Goal: Task Accomplishment & Management: Manage account settings

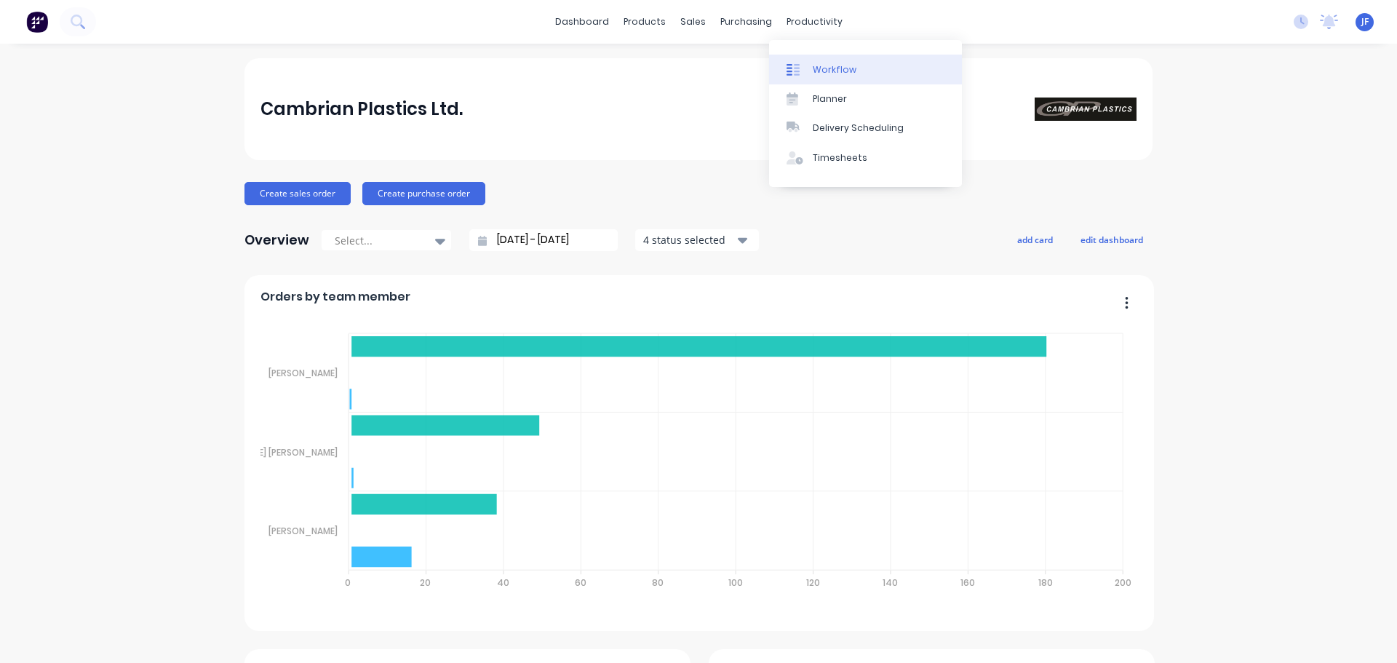
drag, startPoint x: 0, startPoint y: 0, endPoint x: 816, endPoint y: 81, distance: 820.5
click at [816, 81] on link "Workflow" at bounding box center [865, 69] width 193 height 29
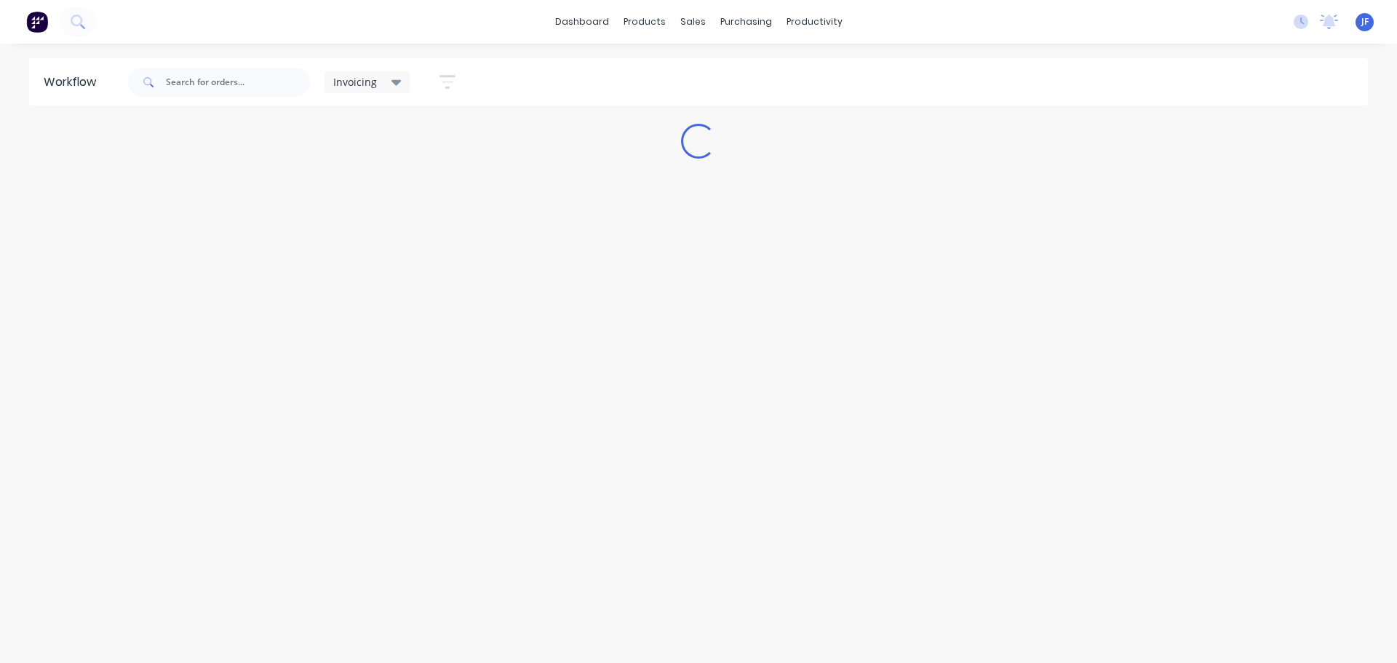
click at [350, 81] on span "Invoicing" at bounding box center [355, 81] width 44 height 15
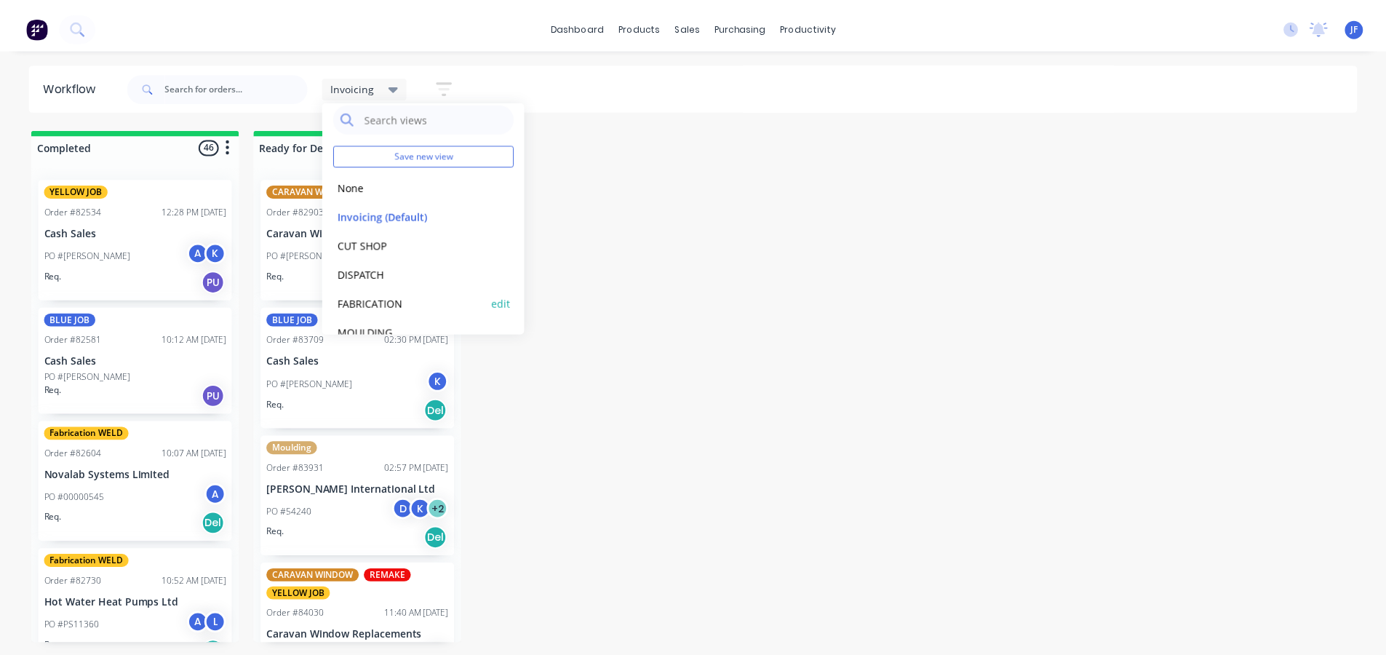
scroll to position [32, 0]
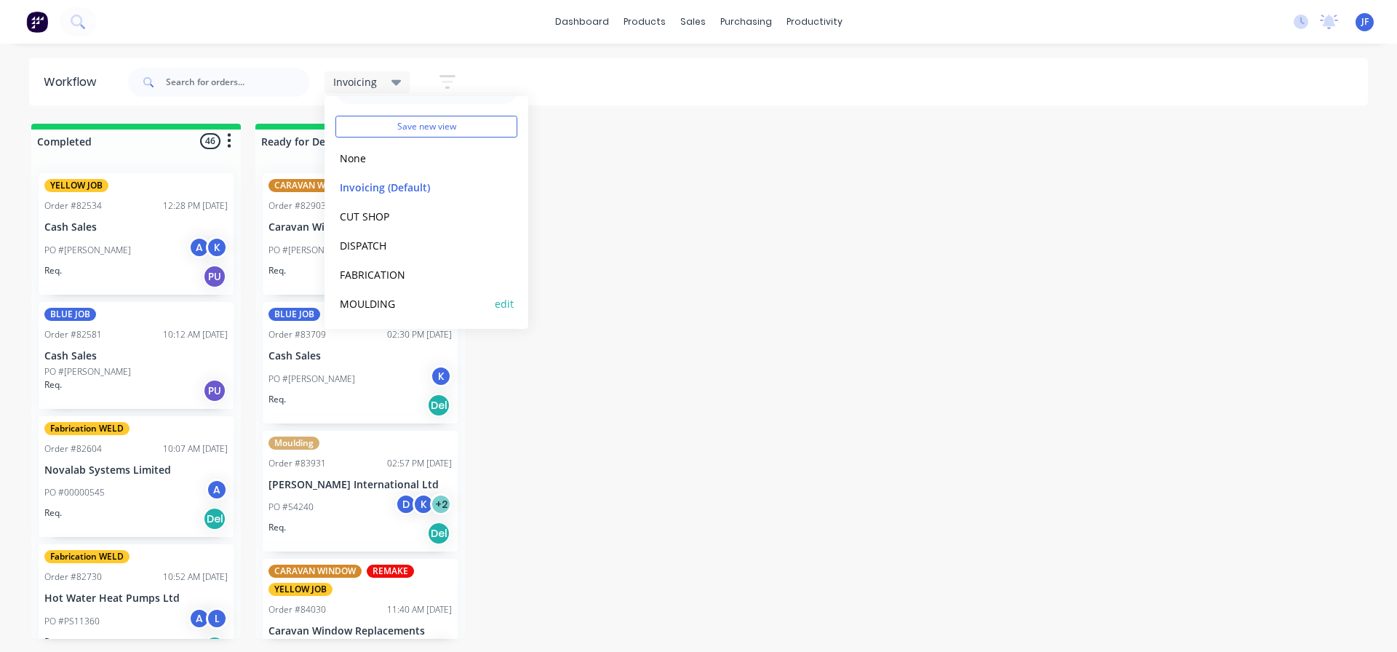
click at [386, 299] on button "MOULDING" at bounding box center [412, 303] width 155 height 17
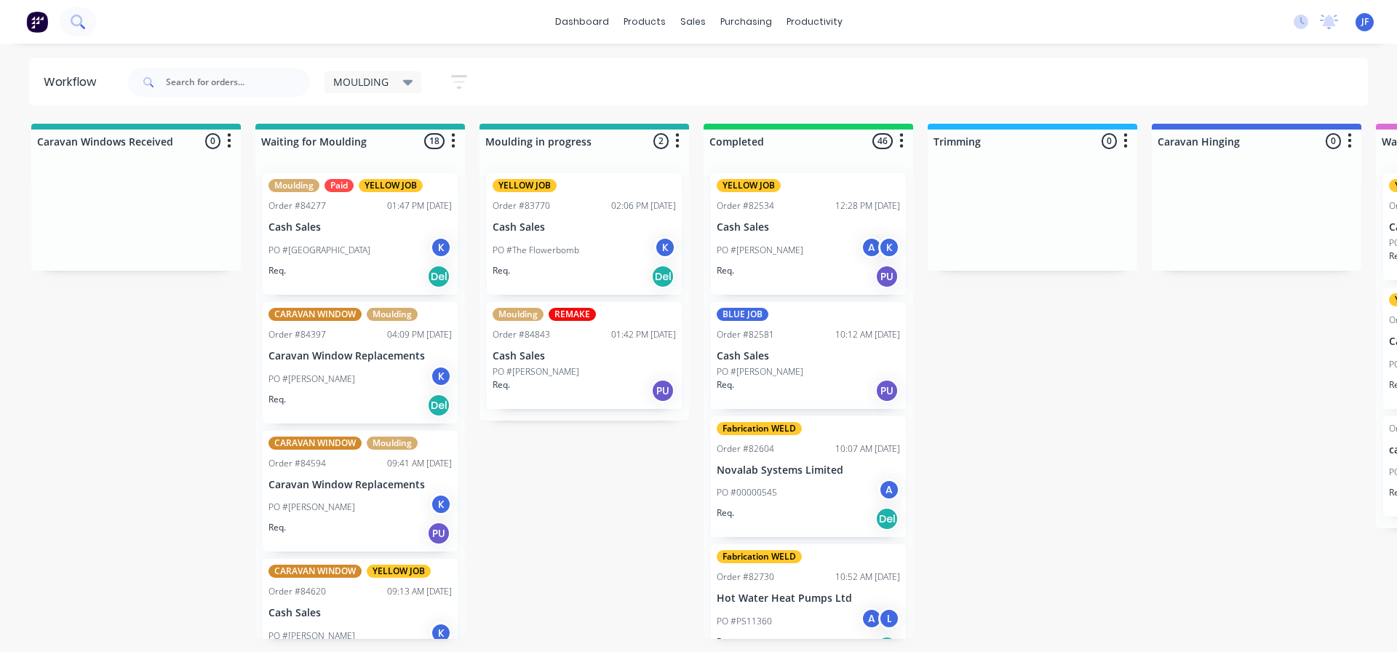
click at [87, 21] on button at bounding box center [78, 21] width 36 height 29
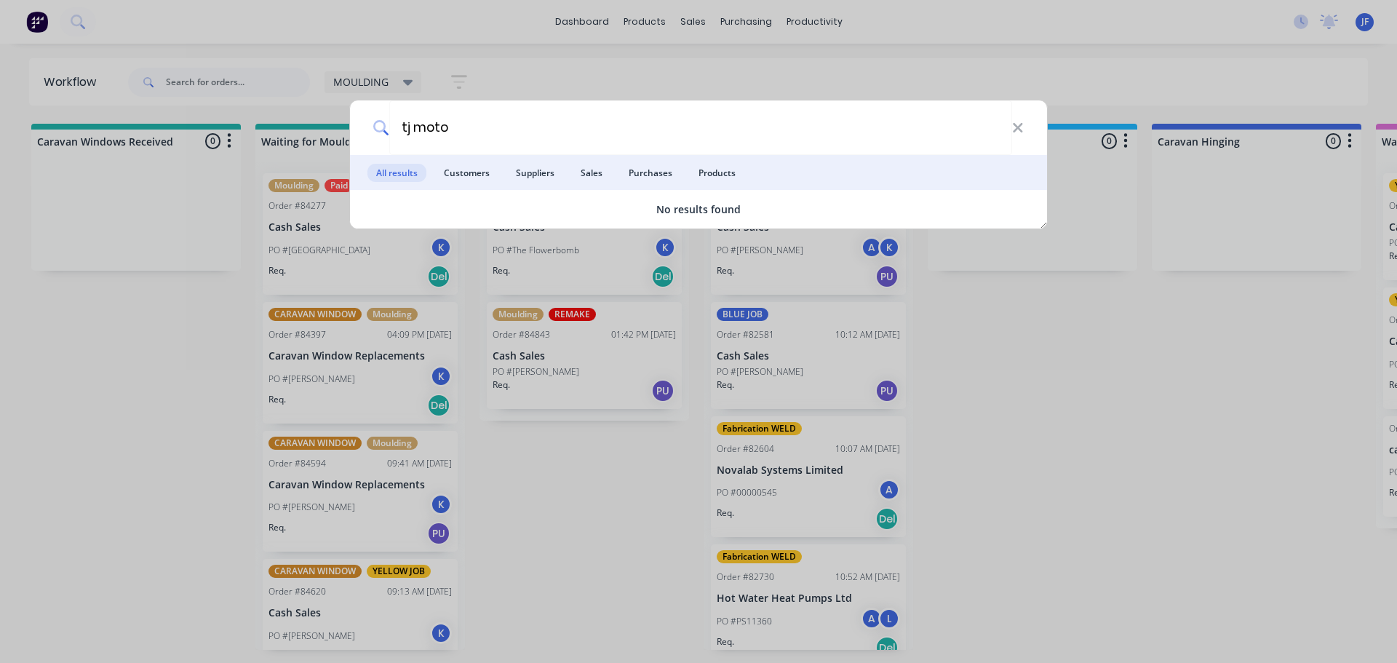
type input "tj moto"
drag, startPoint x: 476, startPoint y: 60, endPoint x: 488, endPoint y: 59, distance: 11.7
click at [476, 59] on div "tj moto All results Customers Suppliers Sales Purchases Products No results fou…" at bounding box center [698, 331] width 1397 height 663
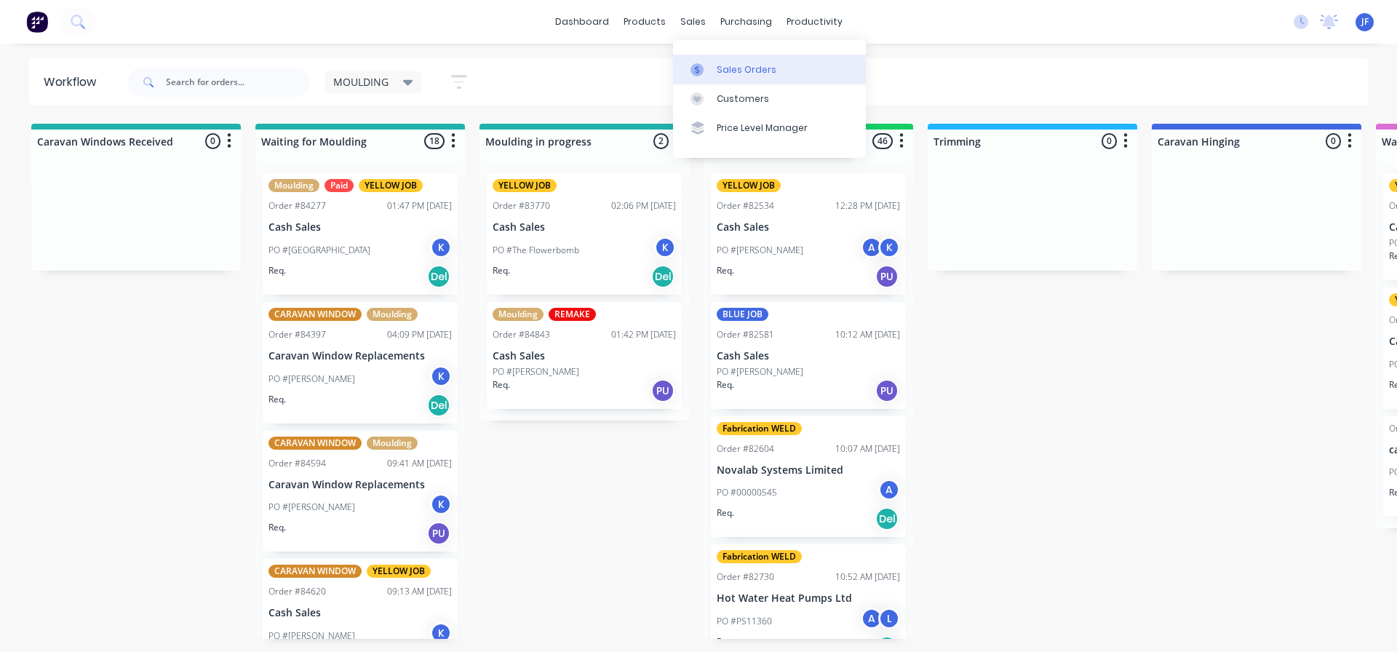
click at [721, 68] on div "Sales Orders" at bounding box center [747, 69] width 60 height 13
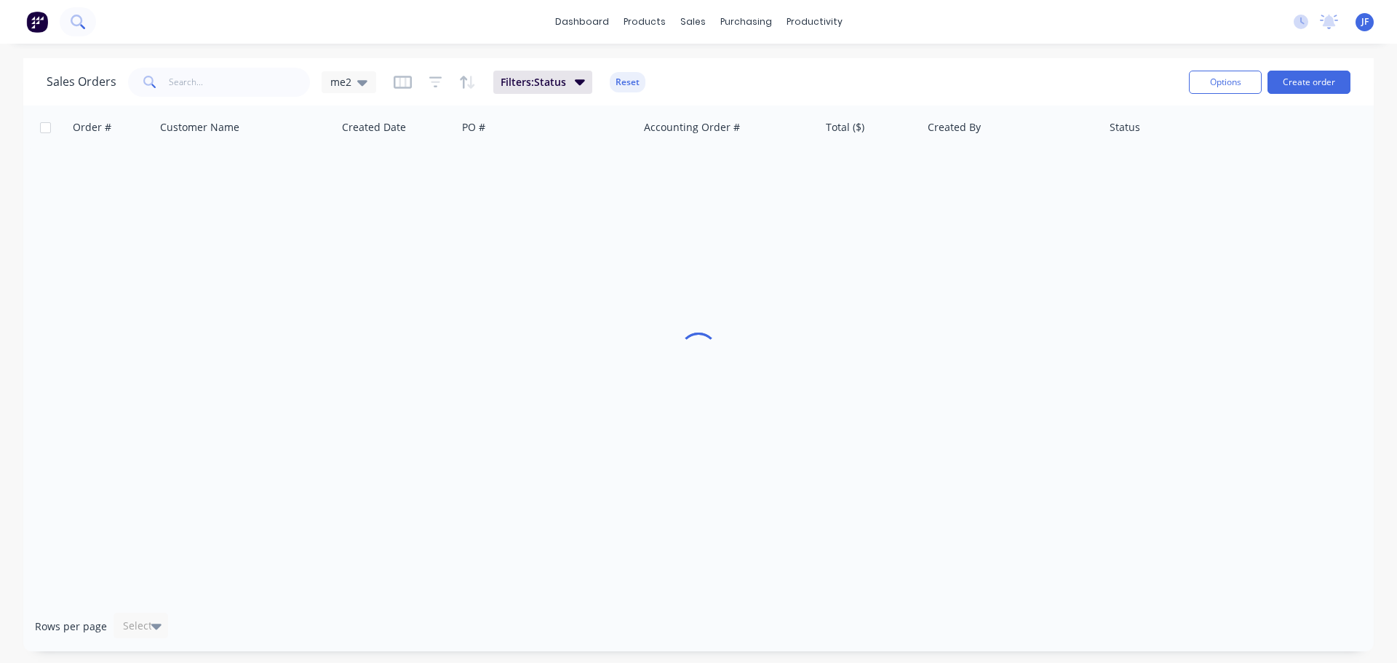
click at [82, 26] on icon at bounding box center [82, 26] width 5 height 5
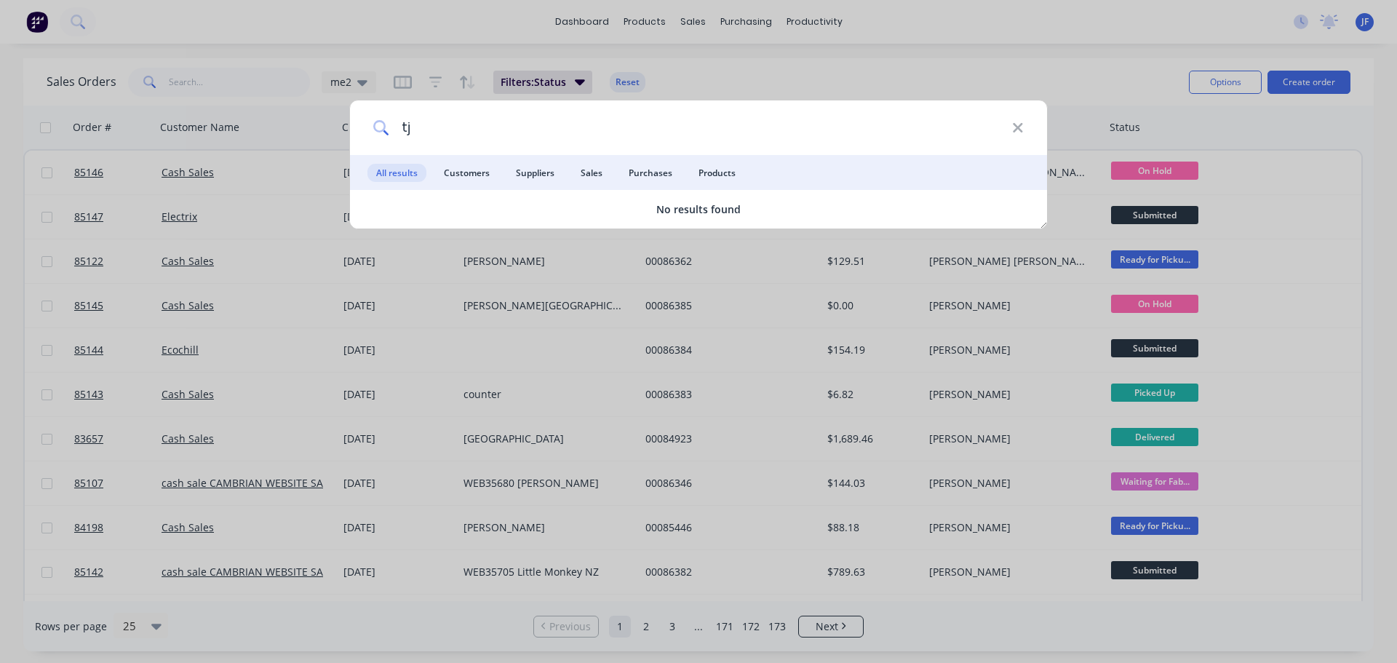
type input "t"
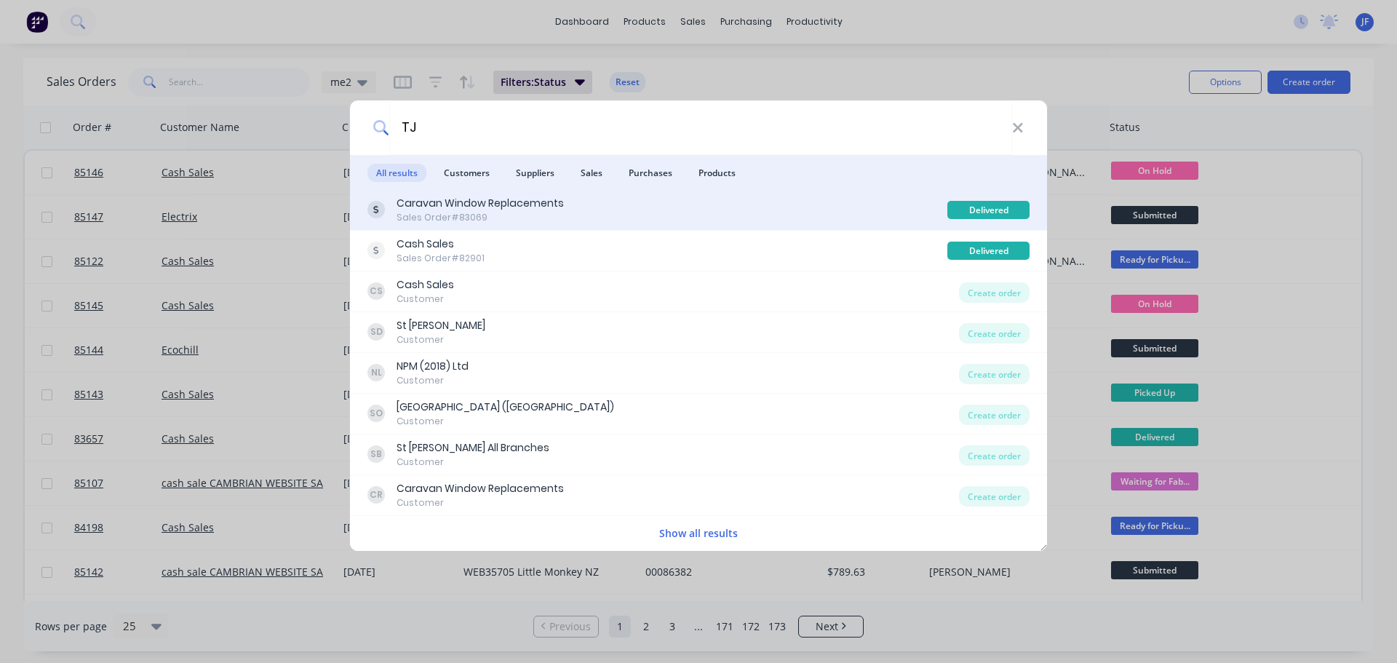
type input "TJ"
click at [931, 205] on div "Caravan Window Replacements Sales Order #83069" at bounding box center [657, 210] width 580 height 28
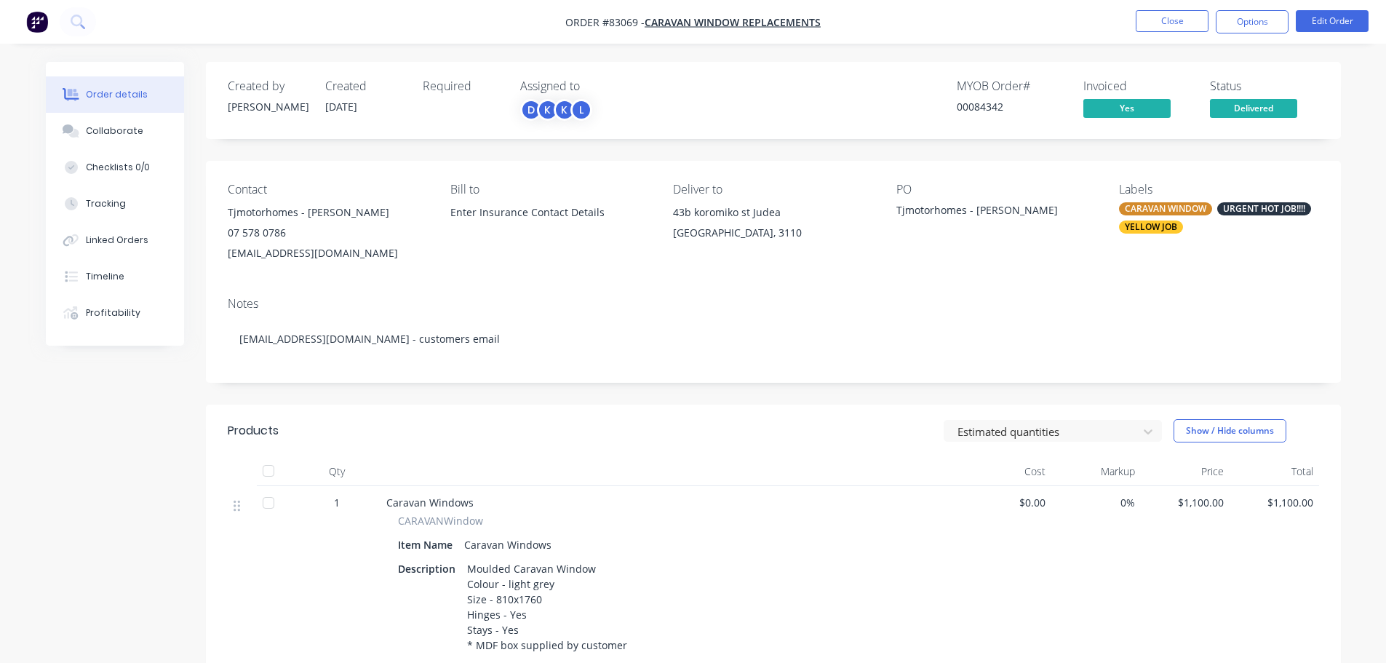
click at [1268, 20] on button "Options" at bounding box center [1252, 21] width 73 height 23
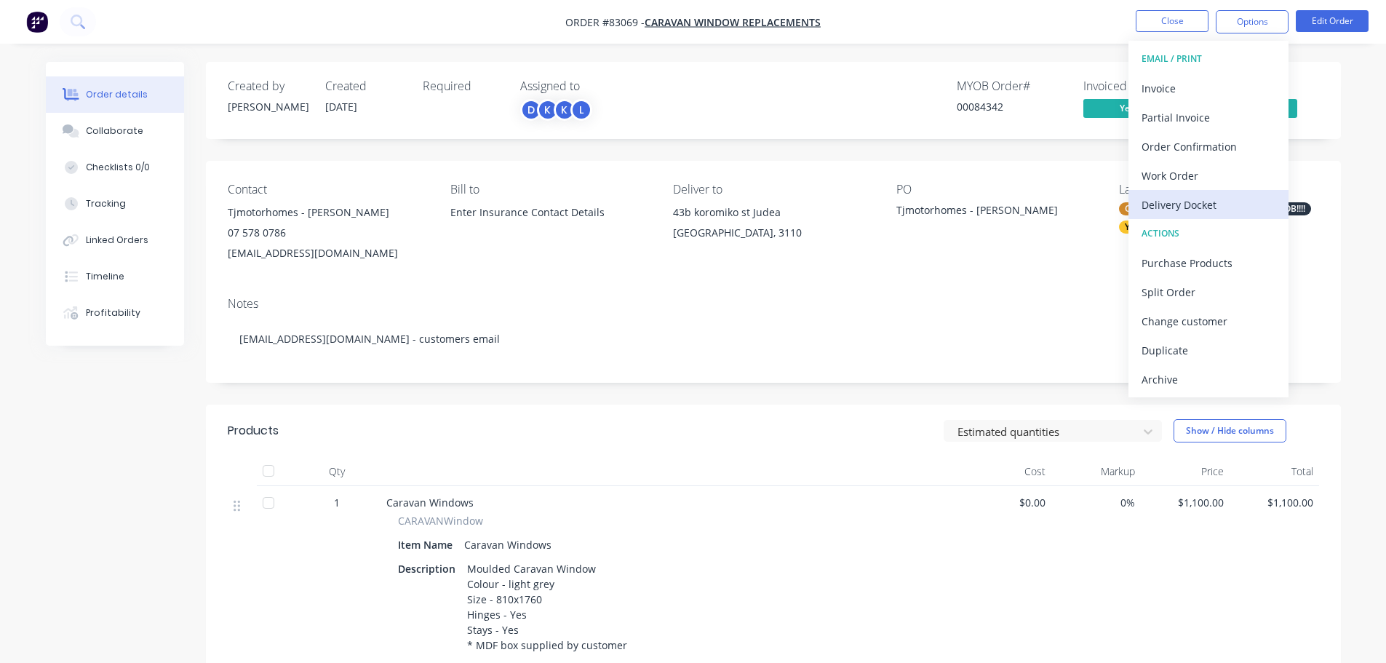
click at [1247, 196] on div "Delivery Docket" at bounding box center [1209, 204] width 134 height 21
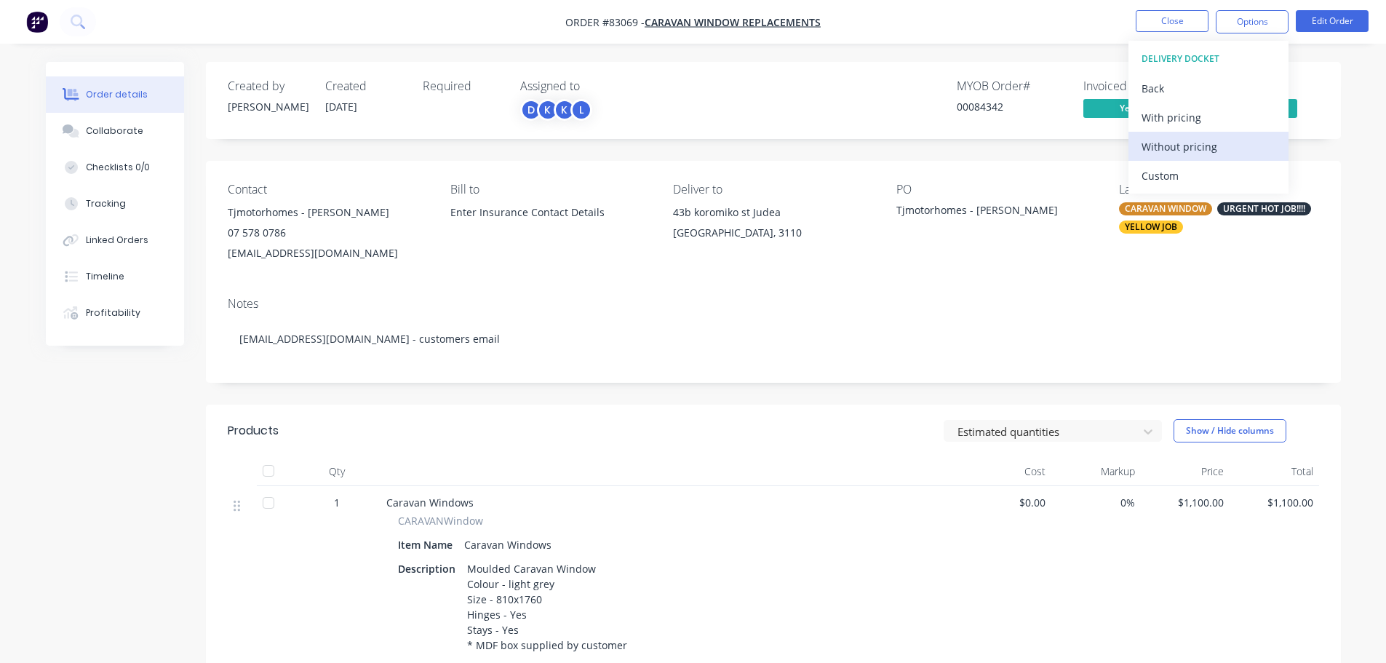
click at [1242, 144] on div "Without pricing" at bounding box center [1209, 146] width 134 height 21
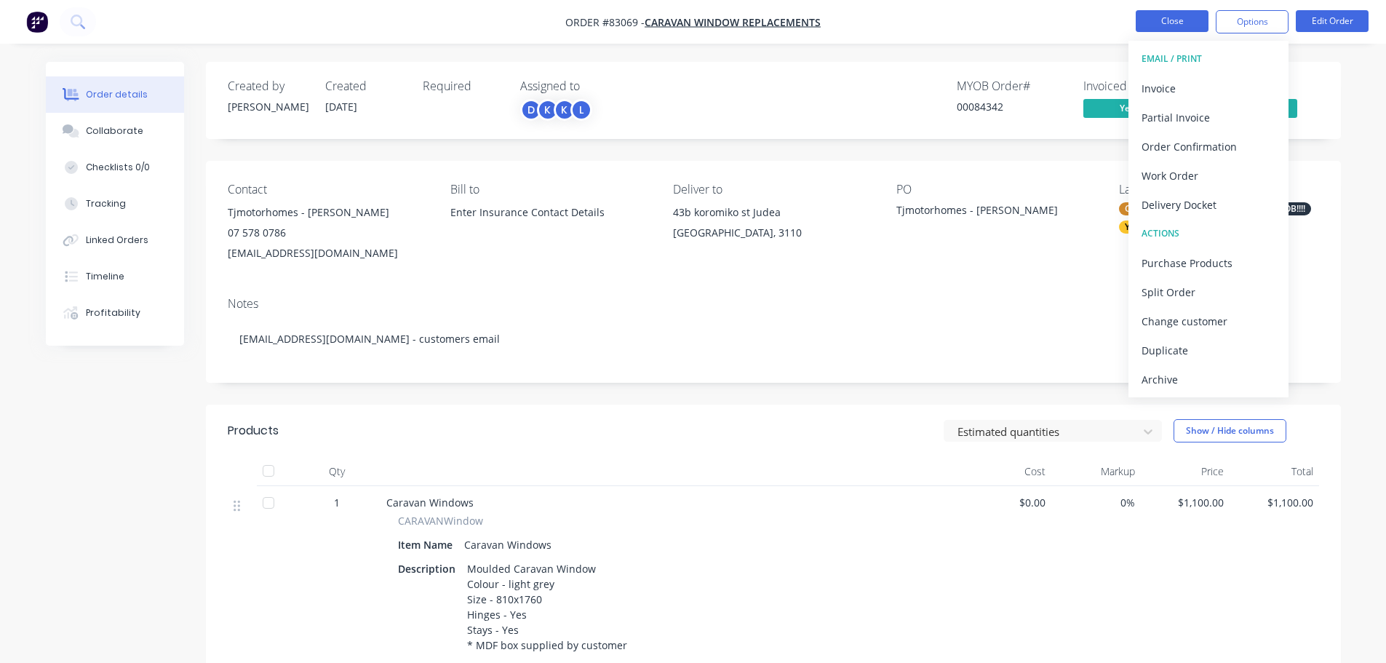
click at [1192, 20] on button "Close" at bounding box center [1172, 21] width 73 height 22
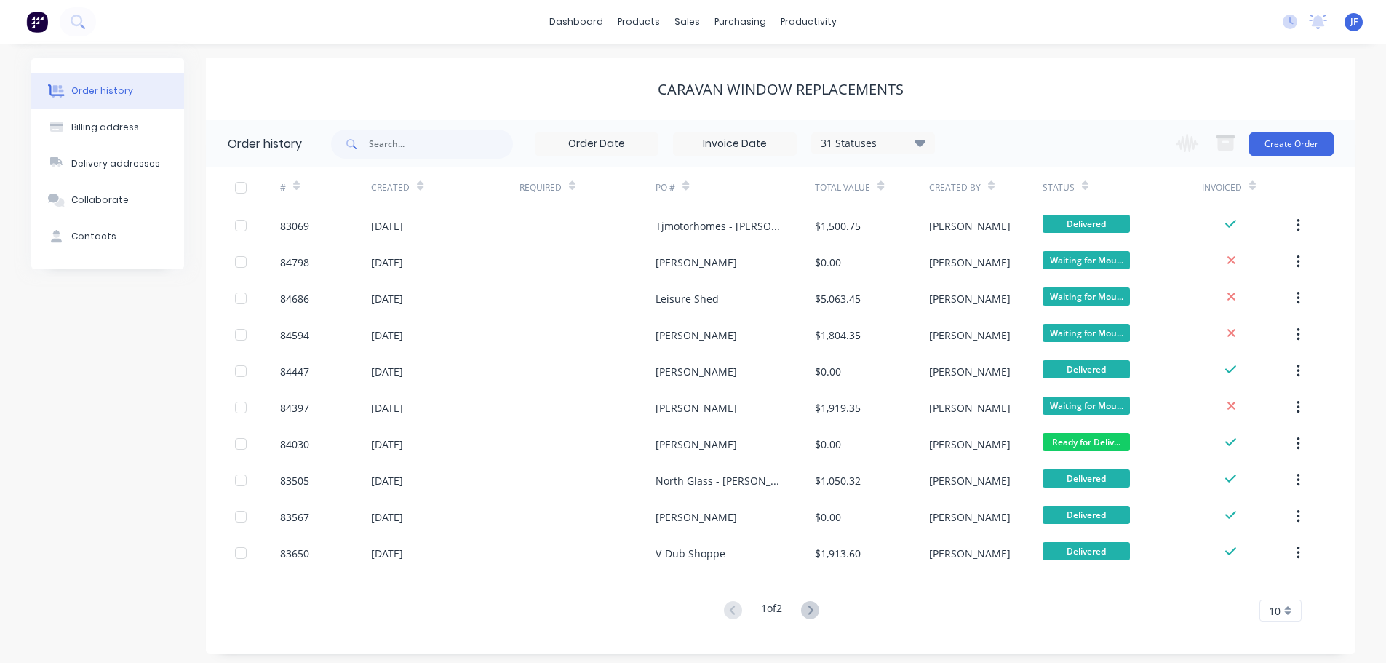
click at [432, 65] on div "Caravan Window Replacements" at bounding box center [781, 89] width 1150 height 62
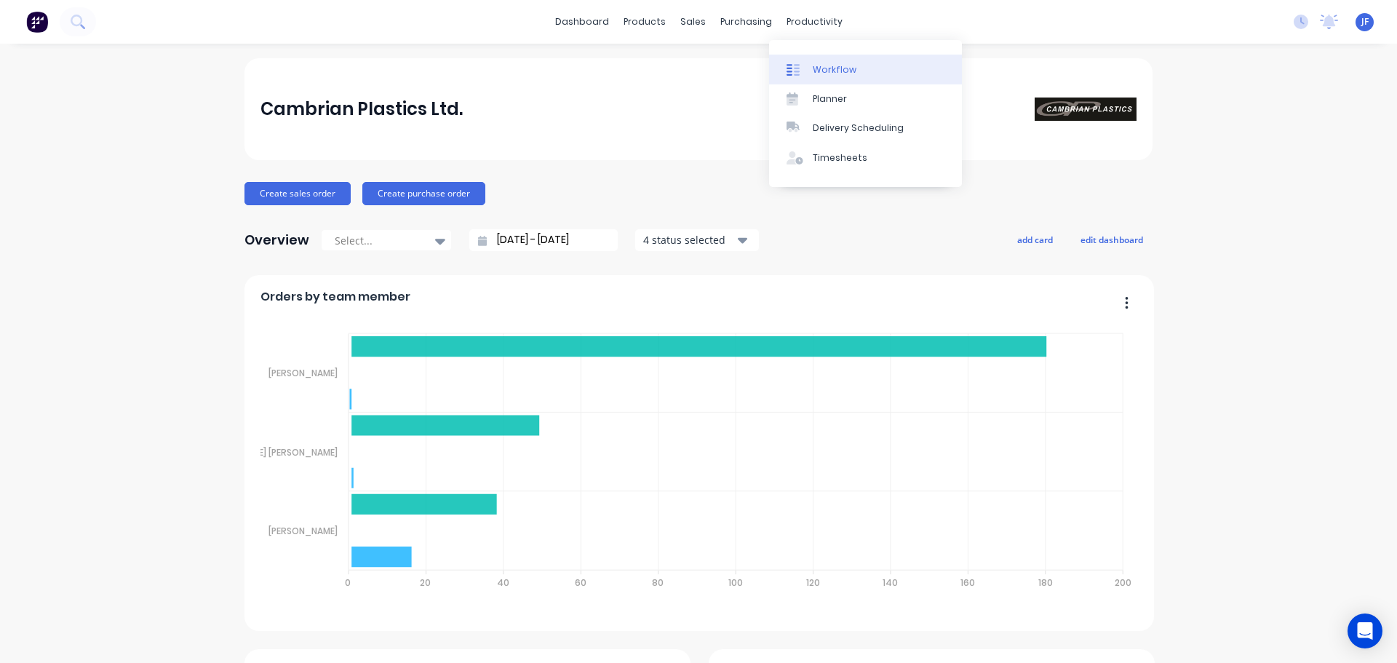
click at [807, 74] on div at bounding box center [798, 69] width 22 height 13
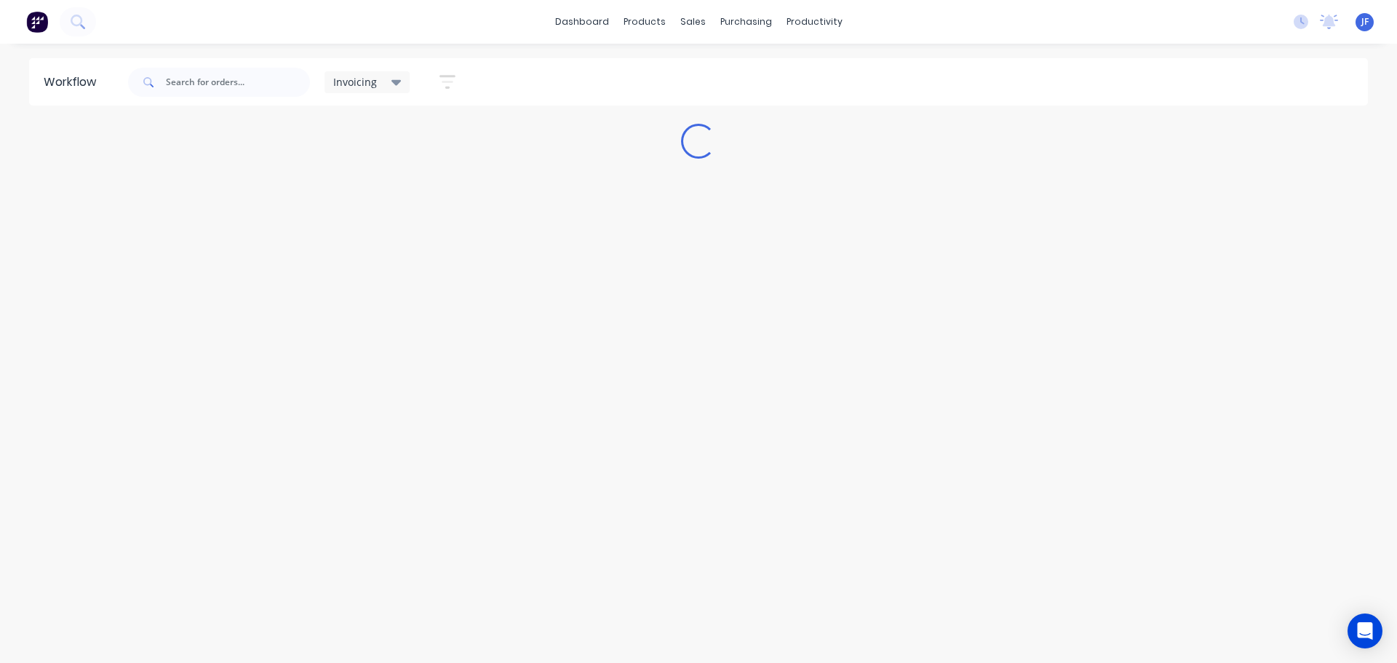
click at [346, 73] on div "Invoicing" at bounding box center [368, 82] width 86 height 22
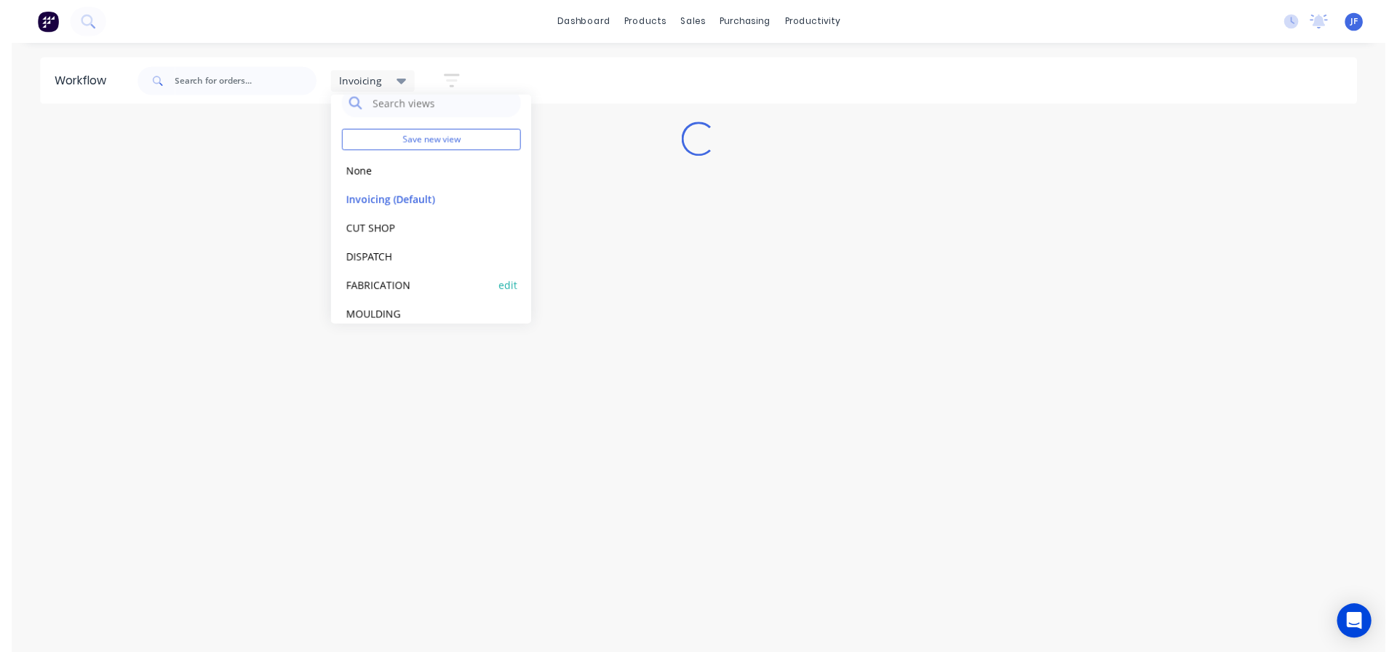
scroll to position [32, 0]
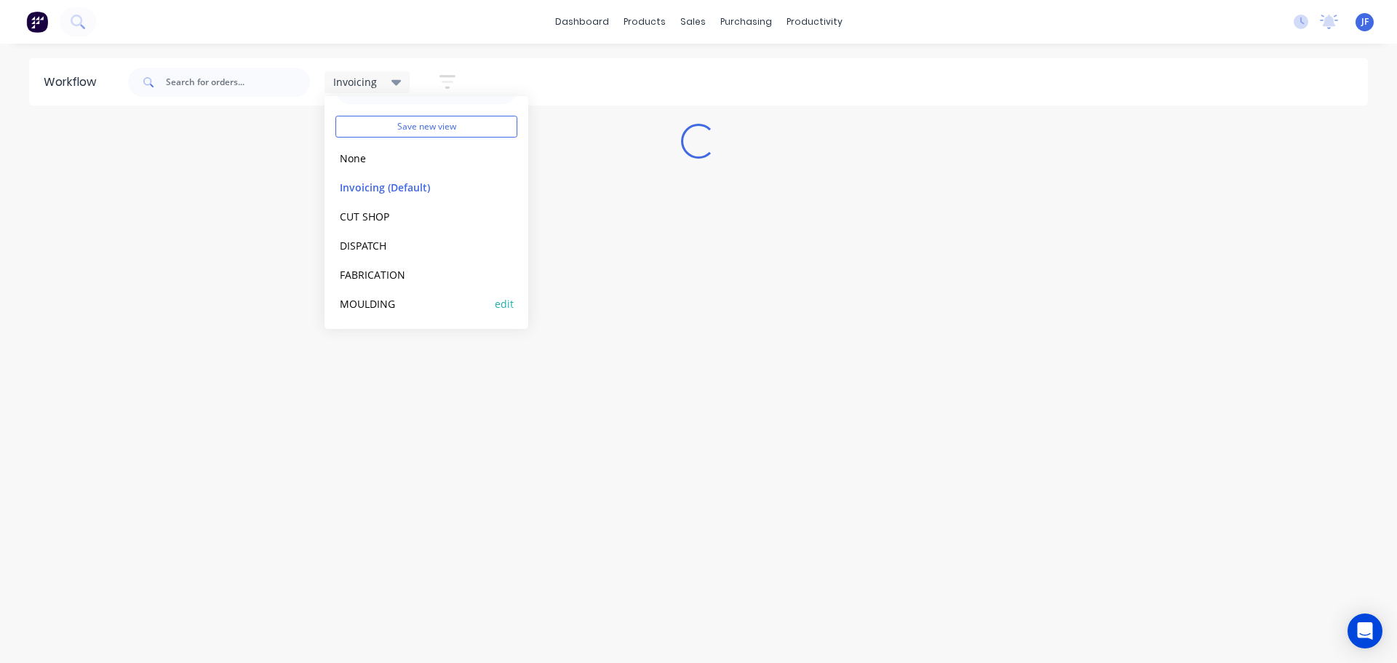
click at [357, 301] on button "MOULDING" at bounding box center [412, 303] width 155 height 17
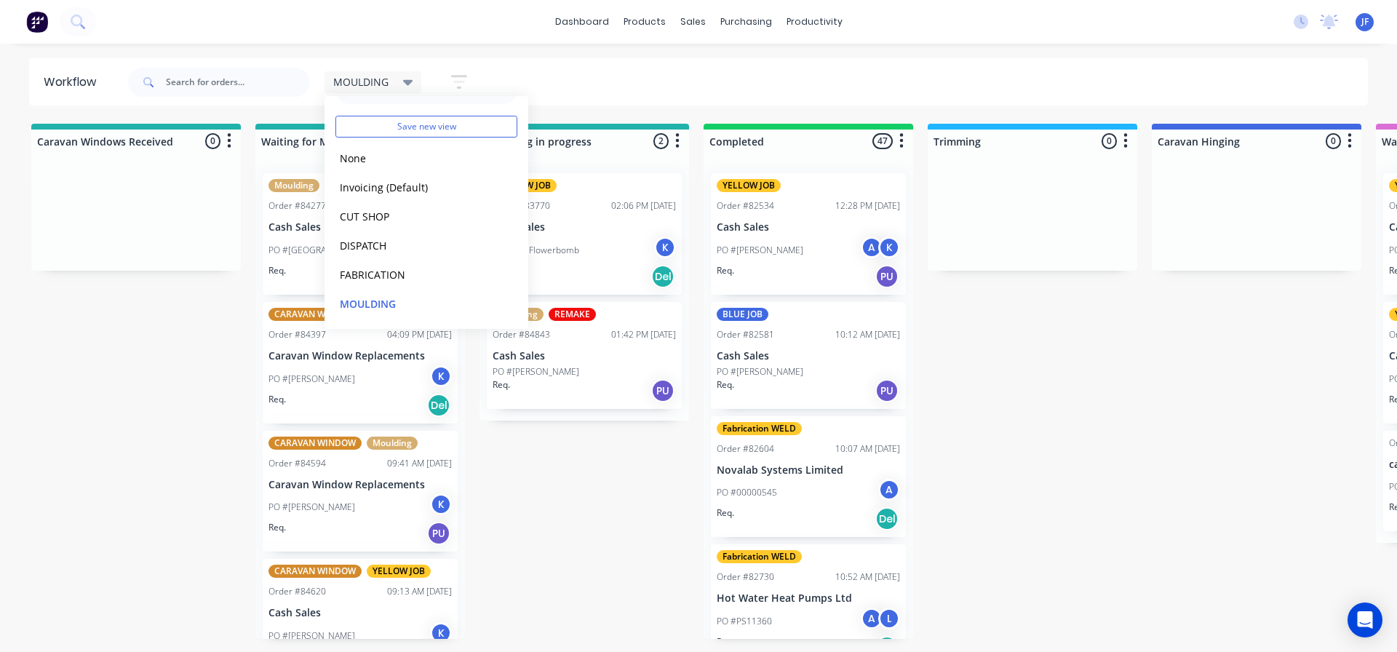
click at [384, 39] on div "dashboard products sales purchasing productivity dashboard products Product Cat…" at bounding box center [698, 22] width 1397 height 44
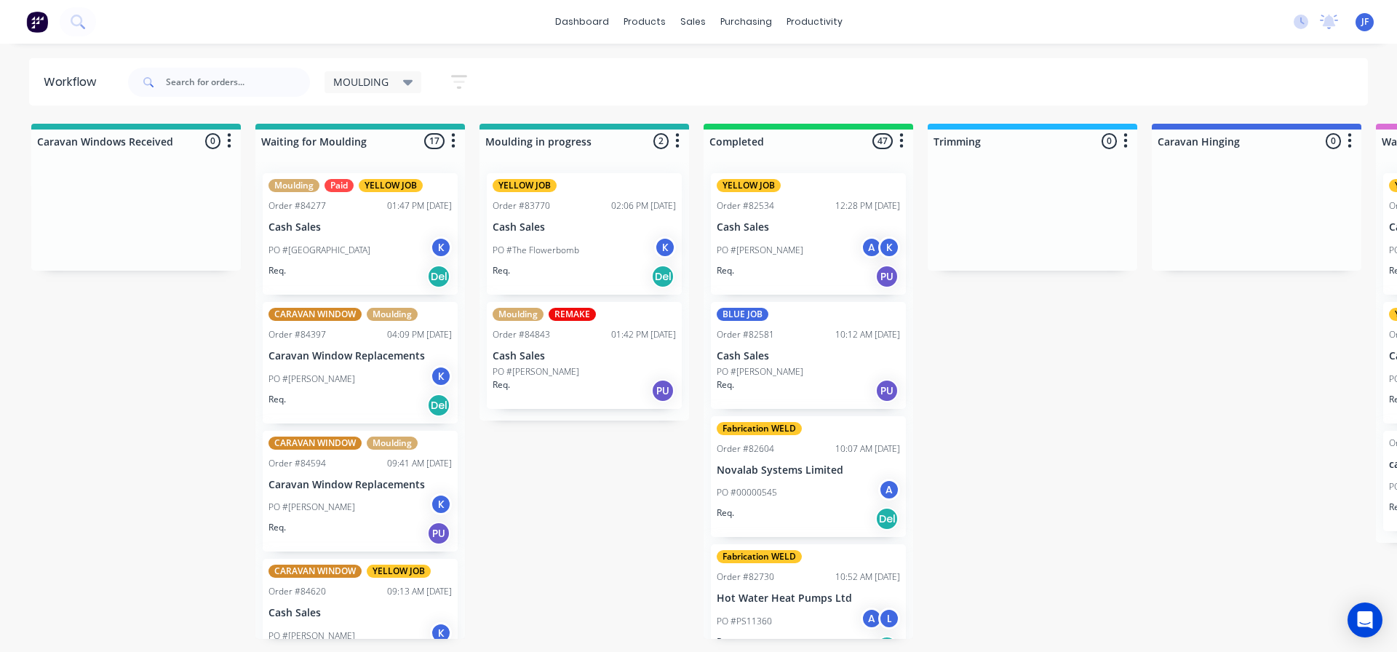
click at [370, 229] on p "Cash Sales" at bounding box center [360, 227] width 183 height 12
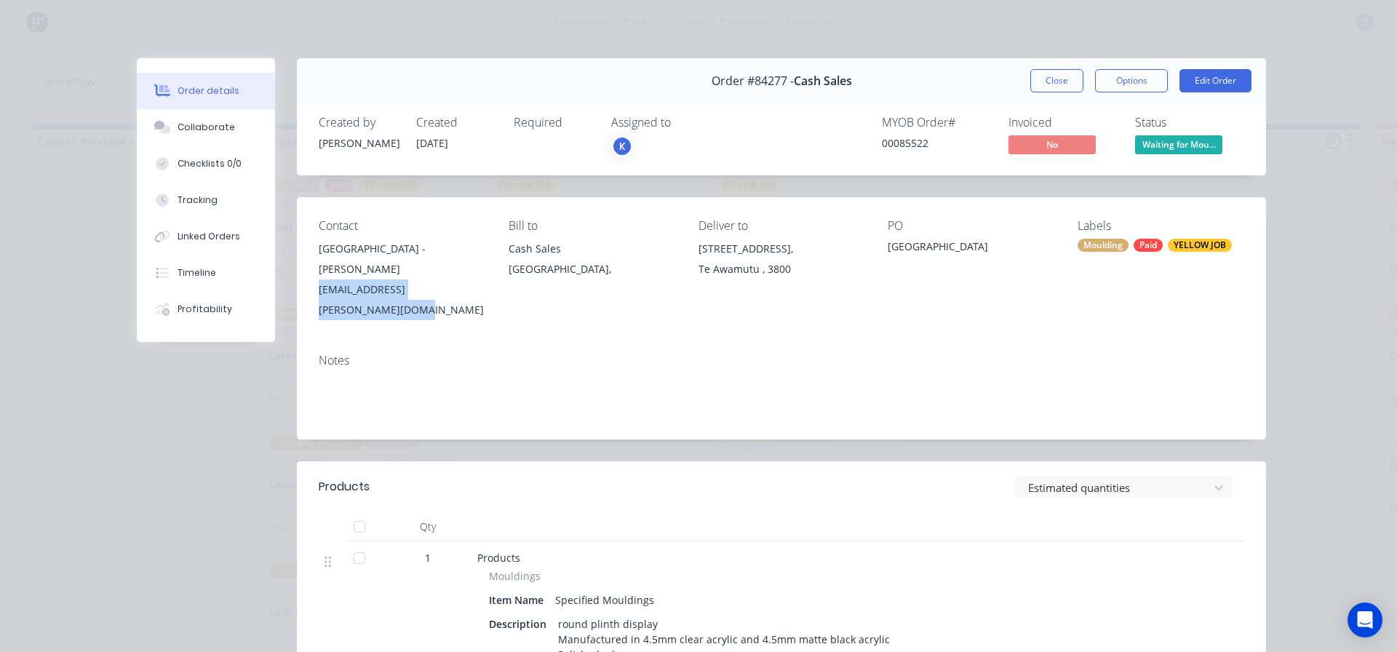
drag, startPoint x: 482, startPoint y: 295, endPoint x: 301, endPoint y: 295, distance: 181.9
click at [301, 295] on div "Contact Te Awamutu Museum - Henriata Nicholas Henriata.Nicholas@waipadc.govt.nz…" at bounding box center [781, 269] width 969 height 145
copy div "Henriata.Nicholas@waipadc.govt.nz"
drag, startPoint x: 65, startPoint y: 190, endPoint x: 74, endPoint y: 192, distance: 9.0
click at [65, 190] on div "Order details Collaborate Checklists 0/0 Tracking Linked Orders Timeline Profit…" at bounding box center [698, 326] width 1397 height 652
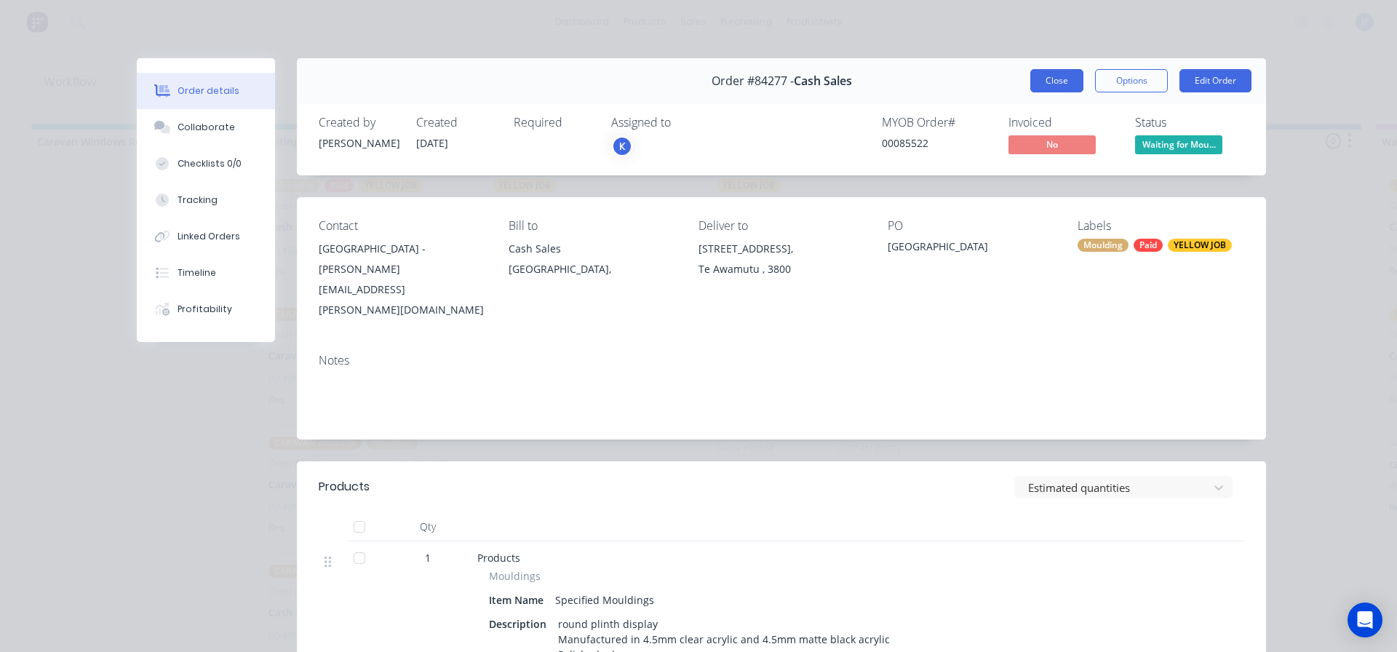
click at [1060, 81] on button "Close" at bounding box center [1056, 80] width 53 height 23
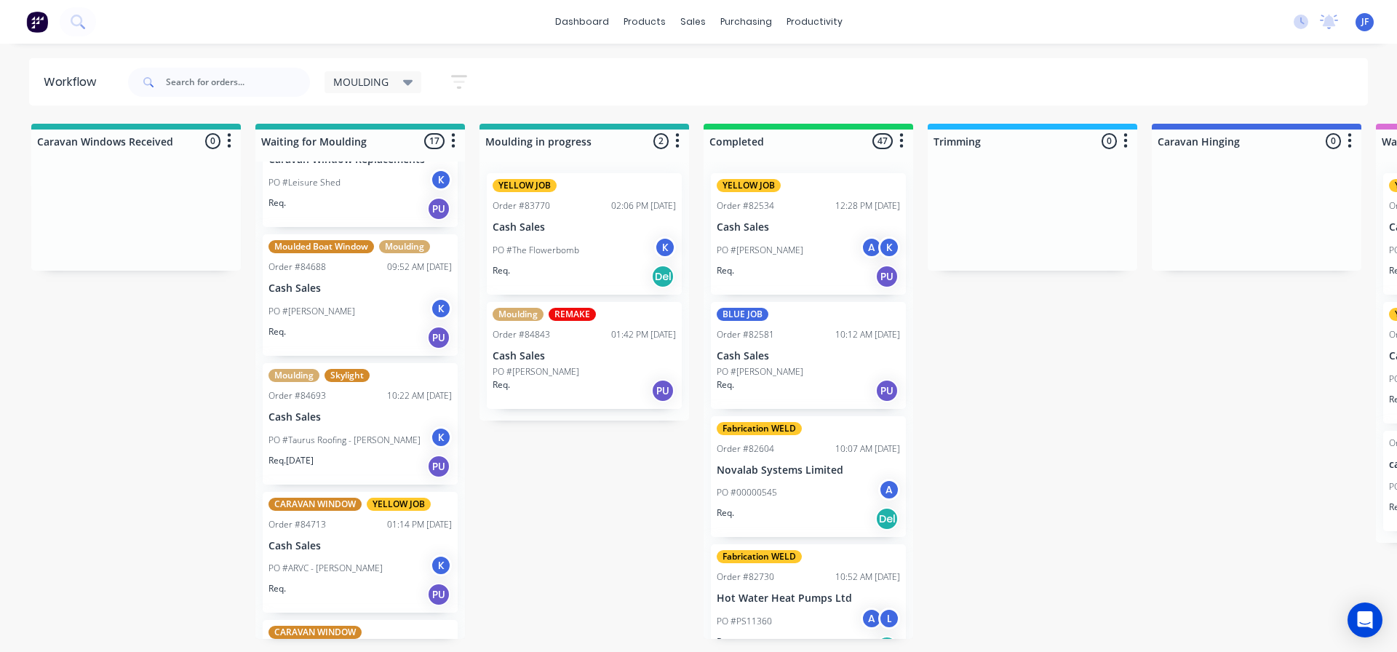
scroll to position [728, 0]
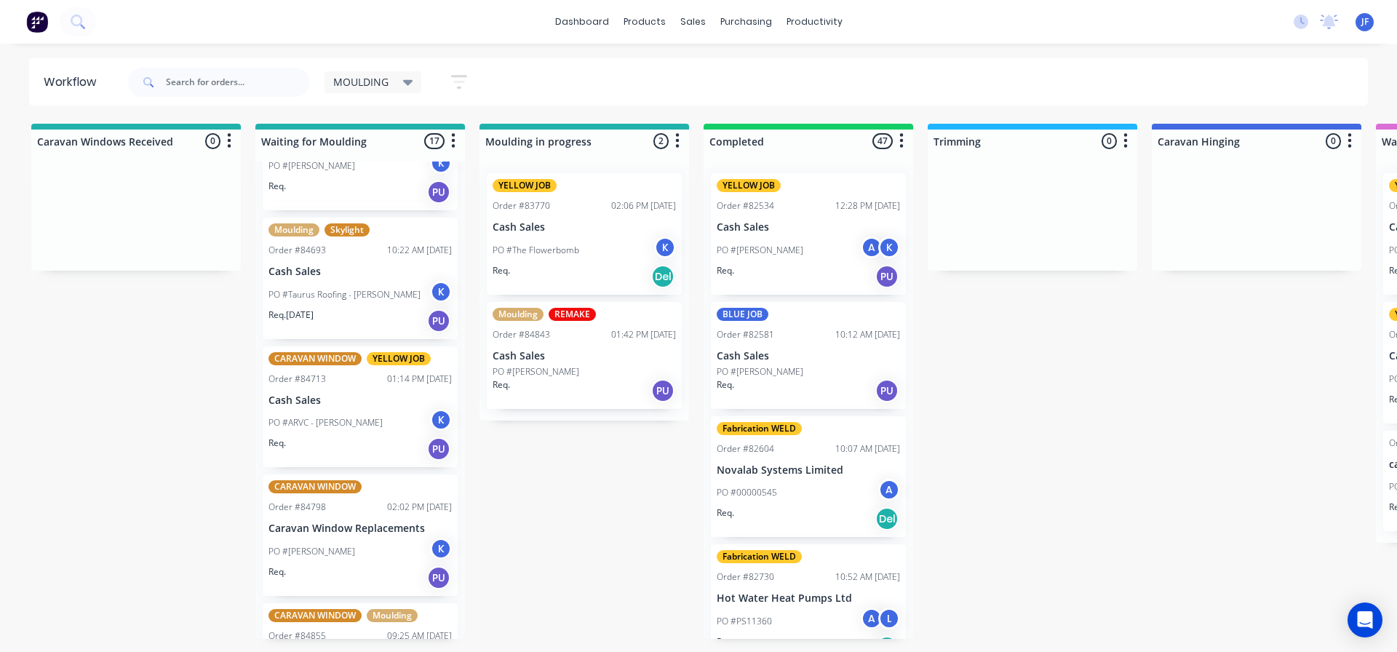
click at [314, 306] on div "PO #Taurus Roofing - Karl Harris K" at bounding box center [360, 295] width 183 height 28
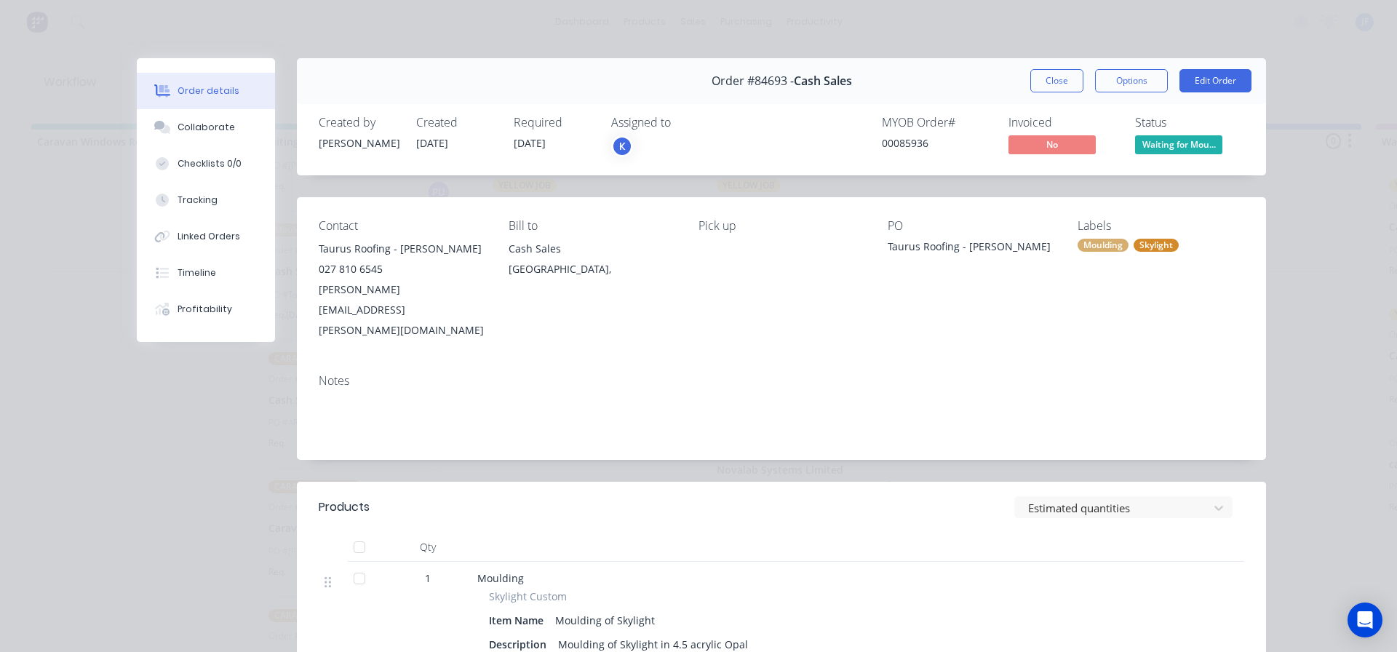
click at [73, 358] on div "Order details Collaborate Checklists 0/0 Tracking Linked Orders Timeline Profit…" at bounding box center [698, 326] width 1397 height 652
click at [1060, 79] on button "Close" at bounding box center [1056, 80] width 53 height 23
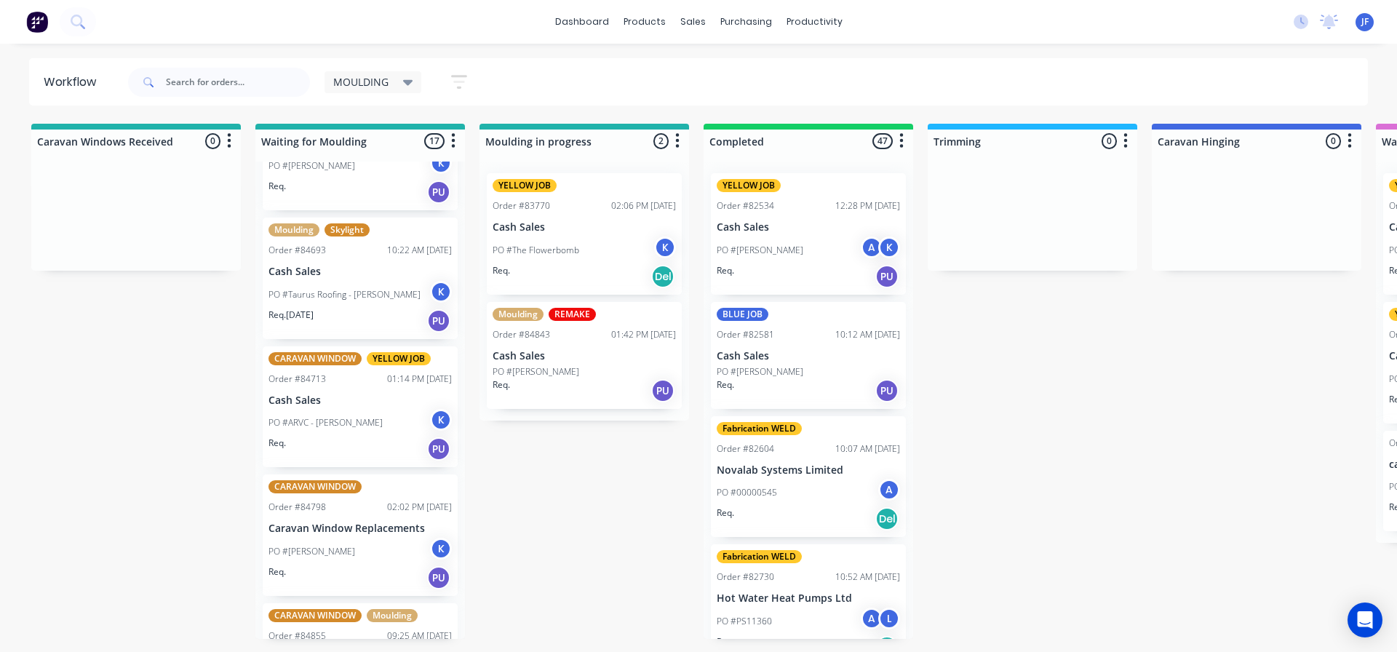
scroll to position [726, 0]
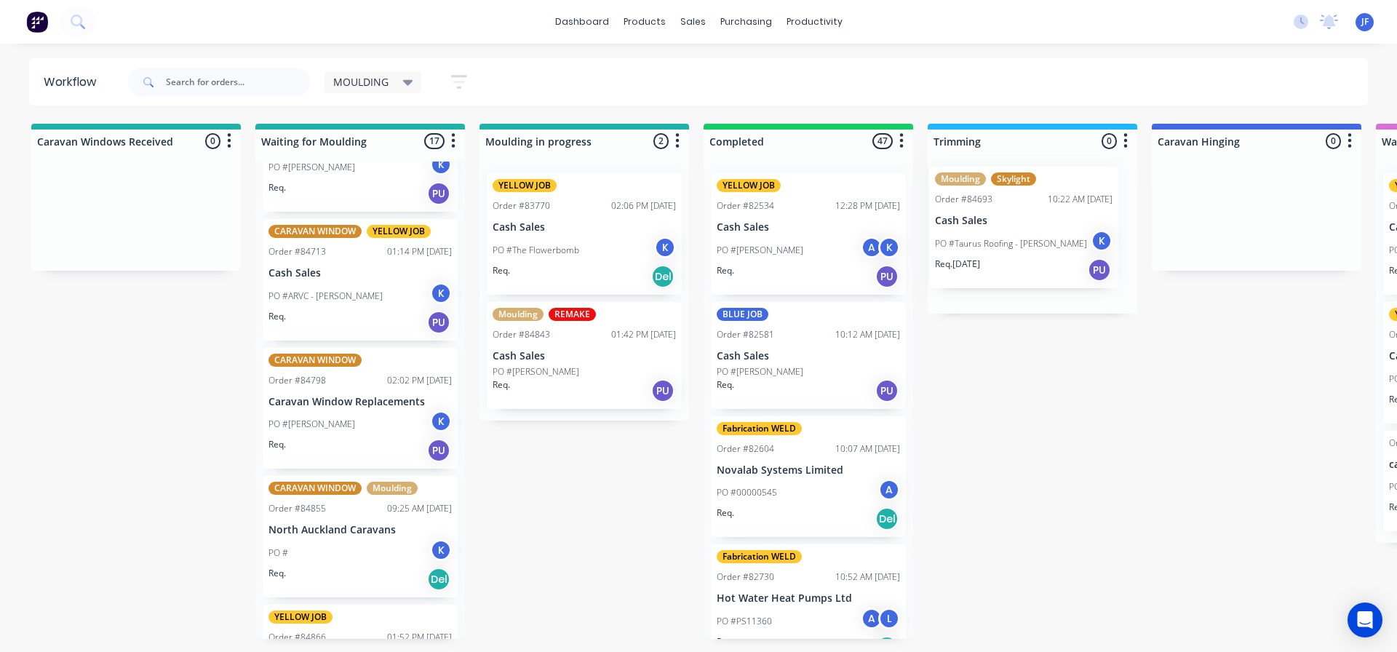
drag, startPoint x: 319, startPoint y: 278, endPoint x: 999, endPoint y: 231, distance: 682.0
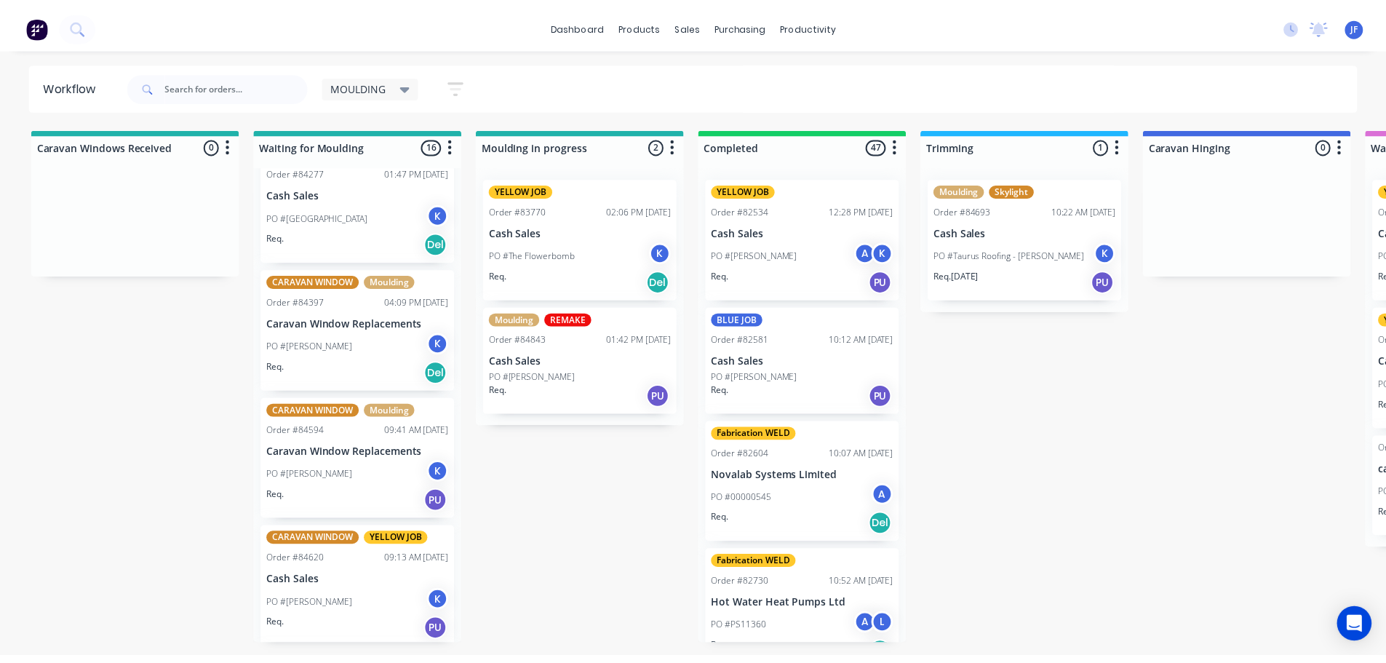
scroll to position [0, 0]
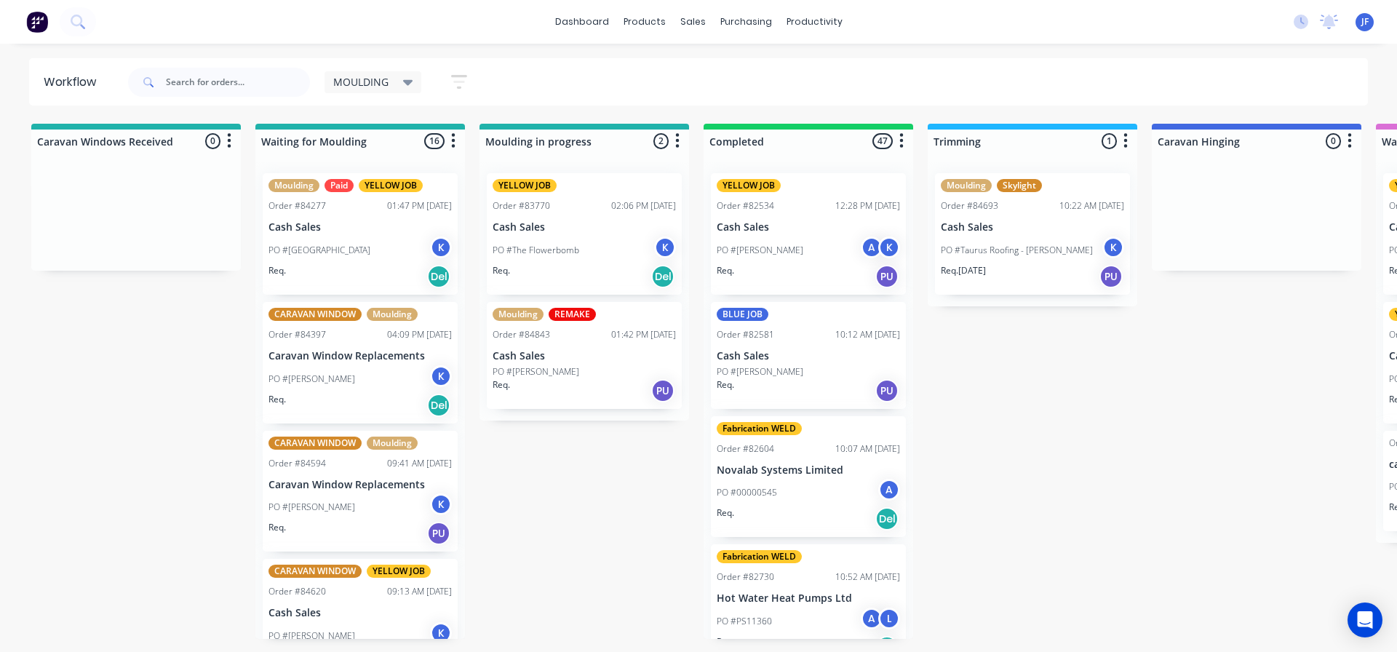
click at [41, 21] on img at bounding box center [37, 22] width 22 height 22
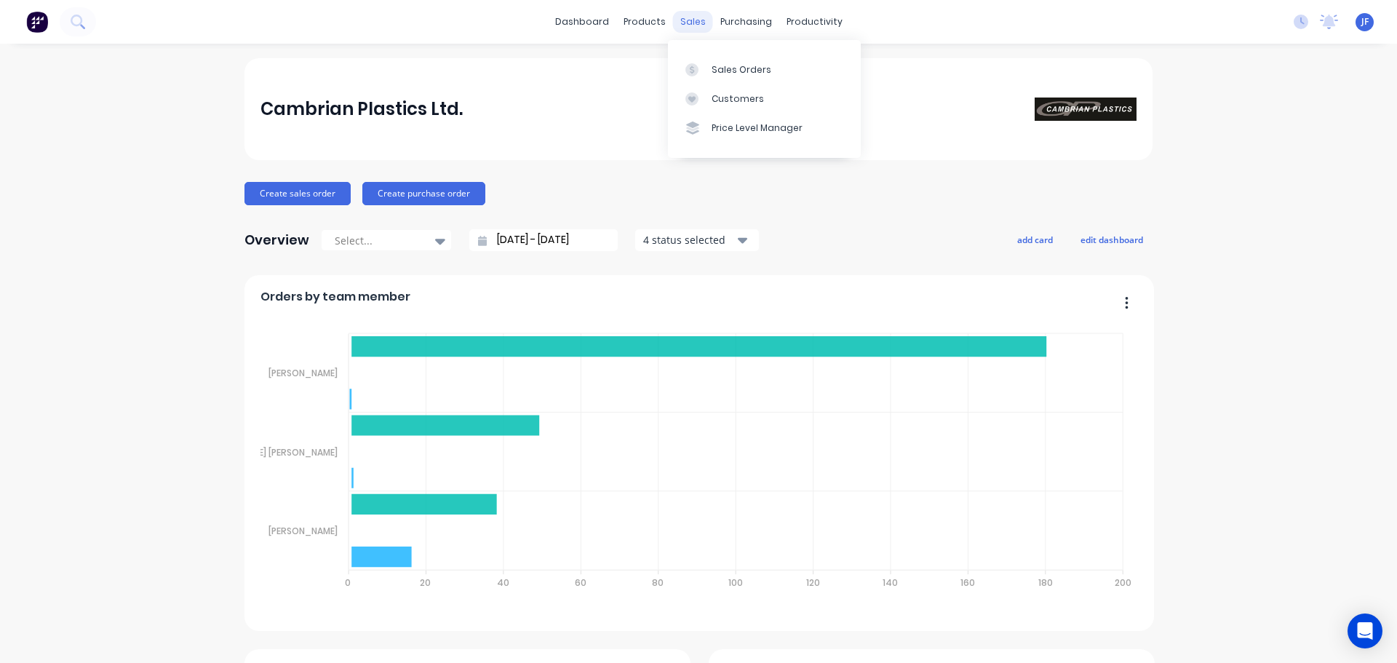
click at [683, 27] on div "sales" at bounding box center [693, 22] width 40 height 22
click at [704, 63] on div at bounding box center [696, 69] width 22 height 13
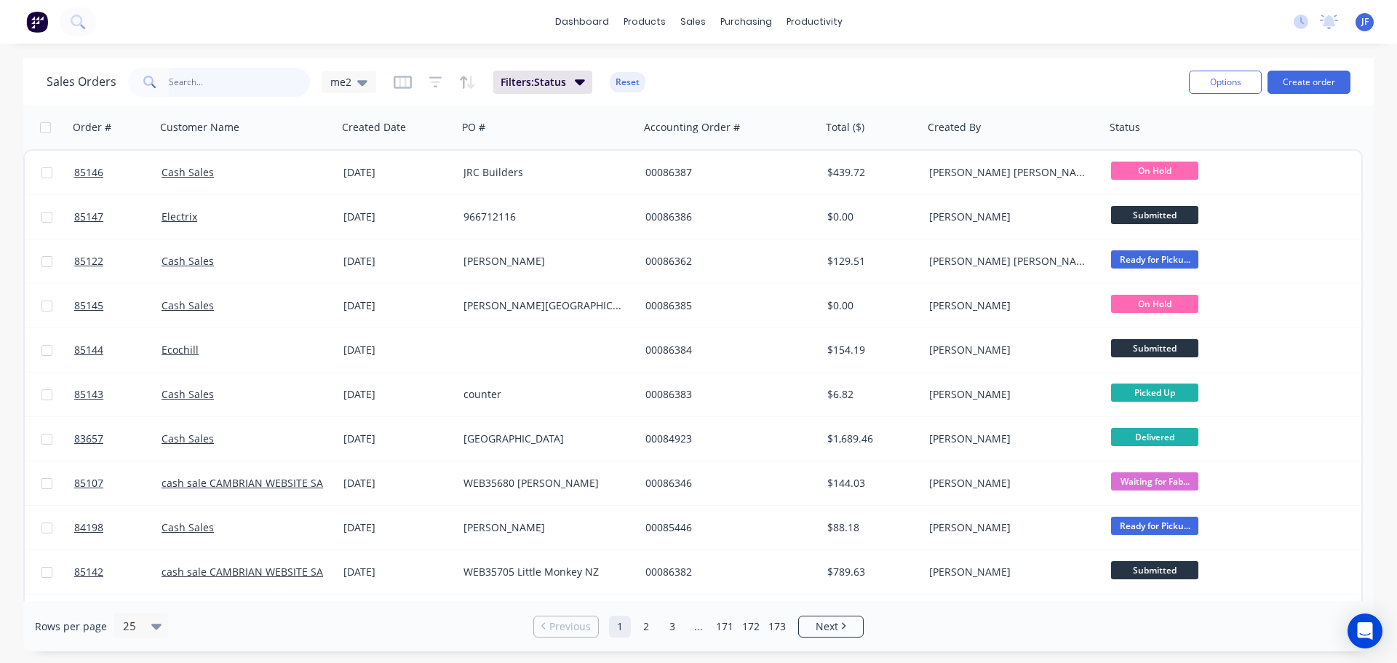
click at [183, 79] on input "text" at bounding box center [240, 82] width 142 height 29
type input "colette"
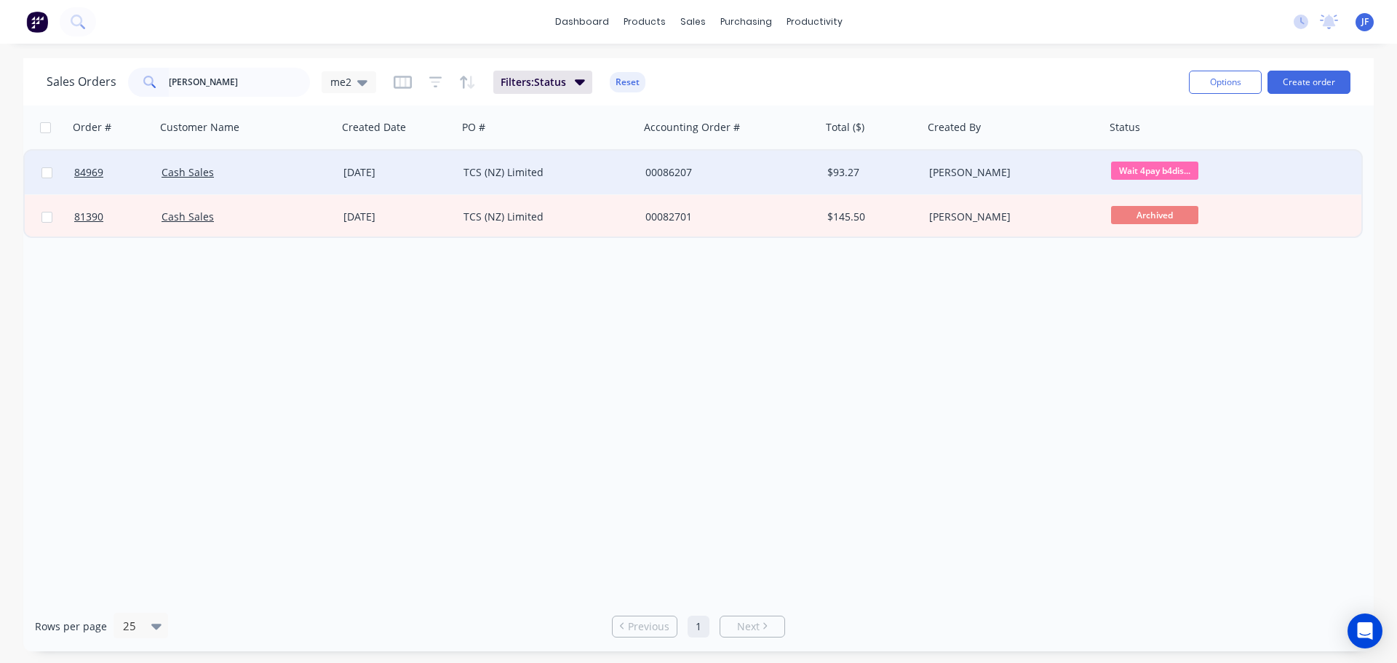
click at [616, 191] on div "TCS (NZ) Limited" at bounding box center [549, 173] width 182 height 44
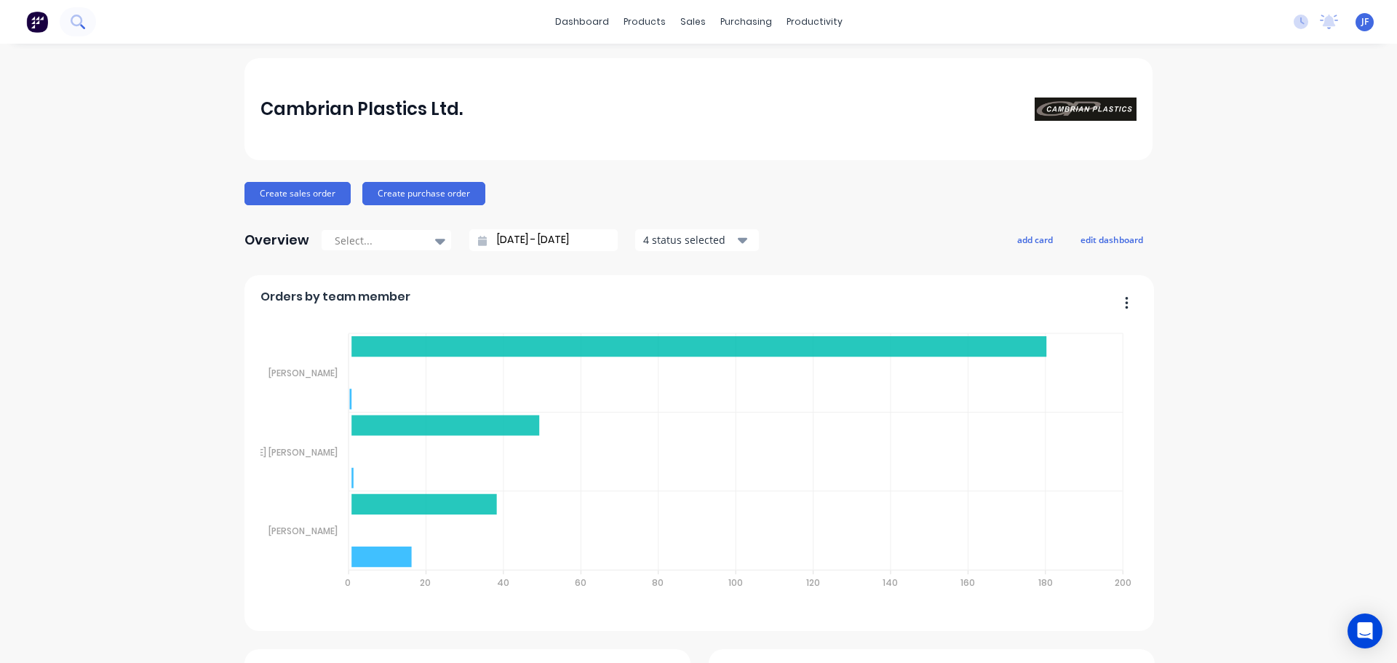
click at [76, 29] on button at bounding box center [78, 21] width 36 height 29
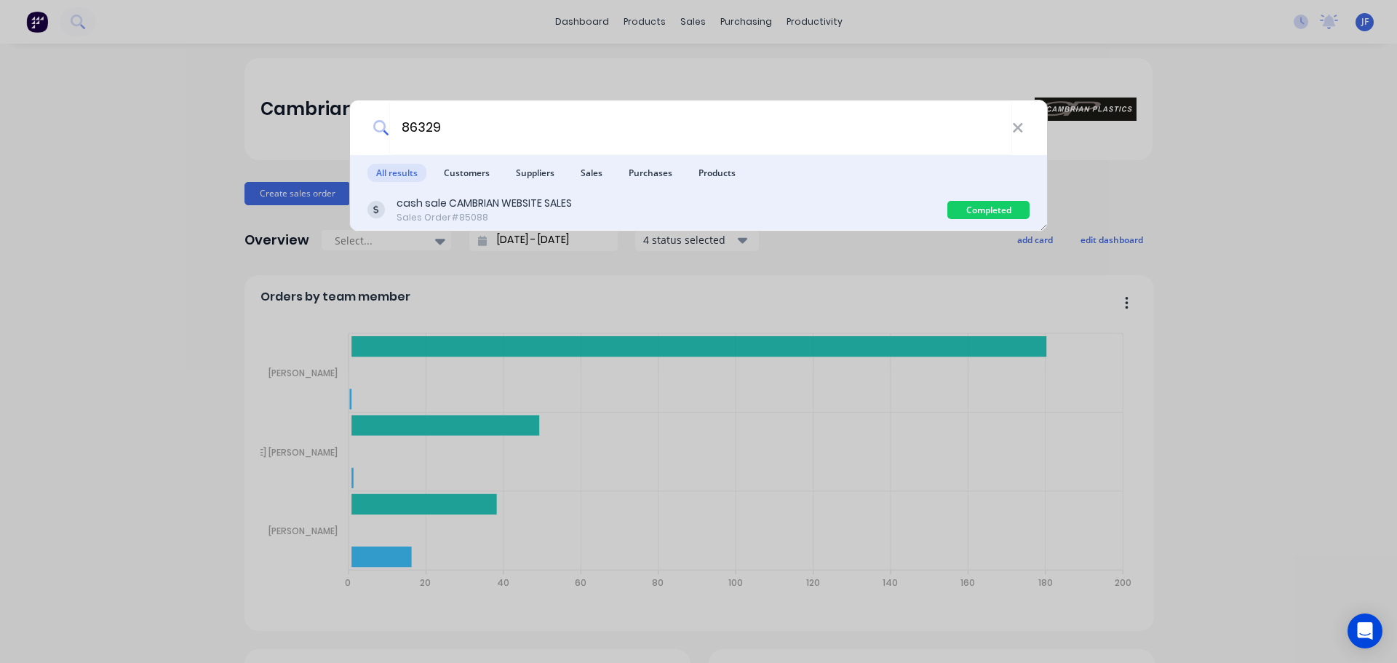
type input "86329"
click at [623, 215] on div "cash sale CAMBRIAN WEBSITE SALES Sales Order #85088" at bounding box center [657, 210] width 580 height 28
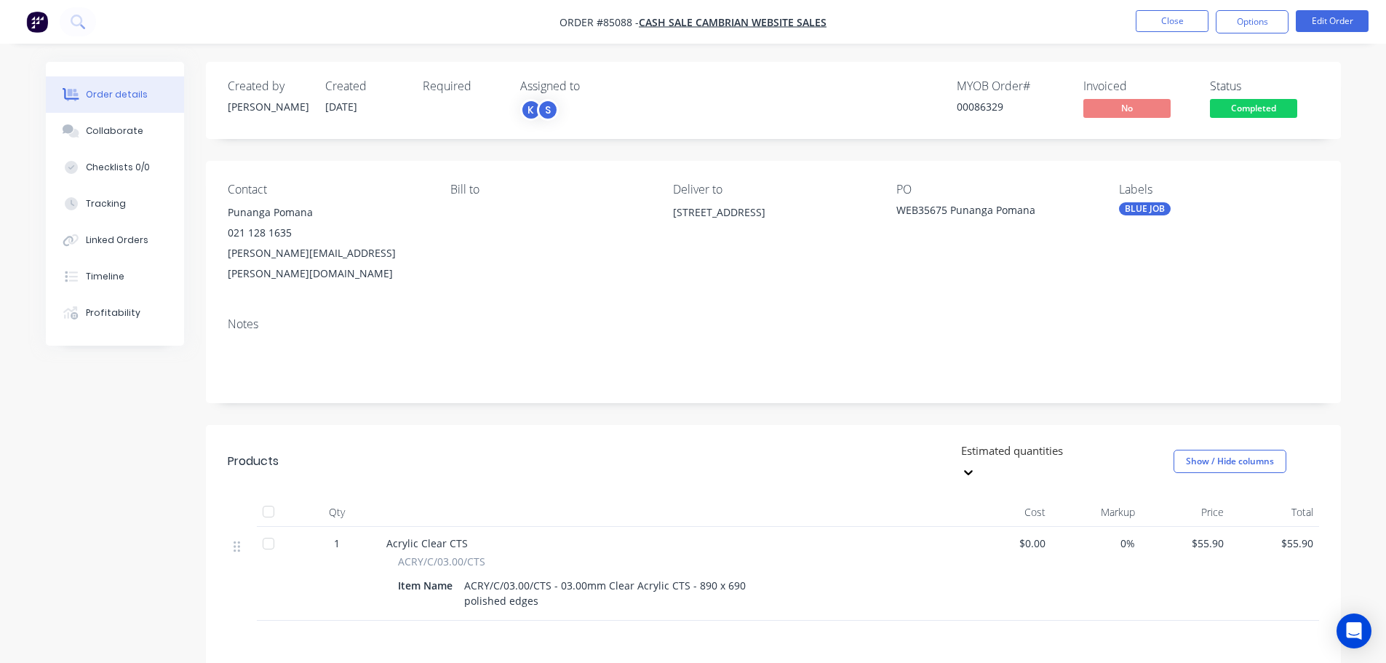
click at [1230, 115] on span "Completed" at bounding box center [1253, 108] width 87 height 18
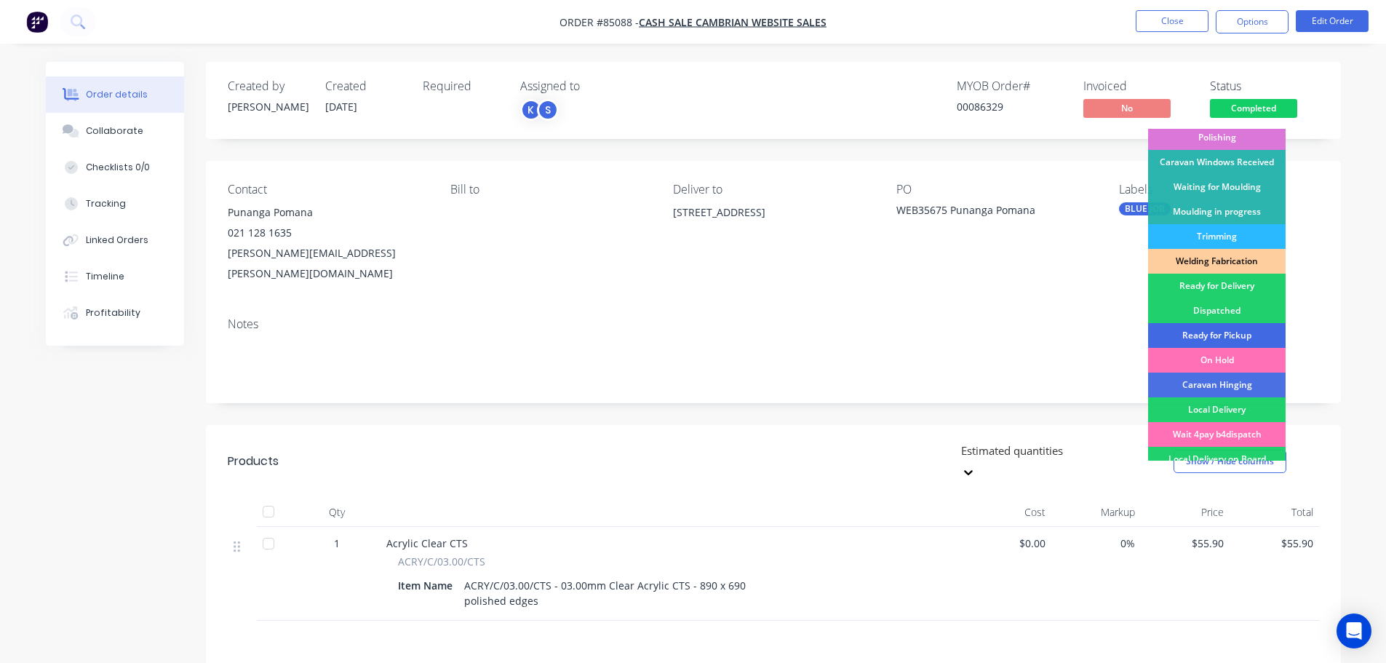
scroll to position [287, 0]
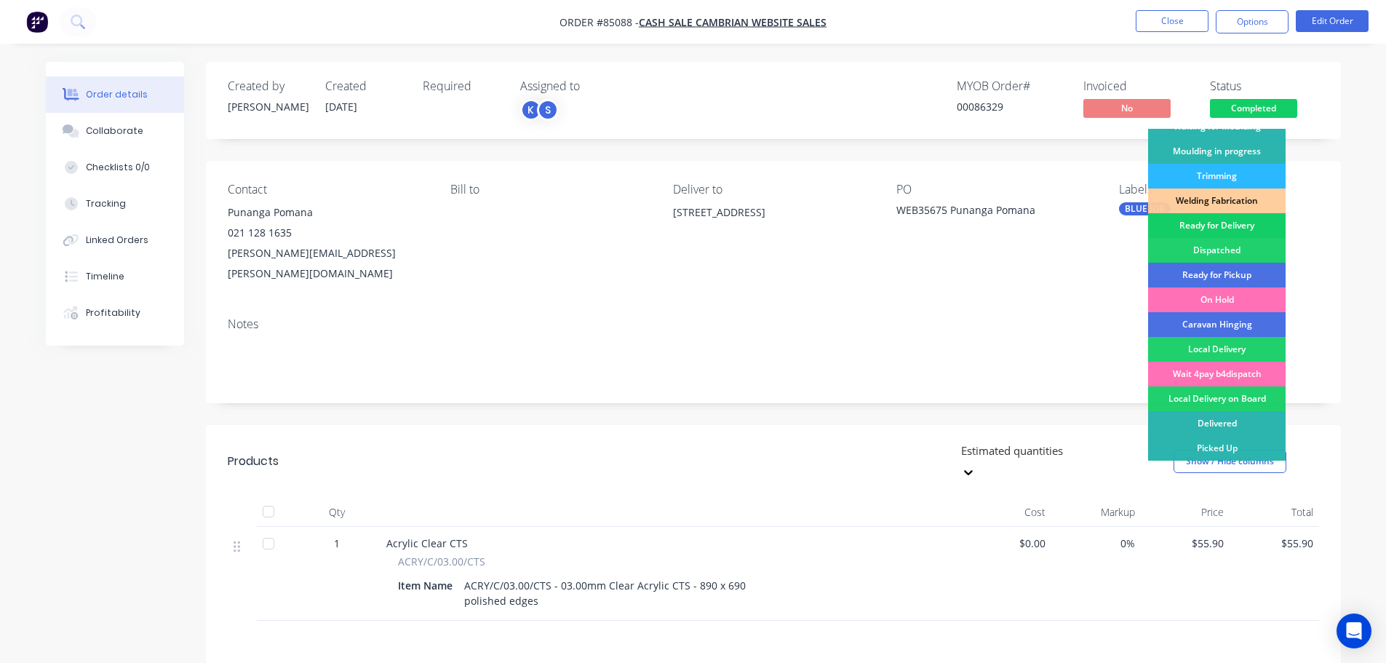
click at [1239, 228] on div "Ready for Delivery" at bounding box center [1217, 225] width 138 height 25
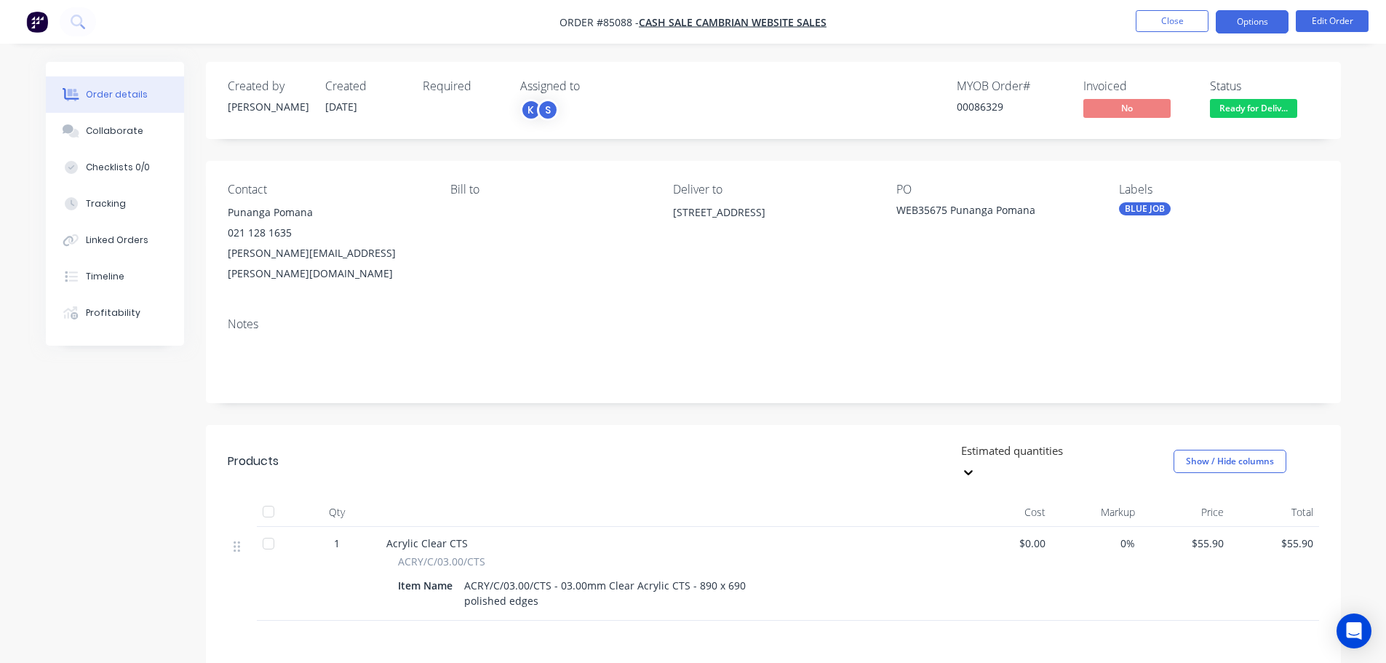
click at [1246, 29] on button "Options" at bounding box center [1252, 21] width 73 height 23
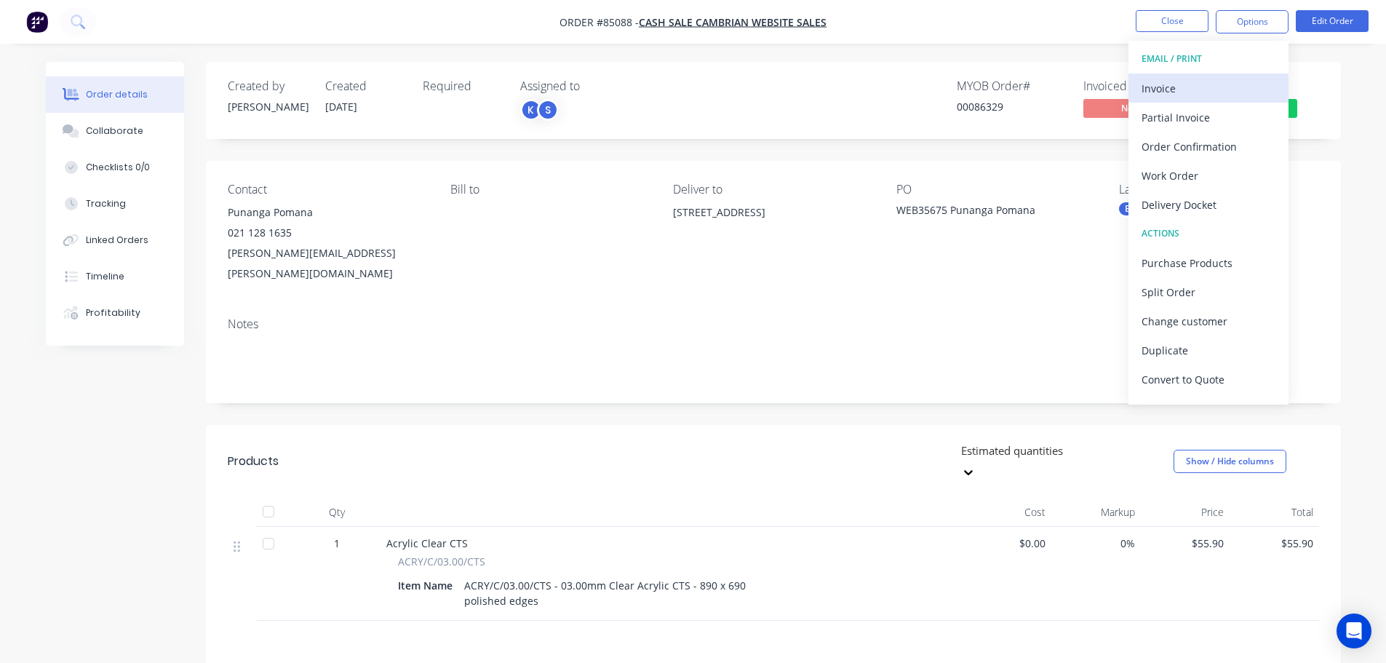
click at [1199, 92] on div "Invoice" at bounding box center [1209, 88] width 134 height 21
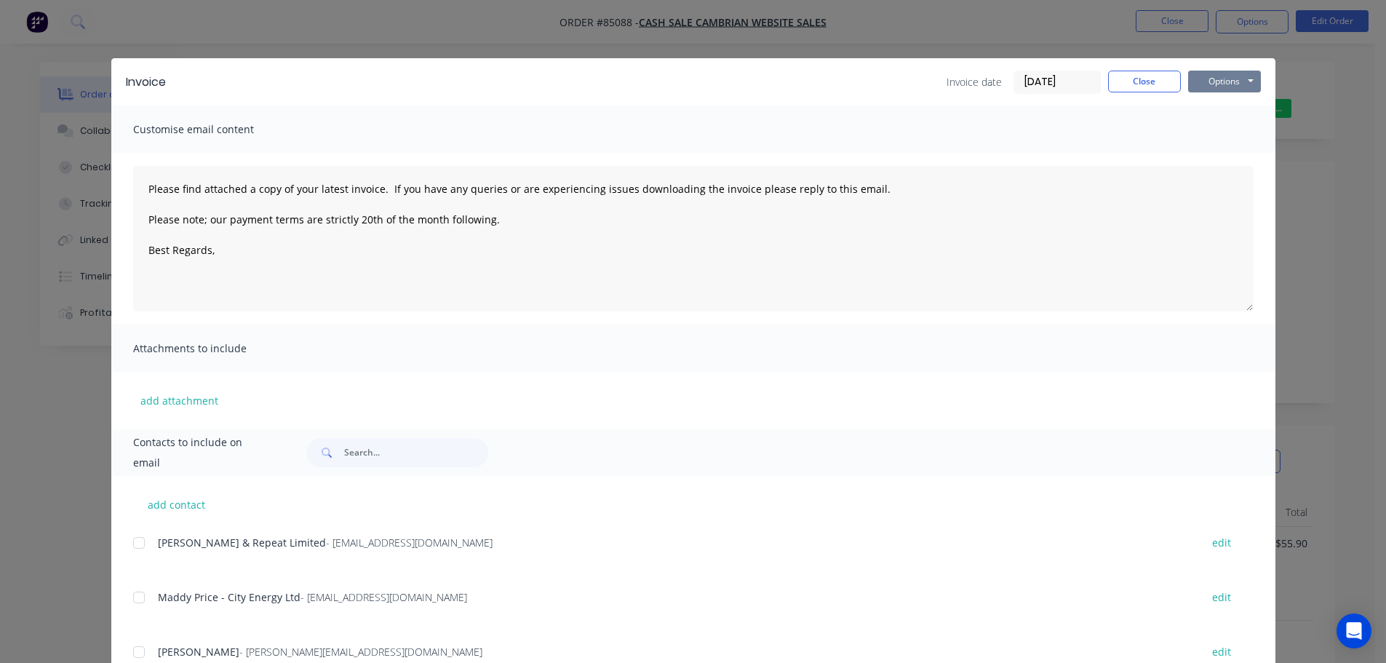
click at [1250, 76] on button "Options" at bounding box center [1224, 82] width 73 height 22
click at [1244, 132] on button "Print" at bounding box center [1234, 131] width 93 height 24
click at [81, 33] on div "Invoice Invoice date [DATE] Close Options Preview Print Email Customise email c…" at bounding box center [693, 331] width 1386 height 663
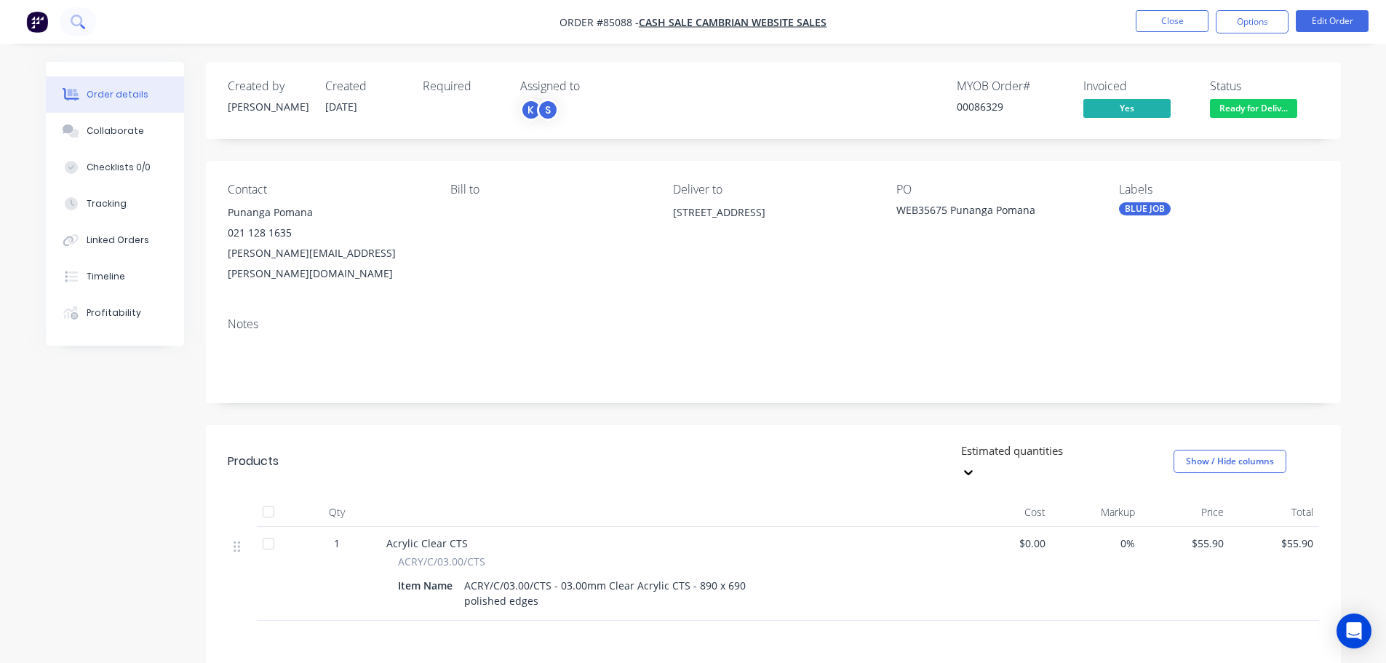
click at [73, 27] on icon at bounding box center [78, 22] width 14 height 14
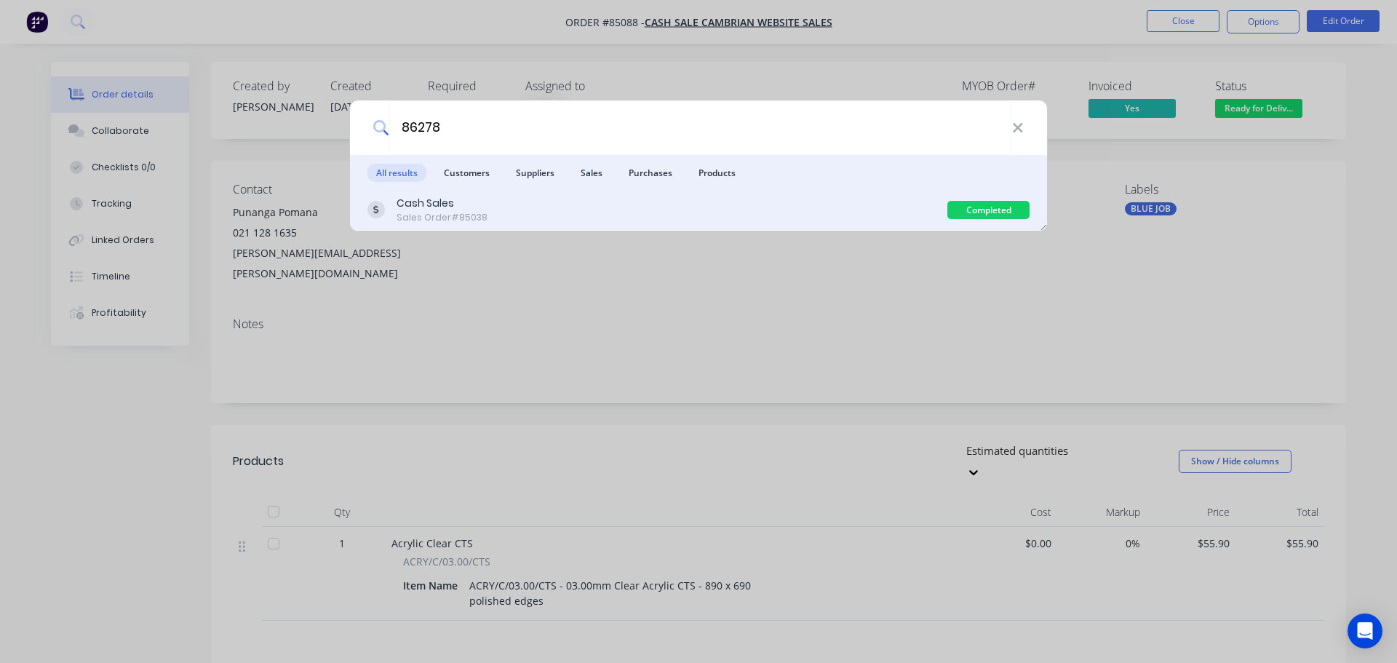
type input "86278"
click at [628, 212] on div "Cash Sales Sales Order #85038" at bounding box center [657, 210] width 580 height 28
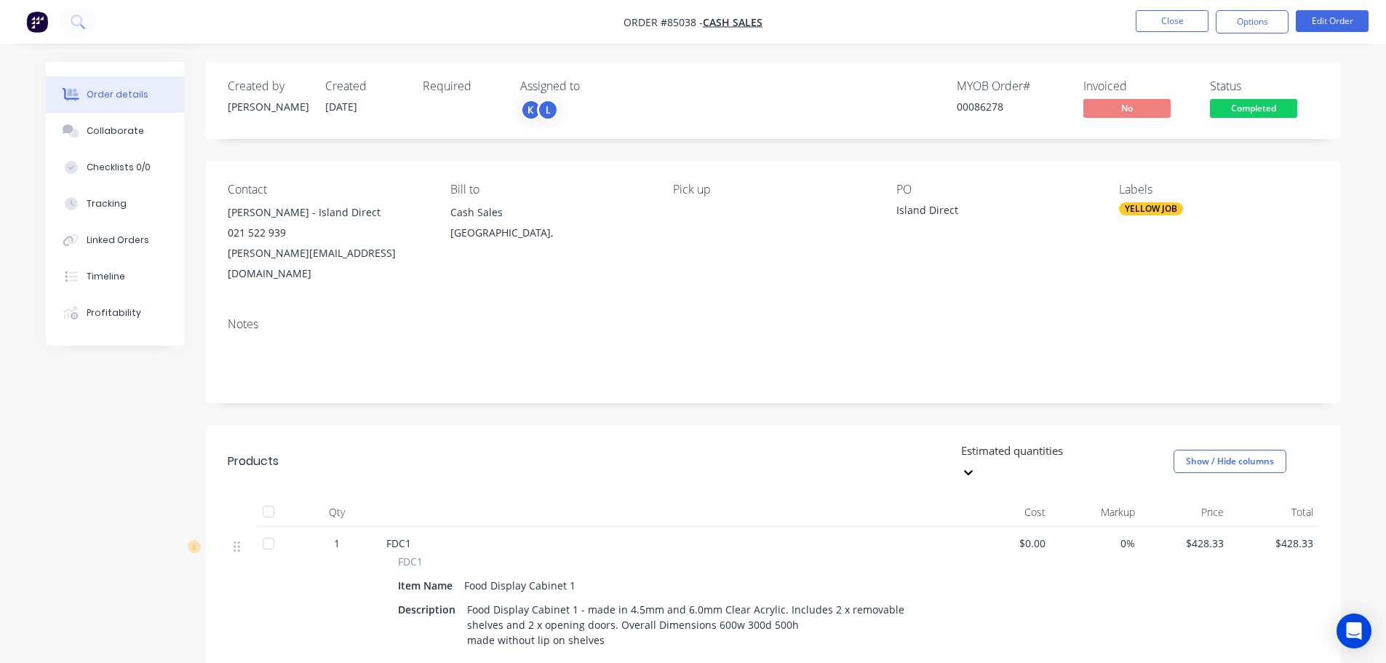
click at [1255, 104] on span "Completed" at bounding box center [1253, 108] width 87 height 18
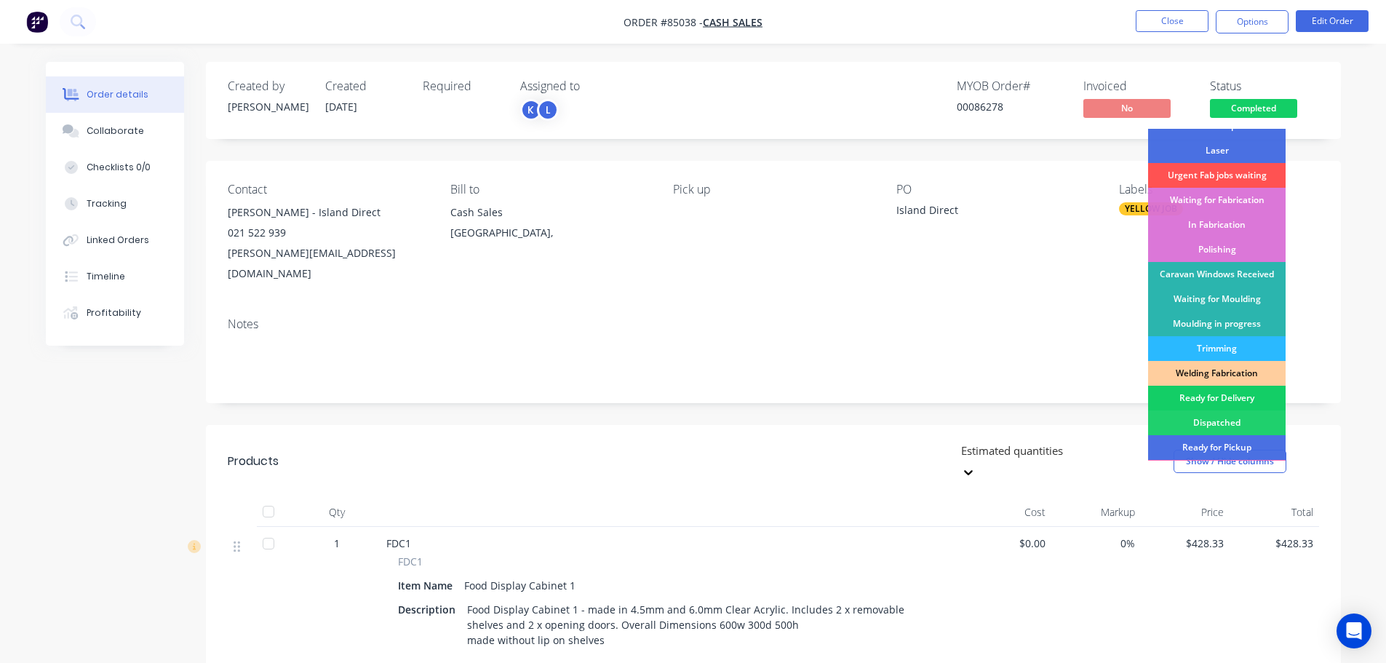
scroll to position [287, 0]
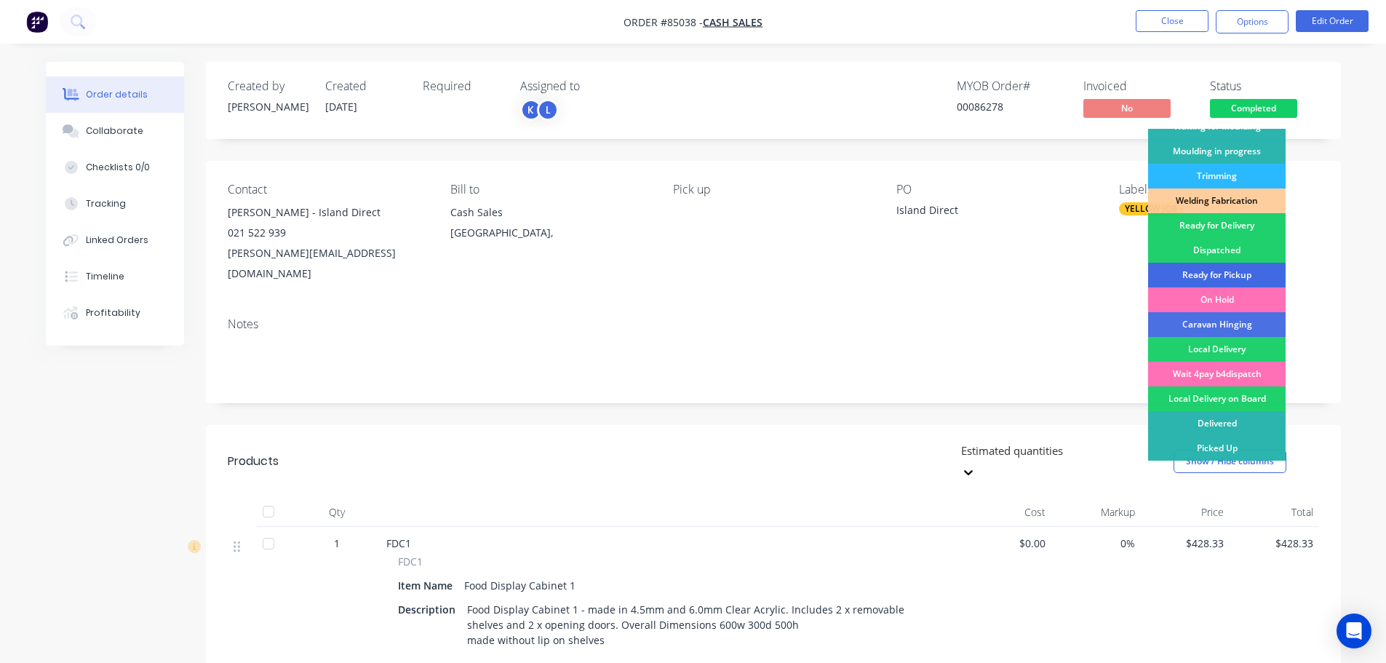
click at [1217, 270] on div "Ready for Pickup" at bounding box center [1217, 275] width 138 height 25
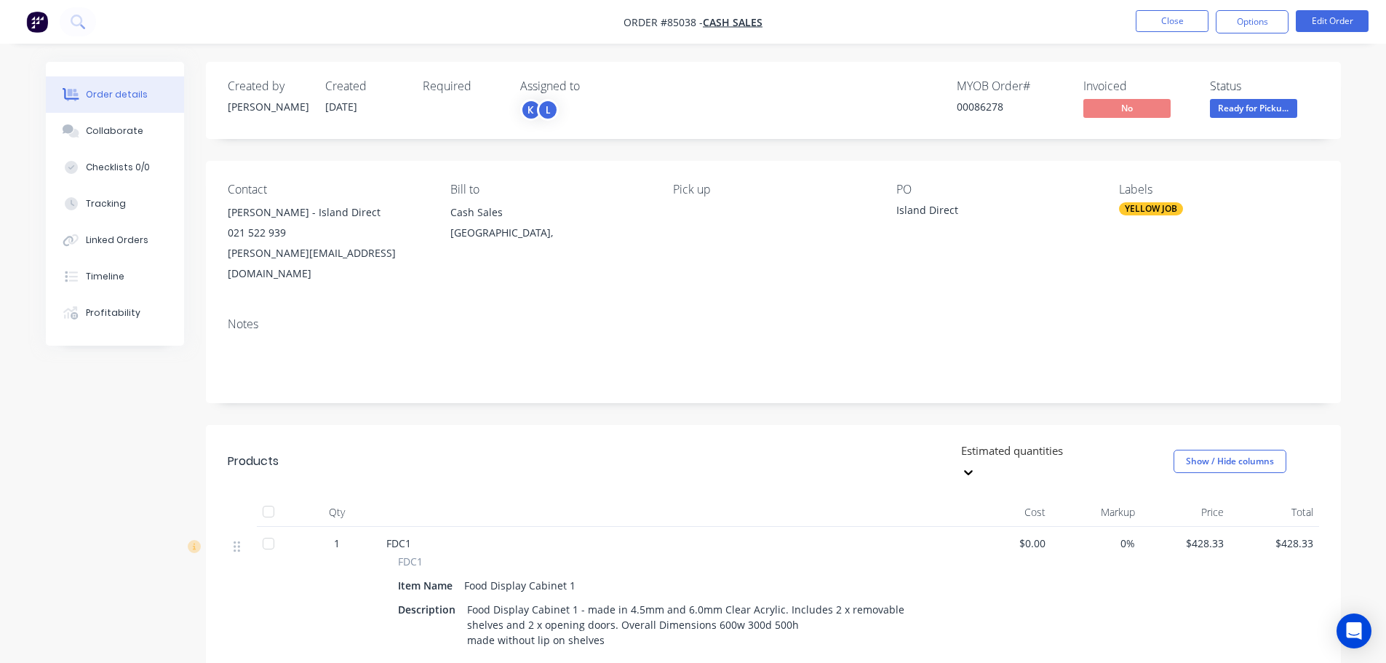
click at [402, 554] on span "FDC1" at bounding box center [410, 561] width 25 height 15
copy span "FDC1"
click at [780, 165] on div "Contact Tanya Todd - Island Direct 021 522 939 tanya@datco.co.nz Bill to Cash S…" at bounding box center [773, 233] width 1135 height 145
click at [1250, 30] on button "Options" at bounding box center [1252, 21] width 73 height 23
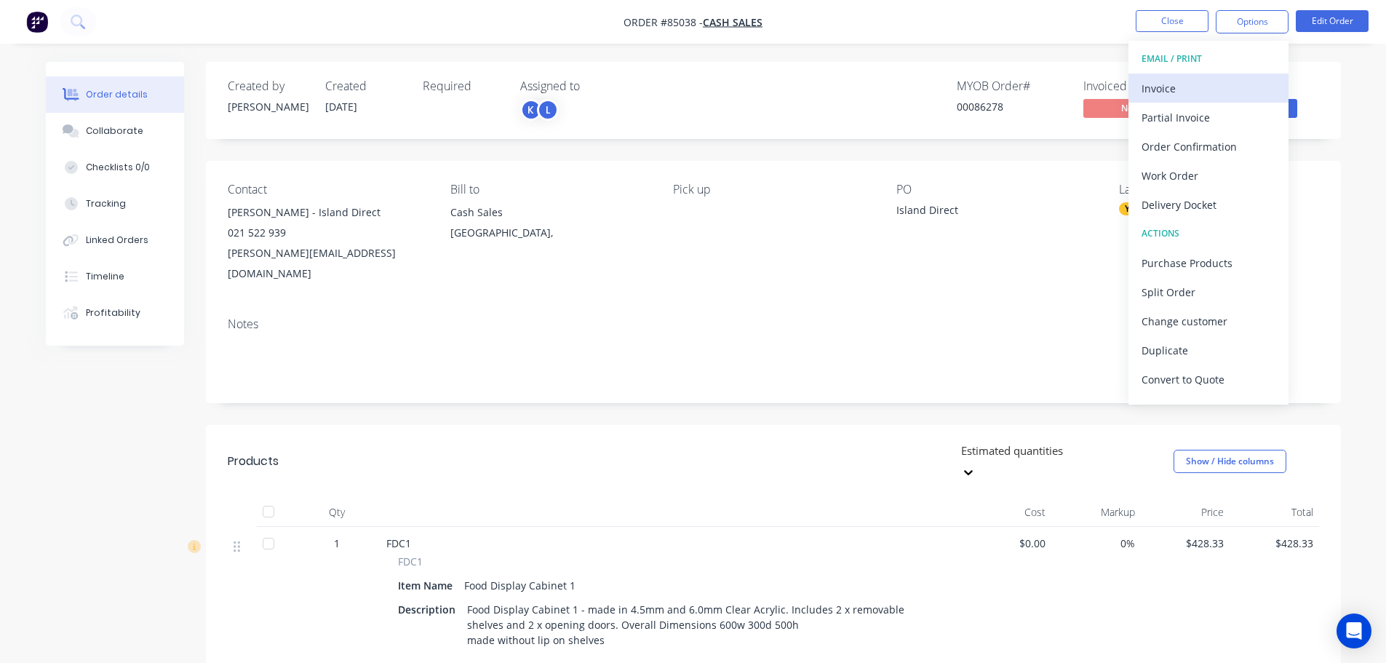
click at [1221, 83] on div "Invoice" at bounding box center [1209, 88] width 134 height 21
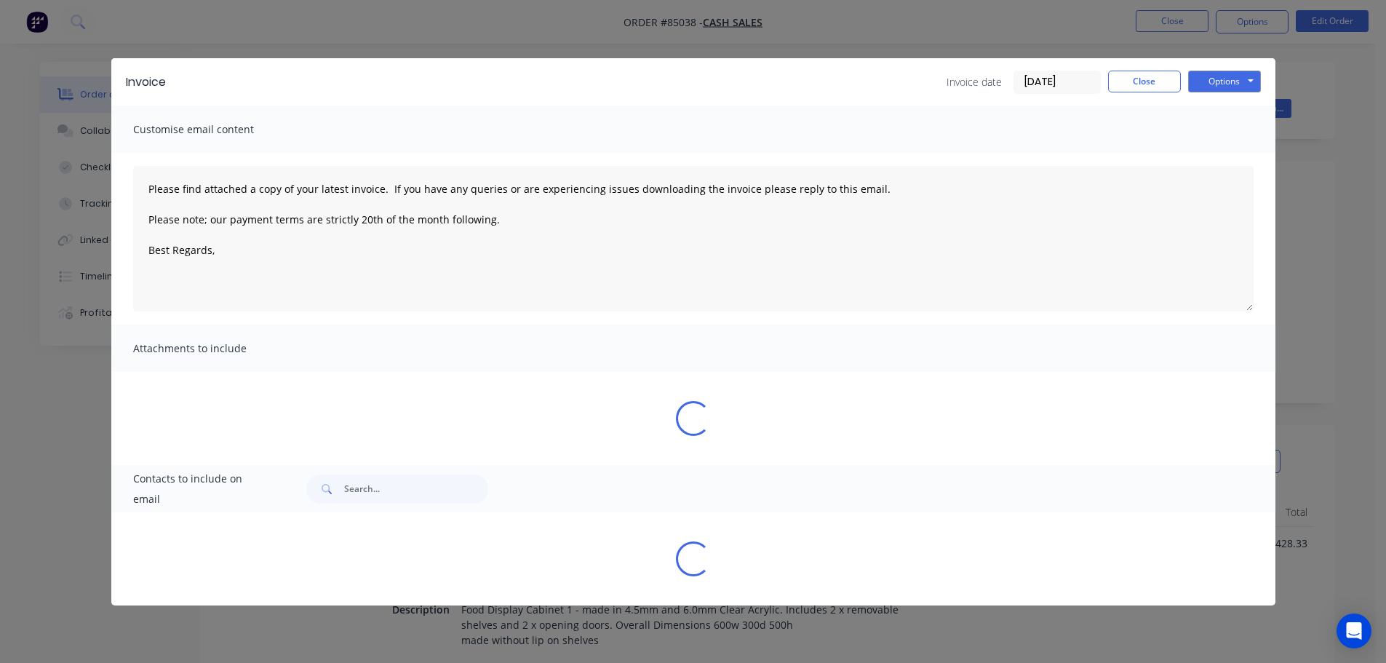
click at [1227, 80] on button "Options" at bounding box center [1224, 82] width 73 height 22
click at [1232, 130] on button "Print" at bounding box center [1234, 131] width 93 height 24
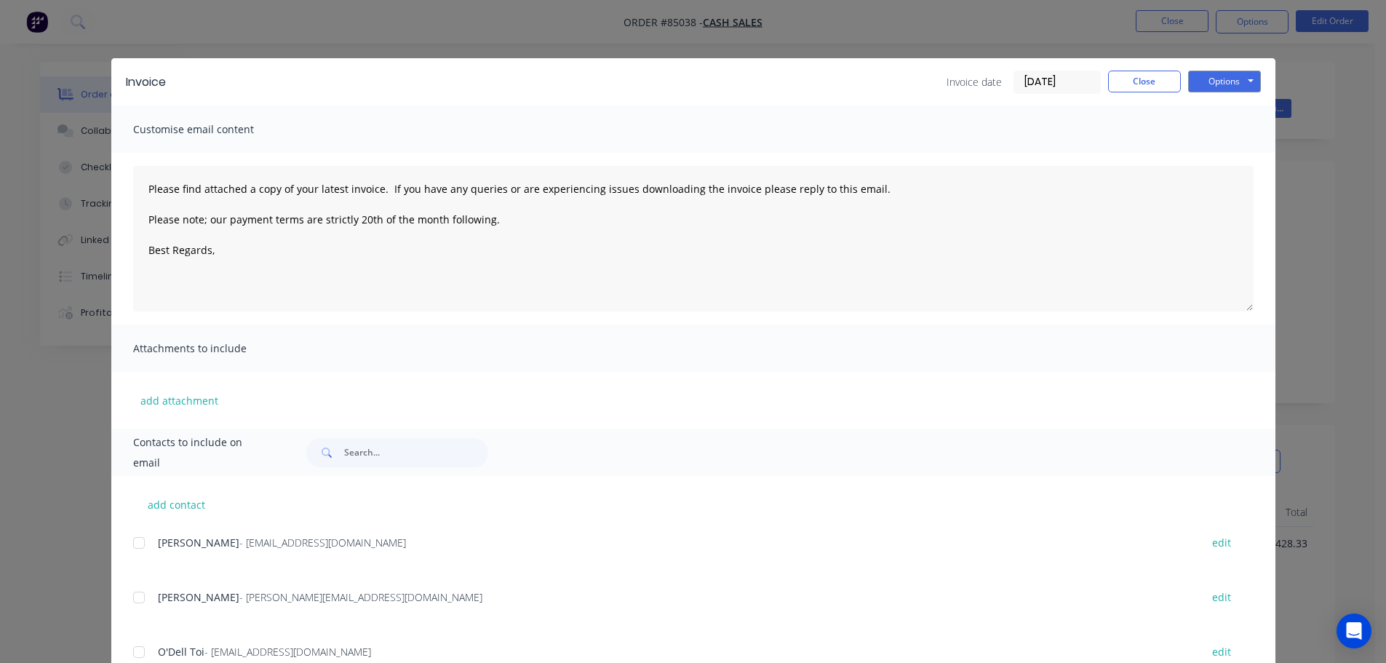
click at [100, 38] on div "Invoice Invoice date 08/10/25 Close Options Preview Print Email Customise email…" at bounding box center [693, 331] width 1386 height 663
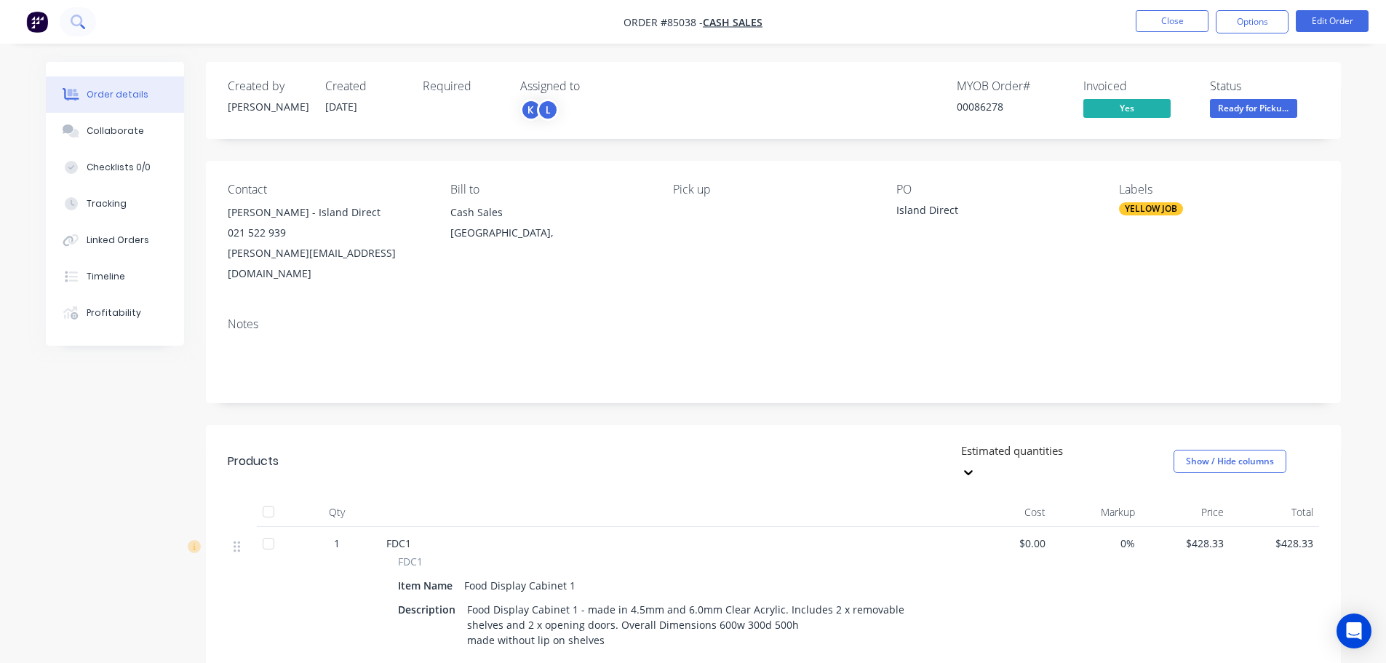
click at [79, 20] on icon at bounding box center [78, 22] width 14 height 14
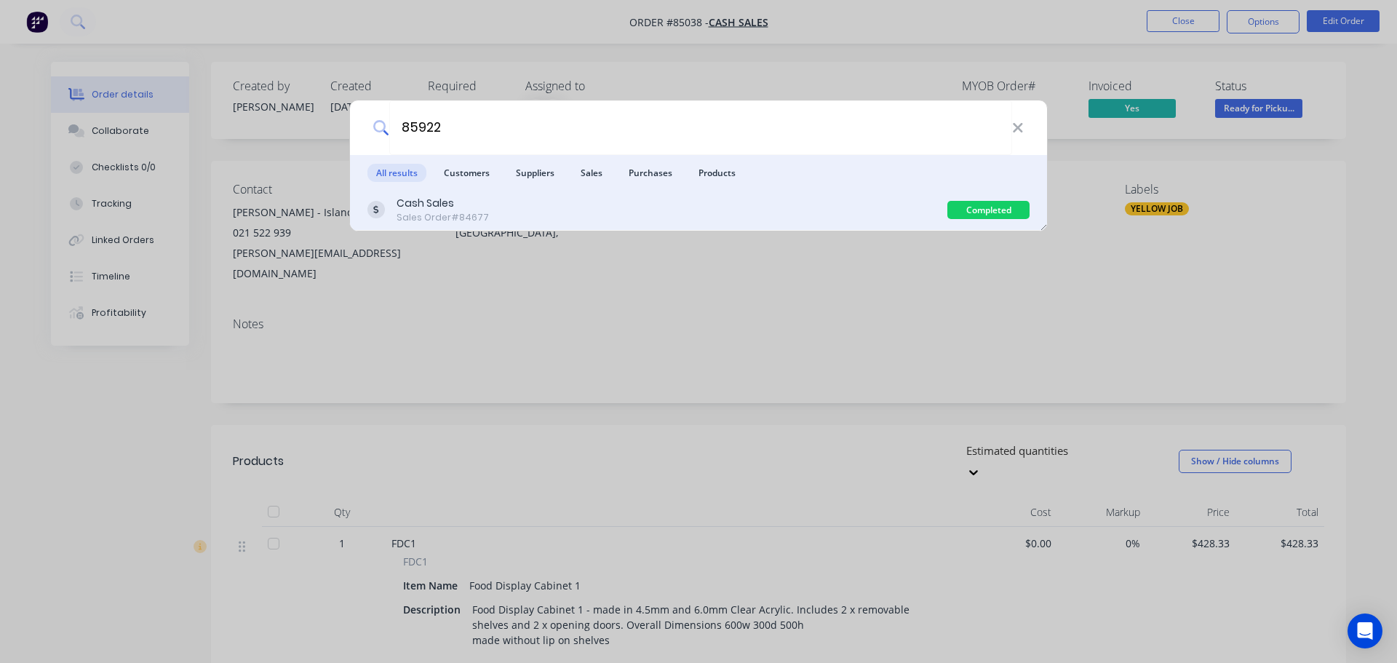
type input "85922"
click at [612, 224] on div "Cash Sales Sales Order #84677 Completed" at bounding box center [698, 210] width 697 height 41
click at [875, 208] on div "Cash Sales Sales Order #84677" at bounding box center [657, 210] width 580 height 28
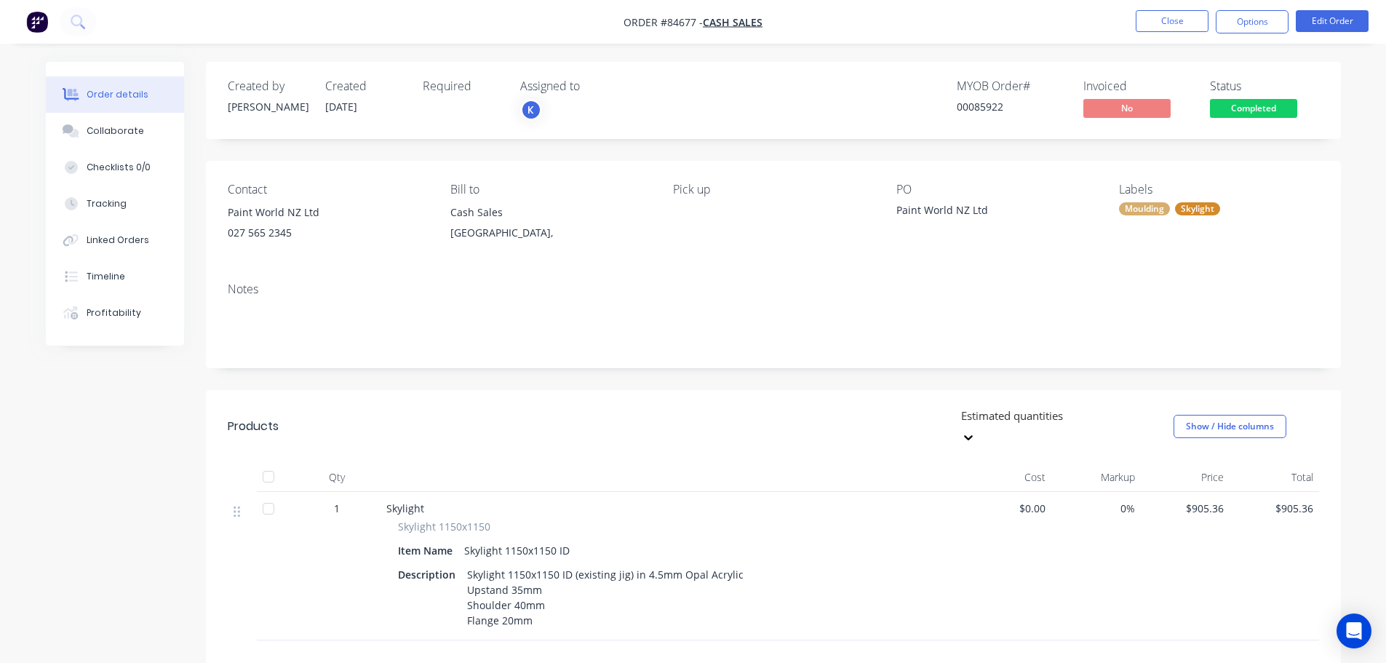
click at [1268, 117] on span "Completed" at bounding box center [1253, 108] width 87 height 18
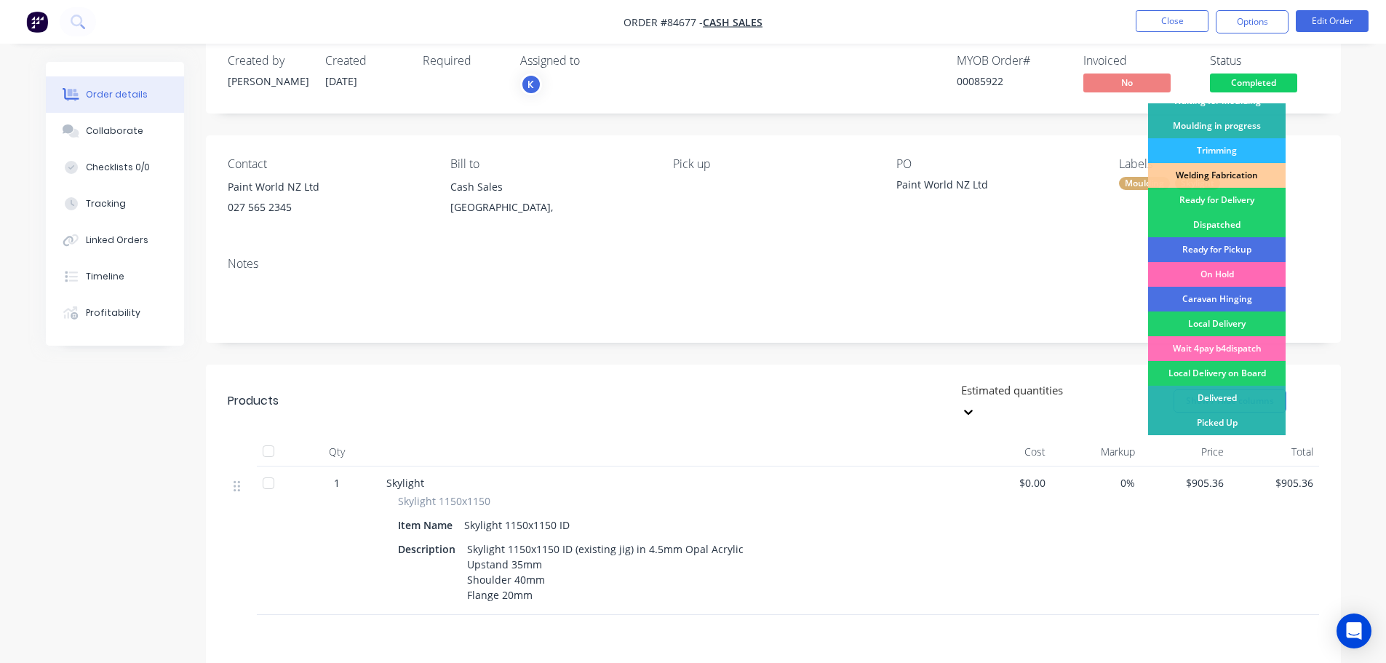
scroll to position [216, 0]
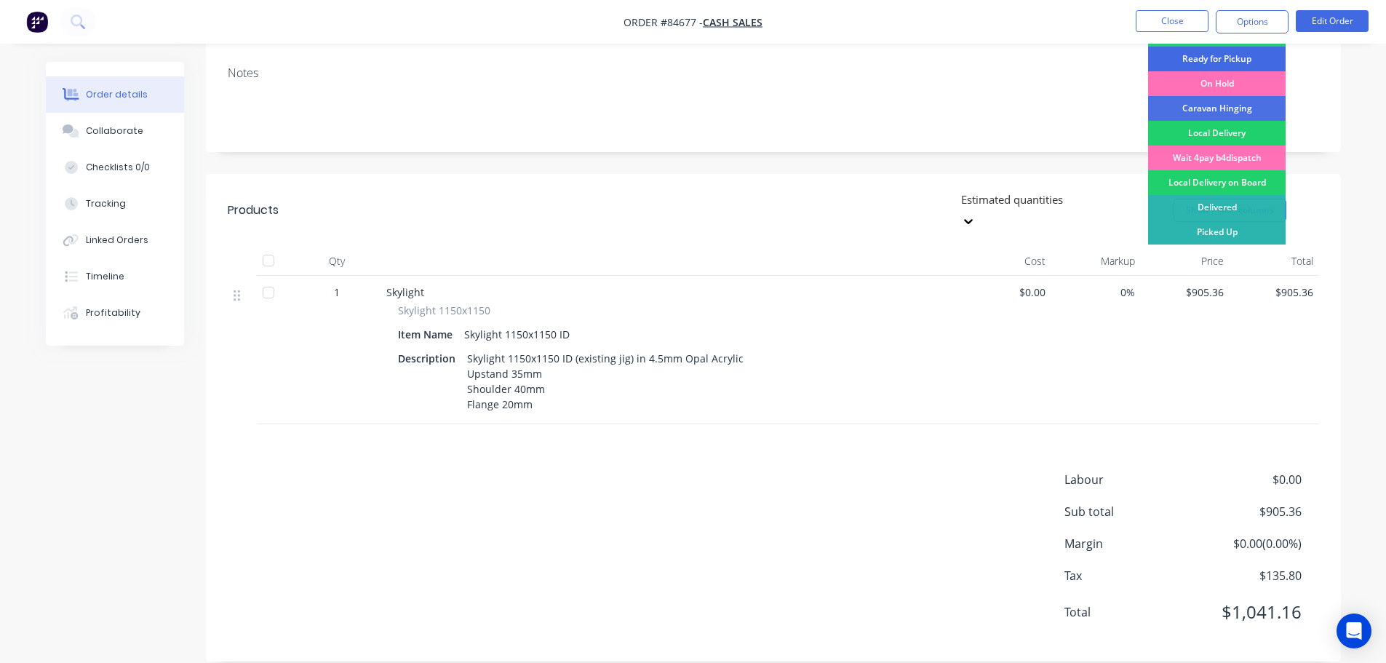
click at [1238, 55] on div "Ready for Pickup" at bounding box center [1217, 59] width 138 height 25
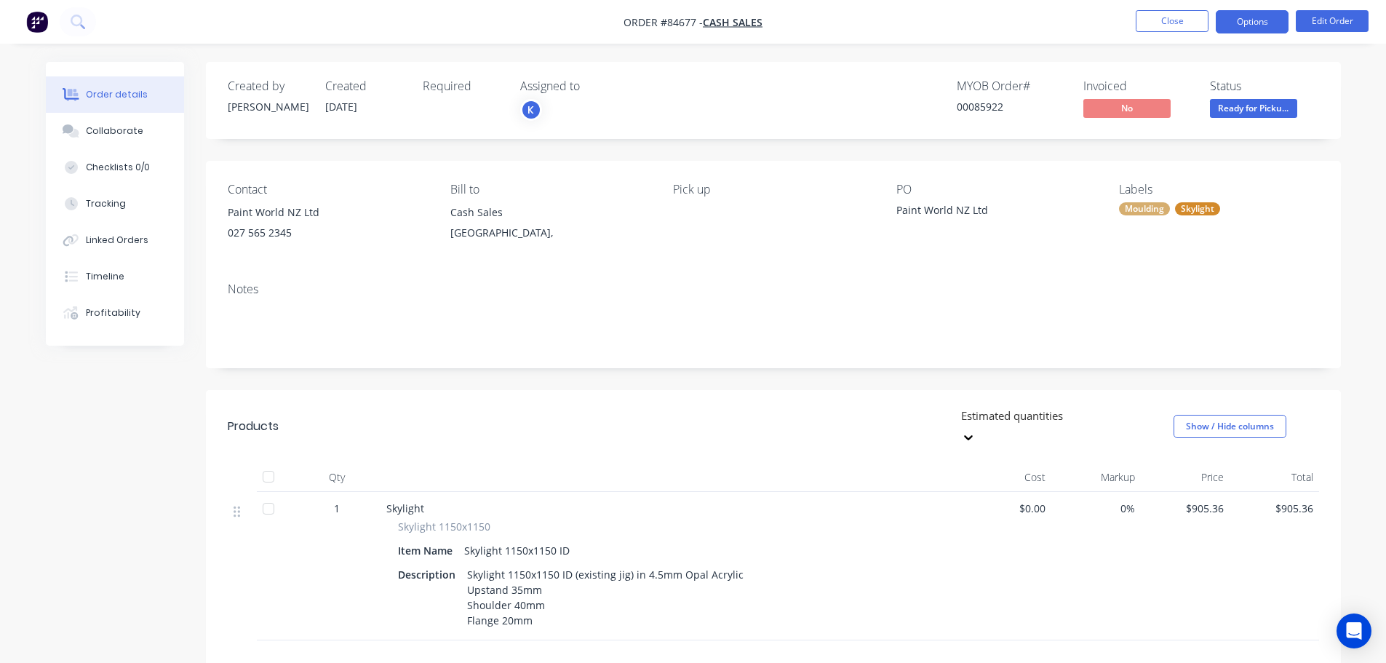
click at [1245, 21] on button "Options" at bounding box center [1252, 21] width 73 height 23
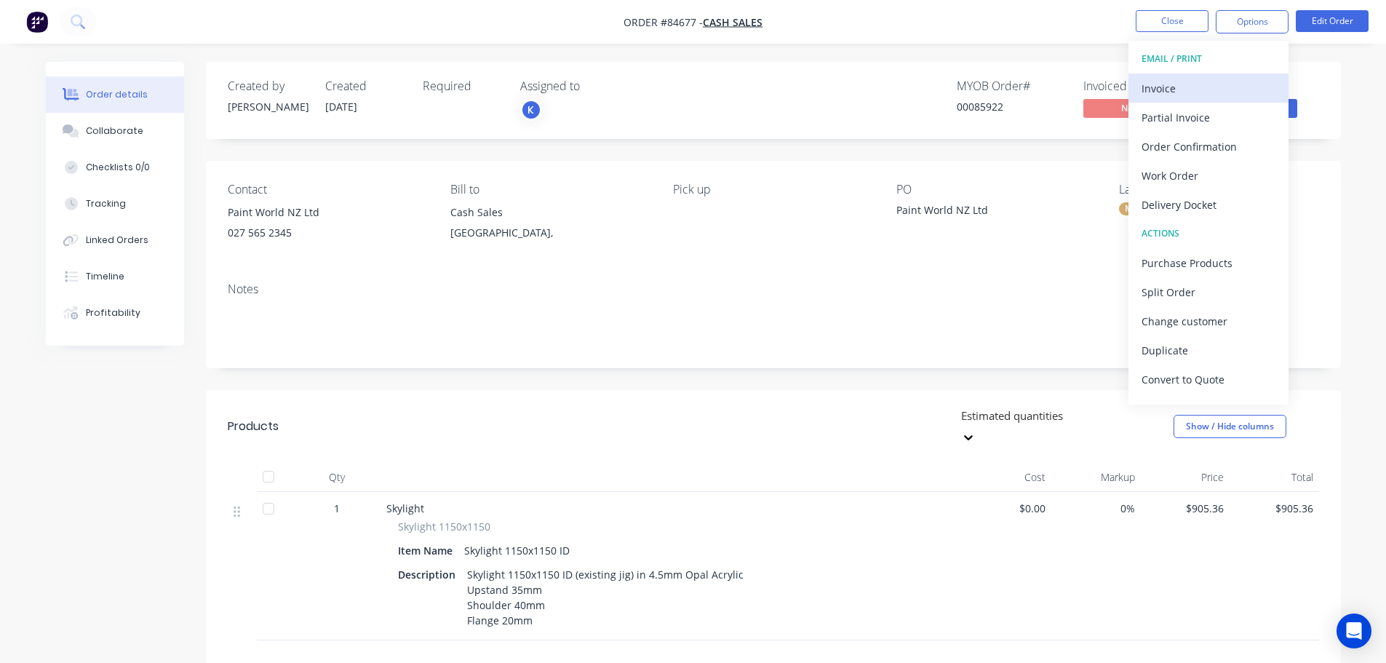
click at [1223, 92] on div "Invoice" at bounding box center [1209, 88] width 134 height 21
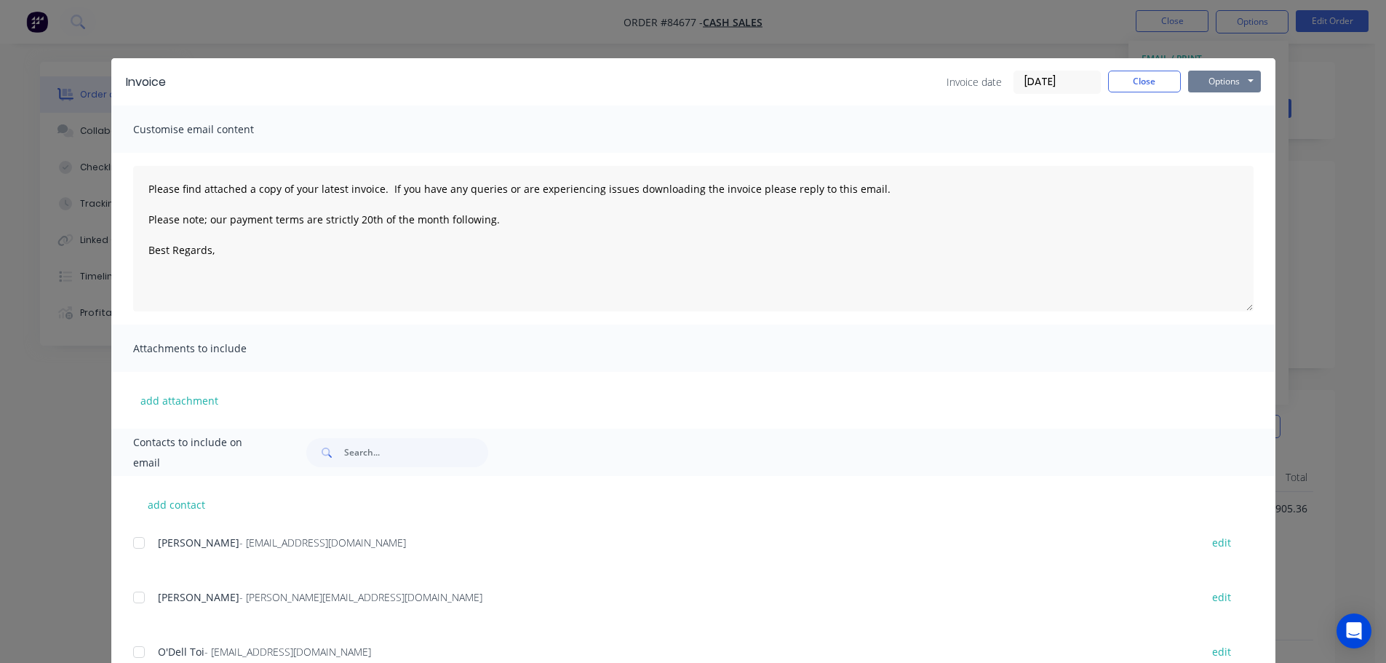
click at [1207, 84] on button "Options" at bounding box center [1224, 82] width 73 height 22
click at [1217, 133] on button "Print" at bounding box center [1234, 131] width 93 height 24
click at [87, 51] on div "Invoice Invoice date 08/10/25 Close Options Preview Print Email Customise email…" at bounding box center [693, 331] width 1386 height 663
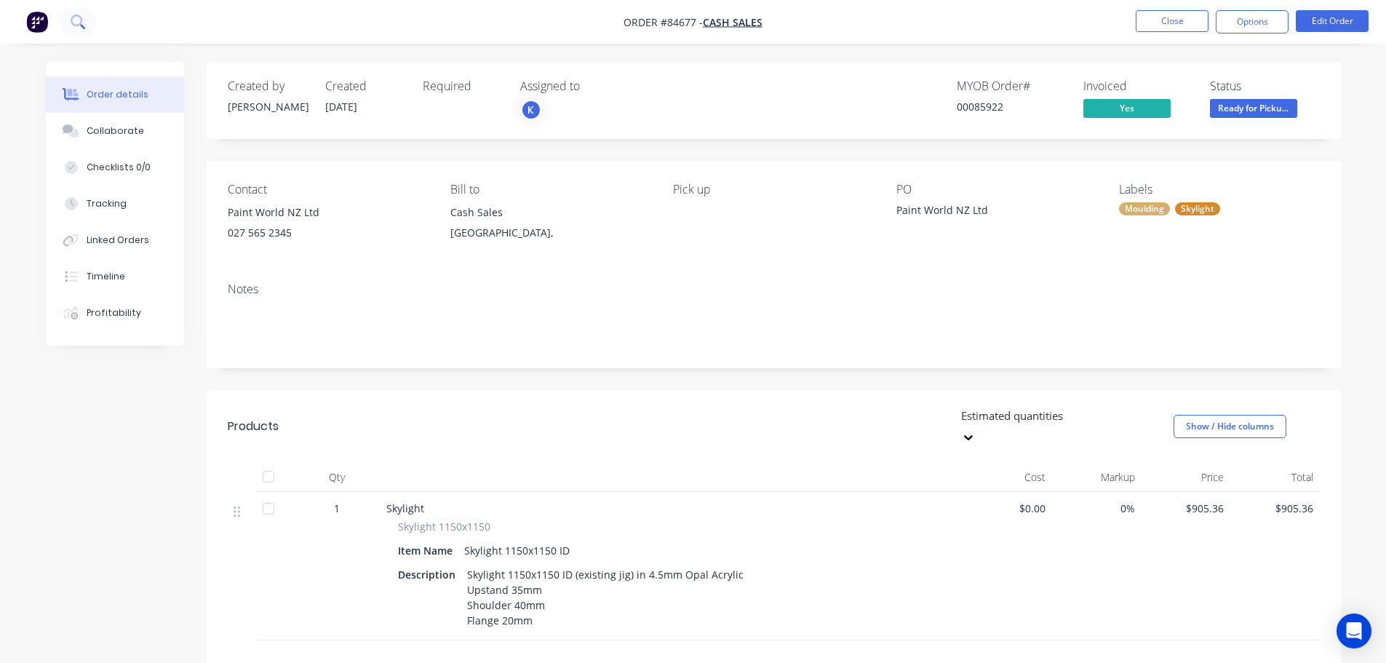
click at [82, 33] on button at bounding box center [78, 21] width 36 height 29
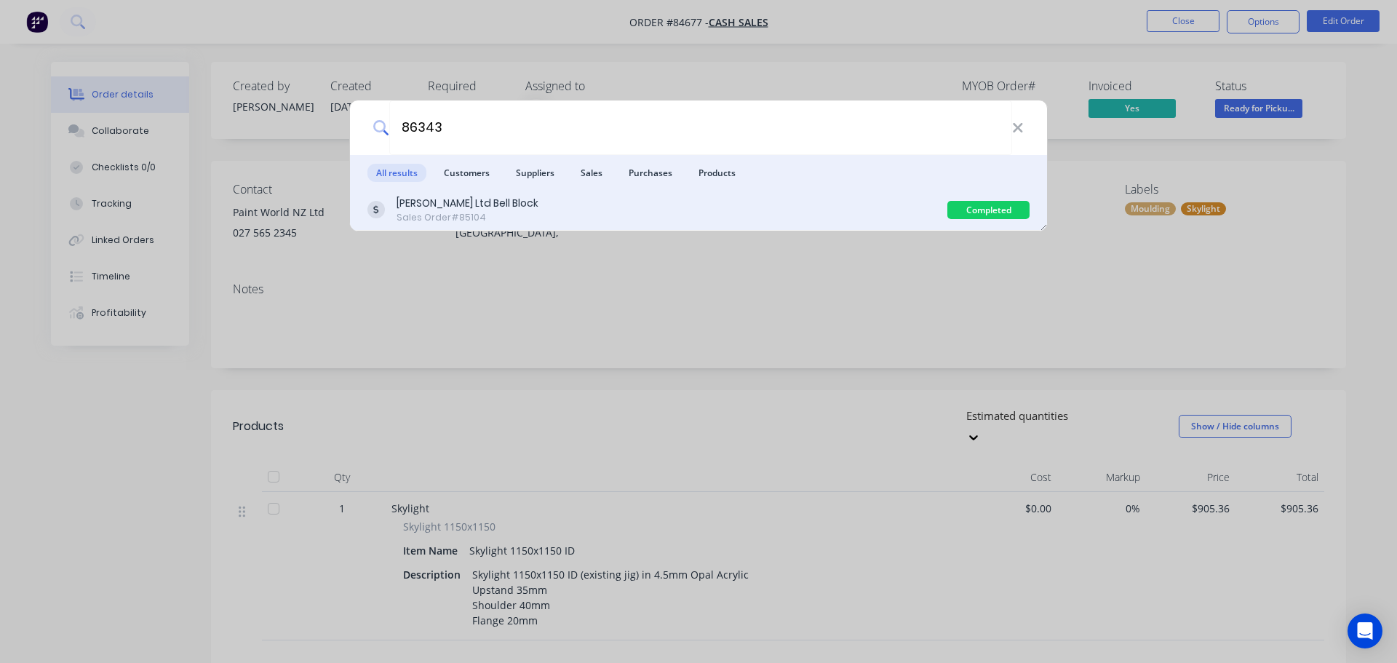
type input "86343"
click at [853, 207] on div "J.A. Russell Ltd Bell Block Sales Order #85104" at bounding box center [657, 210] width 580 height 28
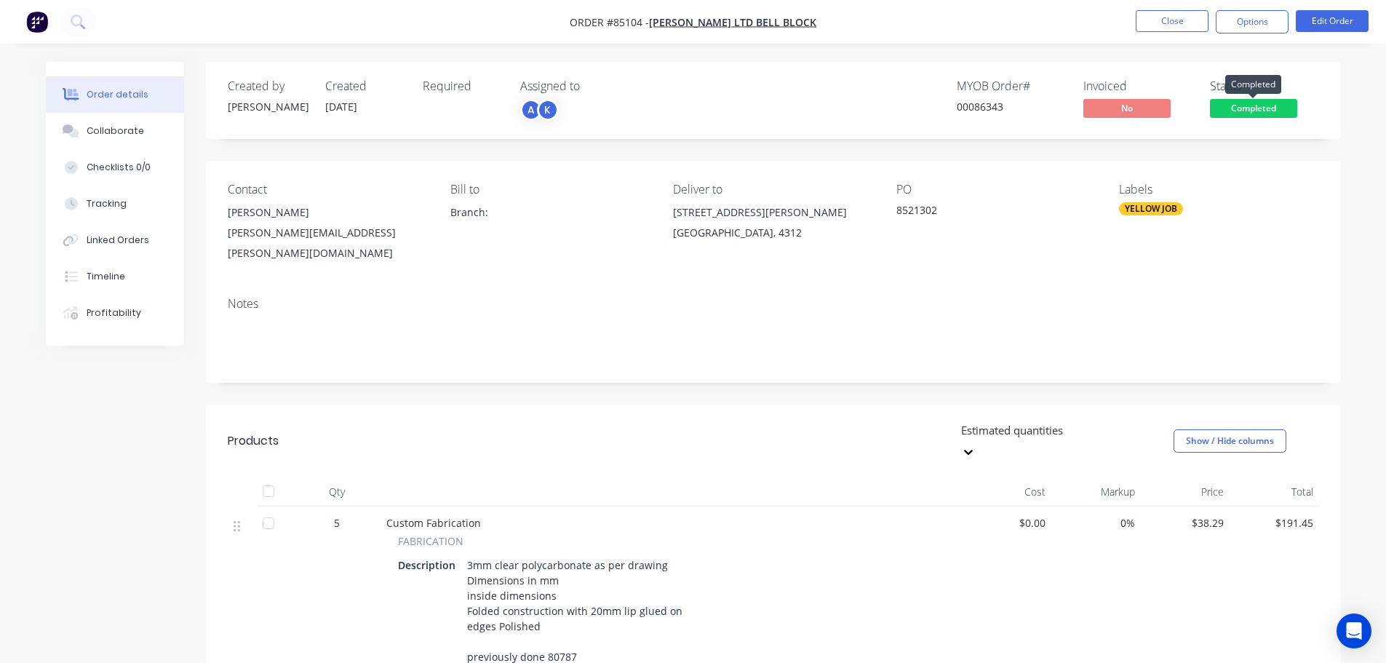
click at [1252, 103] on span "Completed" at bounding box center [1253, 108] width 87 height 18
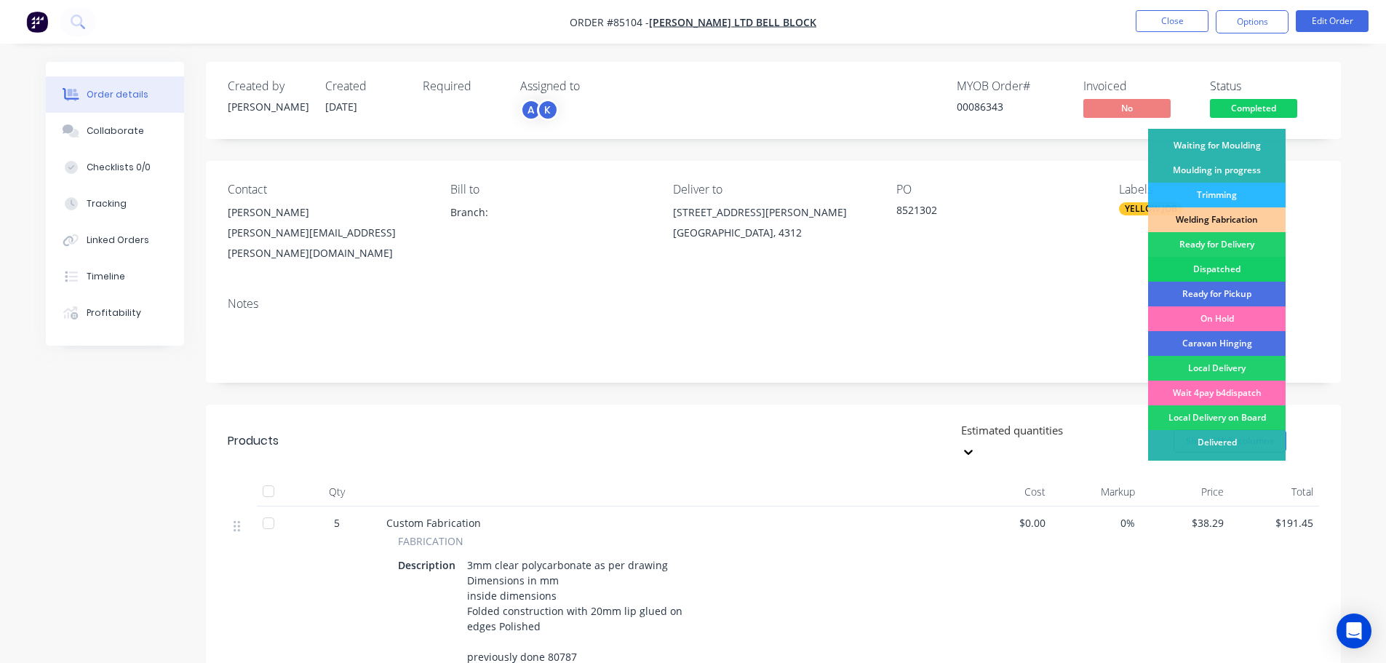
scroll to position [287, 0]
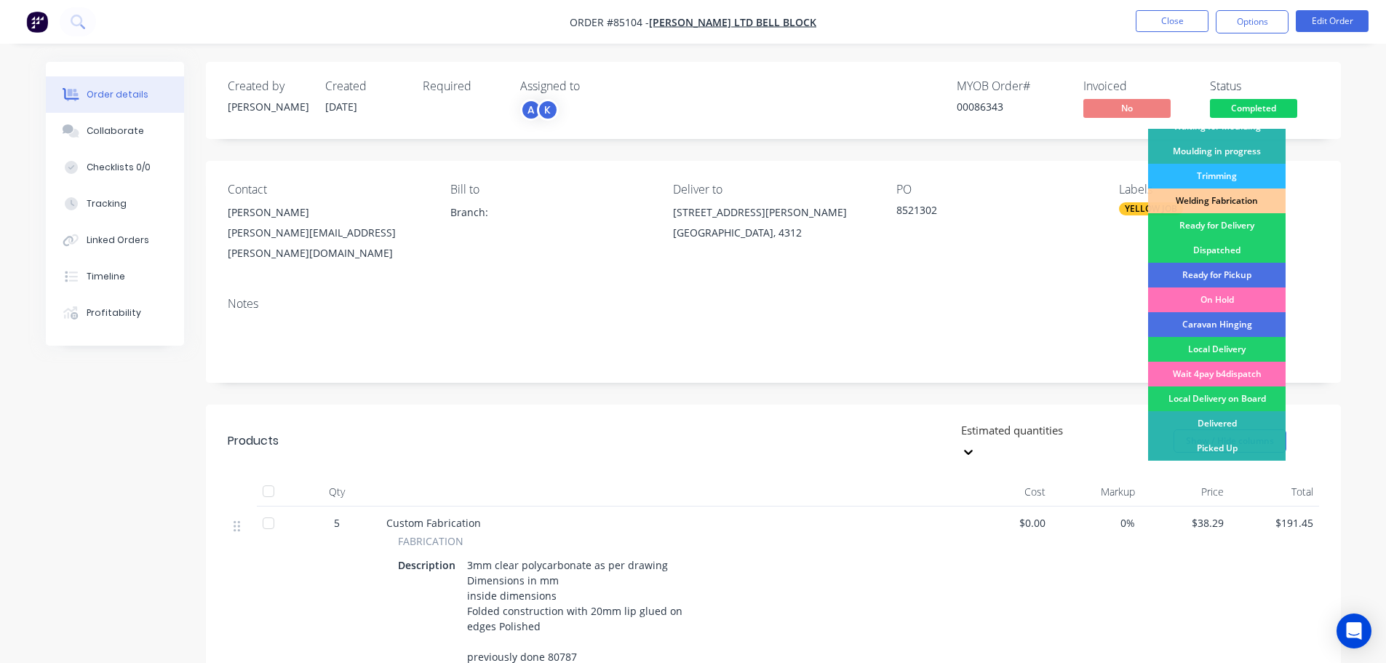
click at [1231, 226] on div "Ready for Delivery" at bounding box center [1217, 225] width 138 height 25
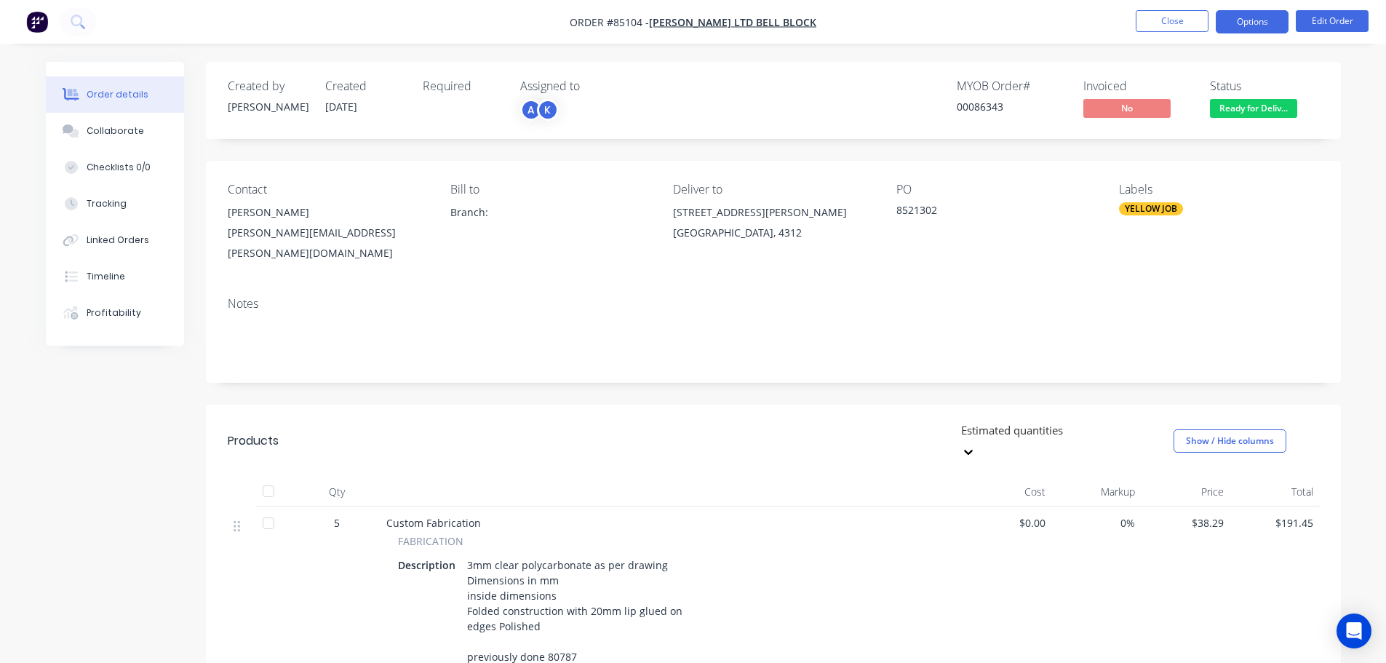
click at [1257, 19] on button "Options" at bounding box center [1252, 21] width 73 height 23
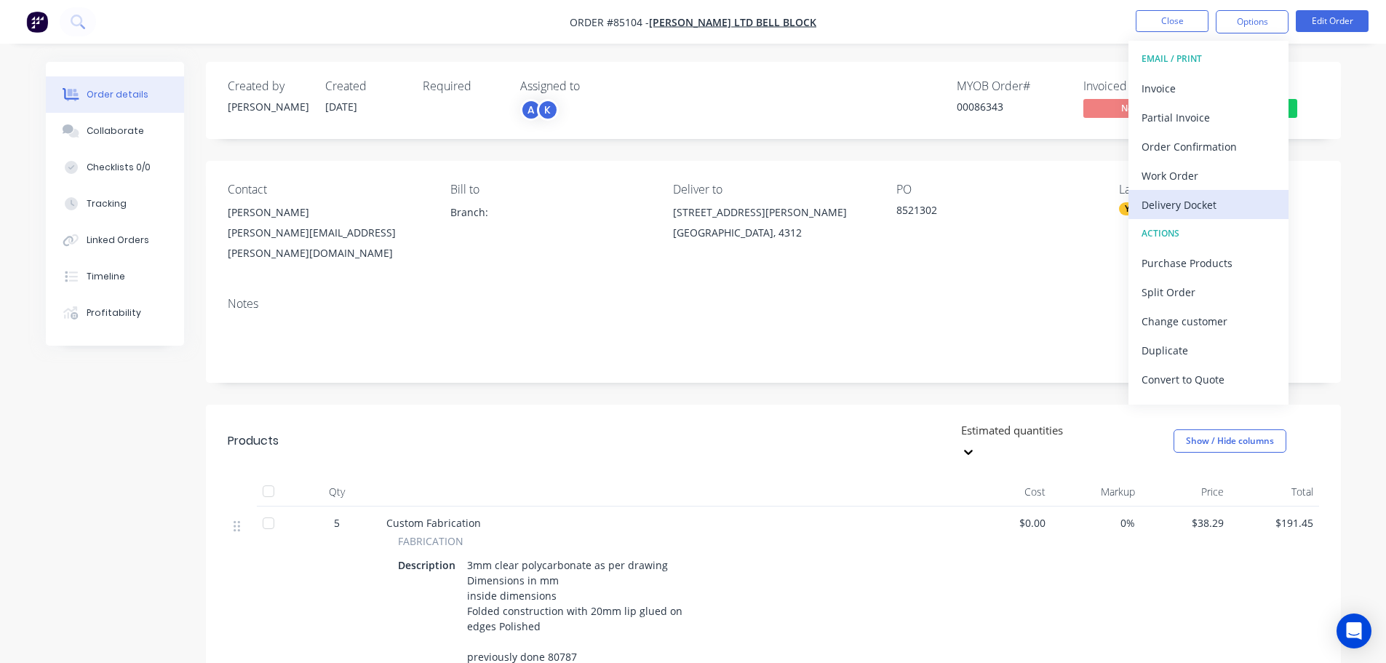
click at [1238, 200] on div "Delivery Docket" at bounding box center [1209, 204] width 134 height 21
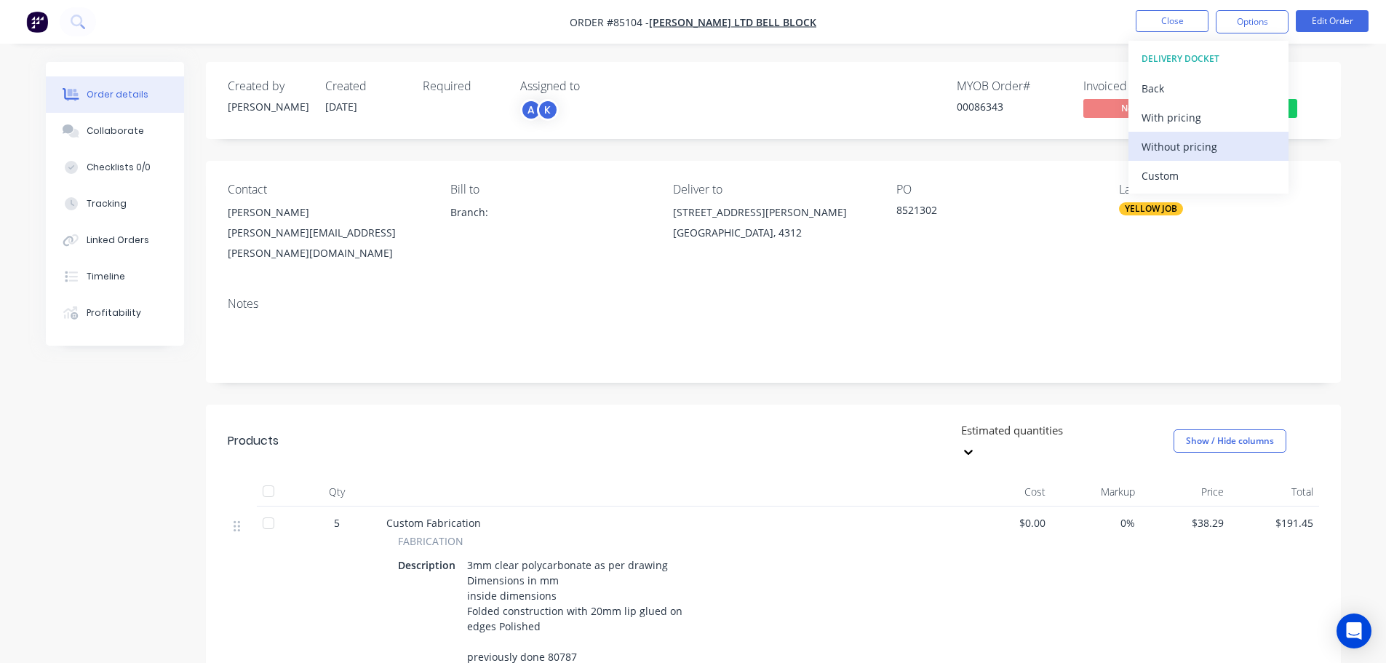
click at [1234, 136] on div "Without pricing" at bounding box center [1209, 146] width 134 height 21
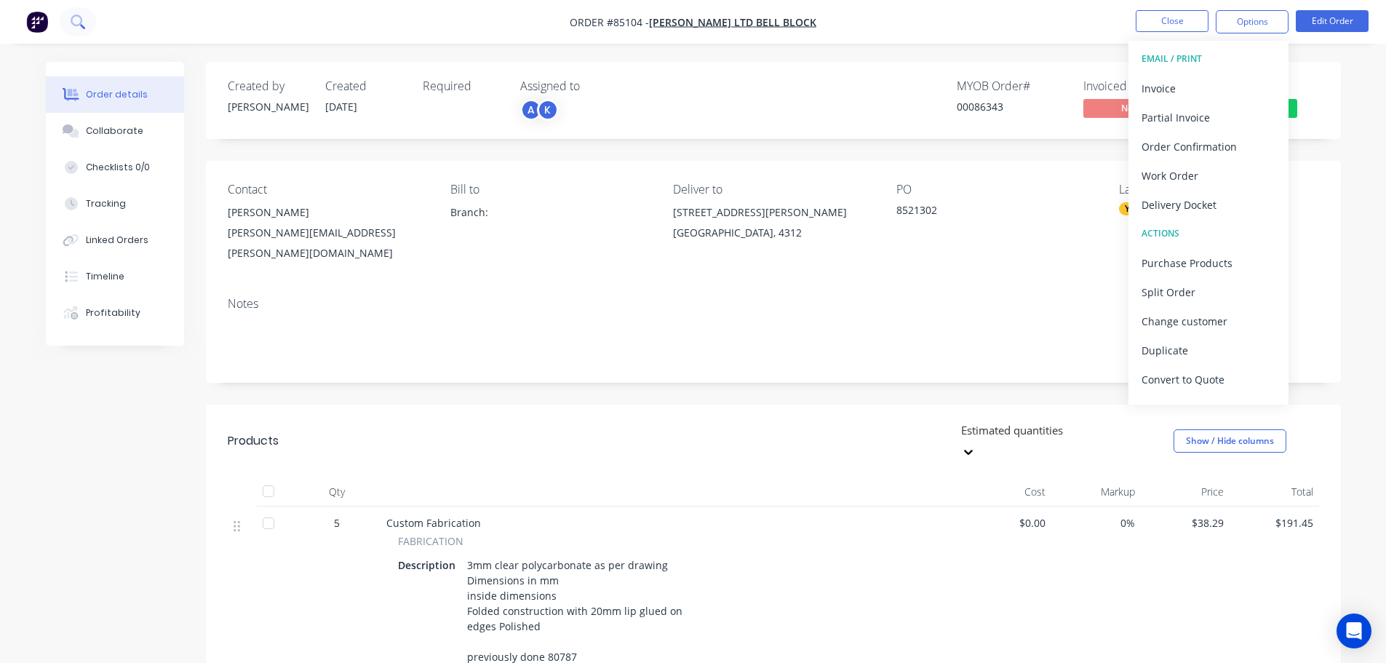
click at [81, 26] on icon at bounding box center [78, 22] width 14 height 14
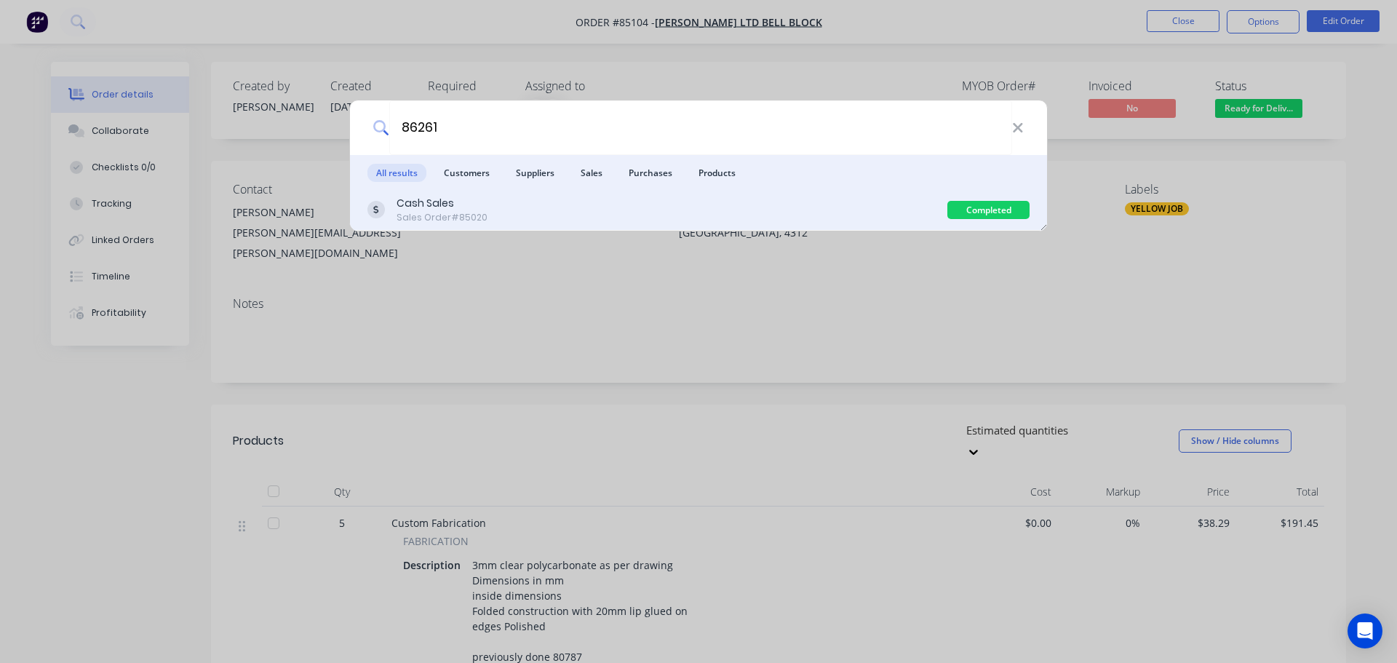
type input "86261"
click at [501, 218] on div "Cash Sales Sales Order #85020" at bounding box center [657, 210] width 580 height 28
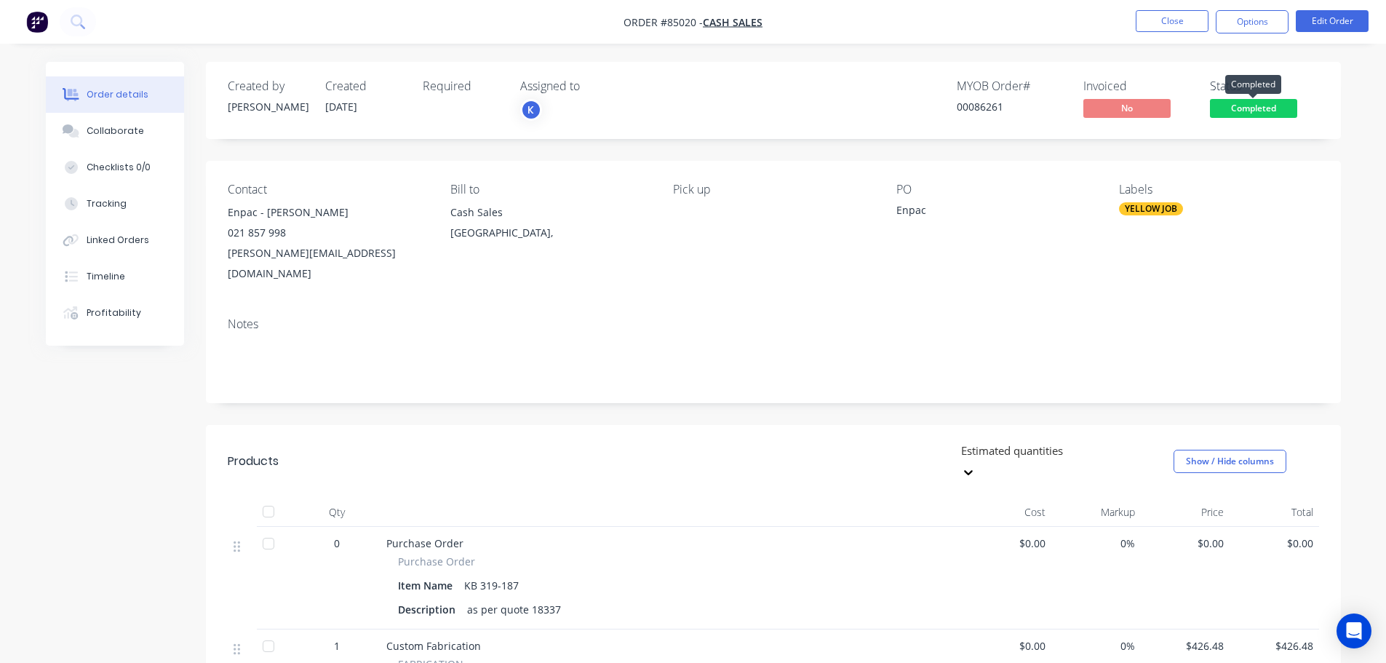
click at [1250, 111] on span "Completed" at bounding box center [1253, 108] width 87 height 18
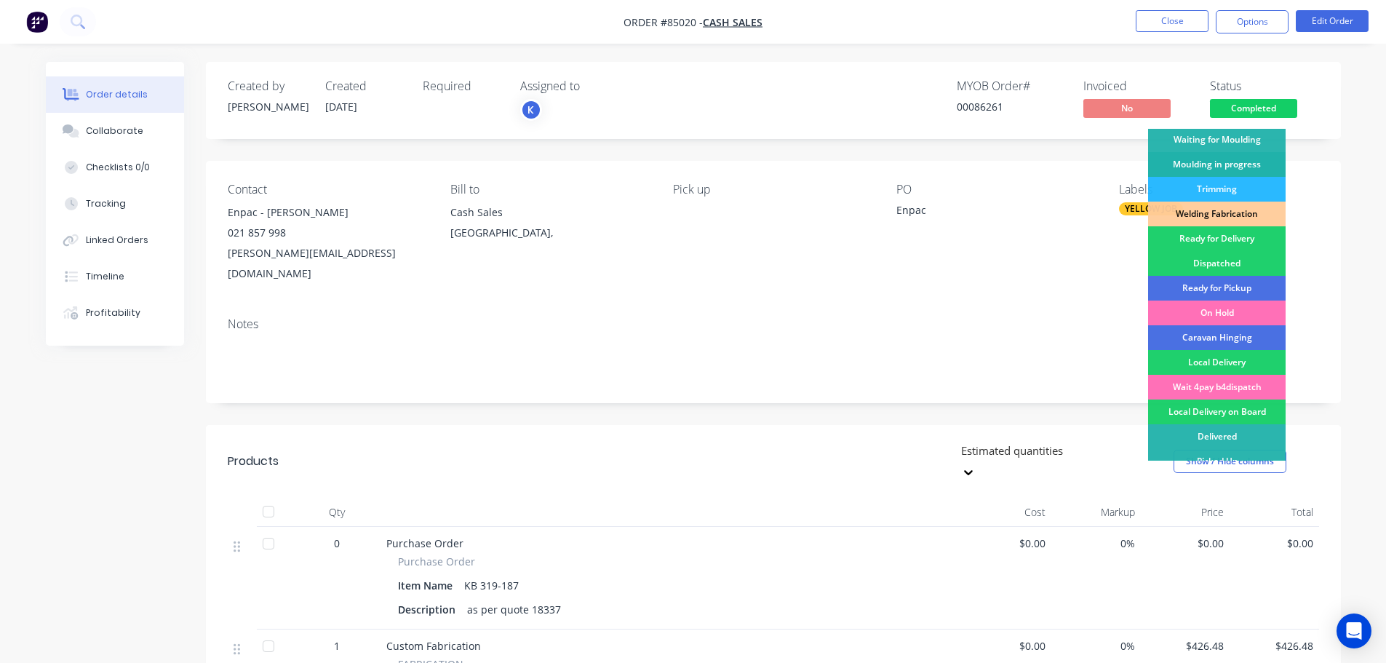
scroll to position [287, 0]
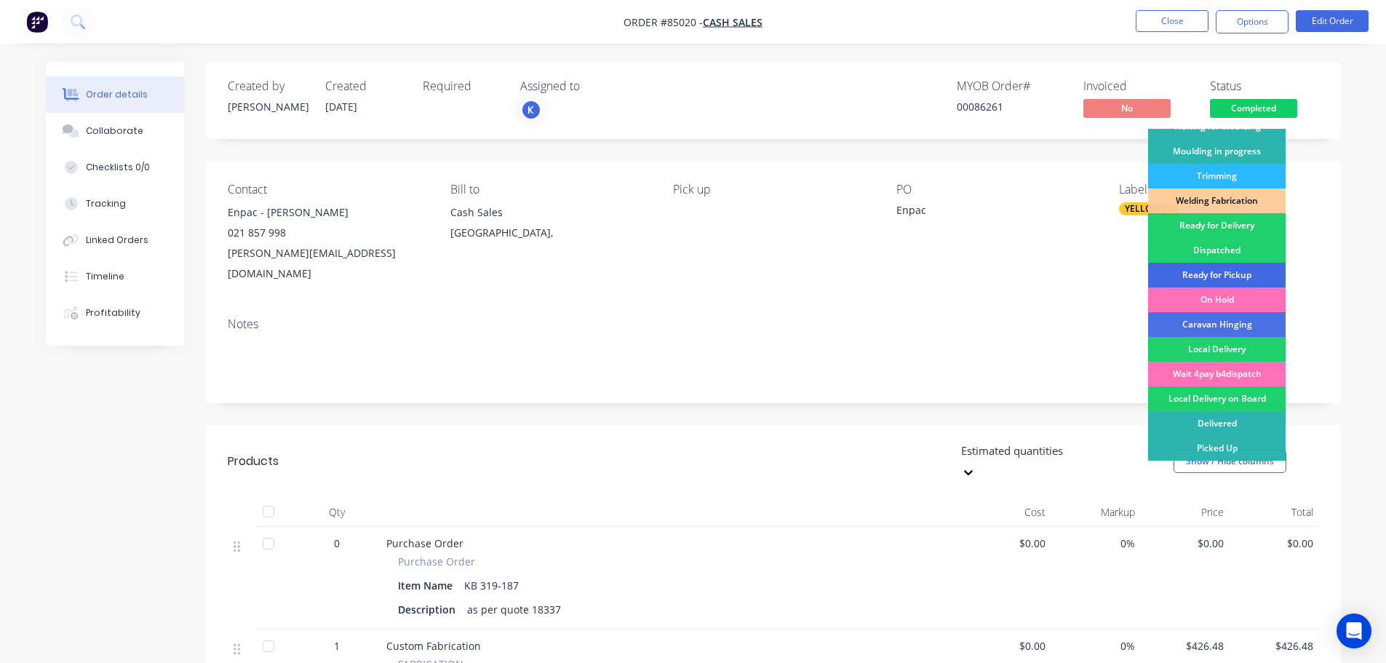
click at [1220, 270] on div "Ready for Pickup" at bounding box center [1217, 275] width 138 height 25
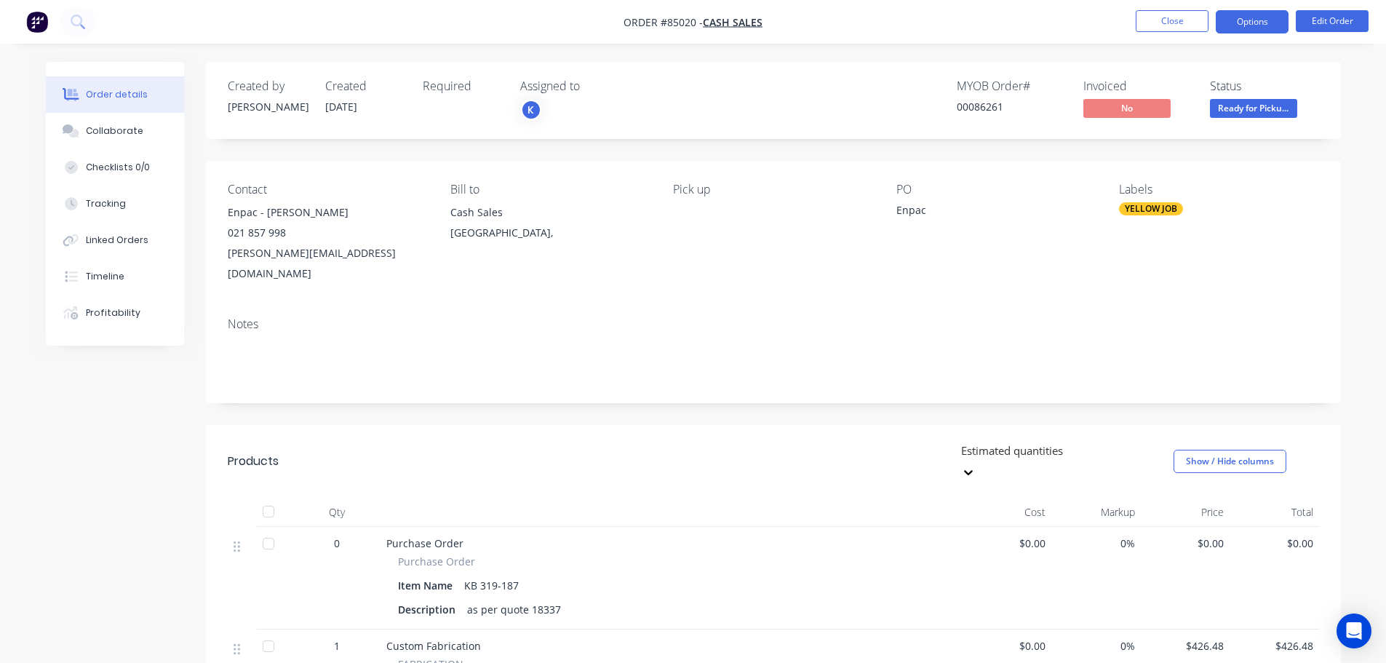
click at [1227, 23] on button "Options" at bounding box center [1252, 21] width 73 height 23
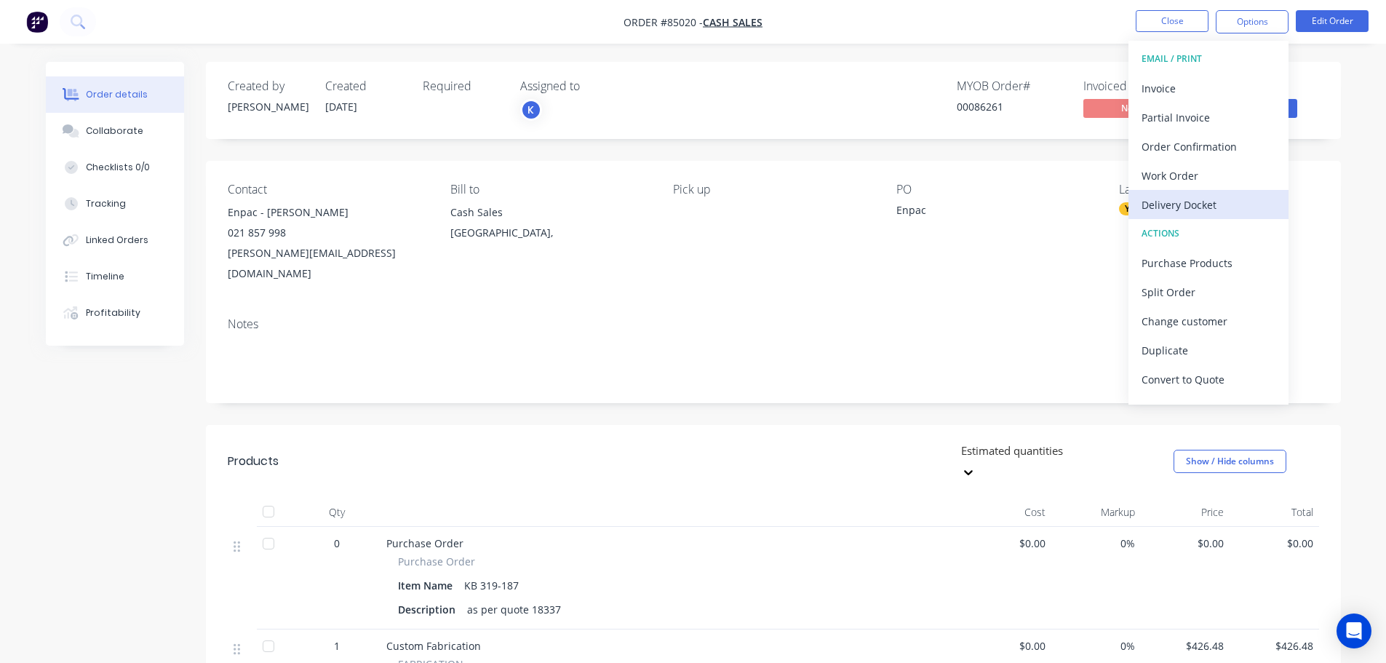
click at [1218, 197] on div "Delivery Docket" at bounding box center [1209, 204] width 134 height 21
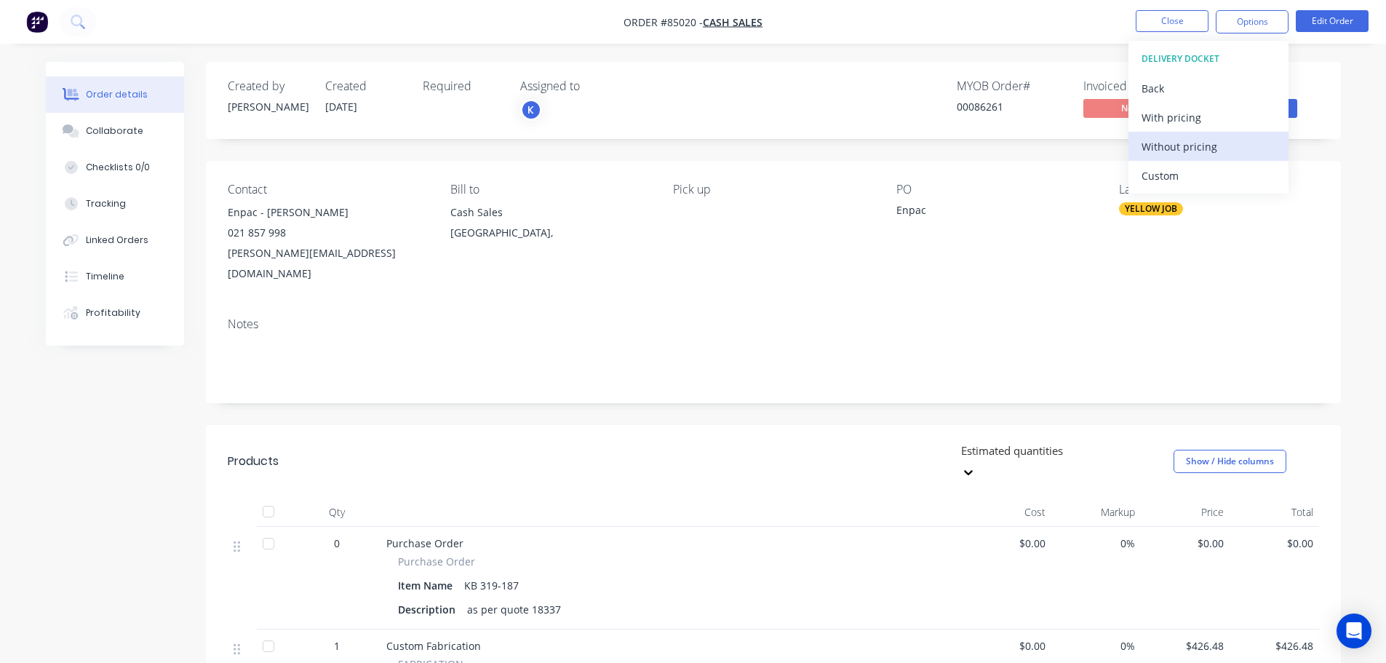
click at [1216, 143] on div "Without pricing" at bounding box center [1209, 146] width 134 height 21
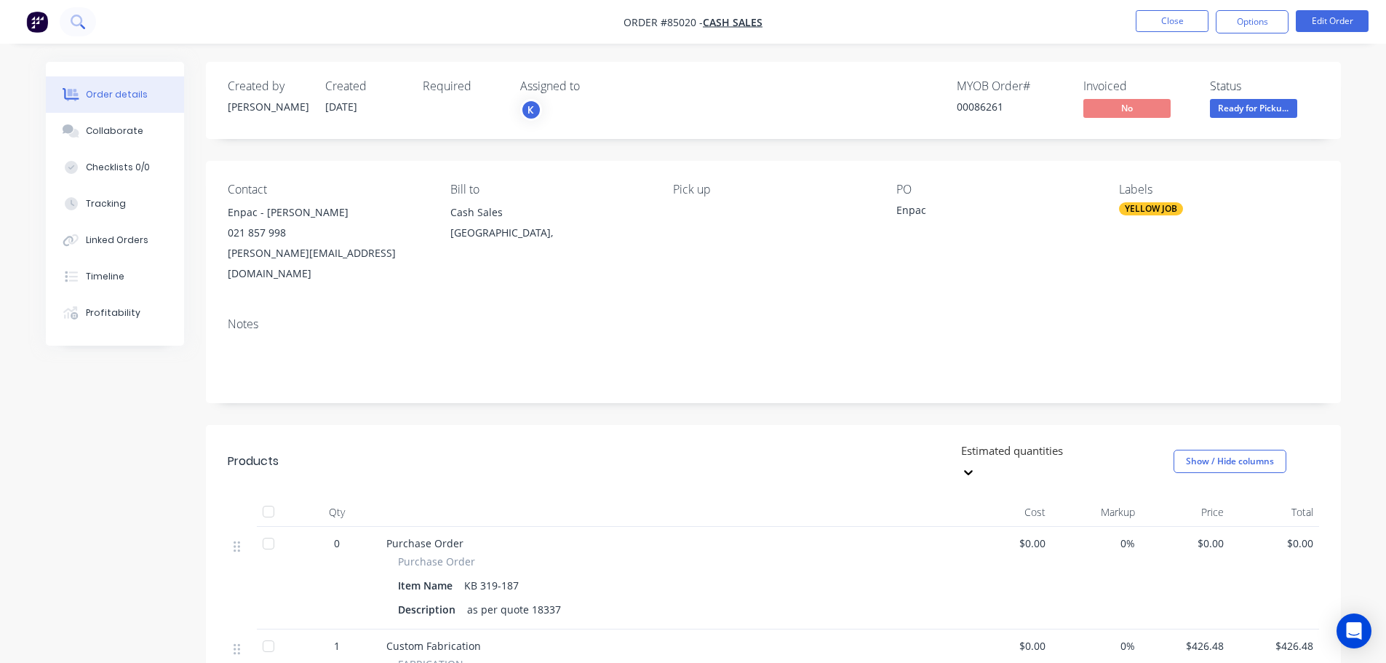
click at [84, 17] on icon at bounding box center [78, 22] width 14 height 14
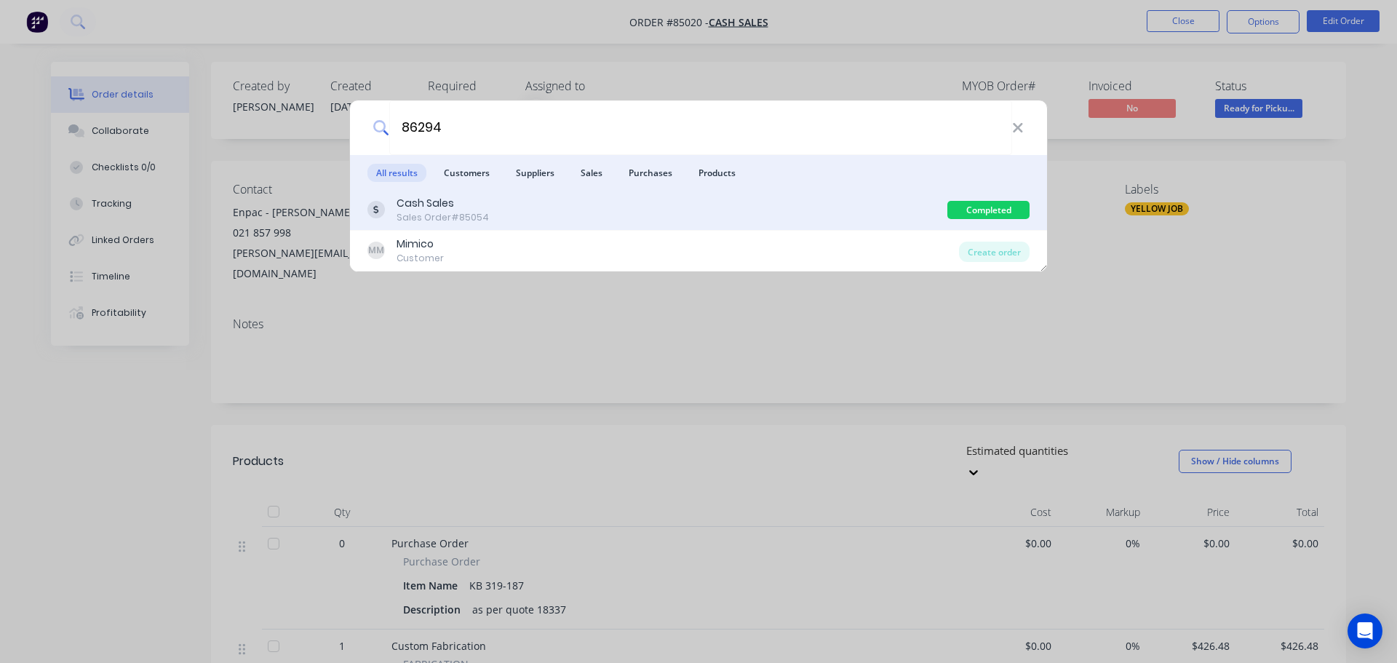
type input "86294"
click at [878, 204] on div "Cash Sales Sales Order #85054" at bounding box center [657, 210] width 580 height 28
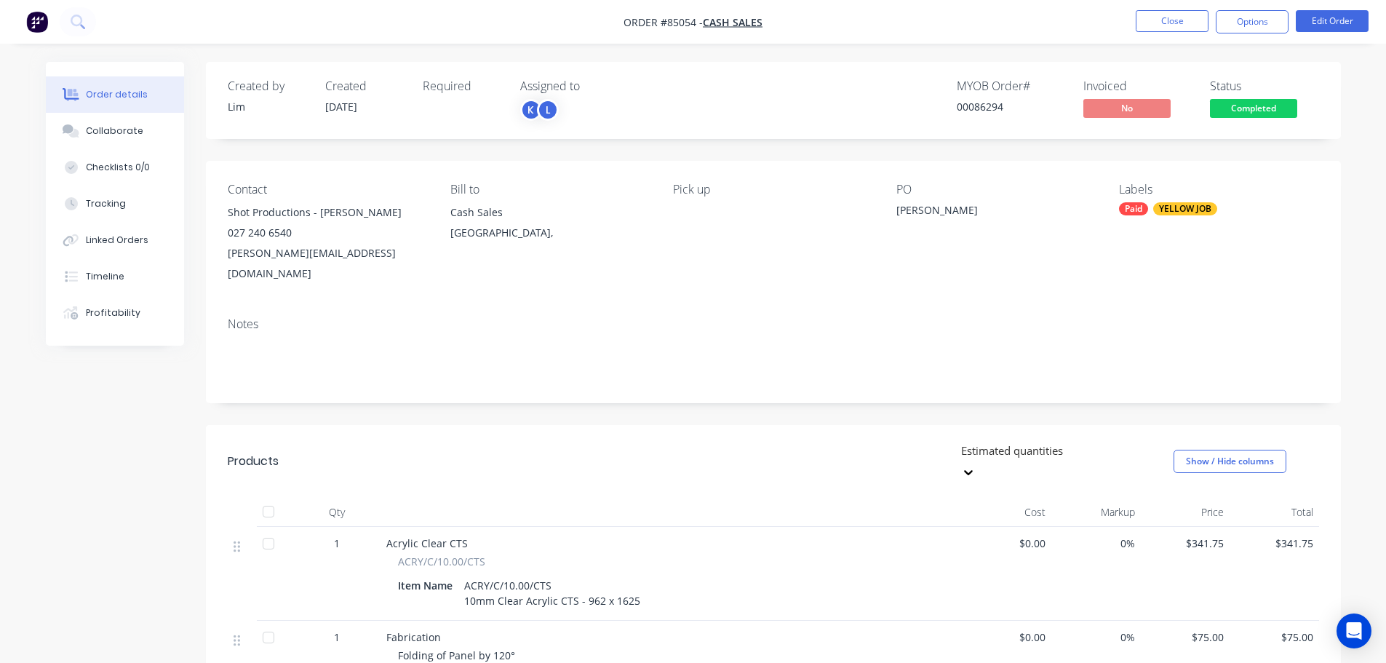
click at [1249, 106] on span "Completed" at bounding box center [1253, 108] width 87 height 18
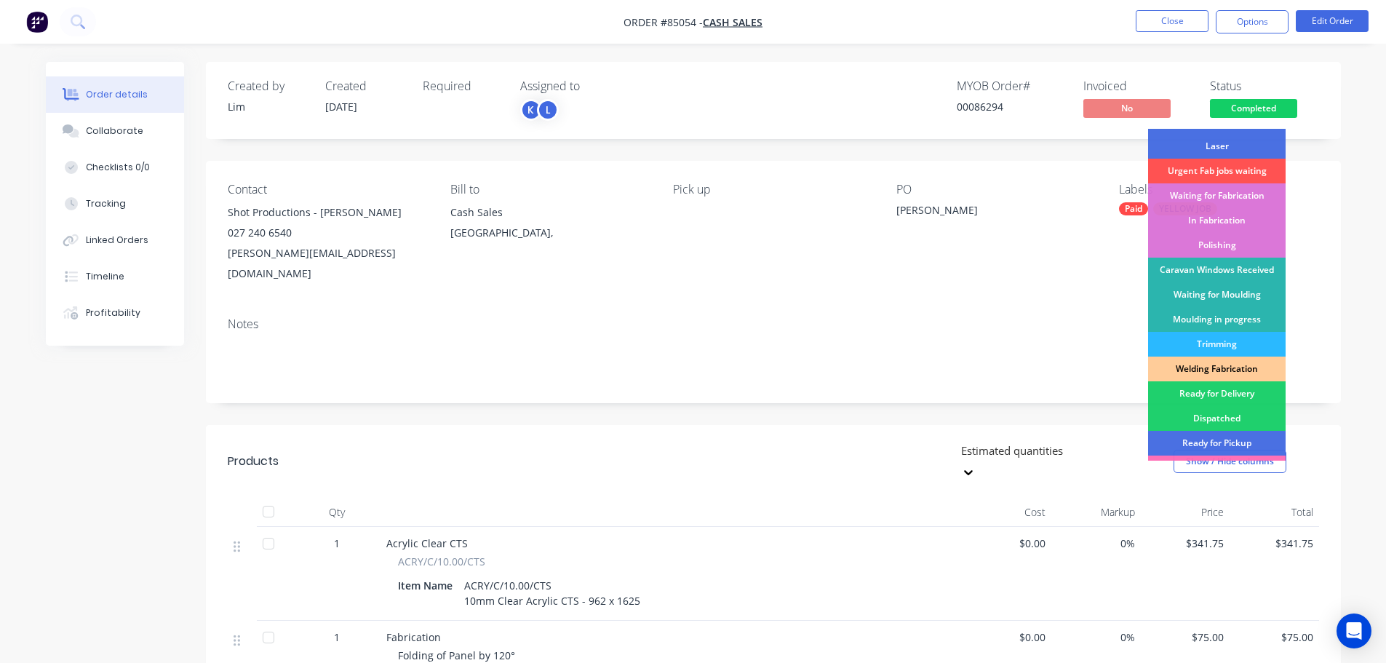
scroll to position [287, 0]
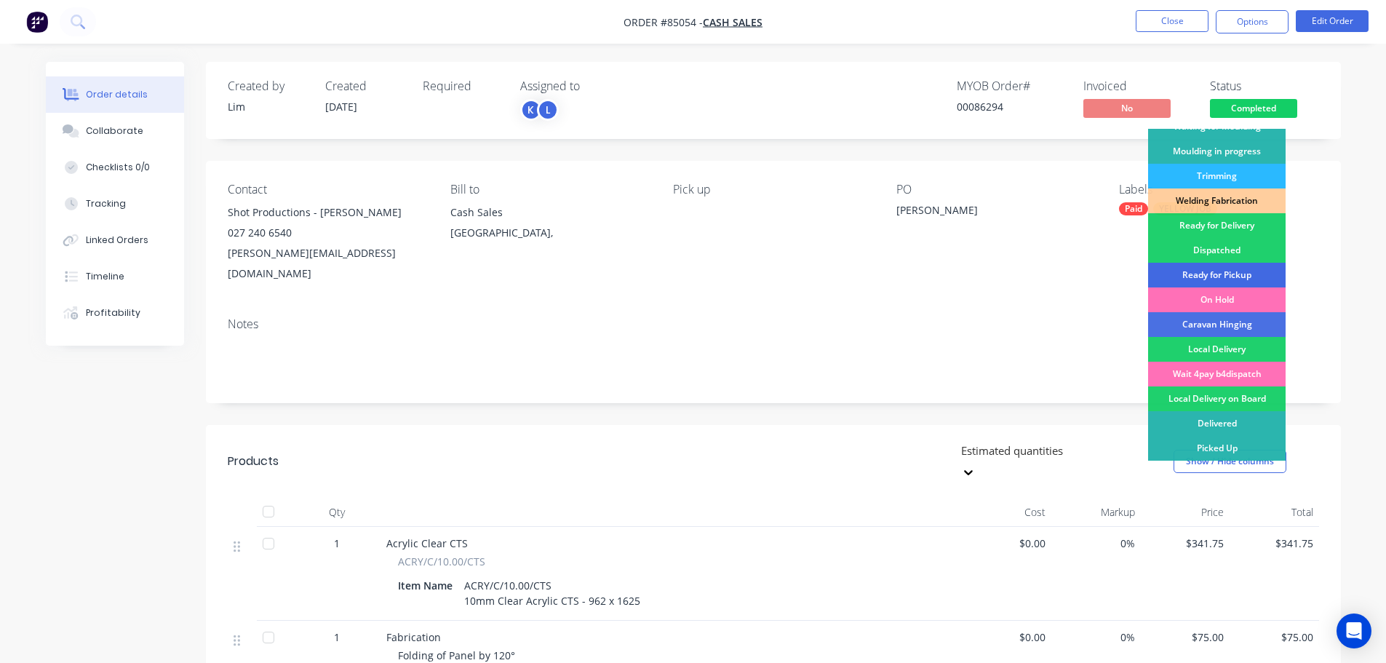
click at [1250, 279] on div "Ready for Pickup" at bounding box center [1217, 275] width 138 height 25
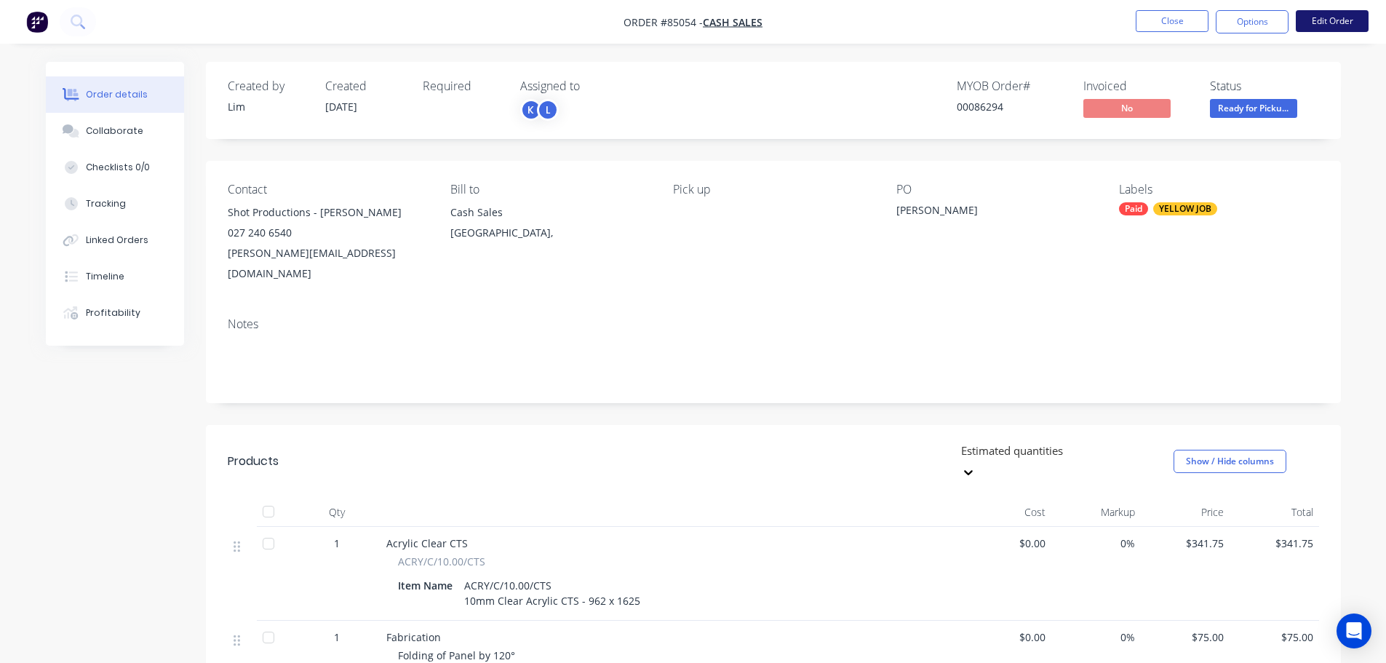
click at [1343, 20] on button "Edit Order" at bounding box center [1332, 21] width 73 height 22
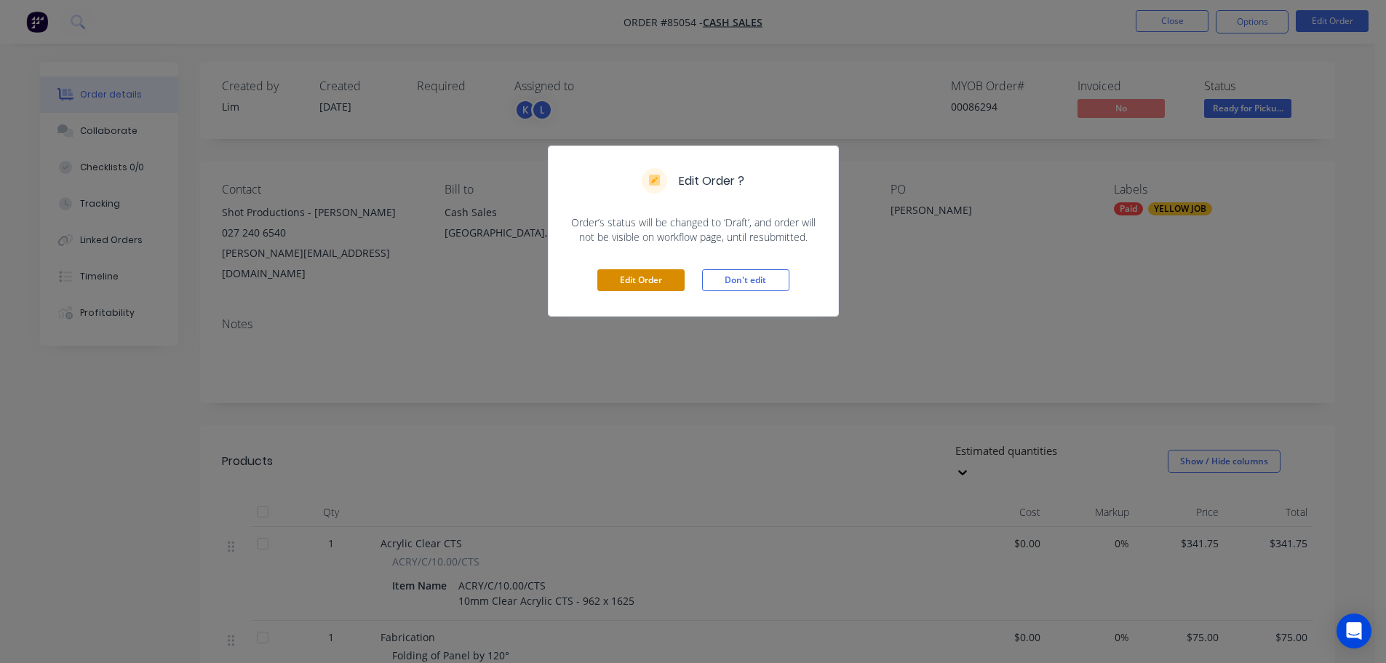
click at [627, 279] on button "Edit Order" at bounding box center [640, 280] width 87 height 22
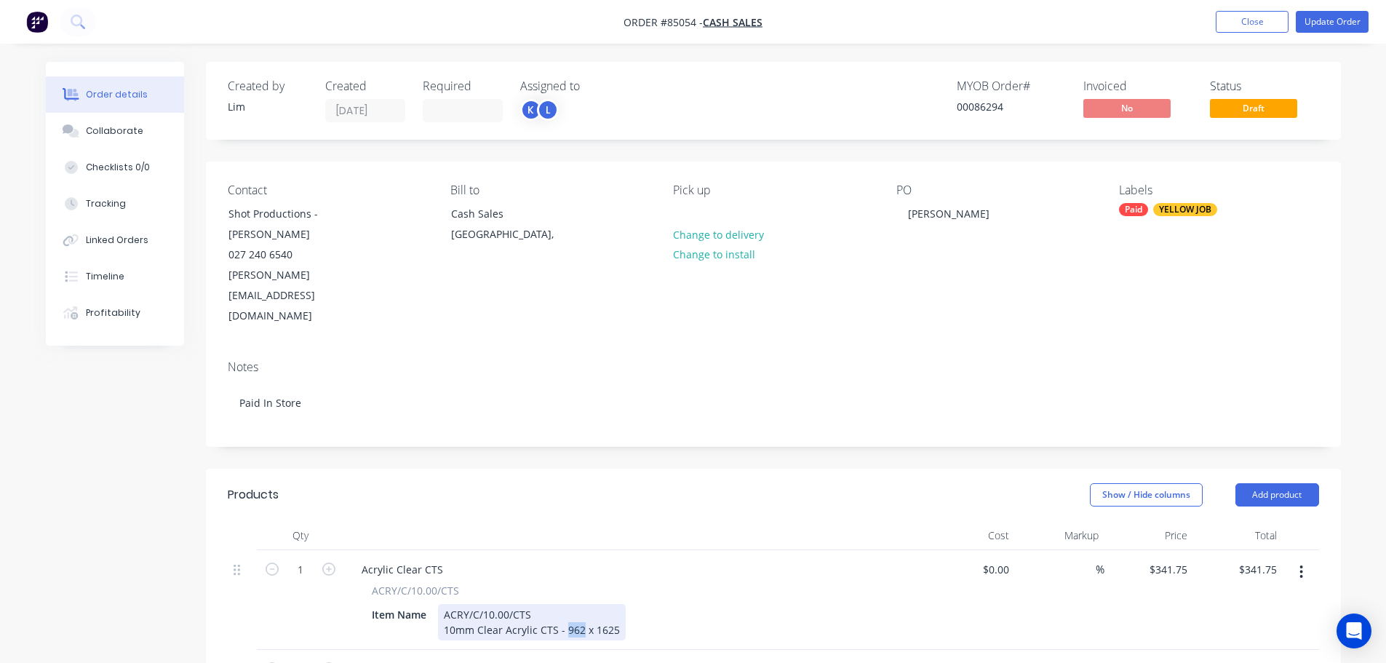
drag, startPoint x: 581, startPoint y: 571, endPoint x: 563, endPoint y: 569, distance: 19.0
click at [563, 604] on div "ACRY/C/10.00/CTS 10mm Clear Acrylic CTS - 962 x 1625" at bounding box center [532, 622] width 188 height 36
click at [1354, 24] on button "Update Order" at bounding box center [1332, 22] width 73 height 22
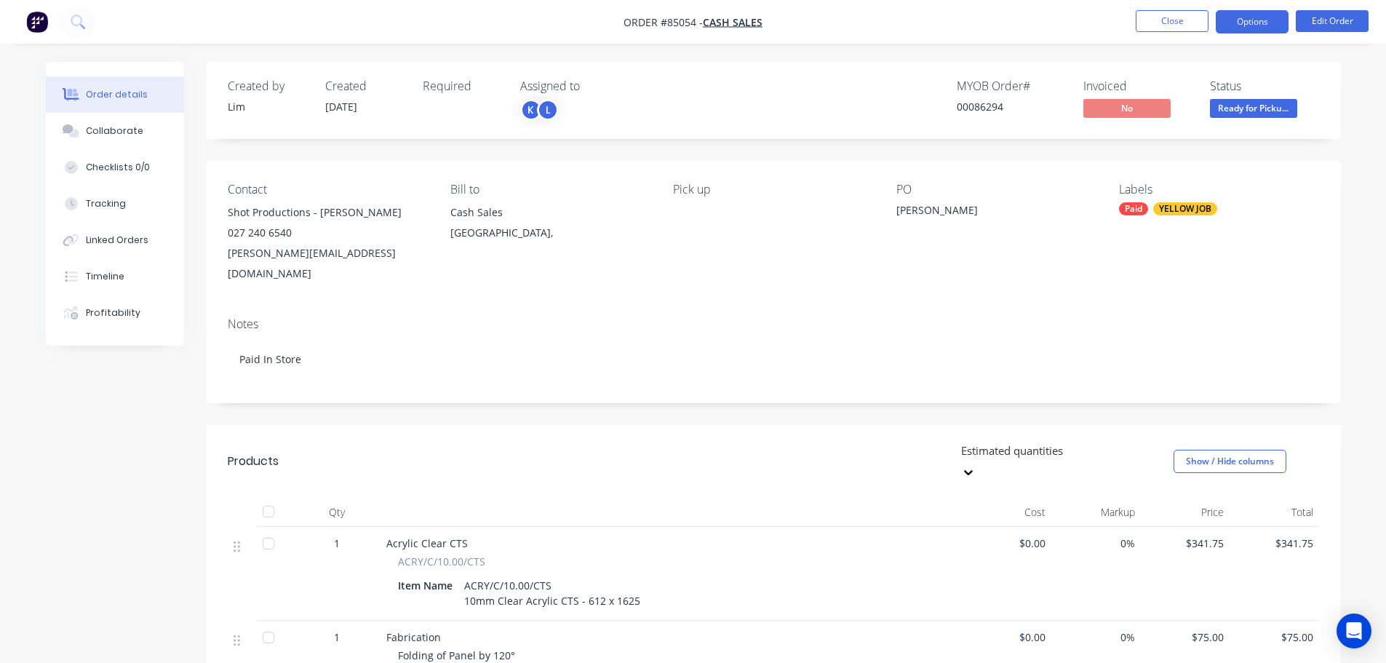
click at [1247, 28] on button "Options" at bounding box center [1252, 21] width 73 height 23
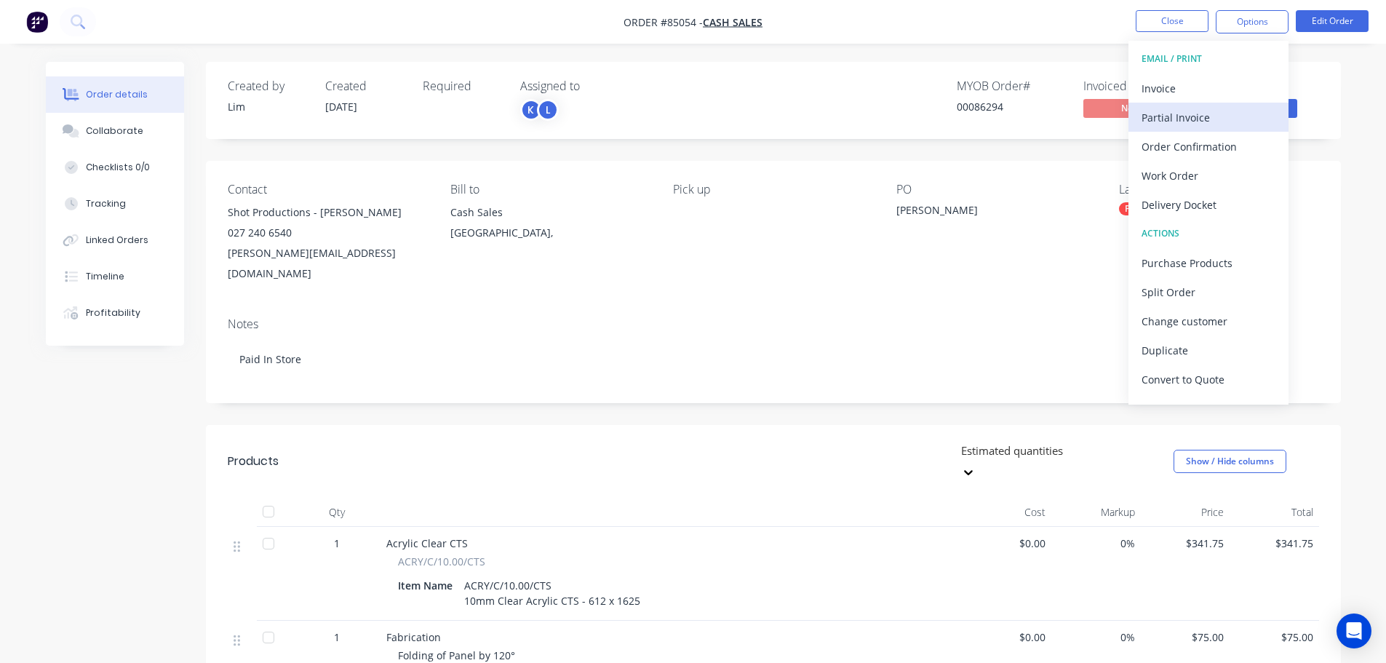
click at [1181, 108] on div "Partial Invoice" at bounding box center [1209, 117] width 134 height 21
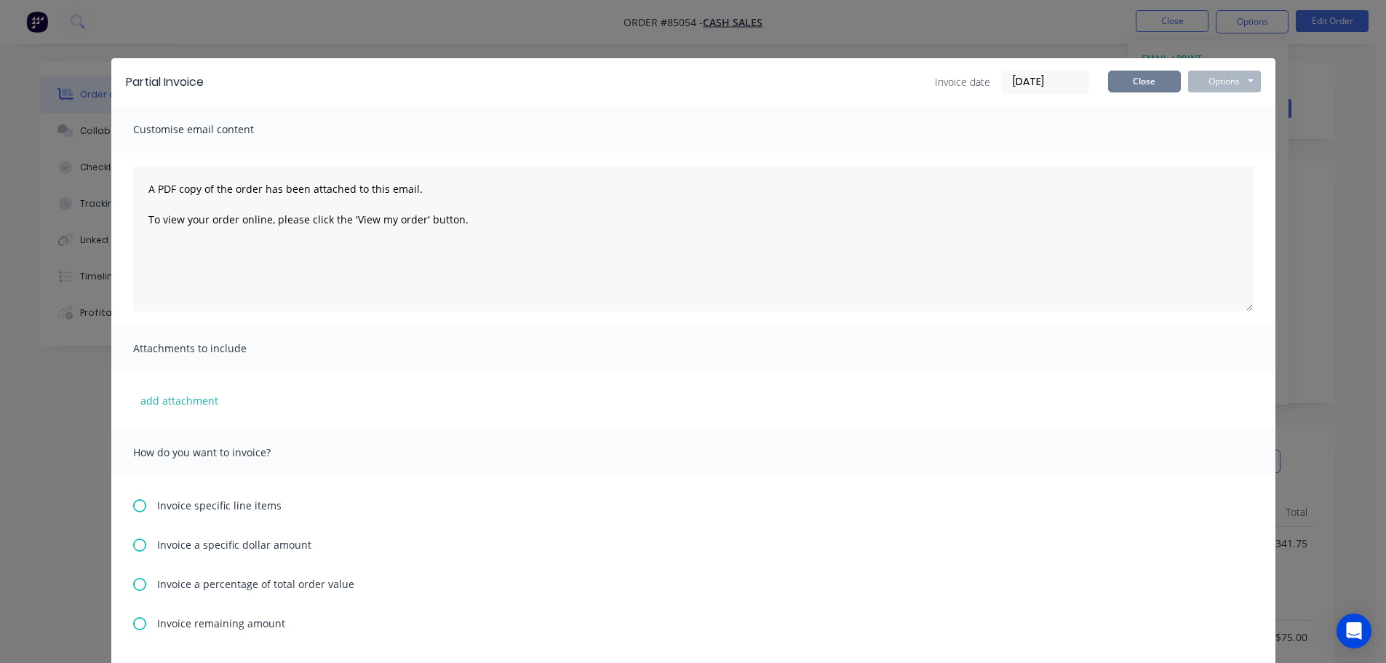
click at [1156, 87] on button "Close" at bounding box center [1144, 82] width 73 height 22
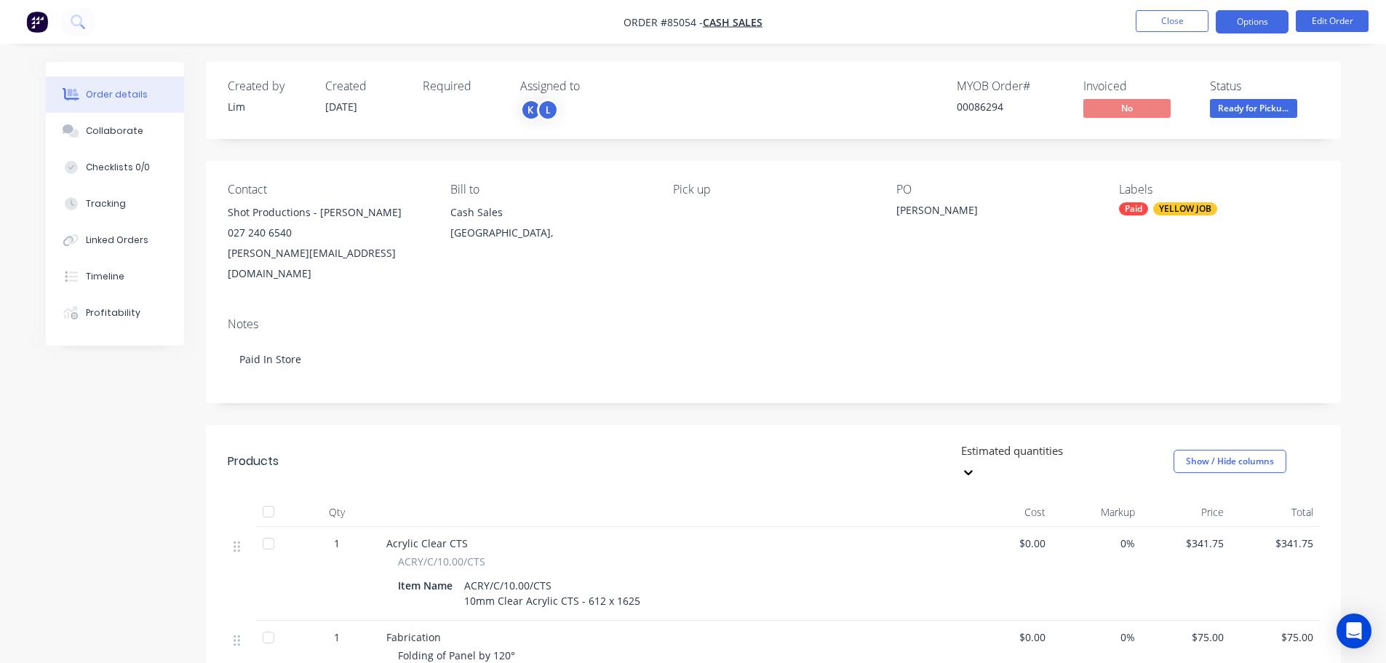
click at [1247, 28] on button "Options" at bounding box center [1252, 21] width 73 height 23
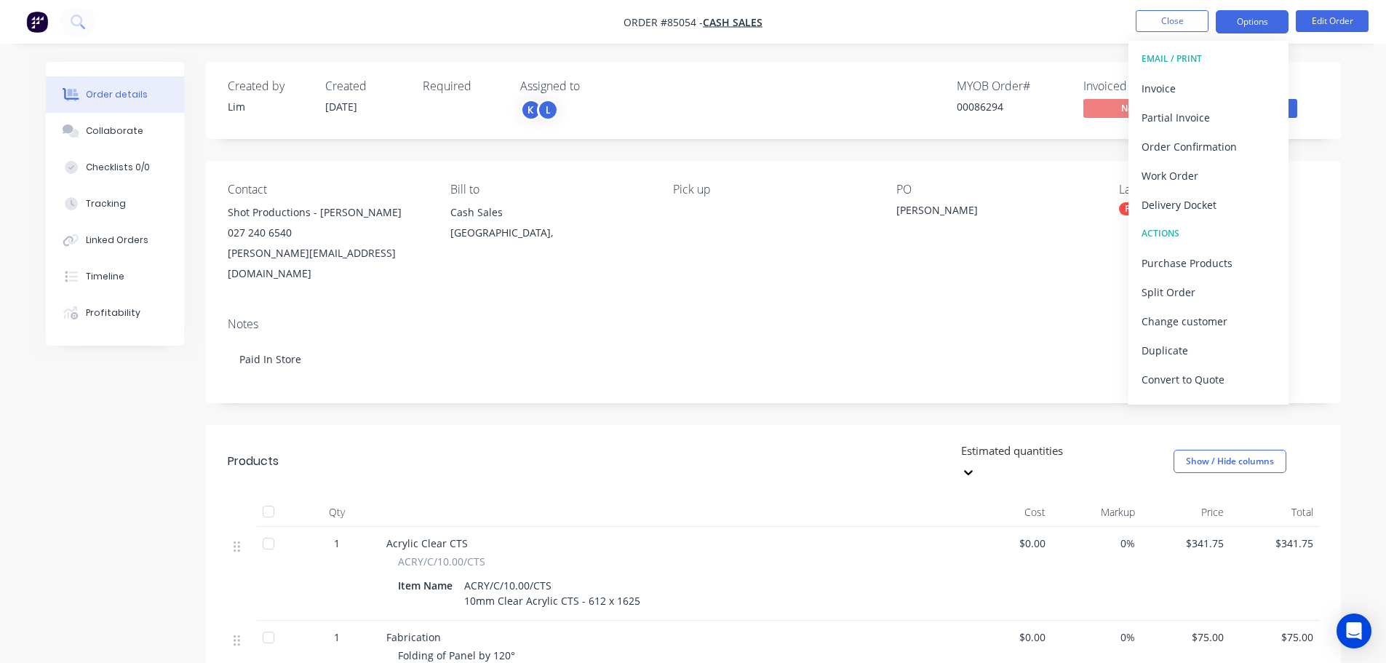
click at [1220, 84] on div "Invoice" at bounding box center [1209, 88] width 134 height 21
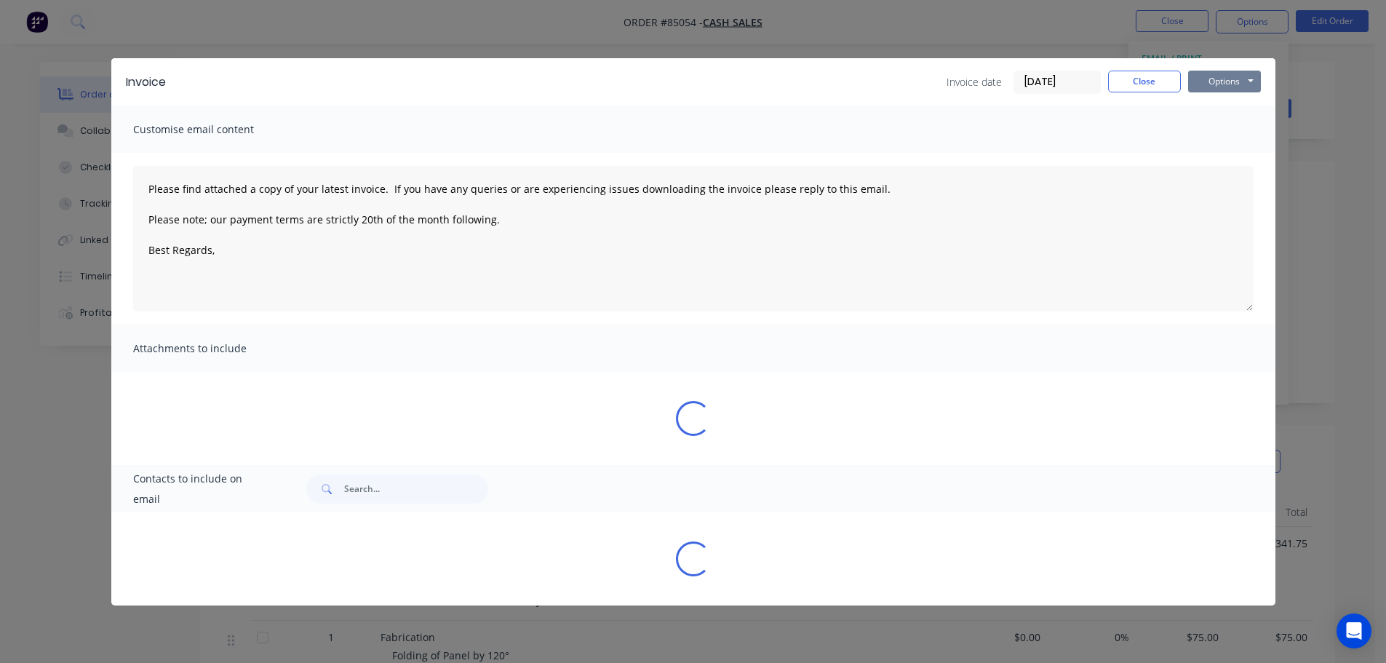
click at [1228, 82] on button "Options" at bounding box center [1224, 82] width 73 height 22
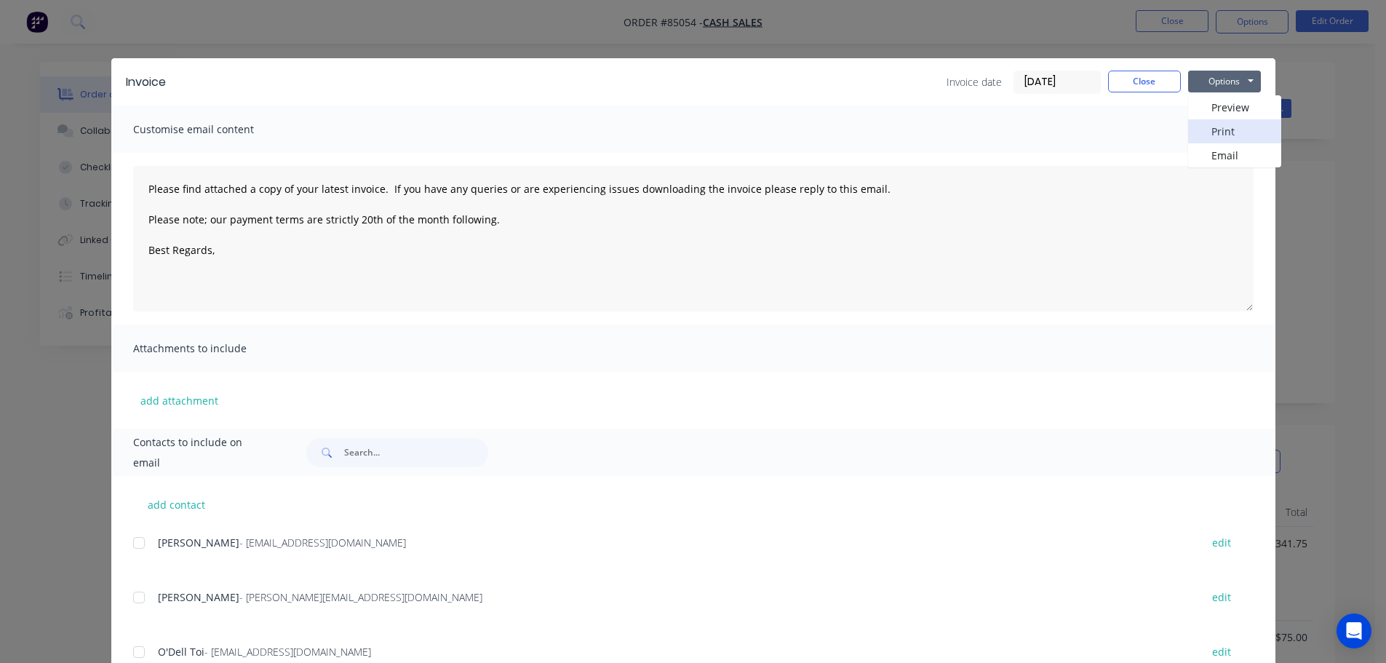
click at [1222, 127] on button "Print" at bounding box center [1234, 131] width 93 height 24
drag, startPoint x: 108, startPoint y: 20, endPoint x: 100, endPoint y: 20, distance: 8.0
click at [108, 20] on div "Invoice Invoice date 08/10/25 Close Options Preview Print Email Customise email…" at bounding box center [693, 331] width 1386 height 663
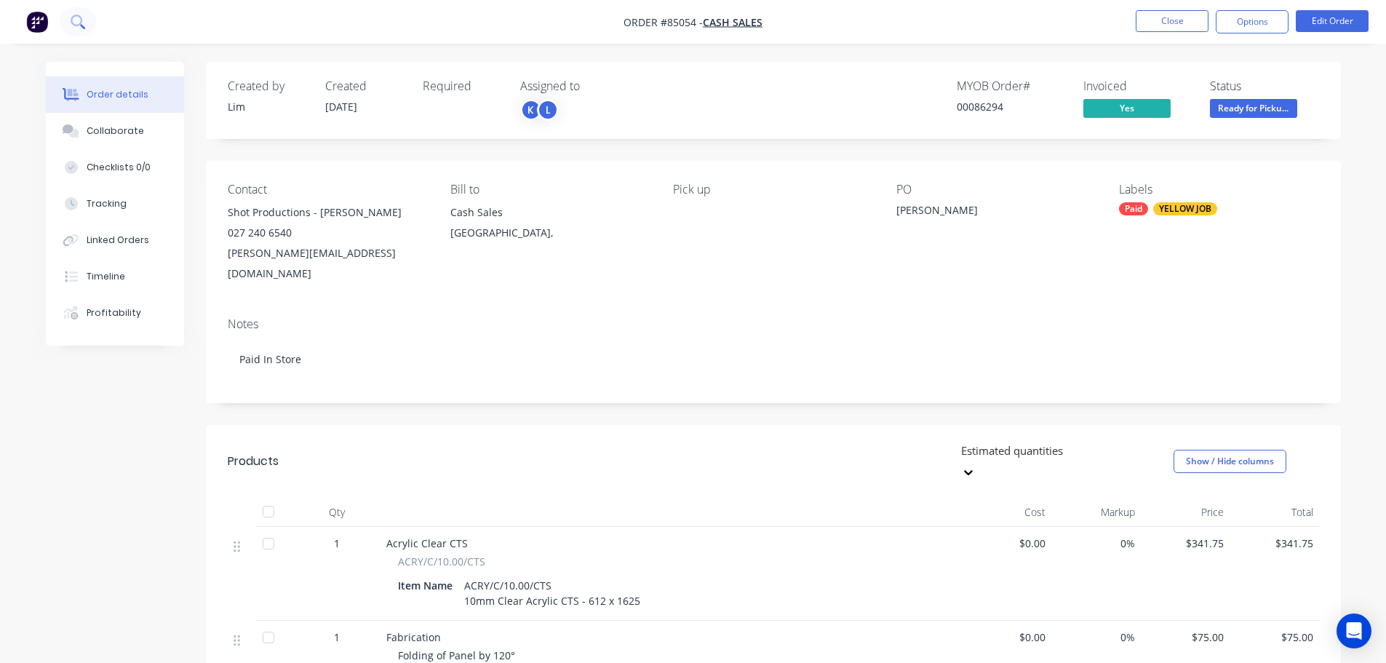
click at [85, 20] on button at bounding box center [78, 21] width 36 height 29
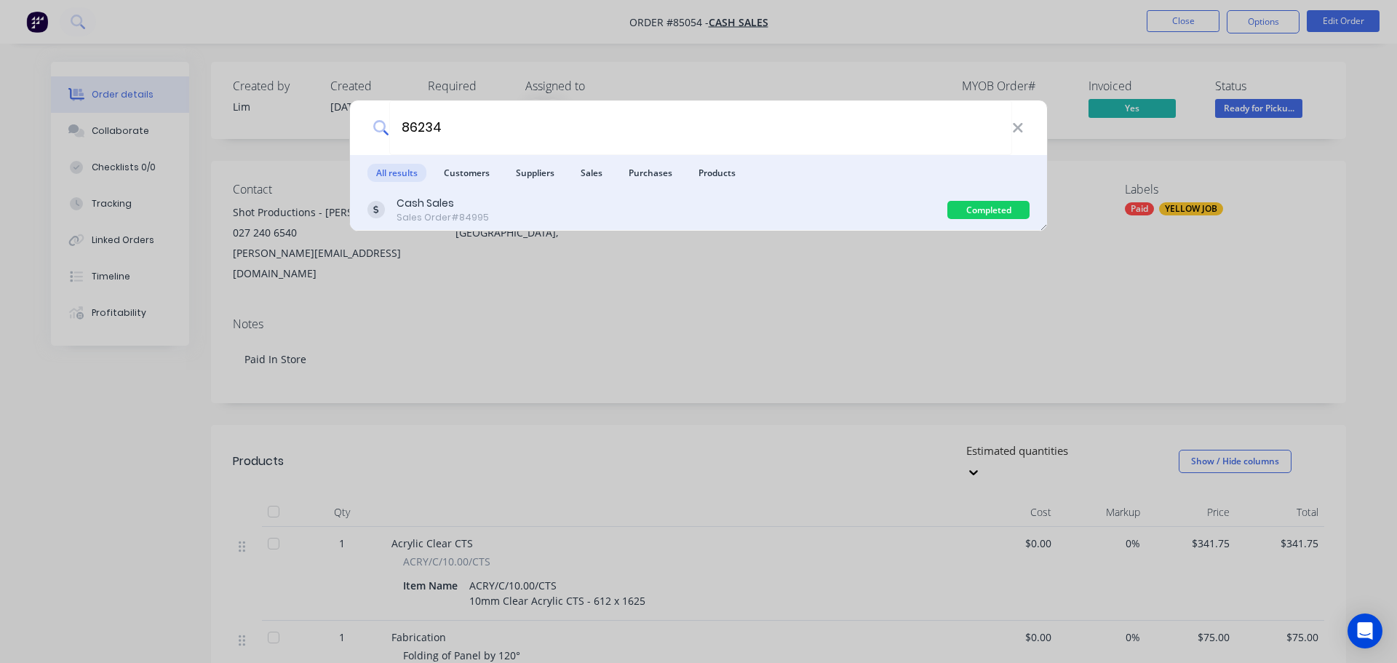
type input "86234"
click at [534, 218] on div "Cash Sales Sales Order #84995" at bounding box center [657, 210] width 580 height 28
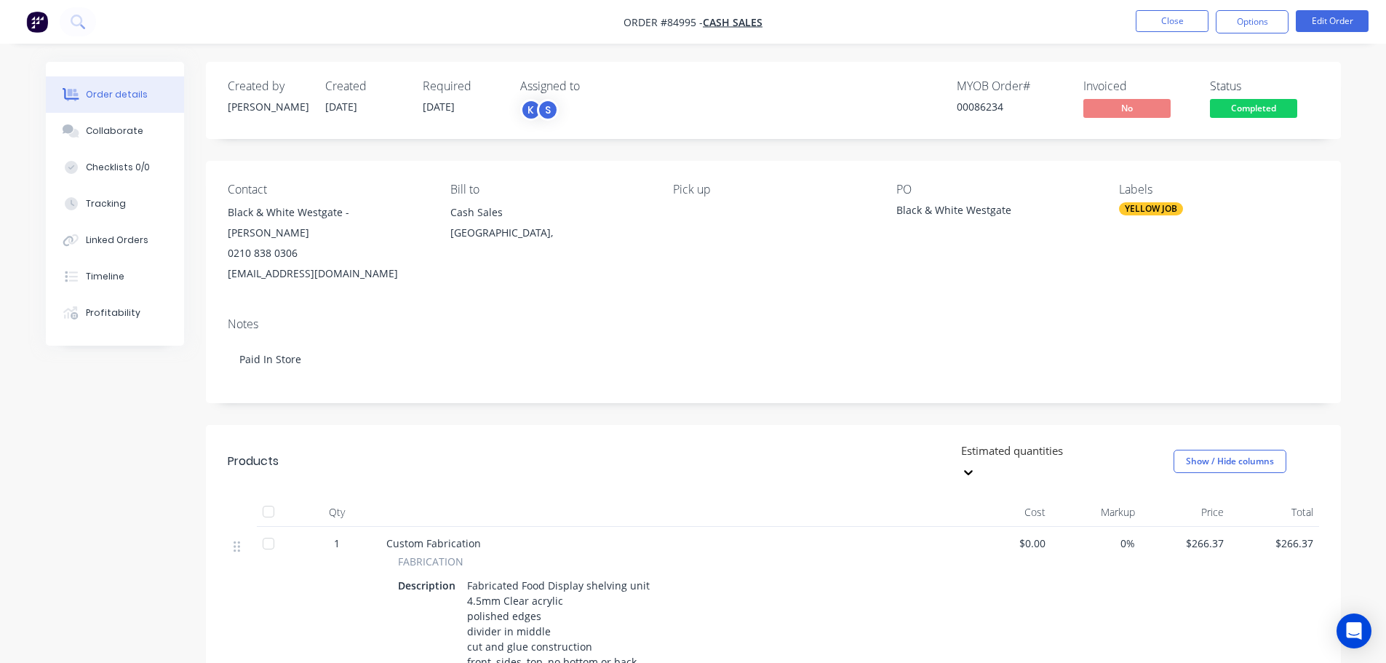
click at [1274, 101] on span "Completed" at bounding box center [1253, 108] width 87 height 18
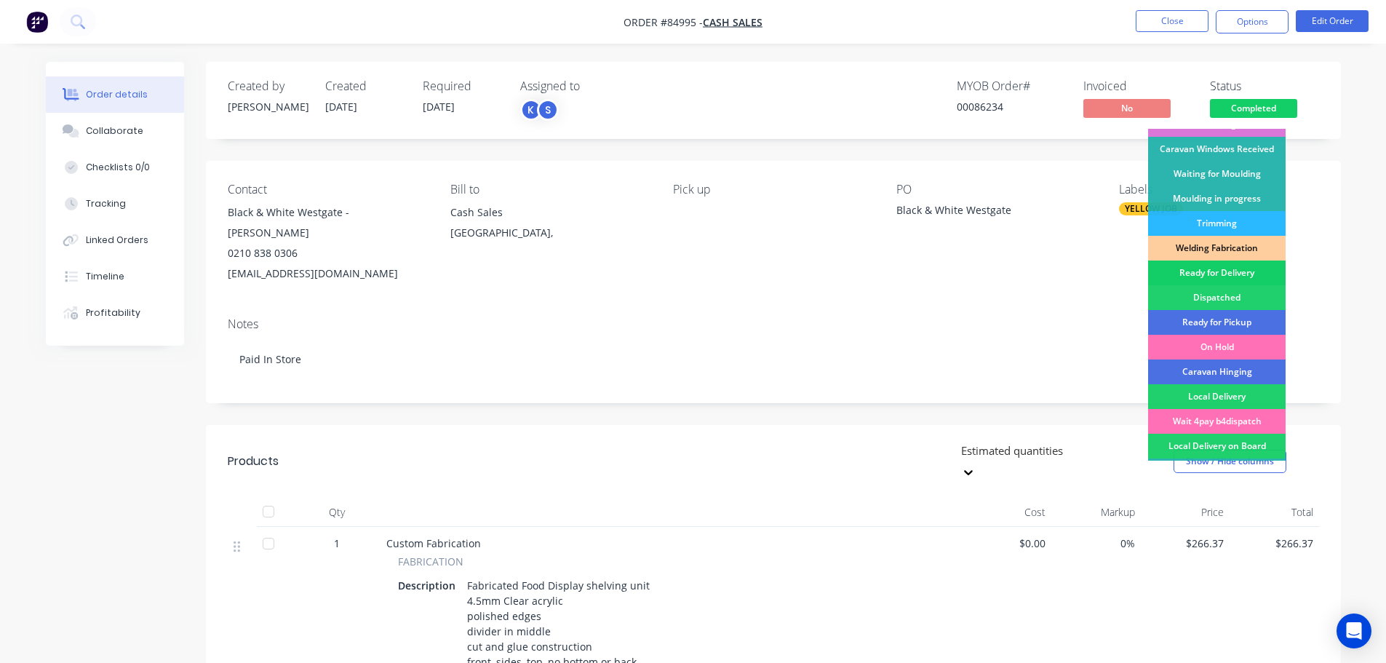
scroll to position [287, 0]
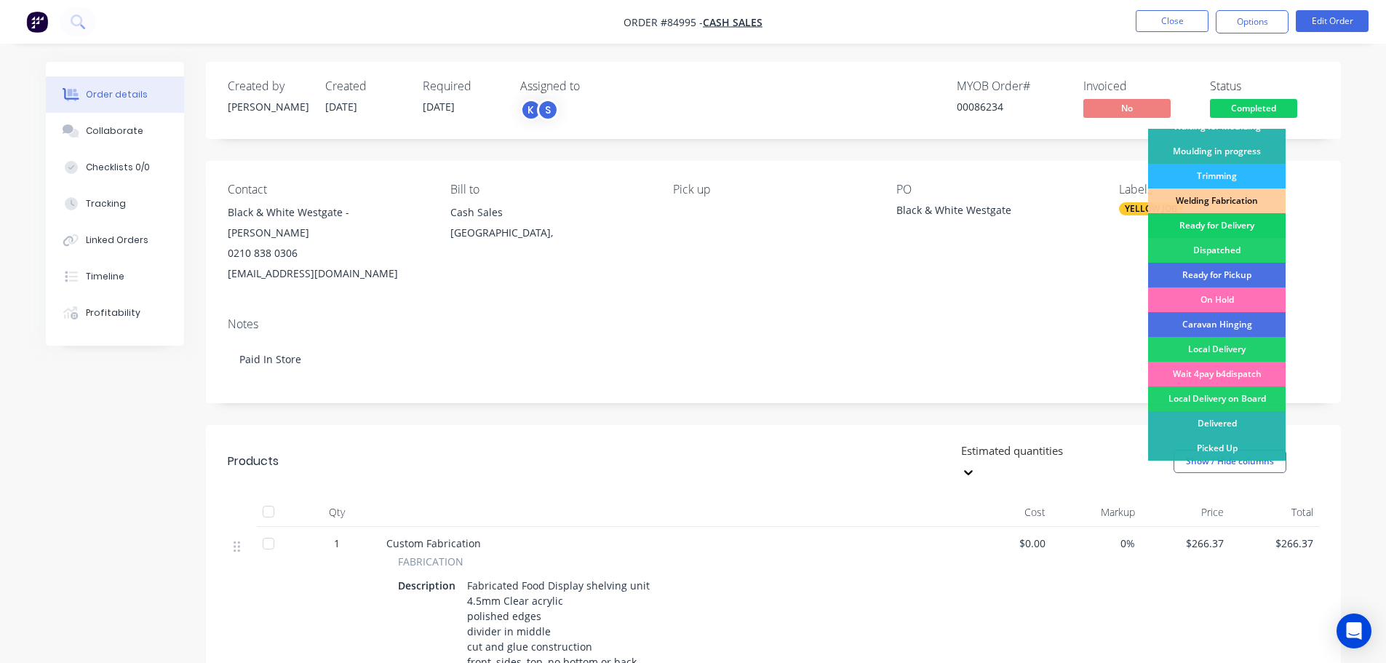
click at [1246, 218] on div "Ready for Delivery" at bounding box center [1217, 225] width 138 height 25
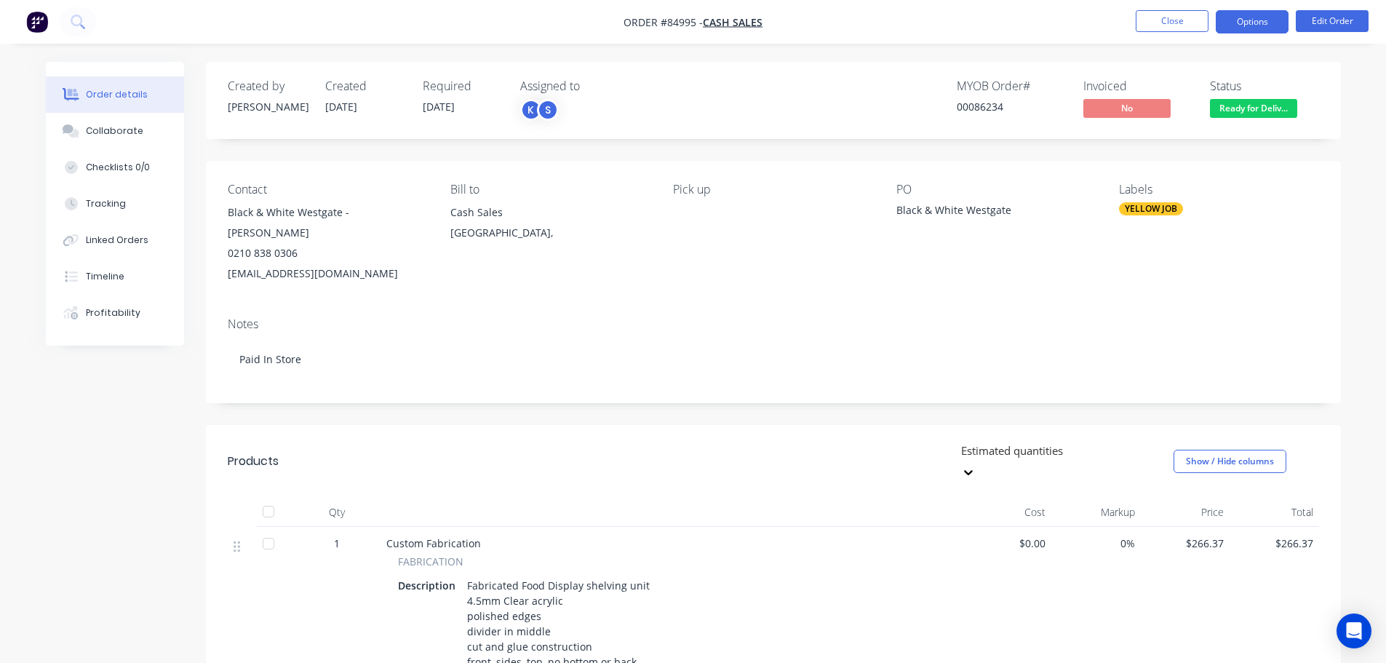
click at [1231, 25] on button "Options" at bounding box center [1252, 21] width 73 height 23
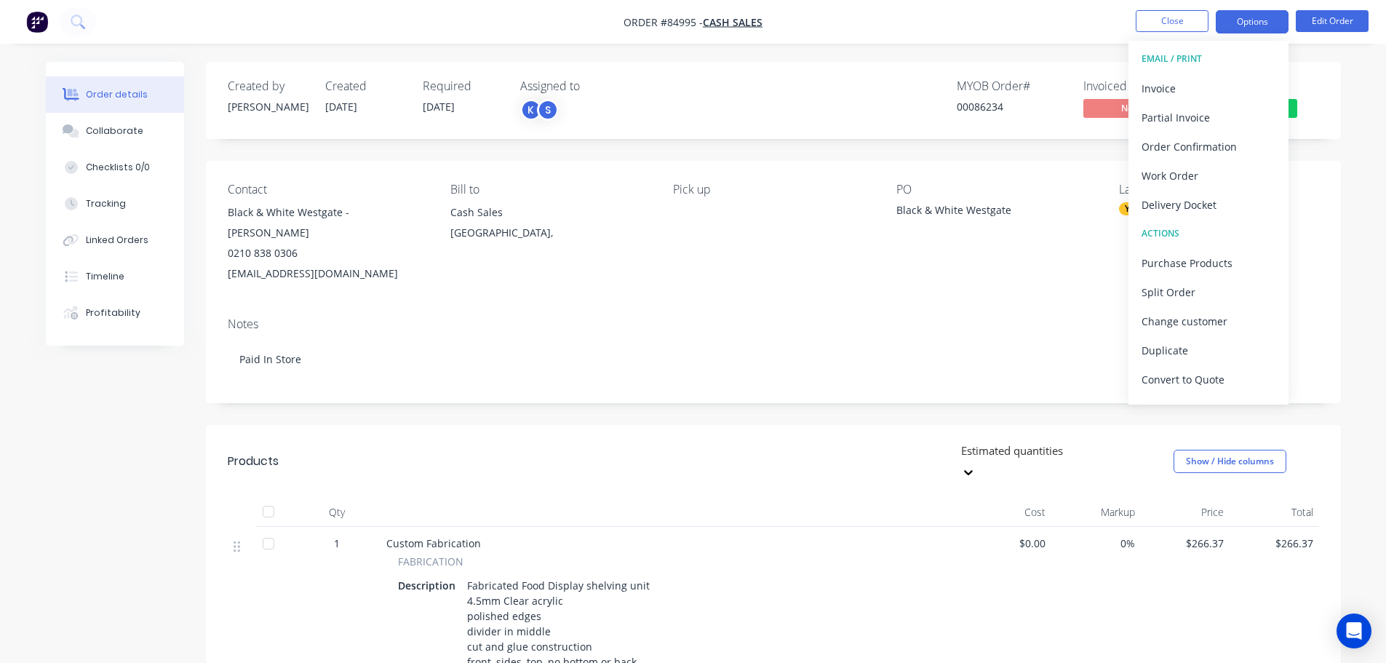
click at [1231, 26] on button "Options" at bounding box center [1252, 21] width 73 height 23
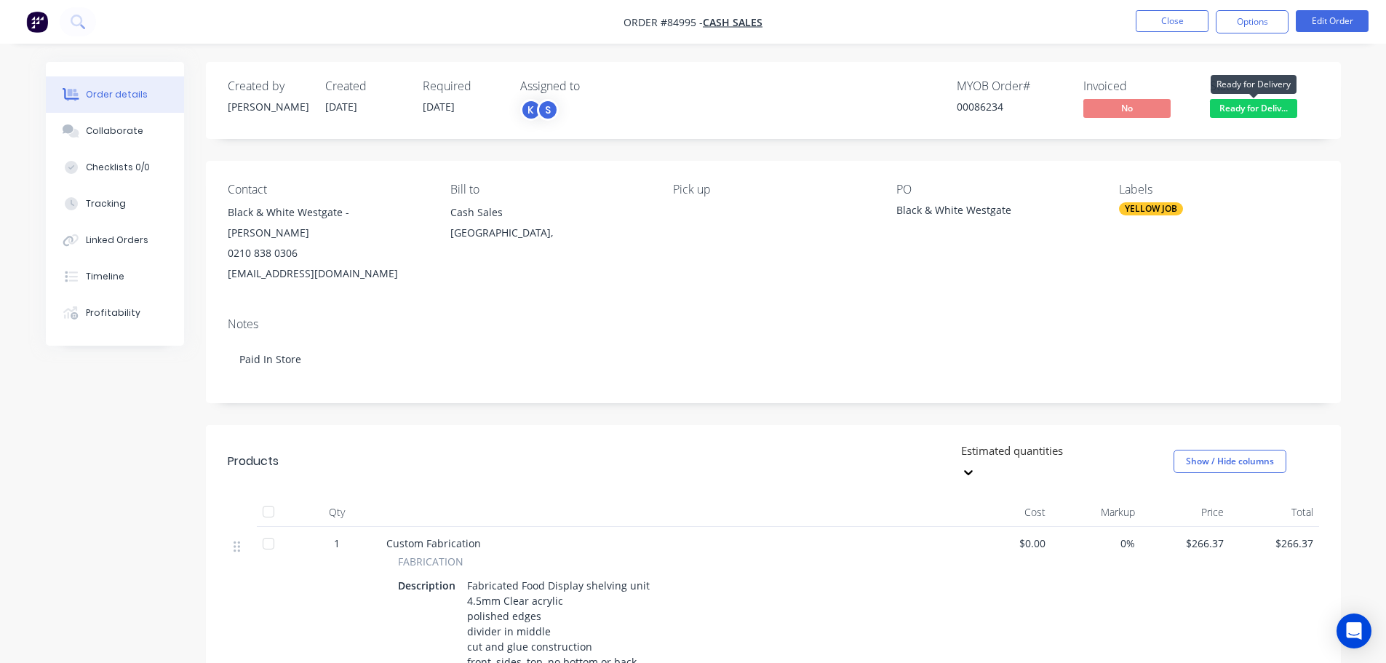
drag, startPoint x: 1255, startPoint y: 106, endPoint x: 1256, endPoint y: 122, distance: 16.0
click at [1255, 108] on span "Ready for Deliv..." at bounding box center [1253, 108] width 87 height 18
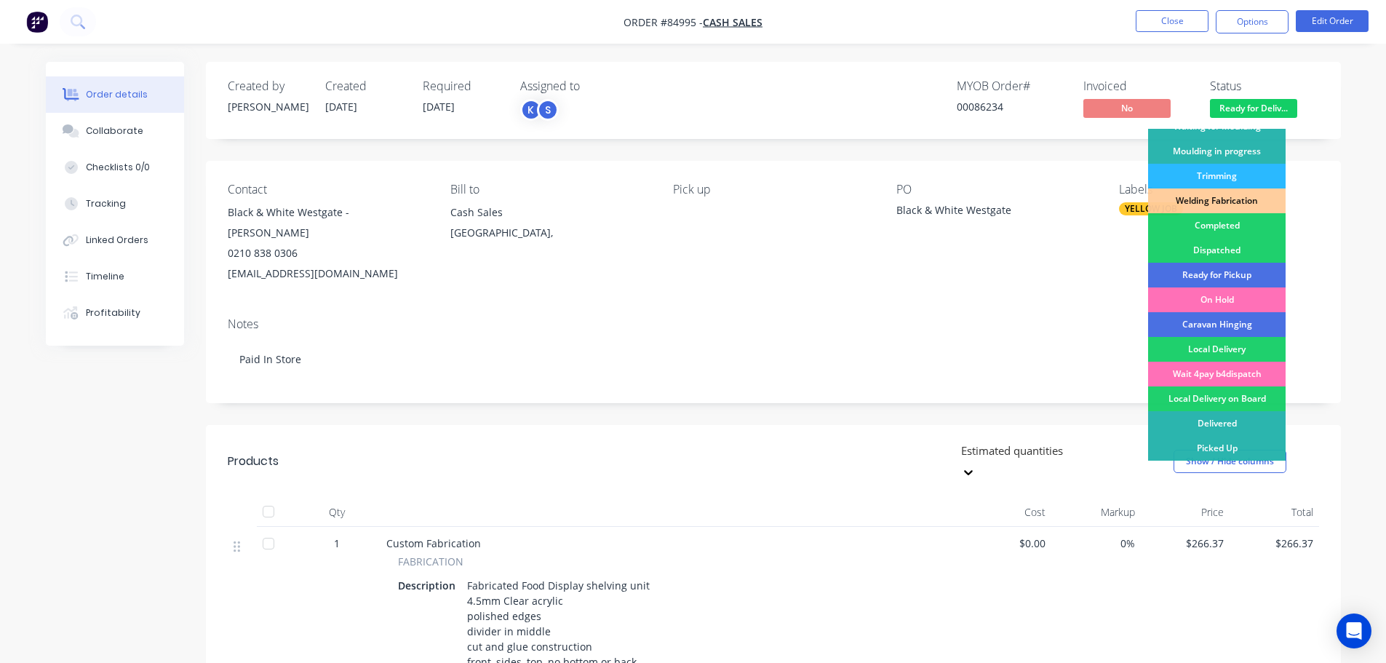
drag, startPoint x: 1247, startPoint y: 269, endPoint x: 1247, endPoint y: 215, distance: 54.6
click at [1246, 269] on div "Ready for Pickup" at bounding box center [1217, 275] width 138 height 25
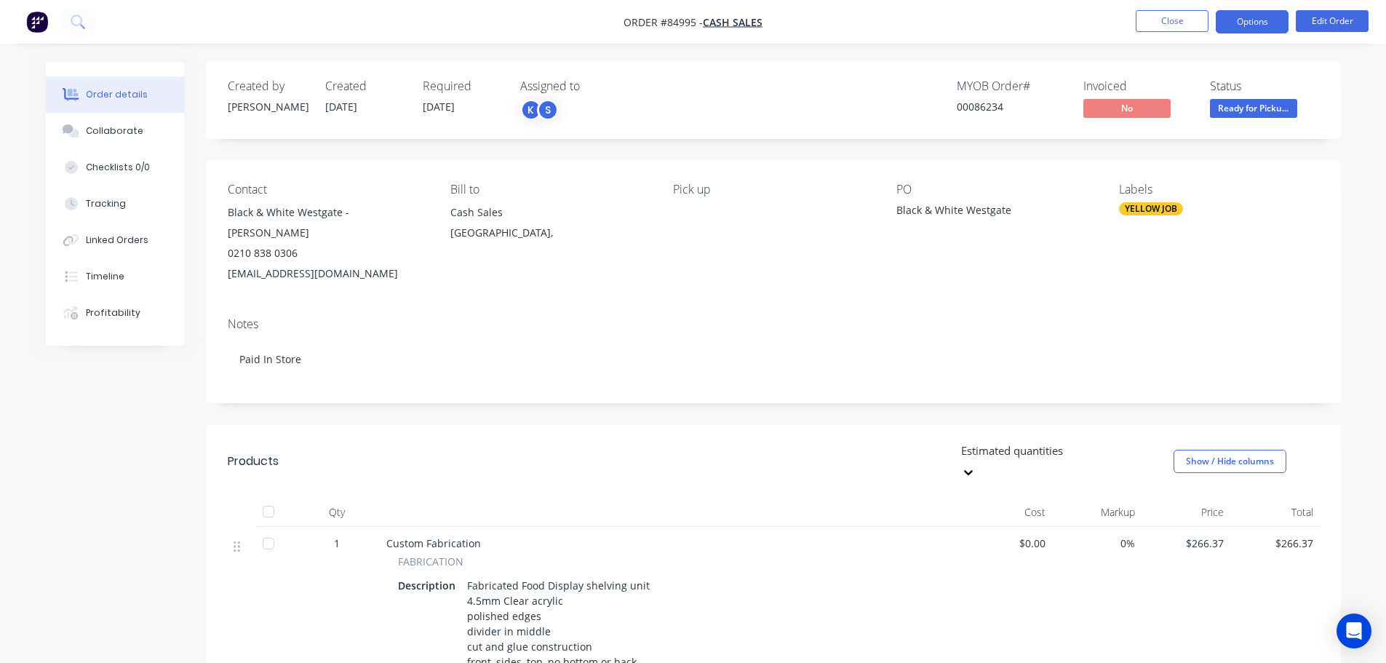
click at [1231, 22] on button "Options" at bounding box center [1252, 21] width 73 height 23
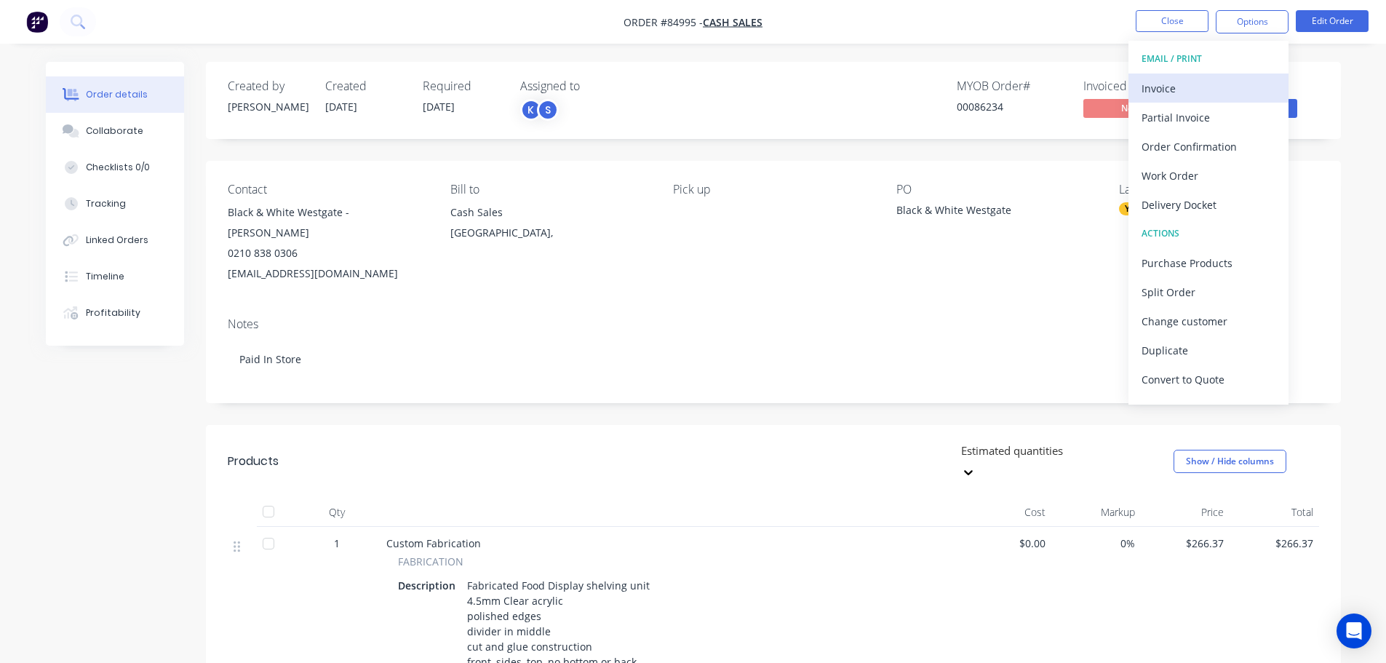
click at [1206, 99] on button "Invoice" at bounding box center [1209, 87] width 160 height 29
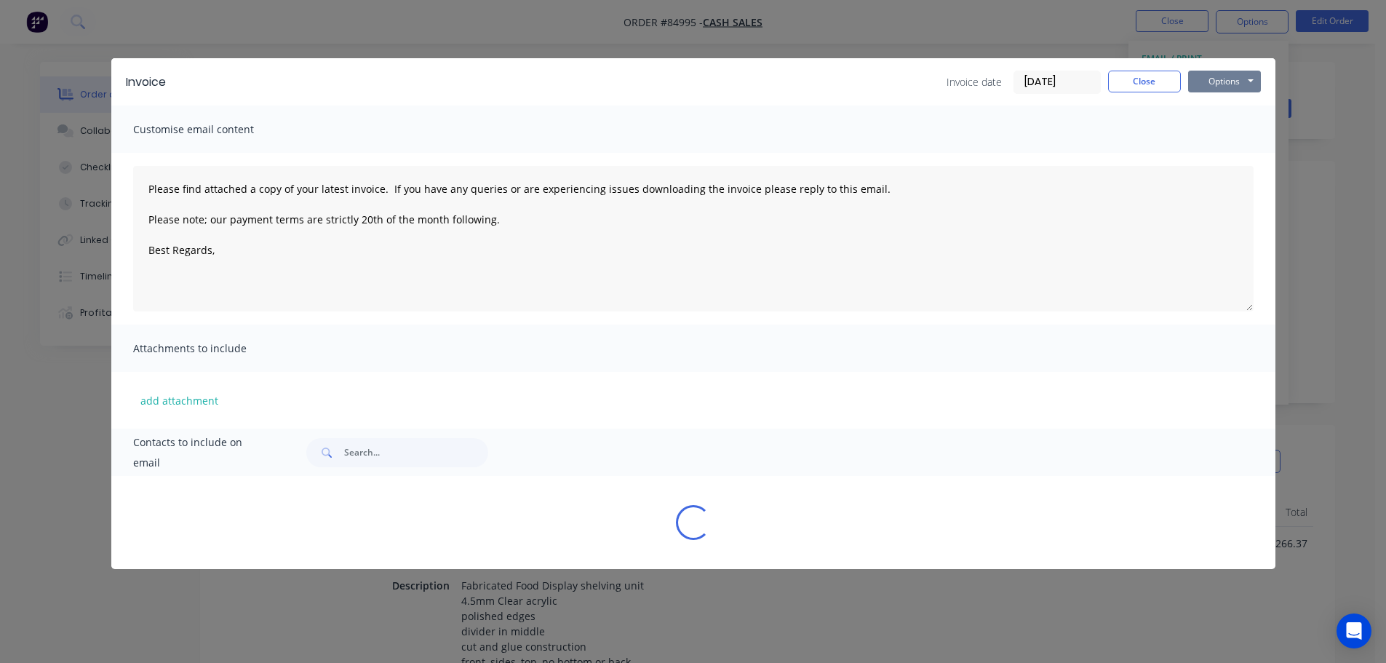
click at [1220, 89] on button "Options" at bounding box center [1224, 82] width 73 height 22
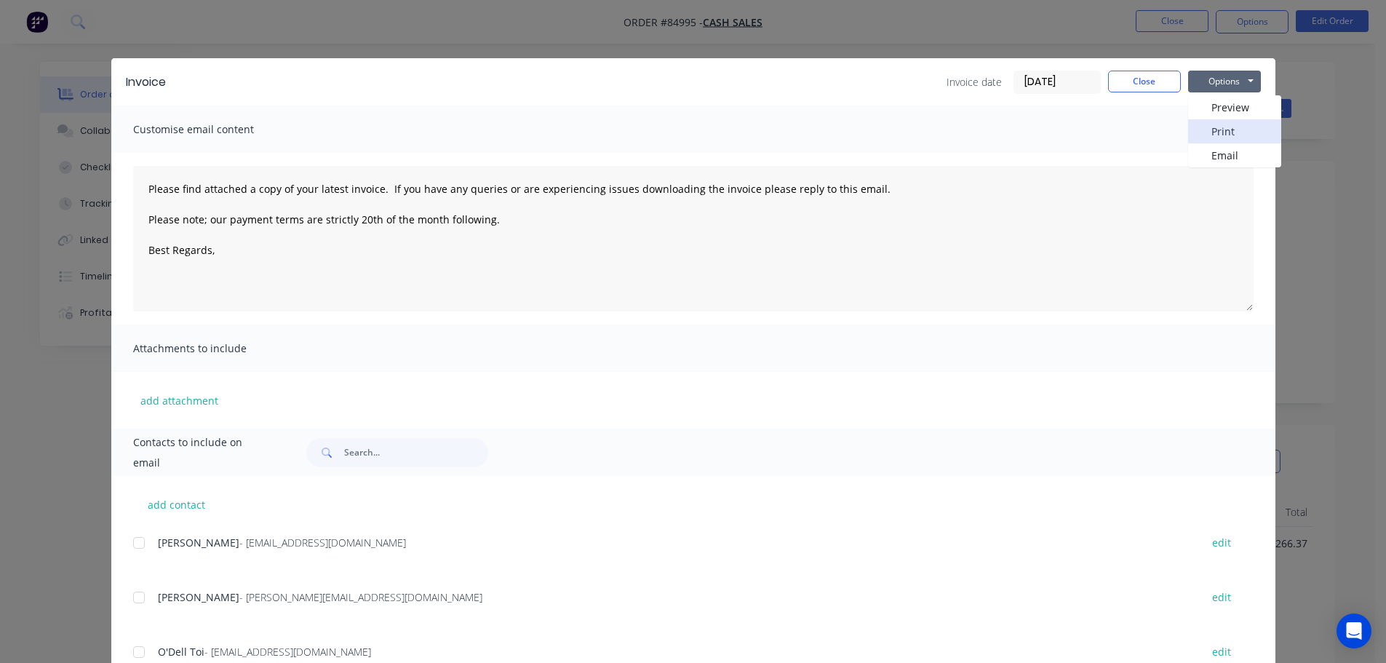
click at [1220, 129] on button "Print" at bounding box center [1234, 131] width 93 height 24
click at [108, 36] on div "Invoice Invoice date 08/10/25 Close Options Preview Print Email Customise email…" at bounding box center [693, 331] width 1386 height 663
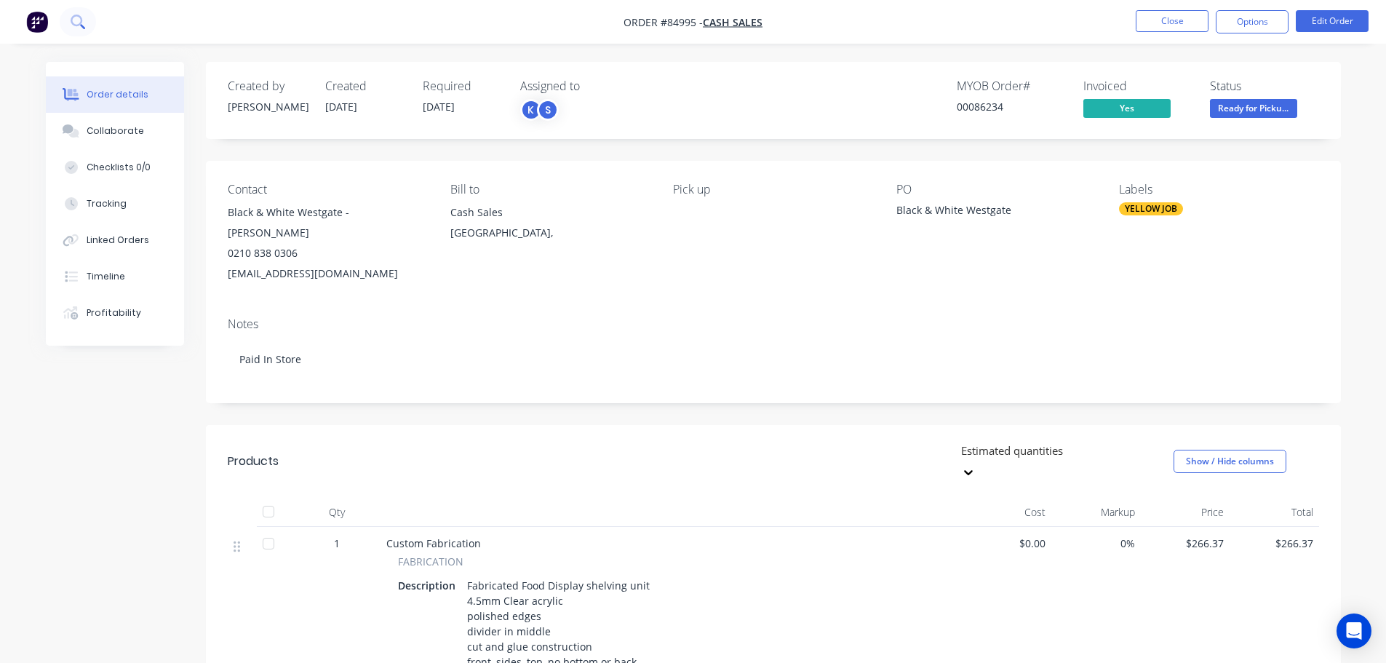
click at [79, 26] on icon at bounding box center [78, 22] width 14 height 14
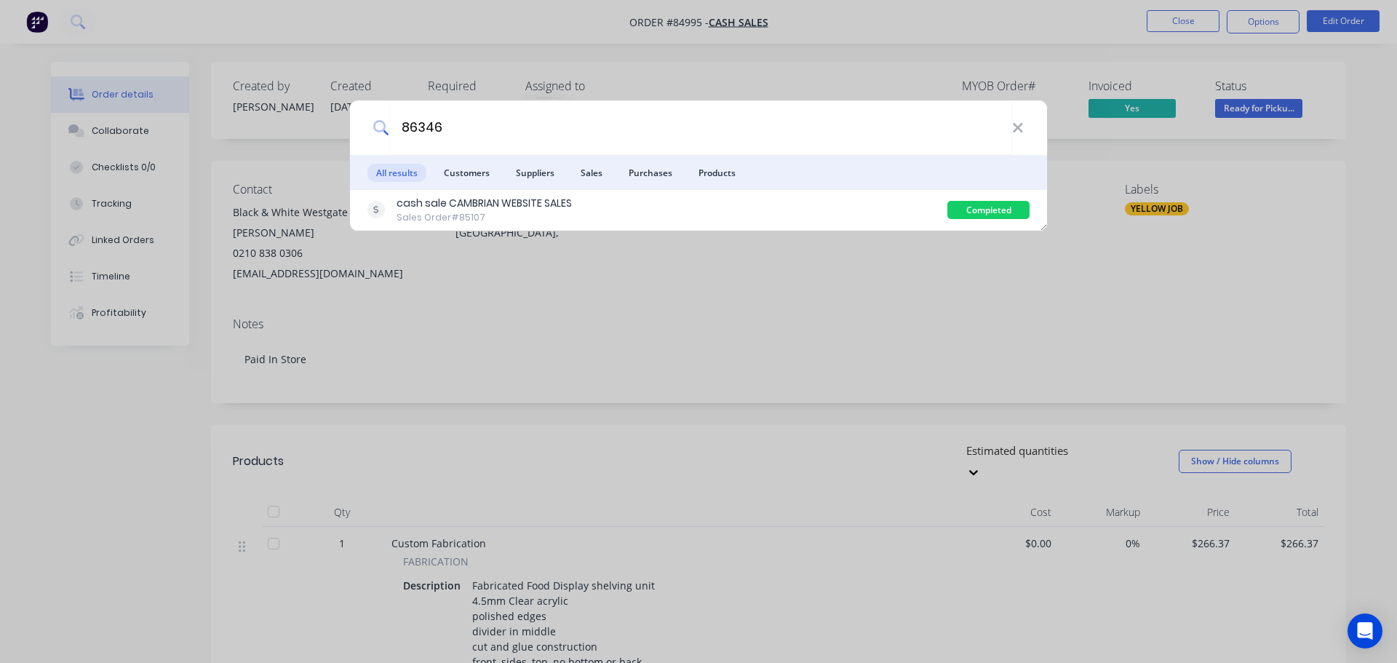
type input "86346"
click at [751, 204] on div "cash sale CAMBRIAN WEBSITE SALES Sales Order #85107" at bounding box center [657, 210] width 580 height 28
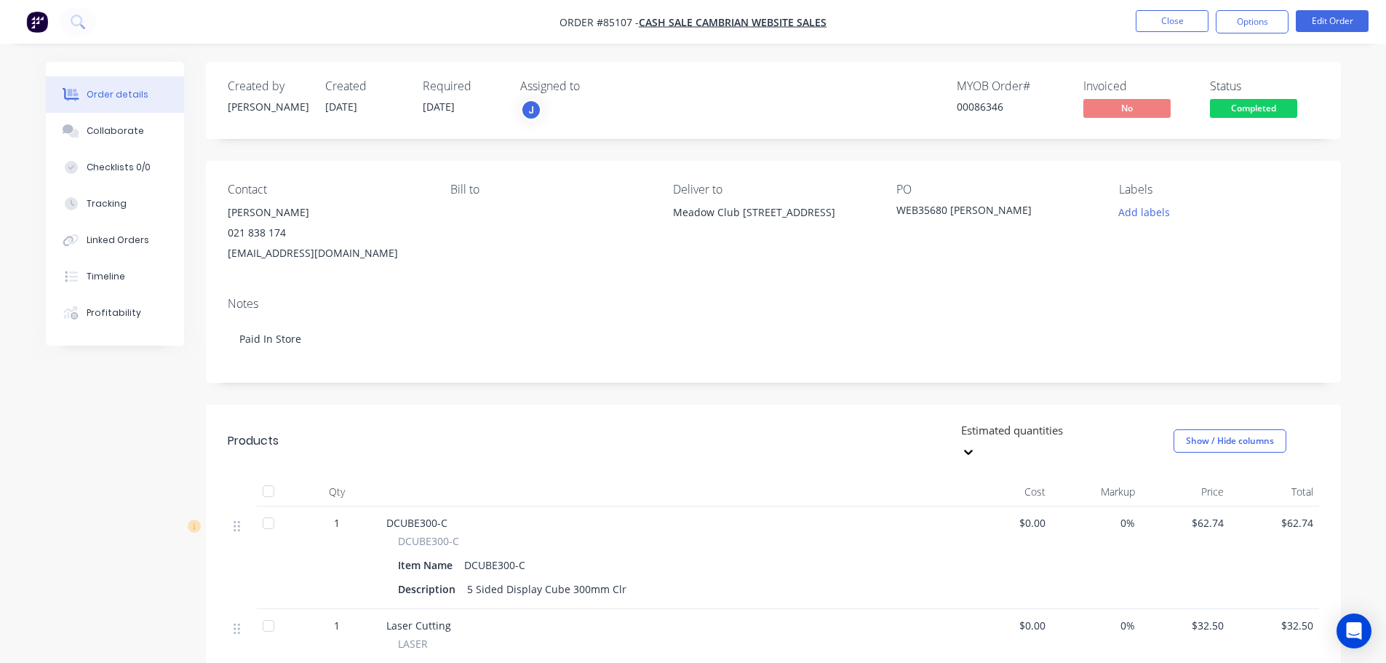
click at [1271, 103] on span "Completed" at bounding box center [1253, 108] width 87 height 18
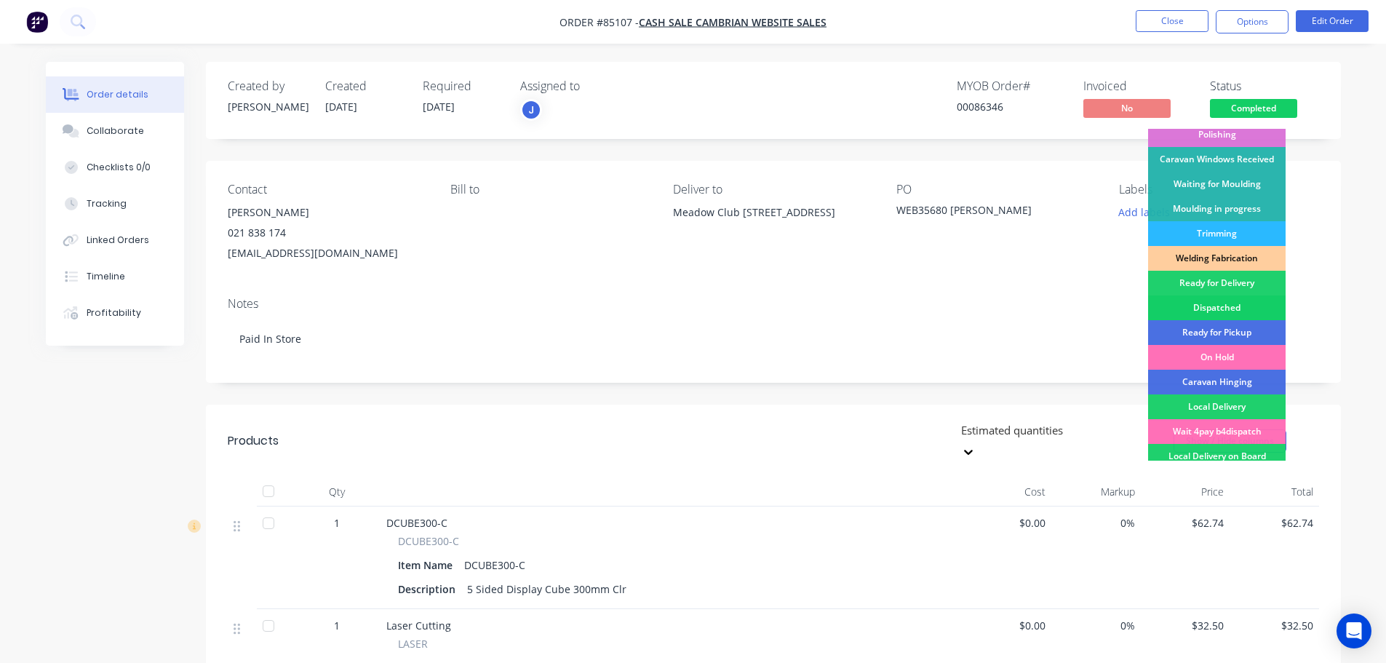
scroll to position [287, 0]
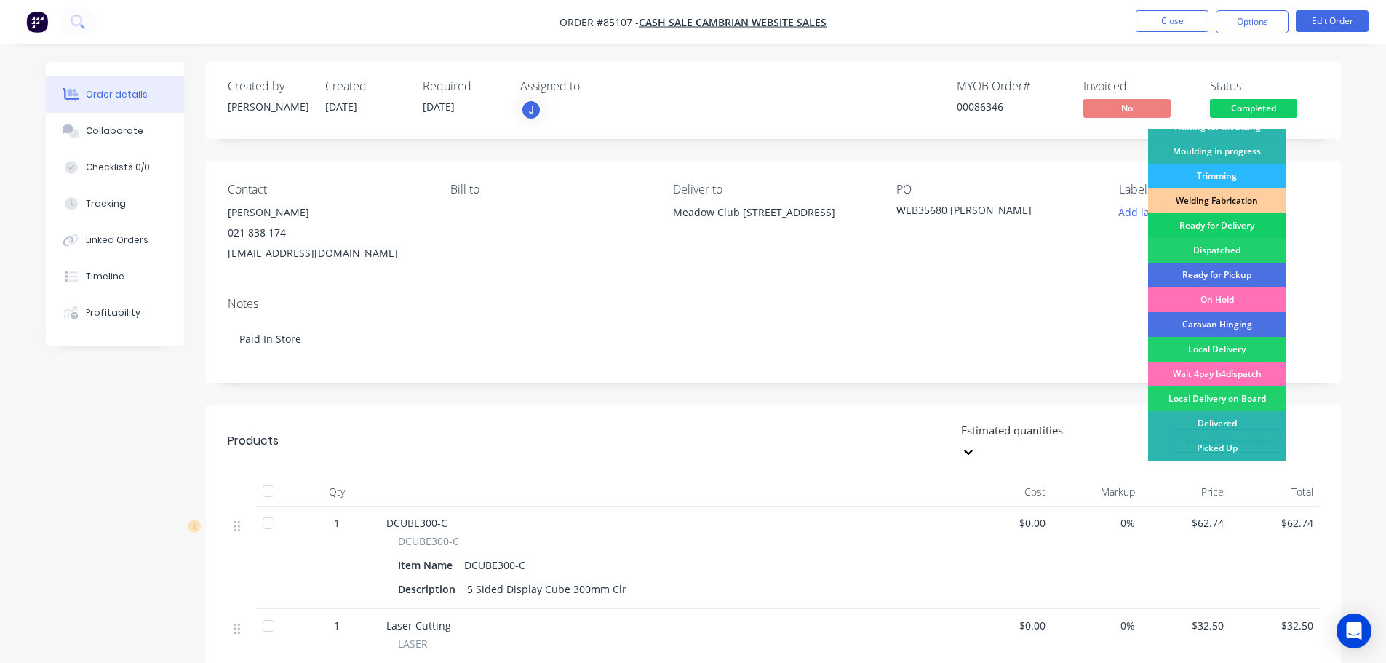
click at [1236, 235] on div "Ready for Delivery" at bounding box center [1217, 225] width 138 height 25
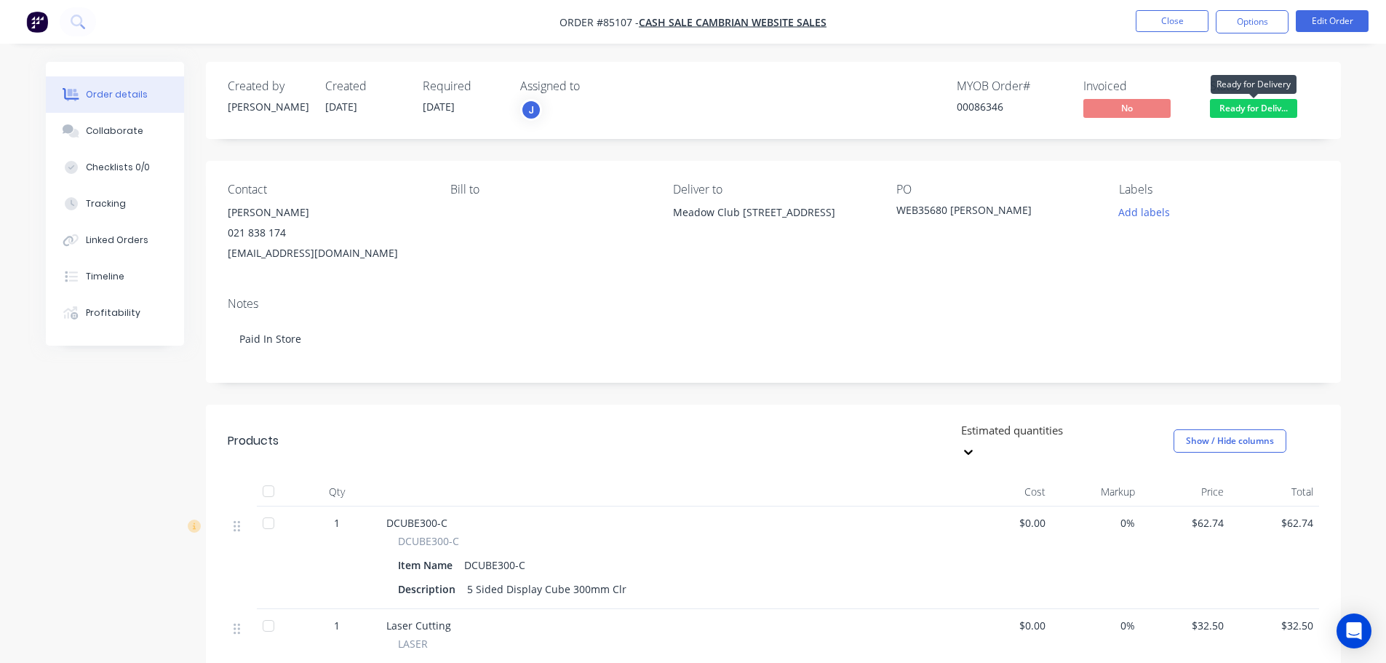
click at [1229, 111] on span "Ready for Deliv..." at bounding box center [1253, 108] width 87 height 18
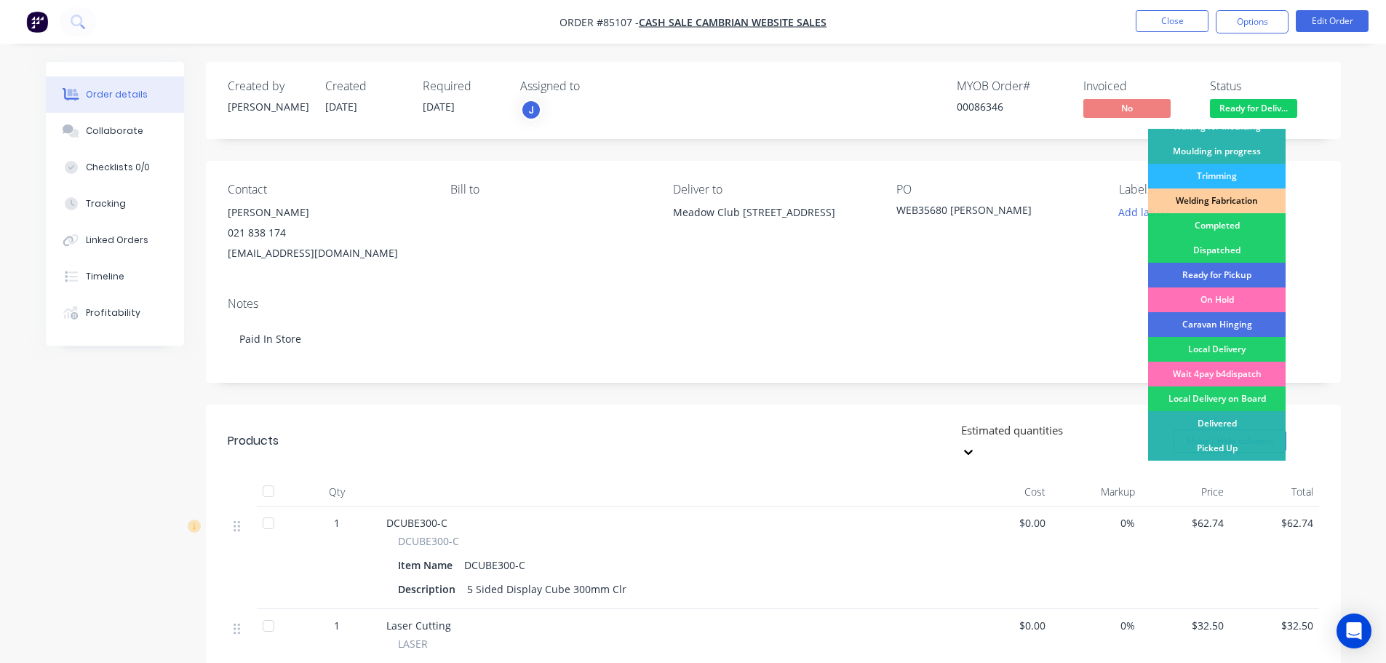
click at [1253, 39] on nav "Order #85107 - cash sale CAMBRIAN WEBSITE SALES Close Options Edit Order" at bounding box center [693, 22] width 1386 height 44
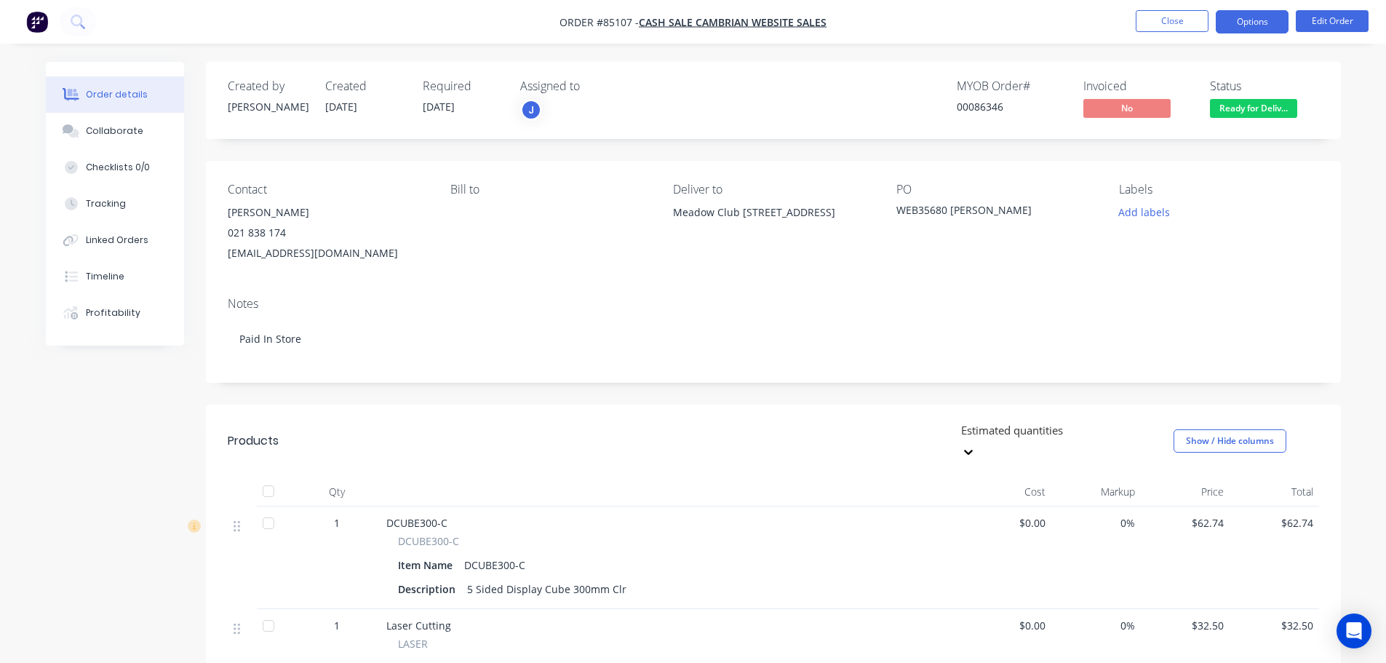
click at [1252, 19] on button "Options" at bounding box center [1252, 21] width 73 height 23
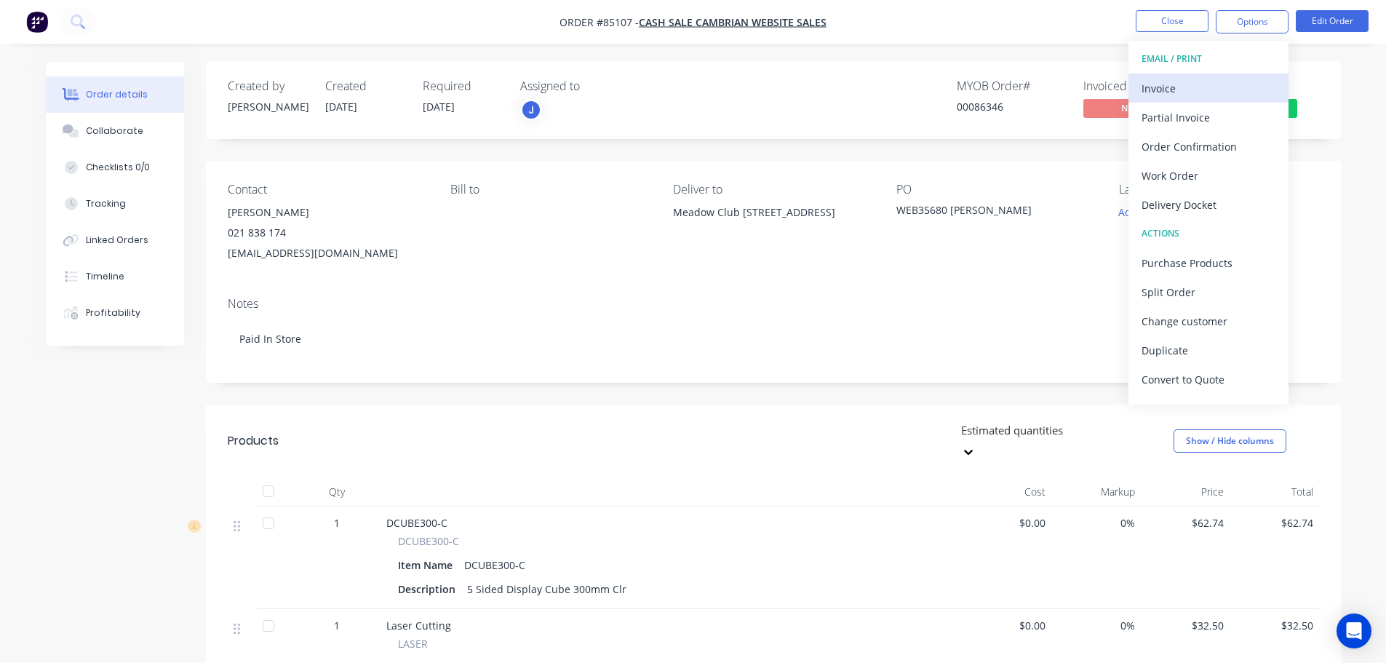
click at [1211, 83] on div "Invoice" at bounding box center [1209, 88] width 134 height 21
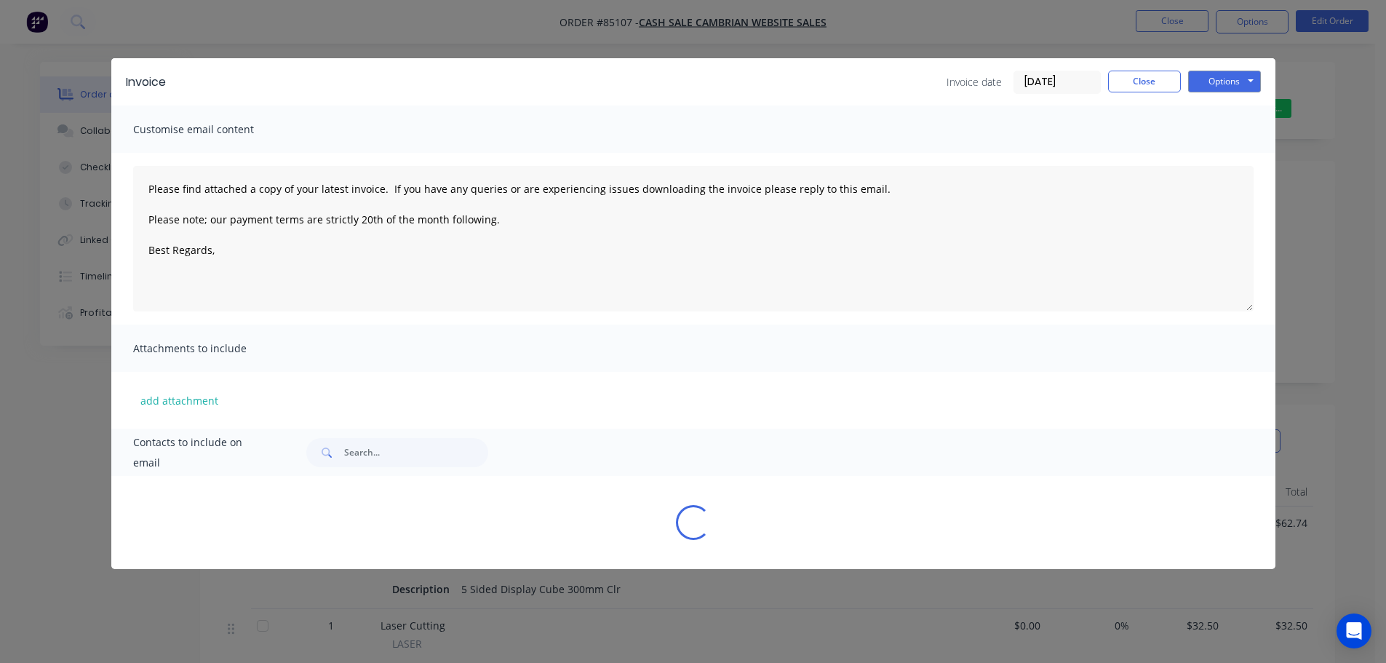
click at [1223, 82] on button "Options" at bounding box center [1224, 82] width 73 height 22
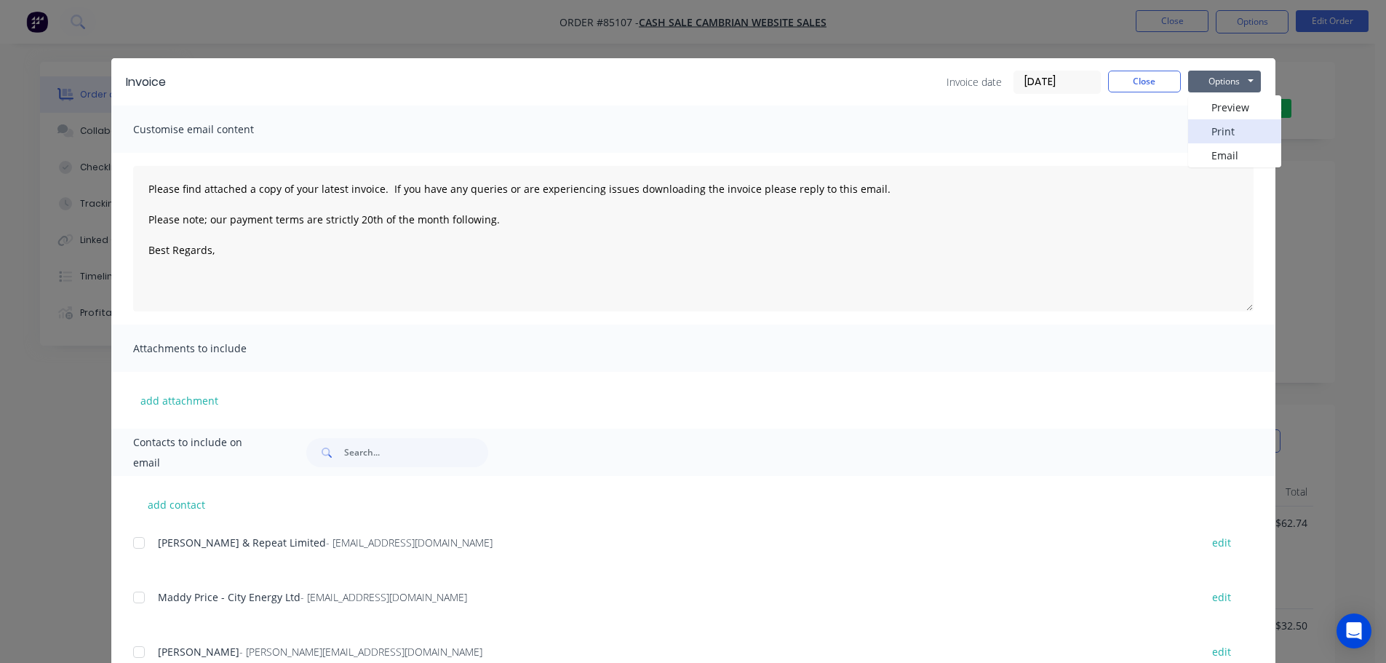
click at [1216, 127] on button "Print" at bounding box center [1234, 131] width 93 height 24
click at [160, 31] on div "Invoice Invoice date 08/10/25 Close Options Preview Print Email Customise email…" at bounding box center [693, 331] width 1386 height 663
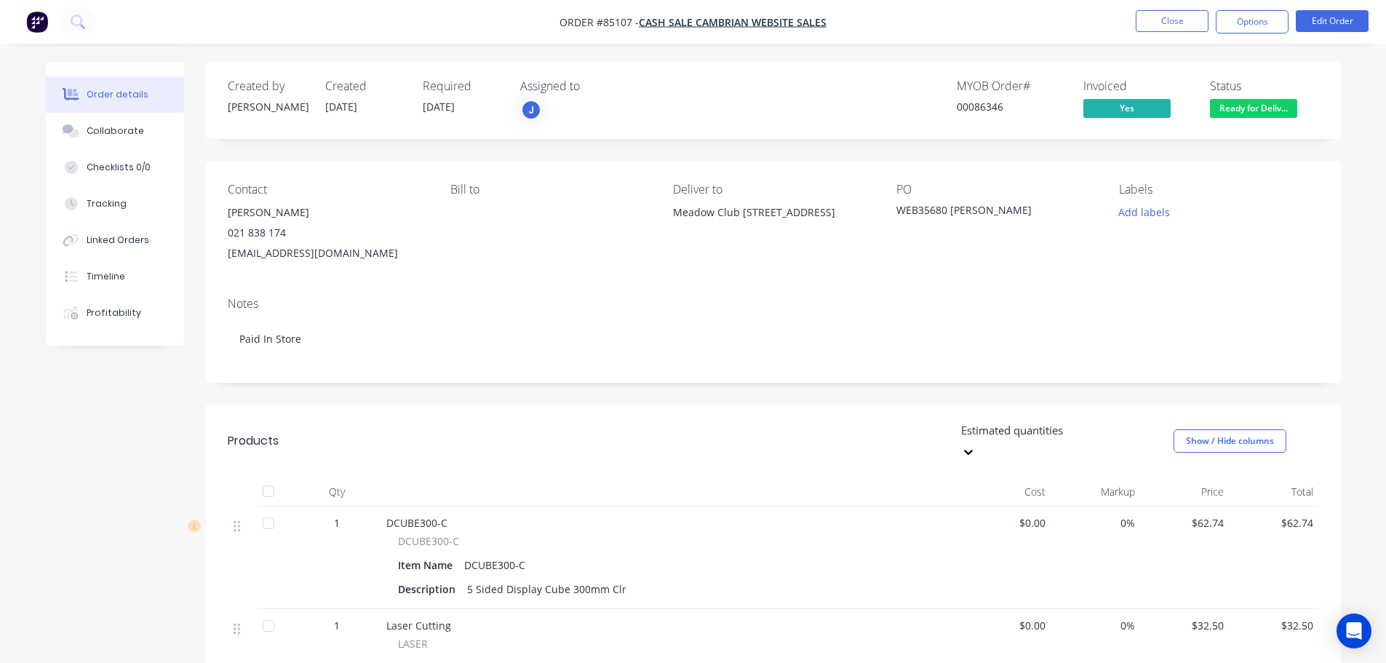
click at [115, 20] on nav "Order #85107 - cash sale CAMBRIAN WEBSITE SALES Close Options Edit Order" at bounding box center [693, 22] width 1386 height 44
click at [82, 13] on button at bounding box center [78, 21] width 36 height 29
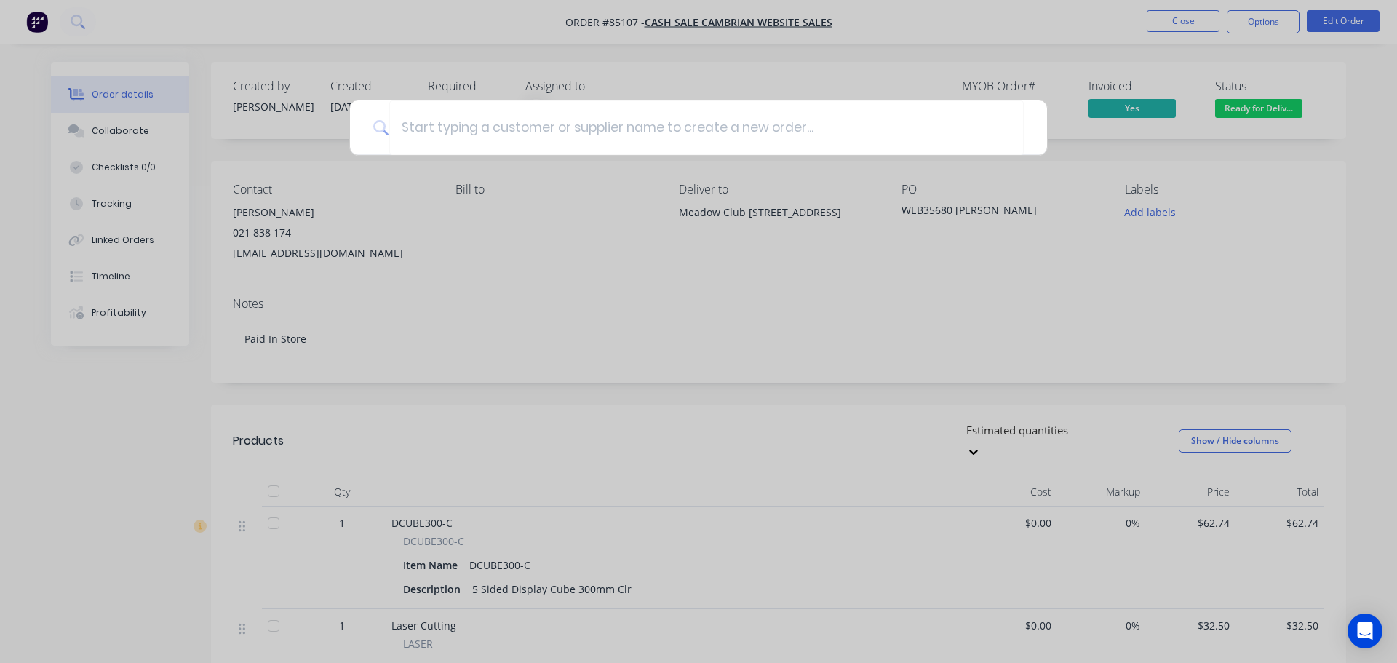
click at [470, 231] on div at bounding box center [698, 331] width 1397 height 663
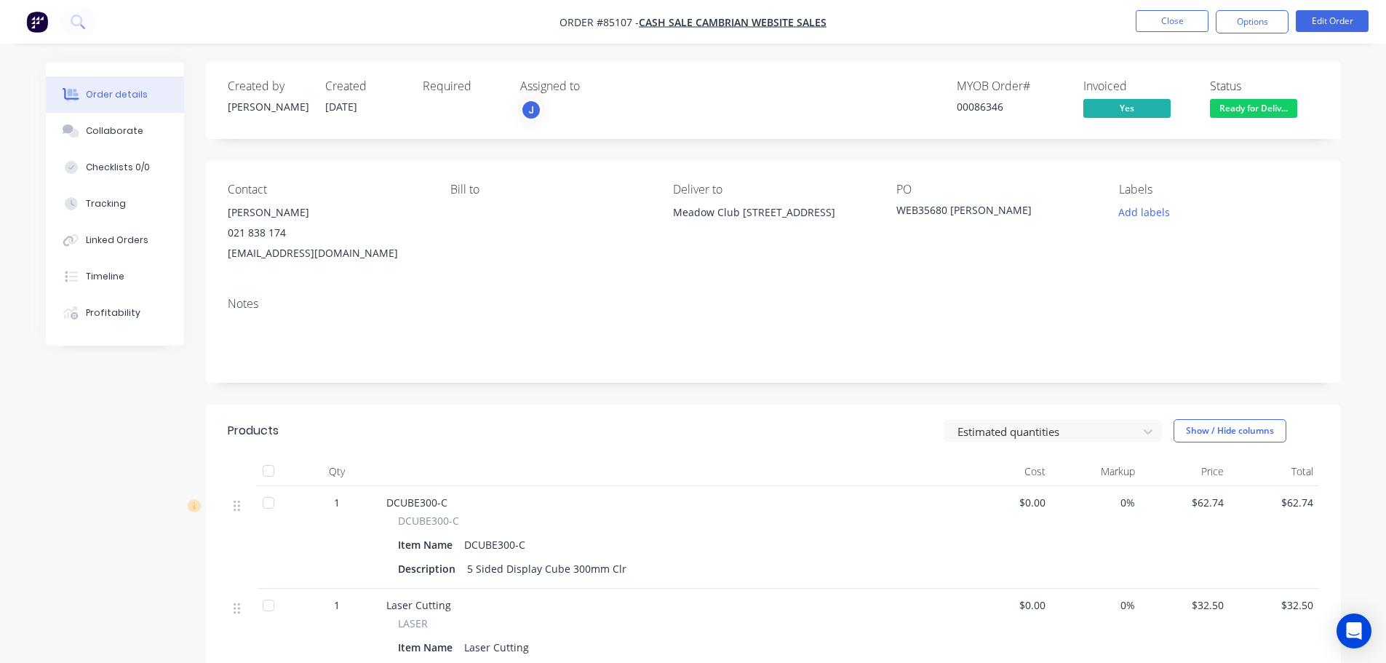
click at [91, 25] on button at bounding box center [78, 21] width 36 height 29
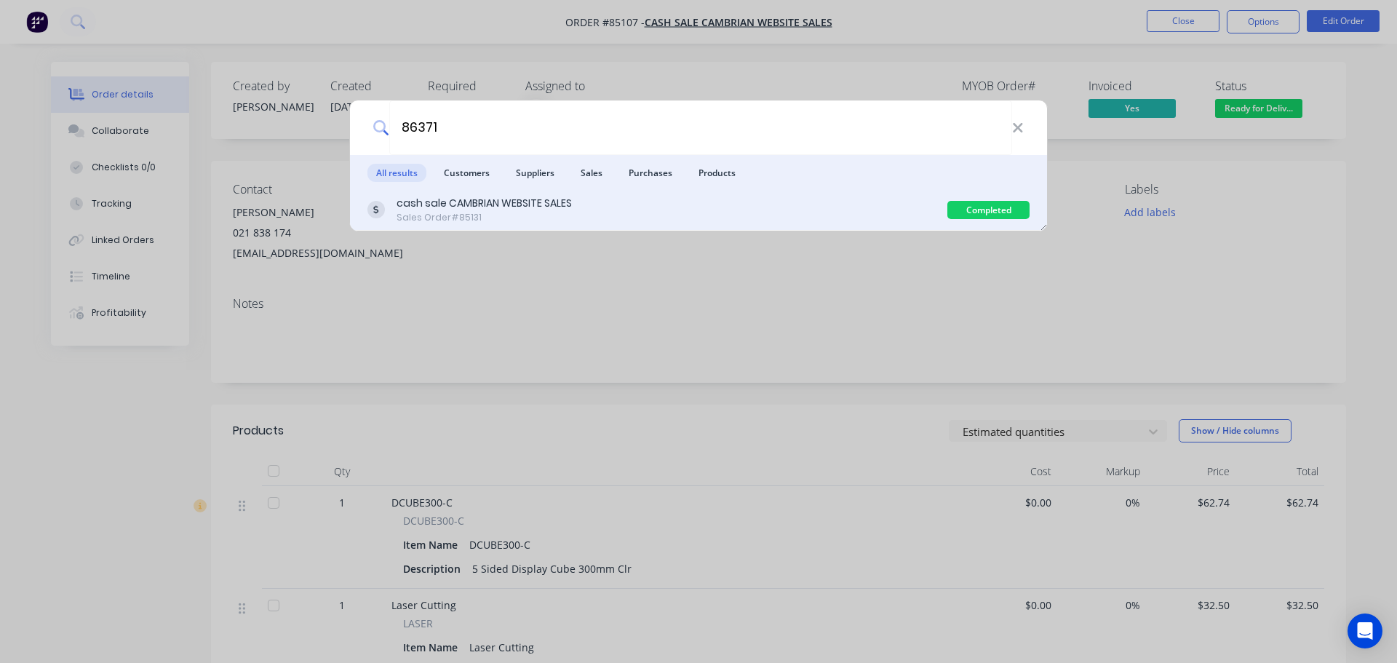
type input "86371"
click at [613, 206] on div "cash sale CAMBRIAN WEBSITE SALES Sales Order #85131" at bounding box center [657, 210] width 580 height 28
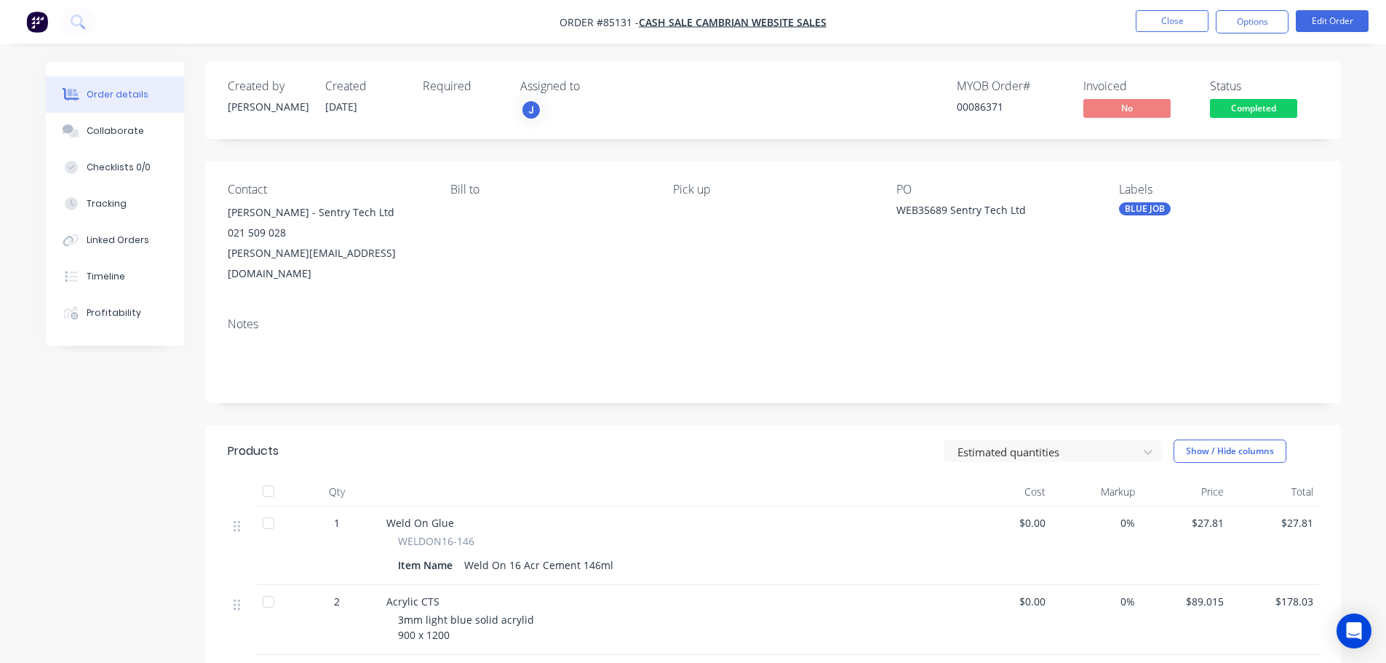
click at [1239, 103] on span "Completed" at bounding box center [1253, 108] width 87 height 18
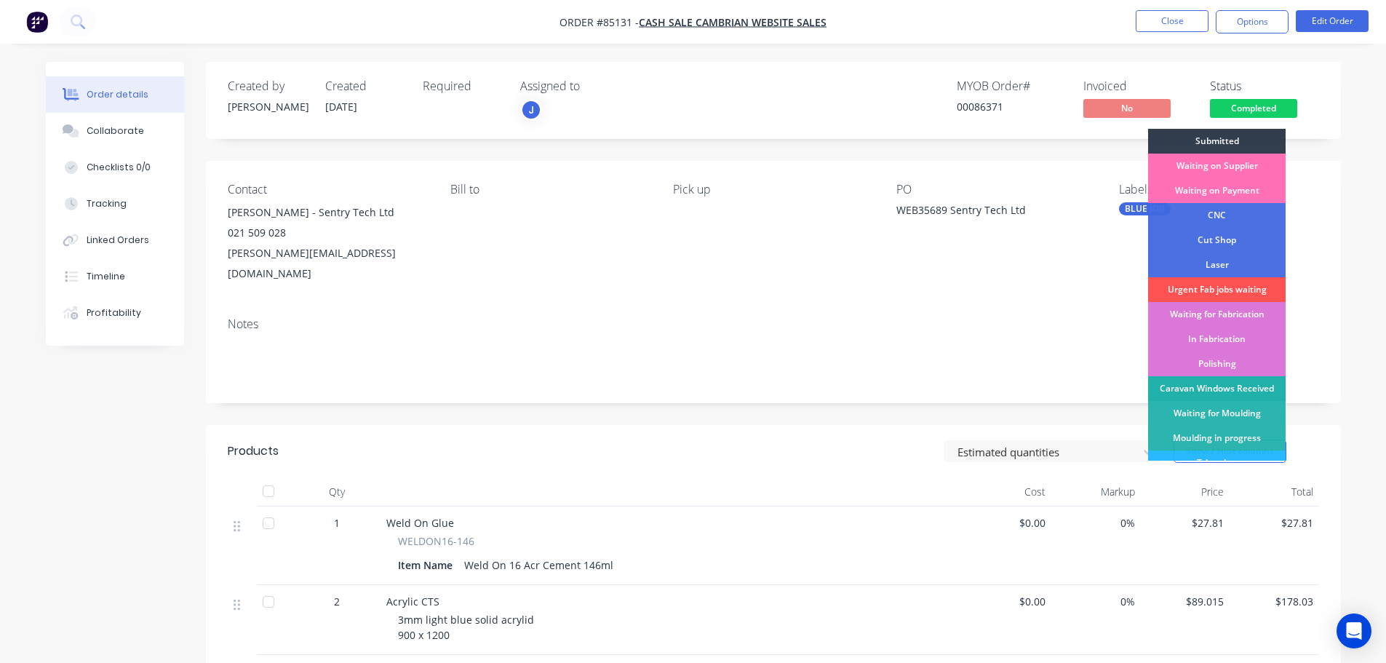
scroll to position [287, 0]
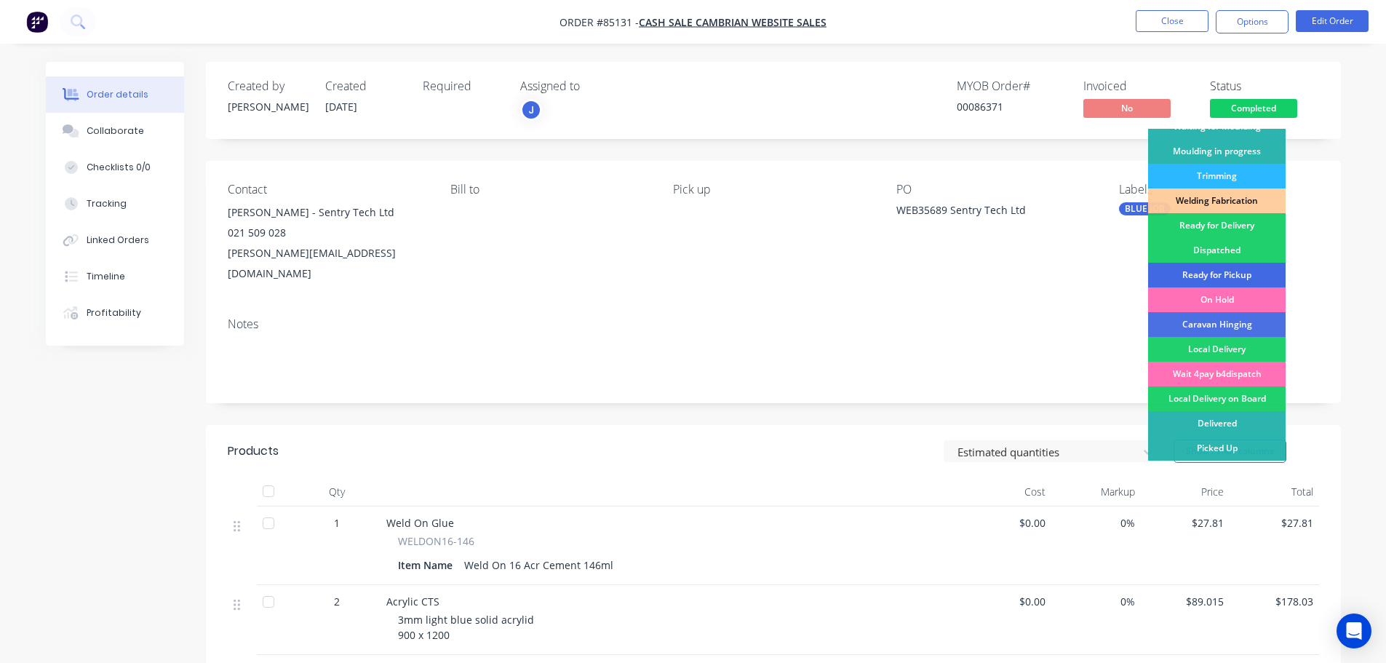
click at [1234, 271] on div "Ready for Pickup" at bounding box center [1217, 275] width 138 height 25
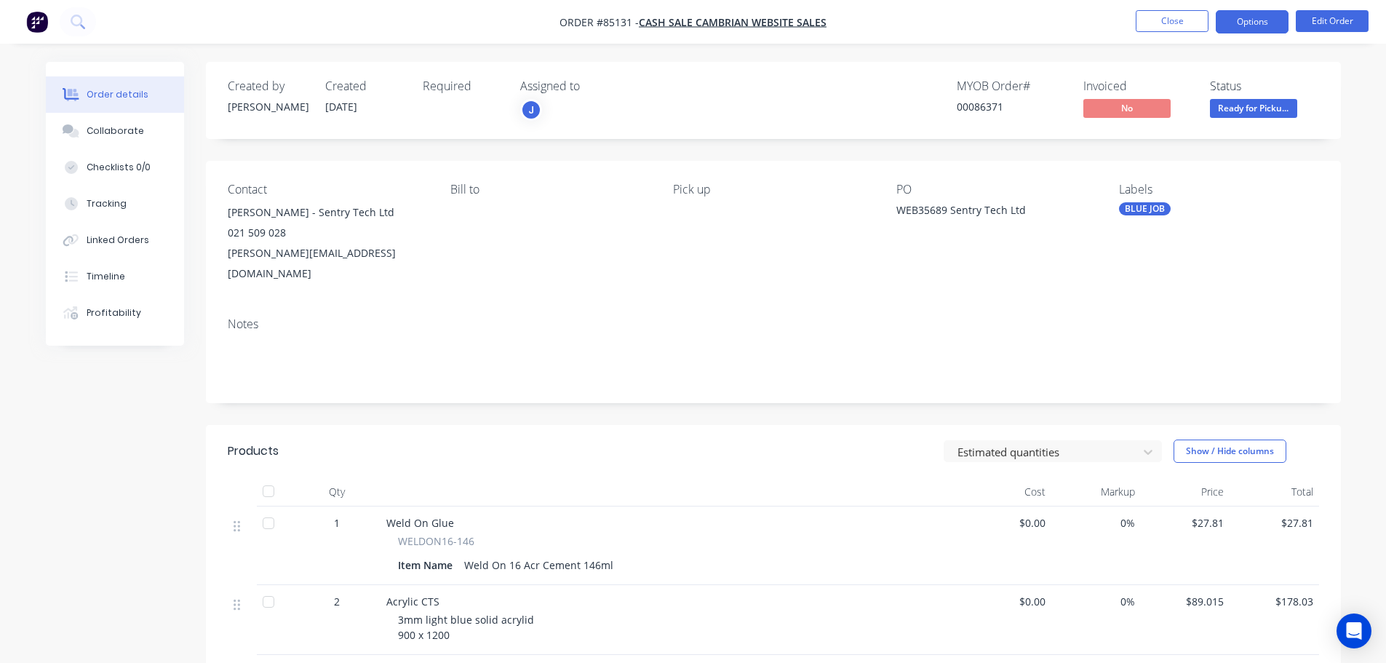
click at [1239, 20] on button "Options" at bounding box center [1252, 21] width 73 height 23
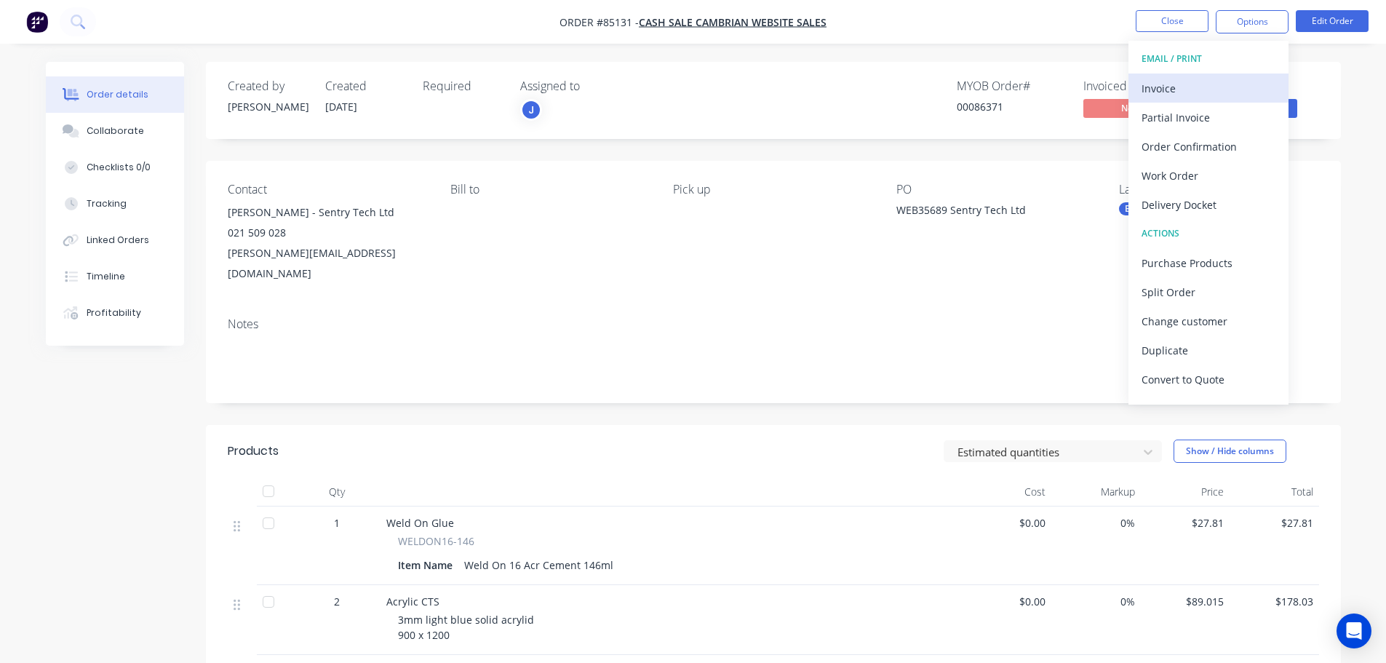
click at [1178, 87] on div "Invoice" at bounding box center [1209, 88] width 134 height 21
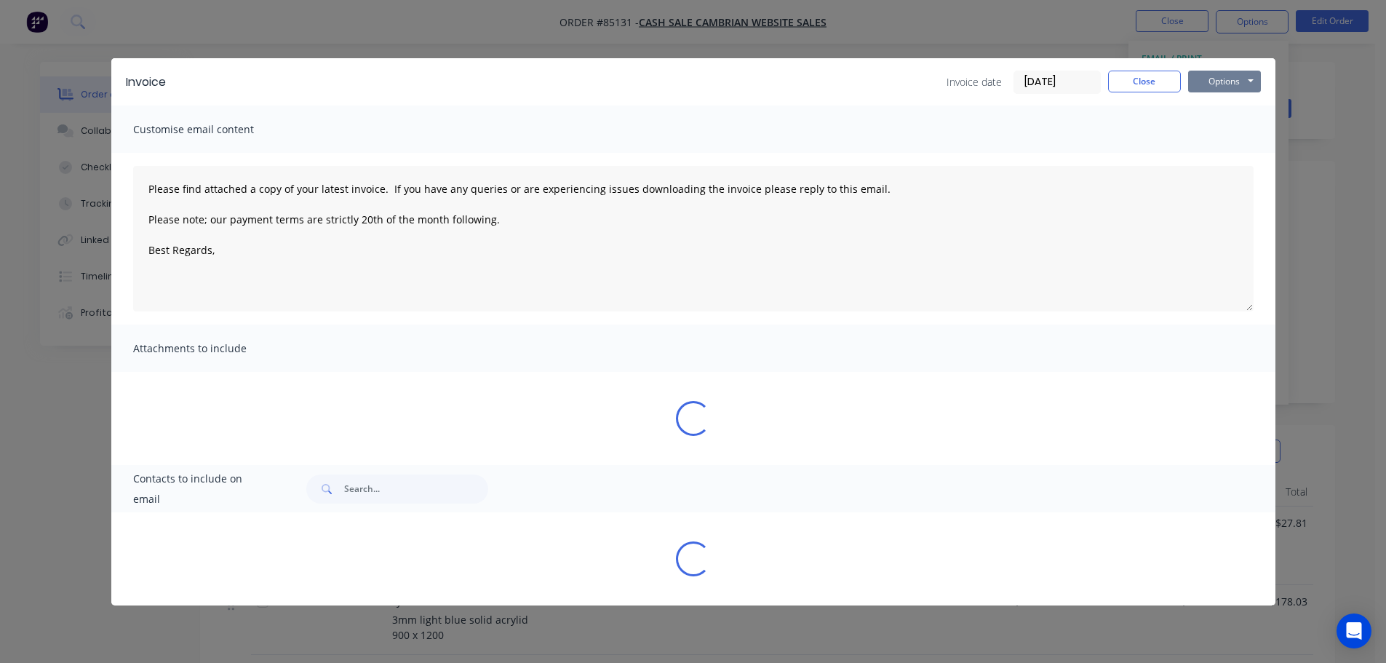
click at [1216, 78] on button "Options" at bounding box center [1224, 82] width 73 height 22
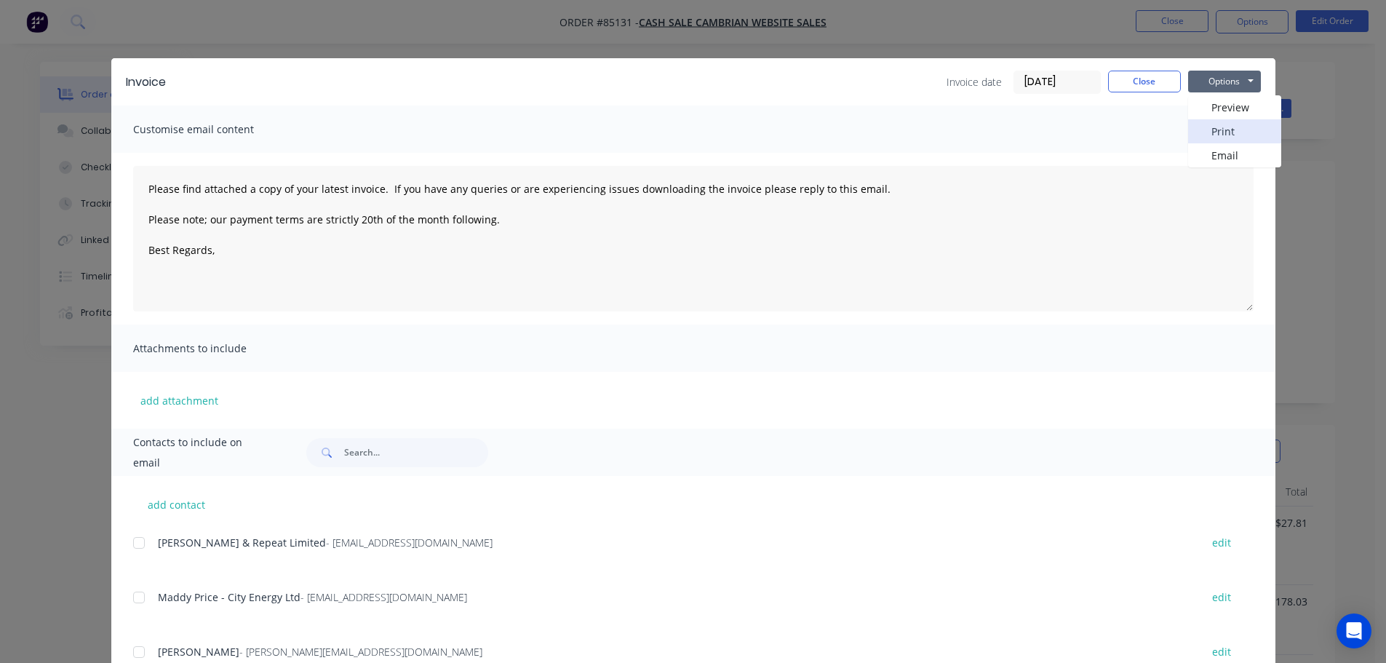
click at [1217, 139] on button "Print" at bounding box center [1234, 131] width 93 height 24
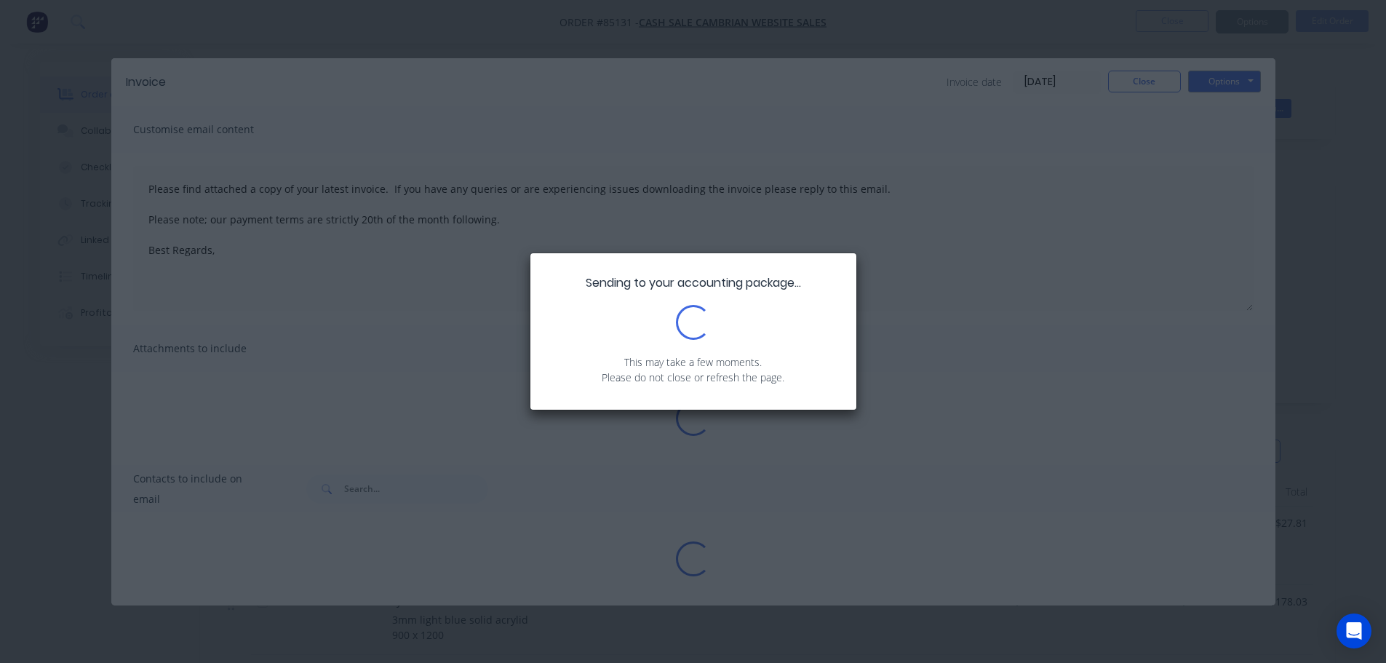
type textarea "Please find attached a copy of your latest invoice. If you have any queries or …"
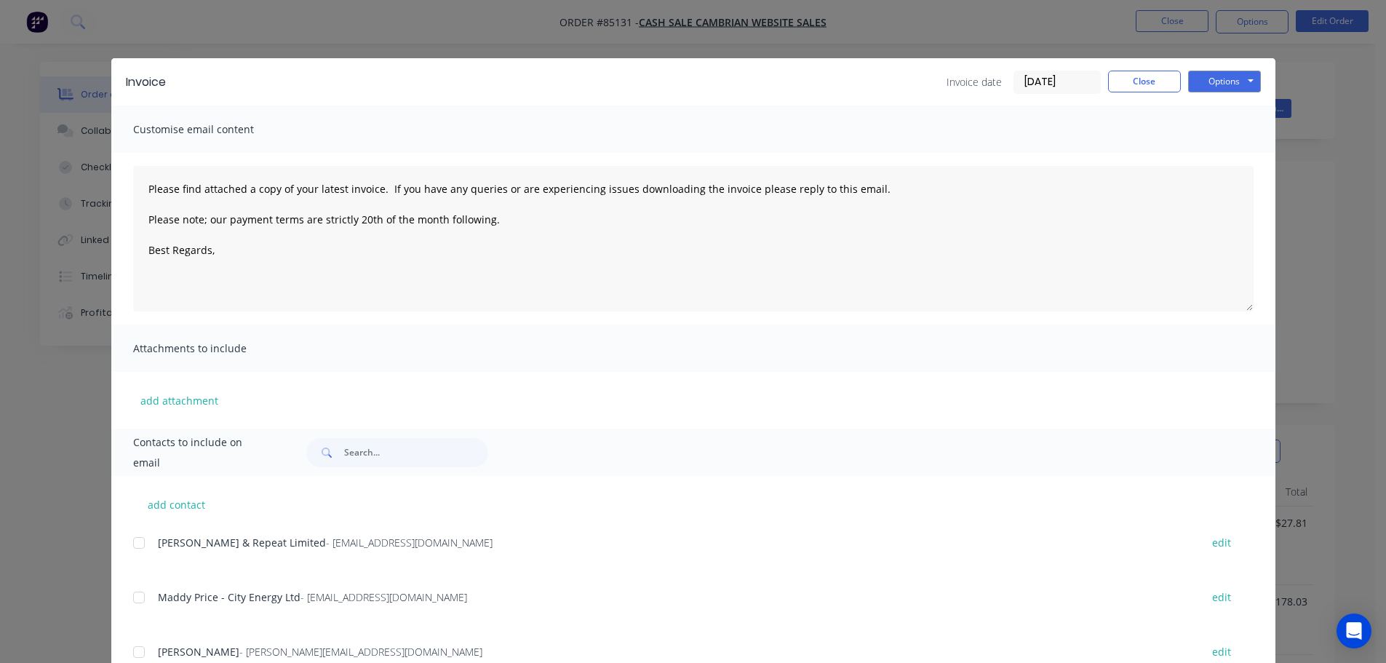
click at [60, 11] on div "Invoice Invoice date [DATE] Close Options Preview Print Email Customise email c…" at bounding box center [693, 331] width 1386 height 663
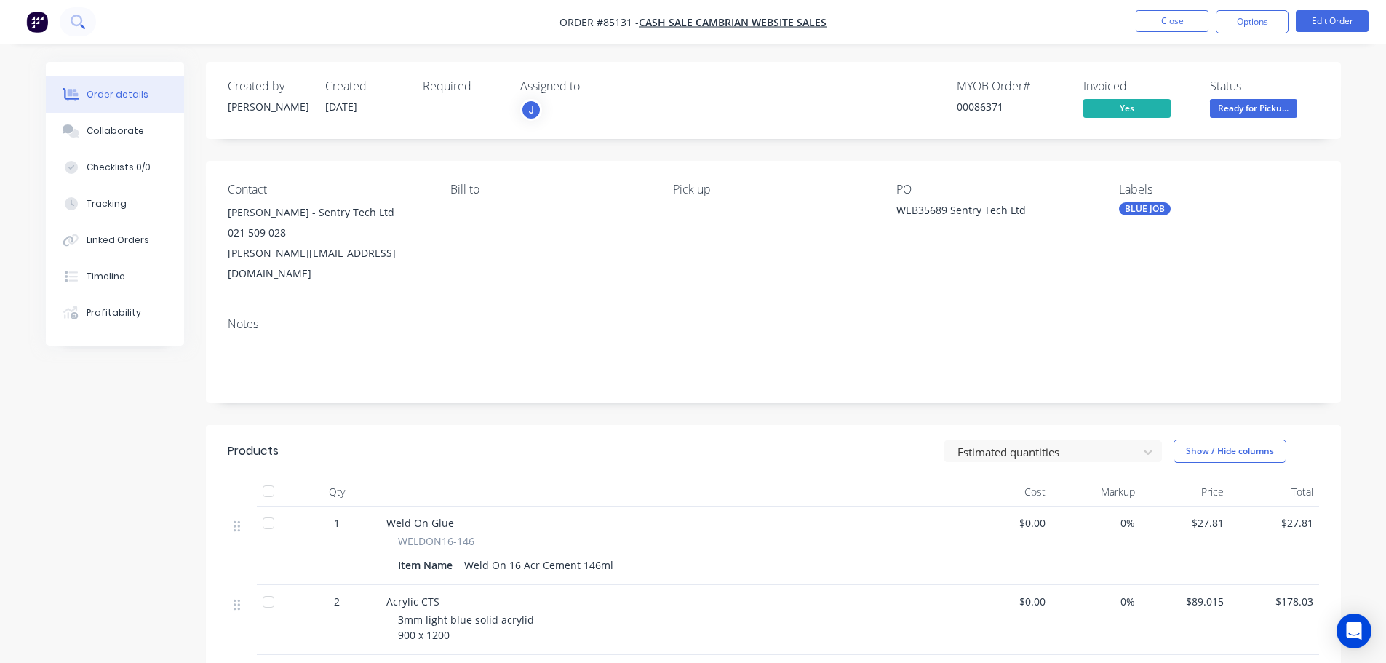
click at [75, 30] on button at bounding box center [78, 21] width 36 height 29
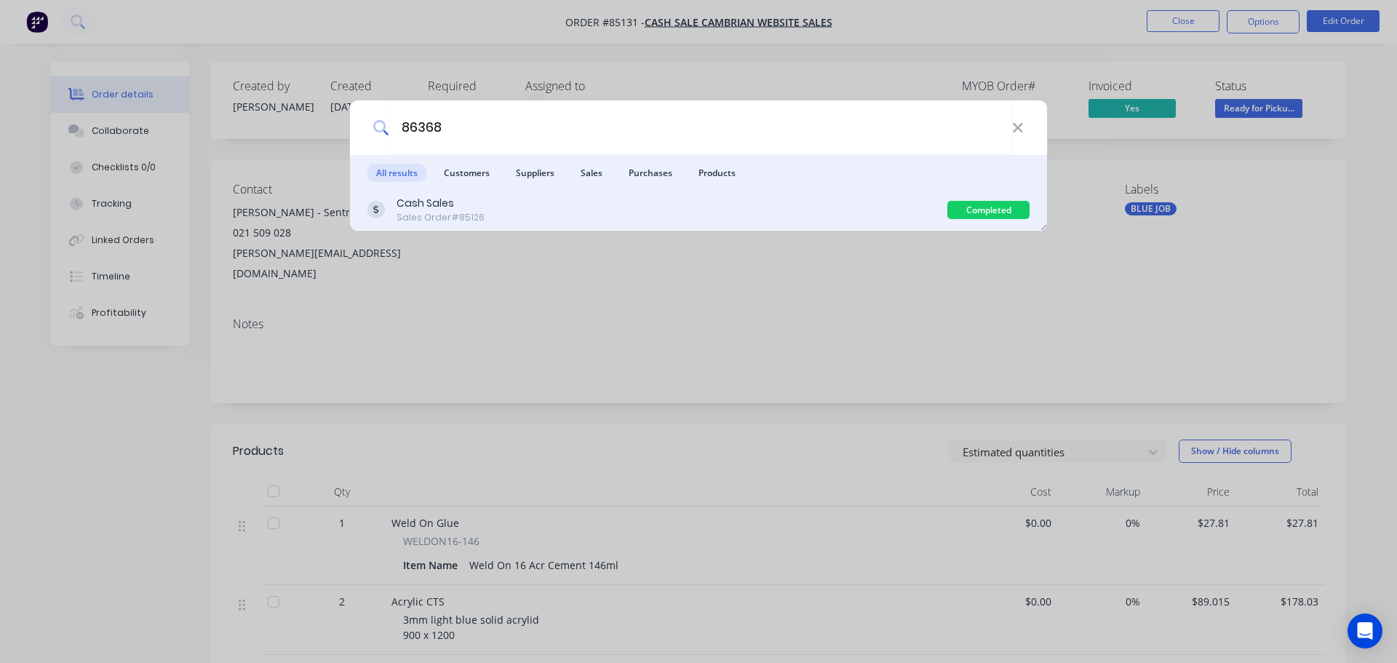
type input "86368"
click at [637, 214] on div "Cash Sales Sales Order #85126" at bounding box center [657, 210] width 580 height 28
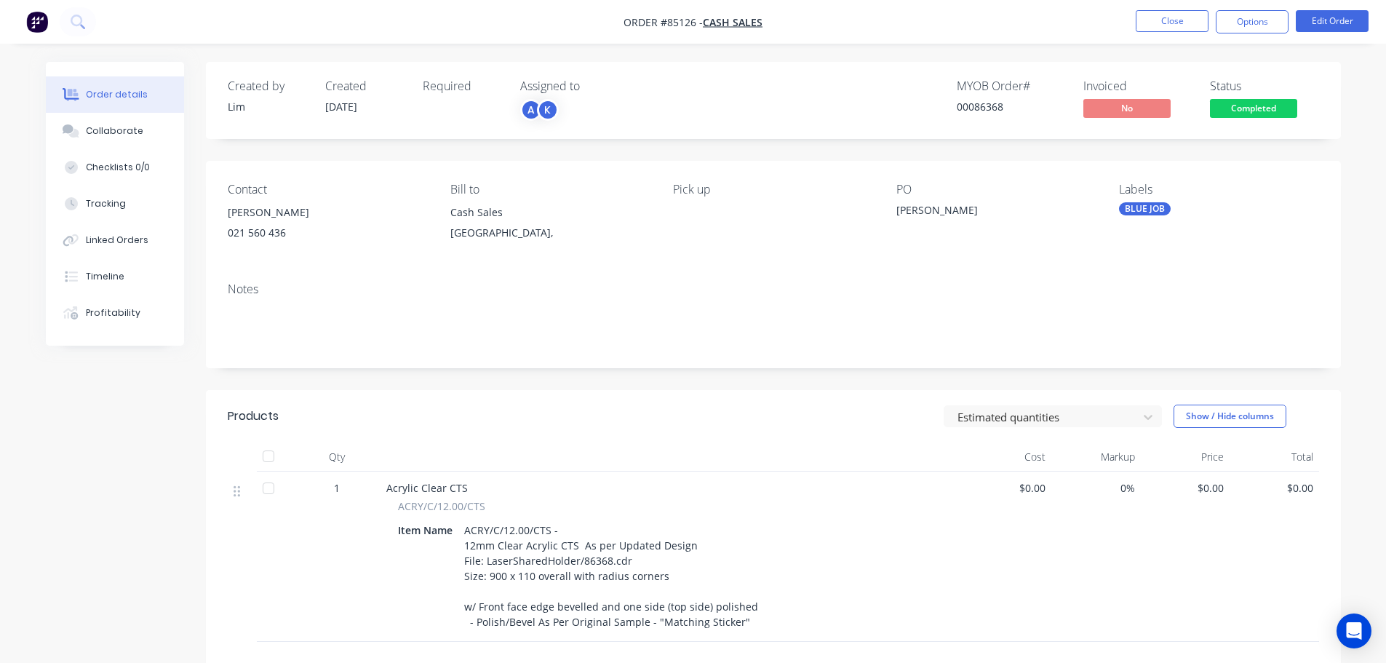
click at [1252, 82] on div "Completed" at bounding box center [1253, 84] width 56 height 19
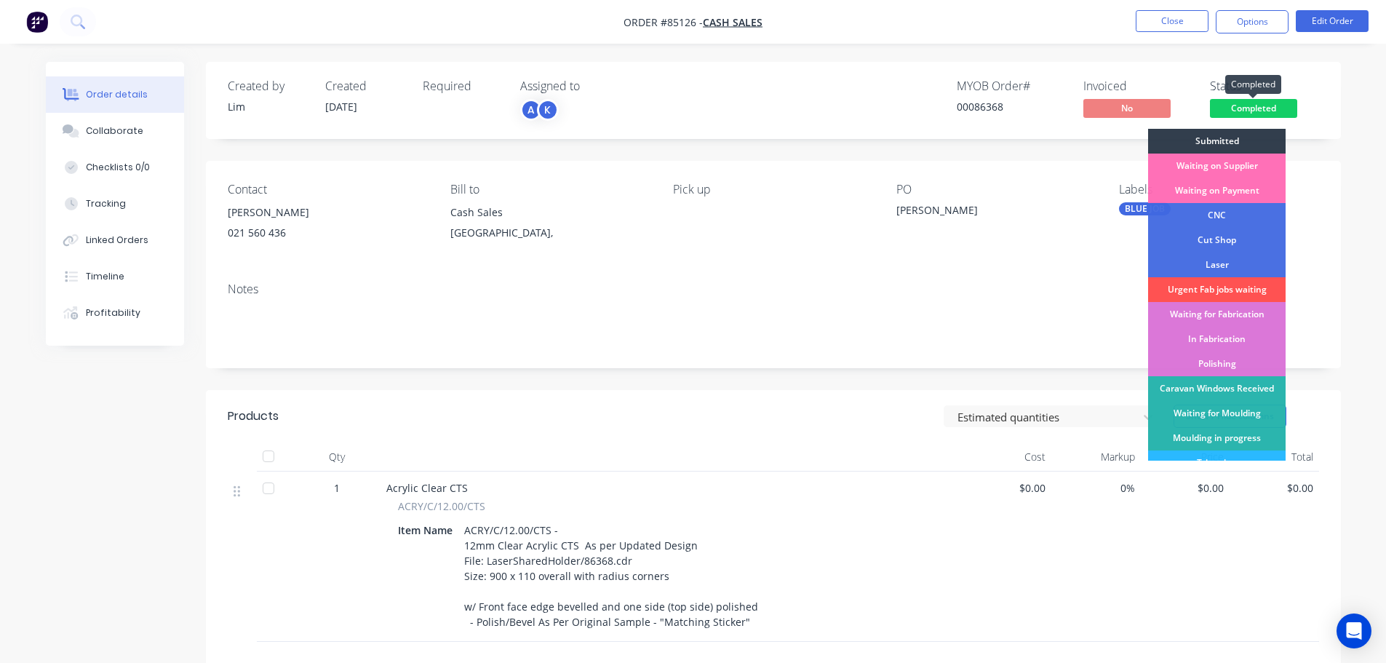
click at [1252, 108] on span "Completed" at bounding box center [1253, 108] width 87 height 18
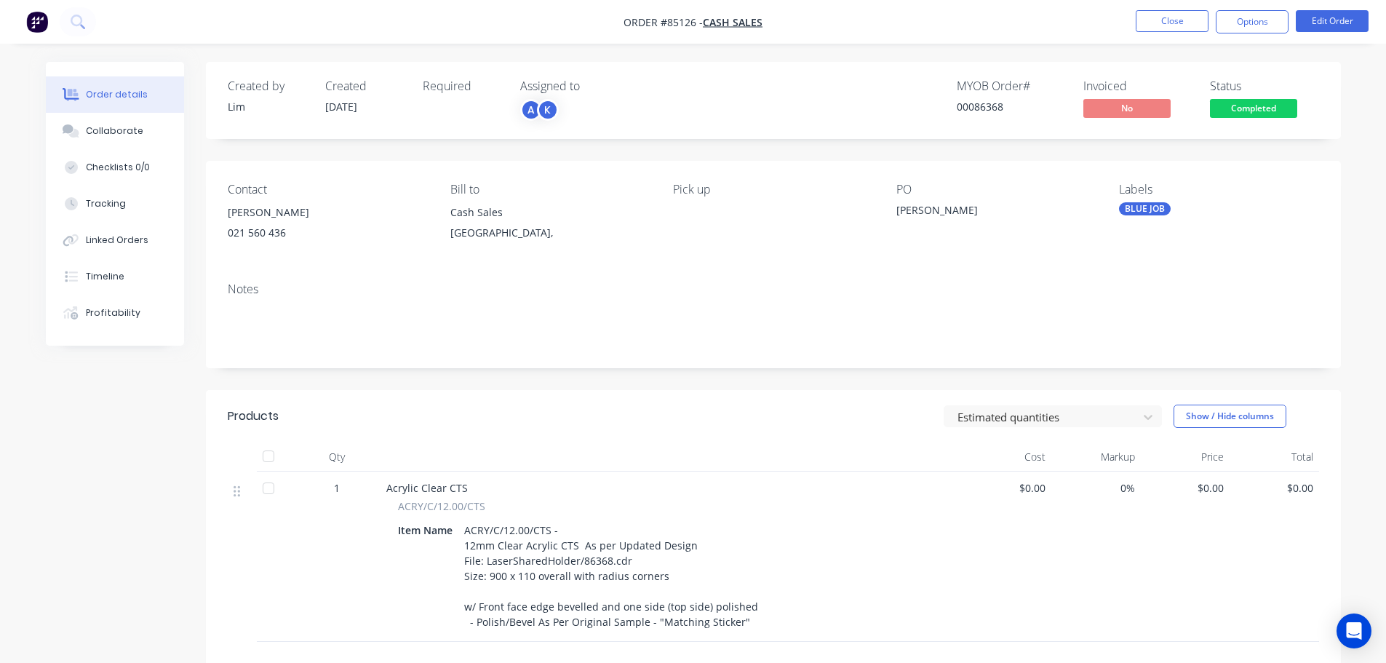
click at [1258, 109] on span "Completed" at bounding box center [1253, 108] width 87 height 18
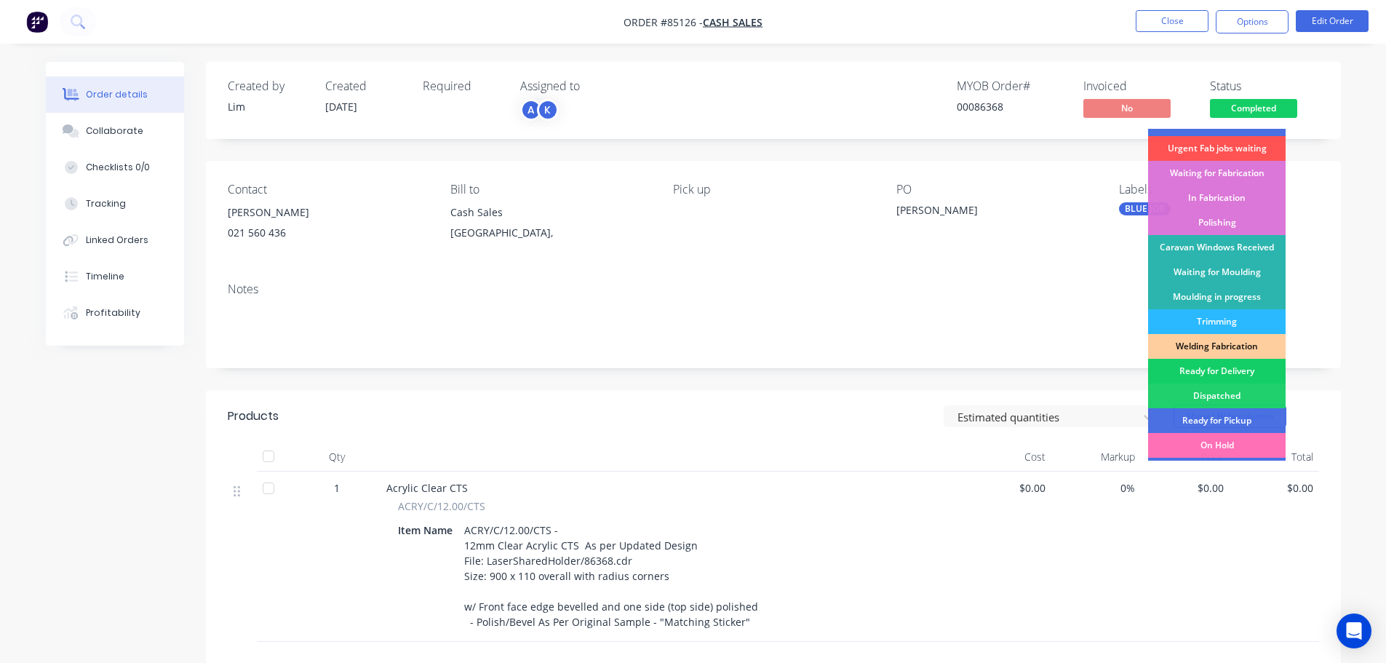
scroll to position [287, 0]
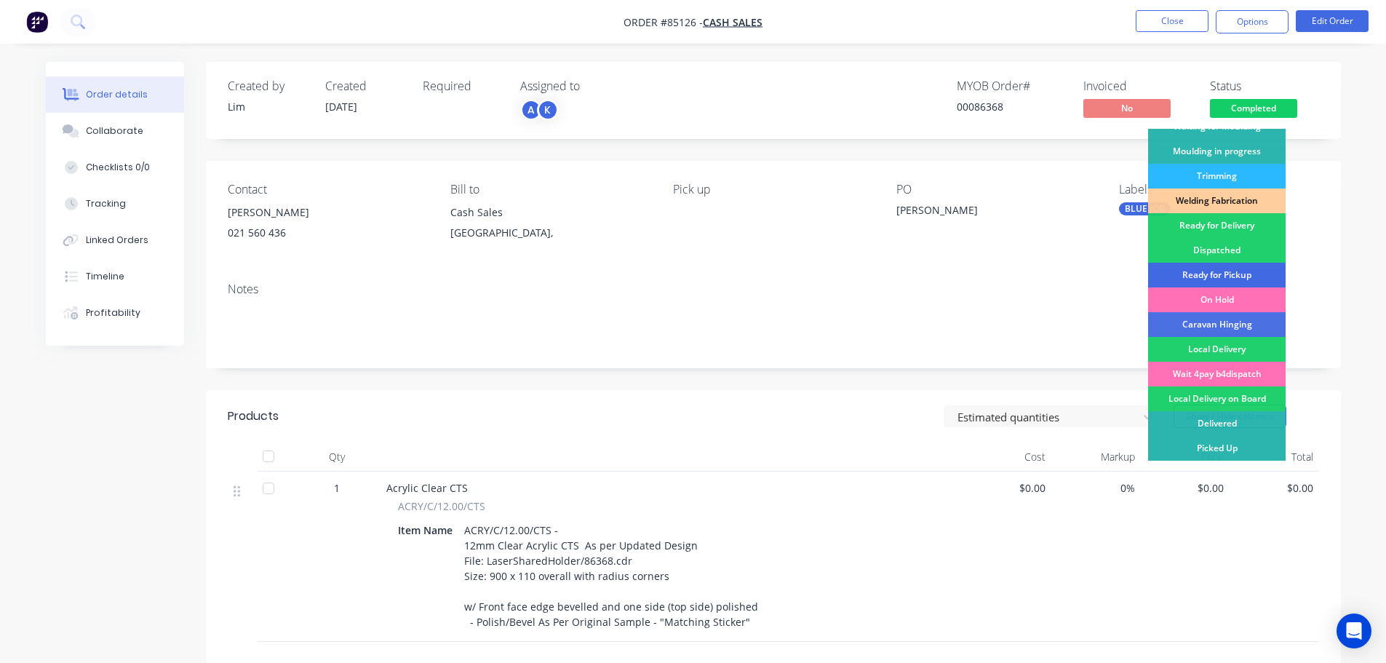
click at [1247, 272] on div "Ready for Pickup" at bounding box center [1217, 275] width 138 height 25
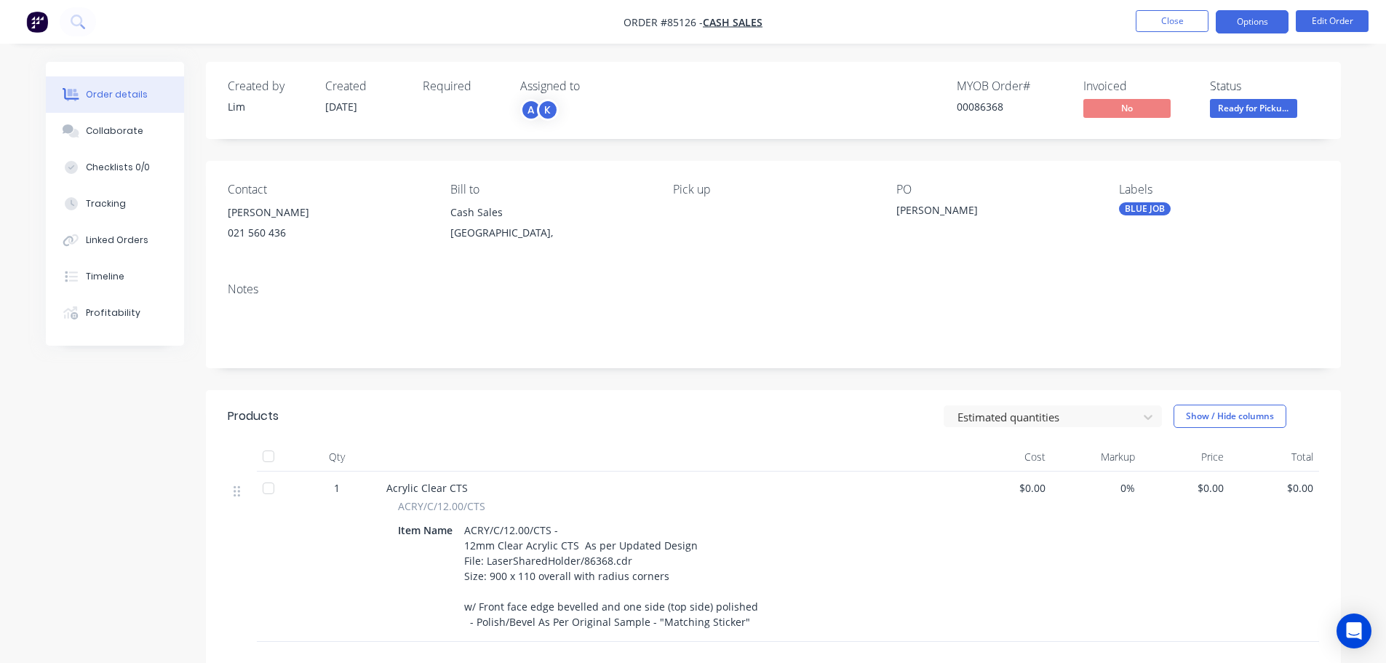
click at [1239, 21] on button "Options" at bounding box center [1252, 21] width 73 height 23
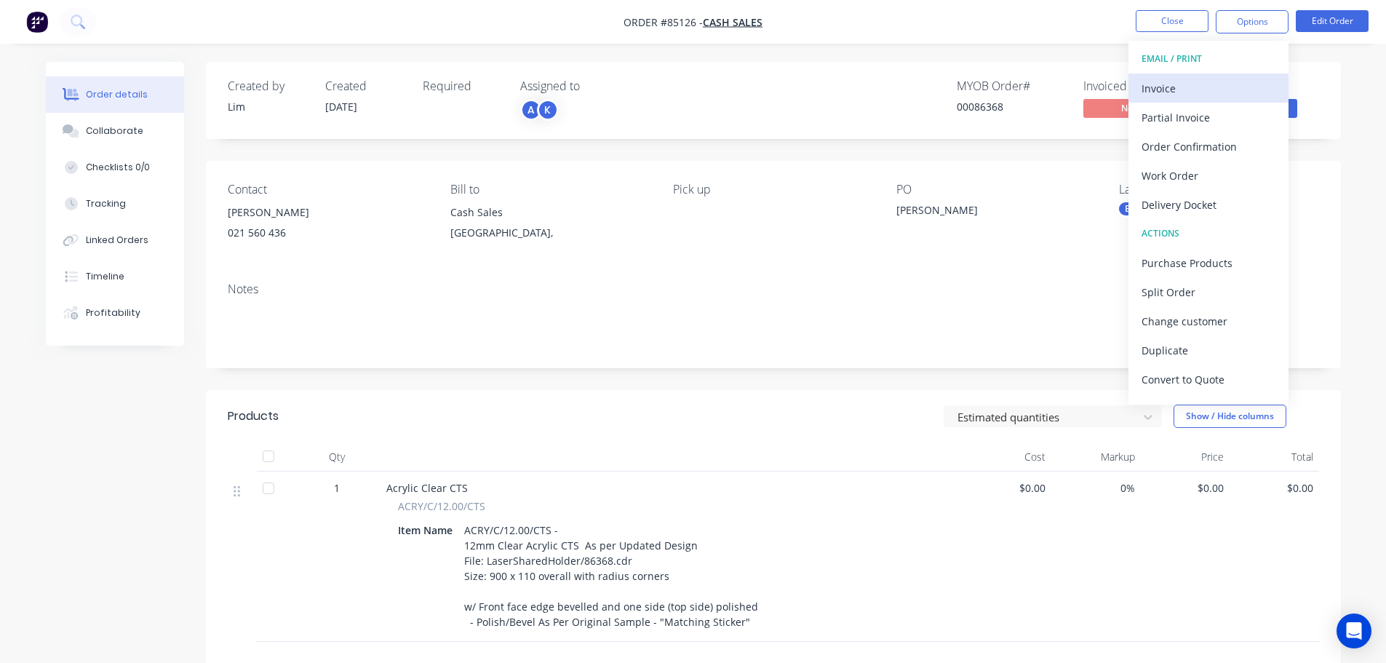
click at [1202, 90] on div "Invoice" at bounding box center [1209, 88] width 134 height 21
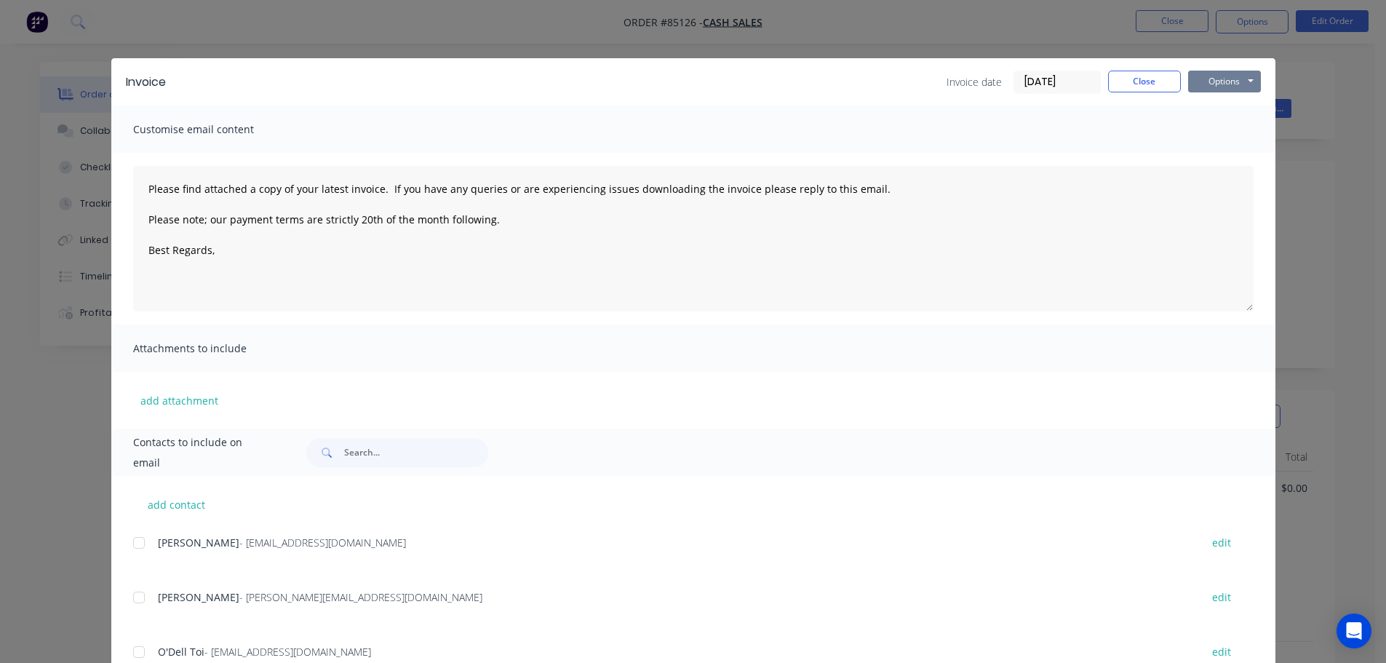
click at [1204, 89] on button "Options" at bounding box center [1224, 82] width 73 height 22
click at [1221, 126] on button "Print" at bounding box center [1234, 131] width 93 height 24
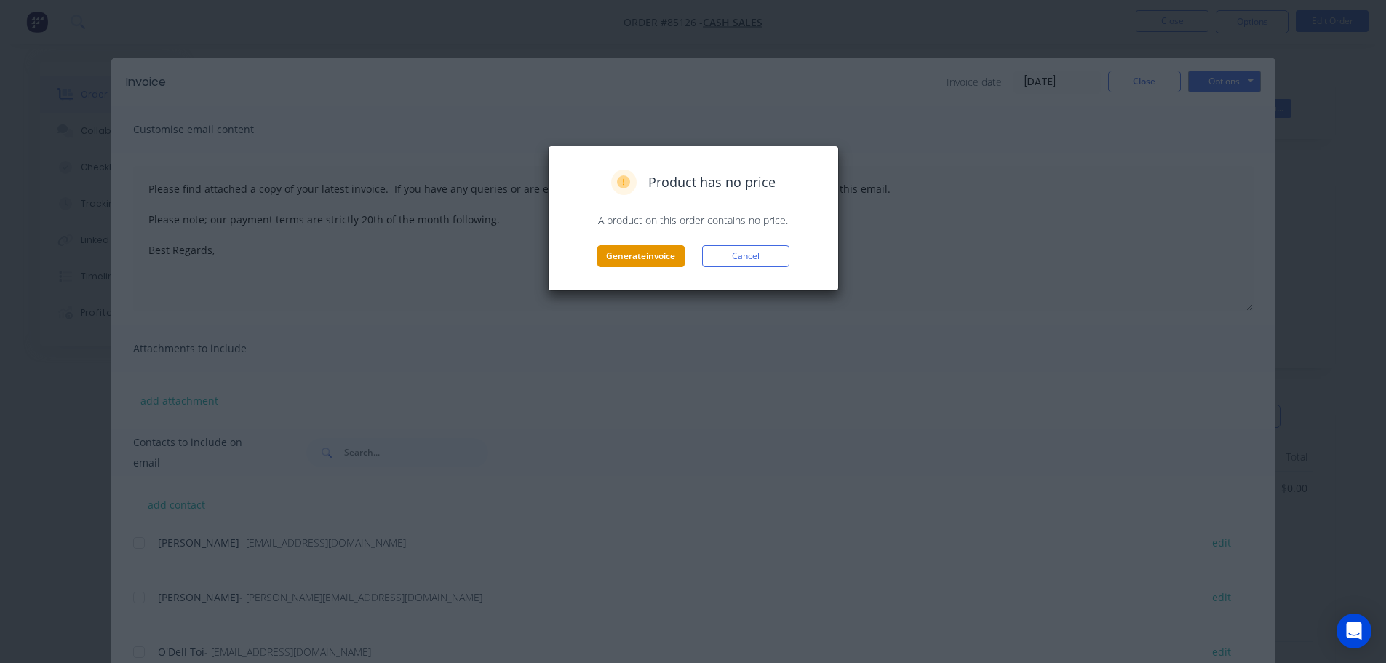
click at [654, 255] on button "Generate invoice" at bounding box center [640, 256] width 87 height 22
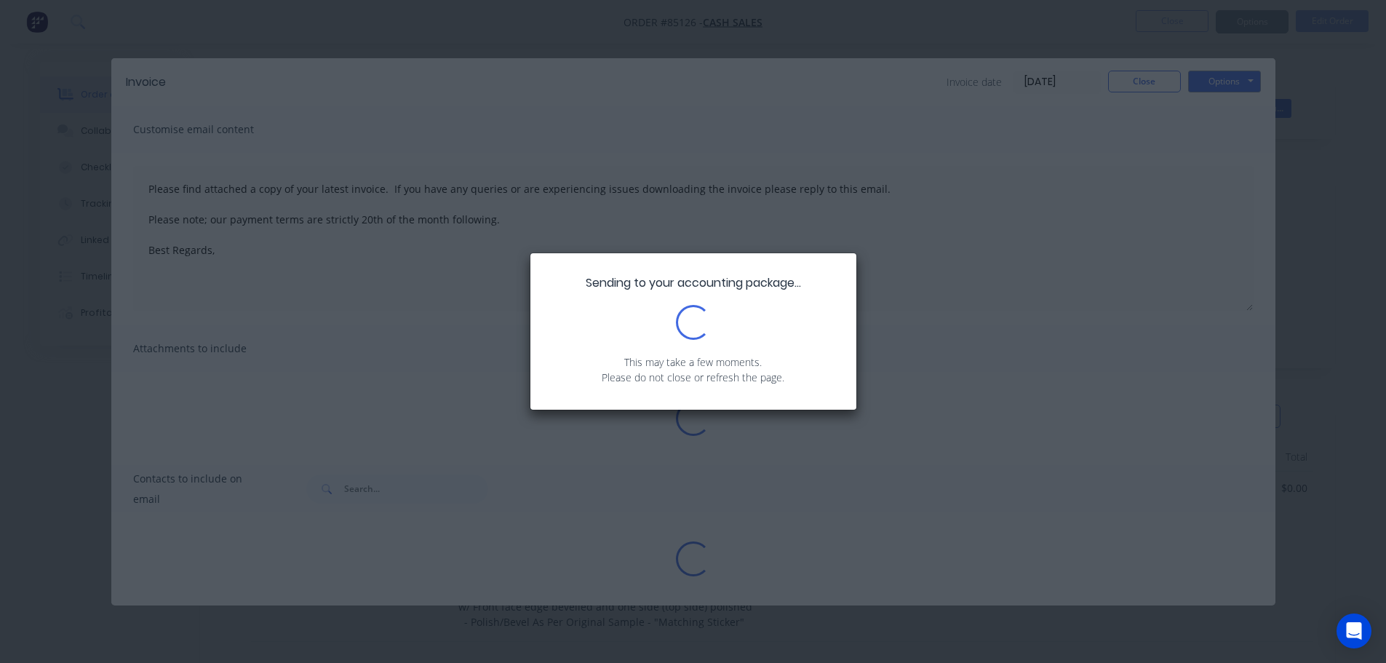
type textarea "Please find attached a copy of your latest invoice. If you have any queries or …"
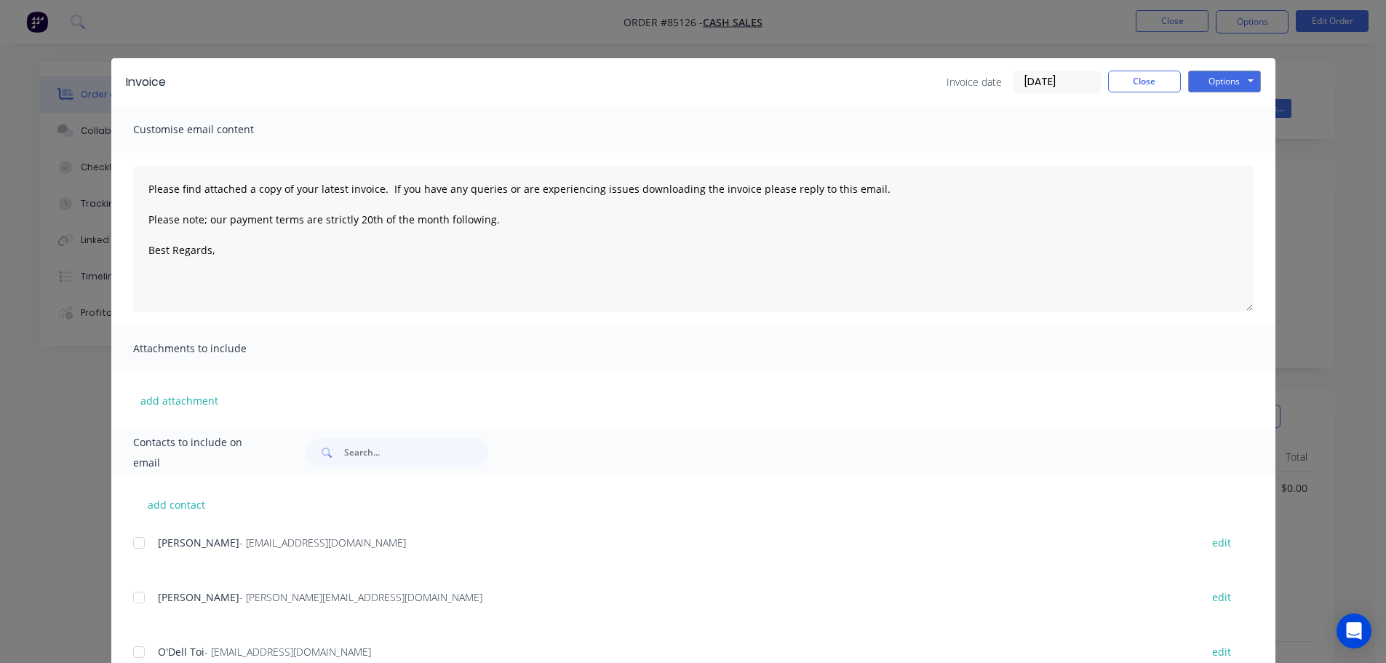
drag, startPoint x: 113, startPoint y: 24, endPoint x: 106, endPoint y: 25, distance: 7.3
click at [111, 25] on div "Invoice Invoice date 08/10/25 Close Options Preview Print Email Customise email…" at bounding box center [693, 331] width 1386 height 663
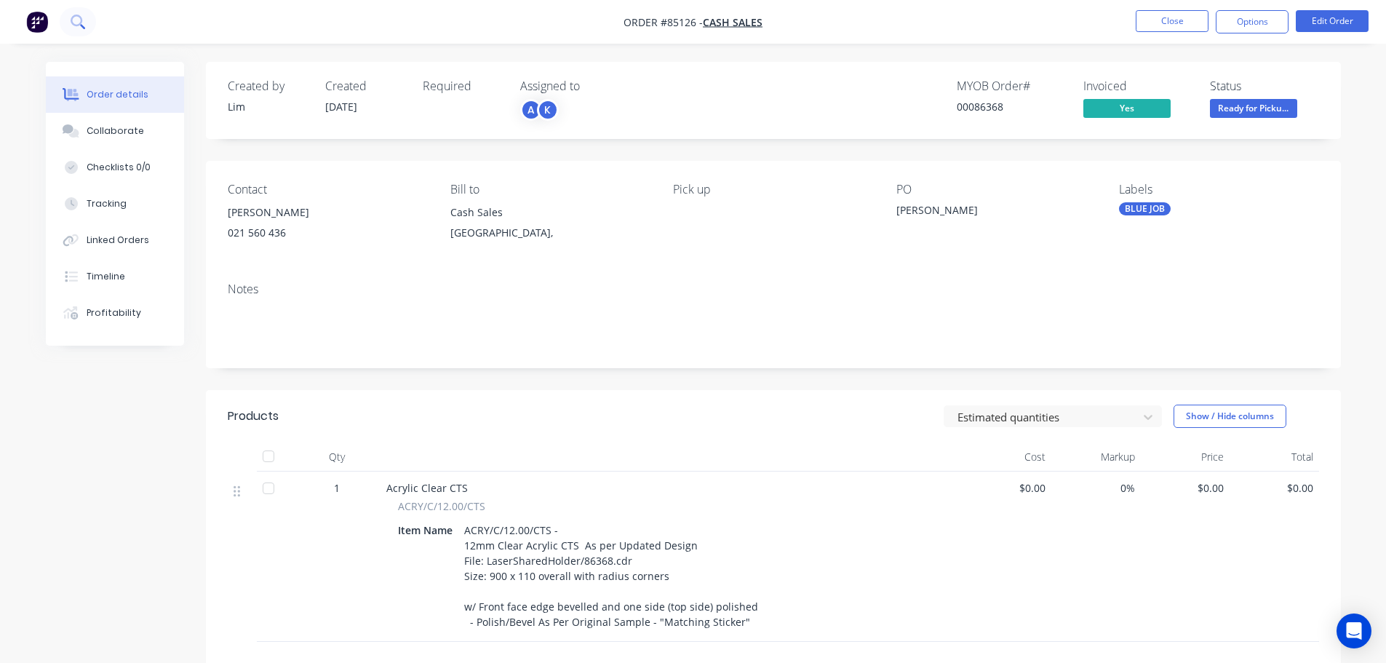
click at [71, 27] on icon at bounding box center [78, 22] width 14 height 14
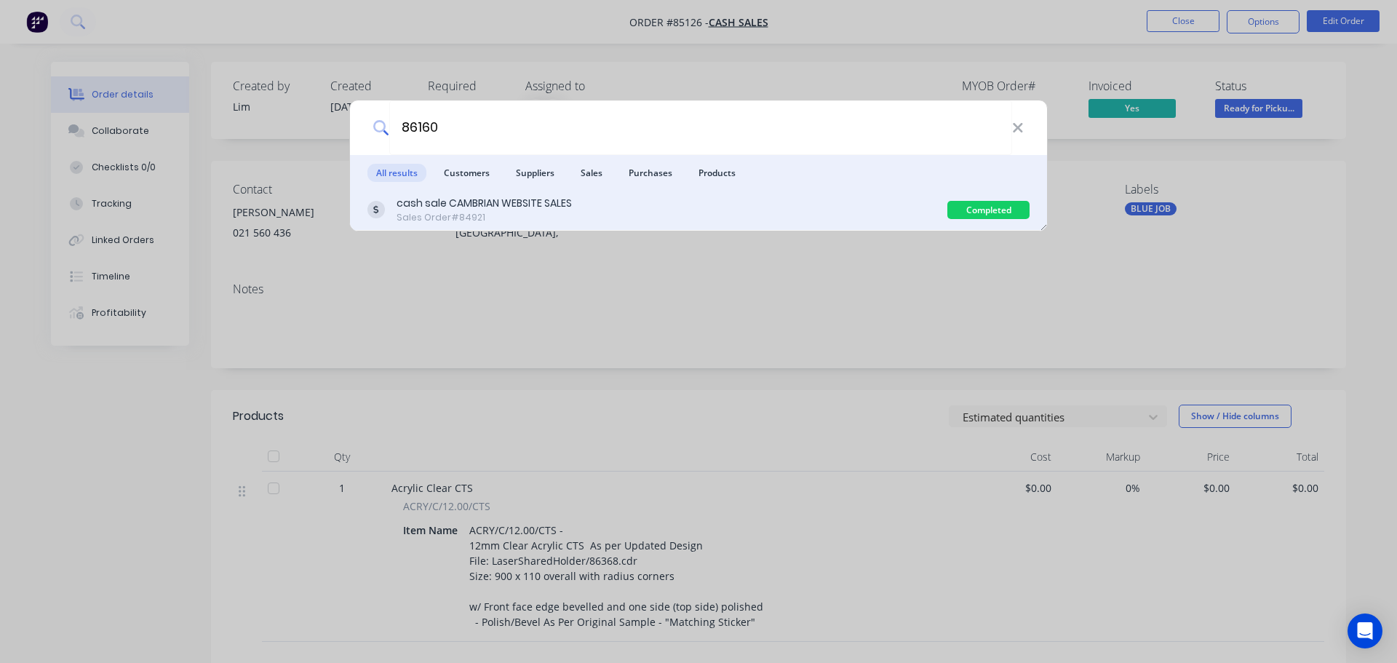
type input "86160"
click at [783, 220] on div "cash sale CAMBRIAN WEBSITE SALES Sales Order #84921" at bounding box center [657, 210] width 580 height 28
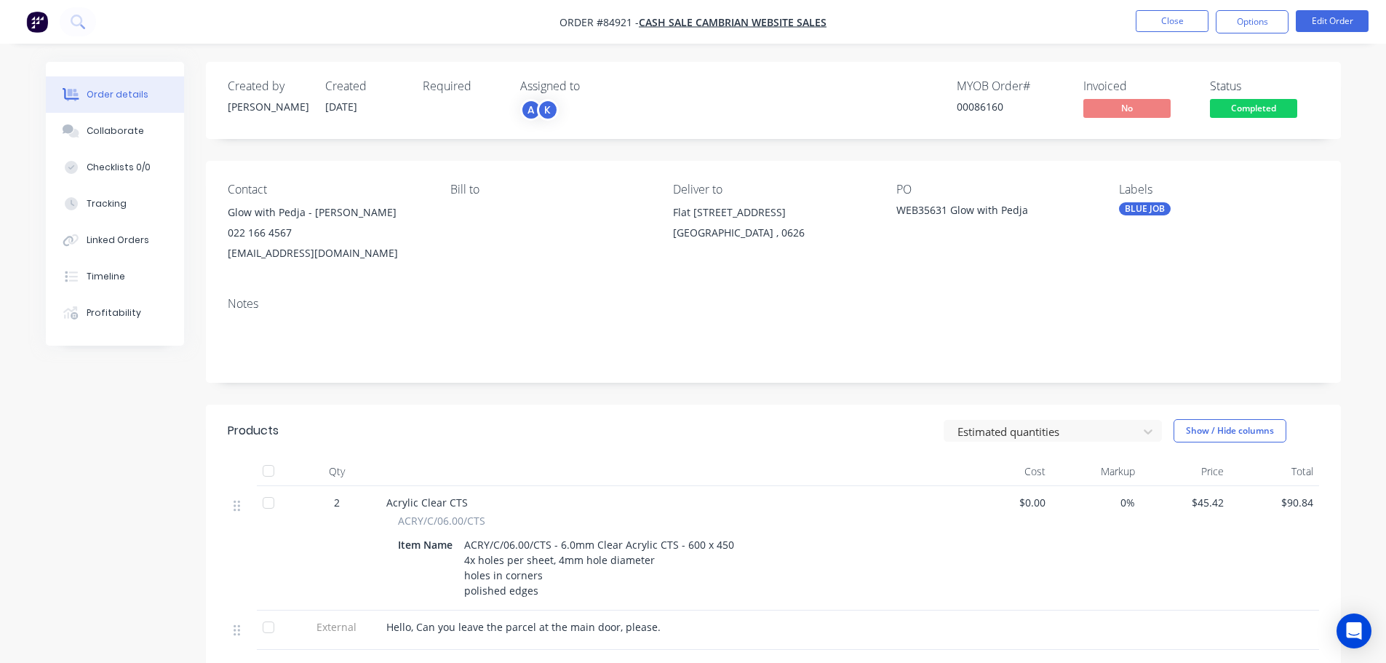
click at [1234, 116] on span "Completed" at bounding box center [1253, 108] width 87 height 18
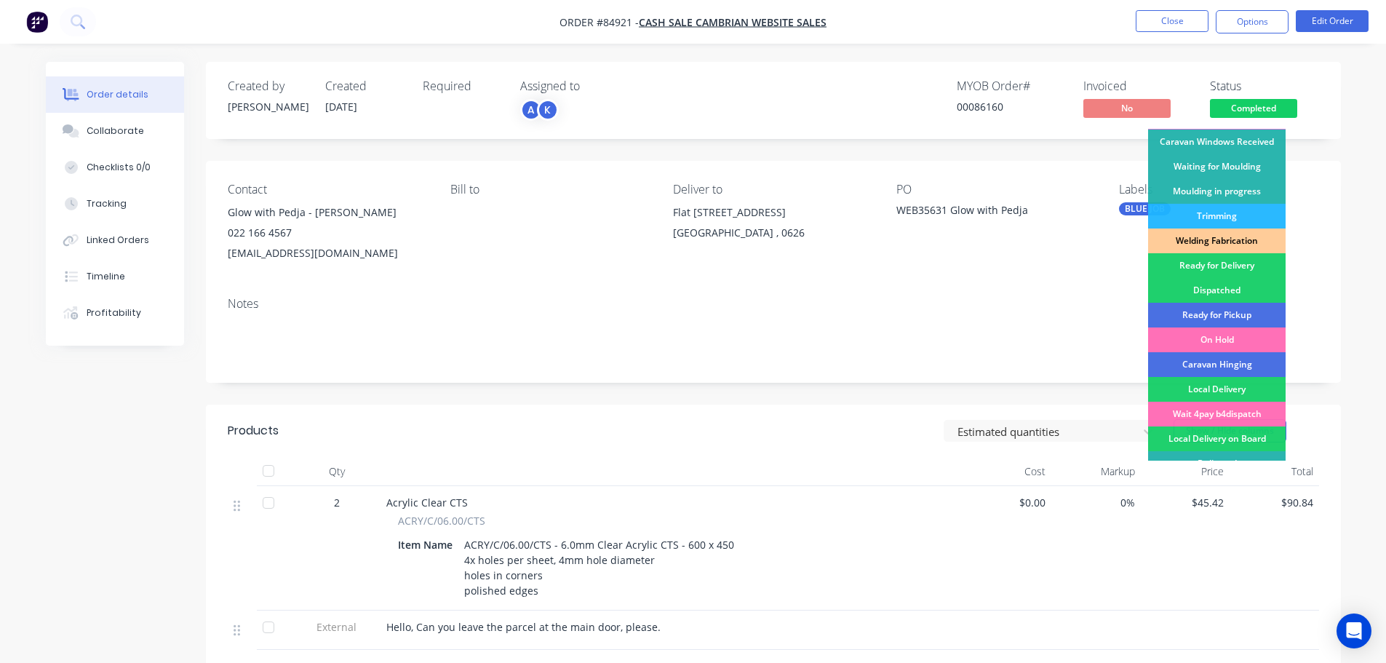
scroll to position [287, 0]
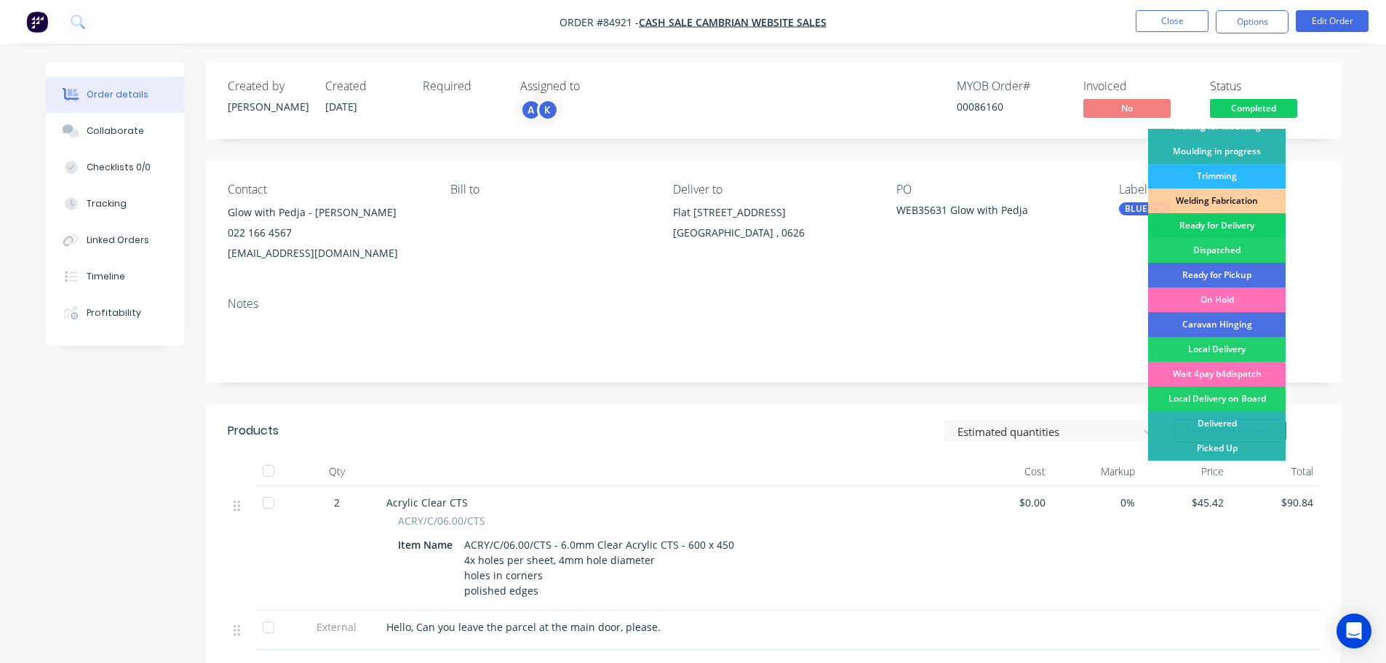
click at [1229, 225] on div "Ready for Delivery" at bounding box center [1217, 225] width 138 height 25
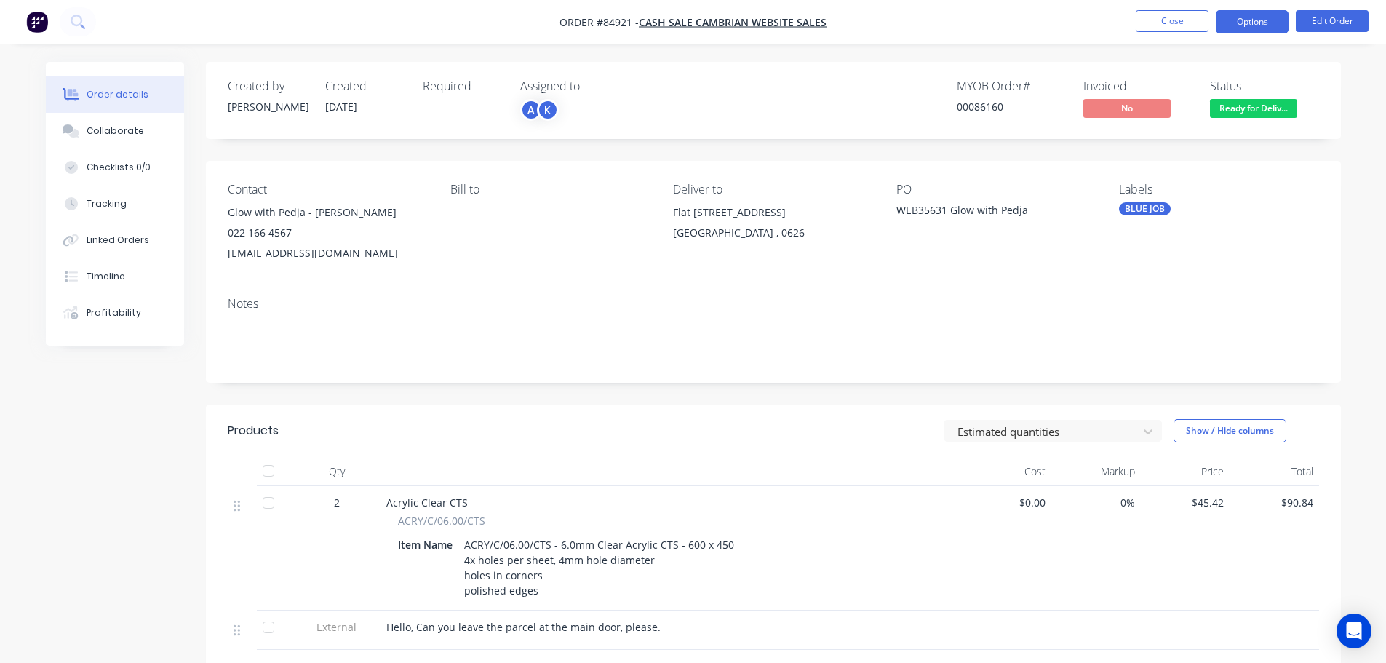
click at [1263, 17] on button "Options" at bounding box center [1252, 21] width 73 height 23
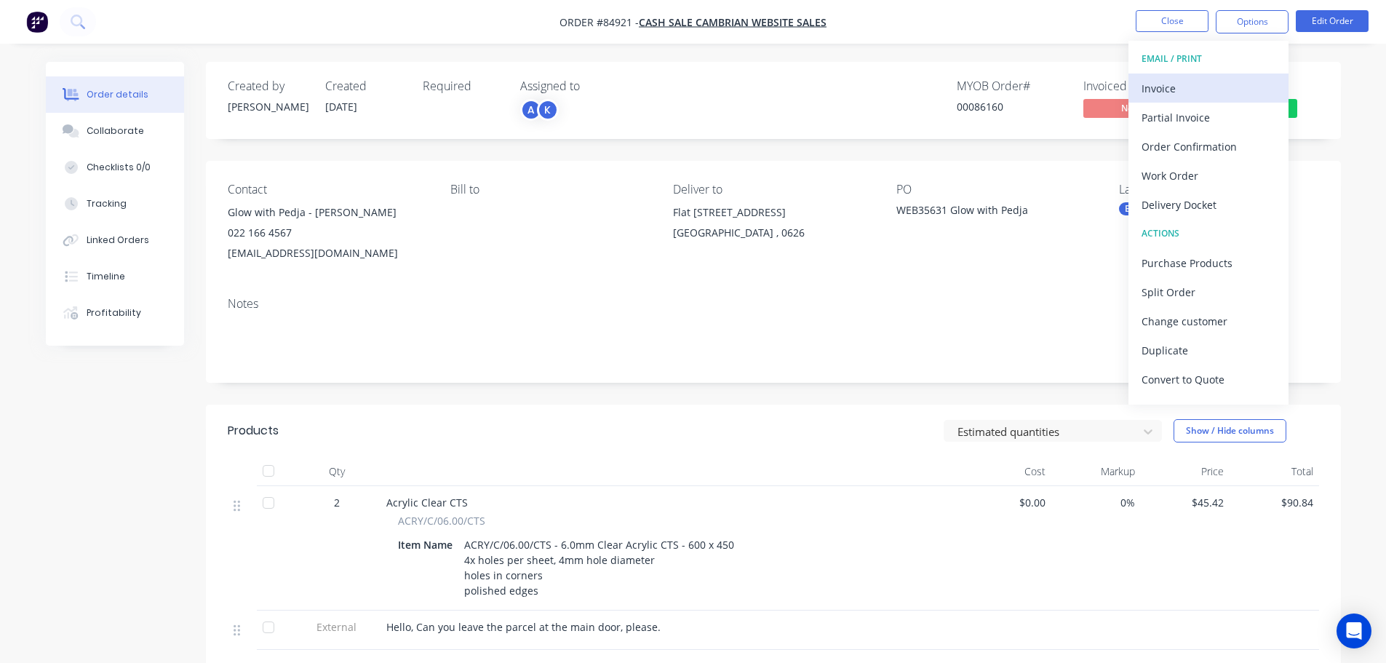
click at [1202, 88] on div "Invoice" at bounding box center [1209, 88] width 134 height 21
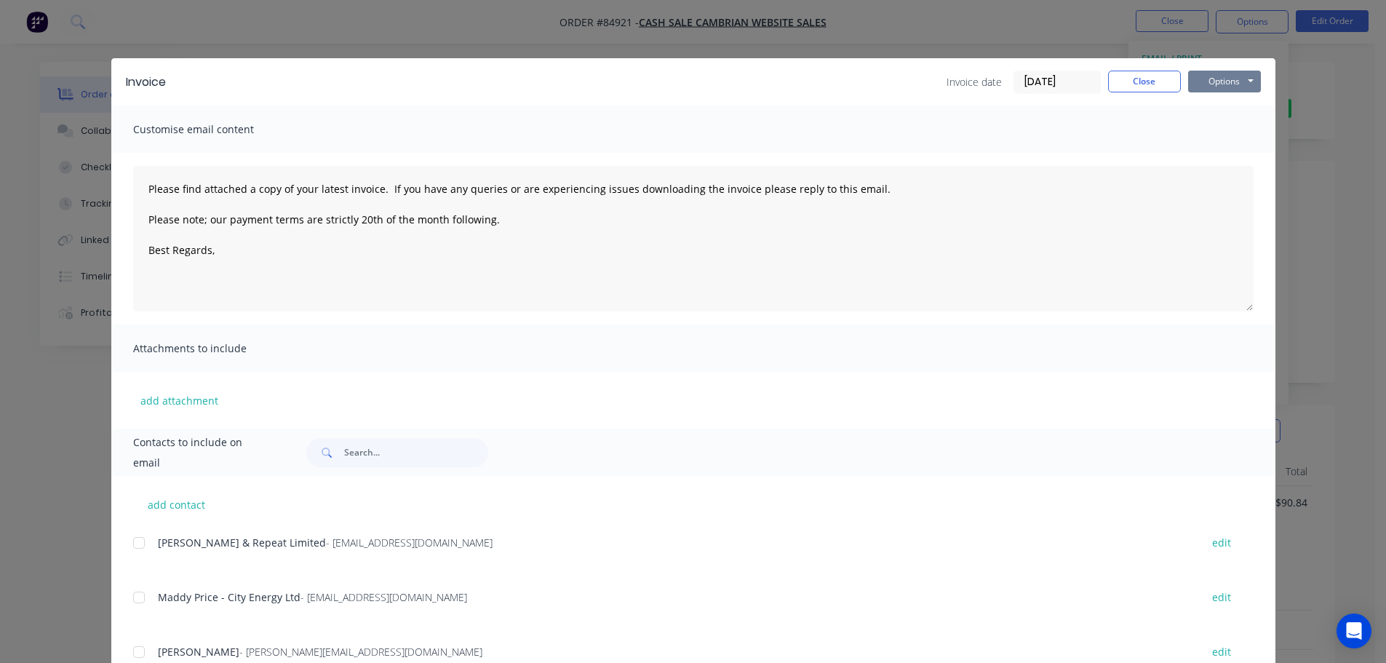
click at [1226, 71] on button "Options" at bounding box center [1224, 82] width 73 height 22
click at [1225, 127] on button "Print" at bounding box center [1234, 131] width 93 height 24
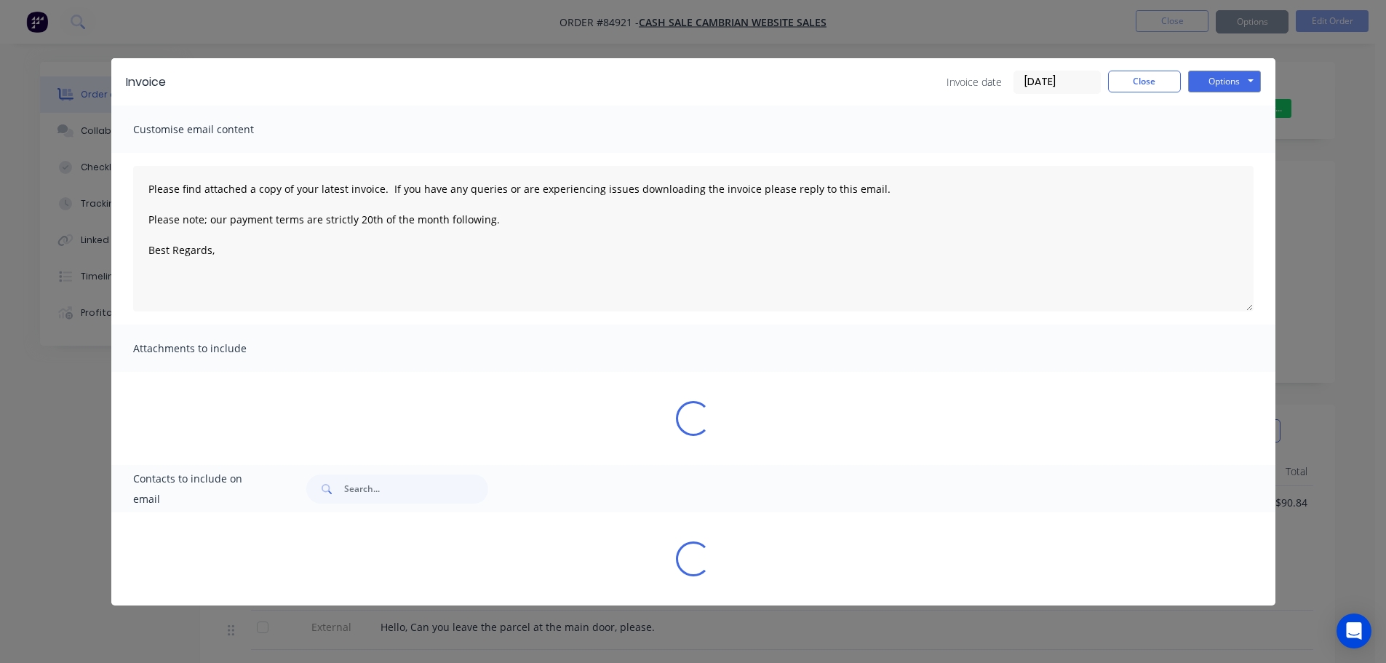
type textarea "Please find attached a copy of your latest invoice. If you have any queries or …"
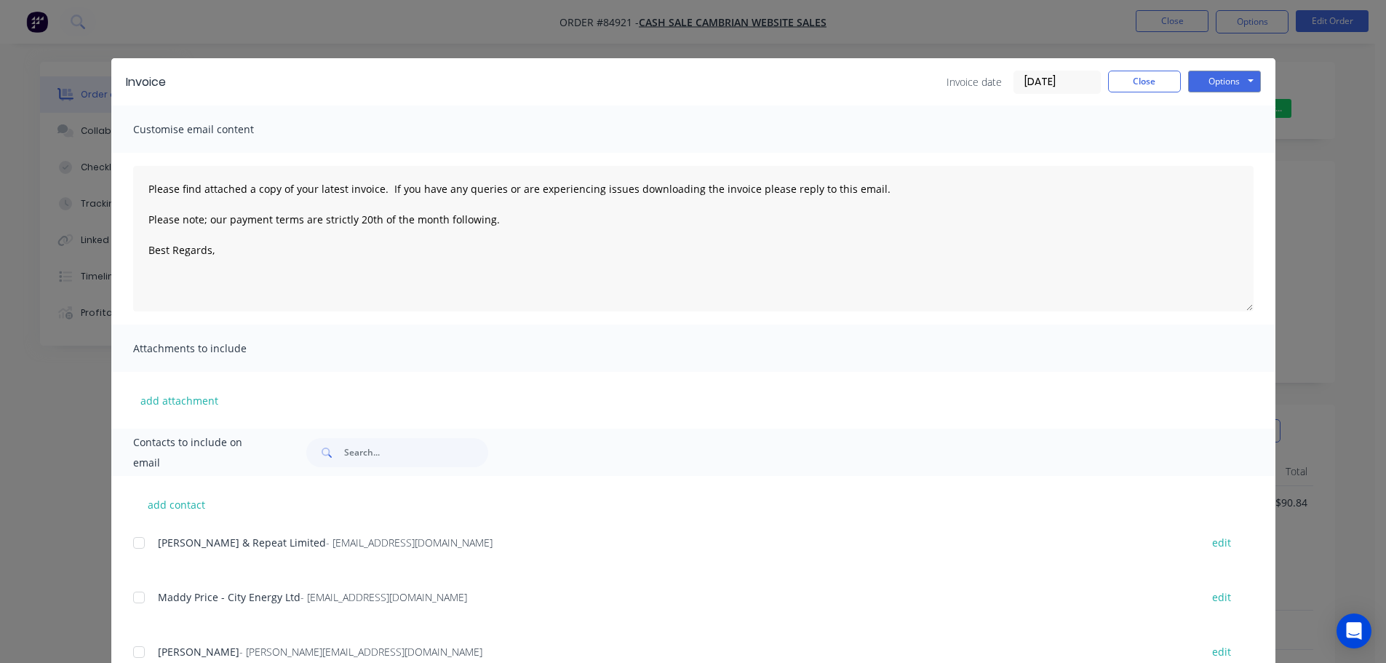
click at [164, 45] on div "Invoice Invoice date 08/10/25 Close Options Preview Print Email Customise email…" at bounding box center [693, 331] width 1386 height 663
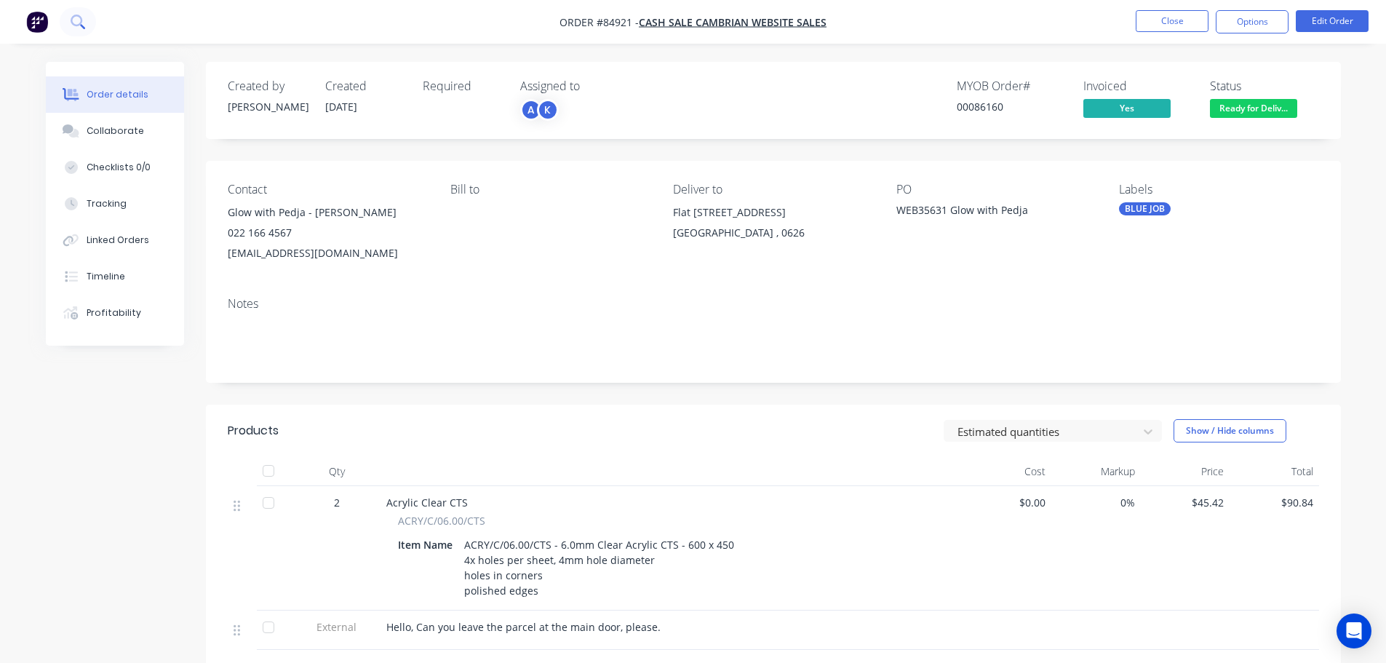
click at [70, 17] on button at bounding box center [78, 21] width 36 height 29
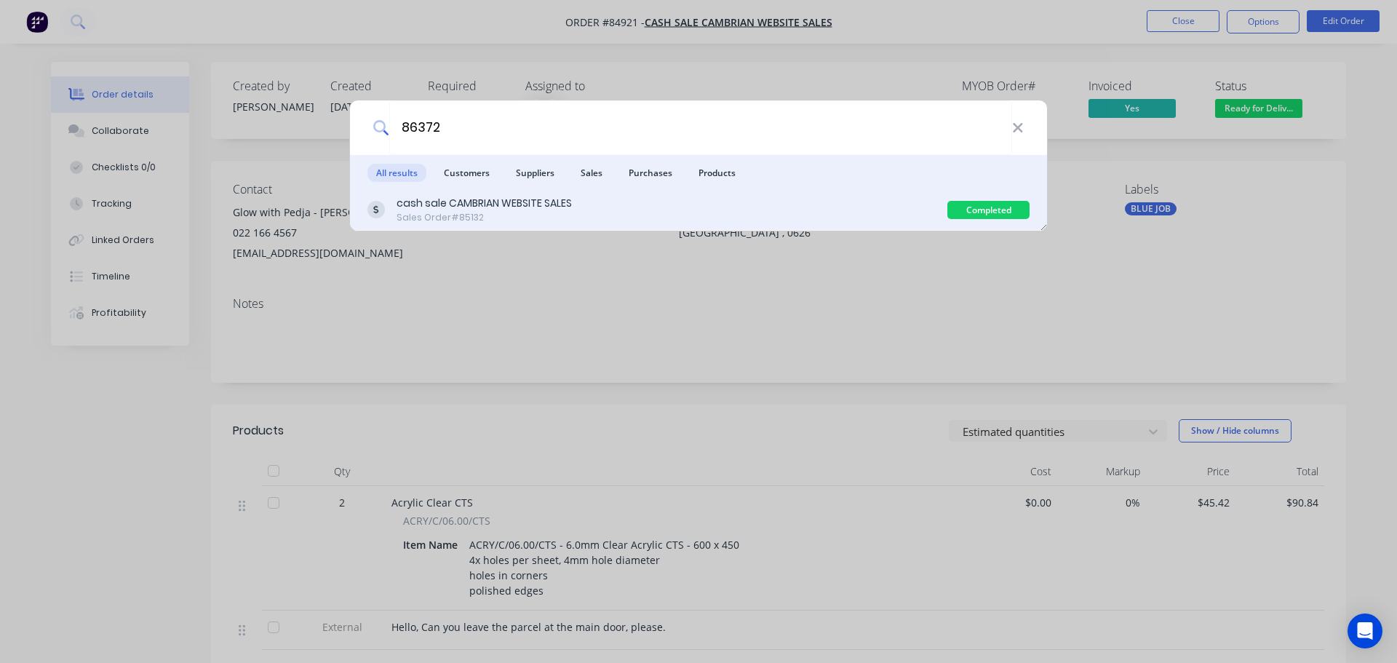
type input "86372"
click at [790, 217] on div "cash sale CAMBRIAN WEBSITE SALES Sales Order #85132" at bounding box center [657, 210] width 580 height 28
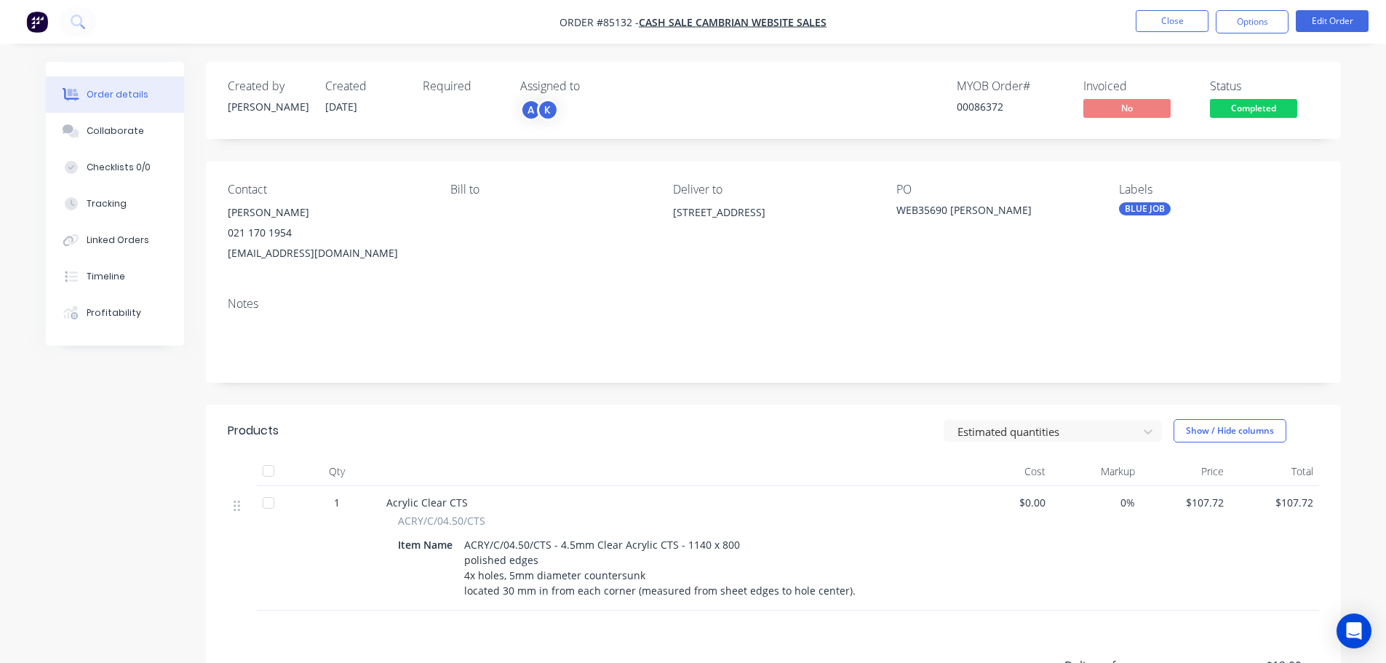
click at [1279, 113] on span "Completed" at bounding box center [1253, 108] width 87 height 18
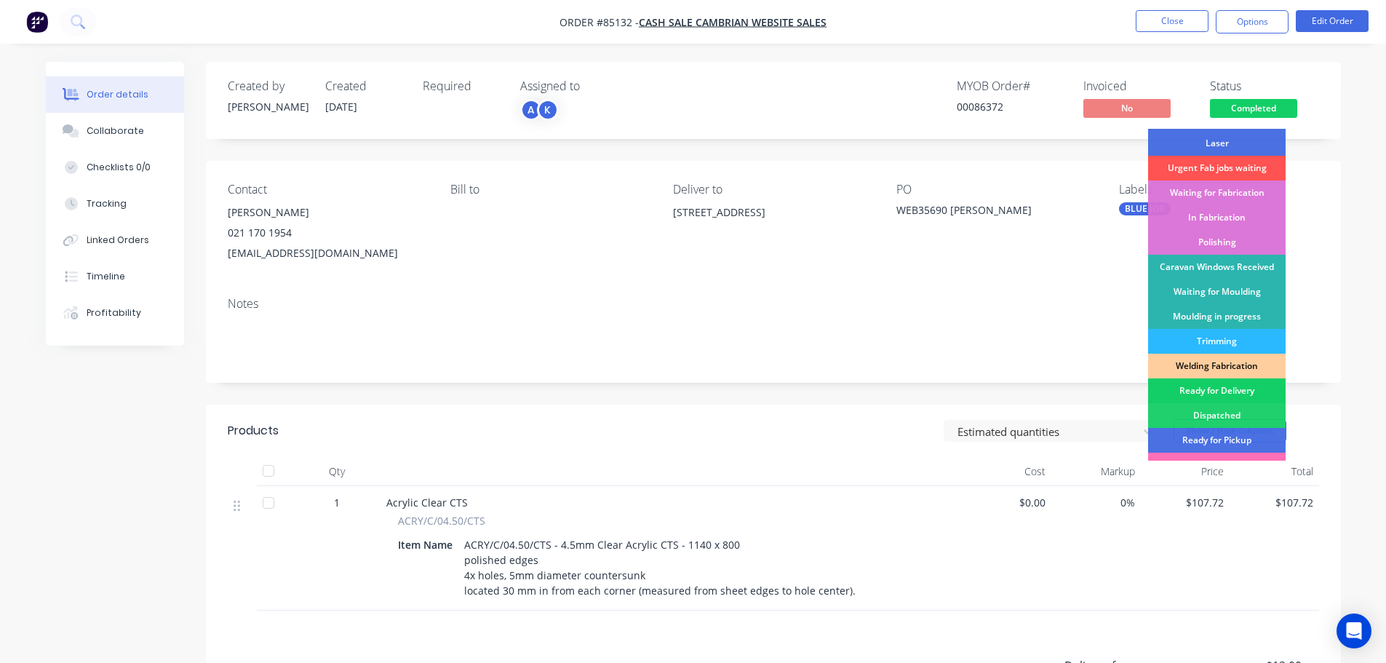
scroll to position [287, 0]
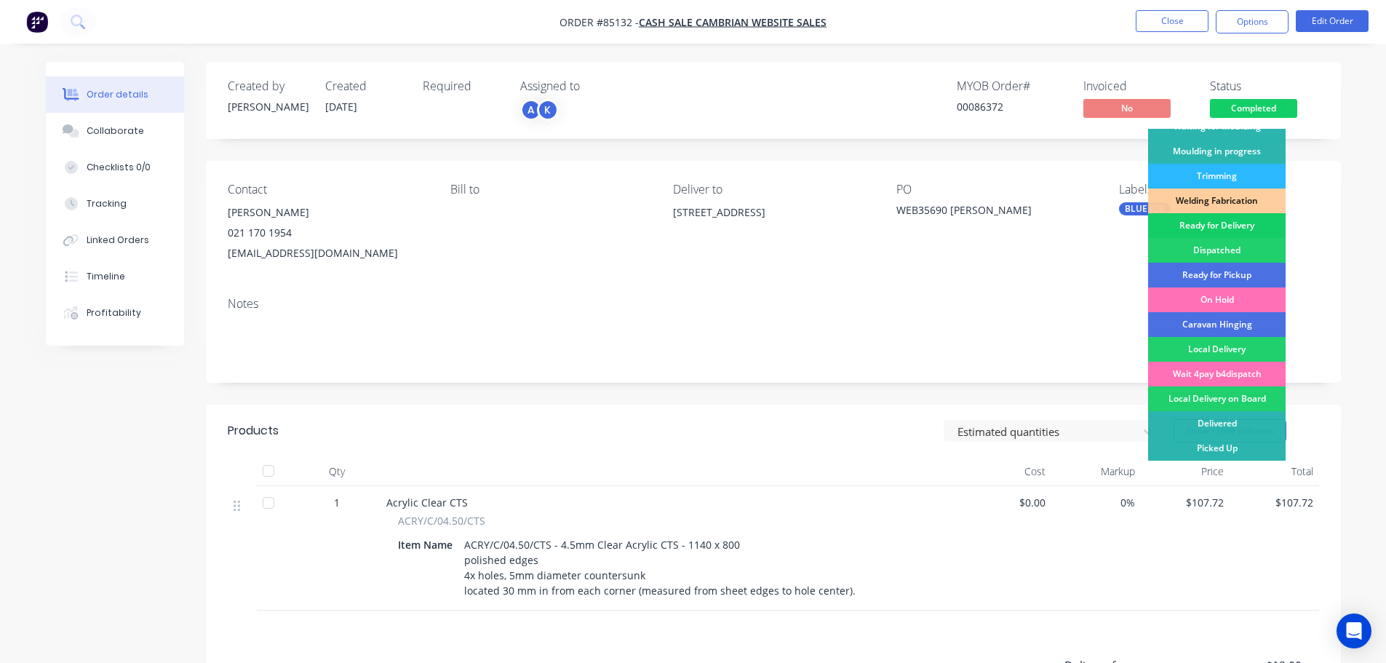
click at [1255, 228] on div "Ready for Delivery" at bounding box center [1217, 225] width 138 height 25
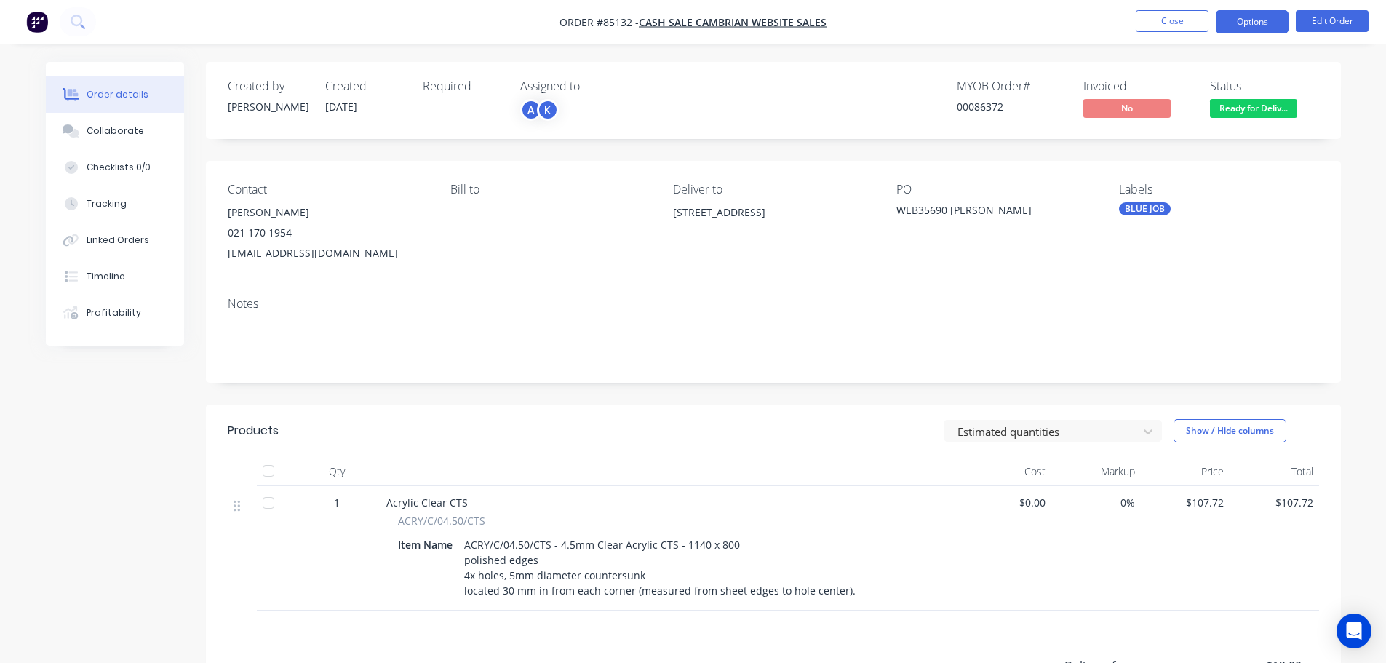
click at [1253, 26] on button "Options" at bounding box center [1252, 21] width 73 height 23
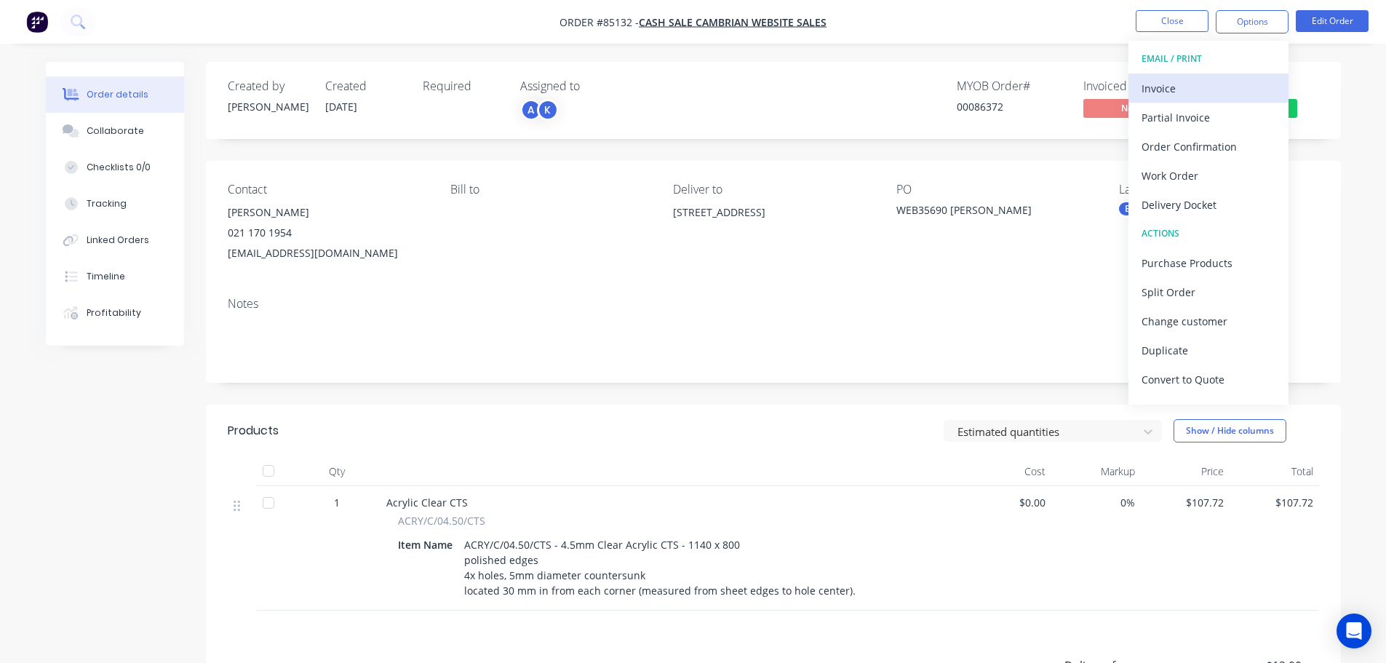
click at [1211, 75] on button "Invoice" at bounding box center [1209, 87] width 160 height 29
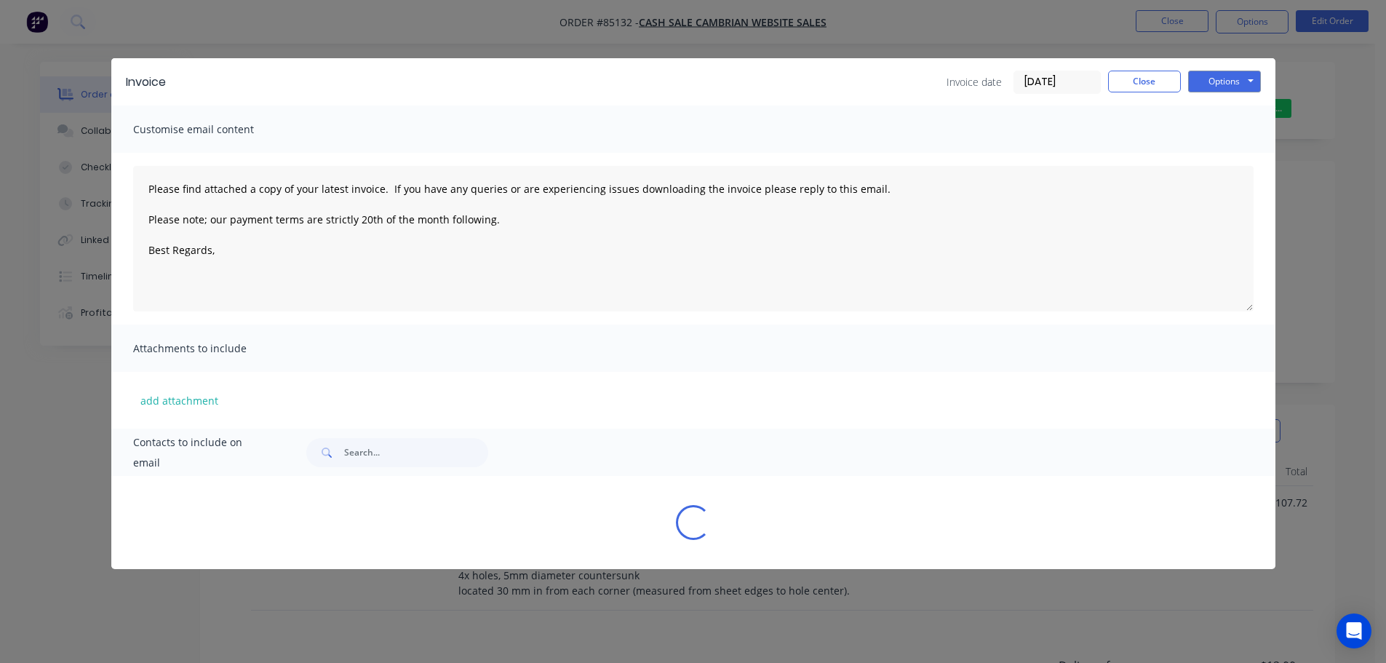
click at [1223, 71] on button "Options" at bounding box center [1224, 82] width 73 height 22
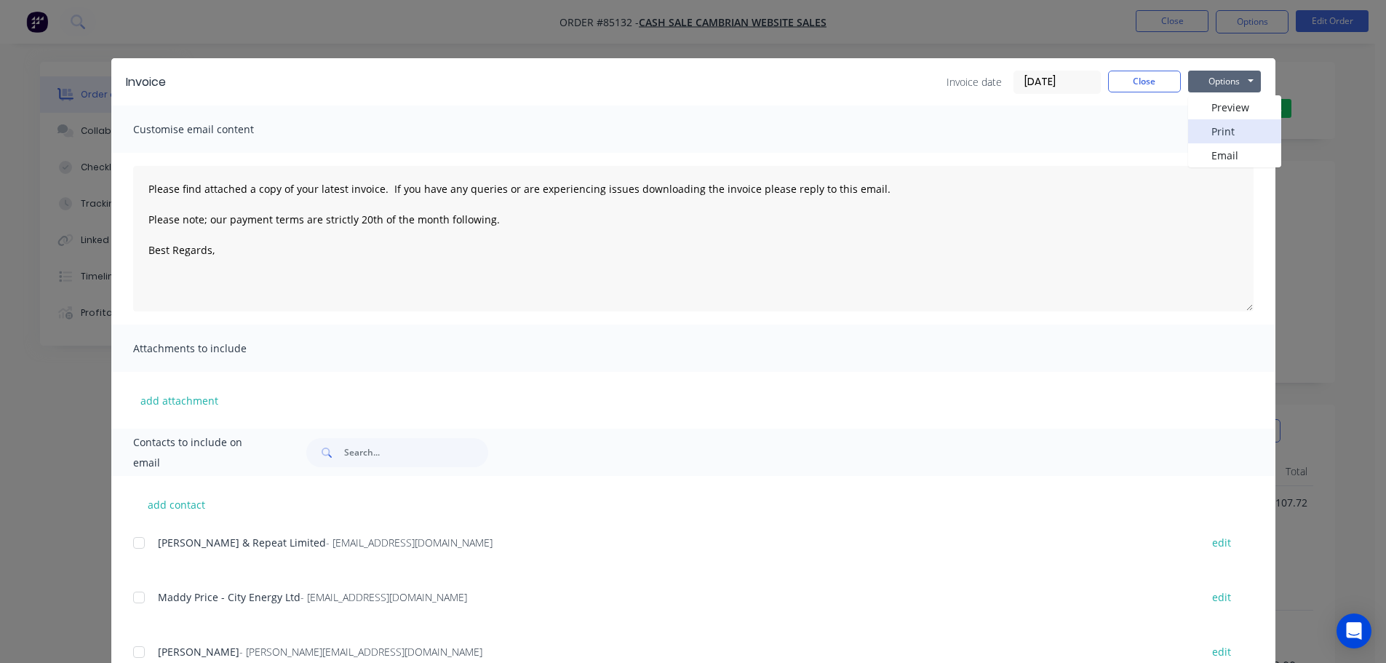
click at [1225, 130] on button "Print" at bounding box center [1234, 131] width 93 height 24
type textarea "Please find attached a copy of your latest invoice. If you have any queries or …"
drag, startPoint x: 14, startPoint y: 57, endPoint x: 44, endPoint y: 43, distance: 33.5
click at [17, 57] on div "Invoice Invoice date 08/10/25 Close Options Preview Print Email Customise email…" at bounding box center [693, 331] width 1386 height 663
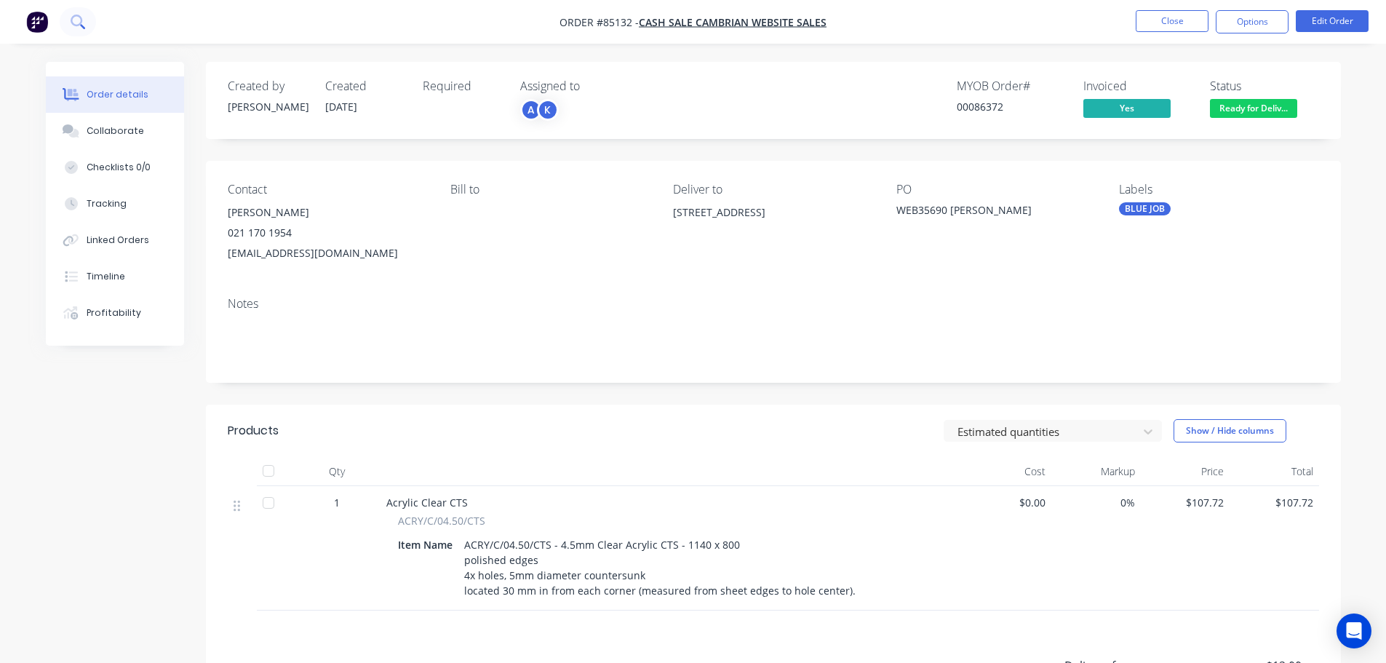
click at [63, 27] on button at bounding box center [78, 21] width 36 height 29
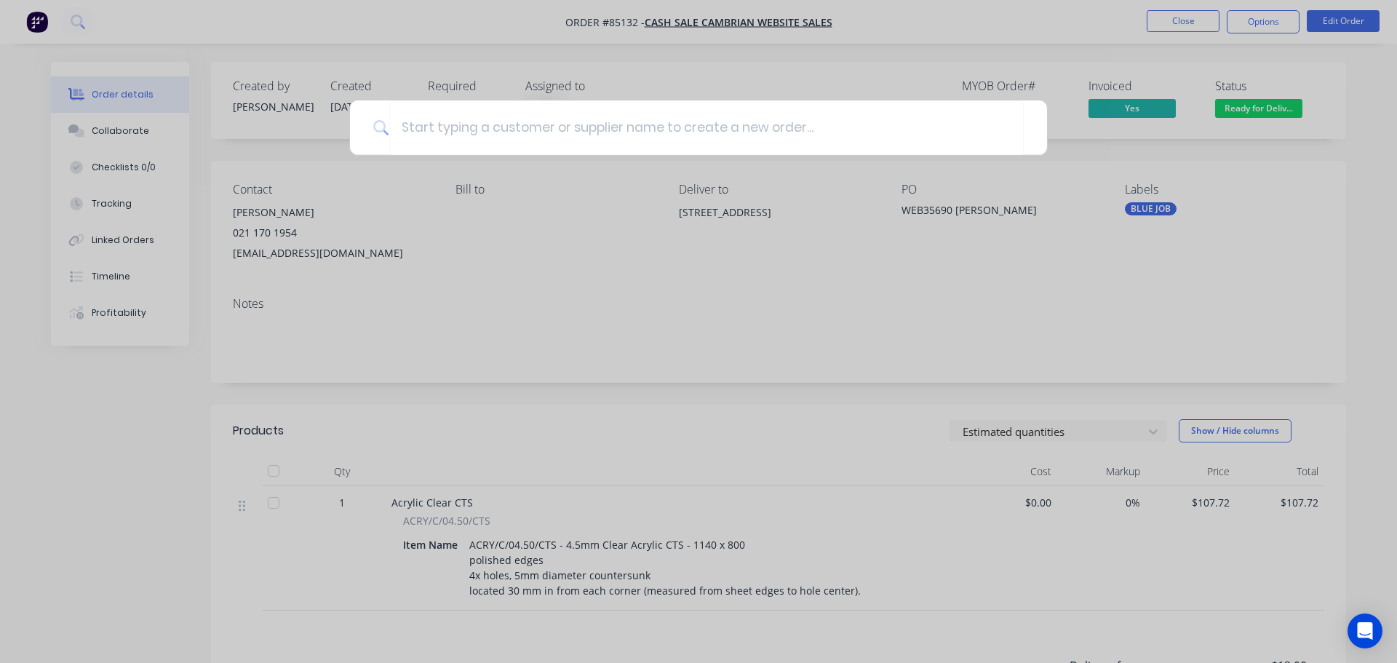
click at [96, 45] on div at bounding box center [698, 331] width 1397 height 663
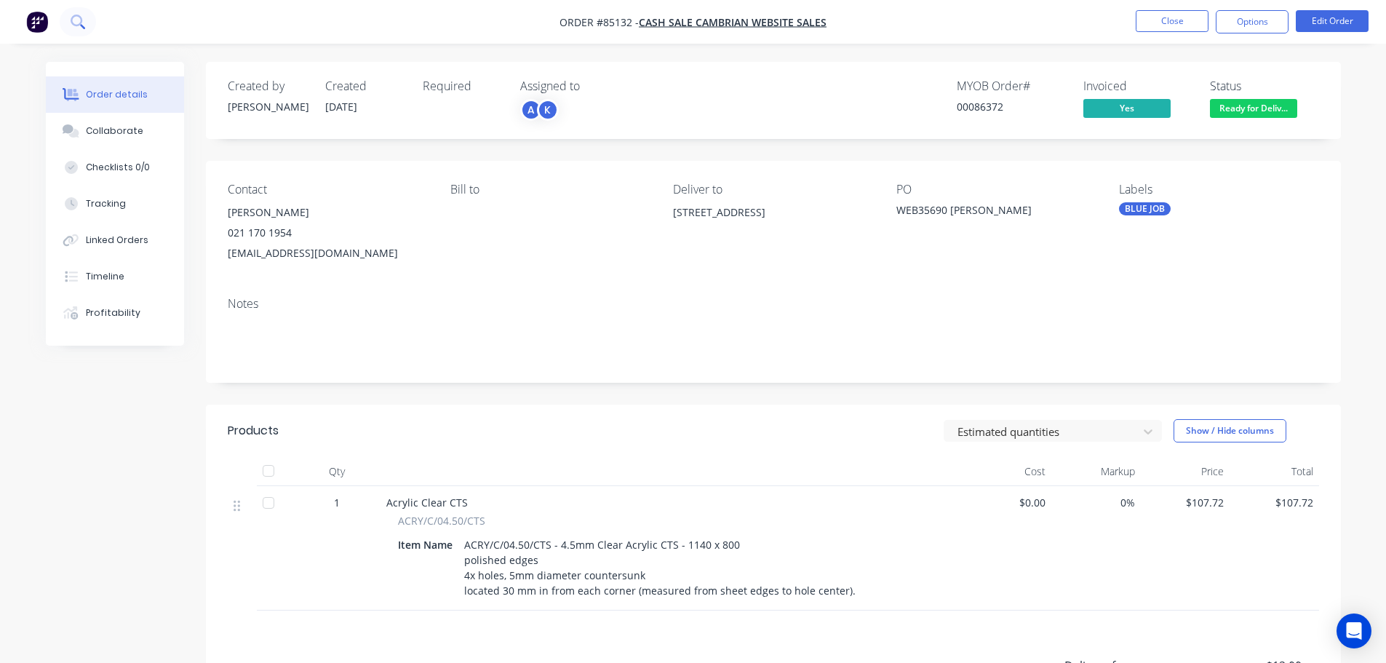
click at [82, 23] on icon at bounding box center [78, 22] width 14 height 14
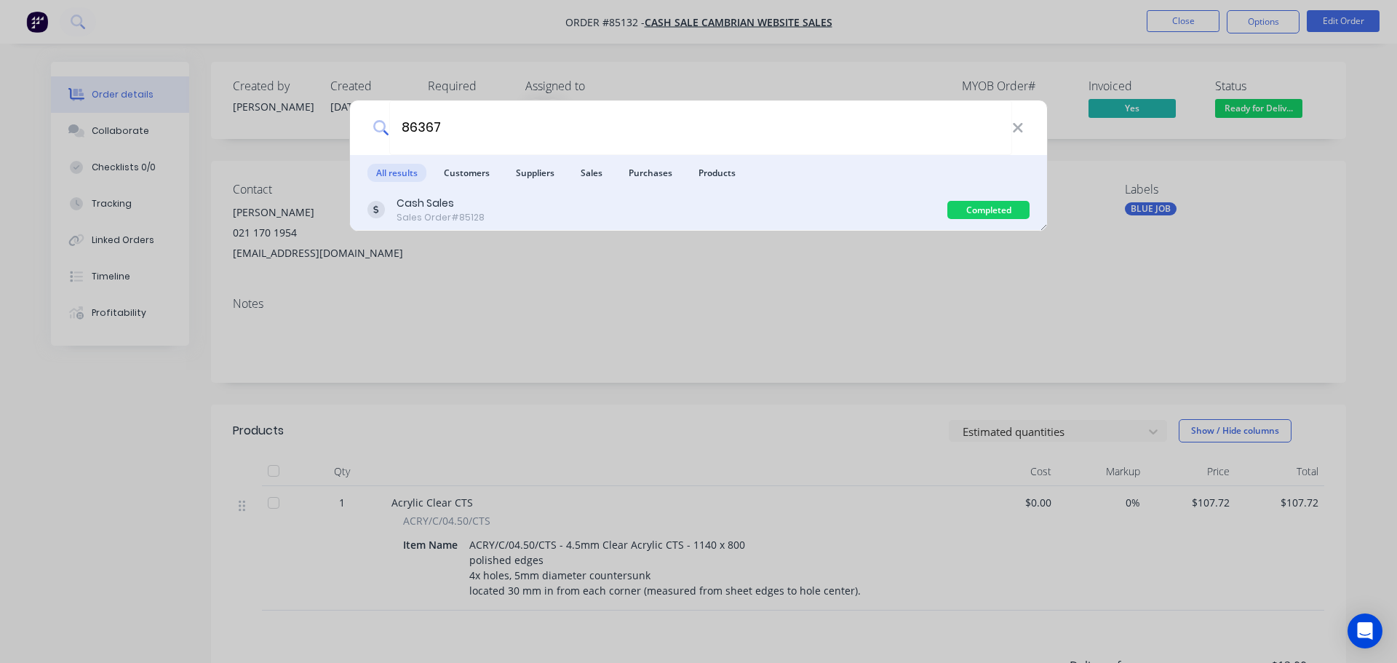
type input "86367"
click at [688, 218] on div "Cash Sales Sales Order #85128" at bounding box center [657, 210] width 580 height 28
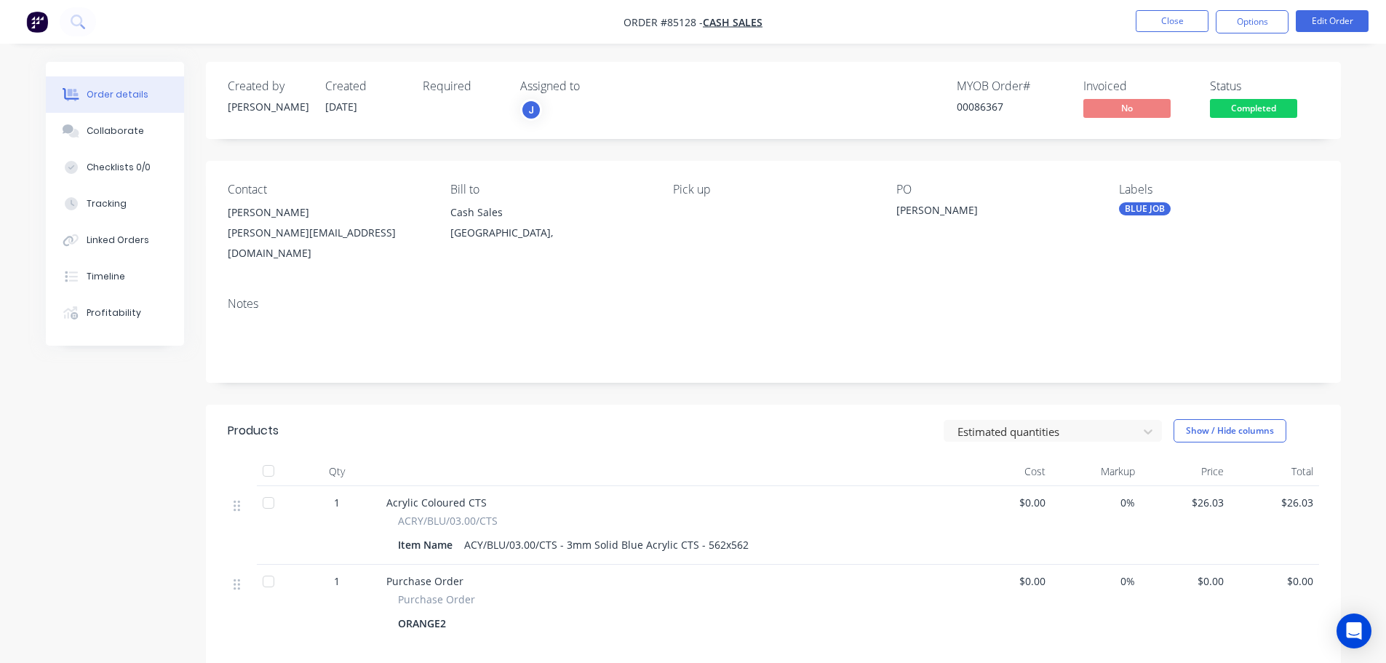
click at [1231, 111] on span "Completed" at bounding box center [1253, 108] width 87 height 18
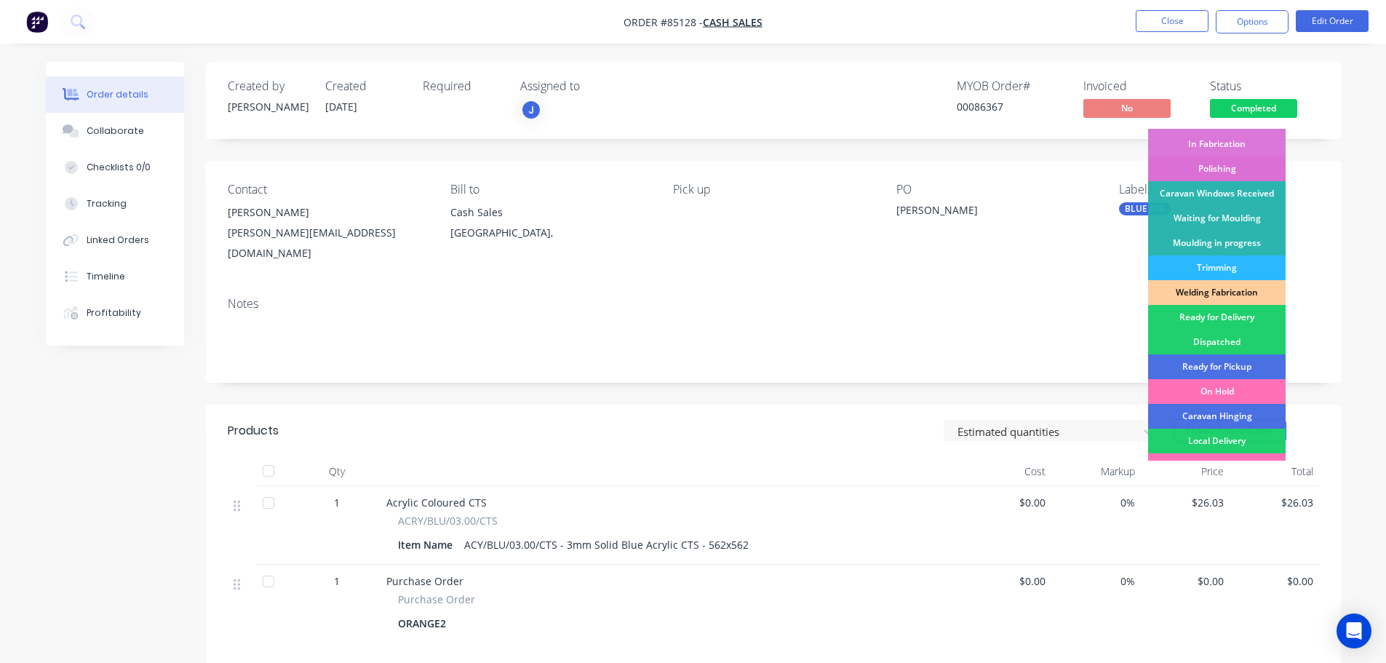
scroll to position [287, 0]
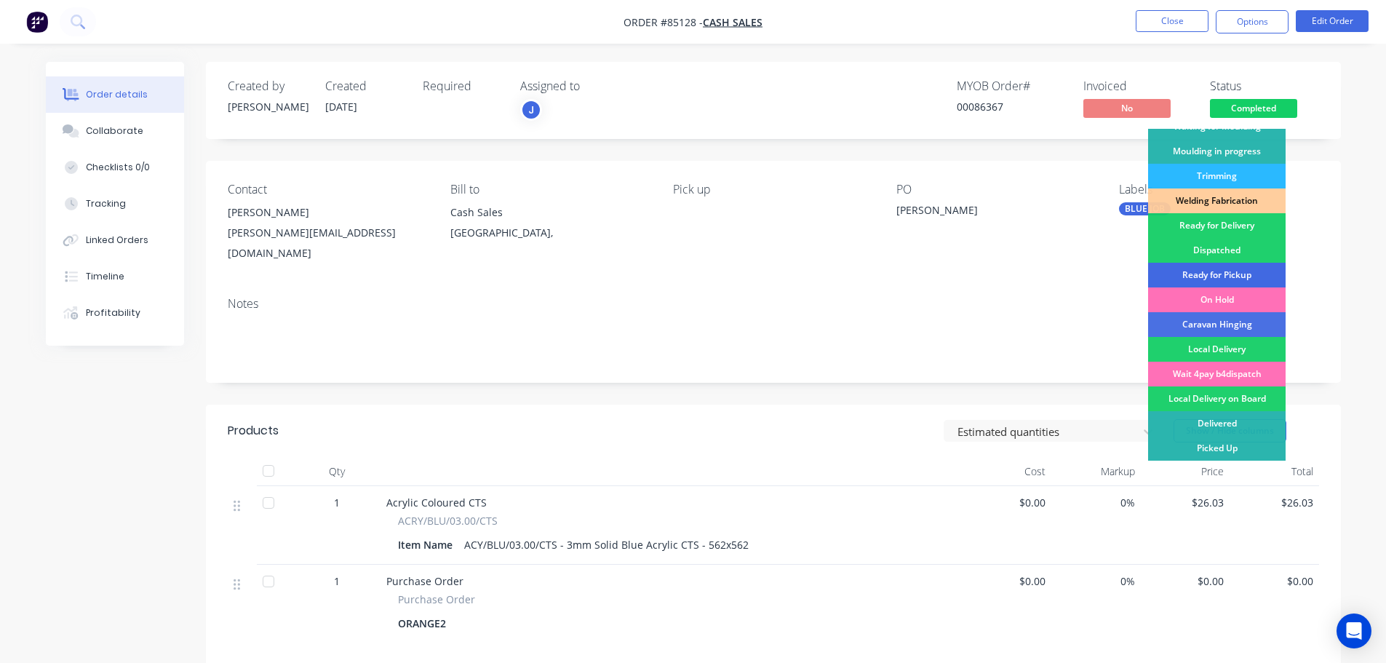
click at [1245, 276] on div "Ready for Pickup" at bounding box center [1217, 275] width 138 height 25
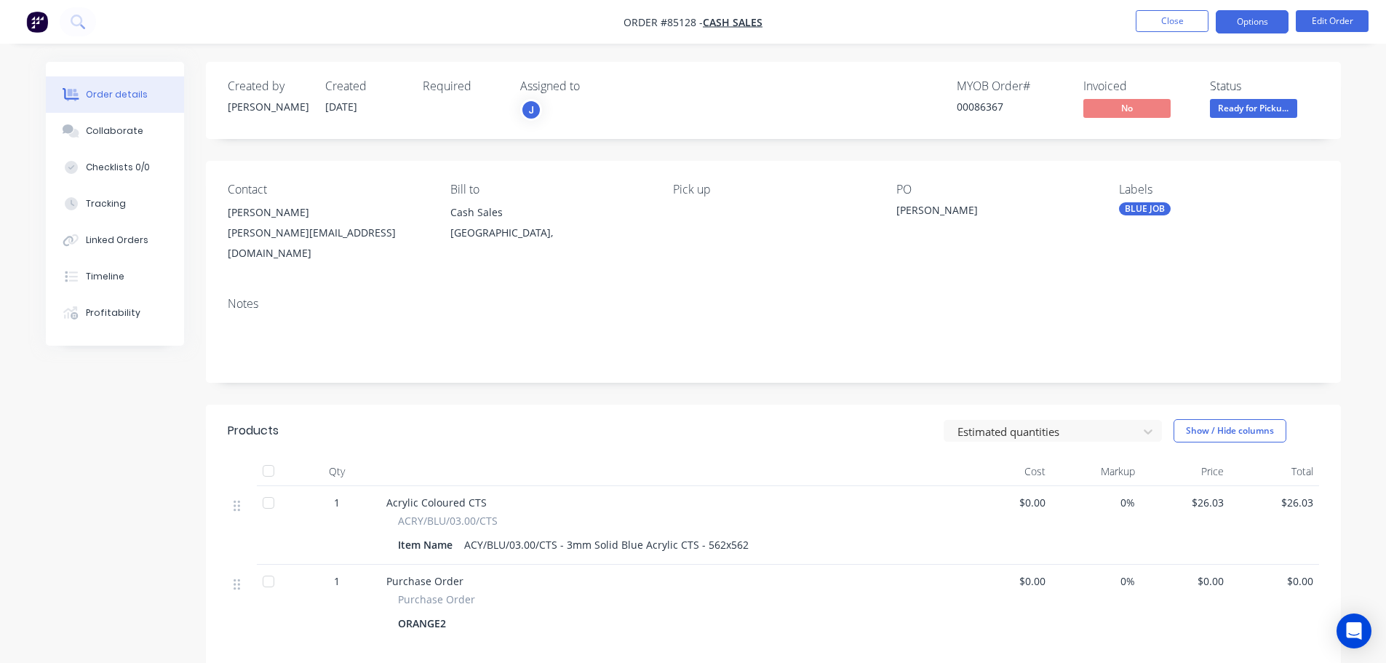
click at [1255, 25] on button "Options" at bounding box center [1252, 21] width 73 height 23
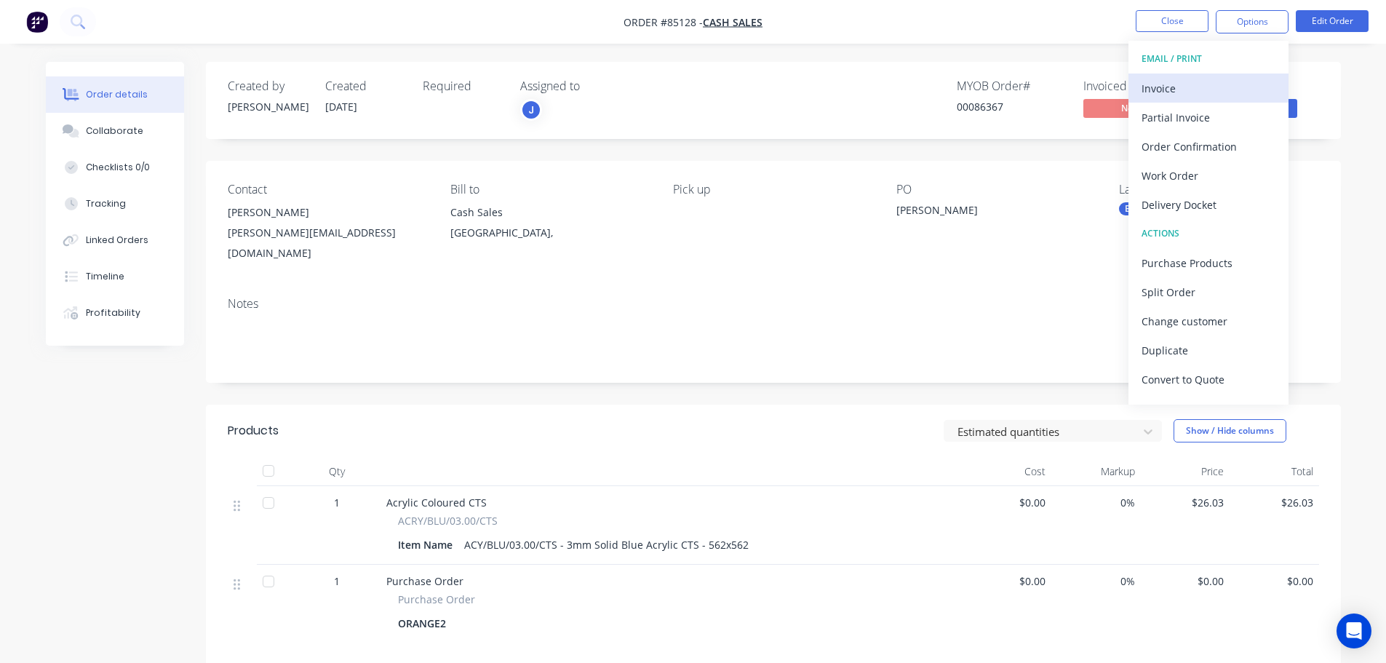
click at [1239, 84] on div "Invoice" at bounding box center [1209, 88] width 134 height 21
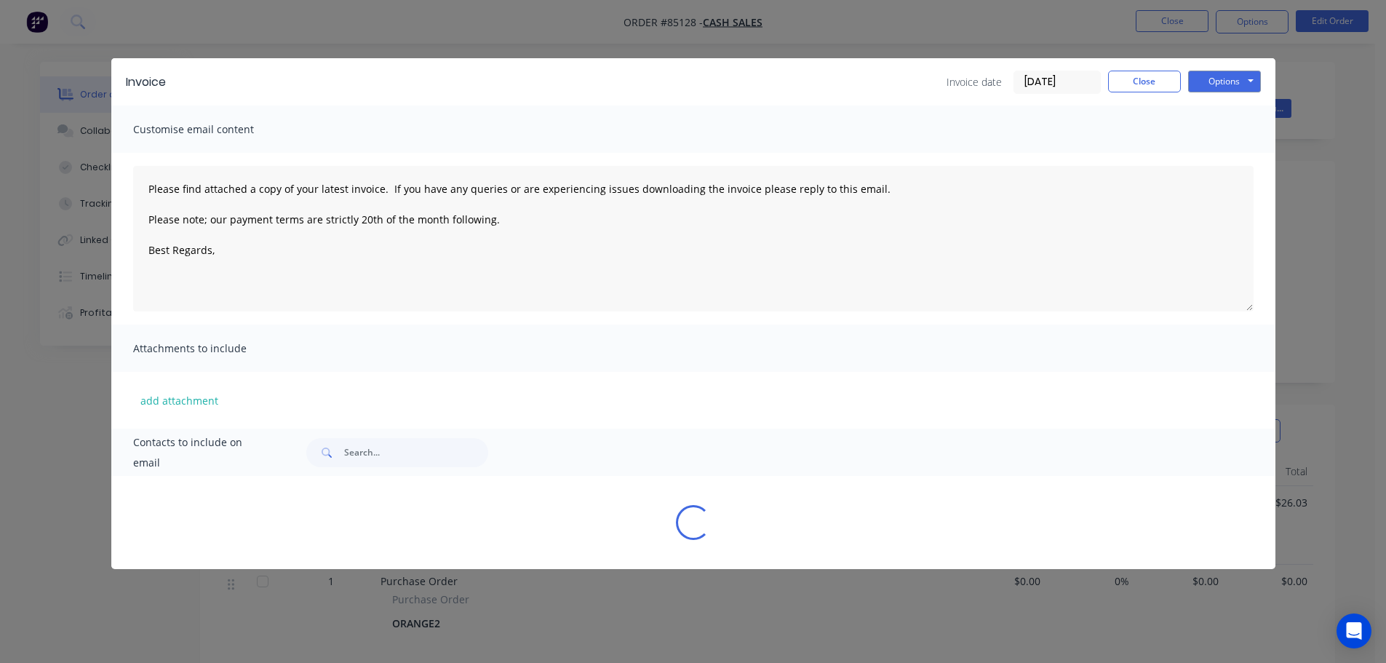
click at [1239, 84] on button "Options" at bounding box center [1224, 82] width 73 height 22
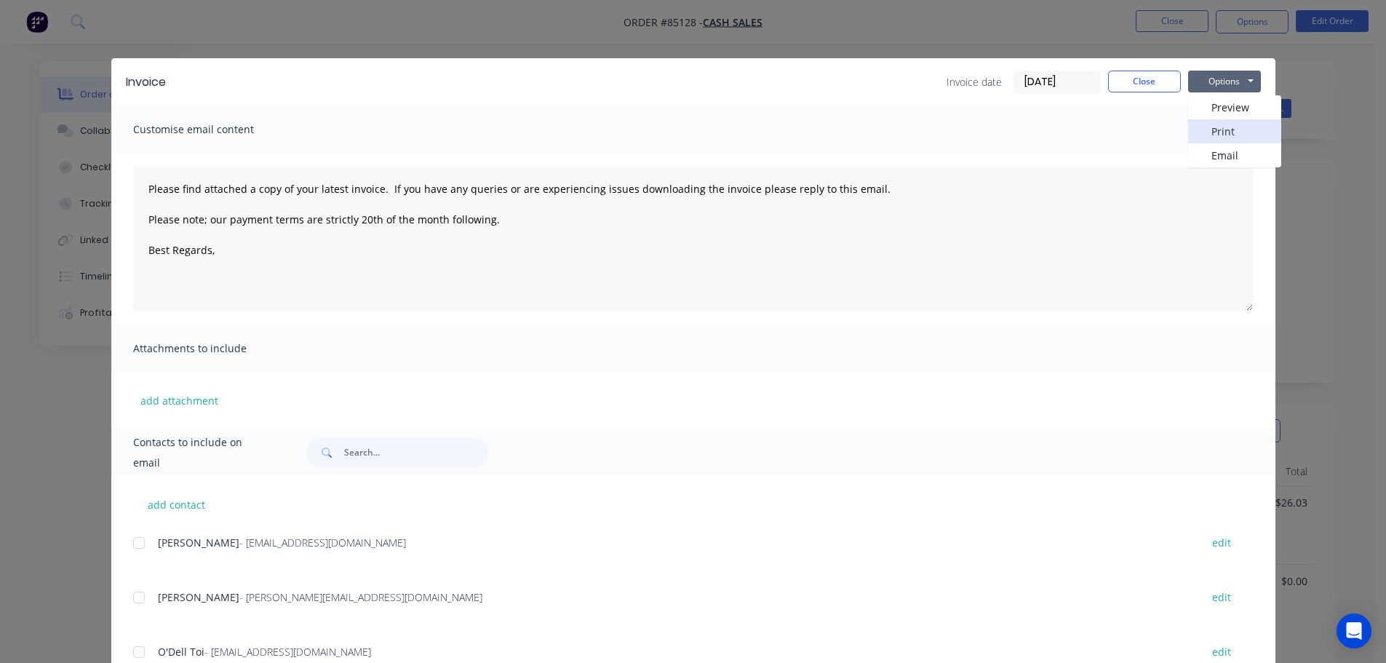
click at [1233, 138] on button "Print" at bounding box center [1234, 131] width 93 height 24
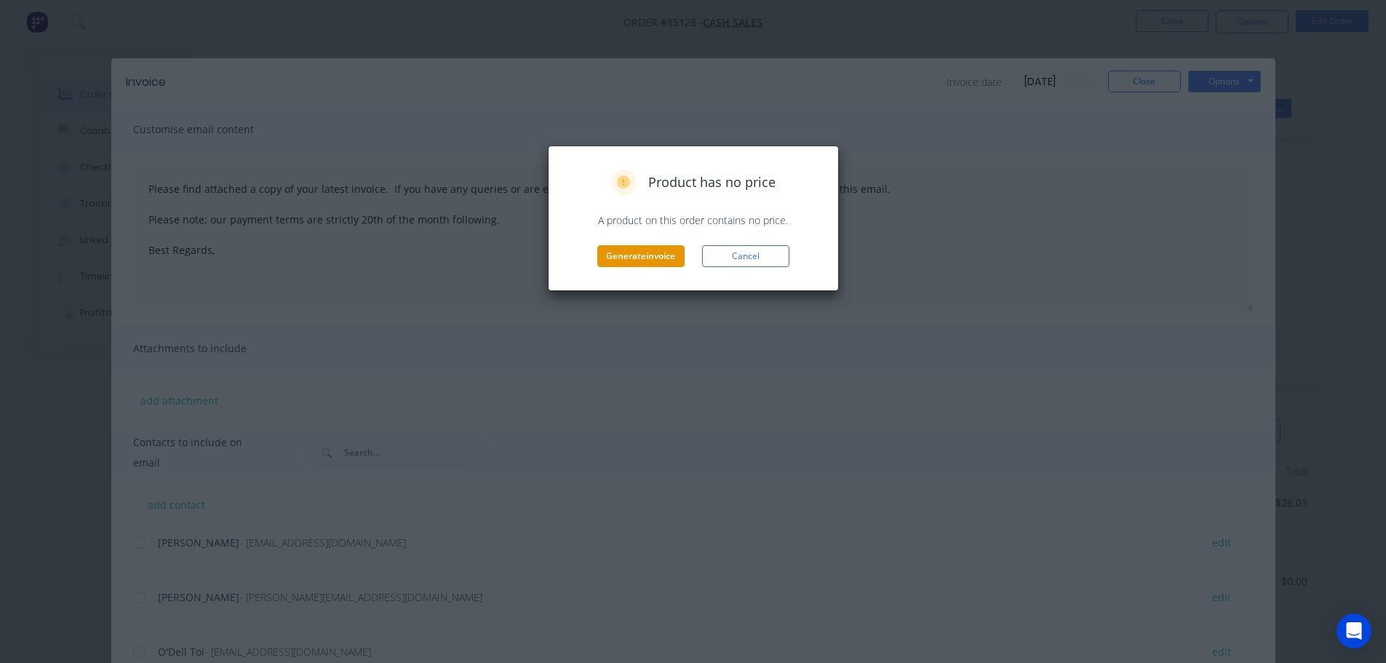
click at [624, 253] on button "Generate invoice" at bounding box center [640, 256] width 87 height 22
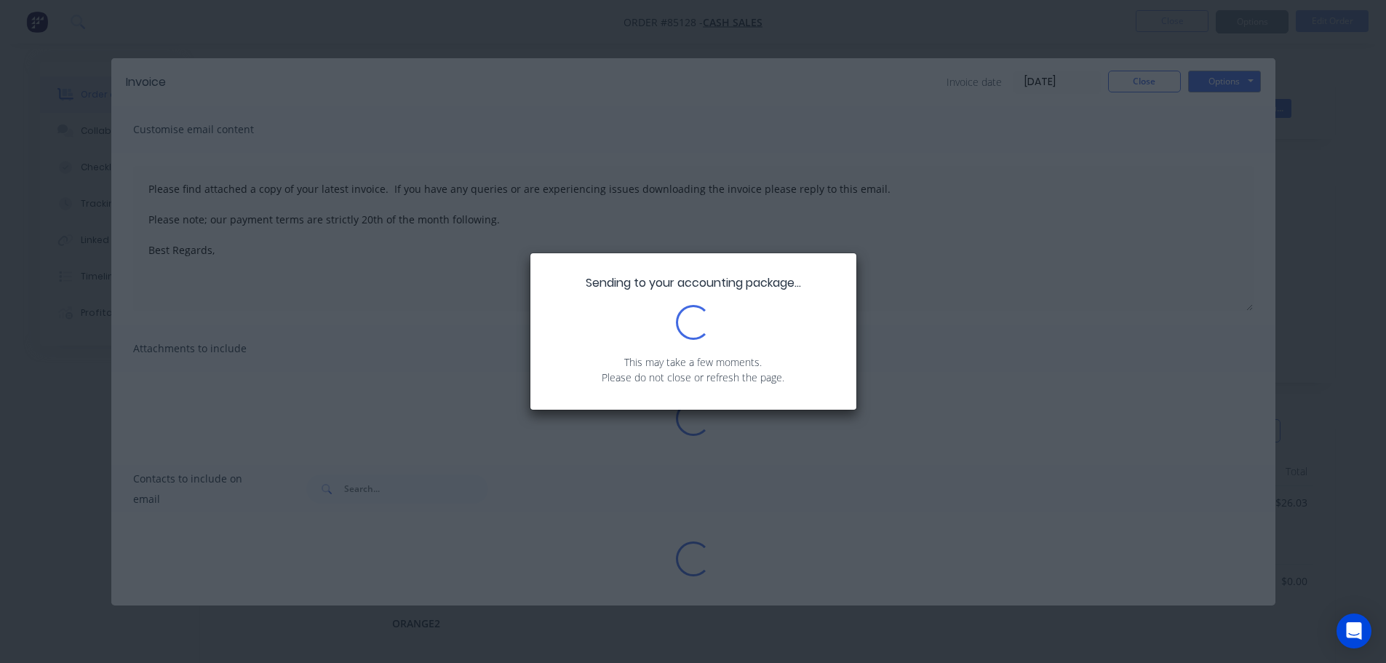
type textarea "Please find attached a copy of your latest invoice. If you have any queries or …"
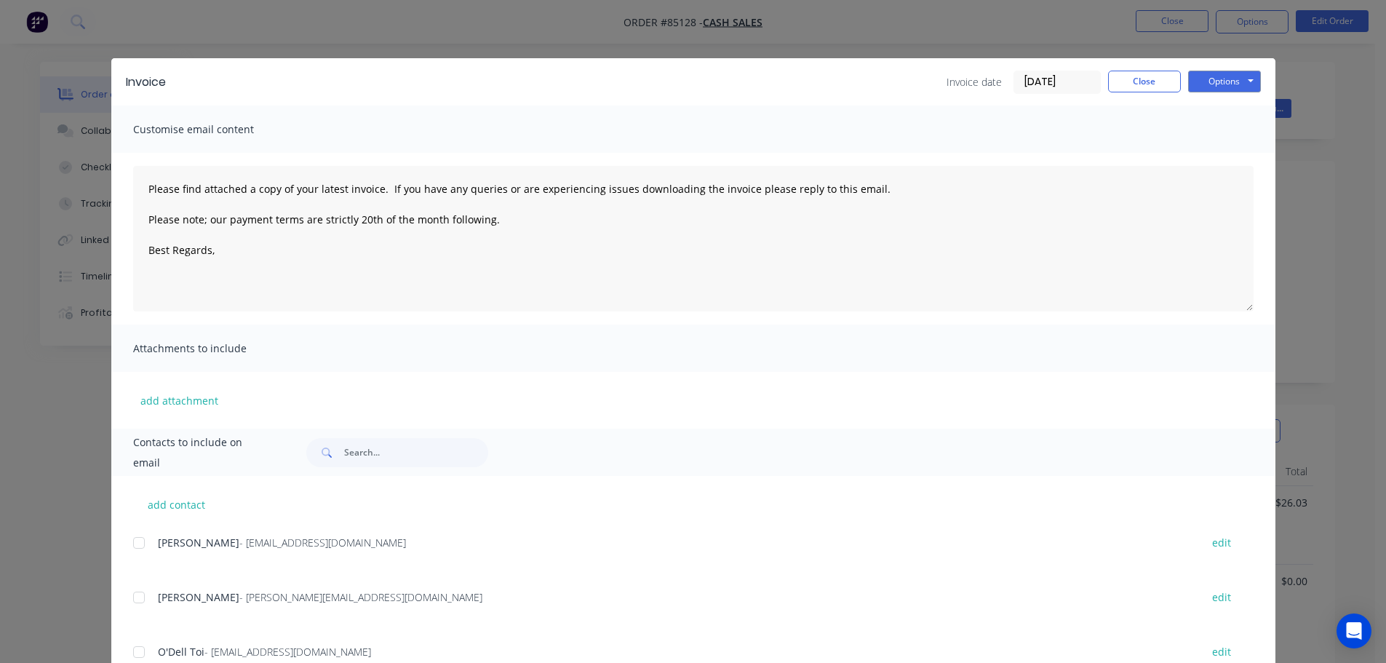
click at [157, 22] on div "Invoice Invoice date 08/10/25 Close Options Preview Print Email Customise email…" at bounding box center [693, 331] width 1386 height 663
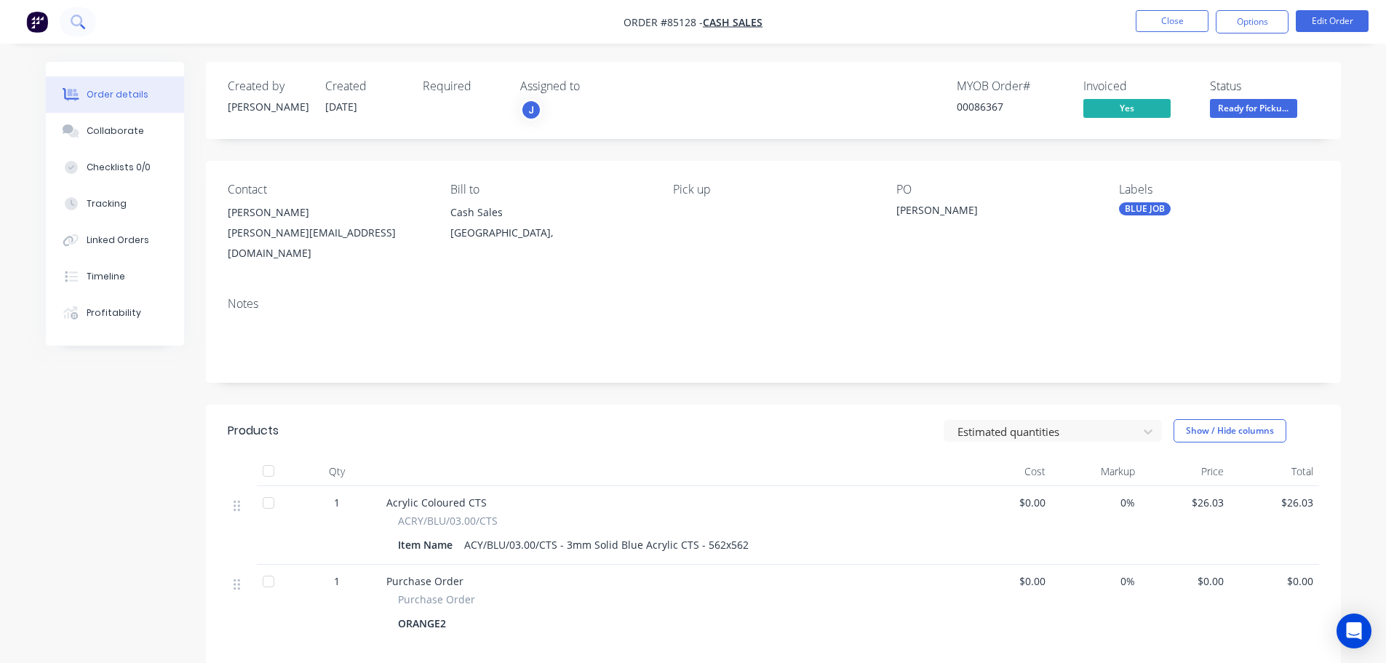
click at [78, 27] on icon at bounding box center [78, 22] width 14 height 14
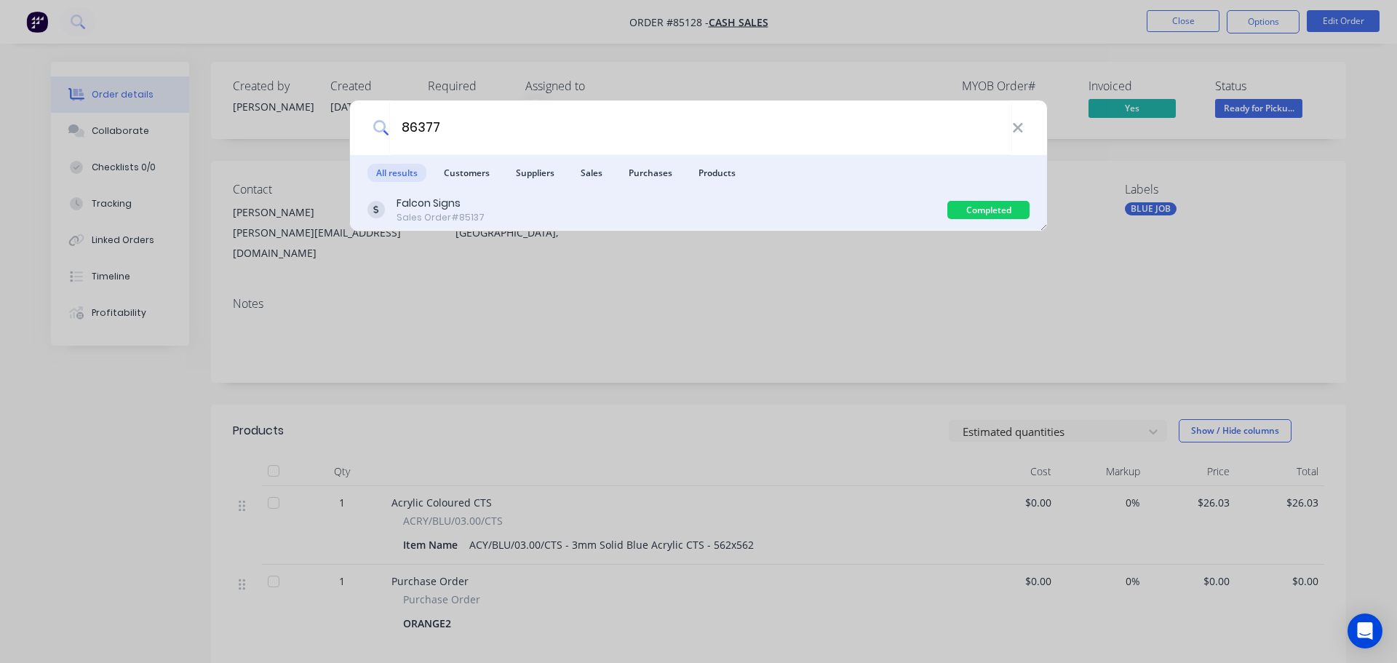
type input "86377"
click at [460, 212] on div "Sales Order #85137" at bounding box center [441, 217] width 88 height 13
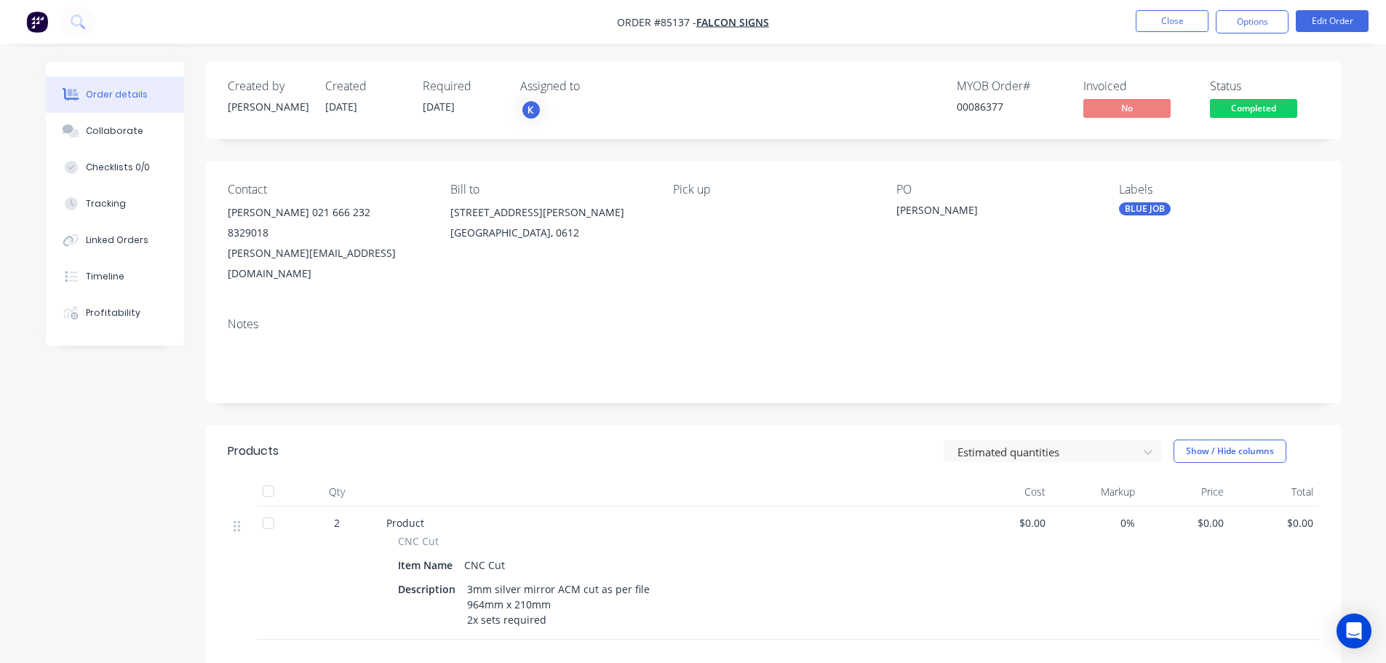
click at [1242, 111] on span "Completed" at bounding box center [1253, 108] width 87 height 18
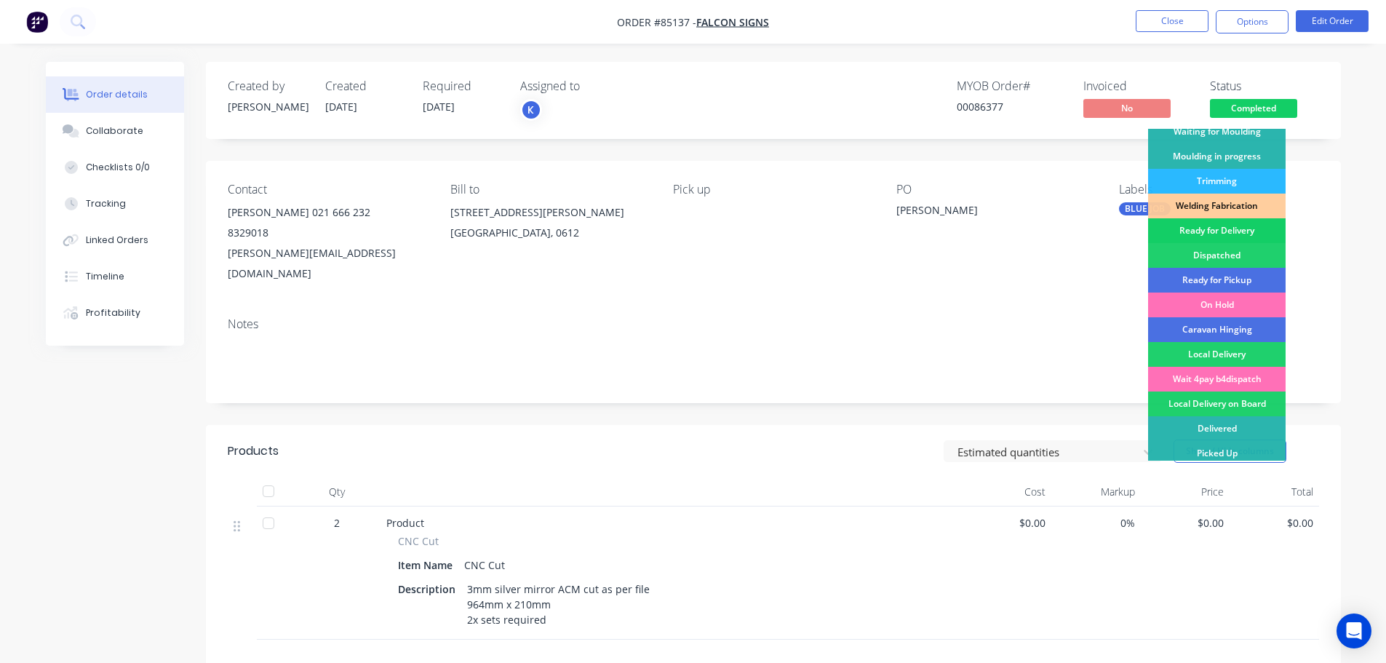
scroll to position [287, 0]
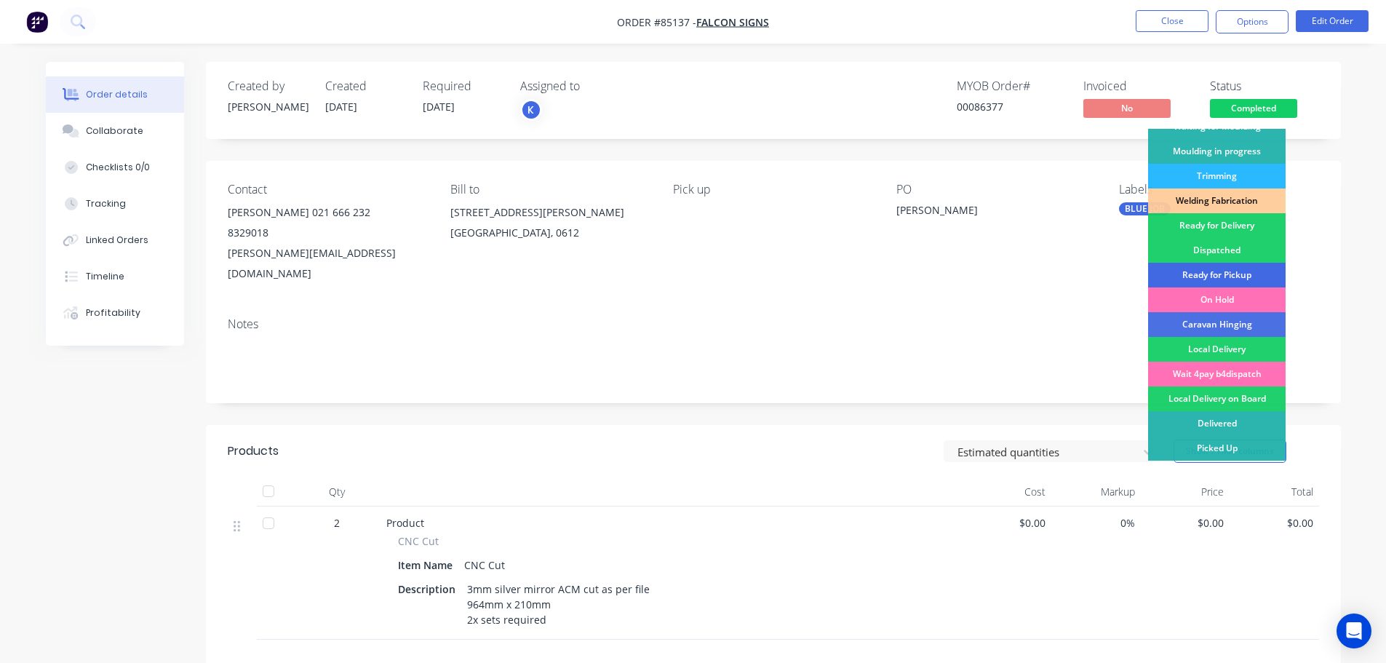
click at [1242, 277] on div "Ready for Pickup" at bounding box center [1217, 275] width 138 height 25
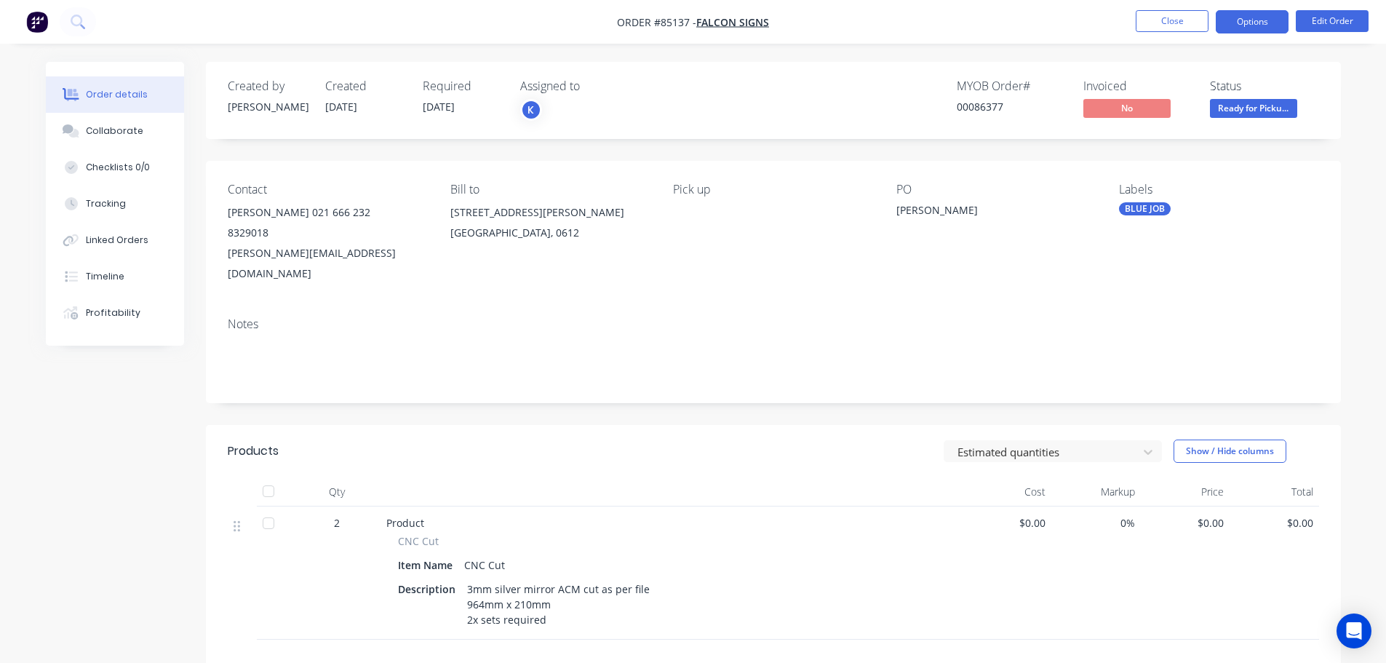
drag, startPoint x: 1251, startPoint y: 18, endPoint x: 1251, endPoint y: 32, distance: 13.8
click at [1251, 17] on button "Options" at bounding box center [1252, 21] width 73 height 23
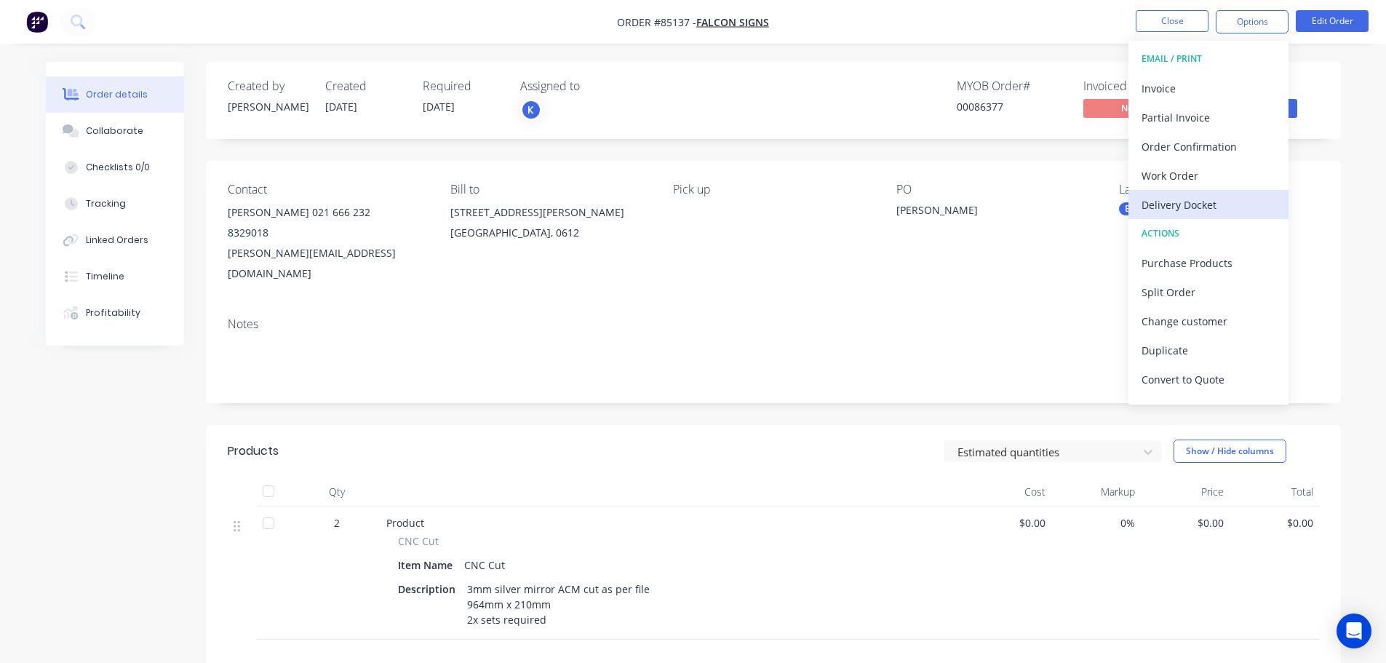
click at [1209, 196] on div "Delivery Docket" at bounding box center [1209, 204] width 134 height 21
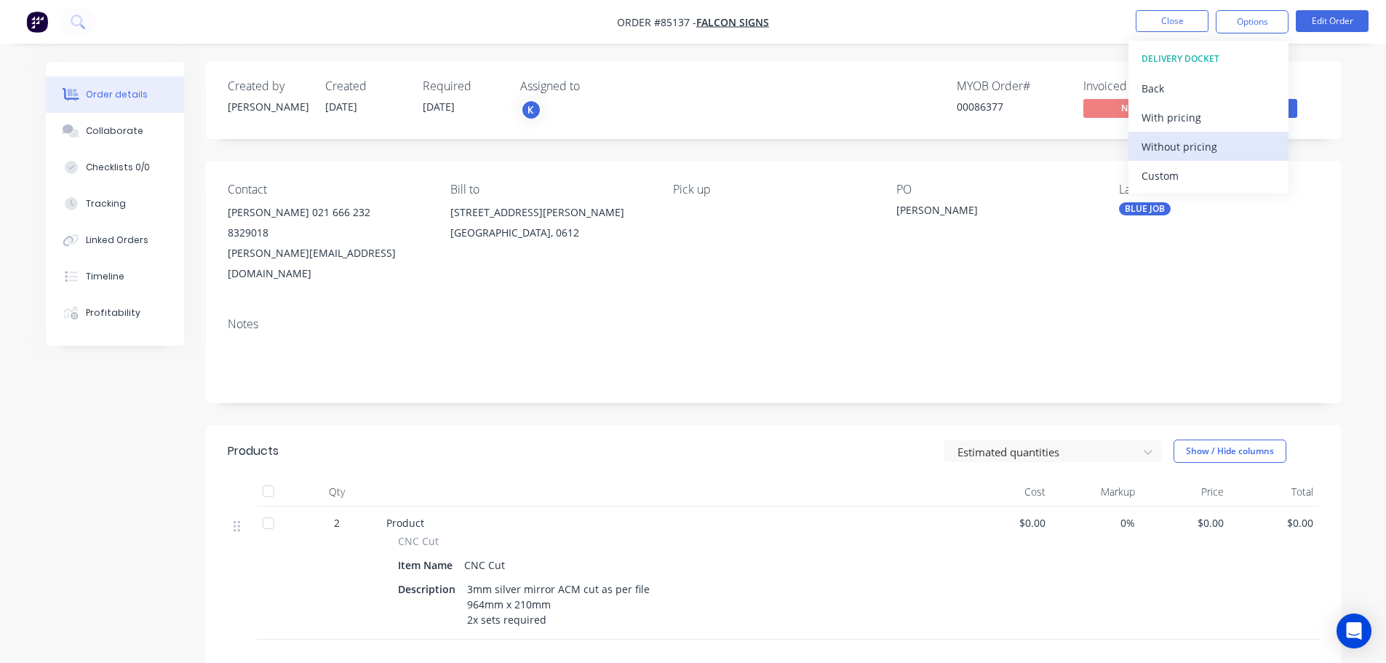
click at [1207, 151] on div "Without pricing" at bounding box center [1209, 146] width 134 height 21
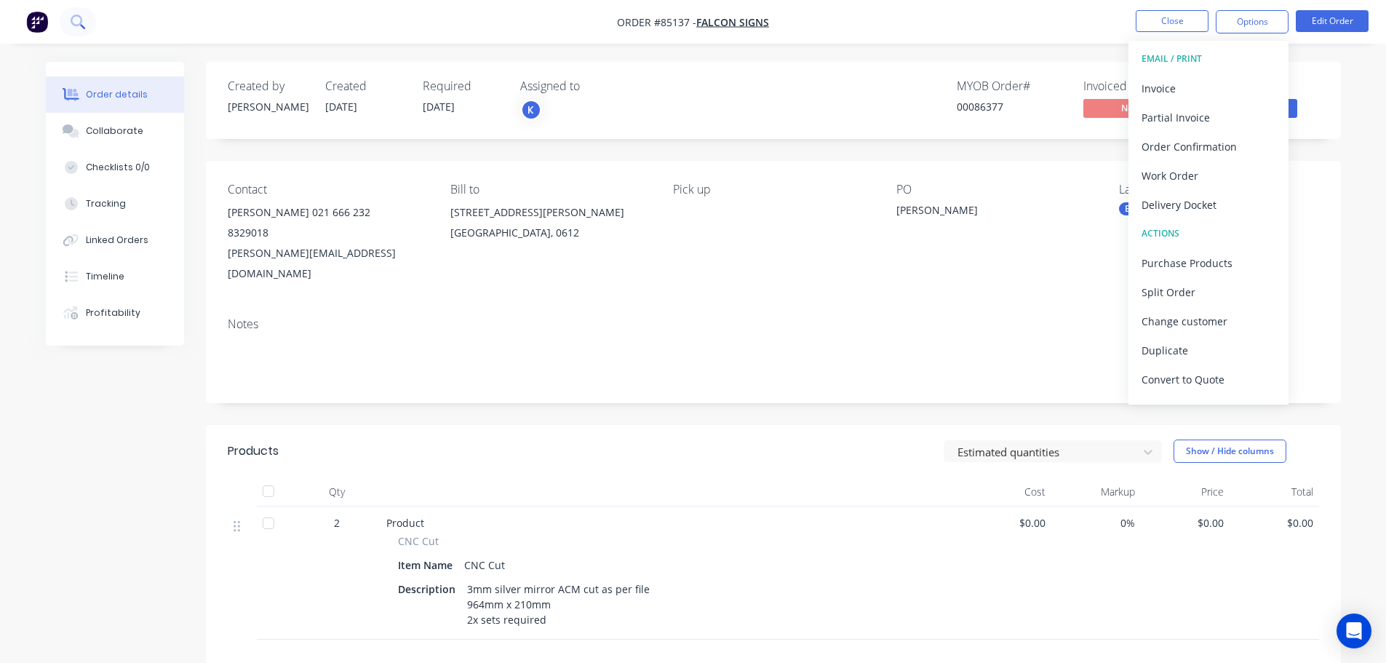
click at [83, 17] on icon at bounding box center [78, 22] width 14 height 14
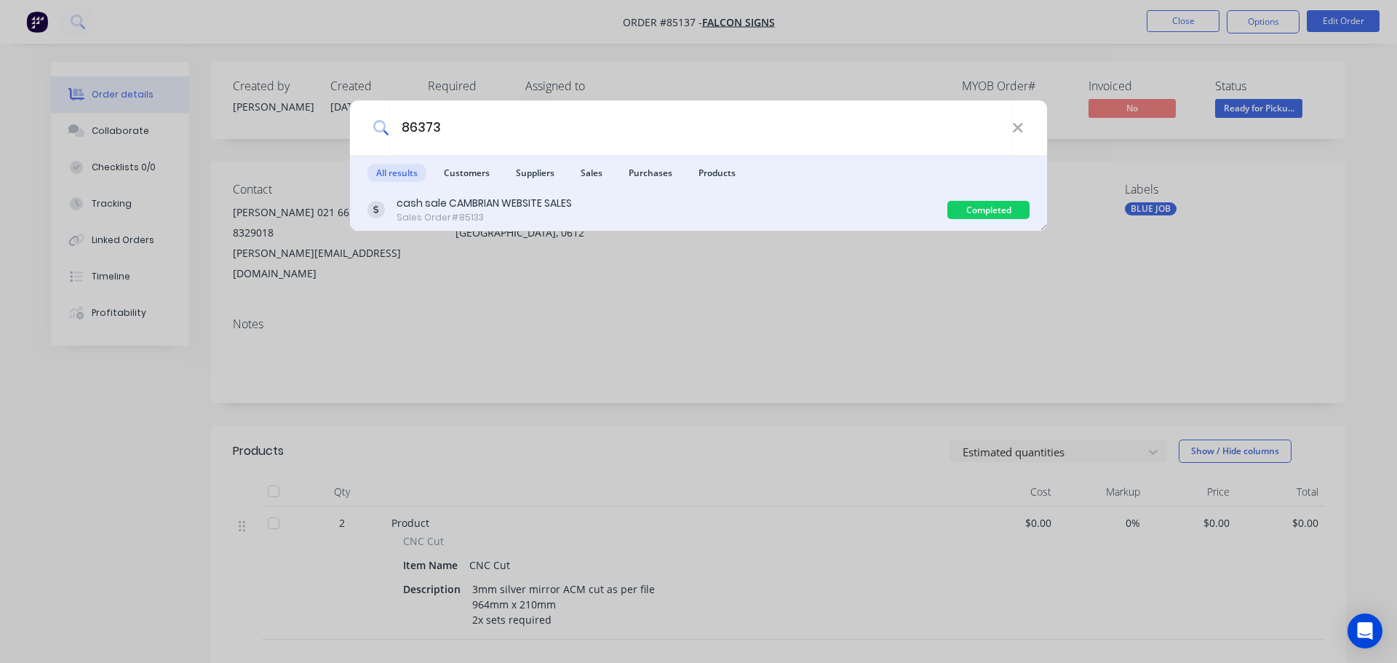
type input "86373"
click at [817, 212] on div "cash sale CAMBRIAN WEBSITE SALES Sales Order #85133" at bounding box center [657, 210] width 580 height 28
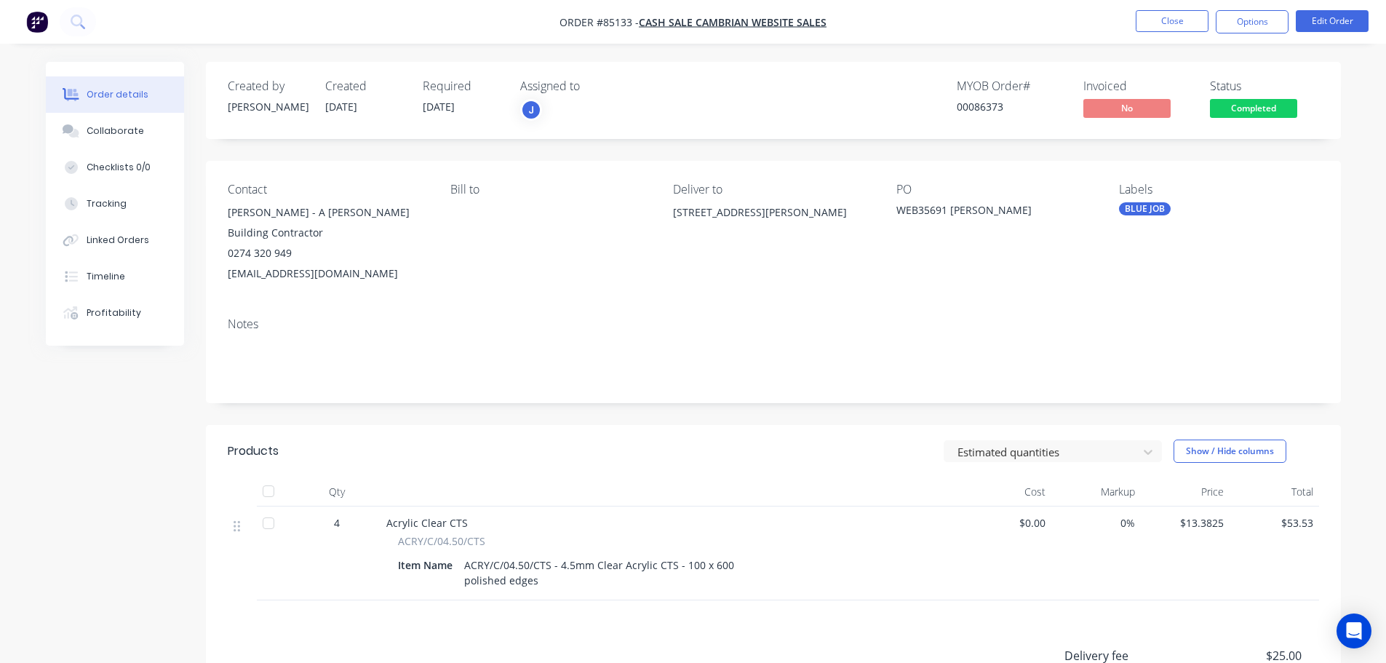
click at [1254, 108] on span "Completed" at bounding box center [1253, 108] width 87 height 18
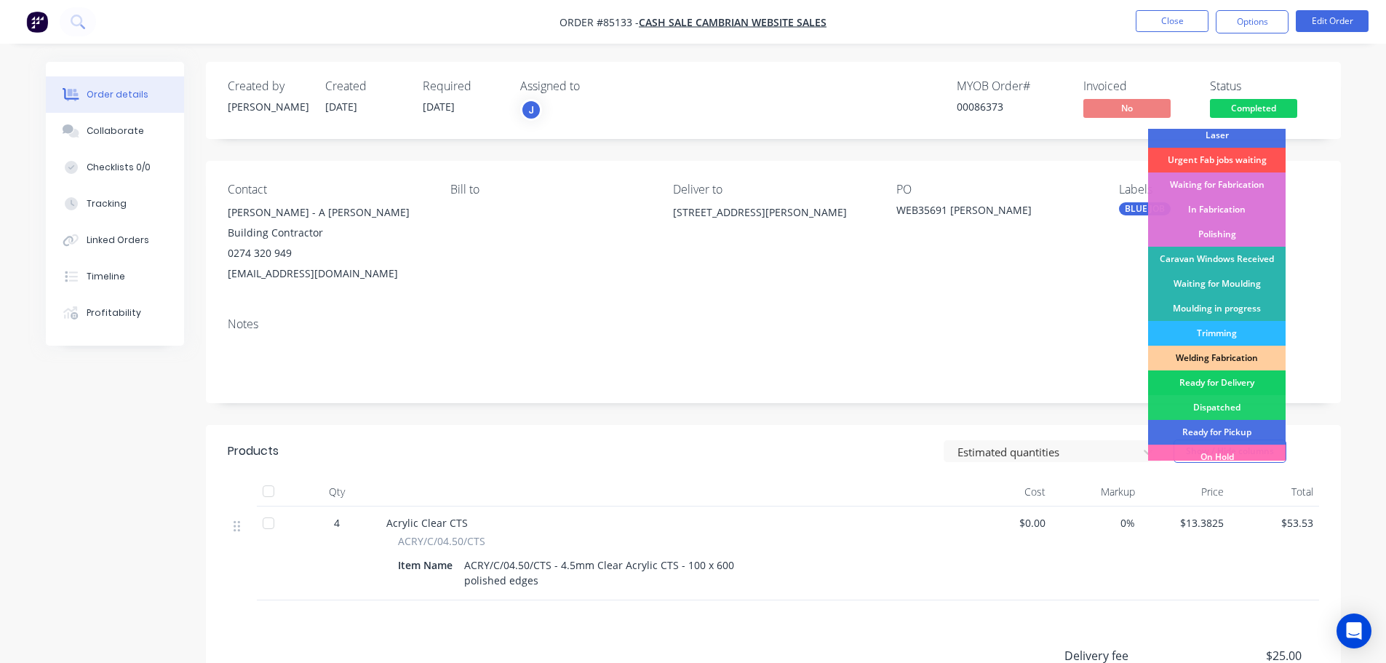
scroll to position [287, 0]
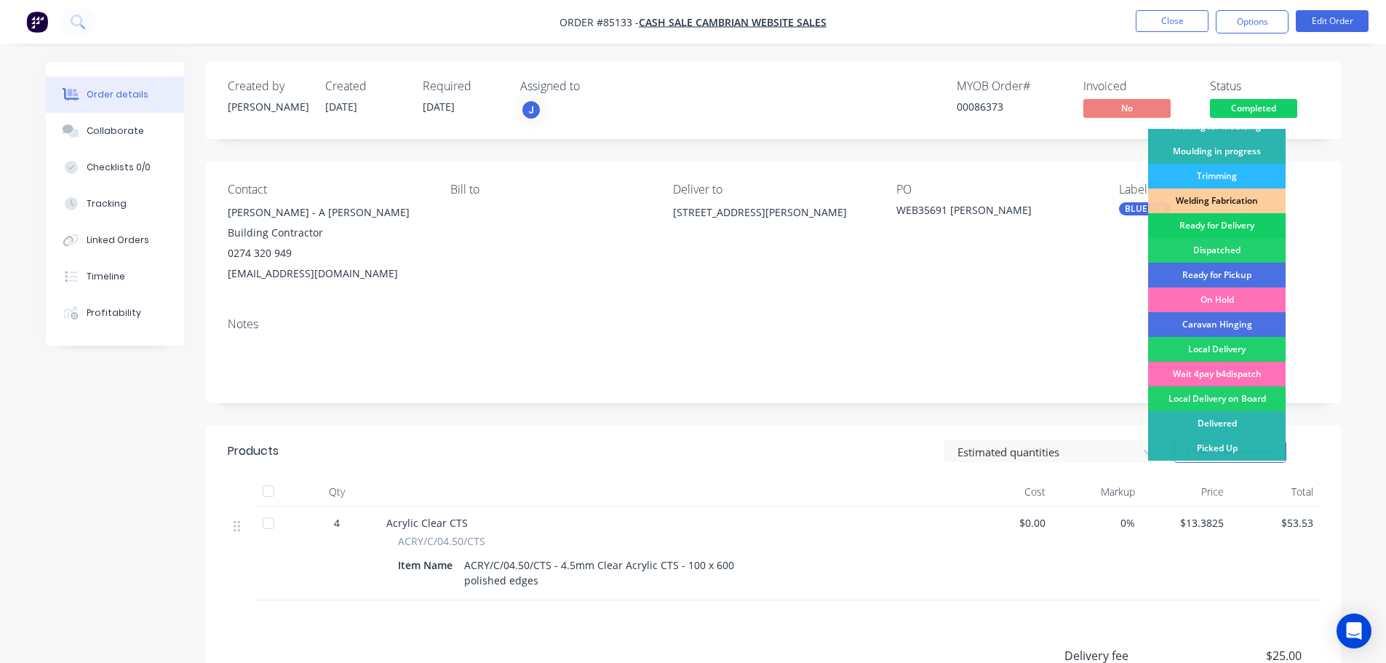
click at [1236, 223] on div "Ready for Delivery" at bounding box center [1217, 225] width 138 height 25
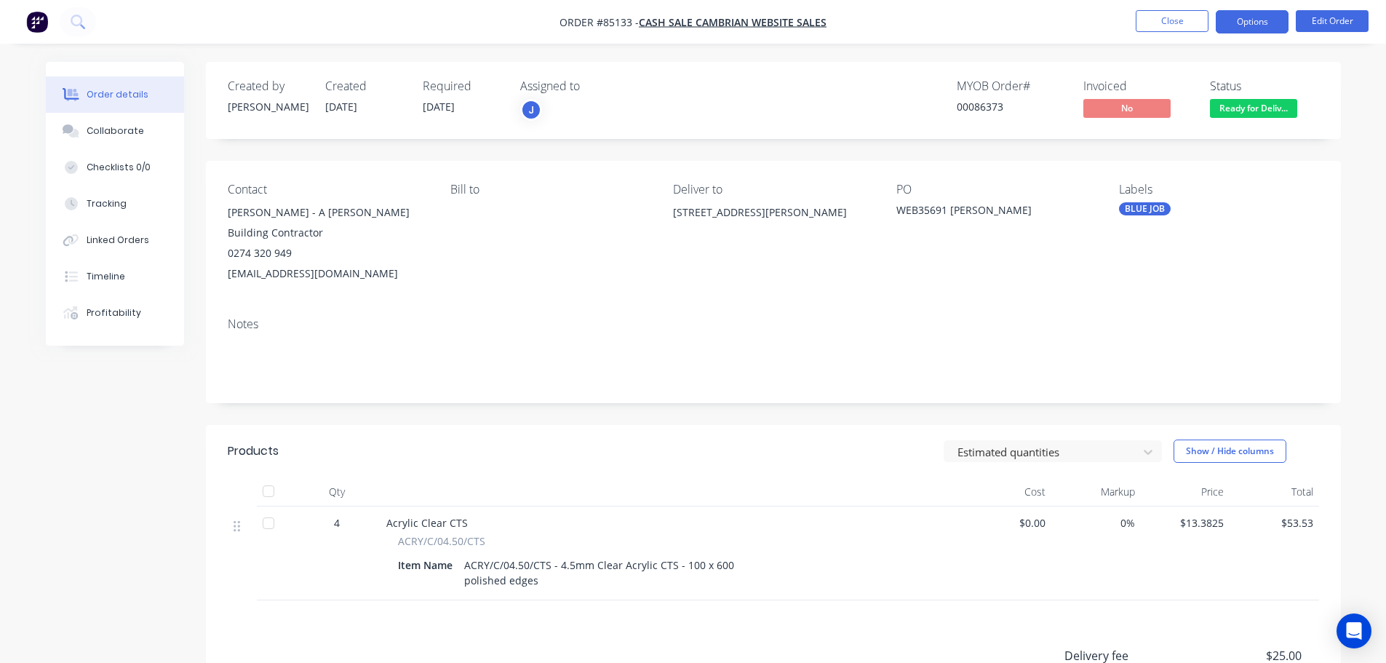
click at [1263, 13] on button "Options" at bounding box center [1252, 21] width 73 height 23
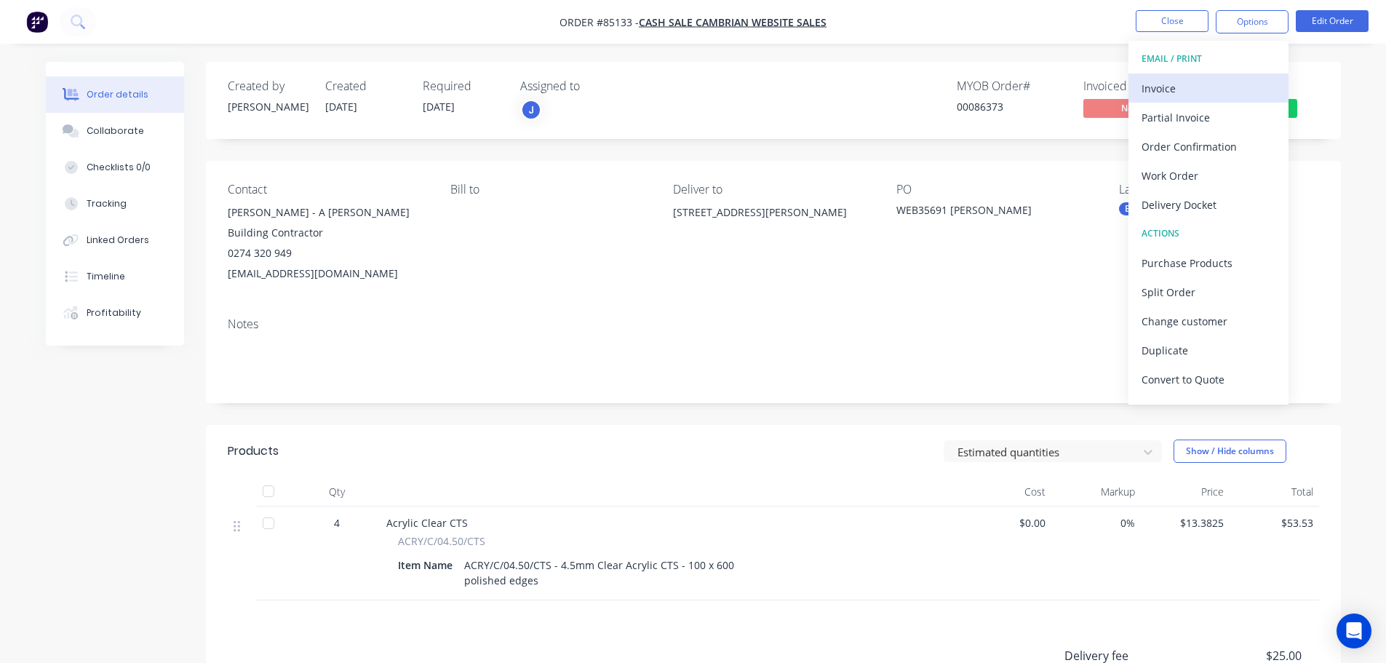
click at [1228, 79] on div "Invoice" at bounding box center [1209, 88] width 134 height 21
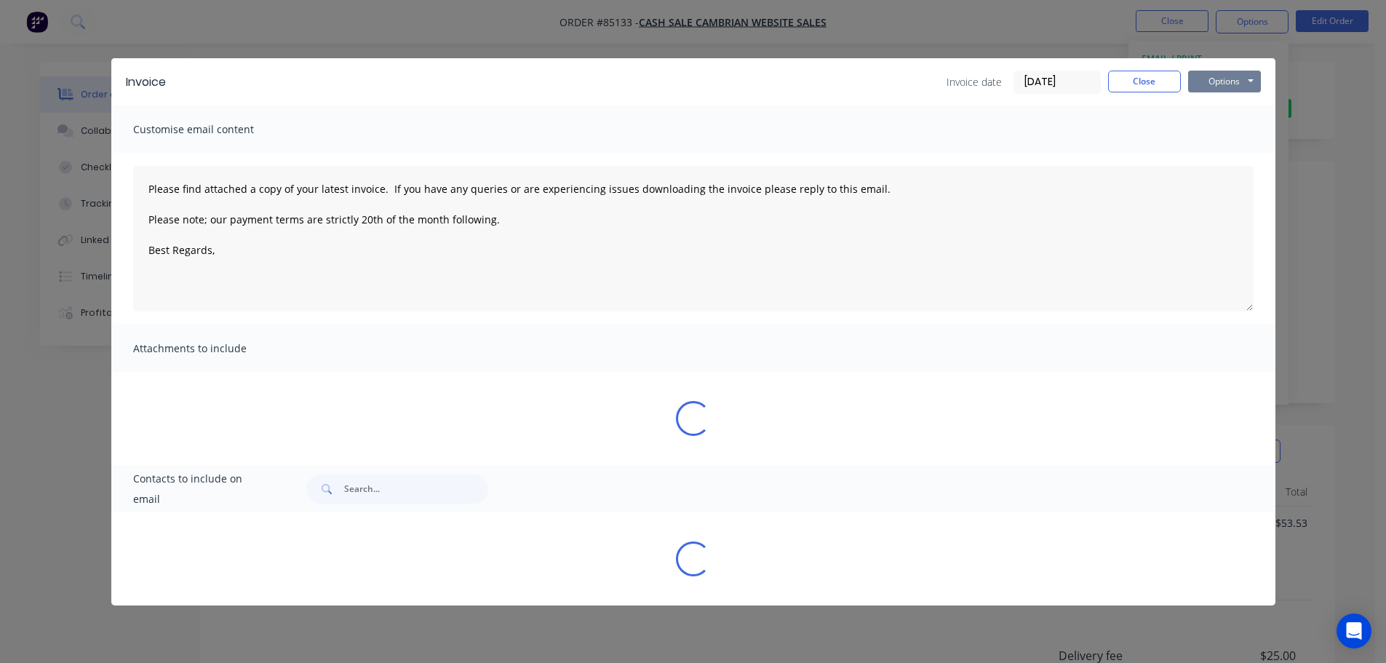
click at [1237, 79] on button "Options" at bounding box center [1224, 82] width 73 height 22
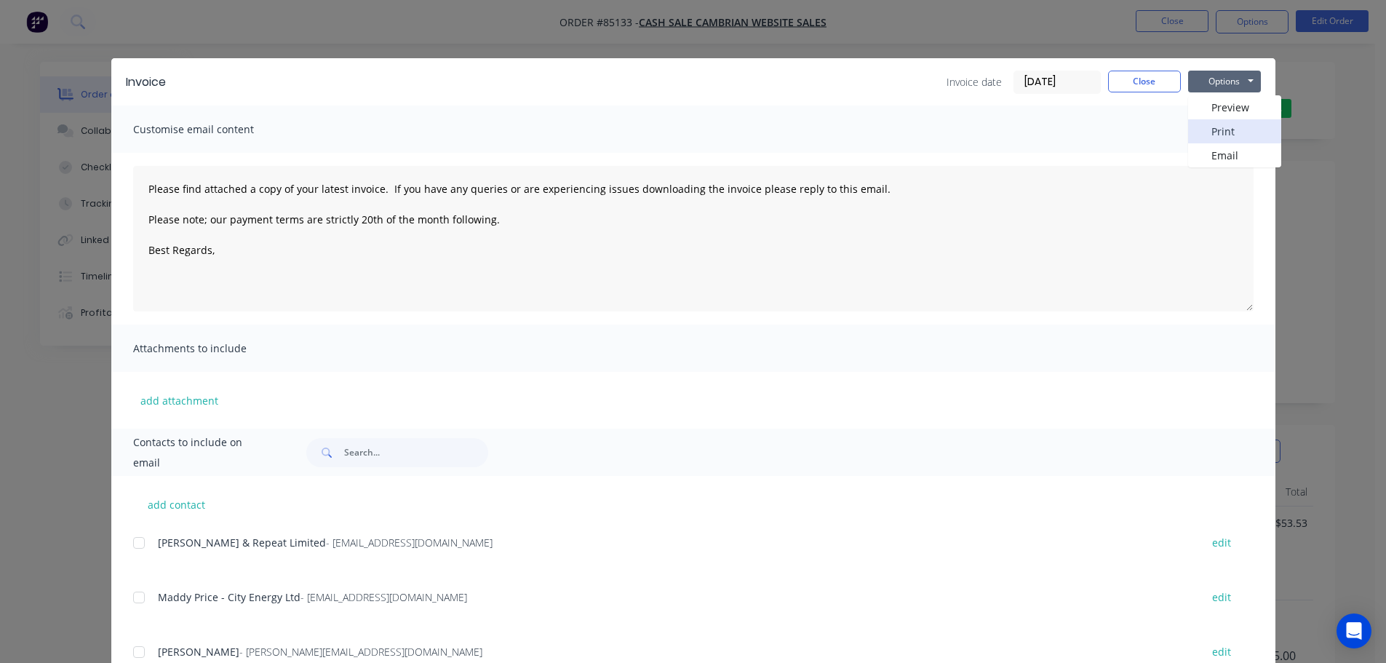
click at [1223, 132] on button "Print" at bounding box center [1234, 131] width 93 height 24
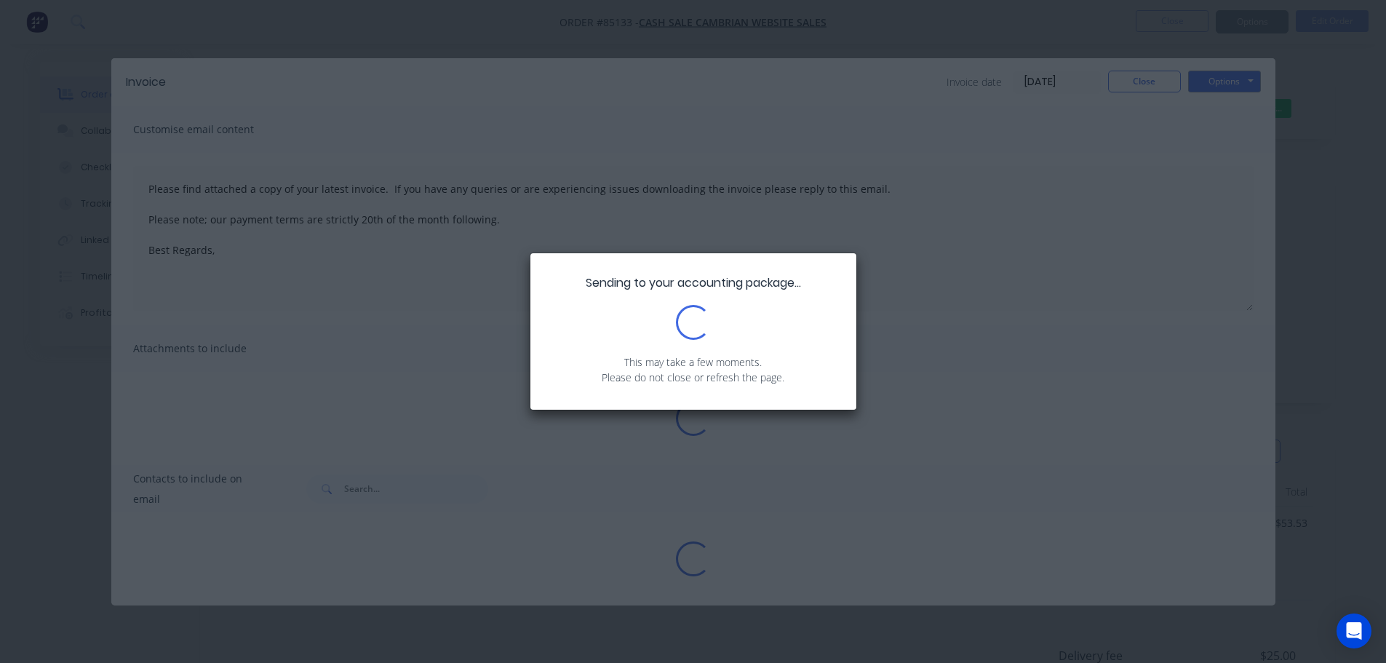
type textarea "Please find attached a copy of your latest invoice. If you have any queries or …"
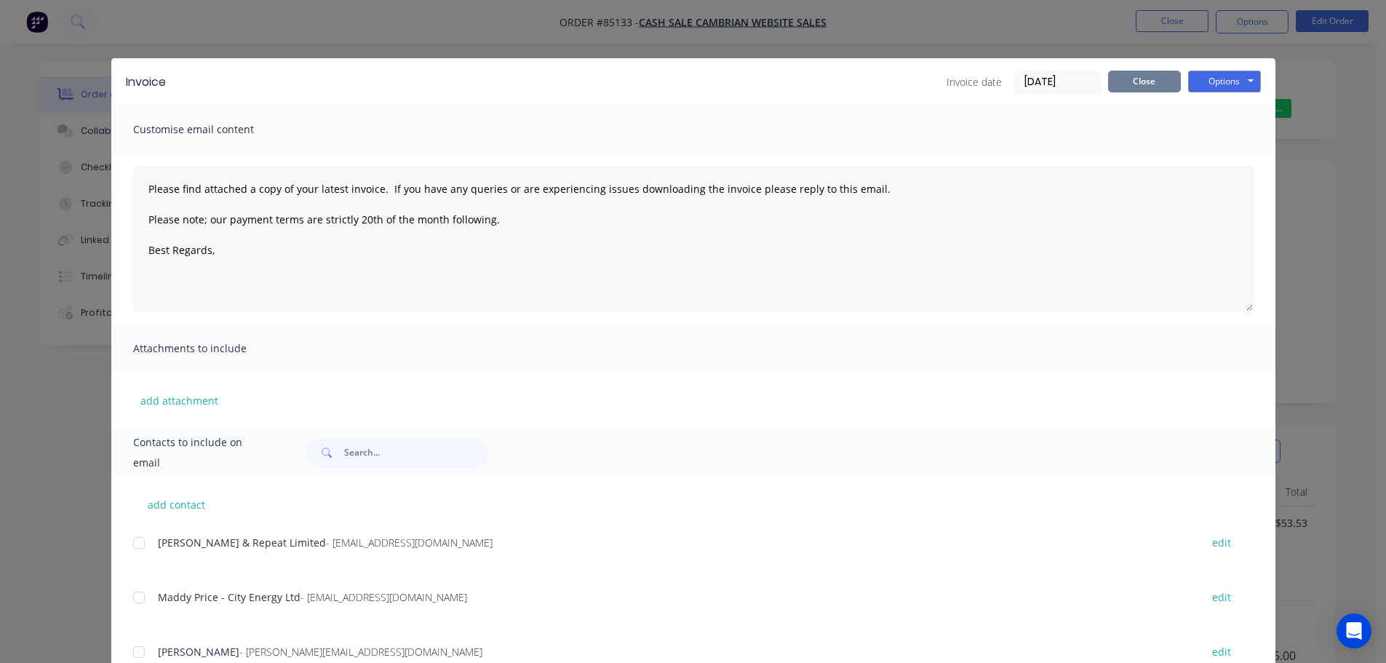
drag, startPoint x: 1124, startPoint y: 80, endPoint x: 579, endPoint y: 84, distance: 544.3
click at [1121, 80] on button "Close" at bounding box center [1144, 82] width 73 height 22
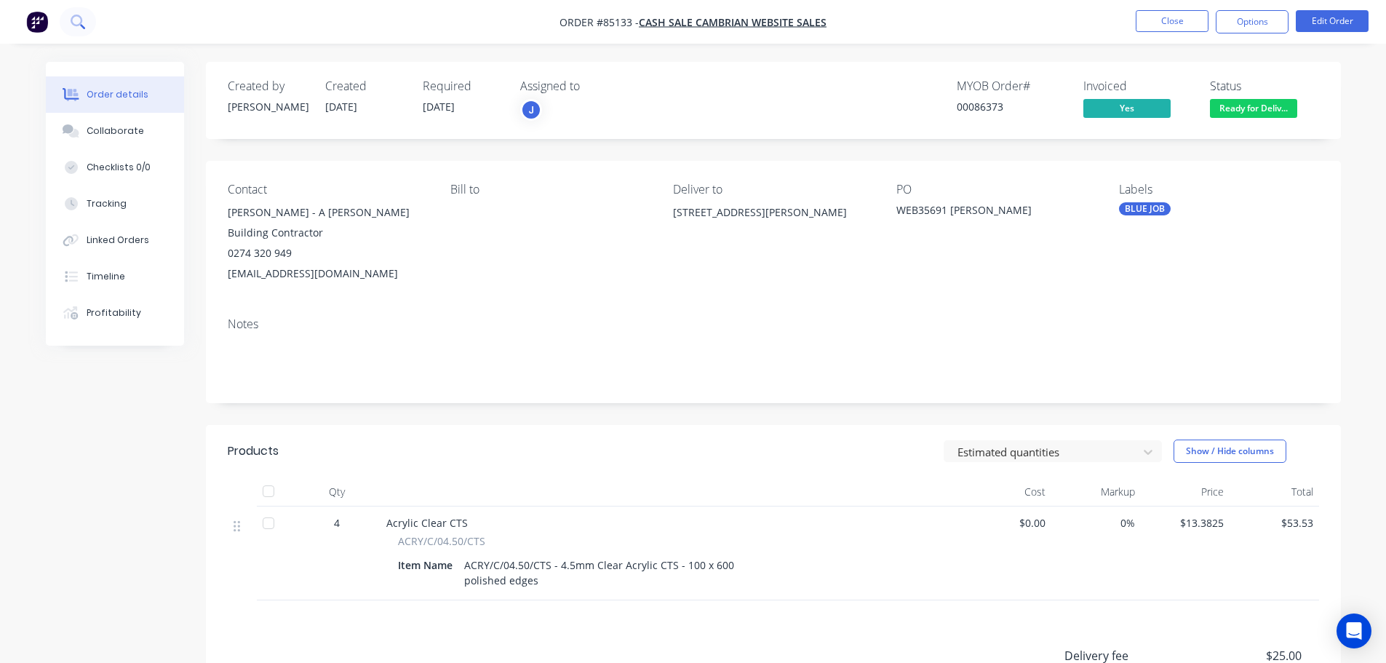
click at [84, 26] on icon at bounding box center [78, 22] width 14 height 14
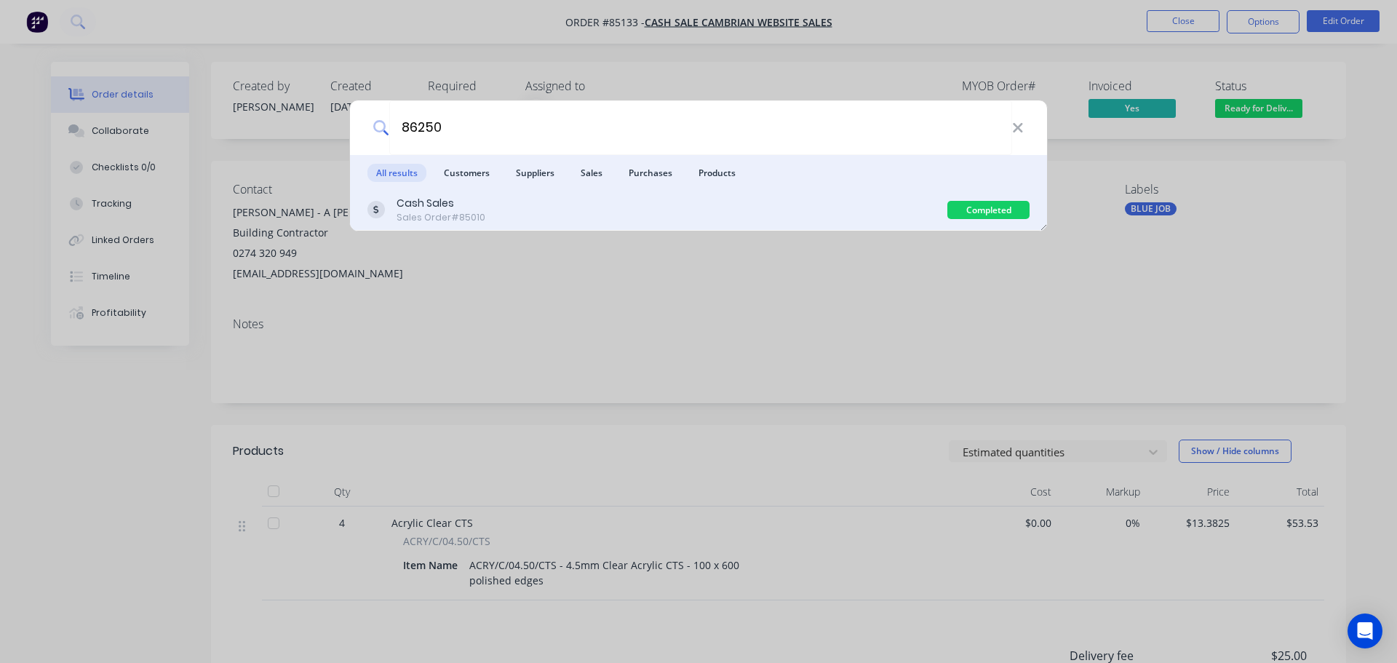
type input "86250"
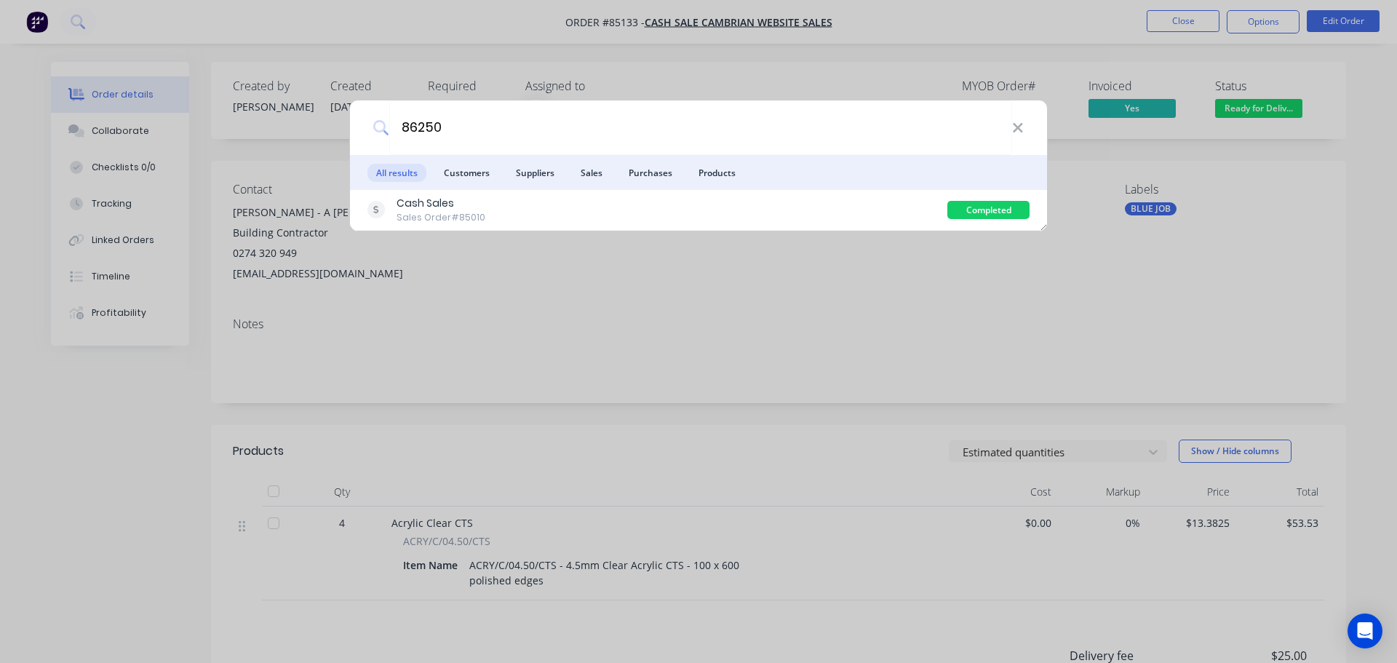
drag, startPoint x: 686, startPoint y: 221, endPoint x: 1030, endPoint y: 148, distance: 351.1
click at [688, 221] on div "Cash Sales Sales Order #85010" at bounding box center [657, 210] width 580 height 28
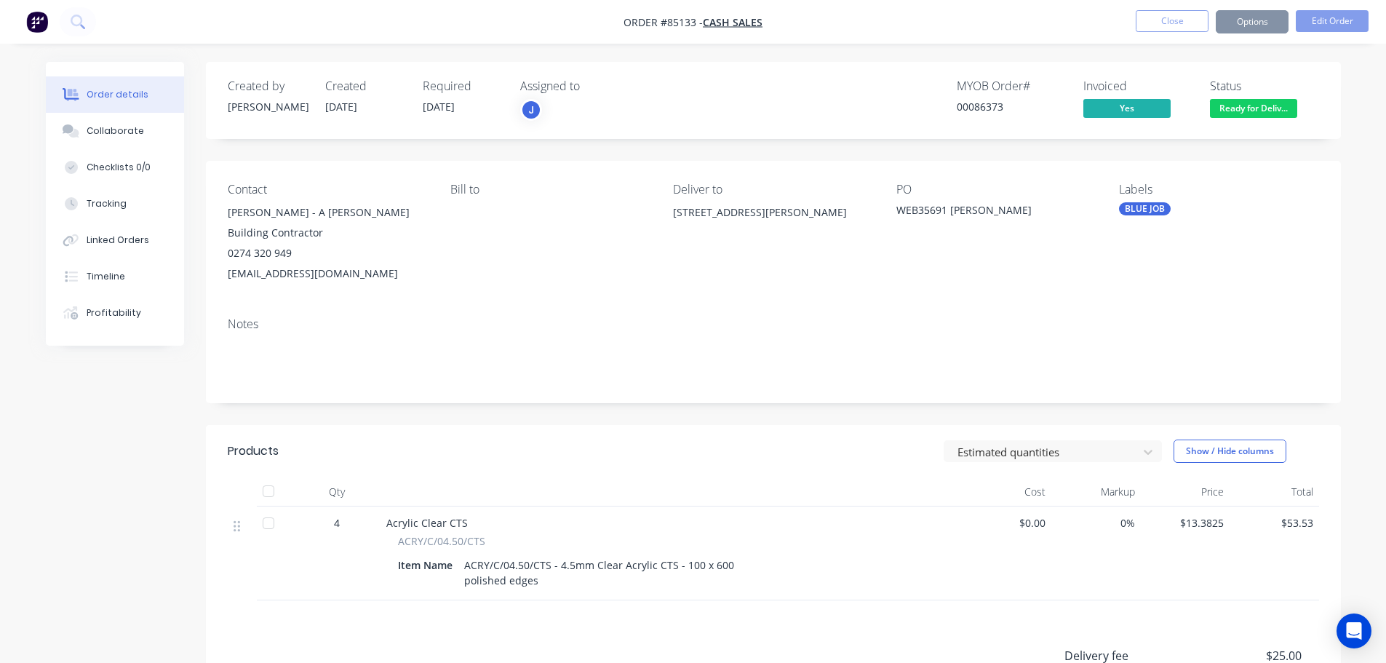
click at [1265, 110] on span "Ready for Deliv..." at bounding box center [1253, 108] width 87 height 18
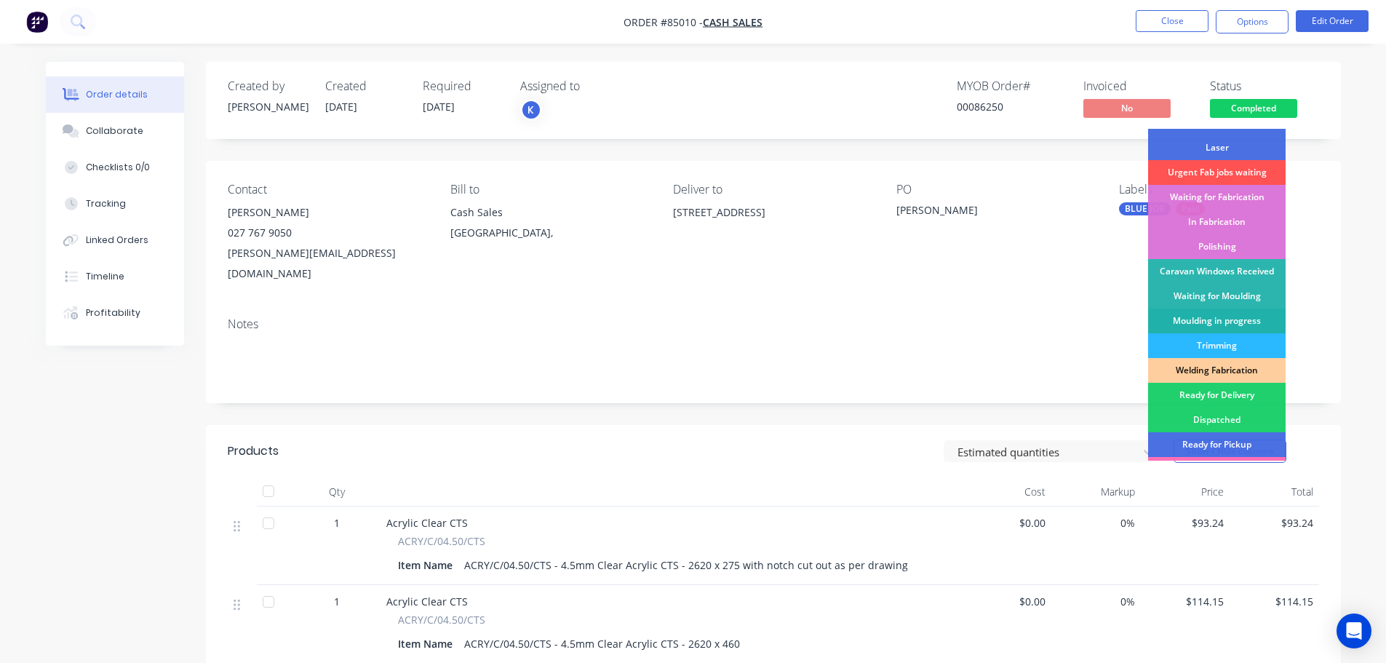
scroll to position [146, 0]
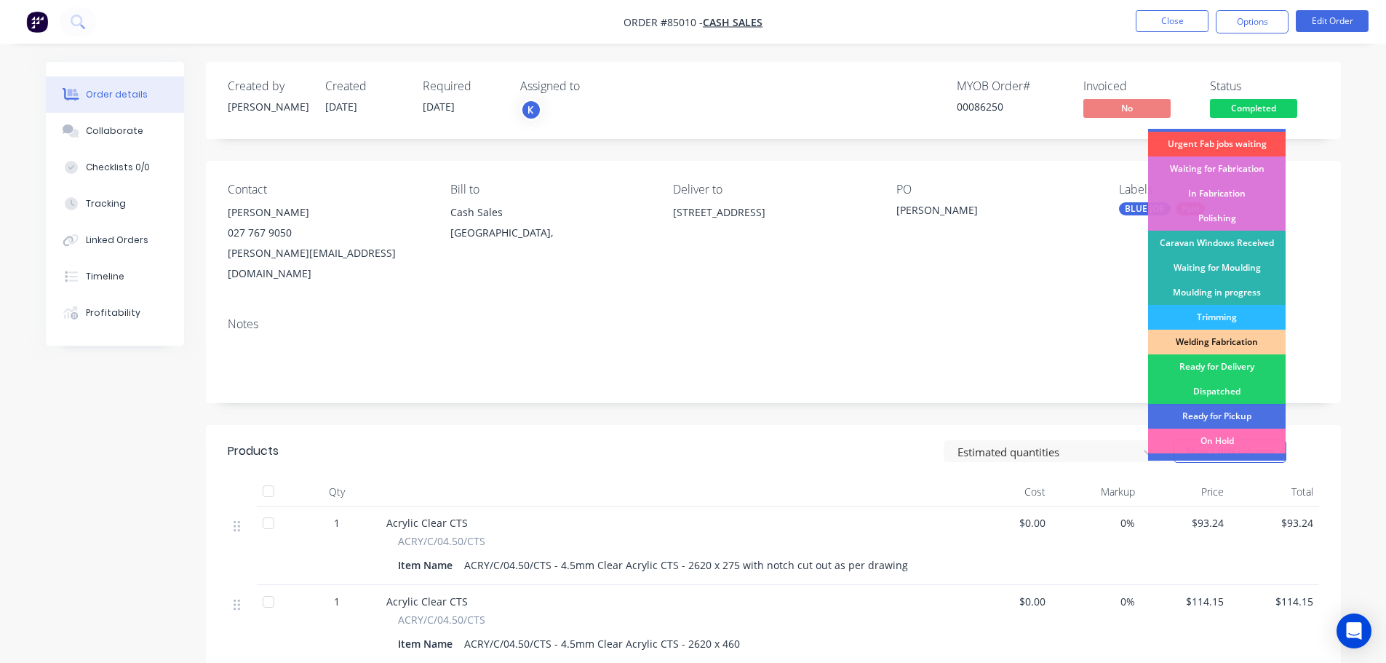
drag, startPoint x: 1249, startPoint y: 367, endPoint x: 1264, endPoint y: 167, distance: 200.7
click at [1249, 366] on div "Ready for Delivery" at bounding box center [1217, 366] width 138 height 25
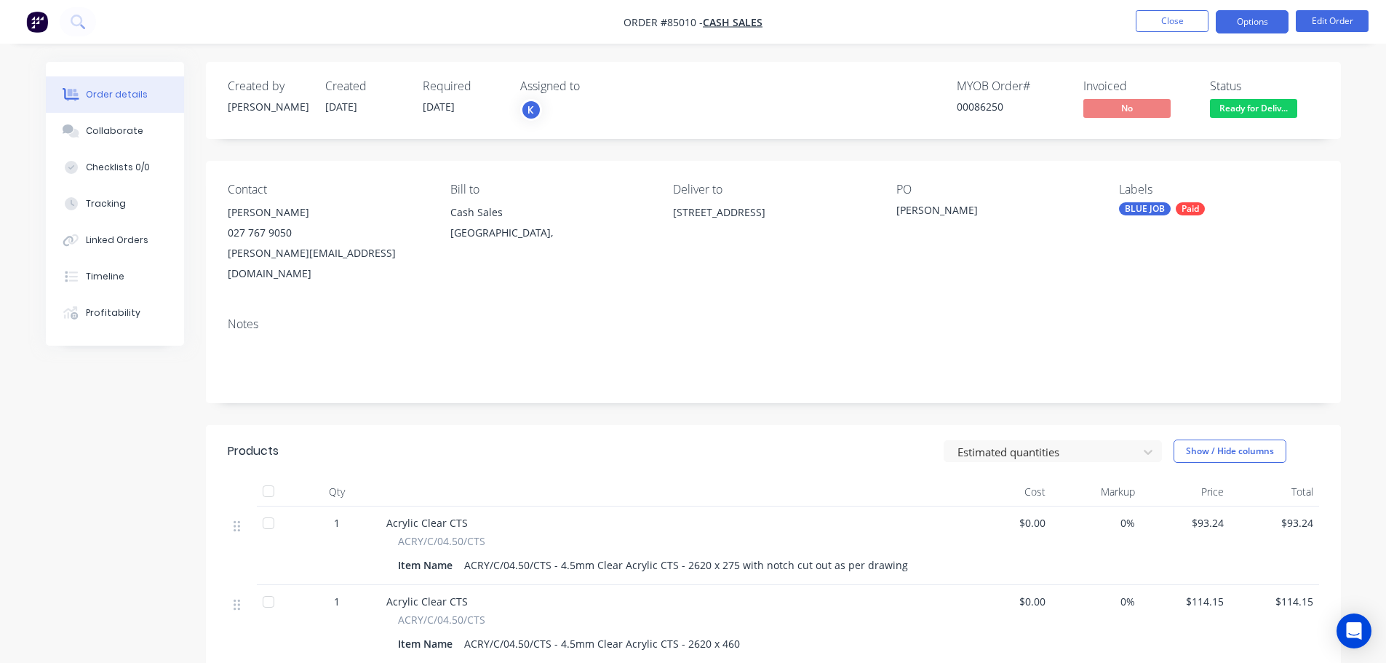
click at [1246, 30] on button "Options" at bounding box center [1252, 21] width 73 height 23
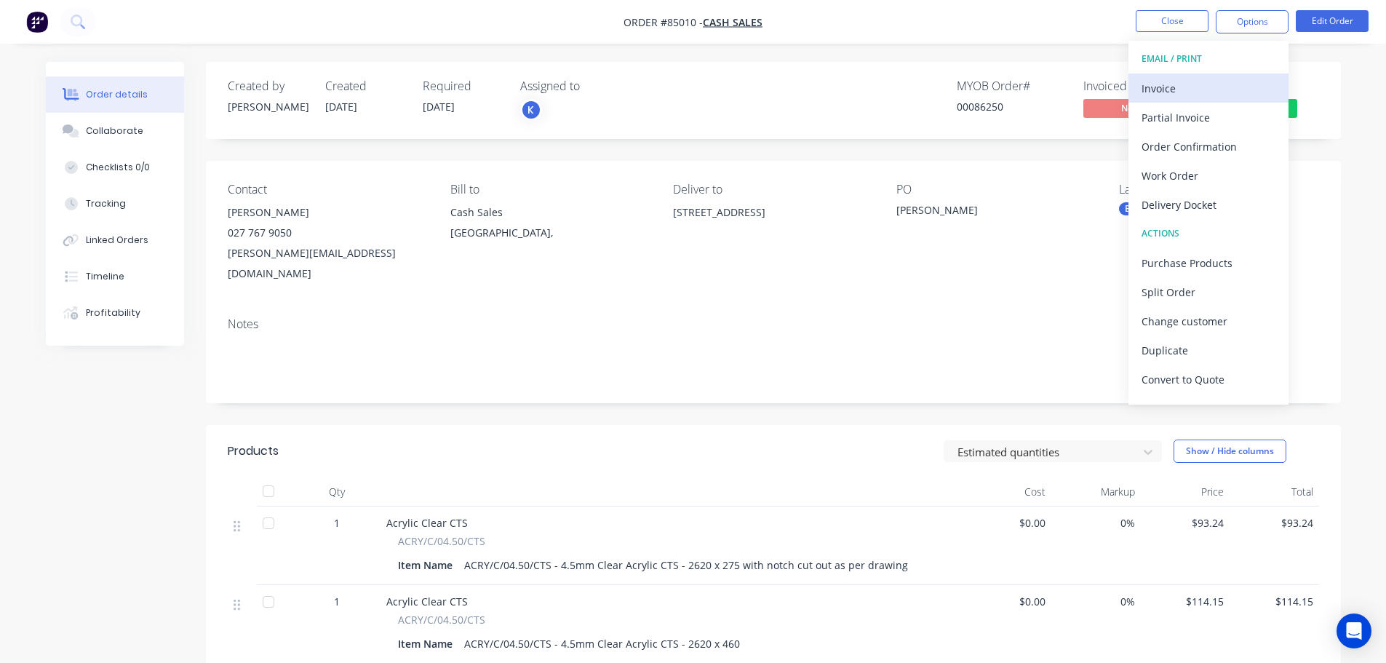
click at [1180, 100] on button "Invoice" at bounding box center [1209, 87] width 160 height 29
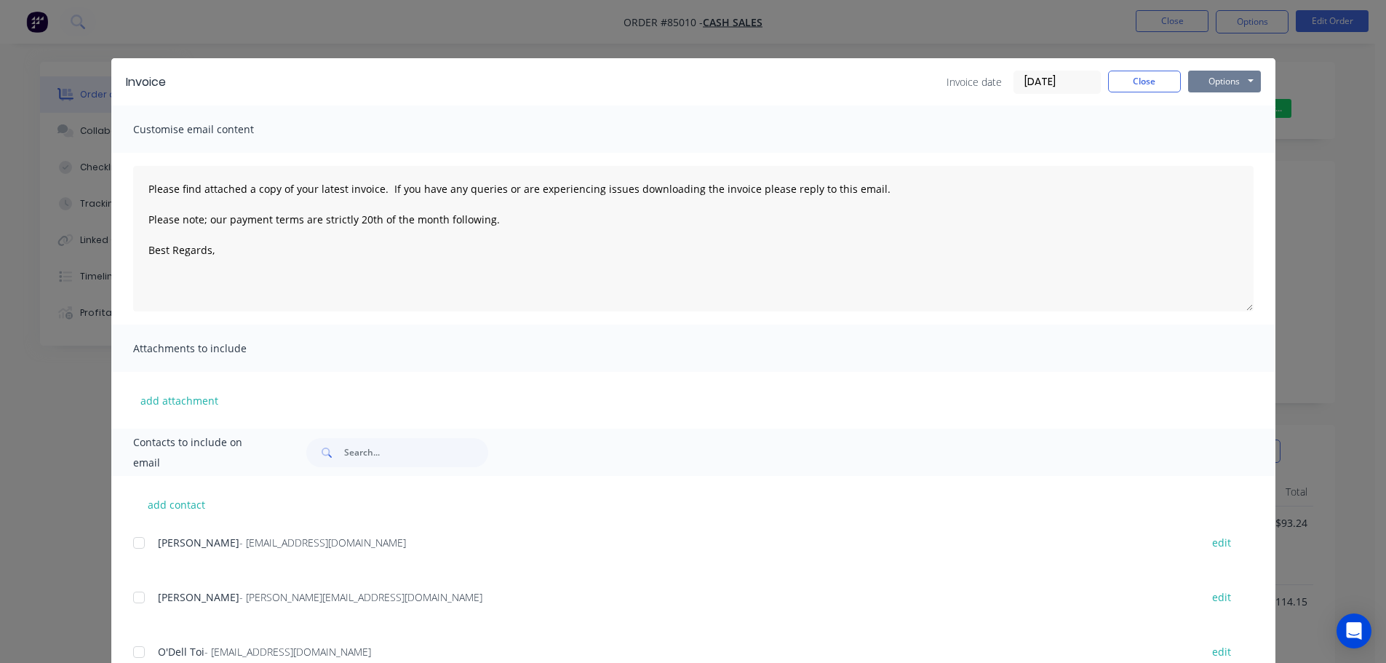
click at [1214, 84] on button "Options" at bounding box center [1224, 82] width 73 height 22
click at [1215, 137] on button "Print" at bounding box center [1234, 131] width 93 height 24
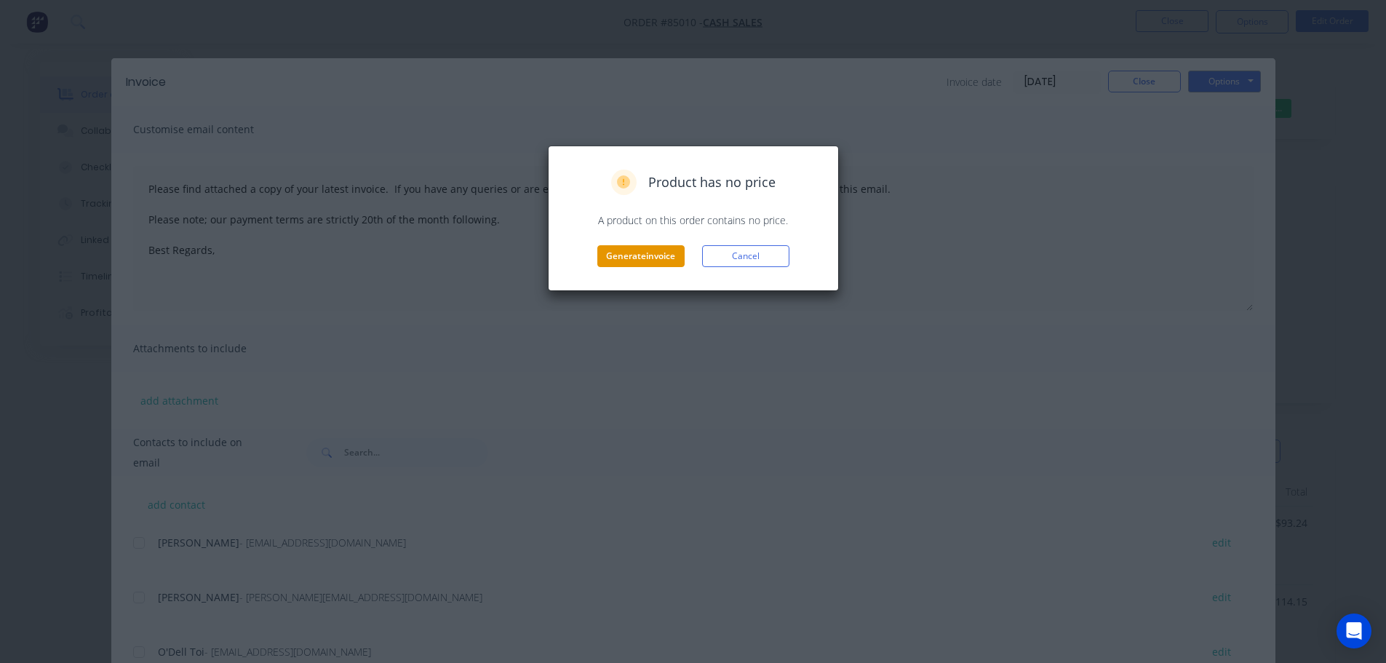
click at [632, 263] on button "Generate invoice" at bounding box center [640, 256] width 87 height 22
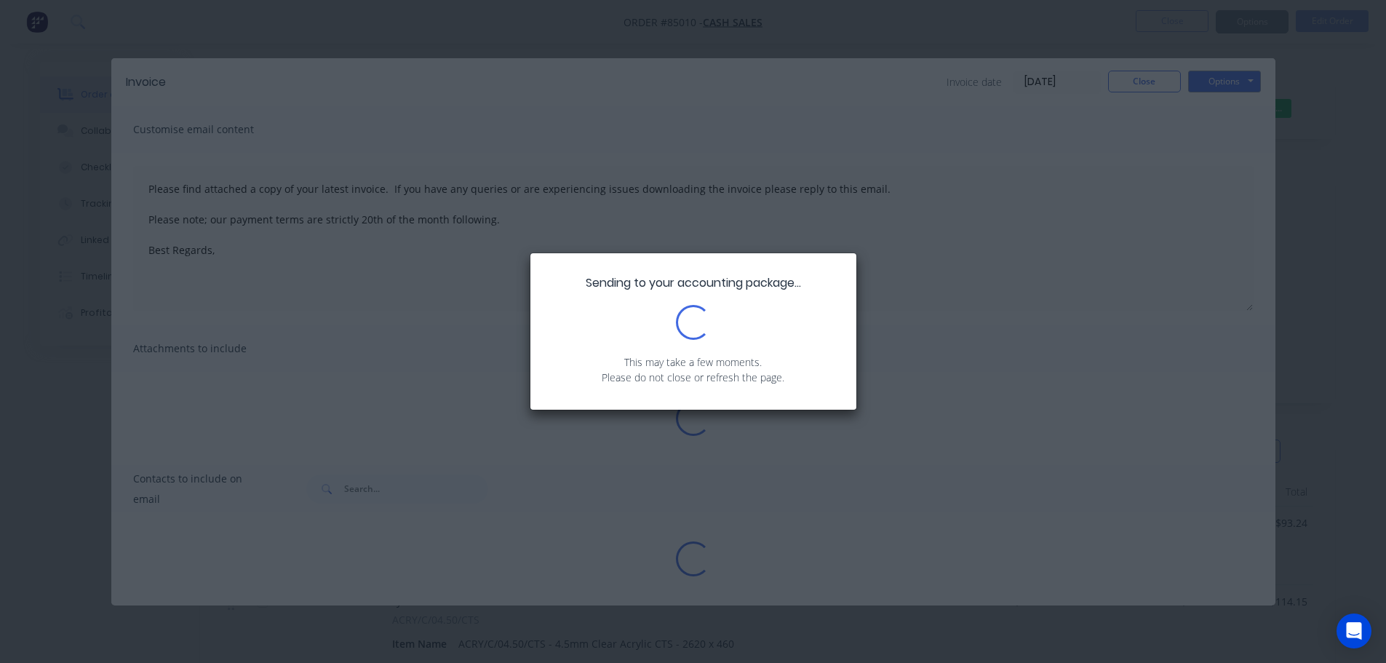
type textarea "Please find attached a copy of your latest invoice. If you have any queries or …"
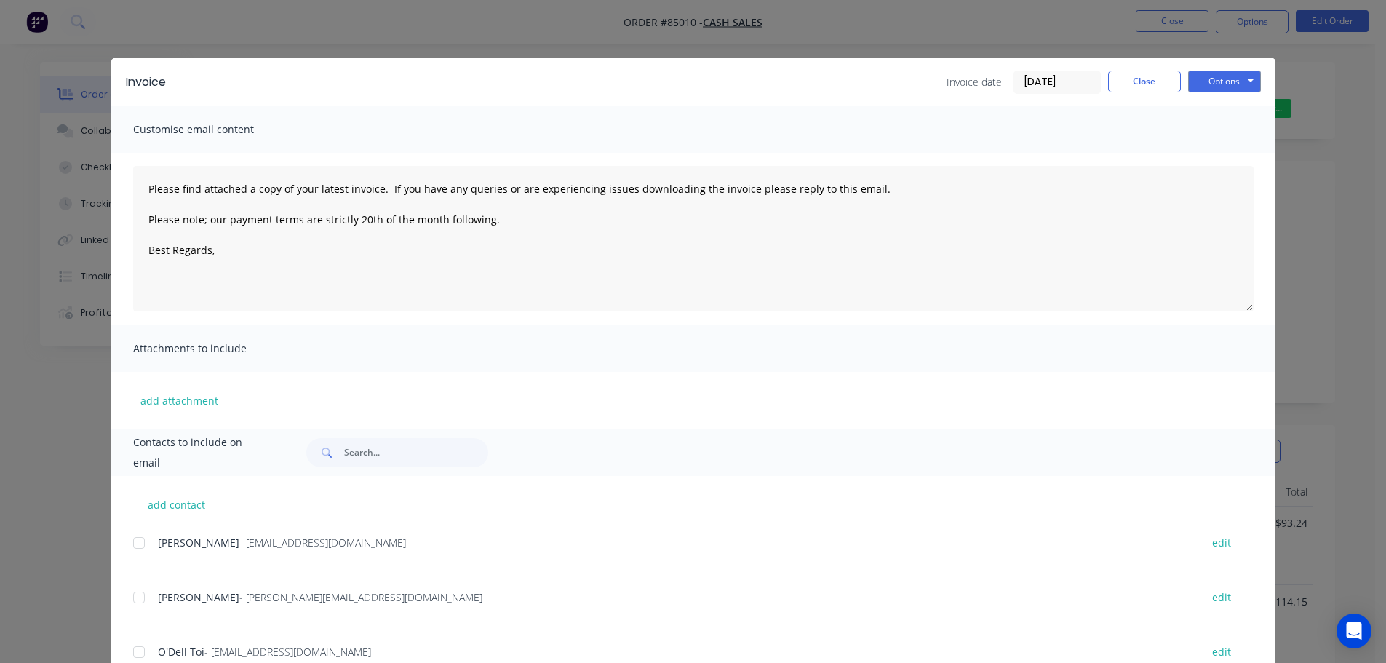
click at [92, 77] on div "Invoice Invoice date 08/10/25 Close Options Preview Print Email Customise email…" at bounding box center [693, 331] width 1386 height 663
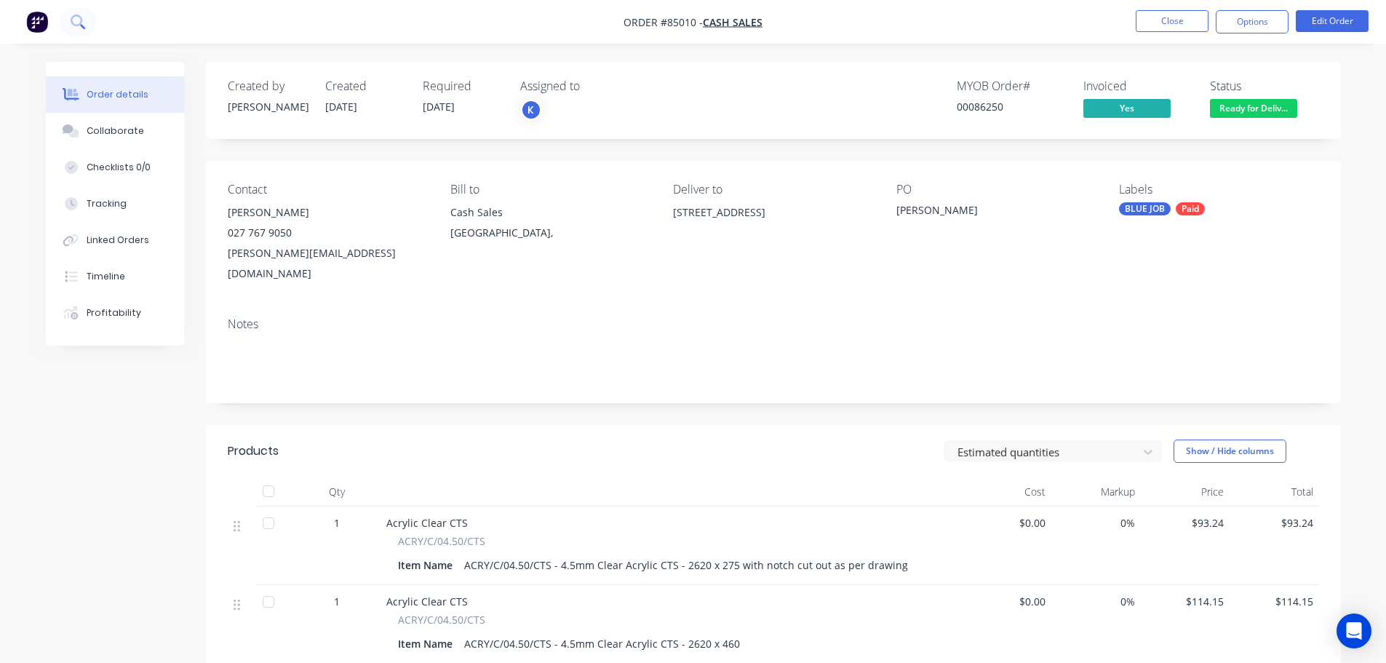
click at [75, 29] on button at bounding box center [78, 21] width 36 height 29
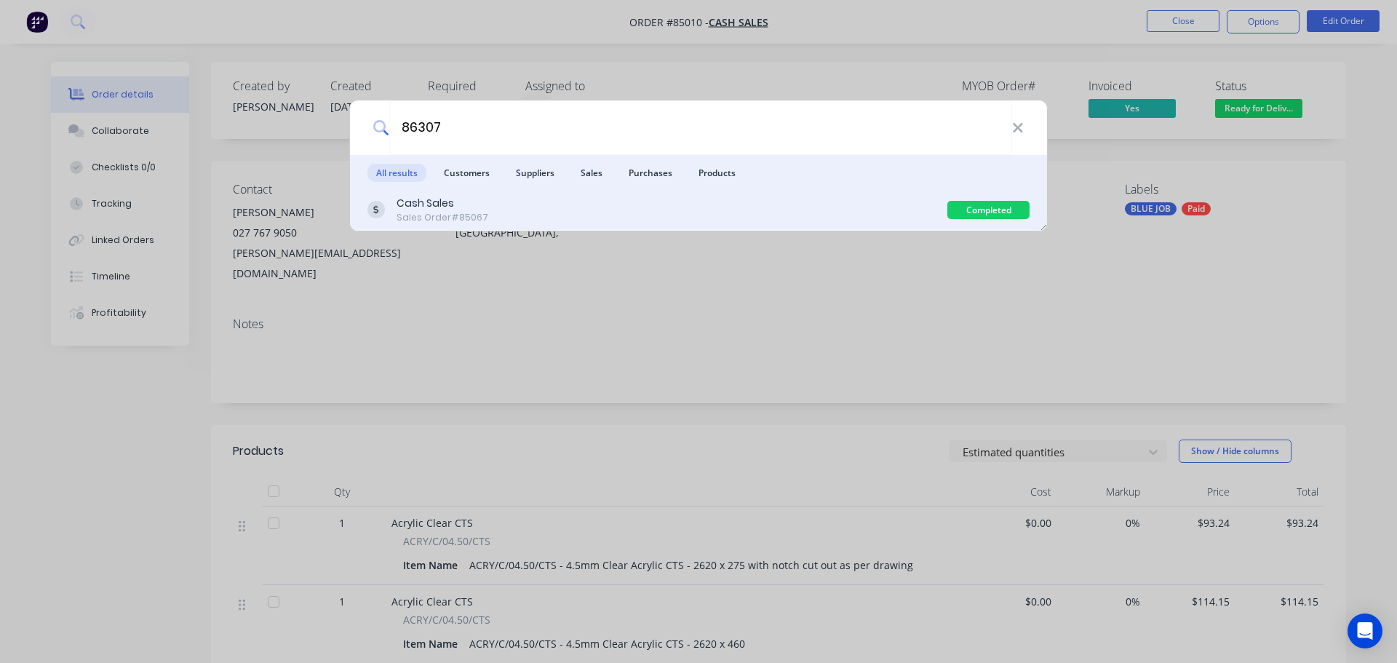
type input "86307"
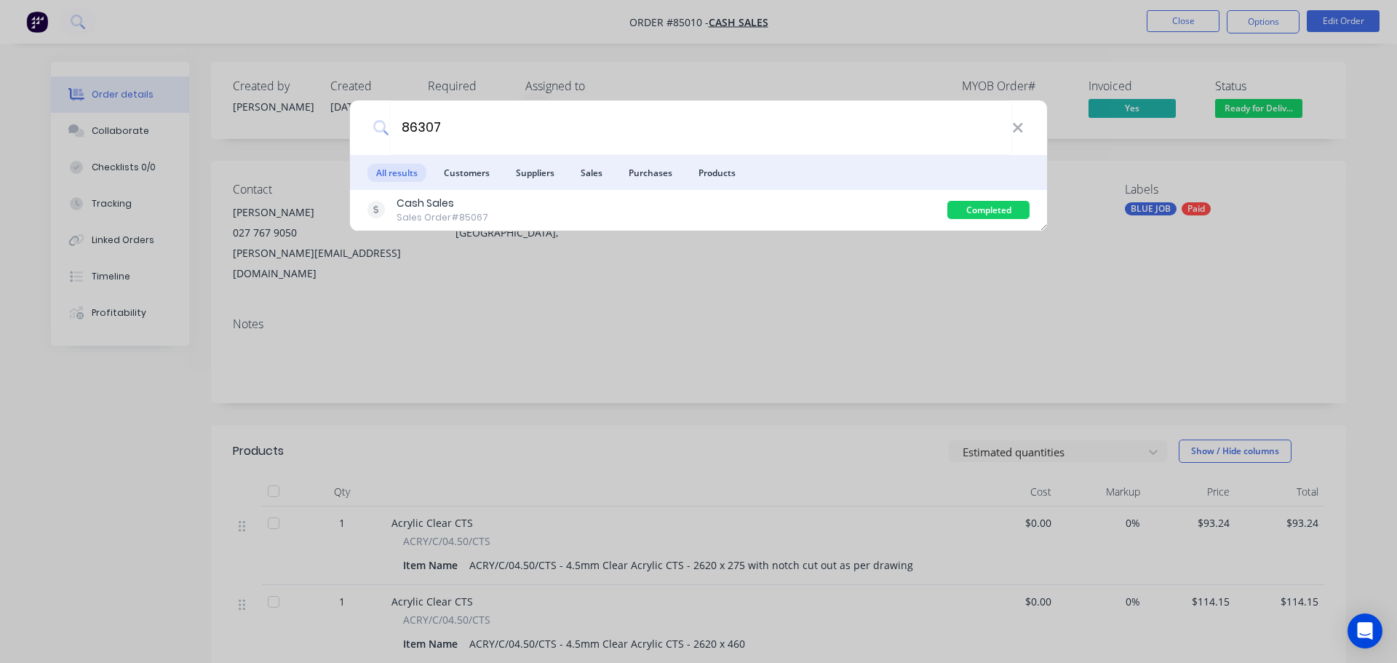
drag, startPoint x: 917, startPoint y: 202, endPoint x: 927, endPoint y: 199, distance: 10.4
click at [917, 201] on div "Cash Sales Sales Order #85067" at bounding box center [657, 210] width 580 height 28
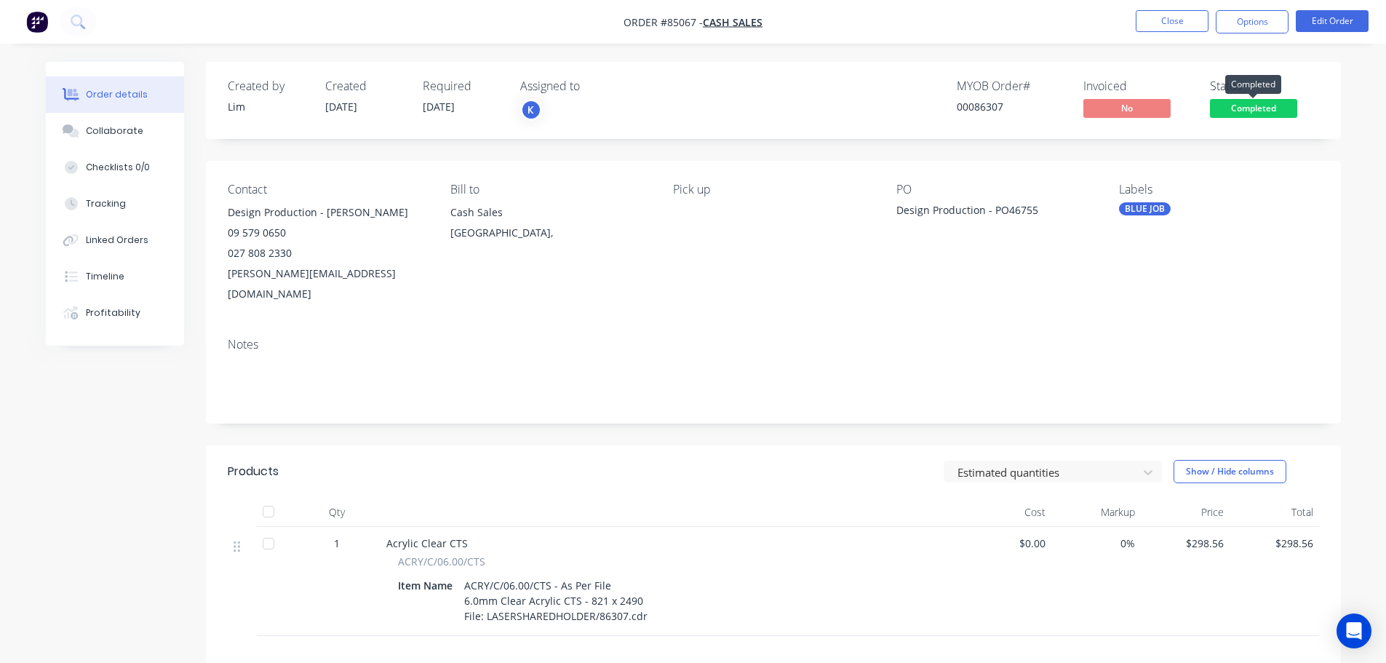
click at [1255, 102] on span "Completed" at bounding box center [1253, 108] width 87 height 18
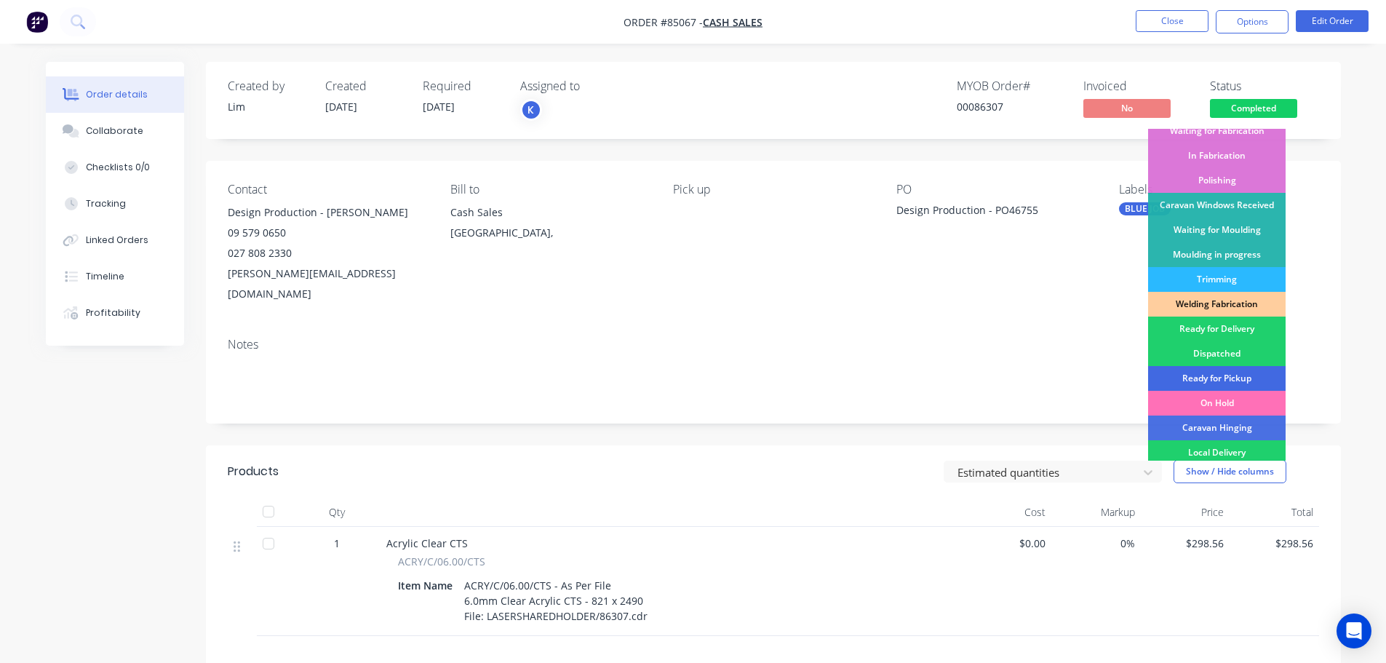
scroll to position [287, 0]
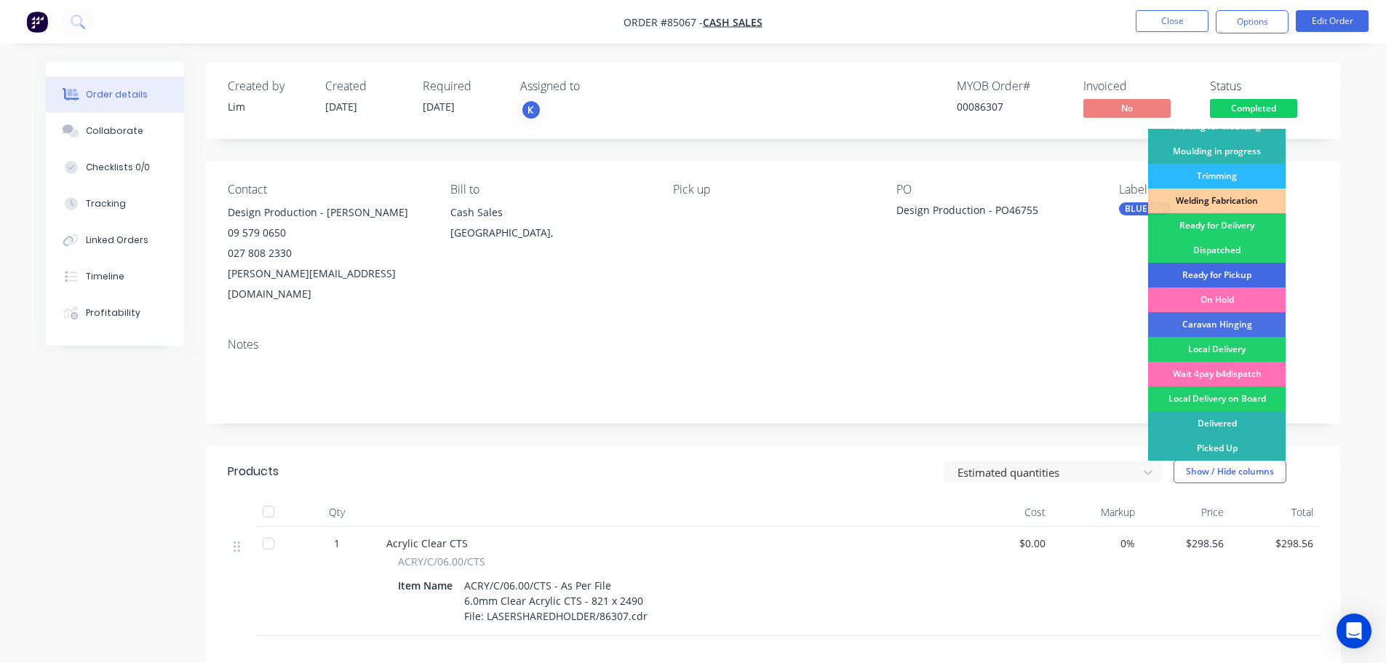
click at [1230, 267] on div "Ready for Pickup" at bounding box center [1217, 275] width 138 height 25
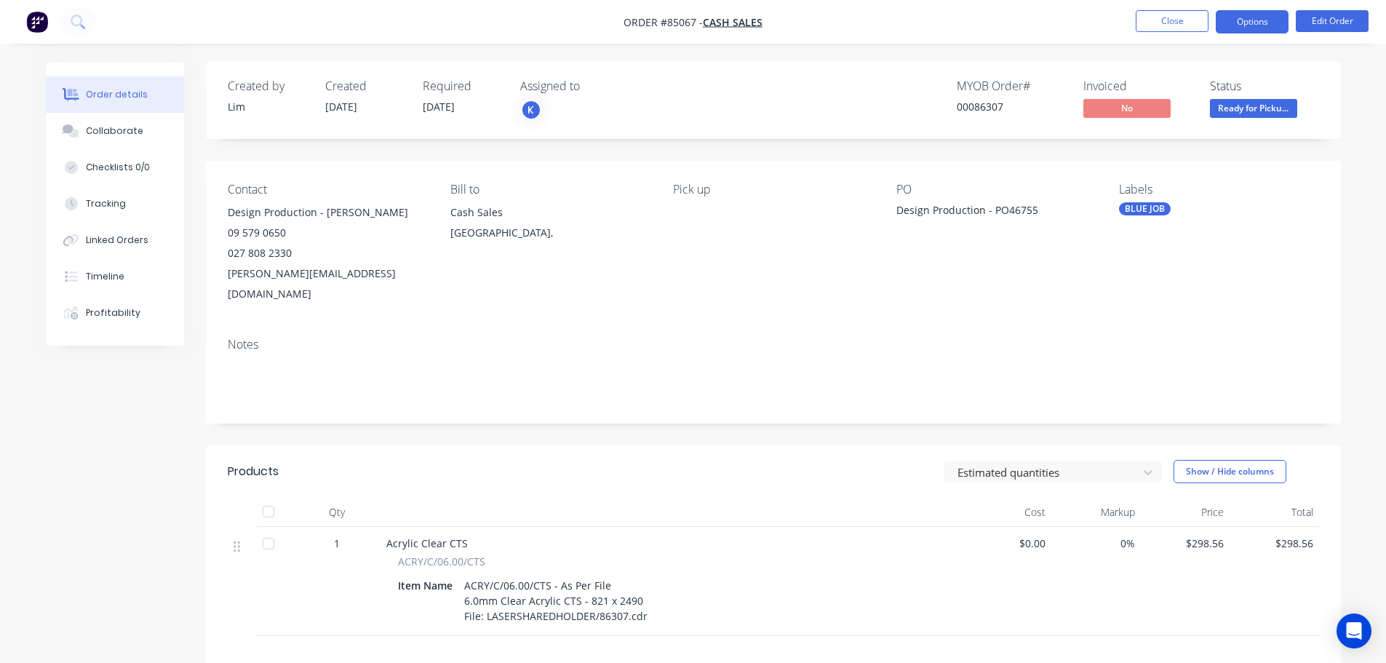
click at [1255, 31] on button "Options" at bounding box center [1252, 21] width 73 height 23
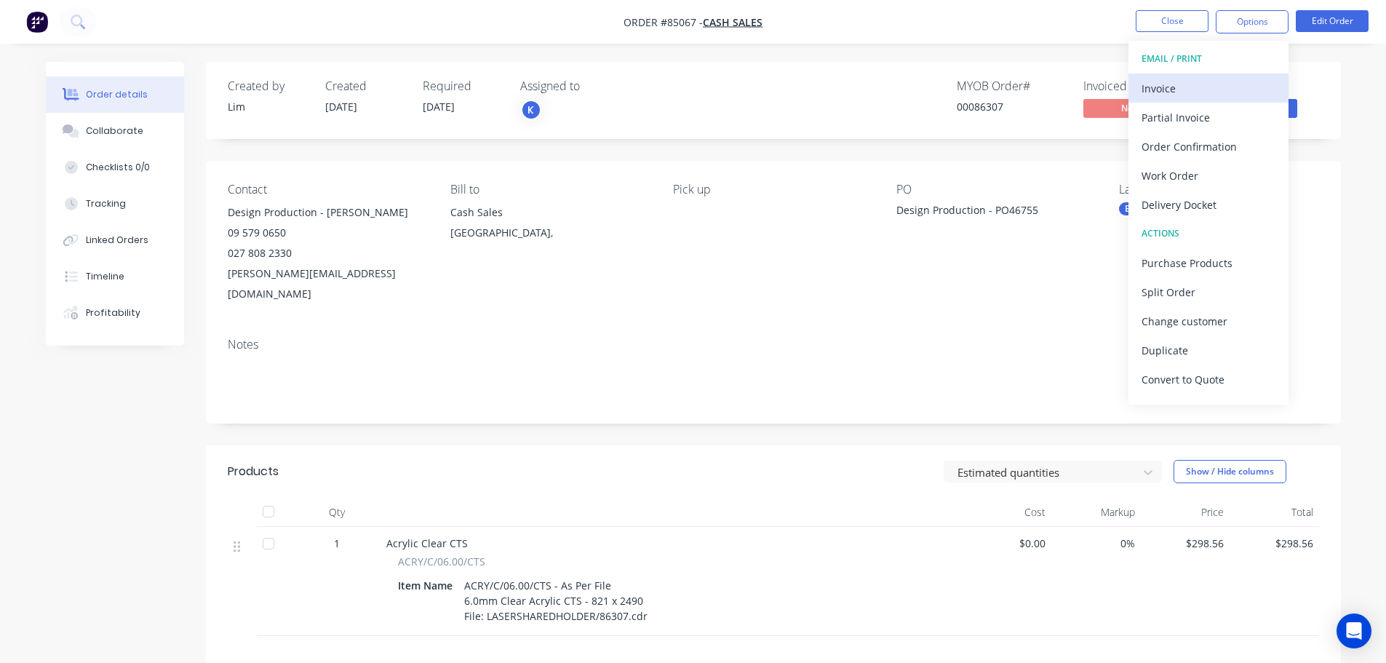
click at [1221, 84] on div "Invoice" at bounding box center [1209, 88] width 134 height 21
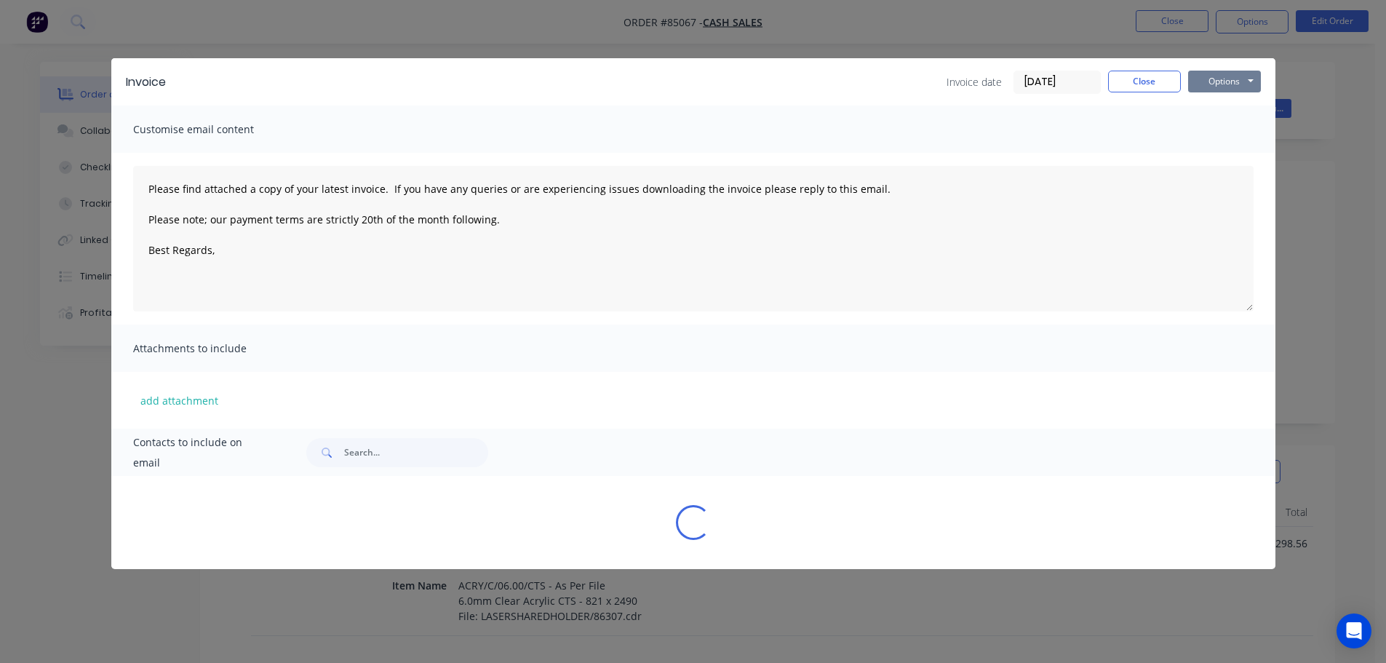
click at [1223, 84] on button "Options" at bounding box center [1224, 82] width 73 height 22
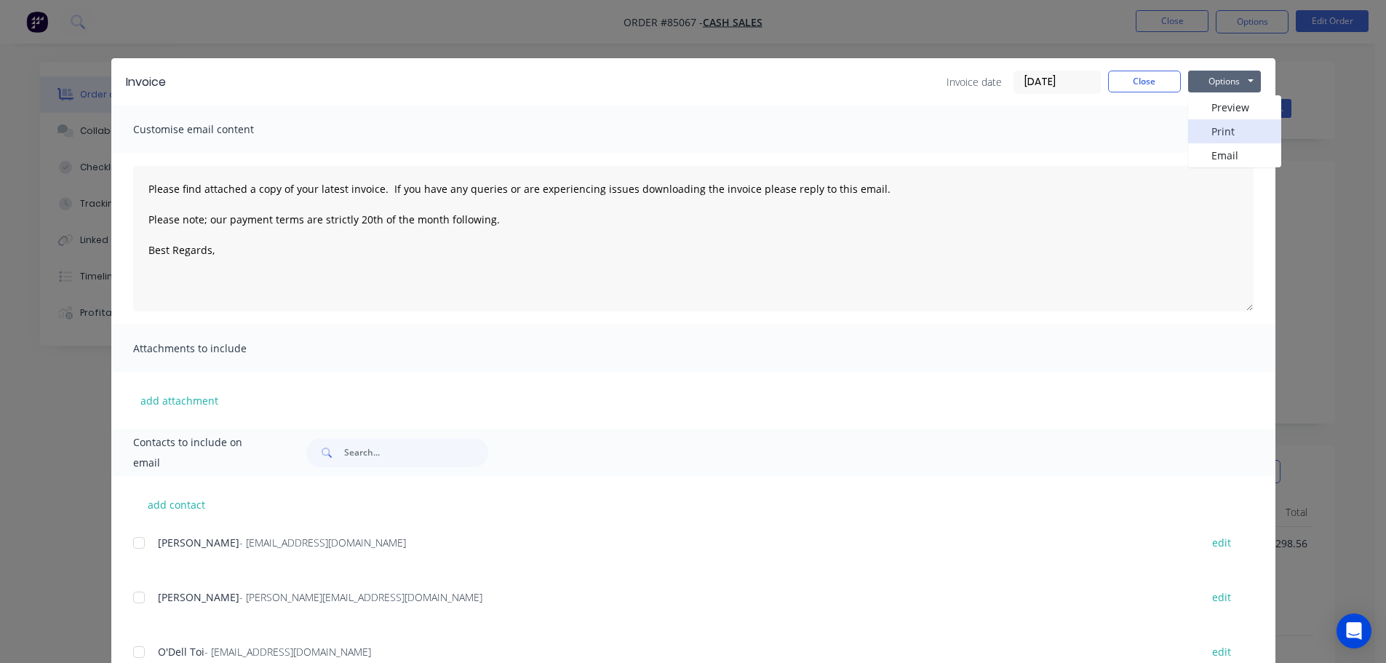
click at [1225, 125] on button "Print" at bounding box center [1234, 131] width 93 height 24
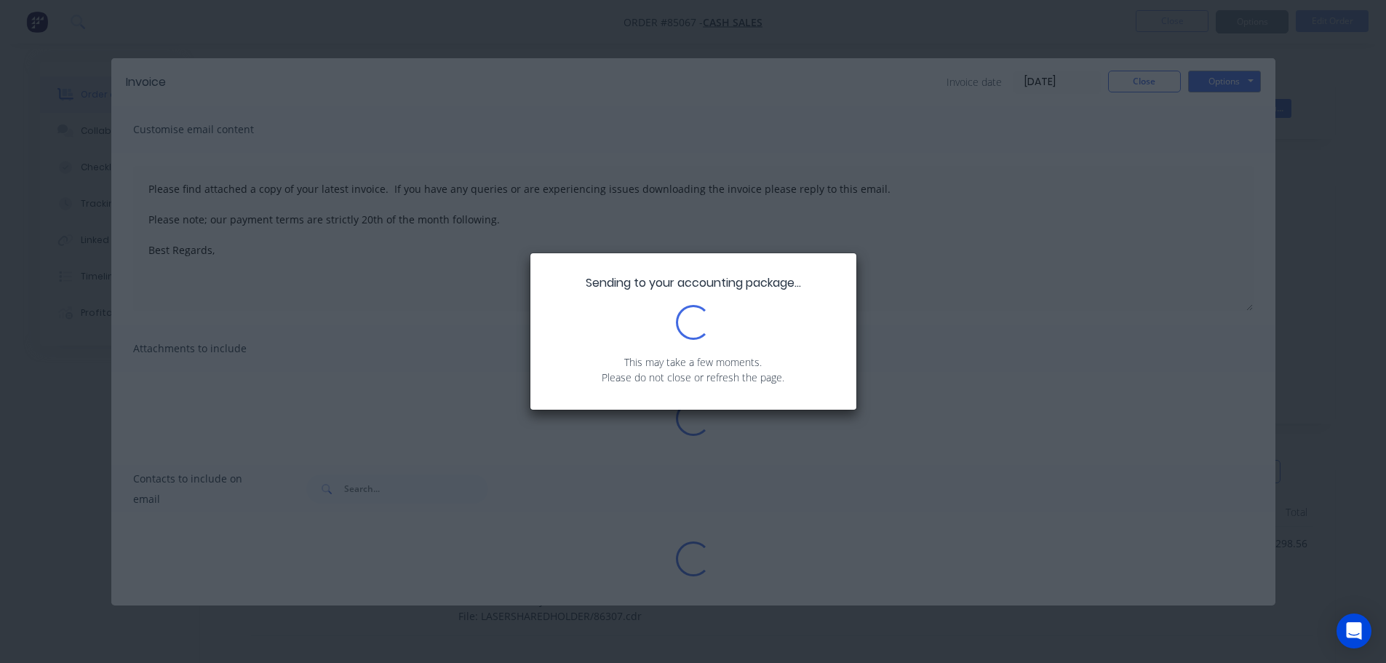
type textarea "Please find attached a copy of your latest invoice. If you have any queries or …"
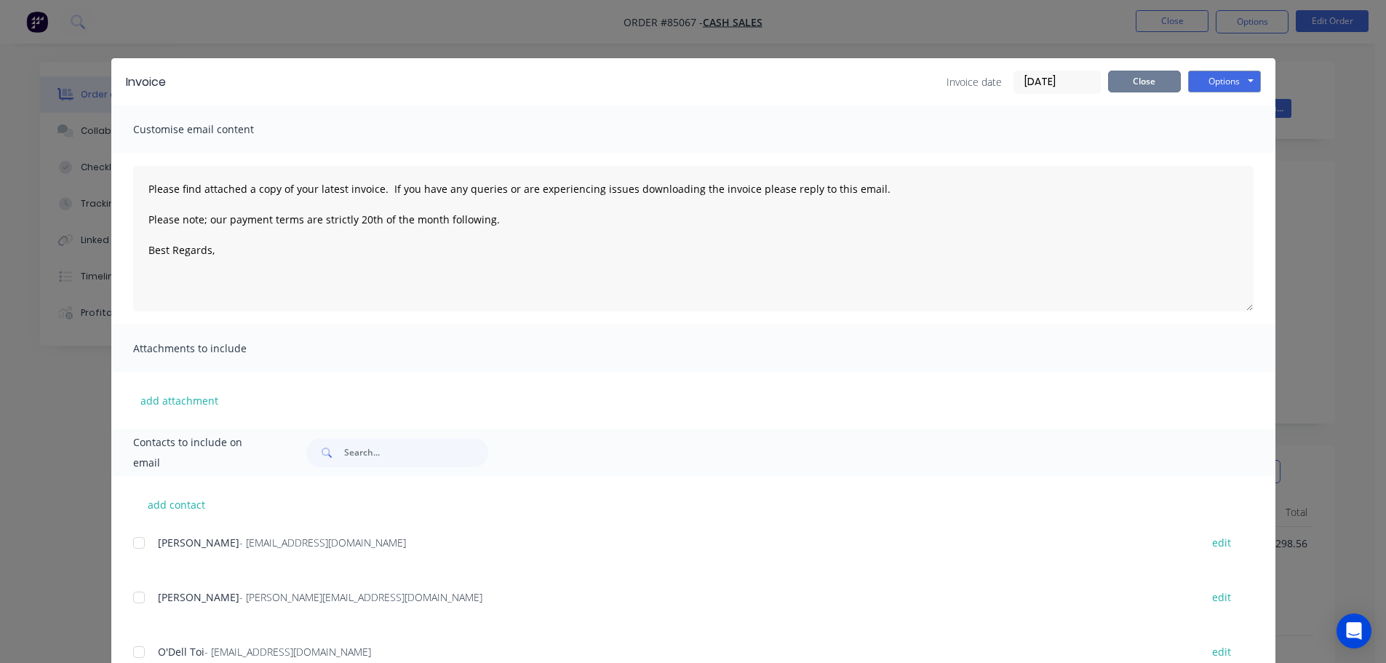
click at [1126, 75] on button "Close" at bounding box center [1144, 82] width 73 height 22
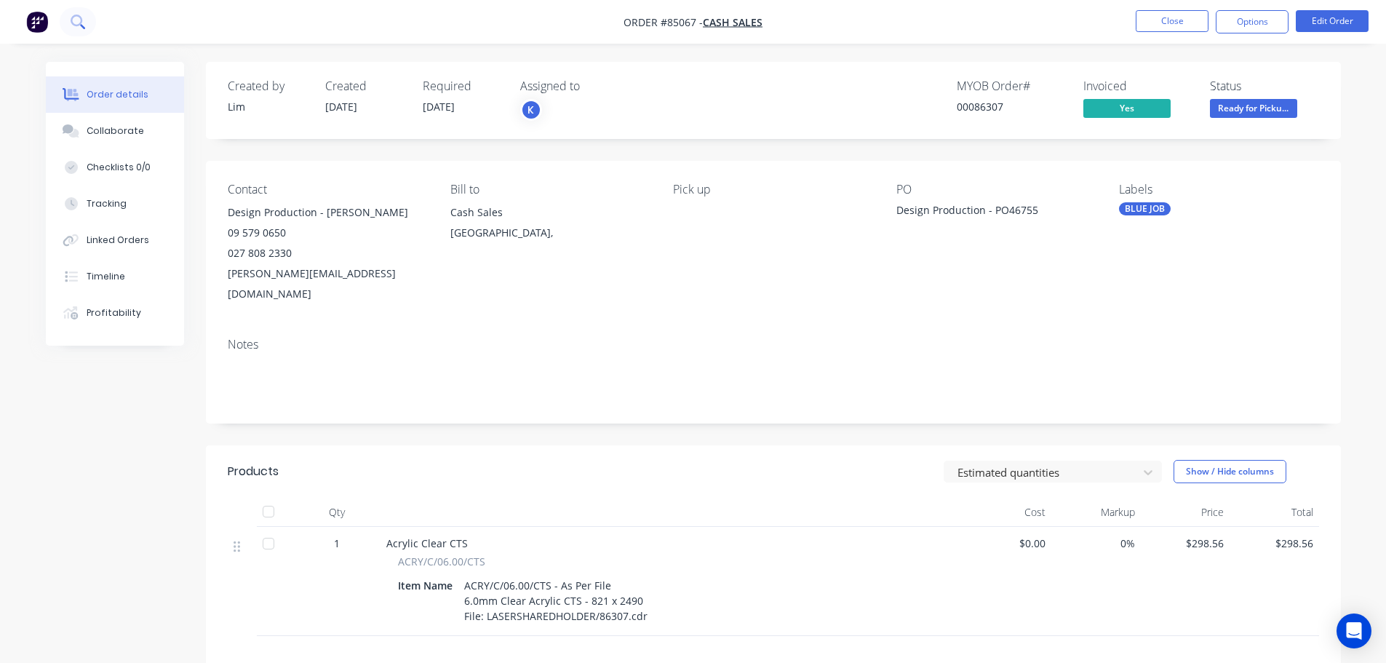
click at [78, 25] on icon at bounding box center [77, 21] width 12 height 12
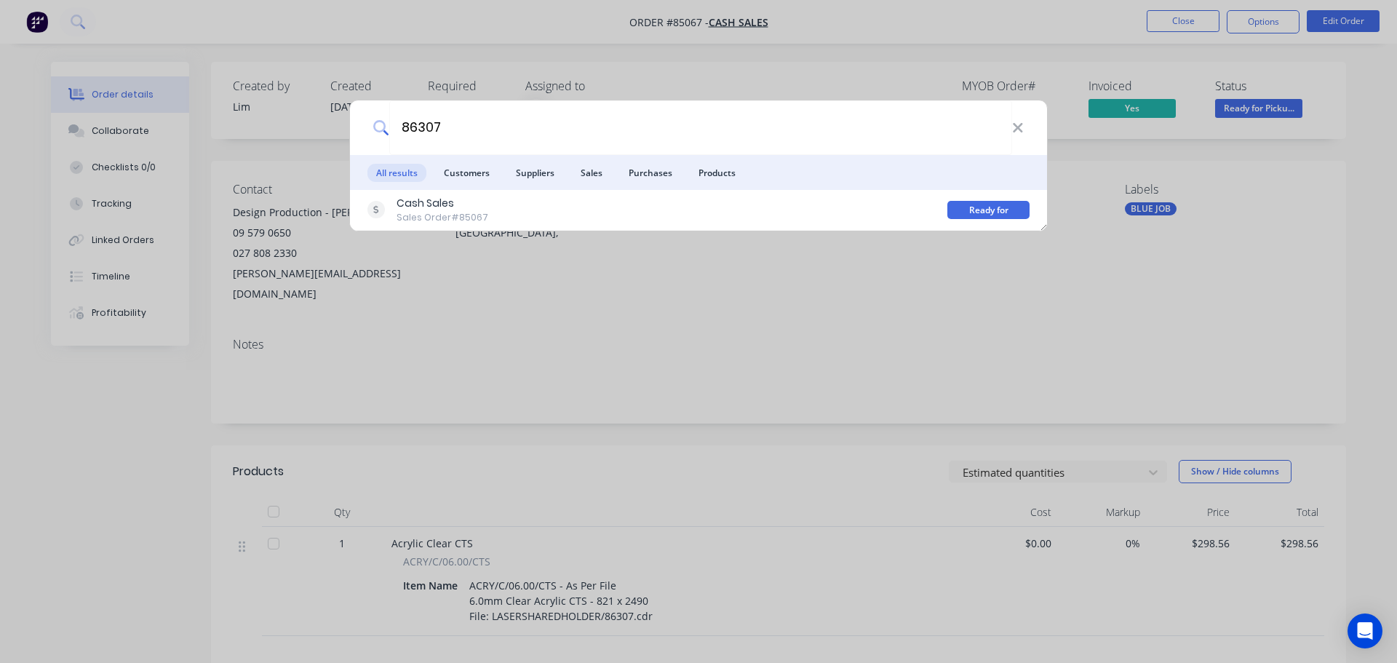
type input "86307"
drag, startPoint x: 397, startPoint y: 68, endPoint x: 137, endPoint y: 46, distance: 260.8
click at [391, 68] on div "86307 All results Customers Suppliers Sales Purchases Products Cash Sales Sales…" at bounding box center [698, 331] width 1397 height 663
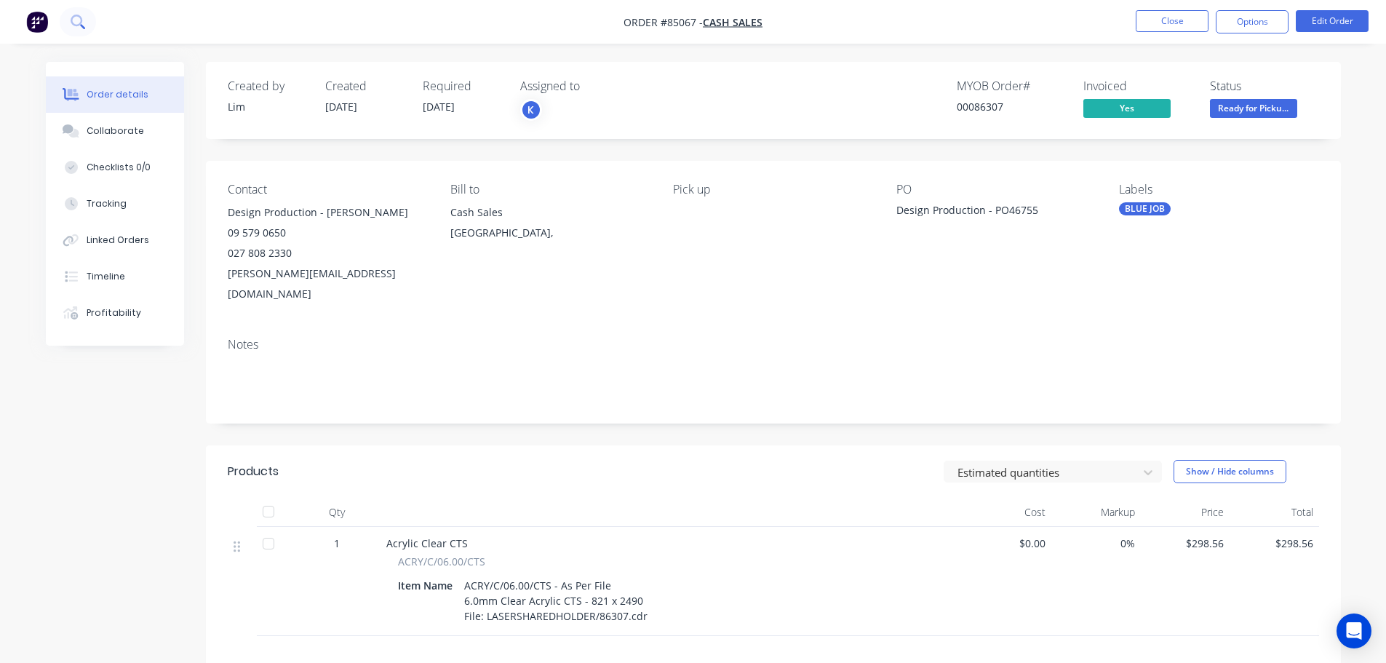
click at [89, 23] on button at bounding box center [78, 21] width 36 height 29
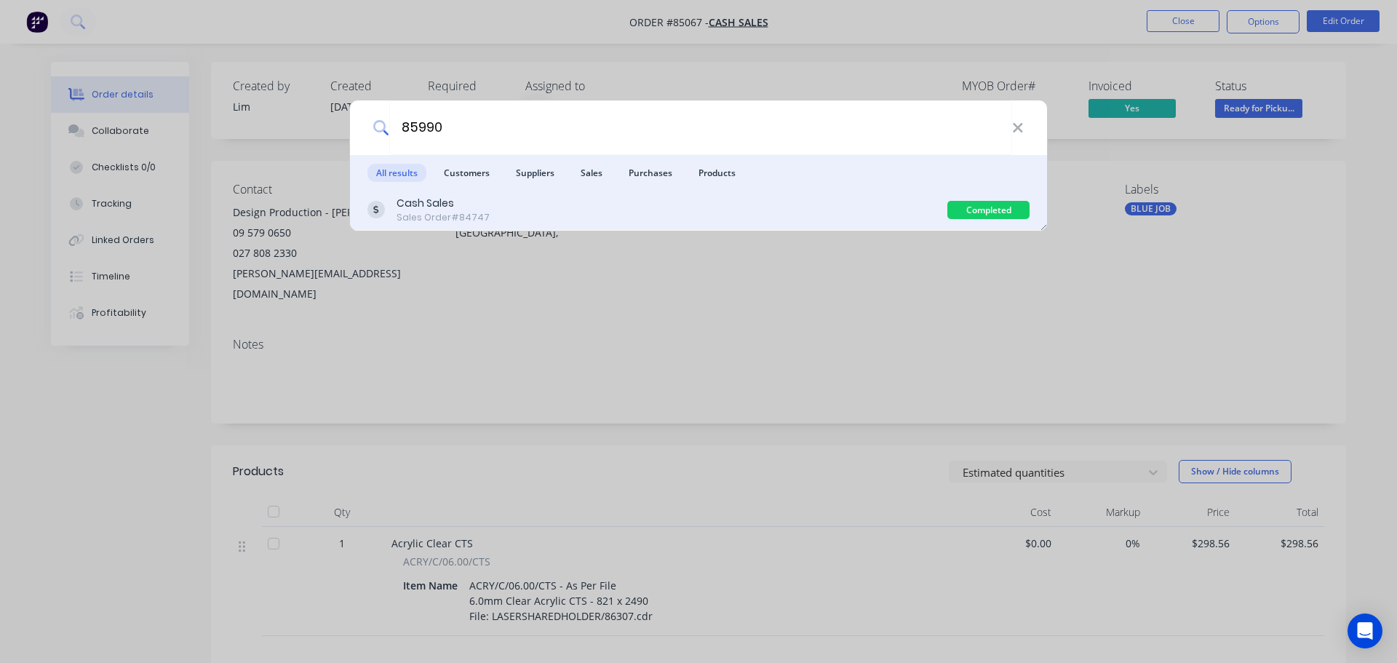
type input "85990"
click at [425, 211] on div "Sales Order #84747" at bounding box center [443, 217] width 93 height 13
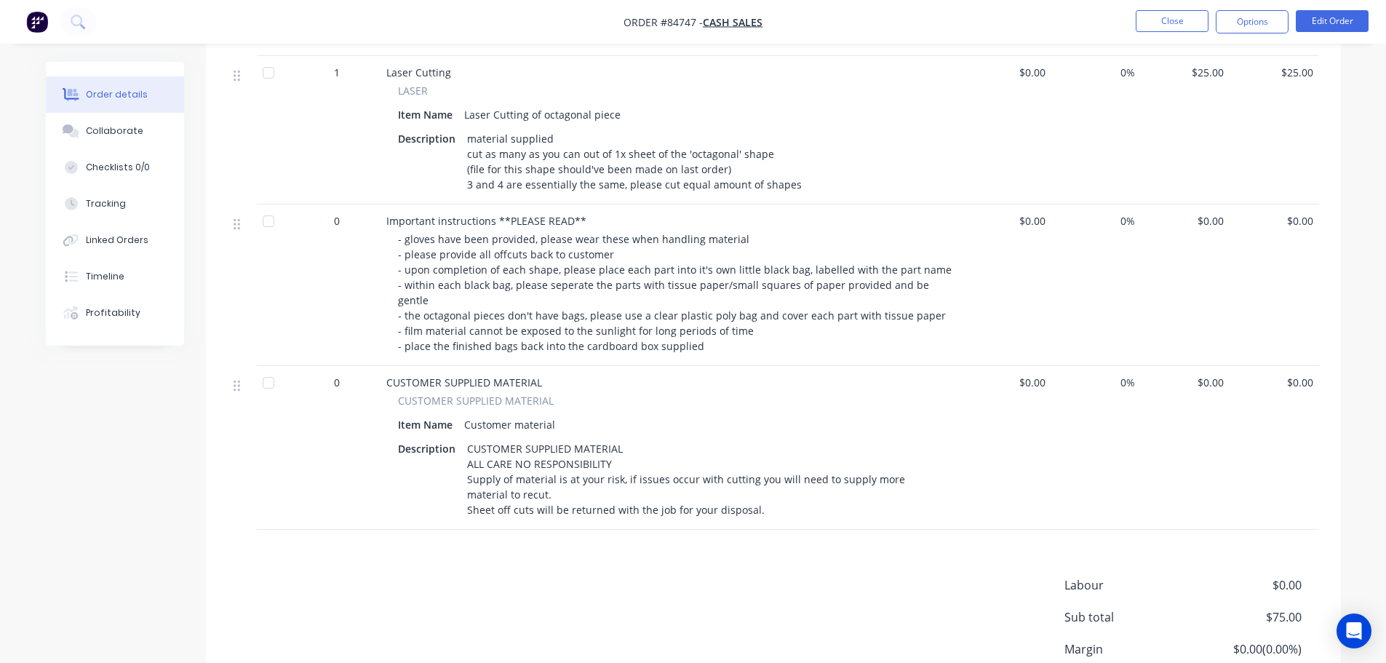
scroll to position [631, 0]
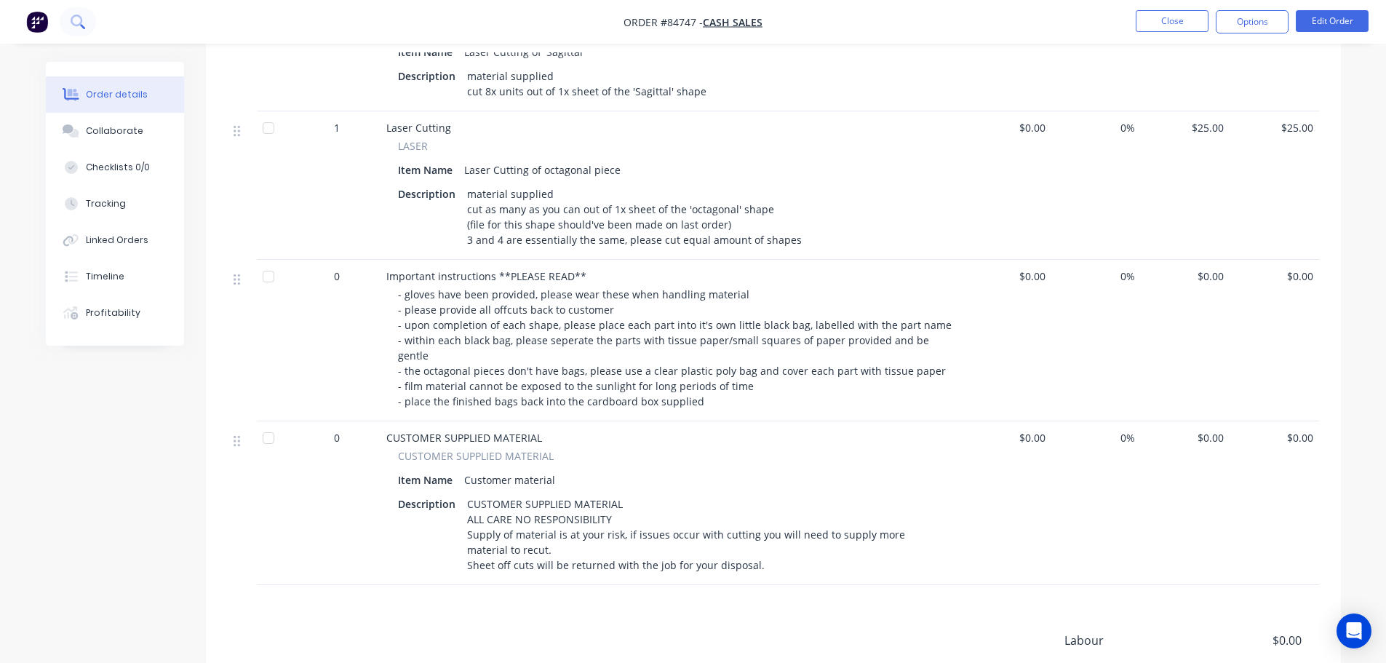
click at [84, 20] on icon at bounding box center [78, 22] width 14 height 14
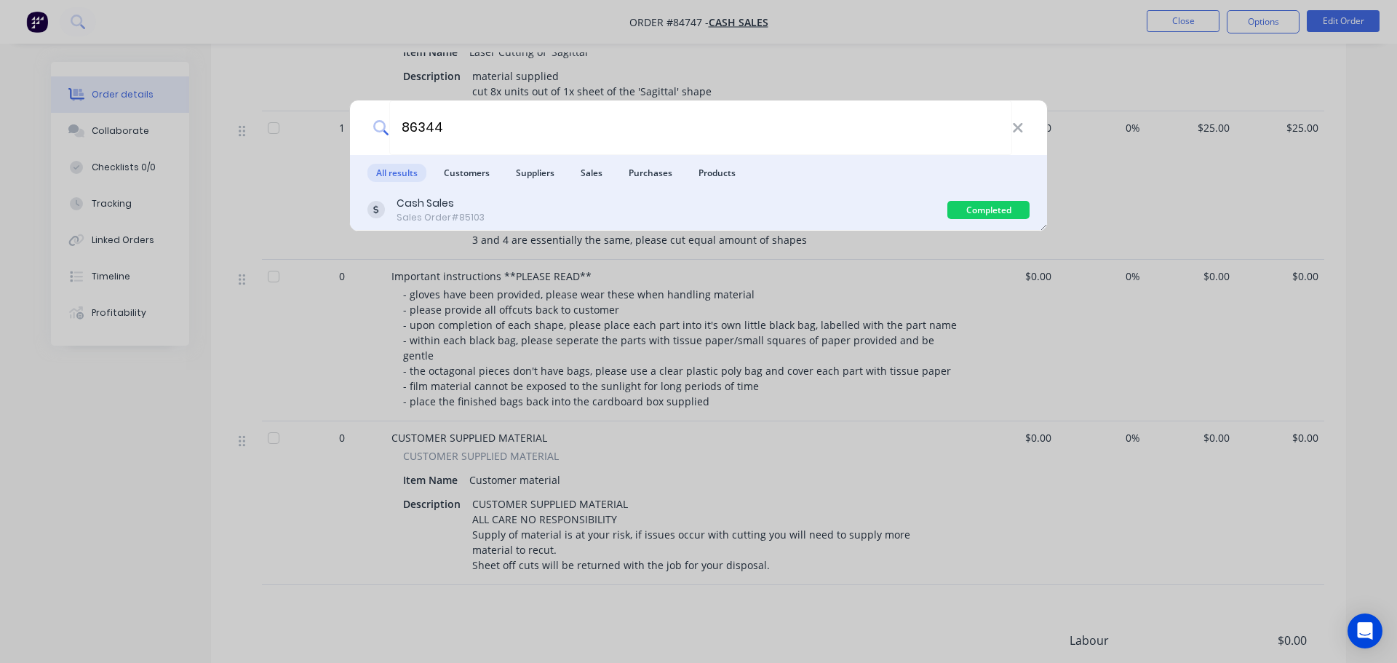
type input "86344"
click at [768, 223] on div "Cash Sales Sales Order #85103" at bounding box center [657, 210] width 580 height 28
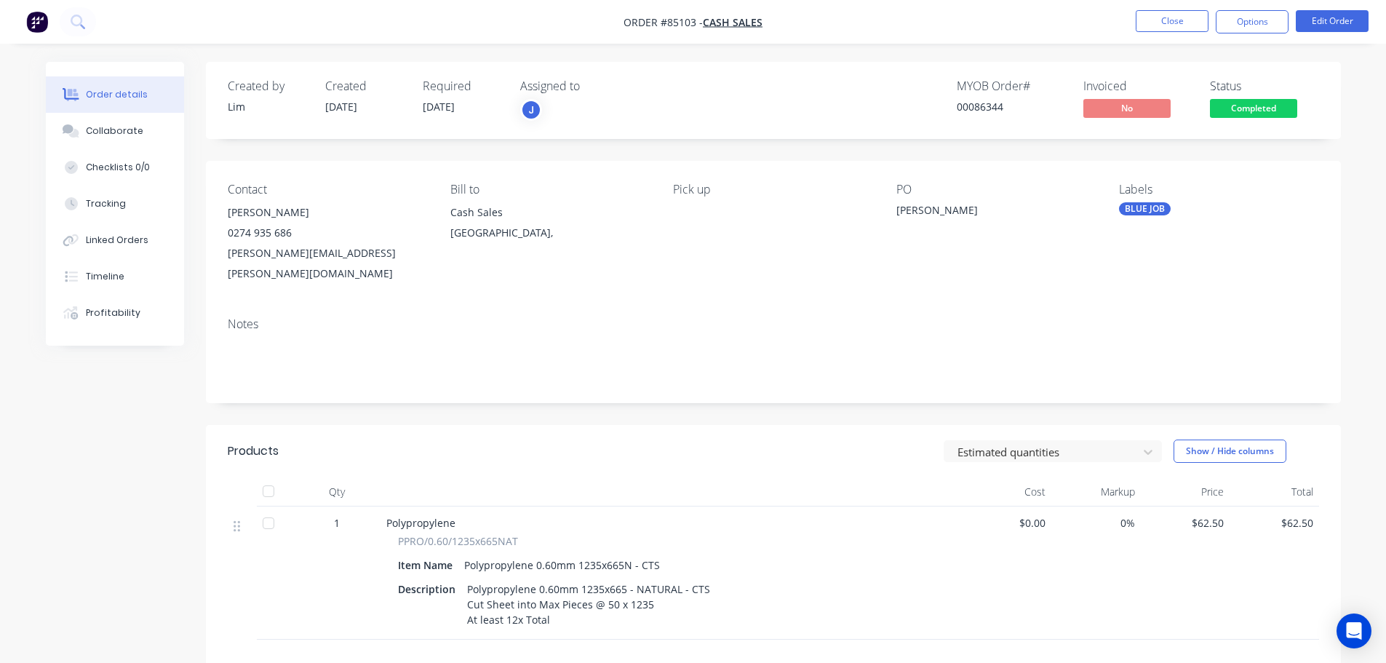
click at [1260, 108] on span "Completed" at bounding box center [1253, 108] width 87 height 18
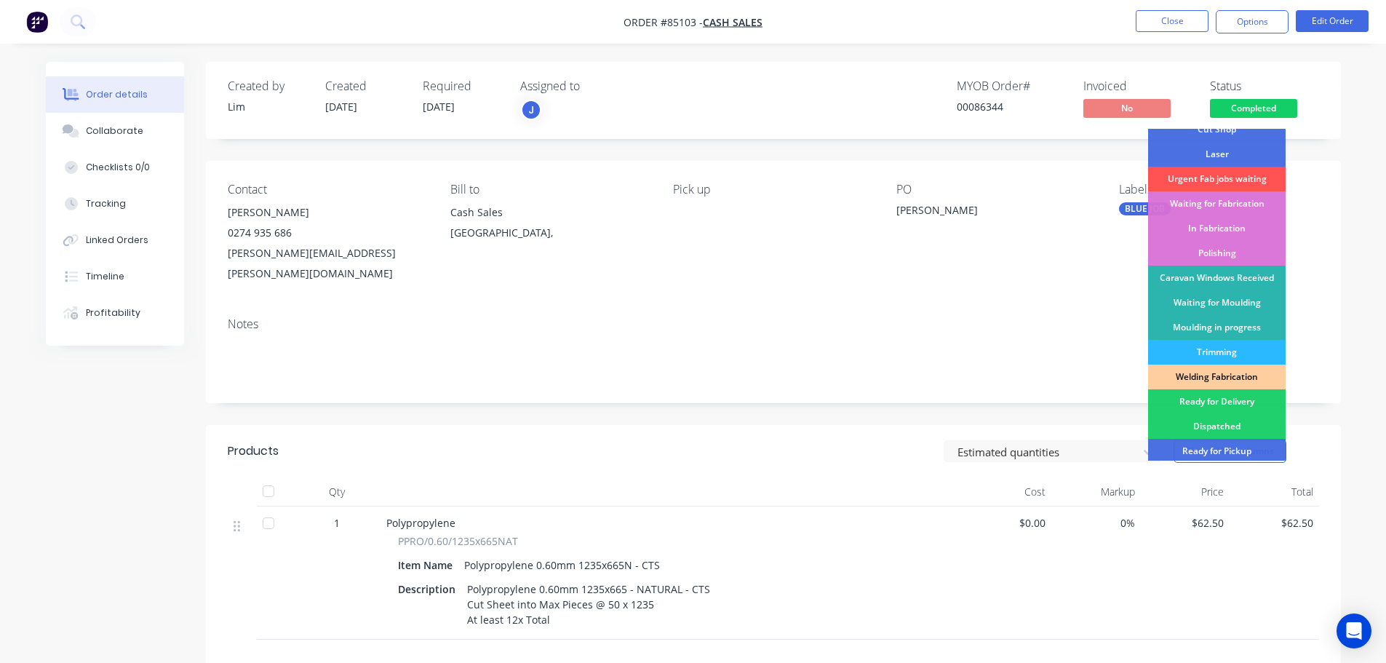
scroll to position [146, 0]
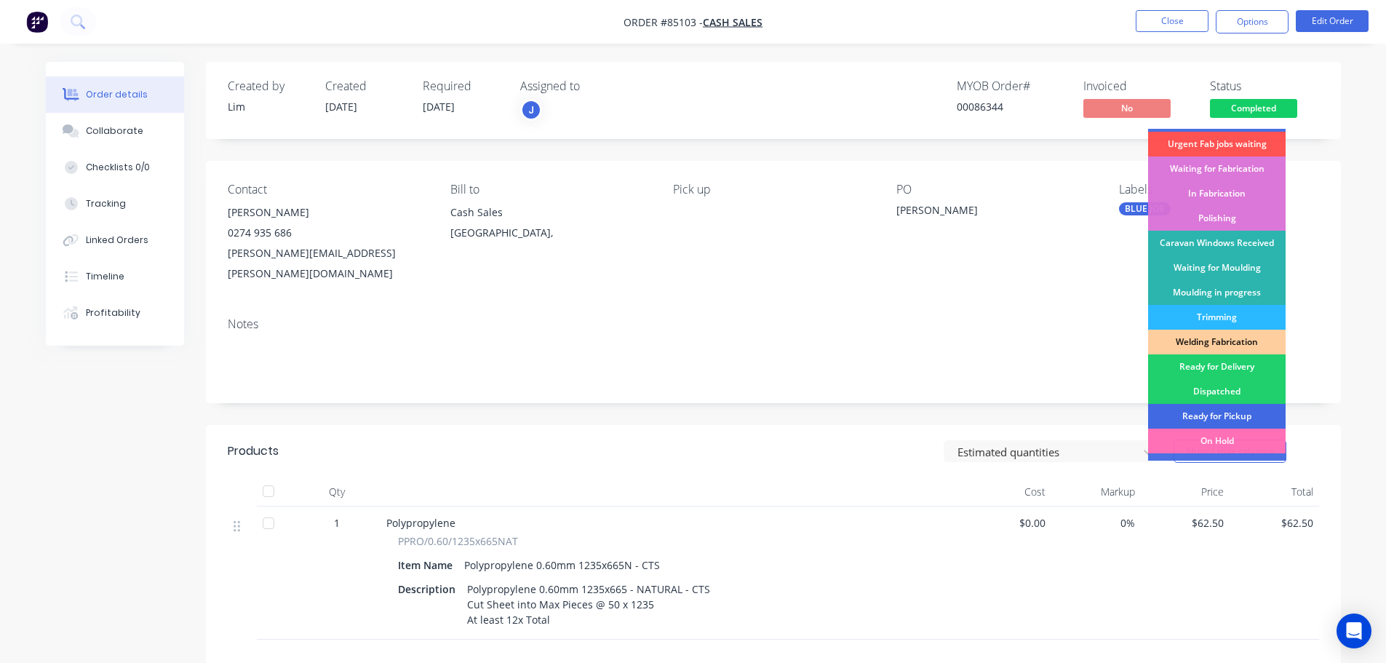
click at [1232, 412] on div "Ready for Pickup" at bounding box center [1217, 416] width 138 height 25
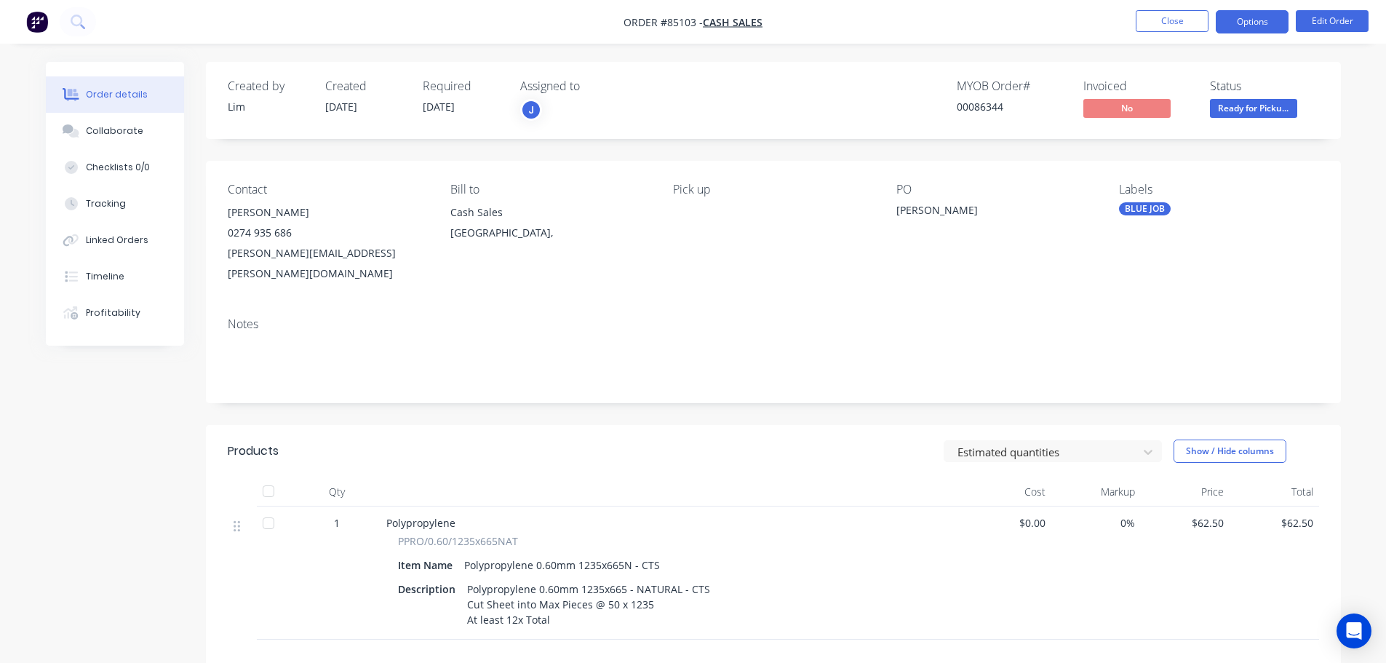
click at [1241, 25] on button "Options" at bounding box center [1252, 21] width 73 height 23
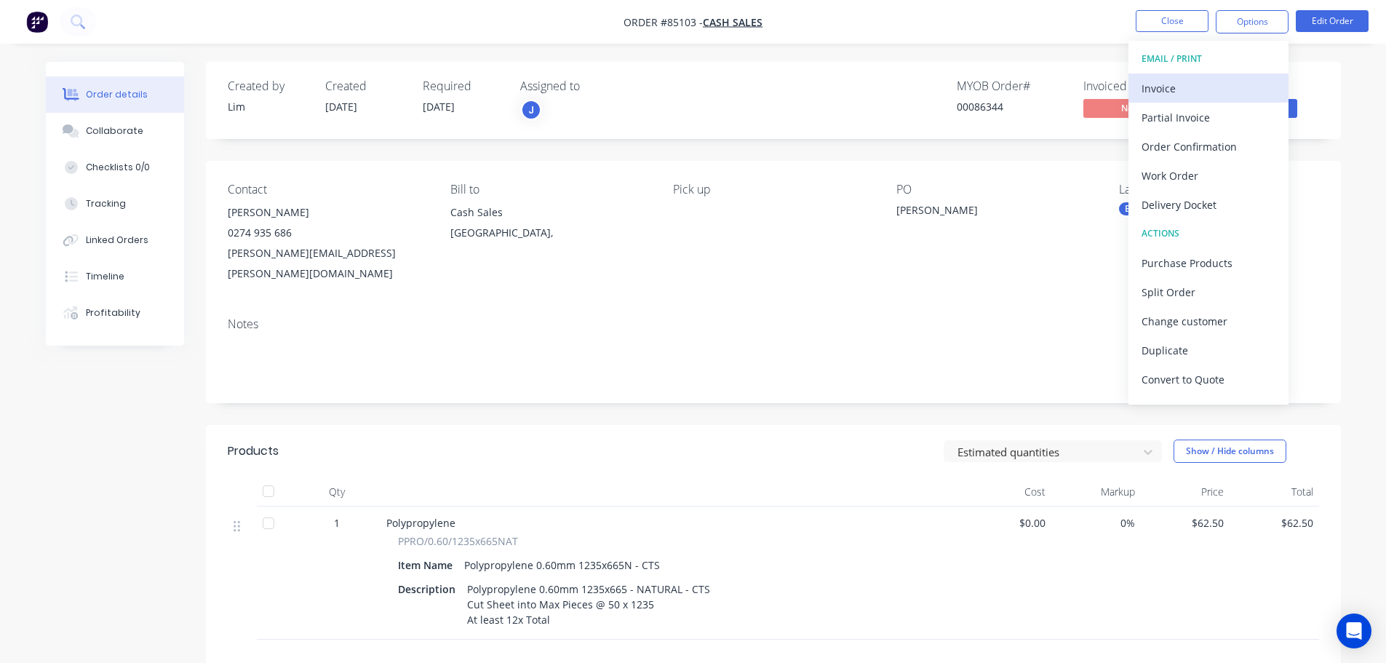
click at [1236, 82] on div "Invoice" at bounding box center [1209, 88] width 134 height 21
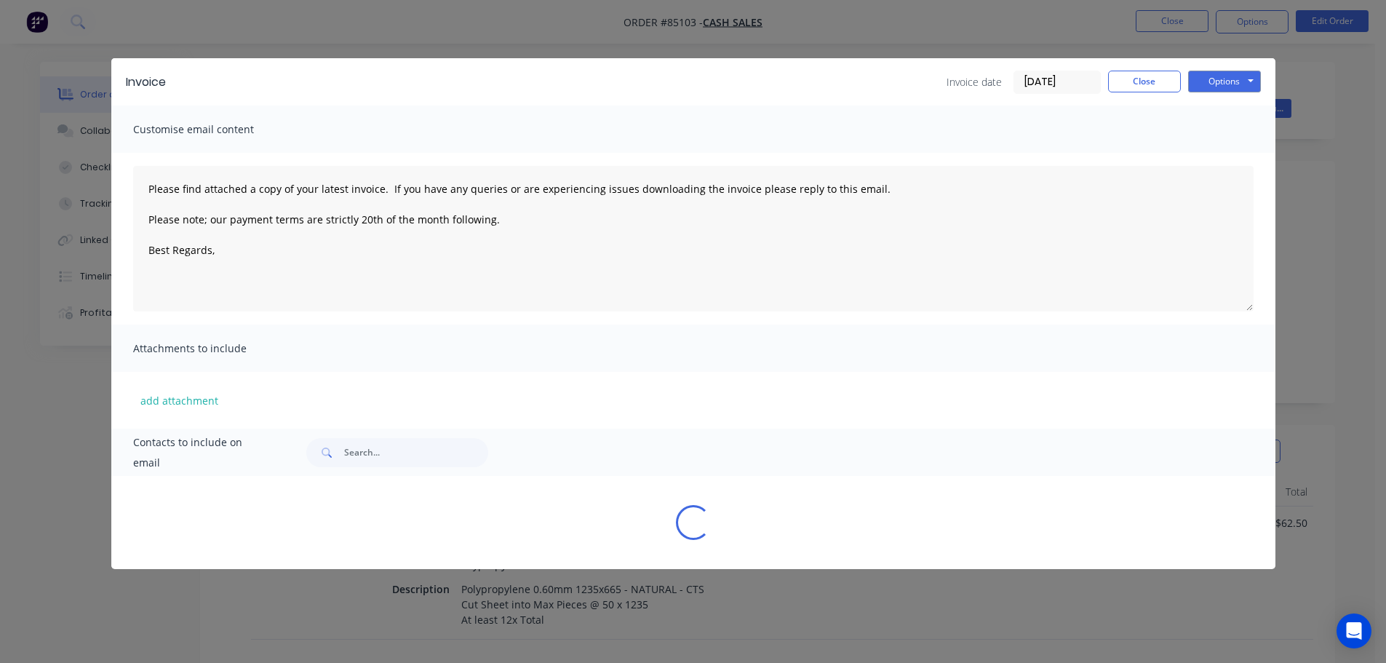
click at [1237, 82] on button "Options" at bounding box center [1224, 82] width 73 height 22
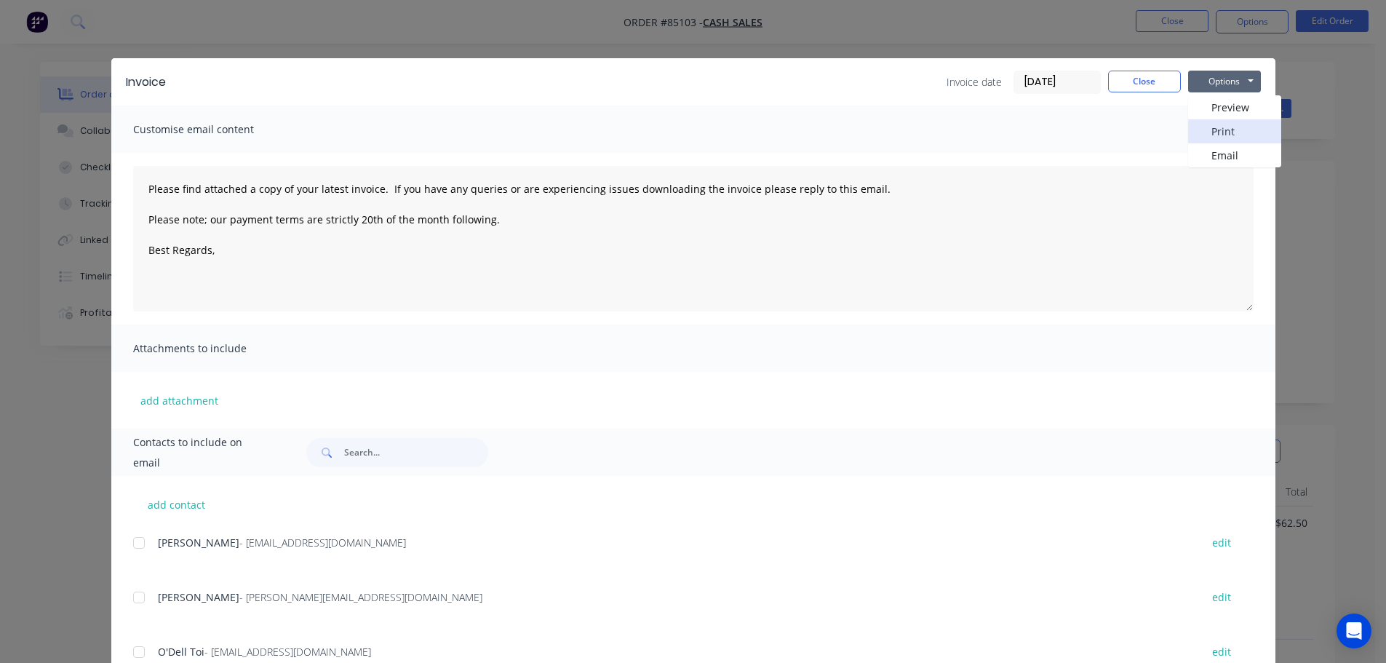
click at [1236, 129] on button "Print" at bounding box center [1234, 131] width 93 height 24
type textarea "Please find attached a copy of your latest invoice. If you have any queries or …"
click at [87, 38] on div "Invoice Invoice date 08/10/25 Close Options Preview Print Email Customise email…" at bounding box center [693, 331] width 1386 height 663
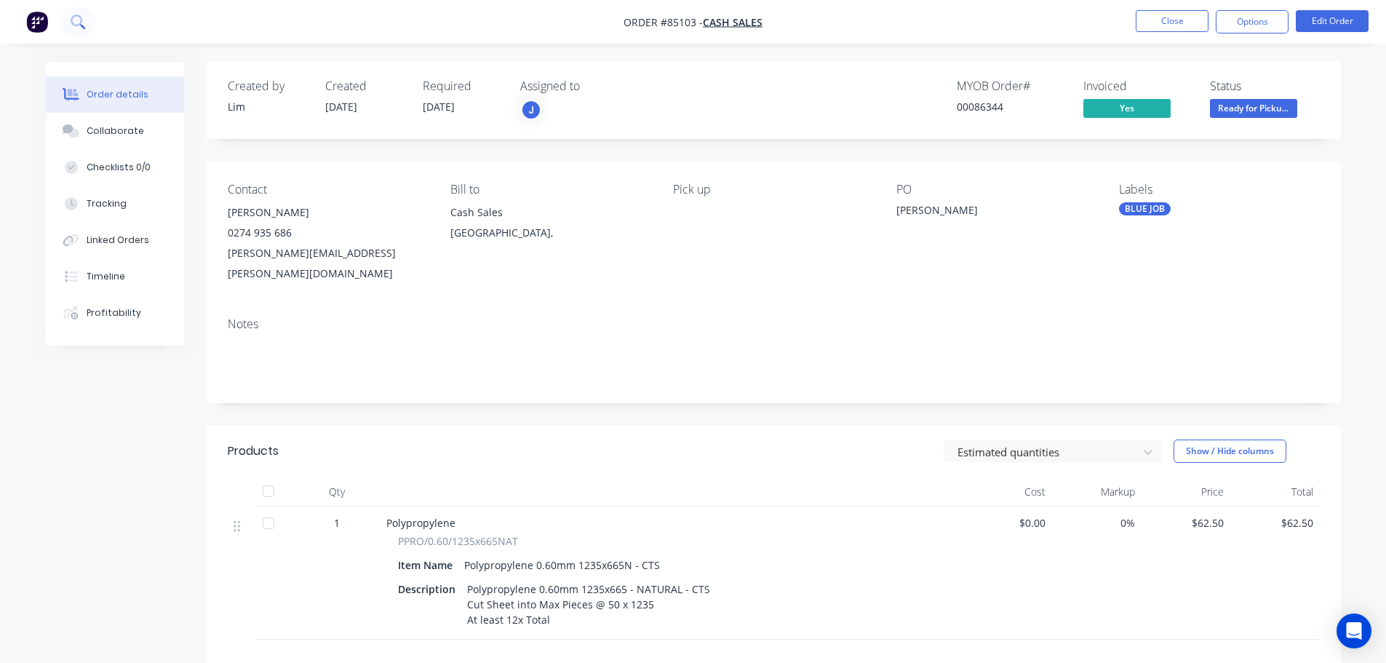
click at [79, 27] on icon at bounding box center [78, 22] width 14 height 14
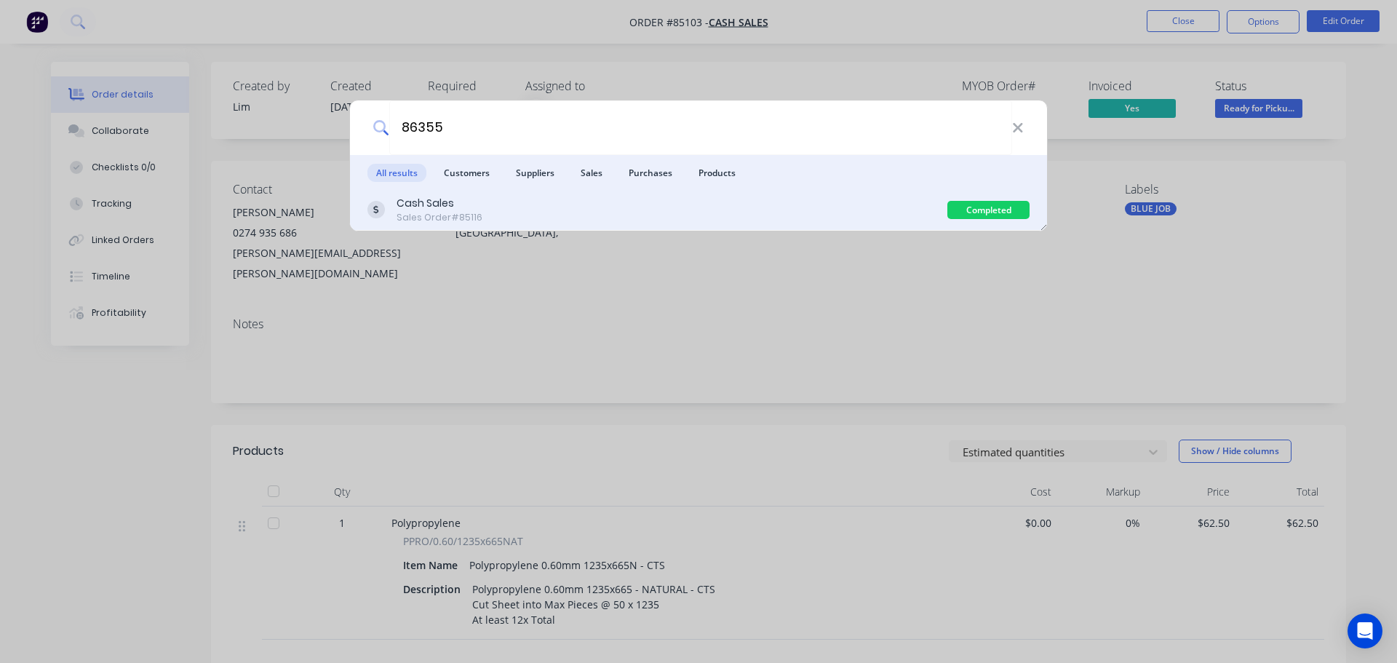
type input "86355"
click at [747, 213] on div "Cash Sales Sales Order #85116" at bounding box center [657, 210] width 580 height 28
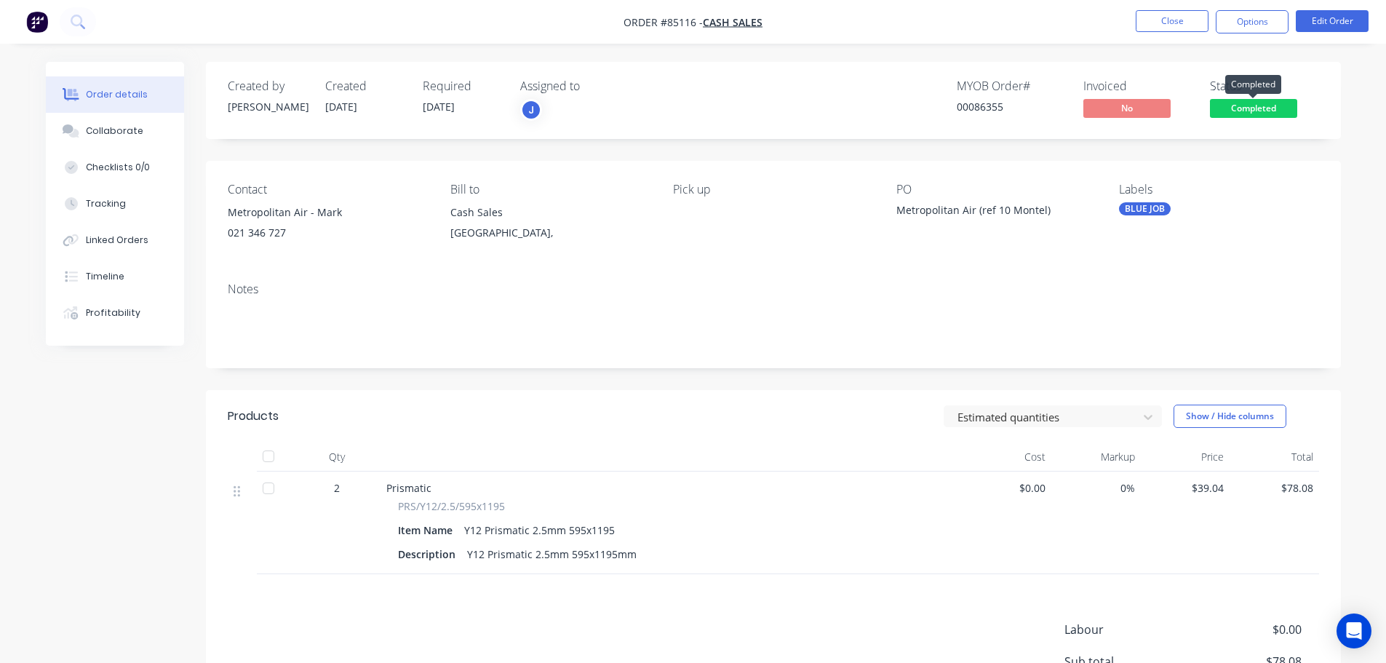
click at [1249, 108] on span "Completed" at bounding box center [1253, 108] width 87 height 18
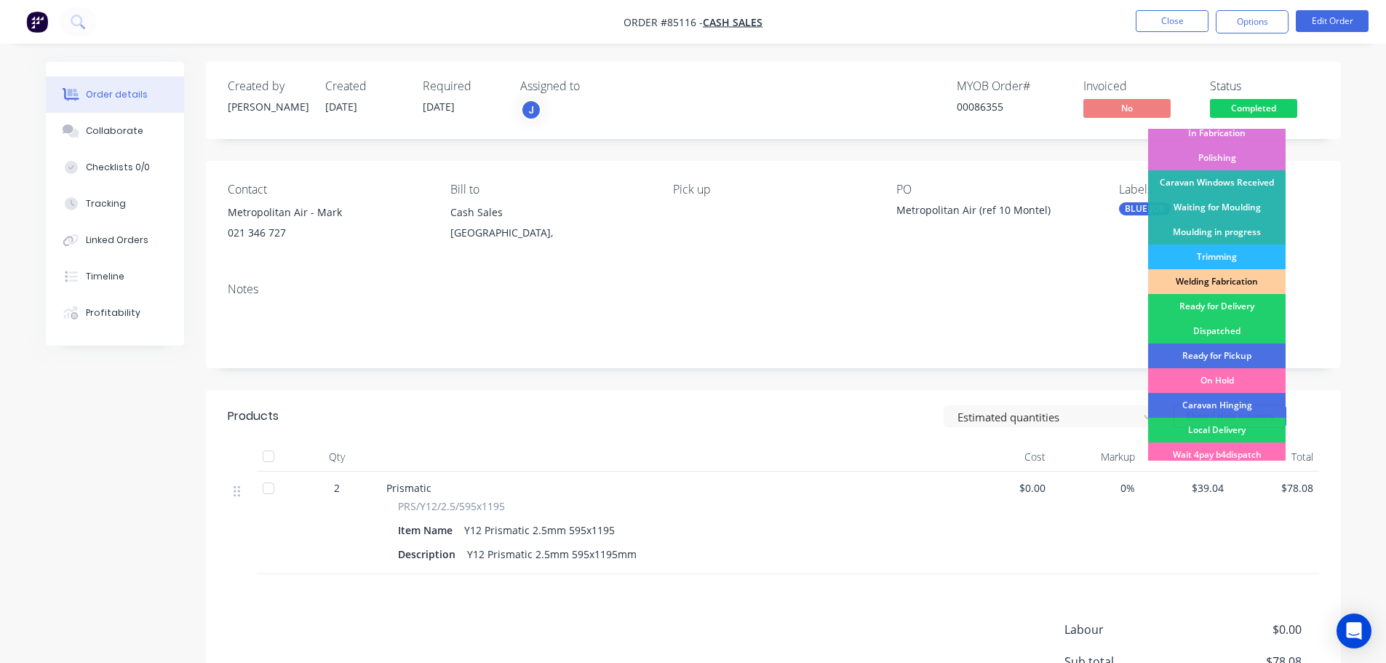
scroll to position [287, 0]
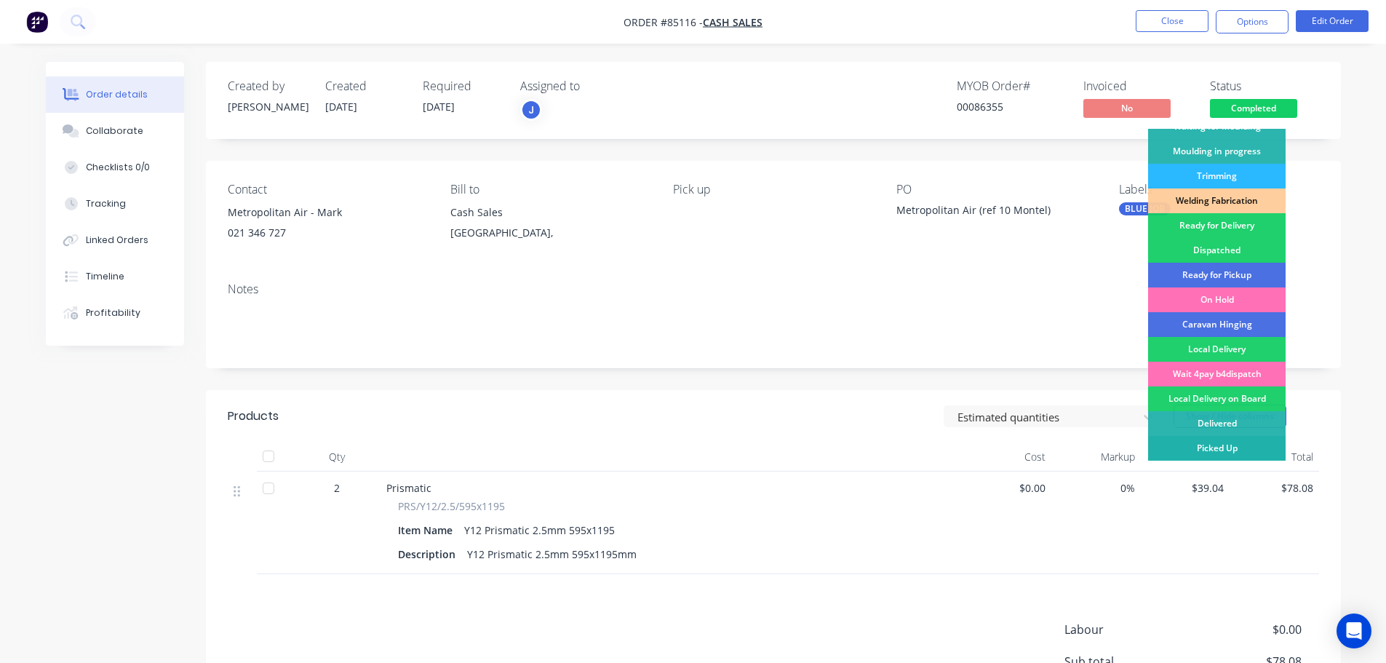
click at [1224, 446] on div "Picked Up" at bounding box center [1217, 448] width 138 height 25
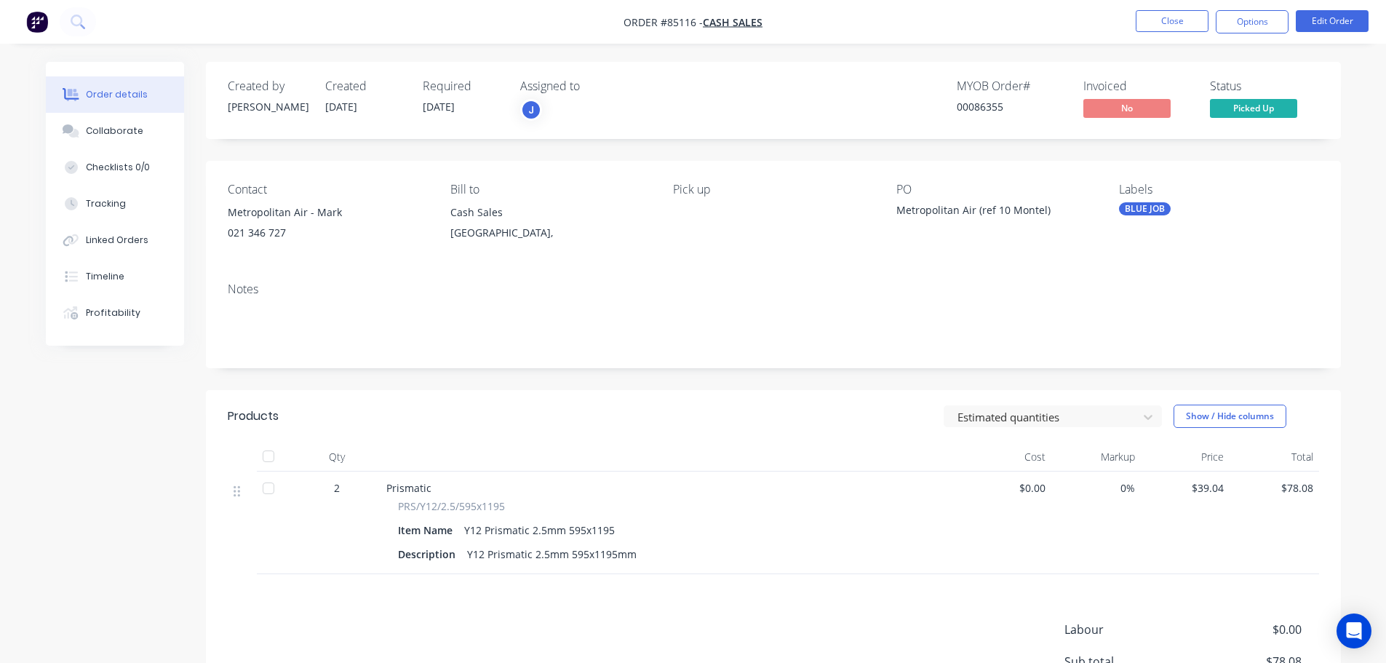
click at [1243, 117] on span "Picked Up" at bounding box center [1253, 108] width 87 height 18
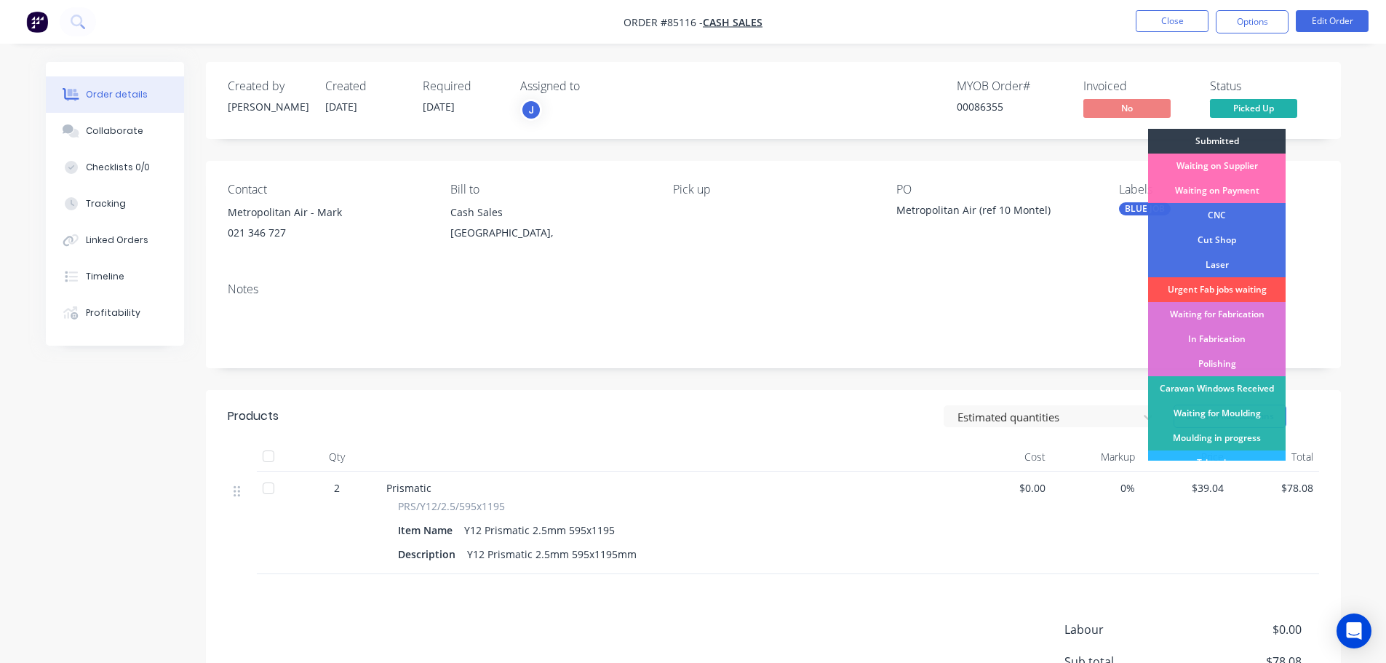
scroll to position [146, 0]
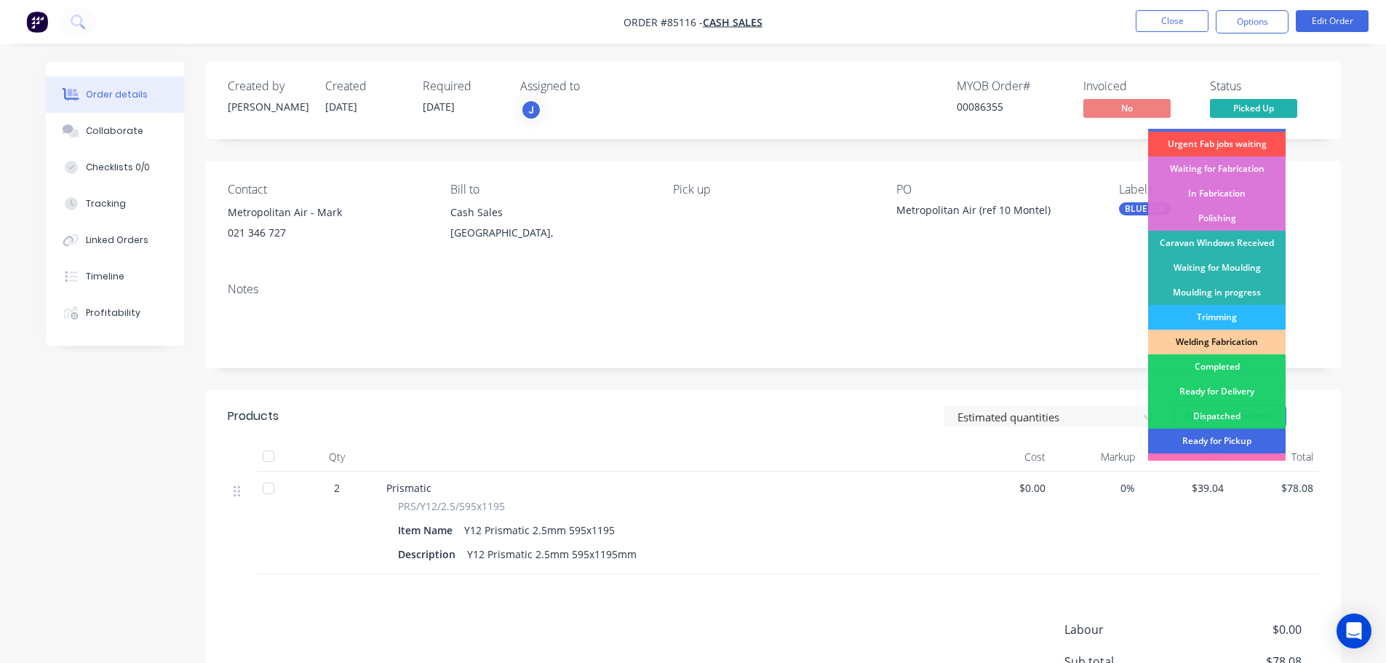
click at [1240, 435] on div "Ready for Pickup" at bounding box center [1217, 441] width 138 height 25
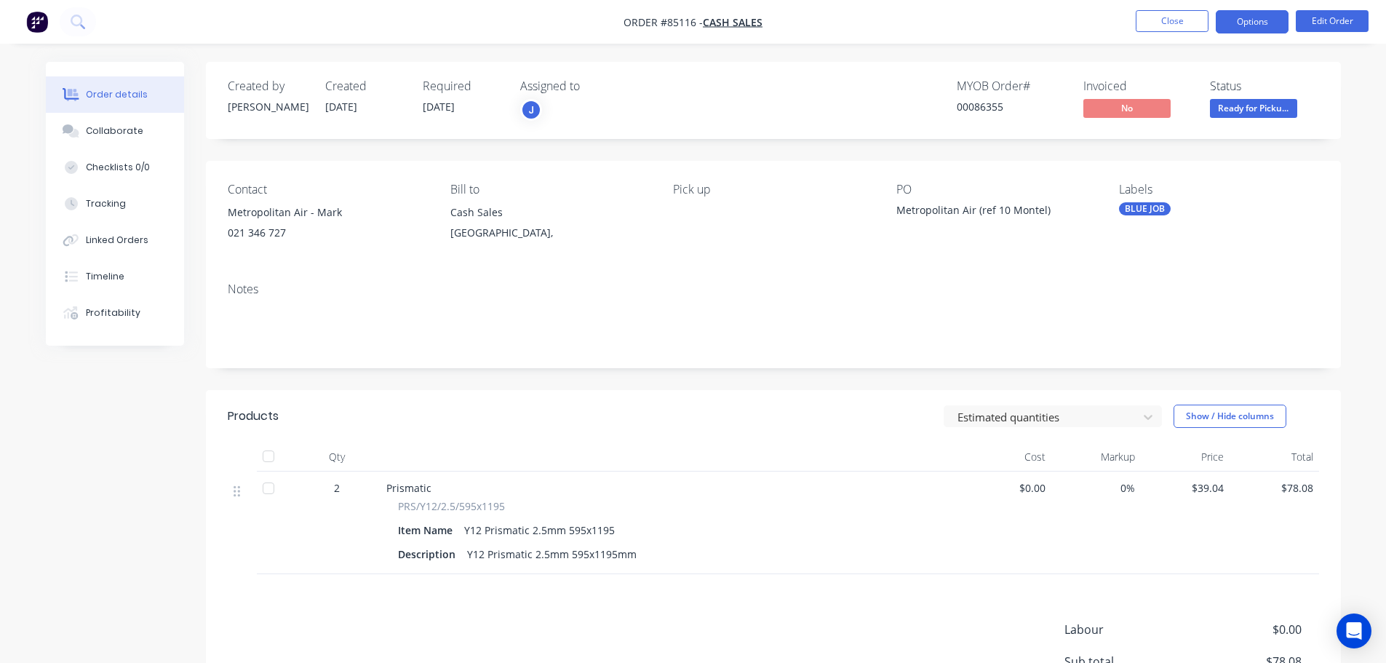
click at [1260, 15] on button "Options" at bounding box center [1252, 21] width 73 height 23
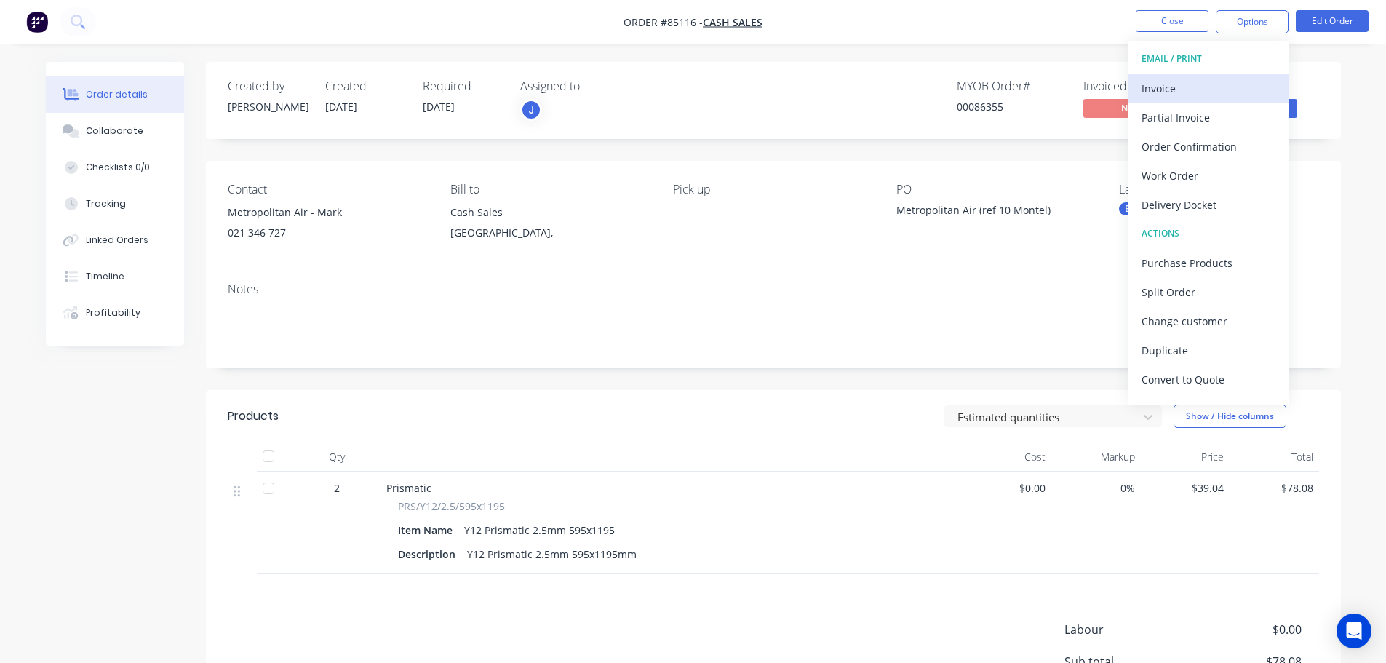
click at [1217, 81] on div "Invoice" at bounding box center [1209, 88] width 134 height 21
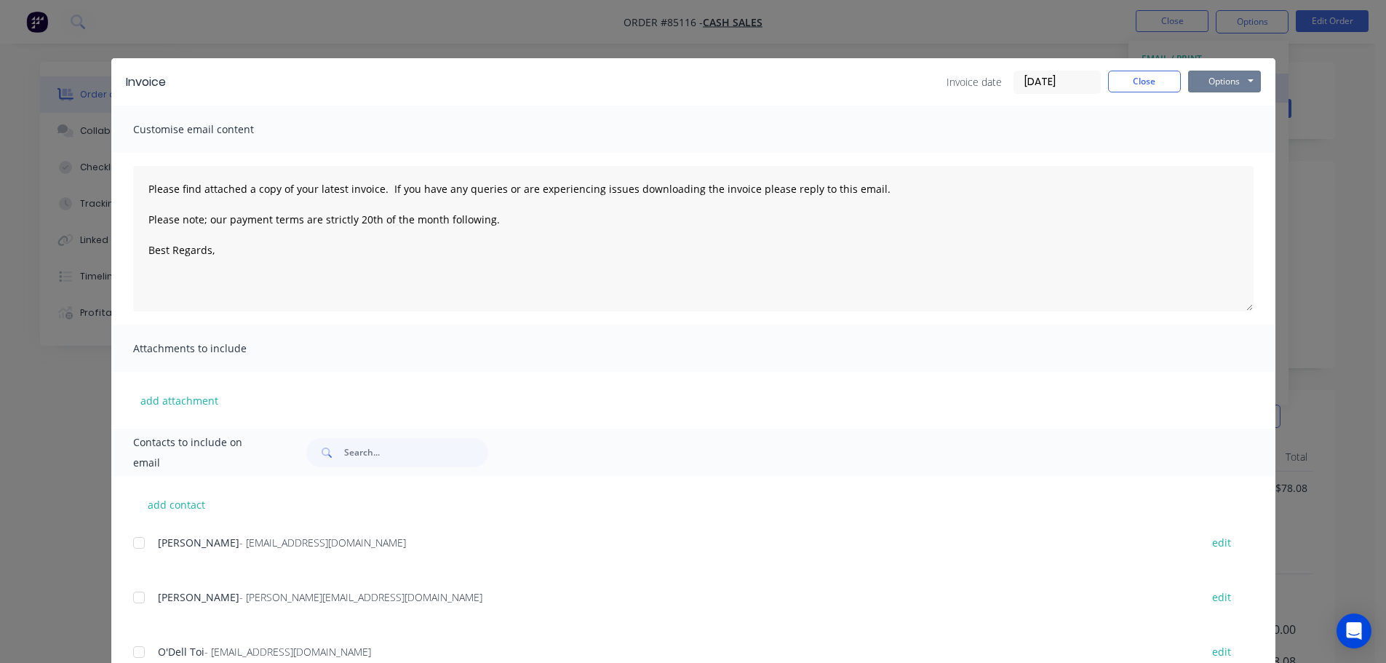
click at [1217, 81] on button "Options" at bounding box center [1224, 82] width 73 height 22
click at [1215, 128] on button "Print" at bounding box center [1234, 131] width 93 height 24
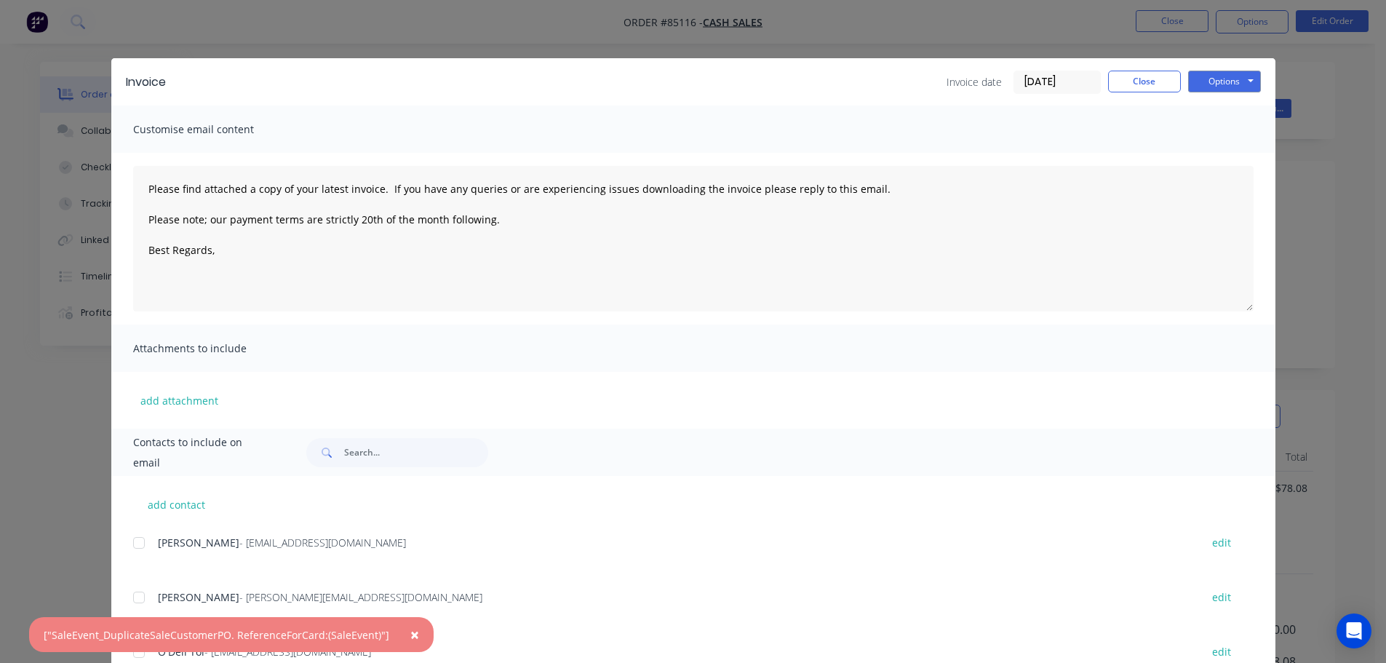
drag, startPoint x: 408, startPoint y: 631, endPoint x: 971, endPoint y: 294, distance: 656.3
click at [410, 630] on span "×" at bounding box center [414, 634] width 9 height 20
type textarea "Please find attached a copy of your latest invoice. If you have any queries or …"
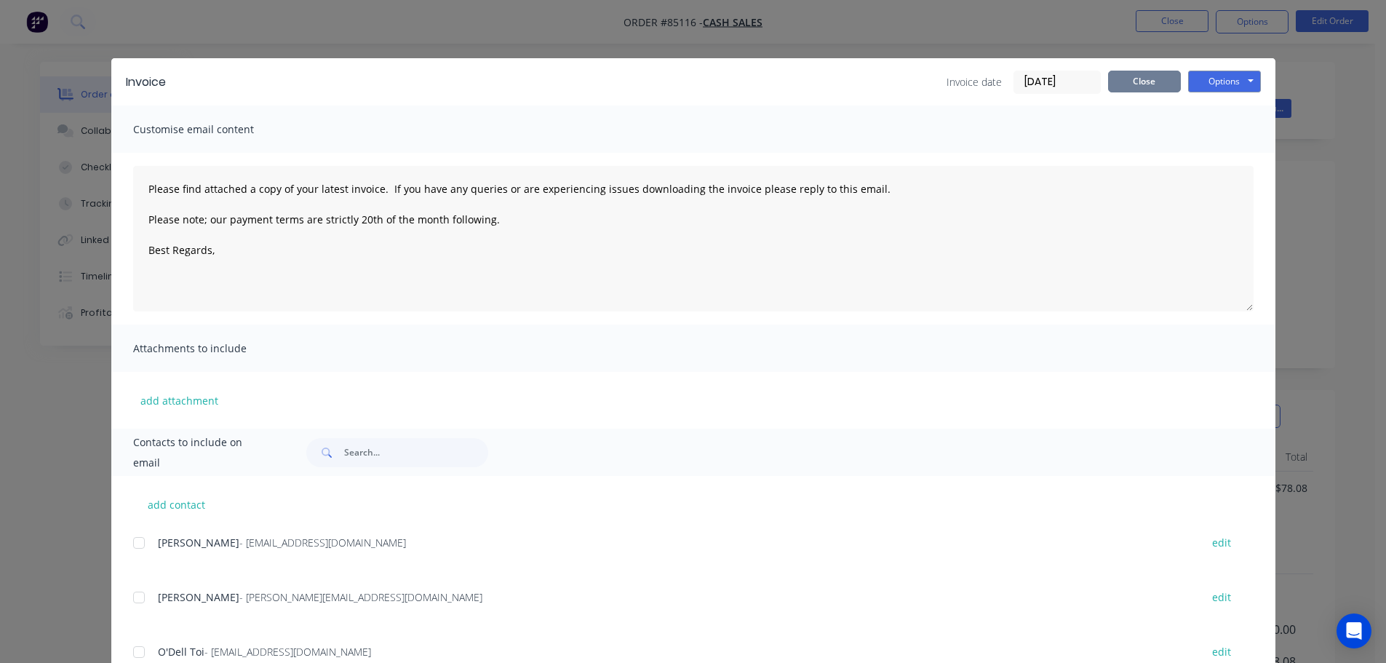
click at [1147, 90] on button "Close" at bounding box center [1144, 82] width 73 height 22
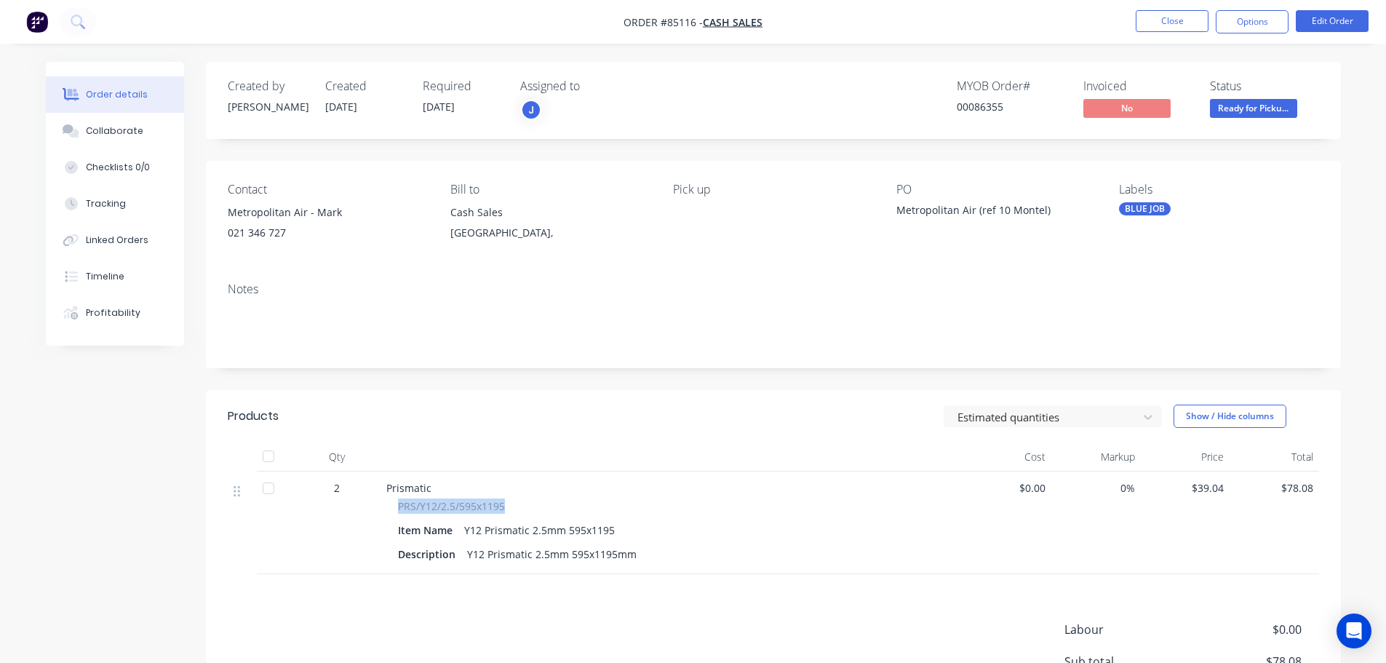
drag, startPoint x: 399, startPoint y: 511, endPoint x: 541, endPoint y: 507, distance: 142.7
click at [539, 507] on div "PRS/Y12/2.5/595x1195" at bounding box center [671, 505] width 547 height 15
copy span "PRS/Y12/2.5/595x1195"
click at [1279, 20] on button "Options" at bounding box center [1252, 21] width 73 height 23
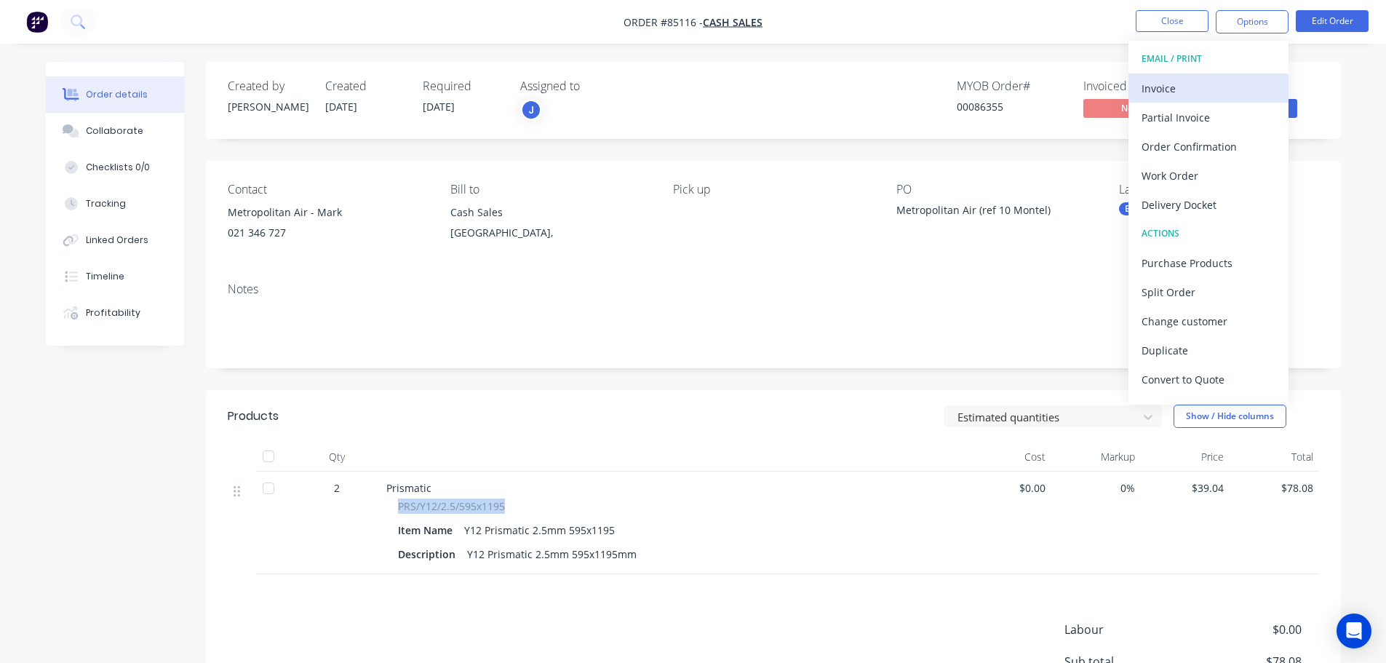
click at [1211, 94] on div "Invoice" at bounding box center [1209, 88] width 134 height 21
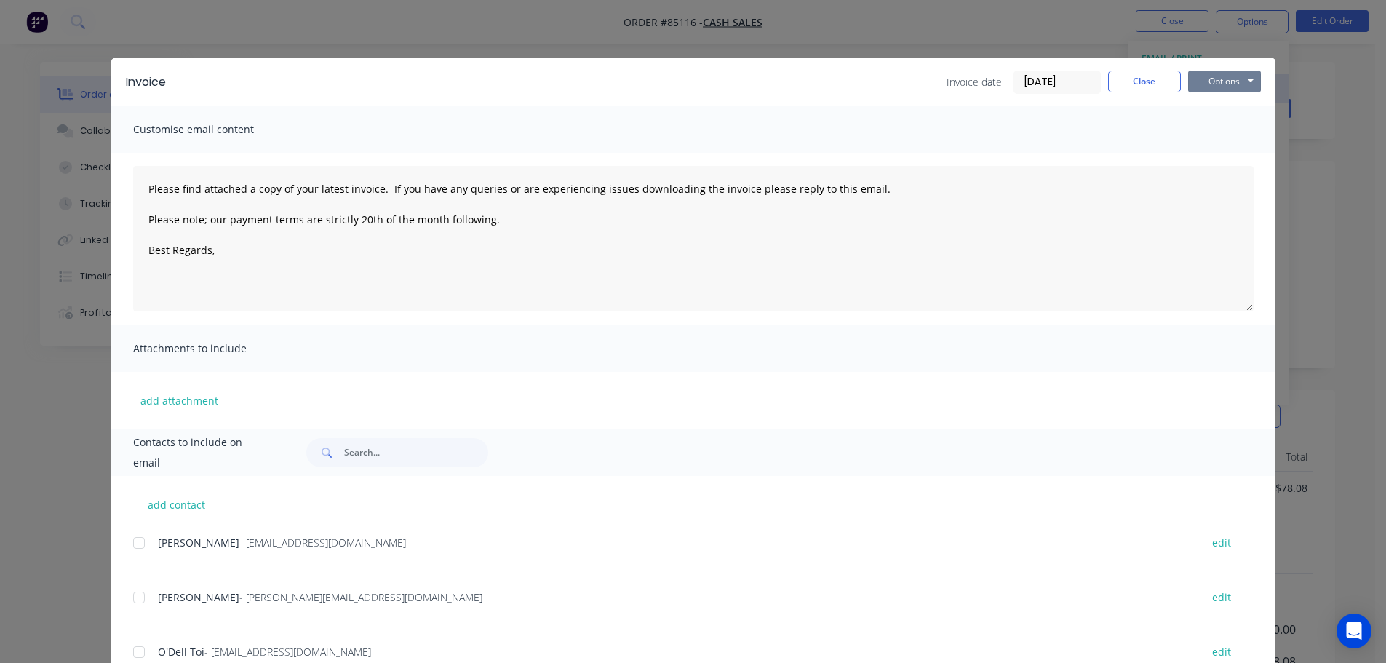
click at [1211, 85] on button "Options" at bounding box center [1224, 82] width 73 height 22
click at [1207, 129] on button "Print" at bounding box center [1234, 131] width 93 height 24
click at [124, 34] on div "Invoice Invoice date 08/10/25 Close Options Preview Print Email Customise email…" at bounding box center [693, 331] width 1386 height 663
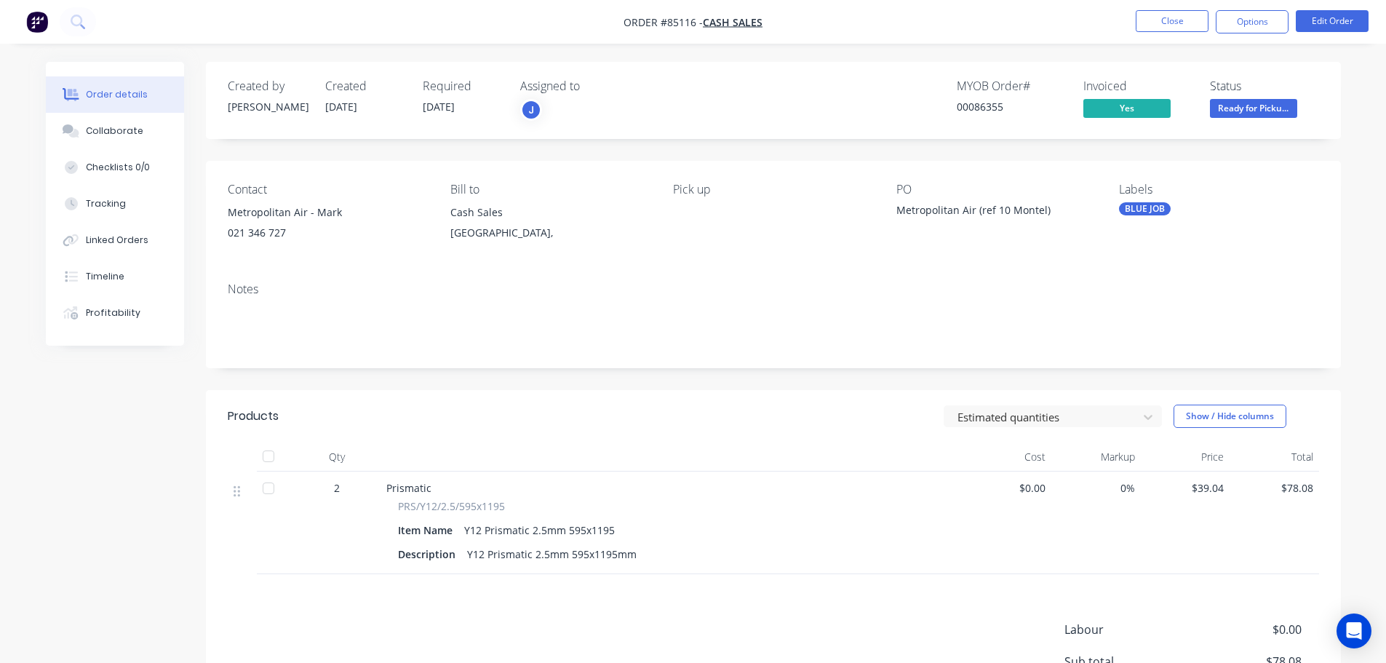
click at [132, 16] on nav "Order #85116 - Cash Sales Close Options Edit Order" at bounding box center [693, 22] width 1386 height 44
click at [60, 17] on button at bounding box center [78, 21] width 36 height 29
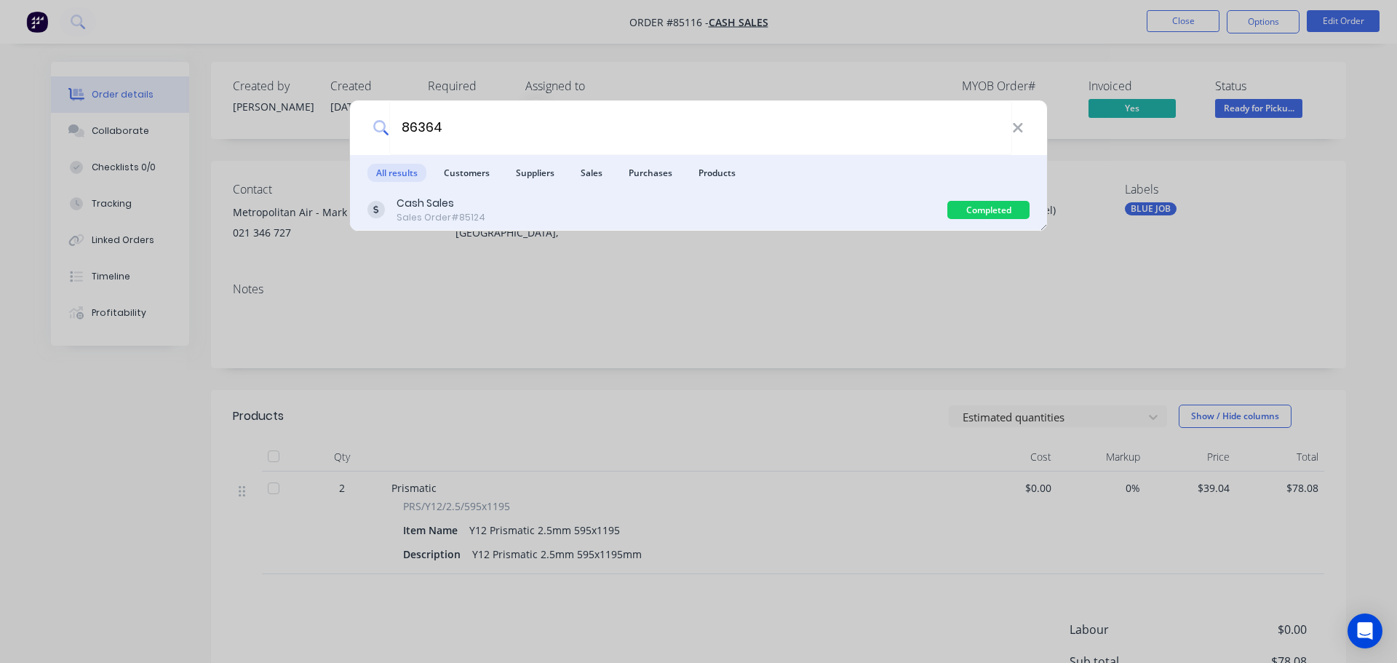
type input "86364"
click at [830, 204] on div "Cash Sales Sales Order #85124" at bounding box center [657, 210] width 580 height 28
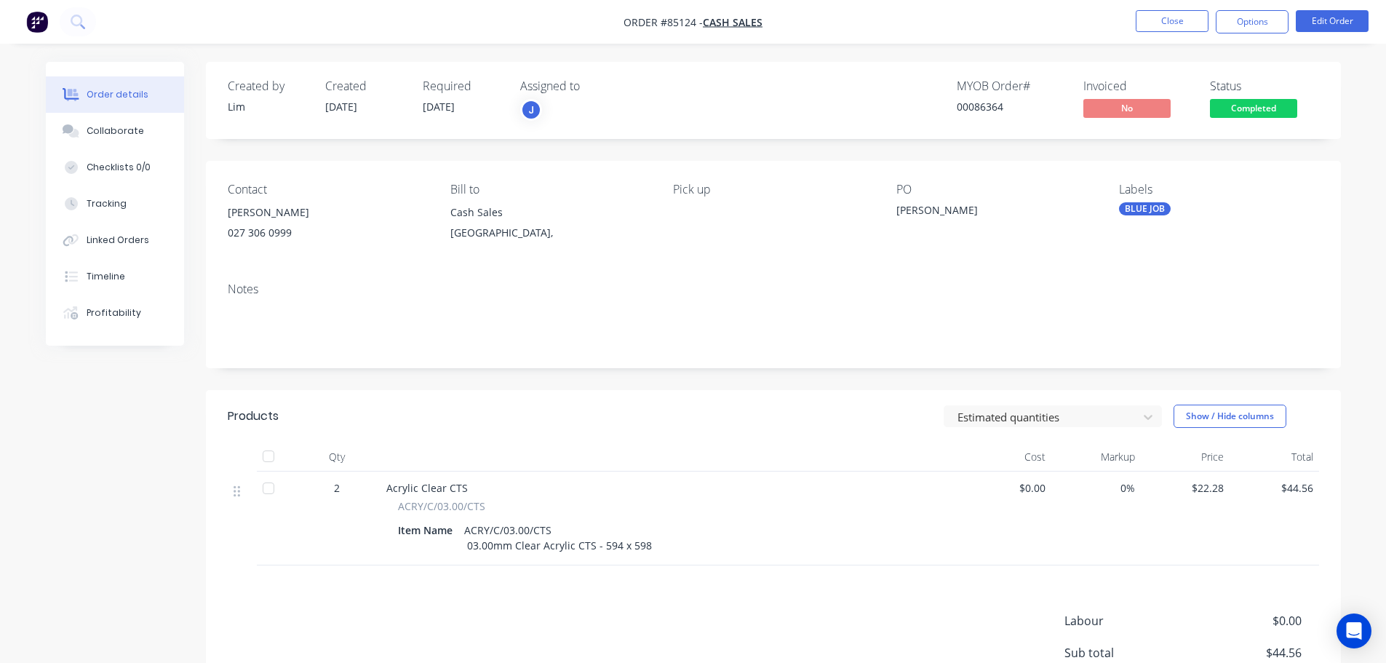
click at [1286, 105] on span "Completed" at bounding box center [1253, 108] width 87 height 18
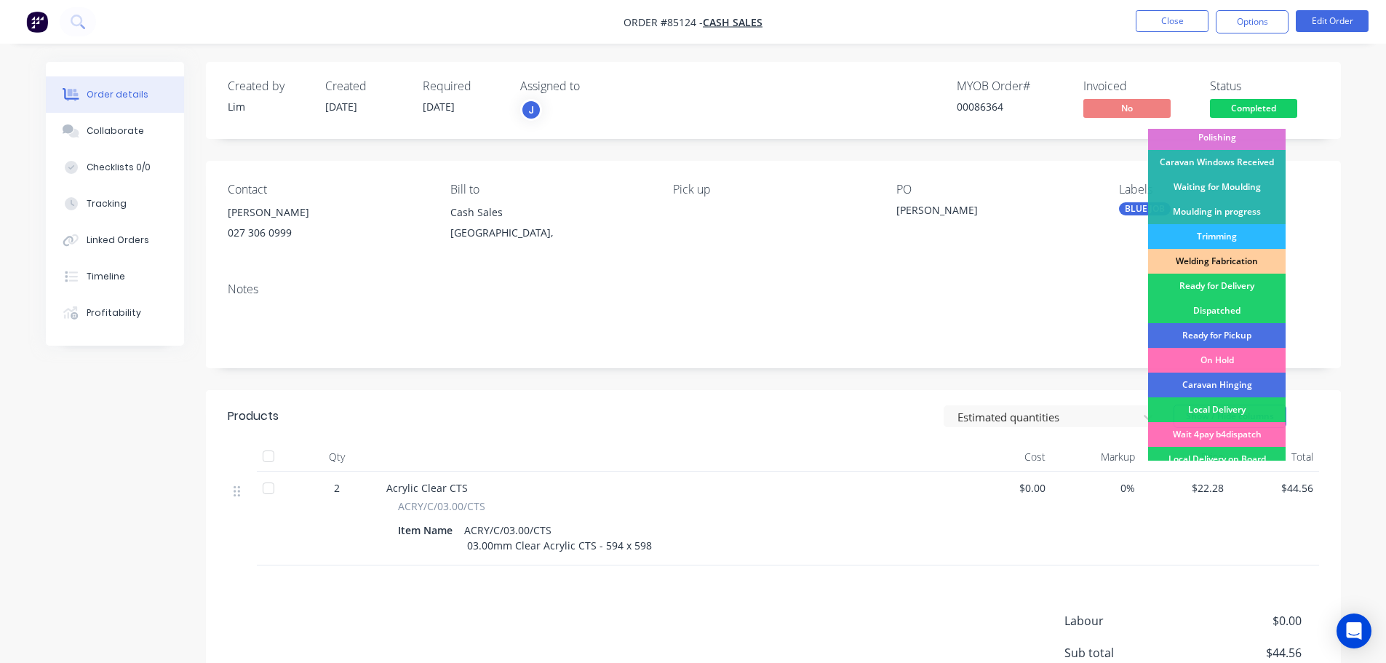
scroll to position [287, 0]
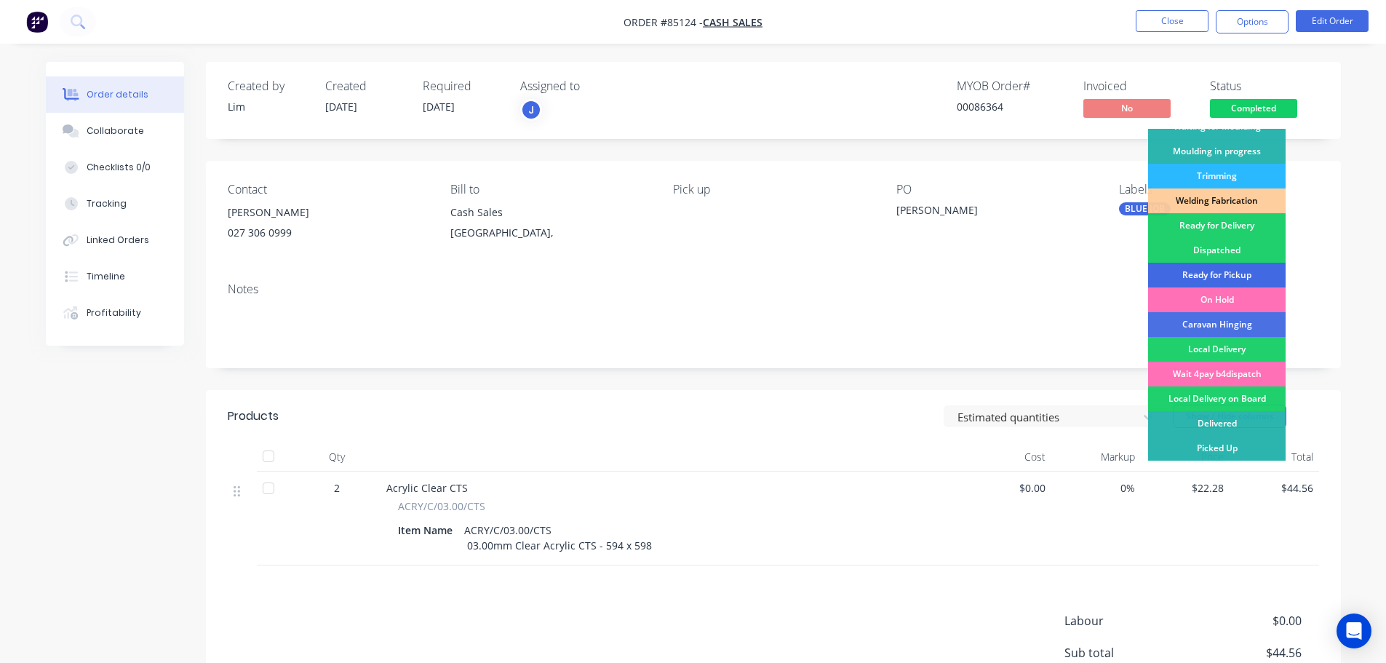
click at [1251, 264] on div "Ready for Pickup" at bounding box center [1217, 275] width 138 height 25
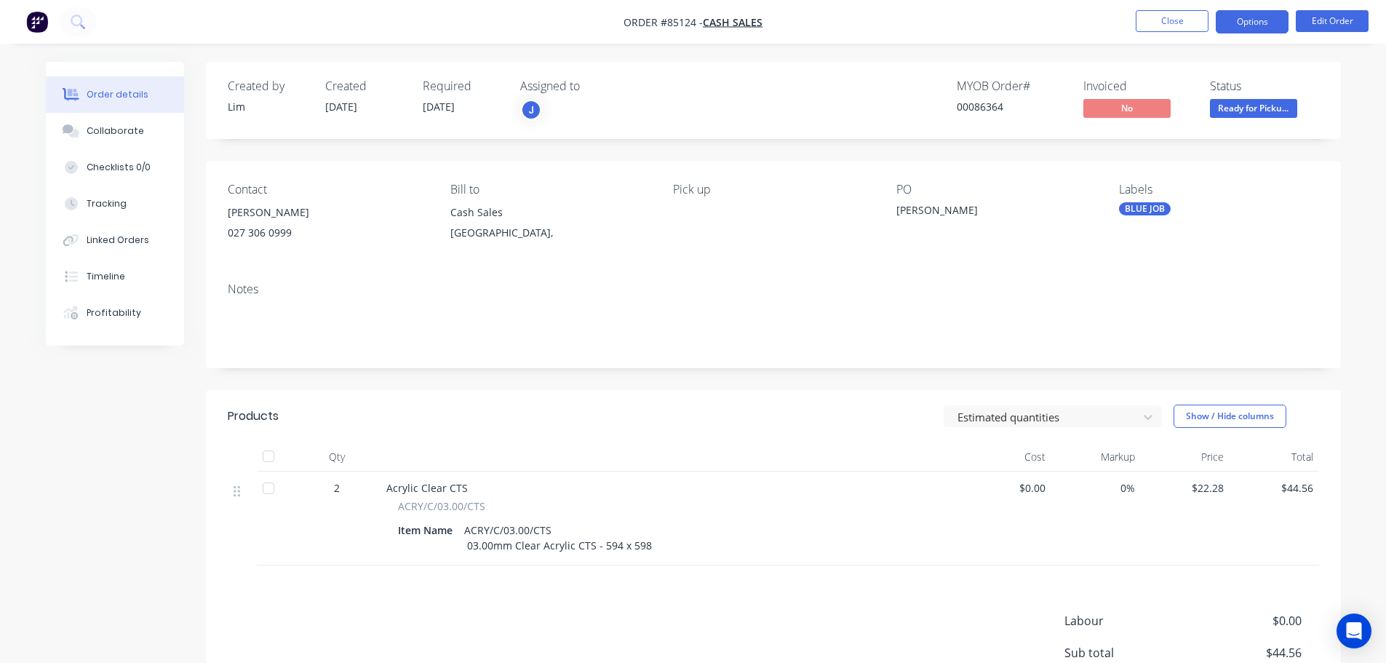
click at [1245, 20] on button "Options" at bounding box center [1252, 21] width 73 height 23
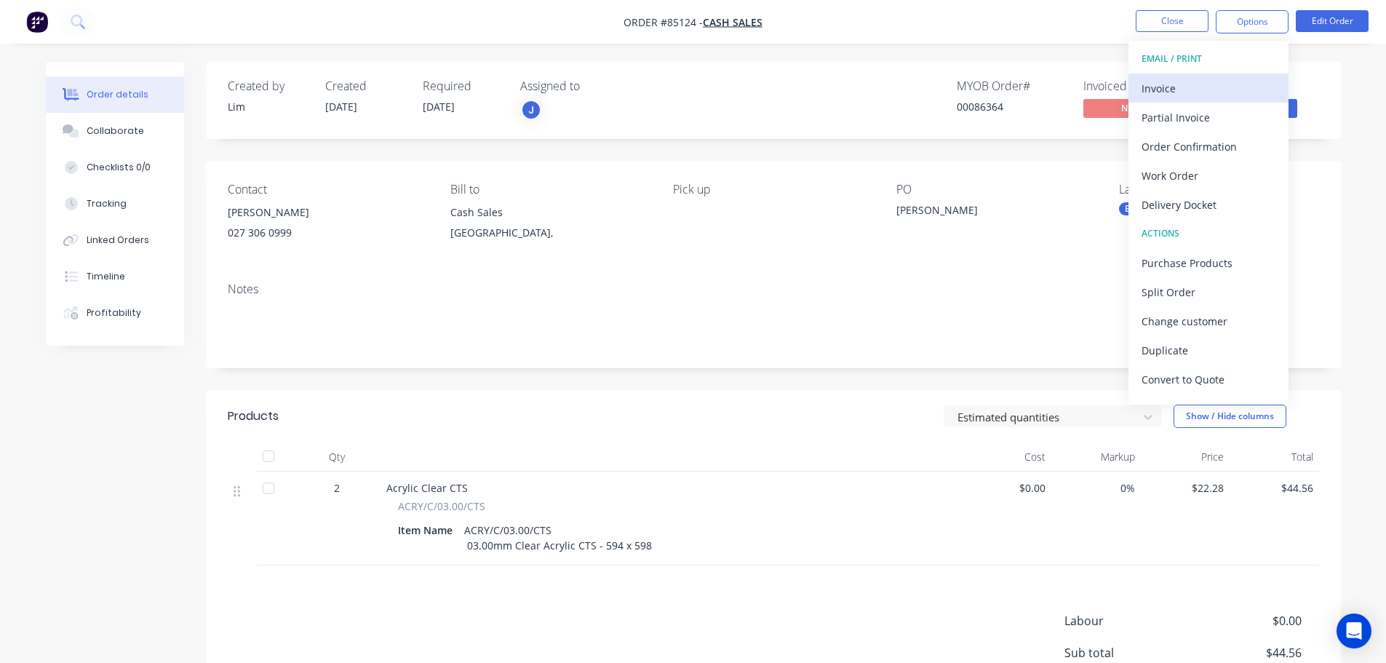
click at [1191, 73] on button "Invoice" at bounding box center [1209, 87] width 160 height 29
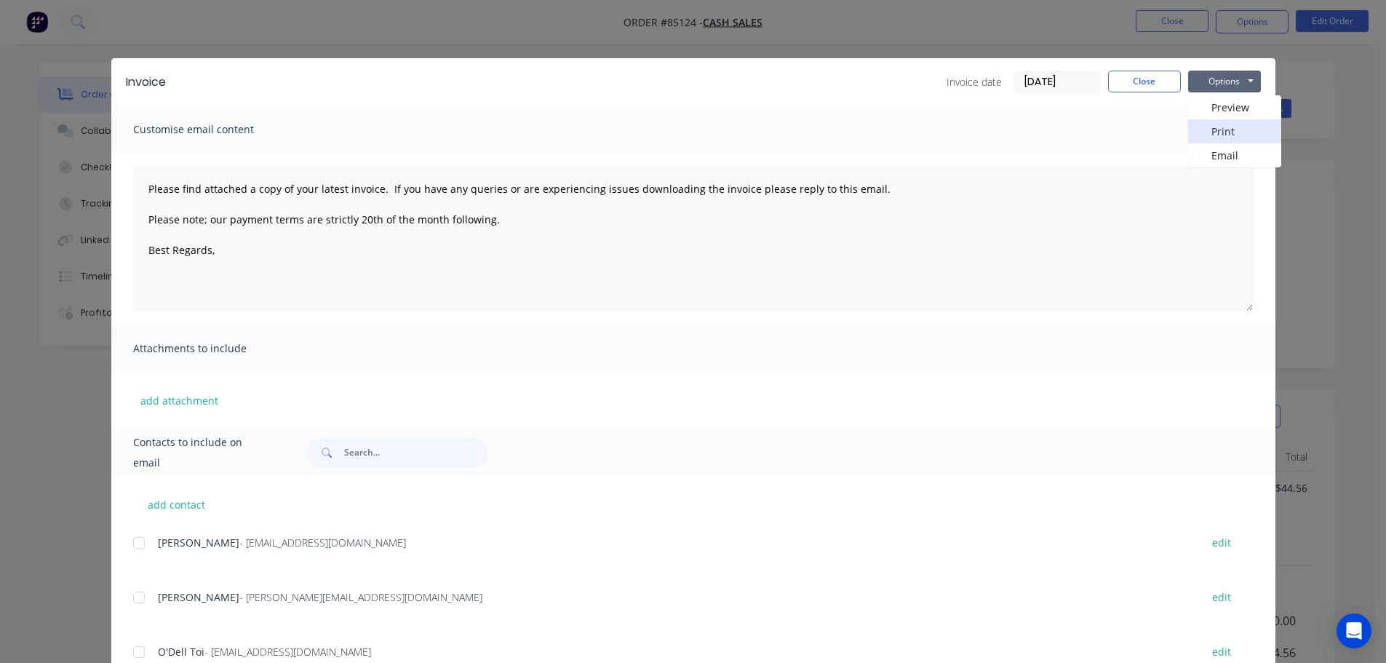
click at [1220, 131] on button "Print" at bounding box center [1234, 131] width 93 height 24
drag, startPoint x: 103, startPoint y: 25, endPoint x: 80, endPoint y: 25, distance: 22.6
click at [102, 25] on div "Invoice Invoice date [DATE] Close Options Preview Print Email Customise email c…" at bounding box center [693, 331] width 1386 height 663
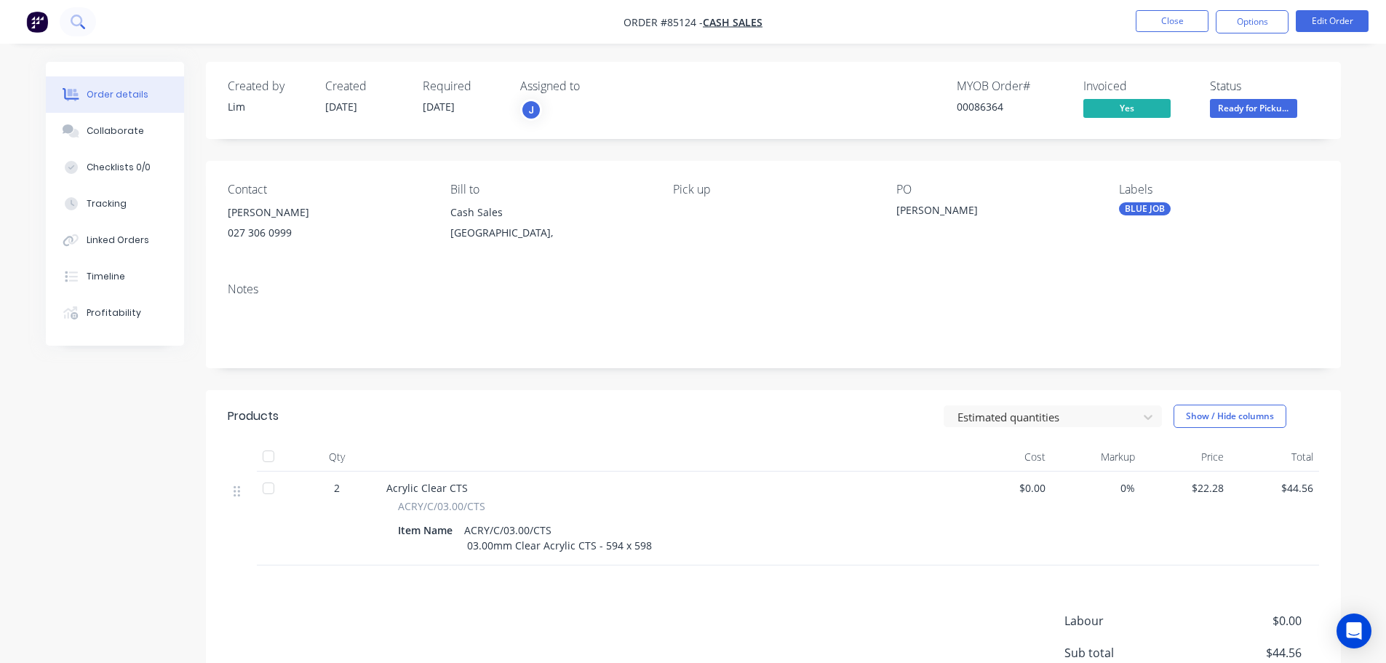
click at [76, 23] on icon at bounding box center [78, 22] width 14 height 14
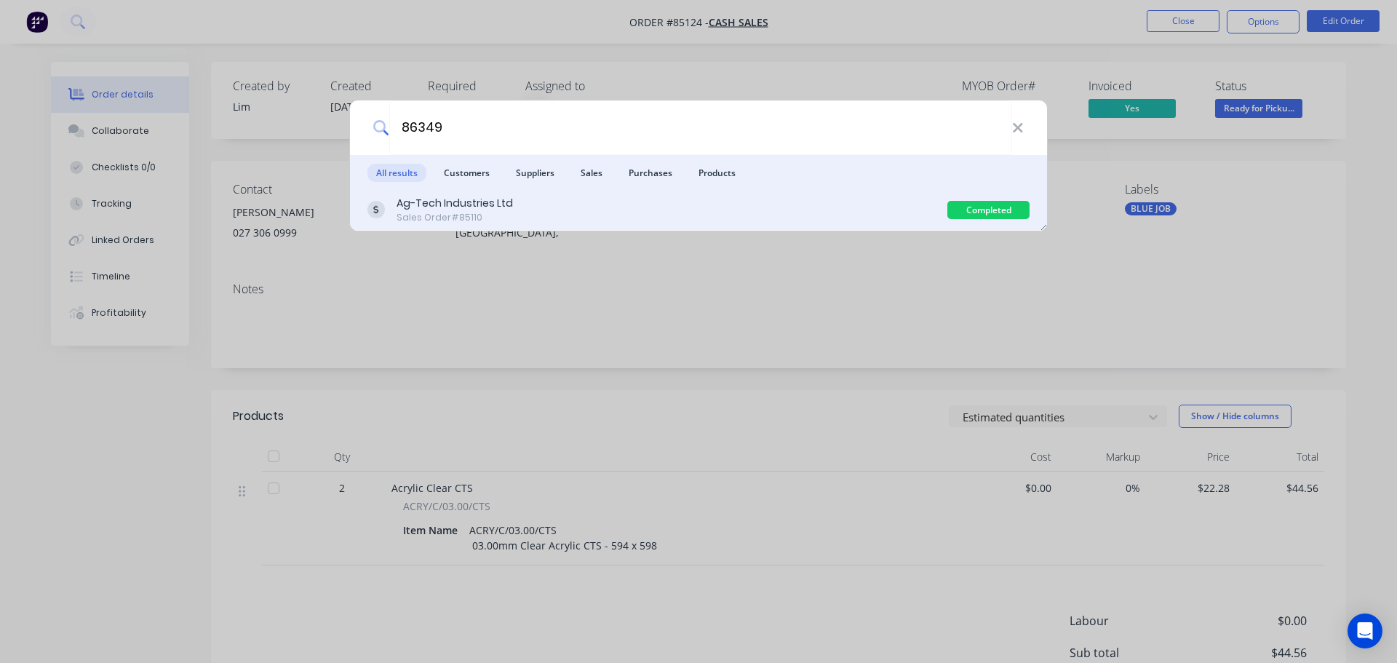
type input "86349"
click at [735, 206] on div "Ag-Tech Industries Ltd Sales Order #85110" at bounding box center [657, 210] width 580 height 28
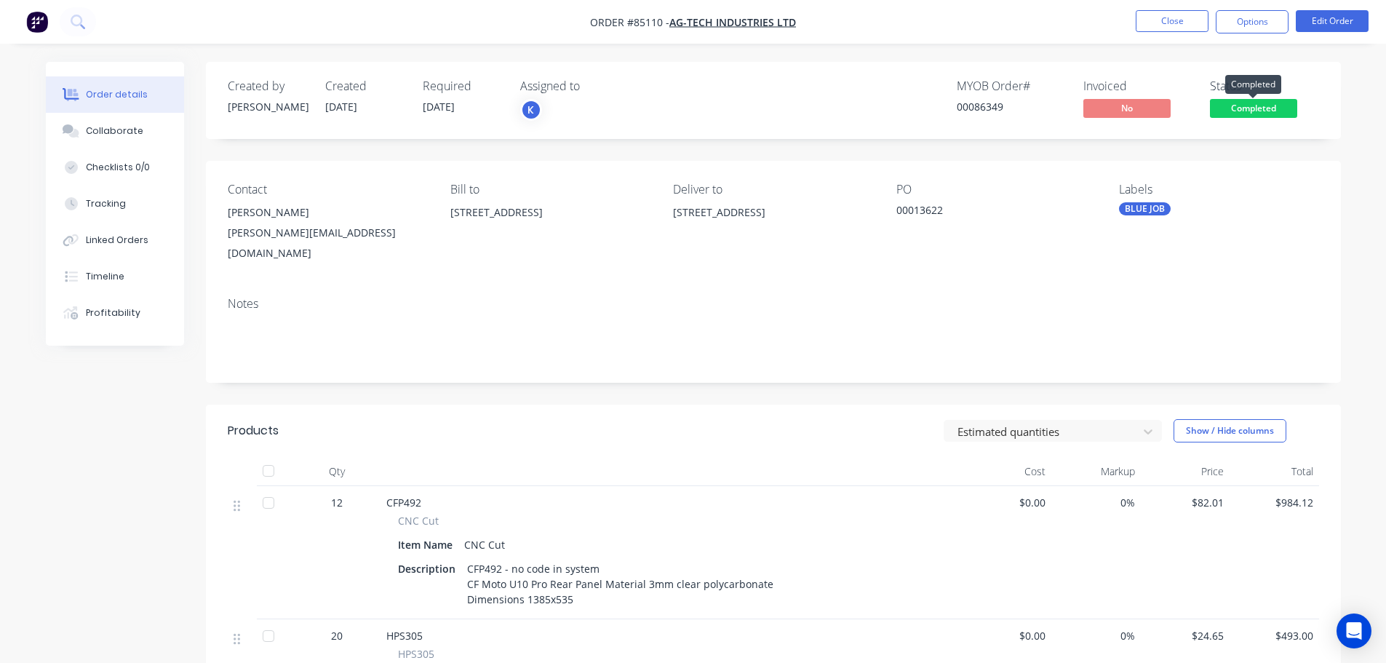
click at [1231, 109] on span "Completed" at bounding box center [1253, 108] width 87 height 18
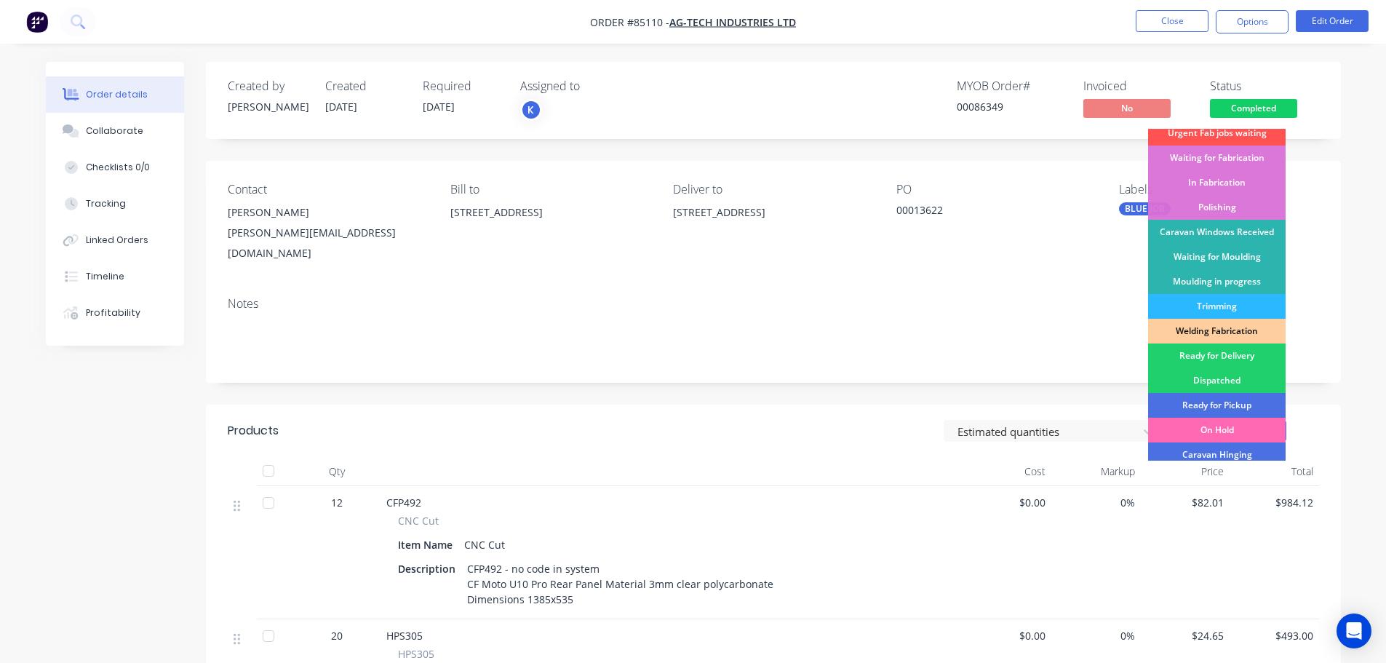
scroll to position [287, 0]
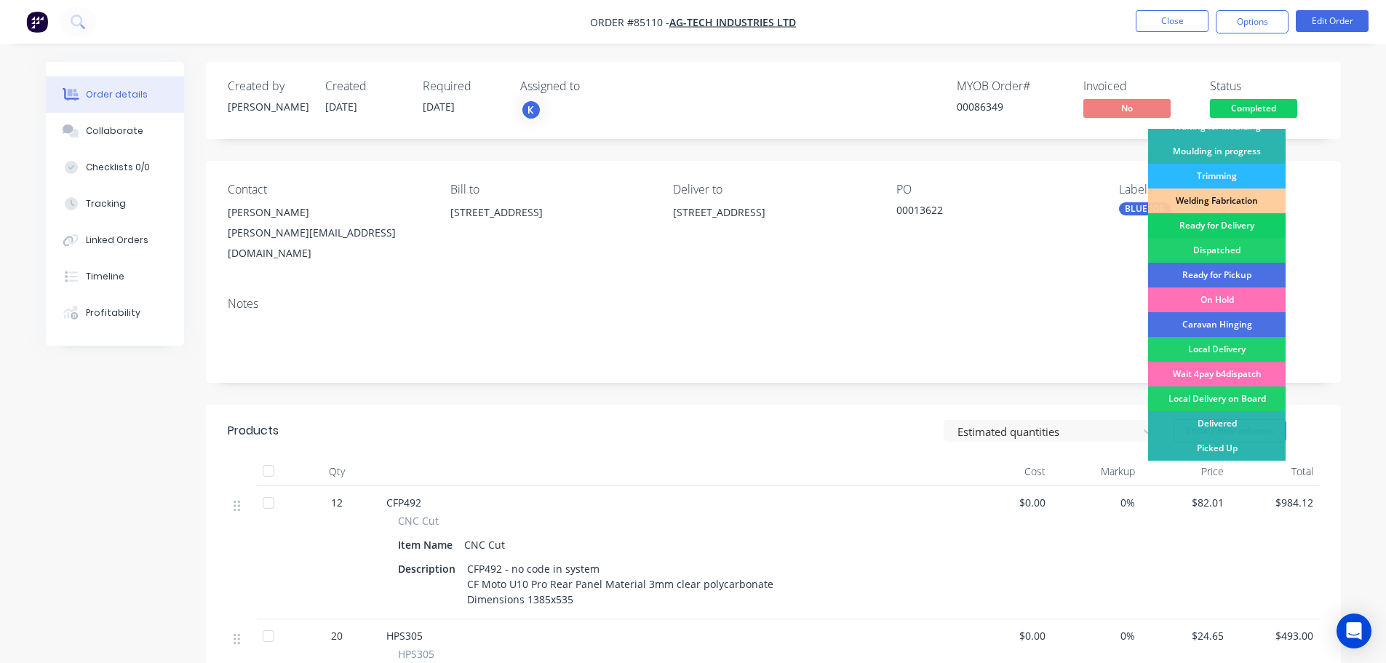
click at [1241, 228] on div "Ready for Delivery" at bounding box center [1217, 225] width 138 height 25
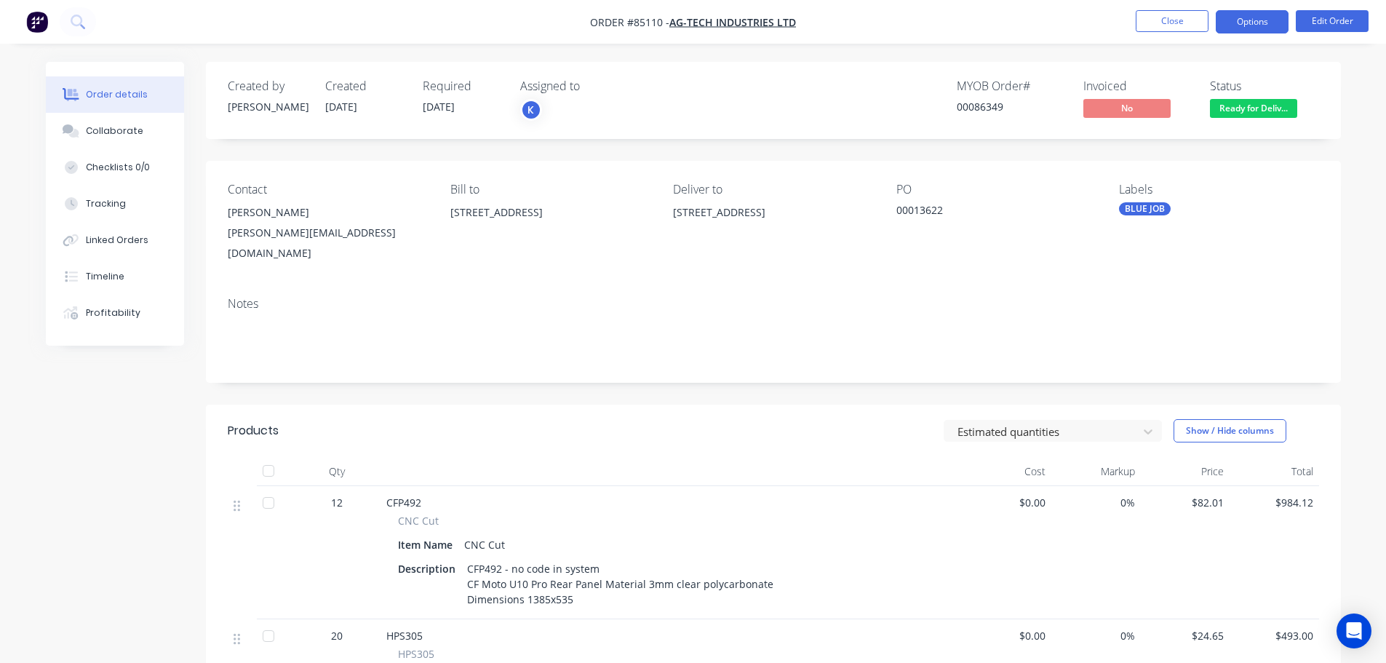
click at [1241, 17] on button "Options" at bounding box center [1252, 21] width 73 height 23
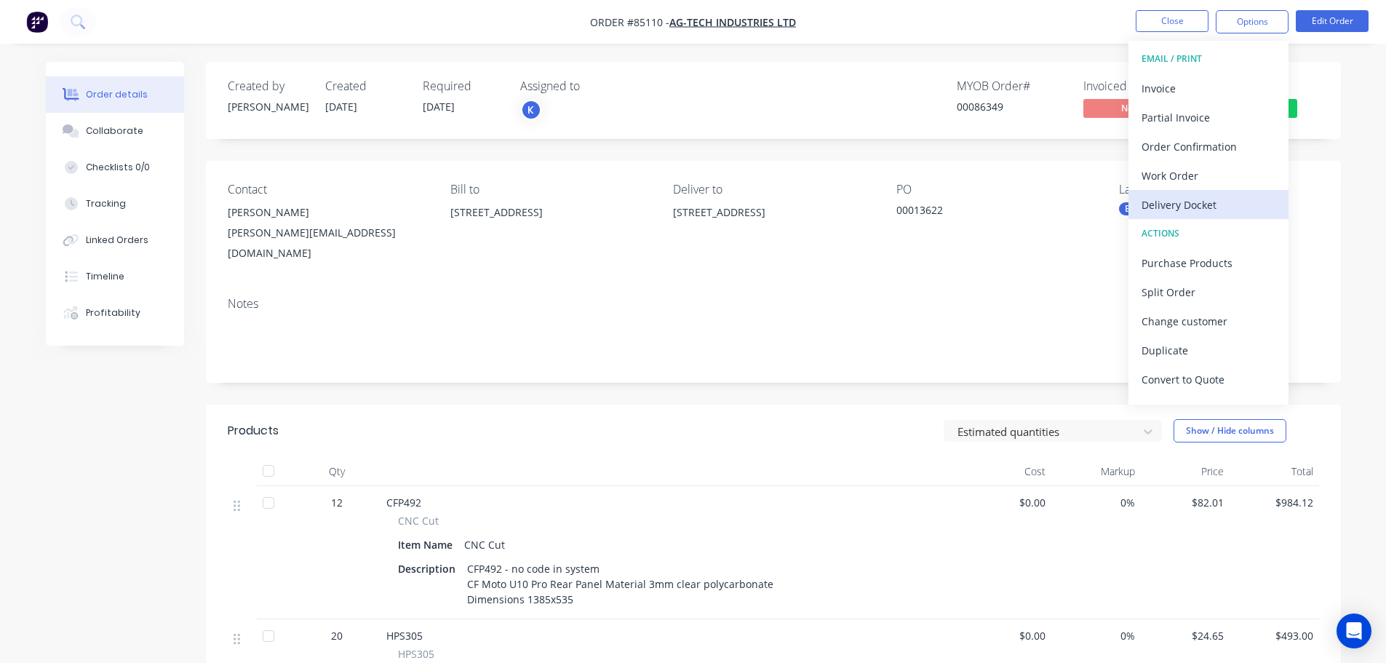
click at [1191, 199] on div "Delivery Docket" at bounding box center [1209, 204] width 134 height 21
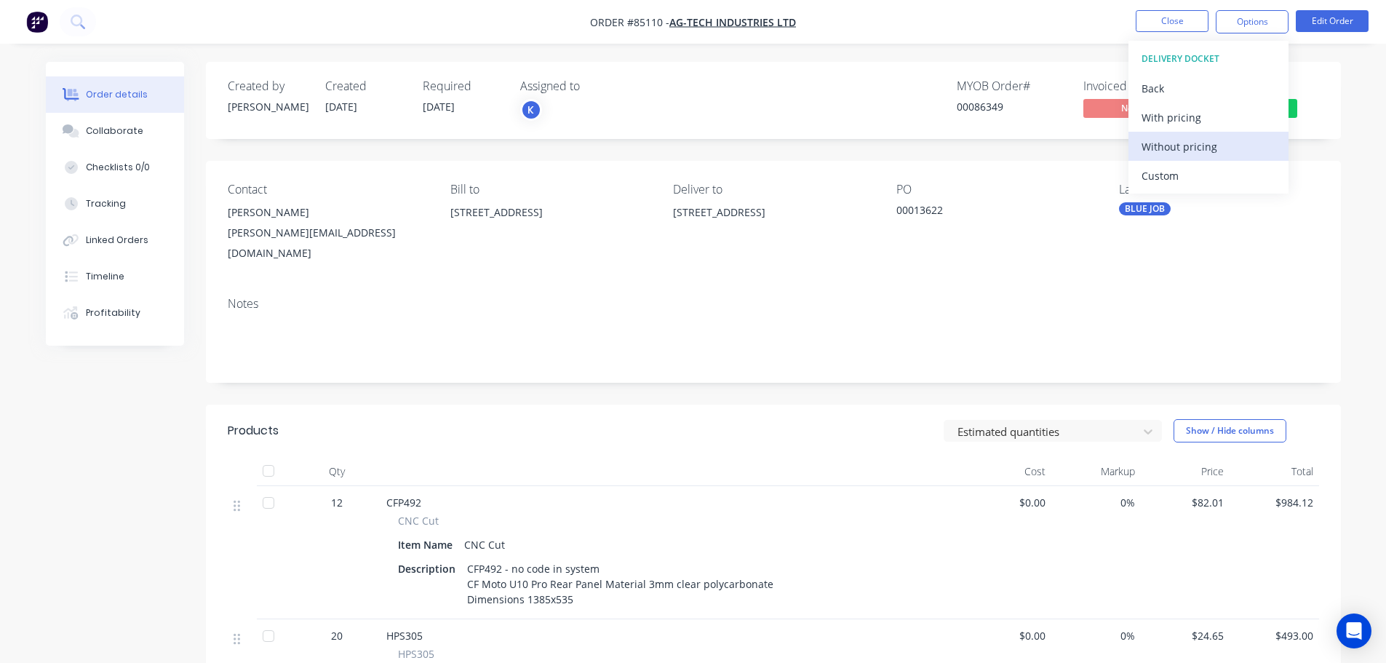
click at [1192, 151] on div "Without pricing" at bounding box center [1209, 146] width 134 height 21
click at [57, 17] on nav "Order #85110 - Ag-Tech Industries Ltd Close Options EMAIL / PRINT Invoice Parti…" at bounding box center [693, 22] width 1386 height 44
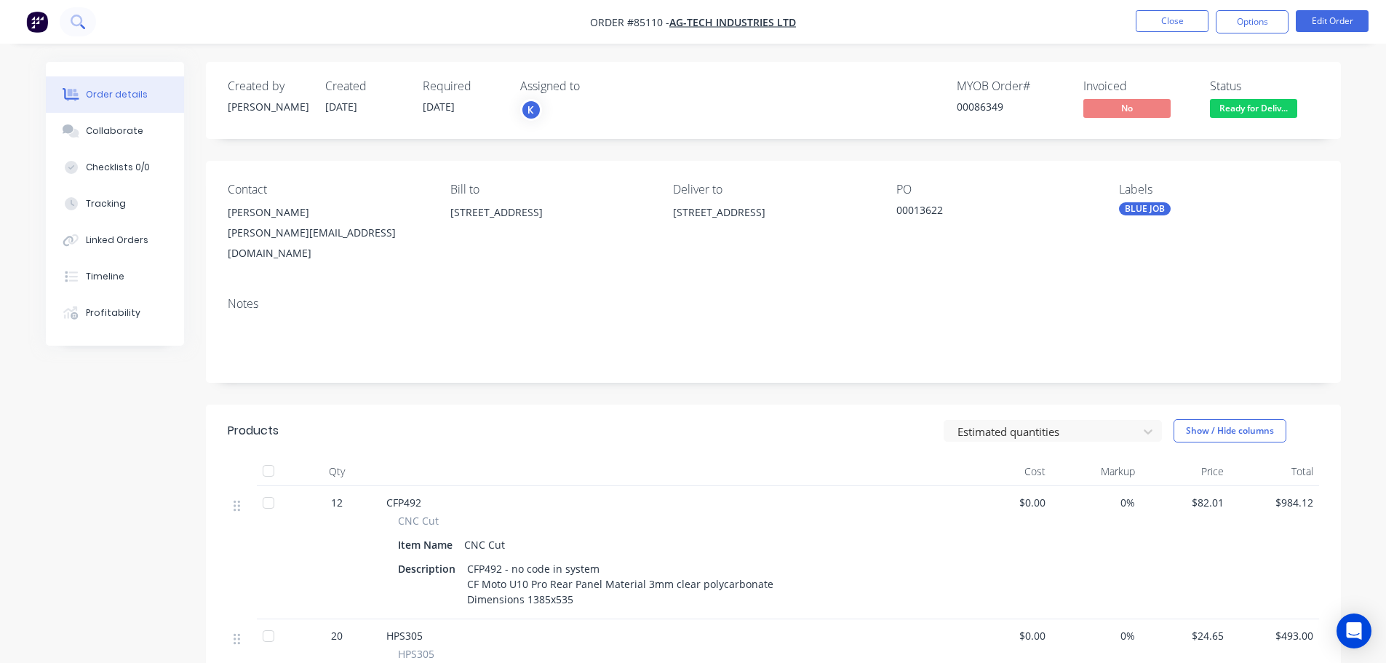
click at [73, 24] on icon at bounding box center [77, 21] width 12 height 12
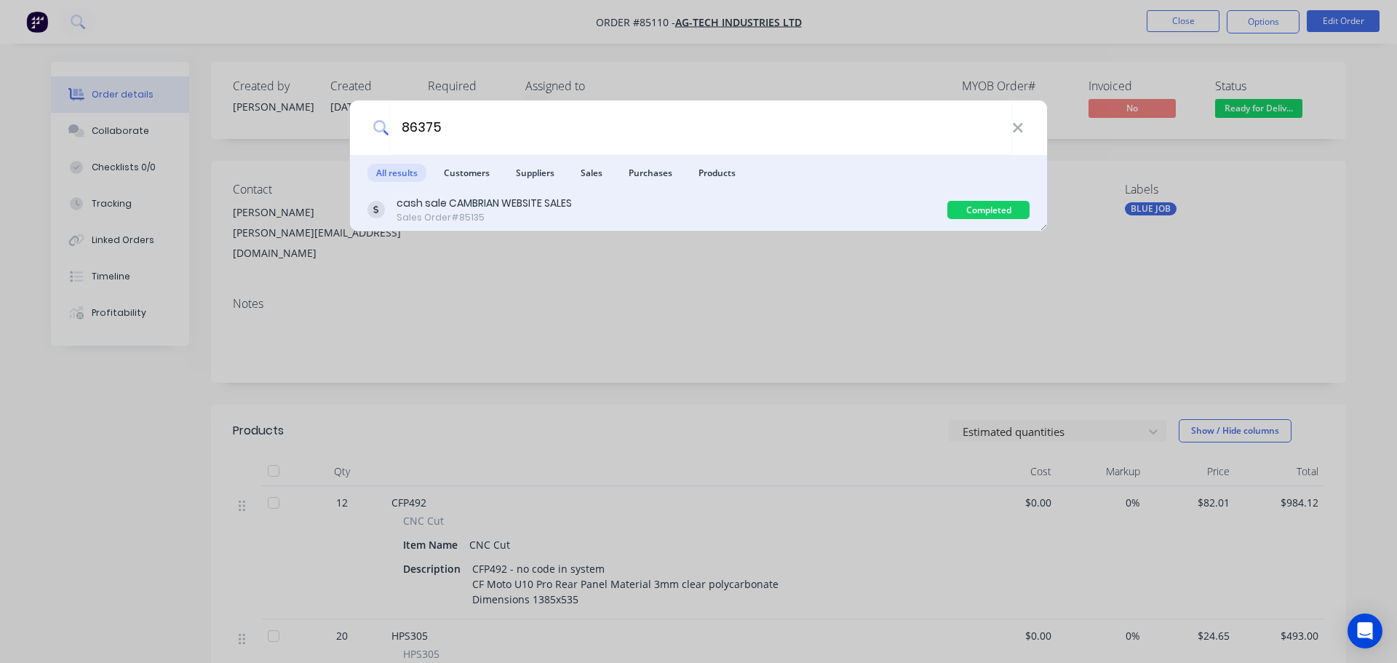
type input "86375"
click at [771, 207] on div "cash sale CAMBRIAN WEBSITE SALES Sales Order #85135" at bounding box center [657, 210] width 580 height 28
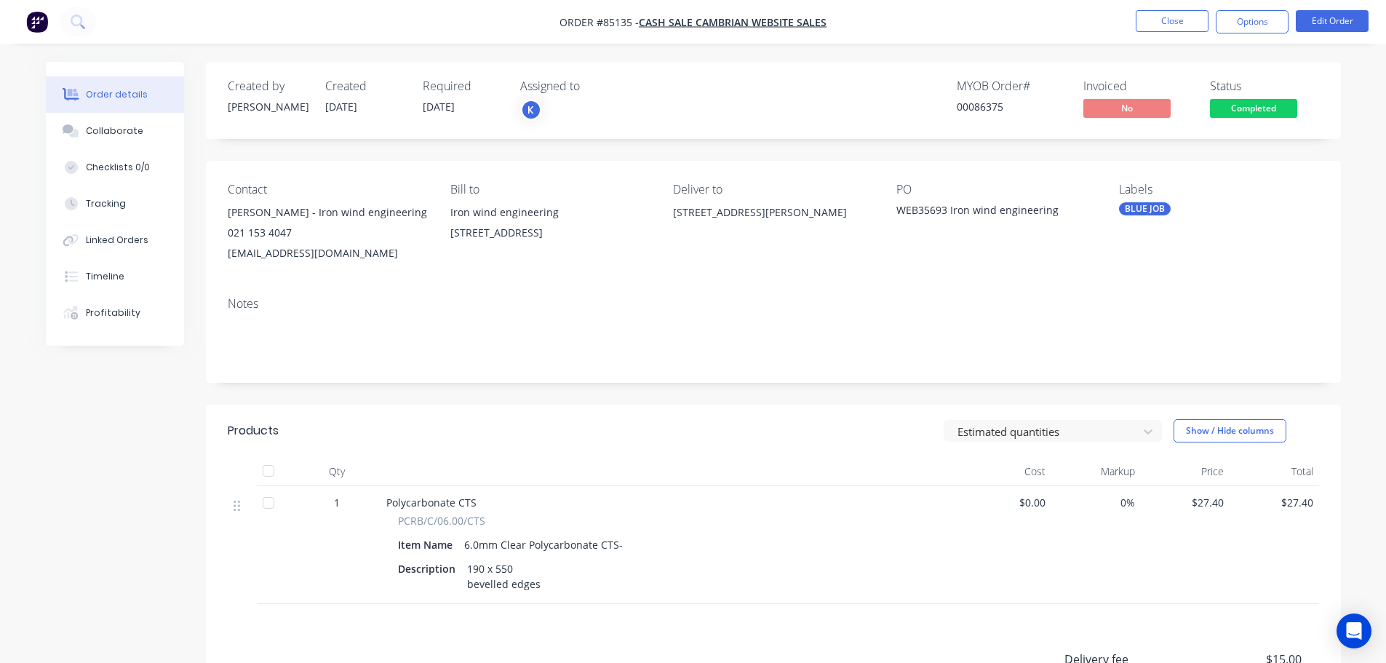
click at [1231, 108] on span "Completed" at bounding box center [1253, 108] width 87 height 18
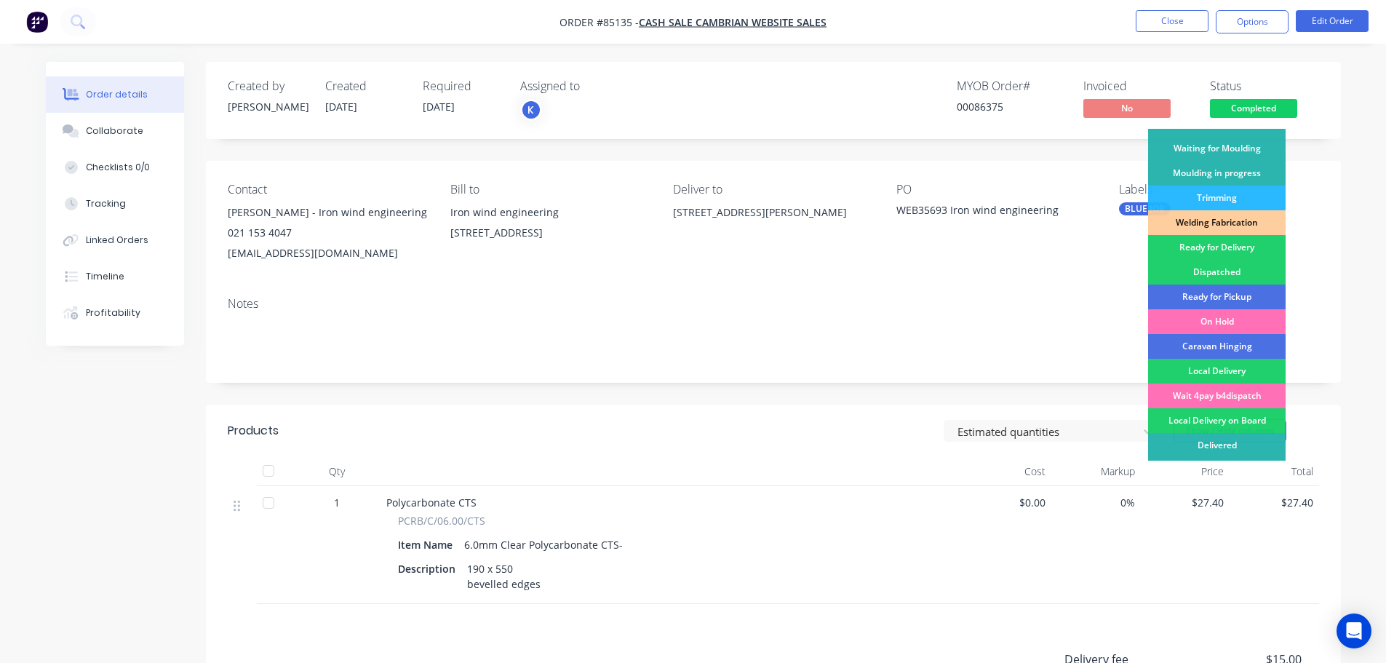
scroll to position [287, 0]
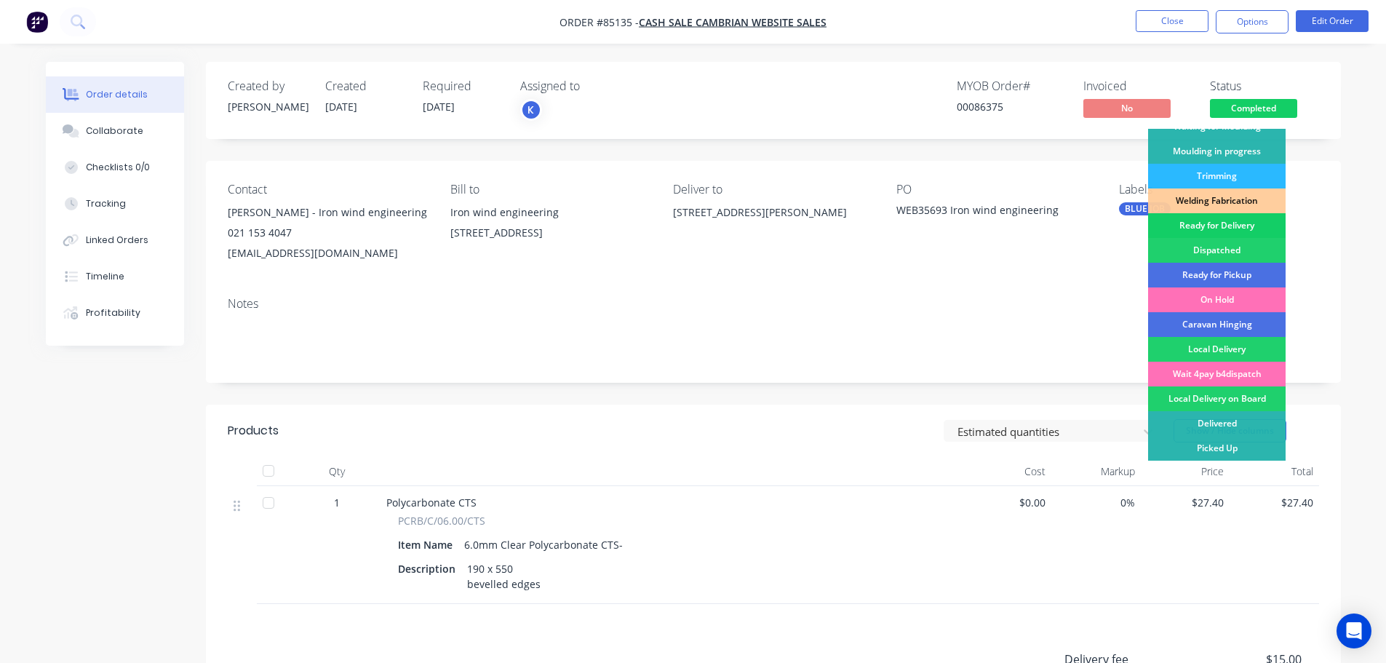
click at [1228, 225] on div "Ready for Delivery" at bounding box center [1217, 225] width 138 height 25
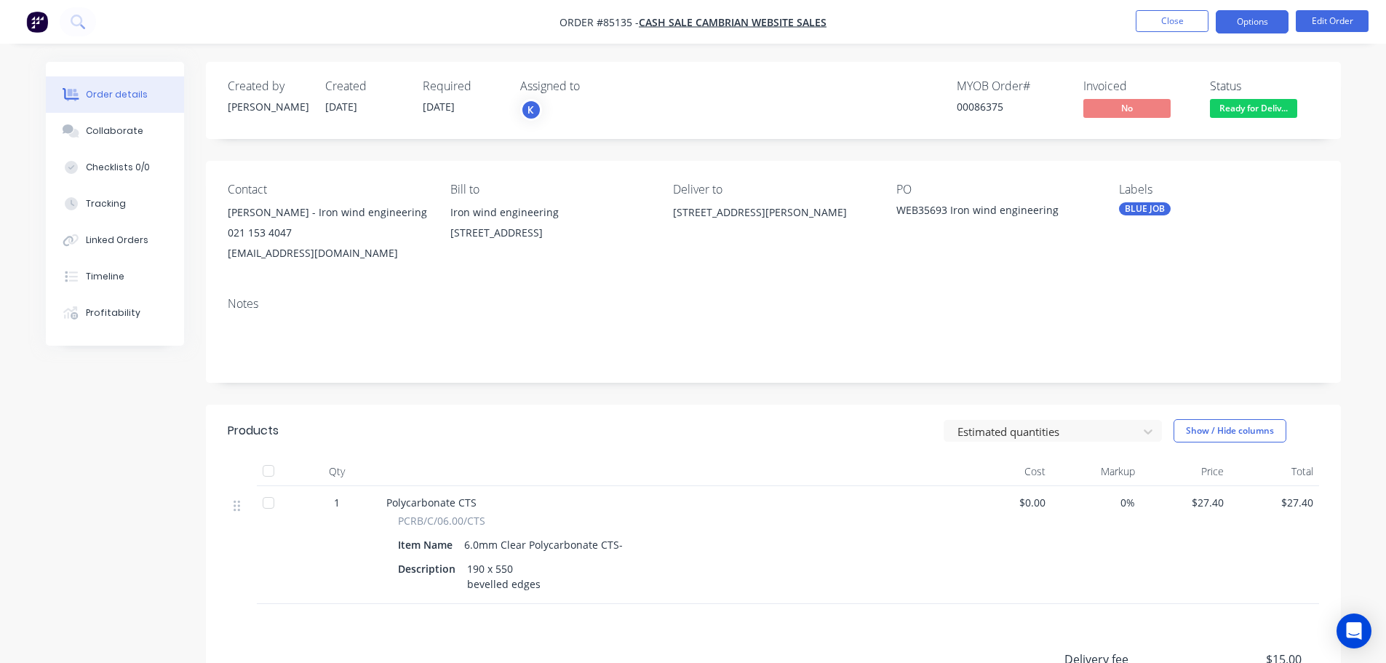
click at [1263, 25] on button "Options" at bounding box center [1252, 21] width 73 height 23
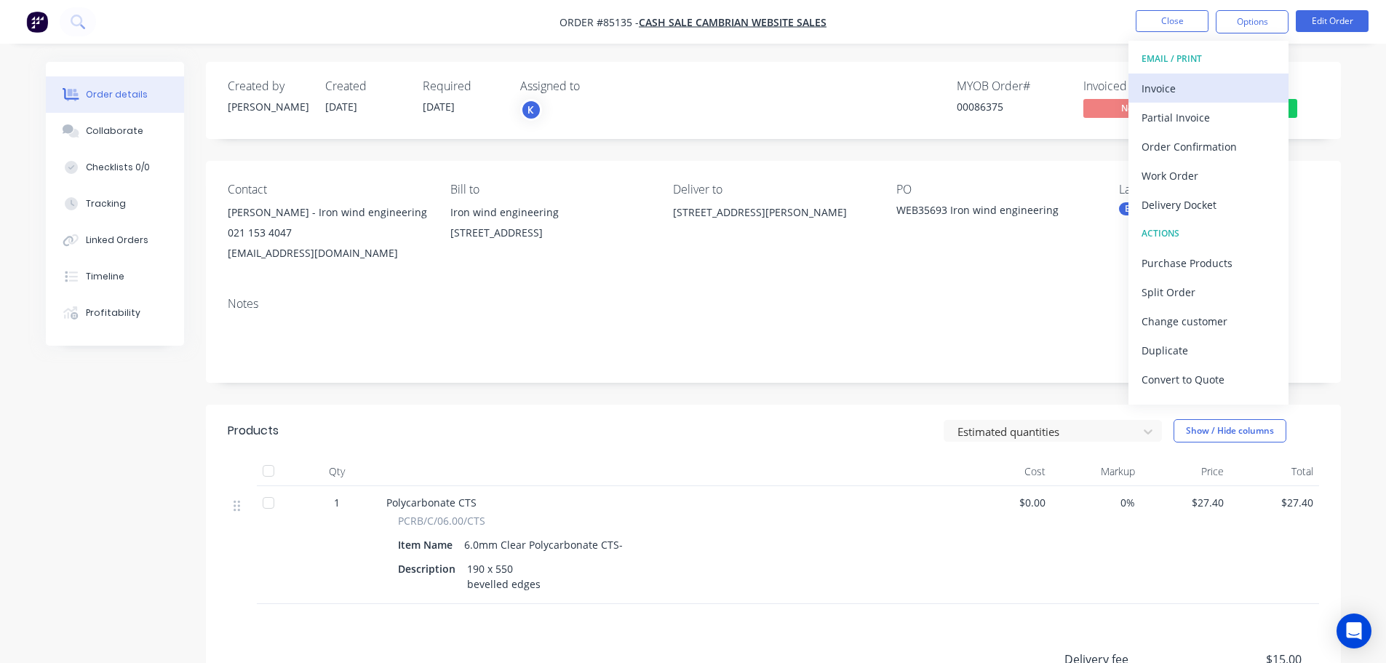
click at [1225, 91] on div "Invoice" at bounding box center [1209, 88] width 134 height 21
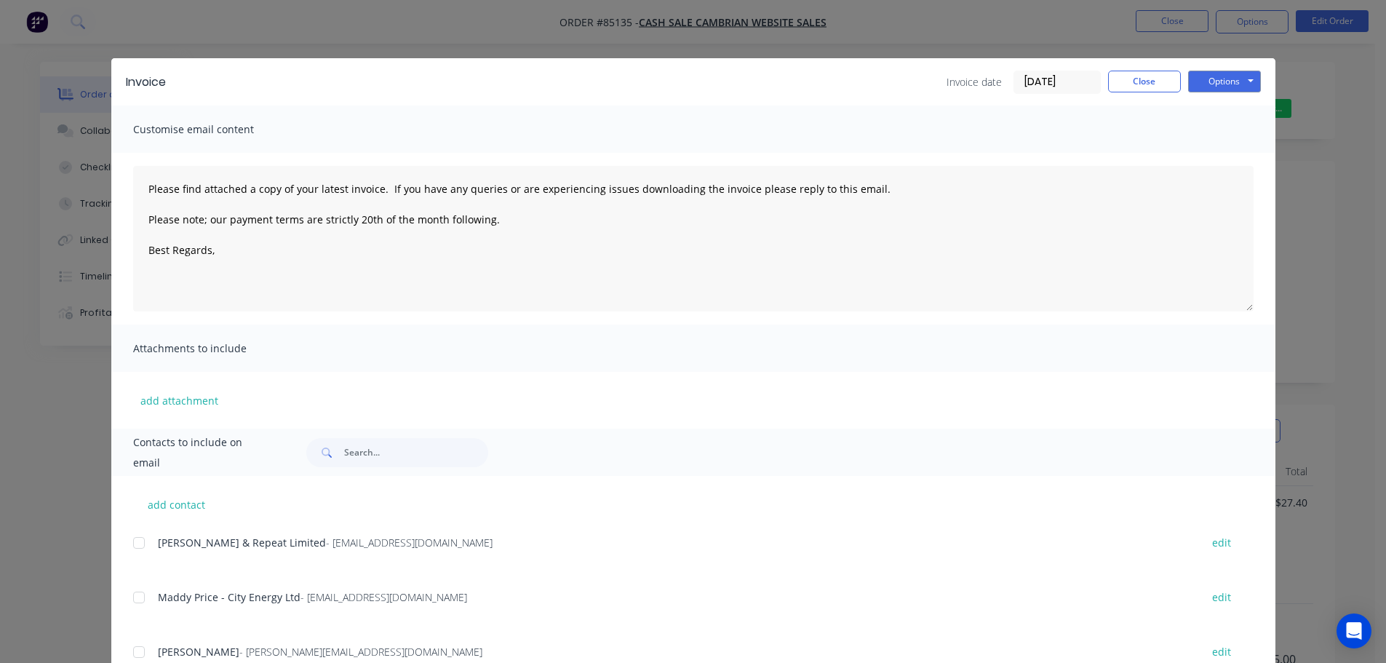
click at [1228, 84] on button "Options" at bounding box center [1224, 82] width 73 height 22
click at [1224, 132] on button "Print" at bounding box center [1234, 131] width 93 height 24
click at [170, 26] on div "Invoice Invoice date [DATE] Close Options Preview Print Email Customise email c…" at bounding box center [693, 331] width 1386 height 663
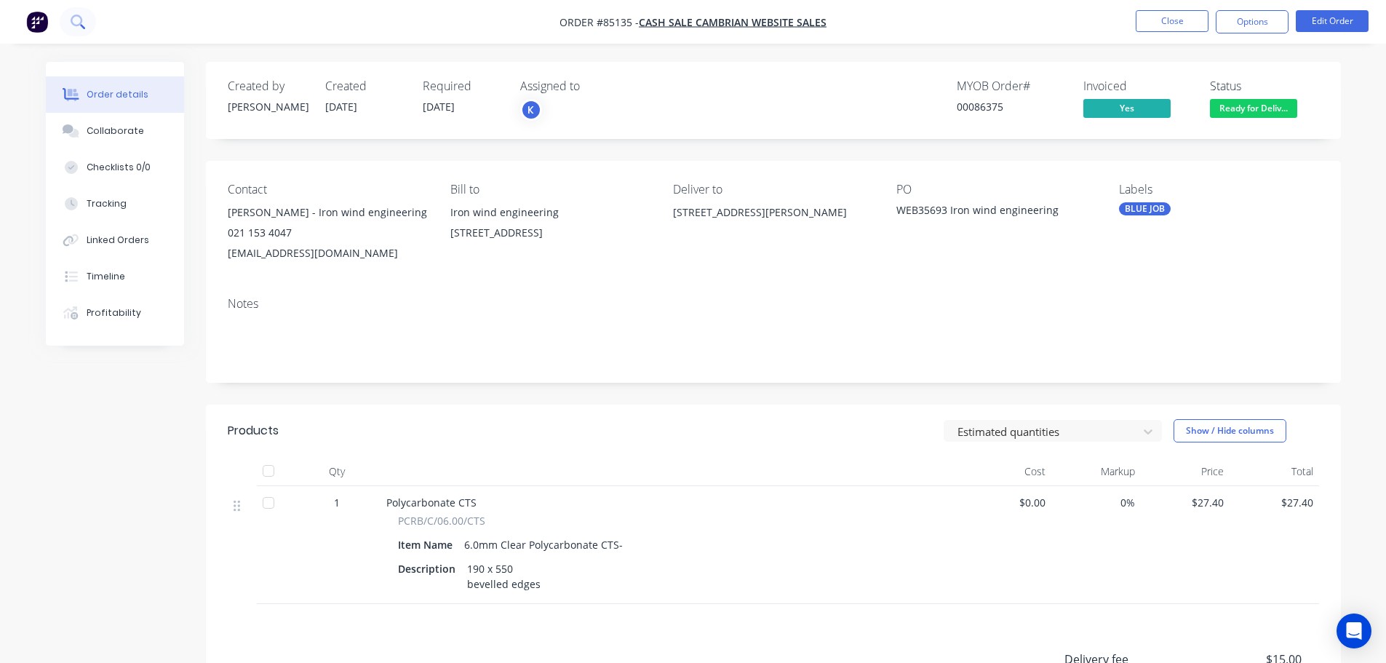
click at [76, 20] on icon at bounding box center [78, 22] width 14 height 14
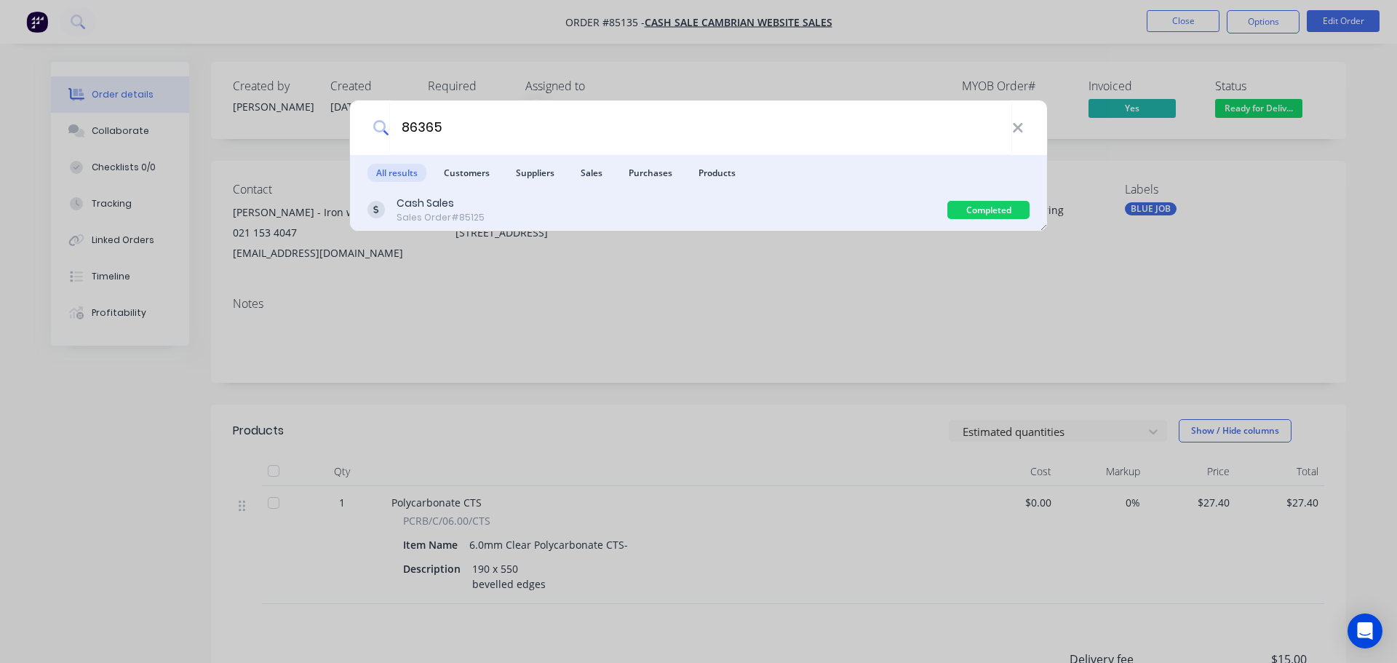
type input "86365"
drag, startPoint x: 666, startPoint y: 202, endPoint x: 762, endPoint y: 188, distance: 97.0
click at [673, 202] on div "Cash Sales Sales Order #85125" at bounding box center [657, 210] width 580 height 28
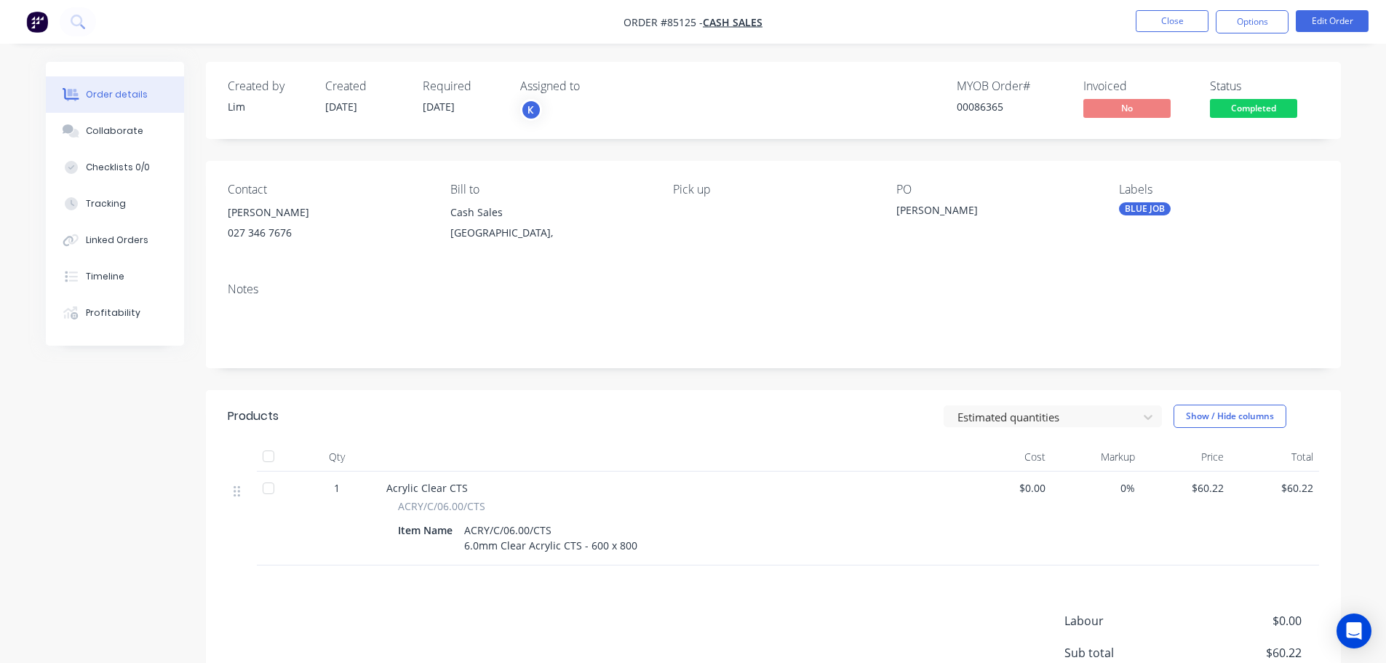
click at [1289, 113] on span "Completed" at bounding box center [1253, 108] width 87 height 18
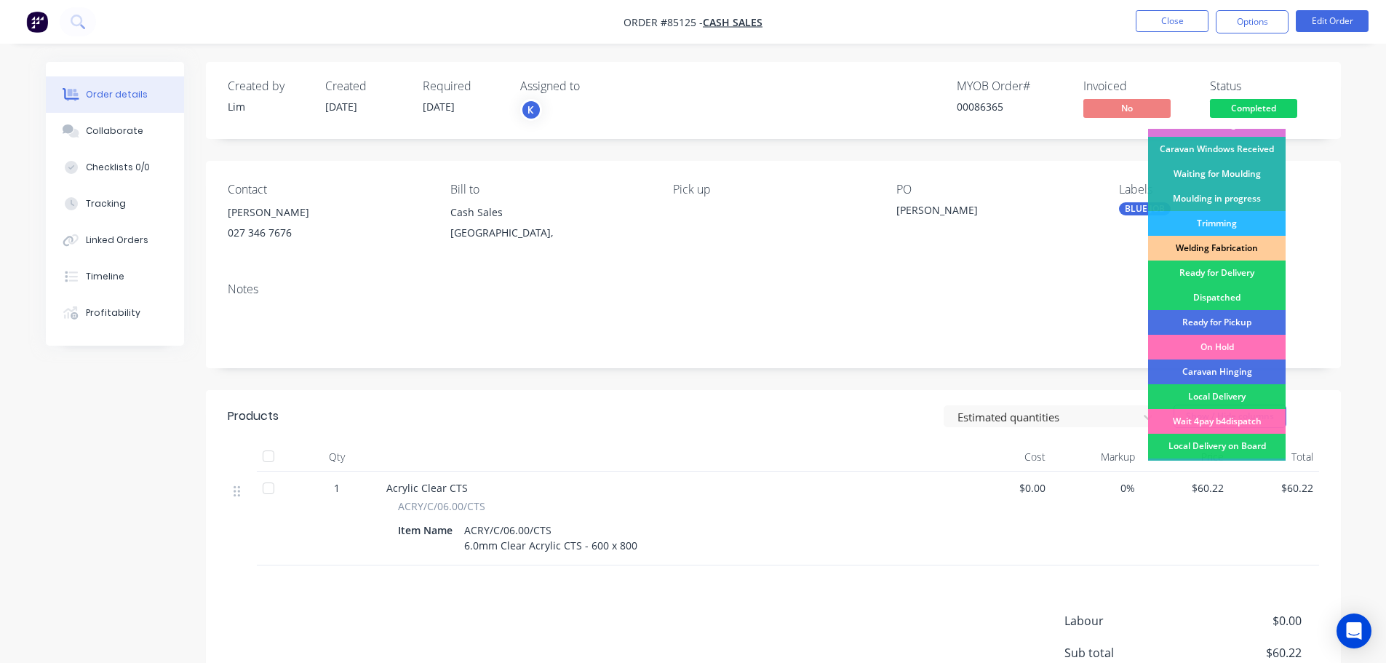
scroll to position [287, 0]
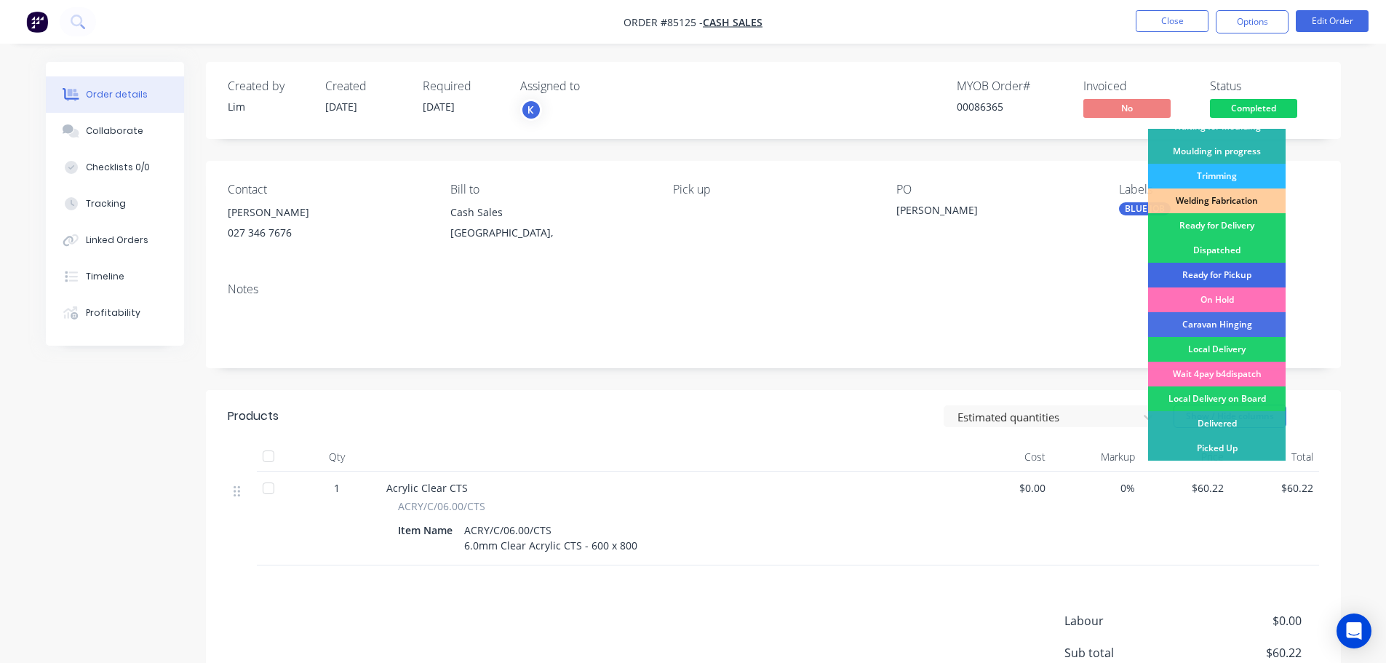
click at [1244, 280] on div "Ready for Pickup" at bounding box center [1217, 275] width 138 height 25
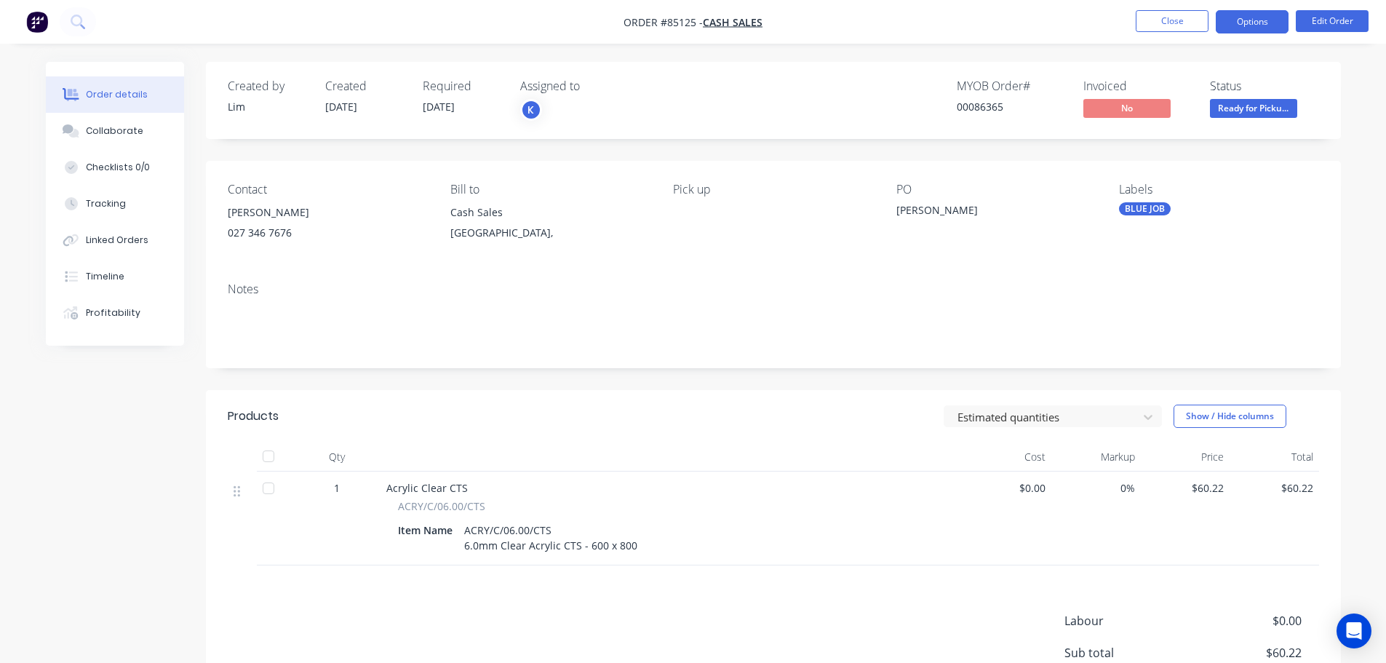
click at [1236, 30] on button "Options" at bounding box center [1252, 21] width 73 height 23
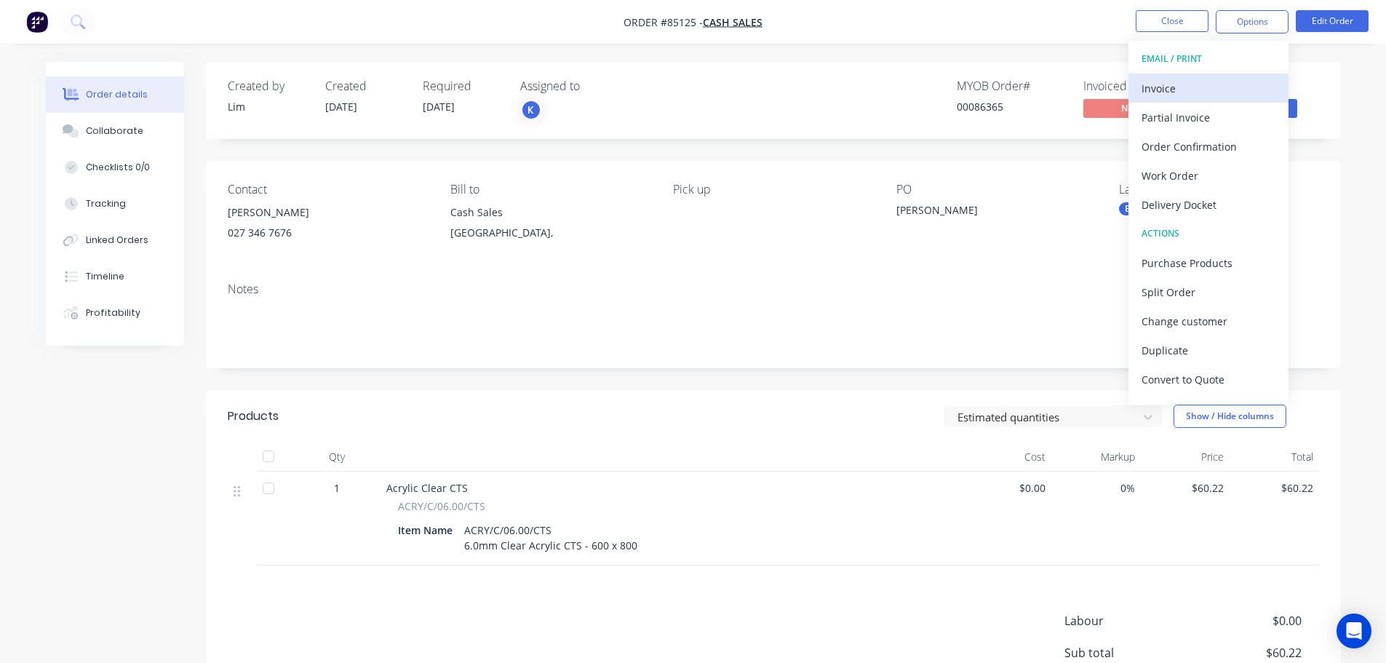
click at [1188, 94] on div "Invoice" at bounding box center [1209, 88] width 134 height 21
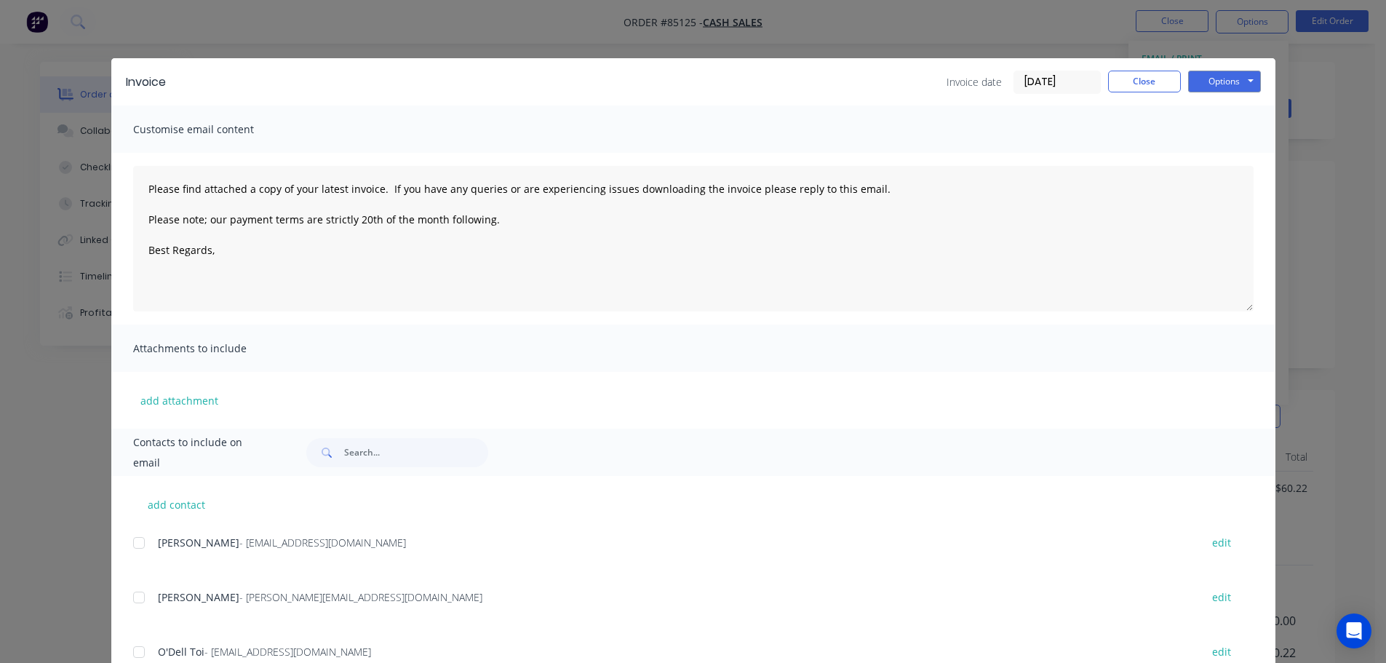
click at [1207, 93] on div "Options Preview Print Email" at bounding box center [1224, 82] width 73 height 23
click at [1207, 84] on button "Options" at bounding box center [1224, 82] width 73 height 22
click at [1213, 125] on button "Print" at bounding box center [1234, 131] width 93 height 24
click at [132, 61] on div "Invoice Invoice date [DATE] Close Options Preview Print Email" at bounding box center [693, 81] width 1164 height 47
click at [81, 17] on div "Invoice Invoice date [DATE] Close Options Preview Print Email Customise email c…" at bounding box center [693, 331] width 1386 height 663
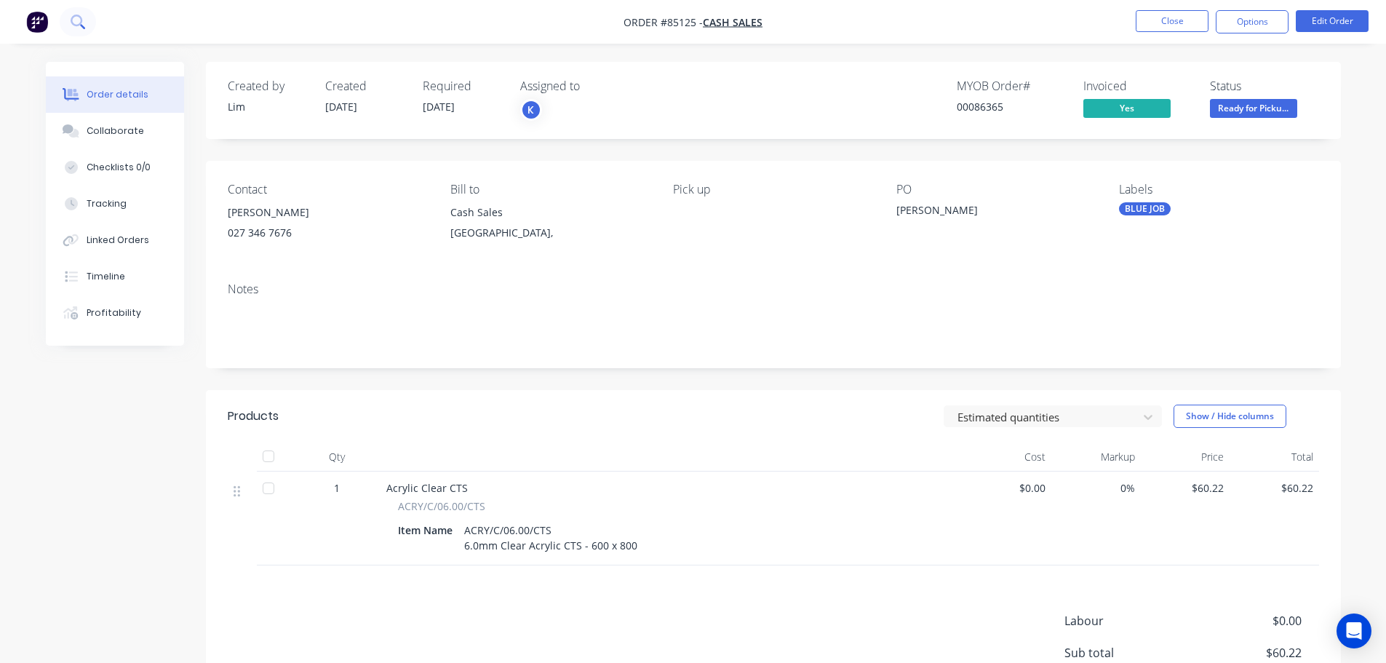
click at [81, 16] on icon at bounding box center [78, 22] width 14 height 14
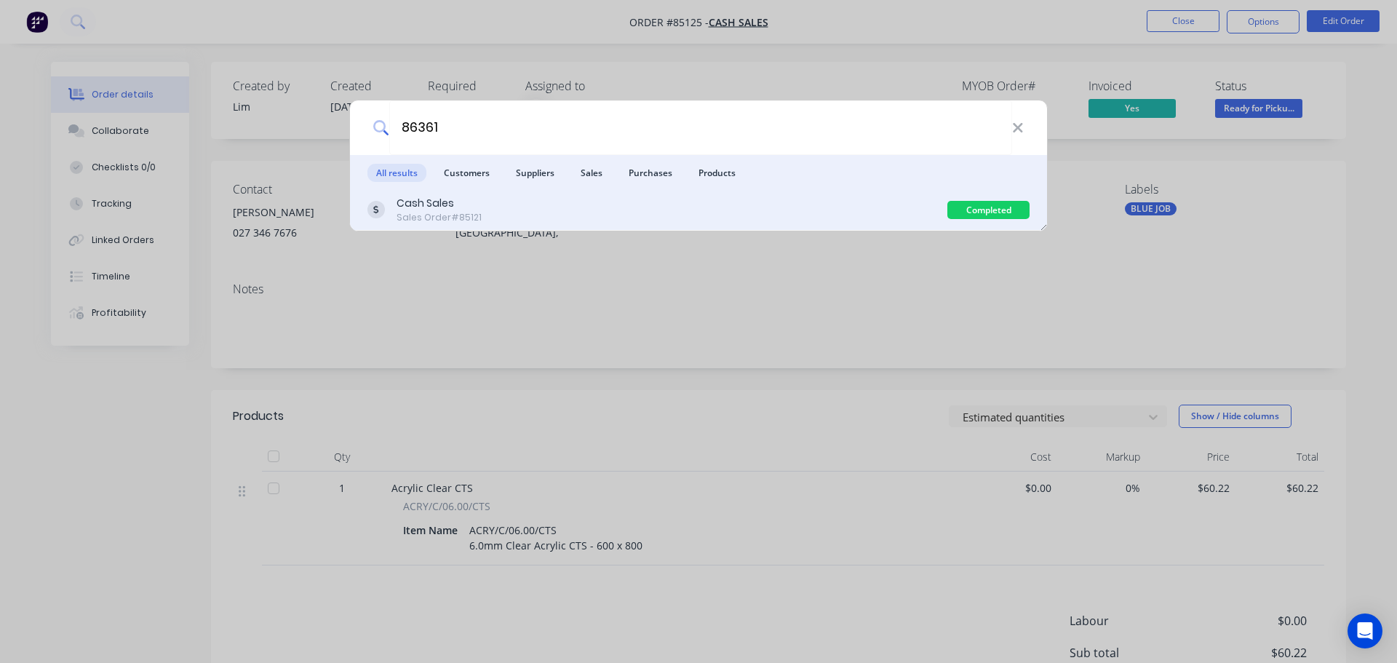
type input "86361"
click at [588, 218] on div "Cash Sales Sales Order #85121" at bounding box center [657, 210] width 580 height 28
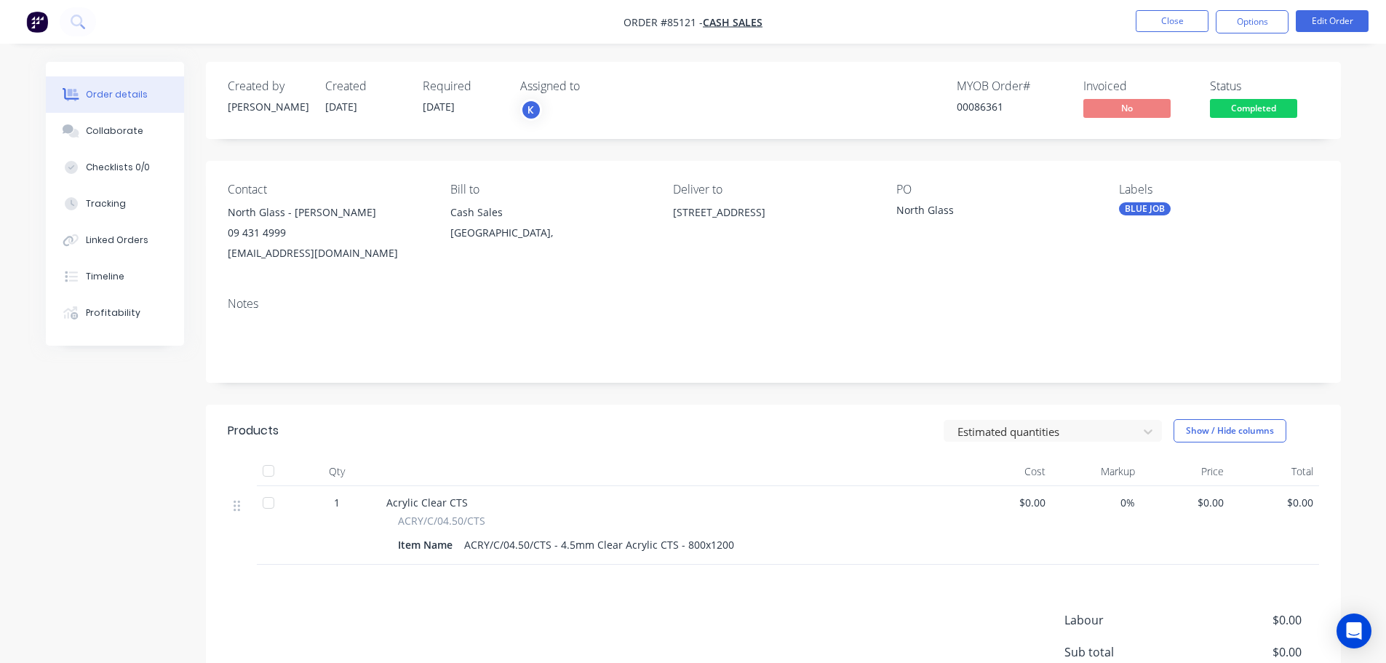
click at [1286, 109] on span "Completed" at bounding box center [1253, 108] width 87 height 18
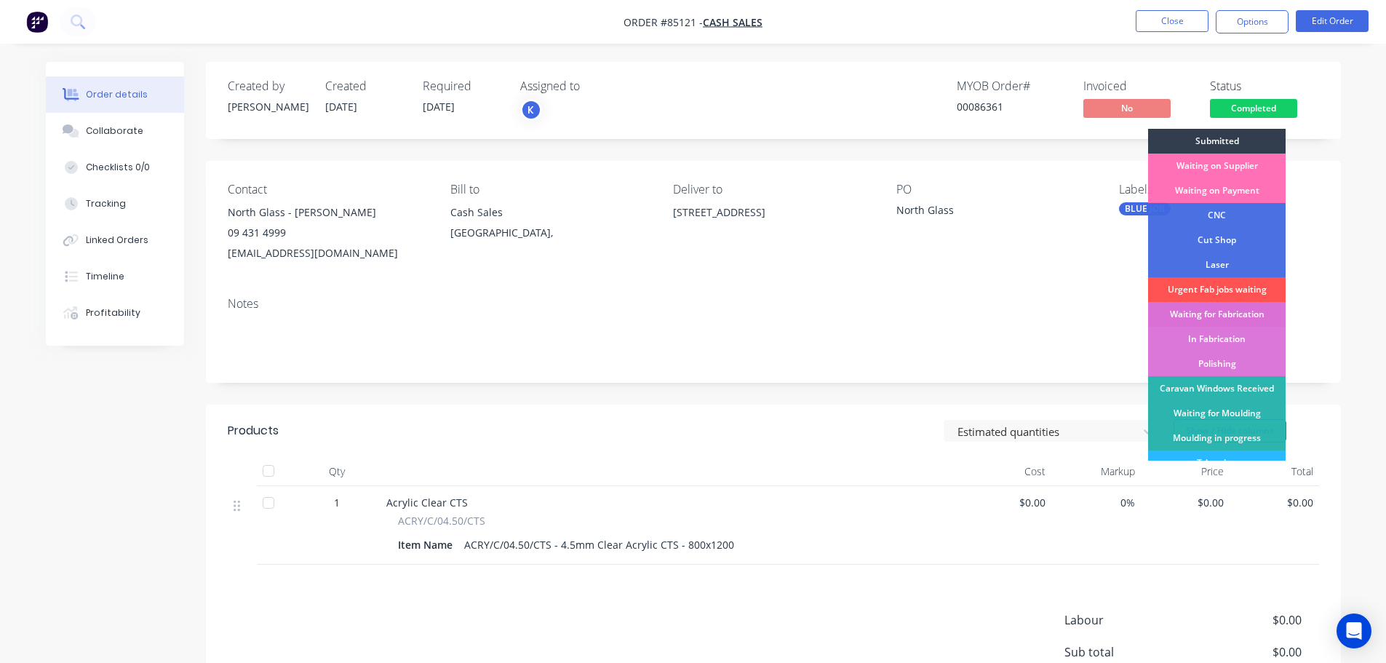
scroll to position [287, 0]
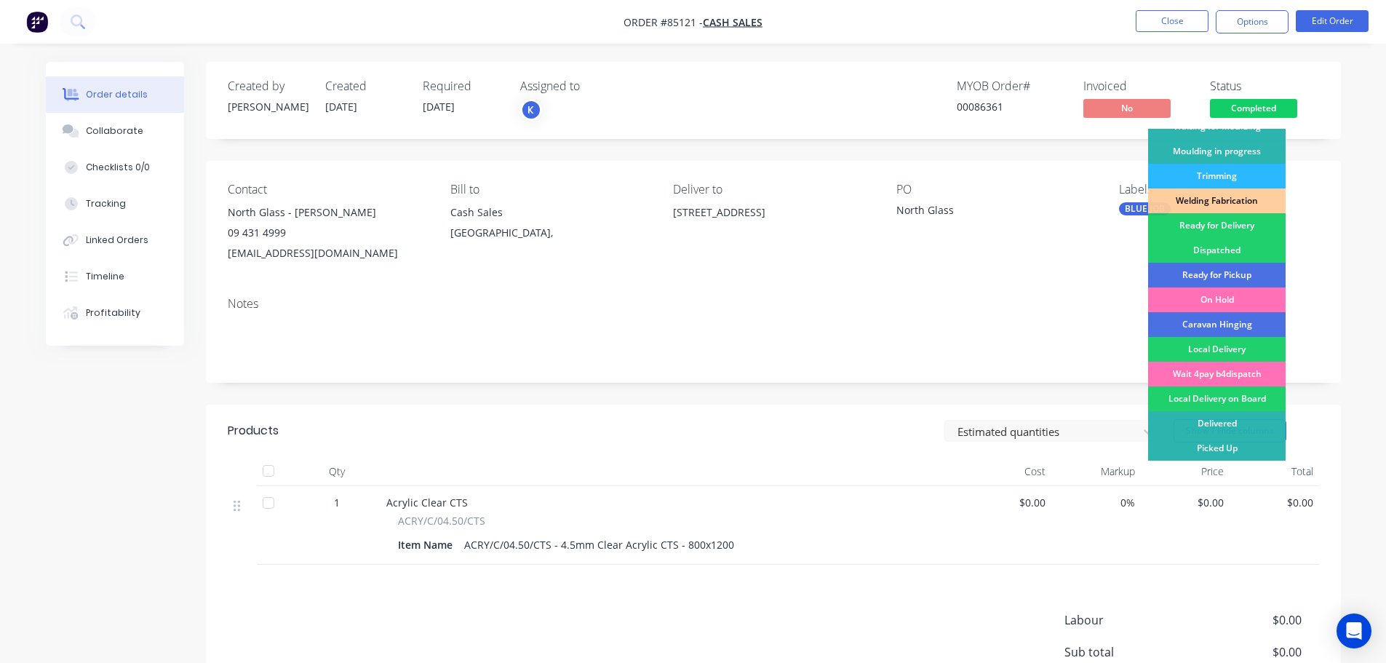
click at [876, 275] on div "Contact North Glass - Jordan Morrison 09 431 4999 info@northglass.co.nz Bill to…" at bounding box center [773, 223] width 1135 height 124
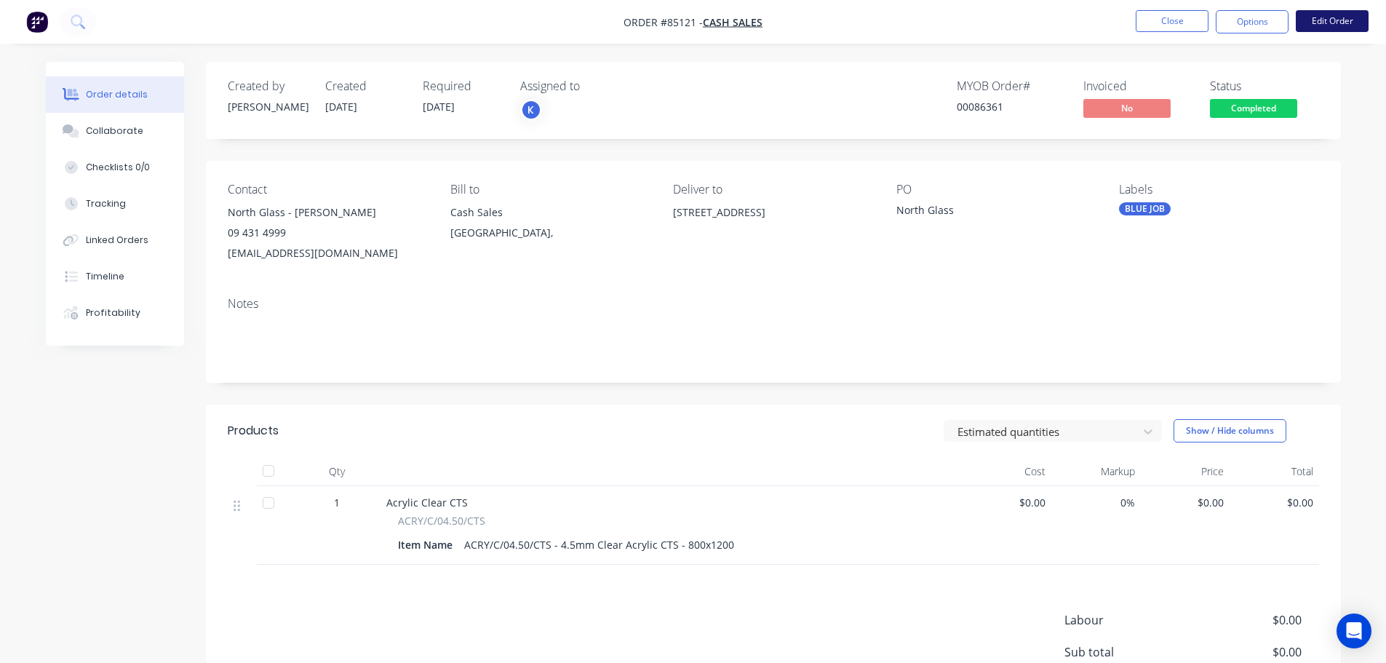
click at [1322, 22] on button "Edit Order" at bounding box center [1332, 21] width 73 height 22
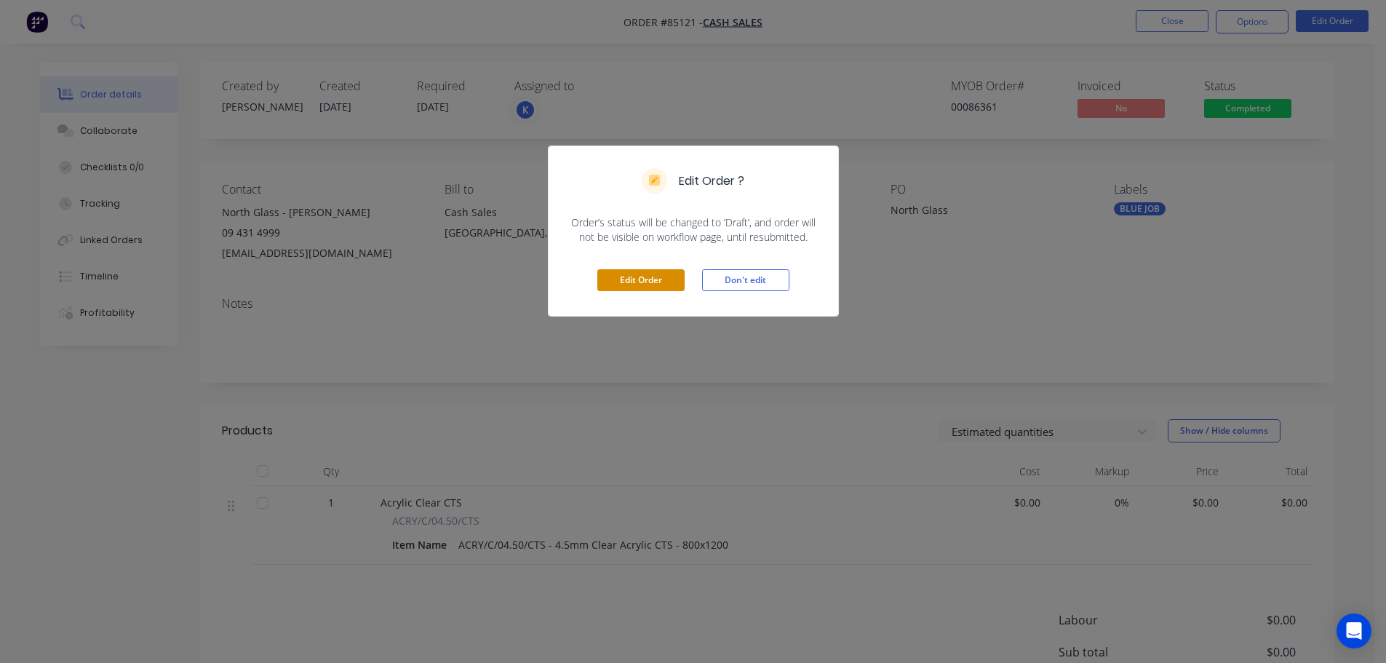
click at [610, 282] on button "Edit Order" at bounding box center [640, 280] width 87 height 22
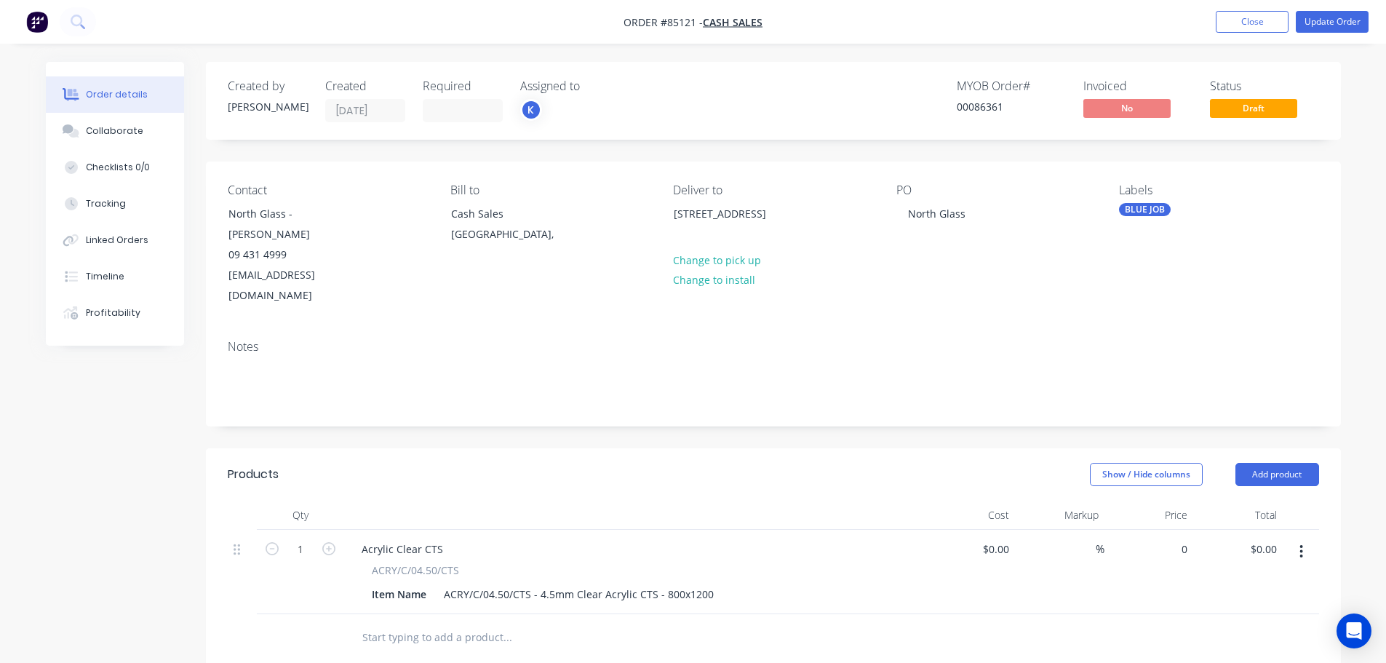
click at [1159, 530] on div "0 $0.00" at bounding box center [1150, 572] width 90 height 84
paste input "90.92"
type input "$90.92"
drag, startPoint x: 1003, startPoint y: 432, endPoint x: 1215, endPoint y: 220, distance: 299.5
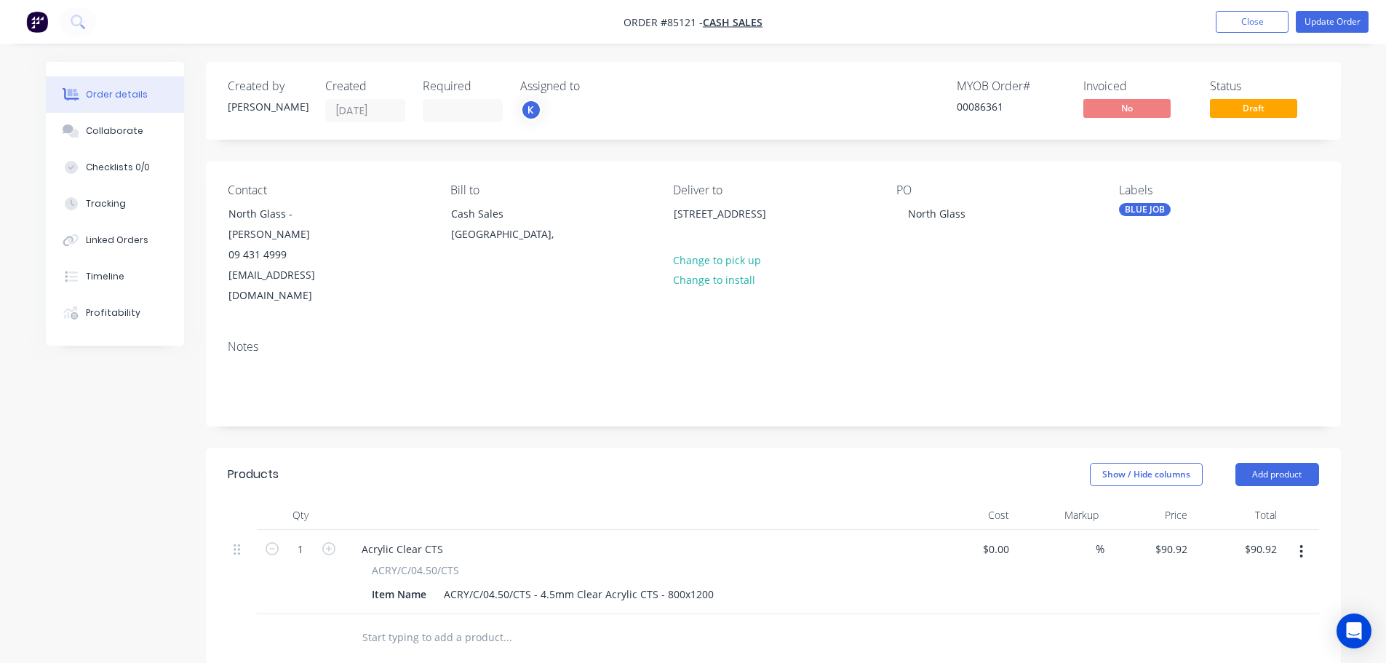
click at [1003, 448] on header "Products Show / Hide columns Add product" at bounding box center [773, 474] width 1135 height 52
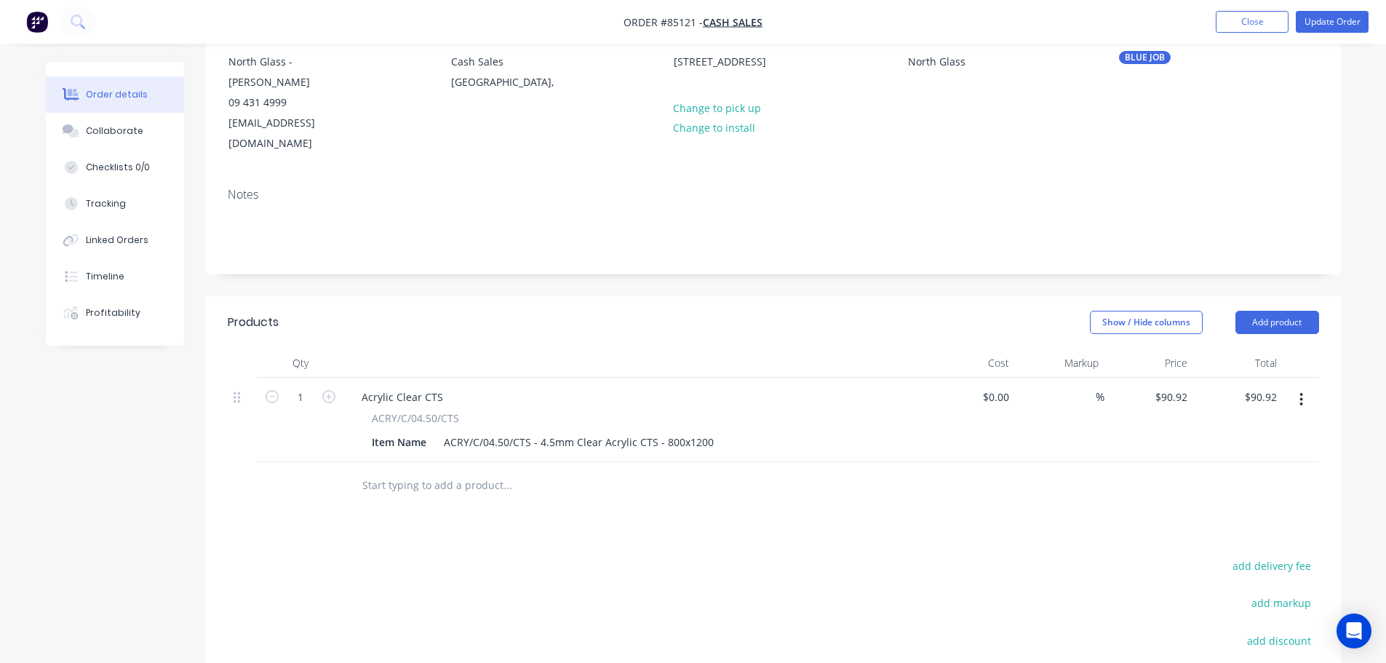
scroll to position [0, 0]
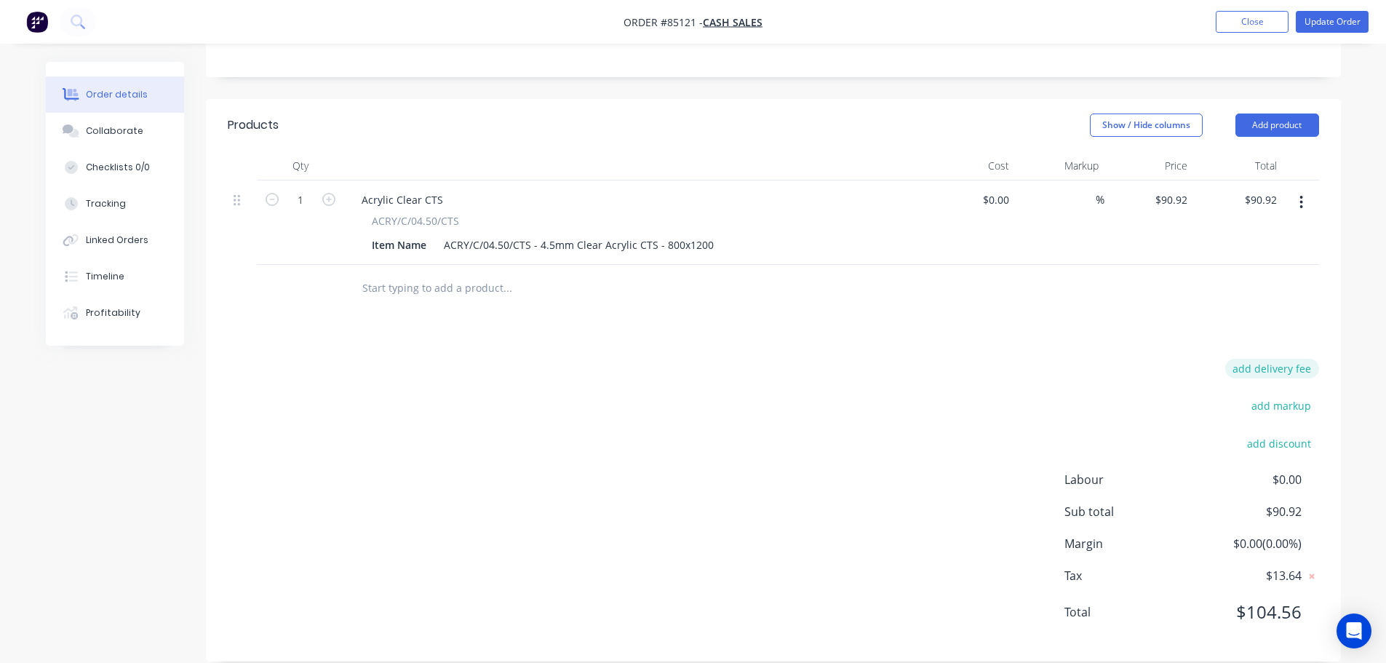
click at [1278, 359] on button "add delivery fee" at bounding box center [1272, 369] width 94 height 20
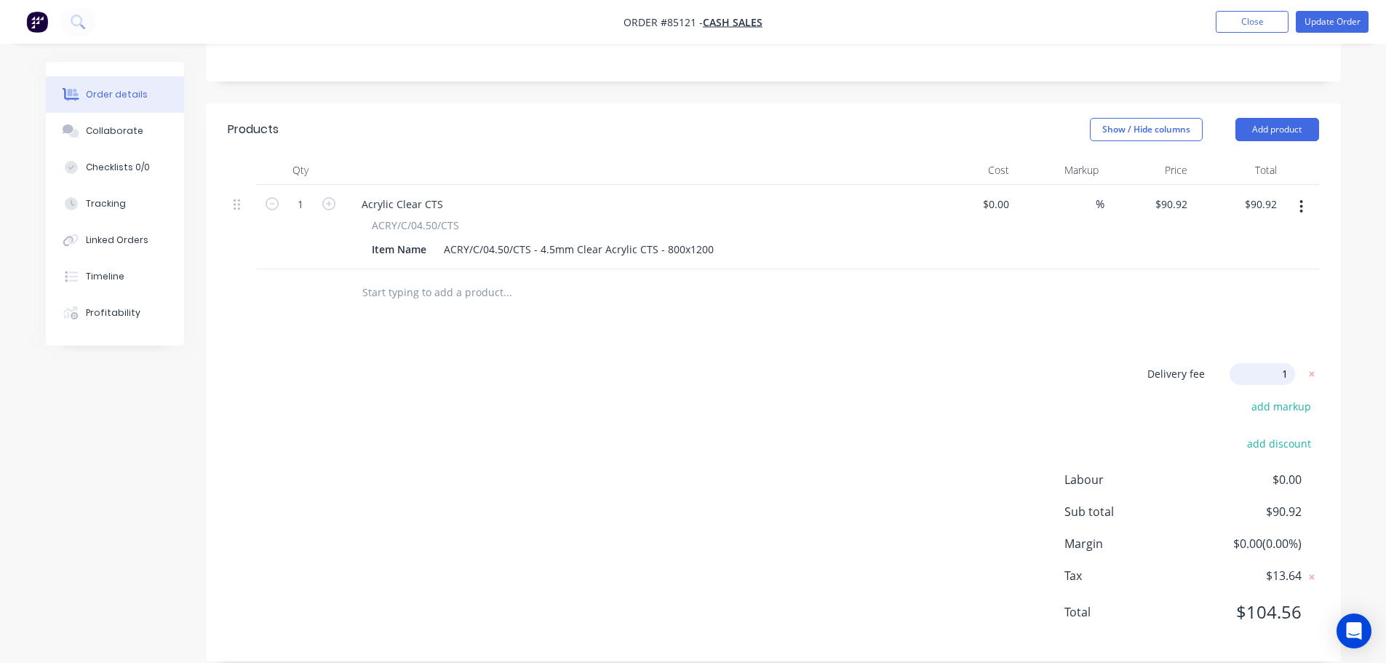
type input "15"
click at [1303, 15] on button "Update Order" at bounding box center [1332, 22] width 73 height 22
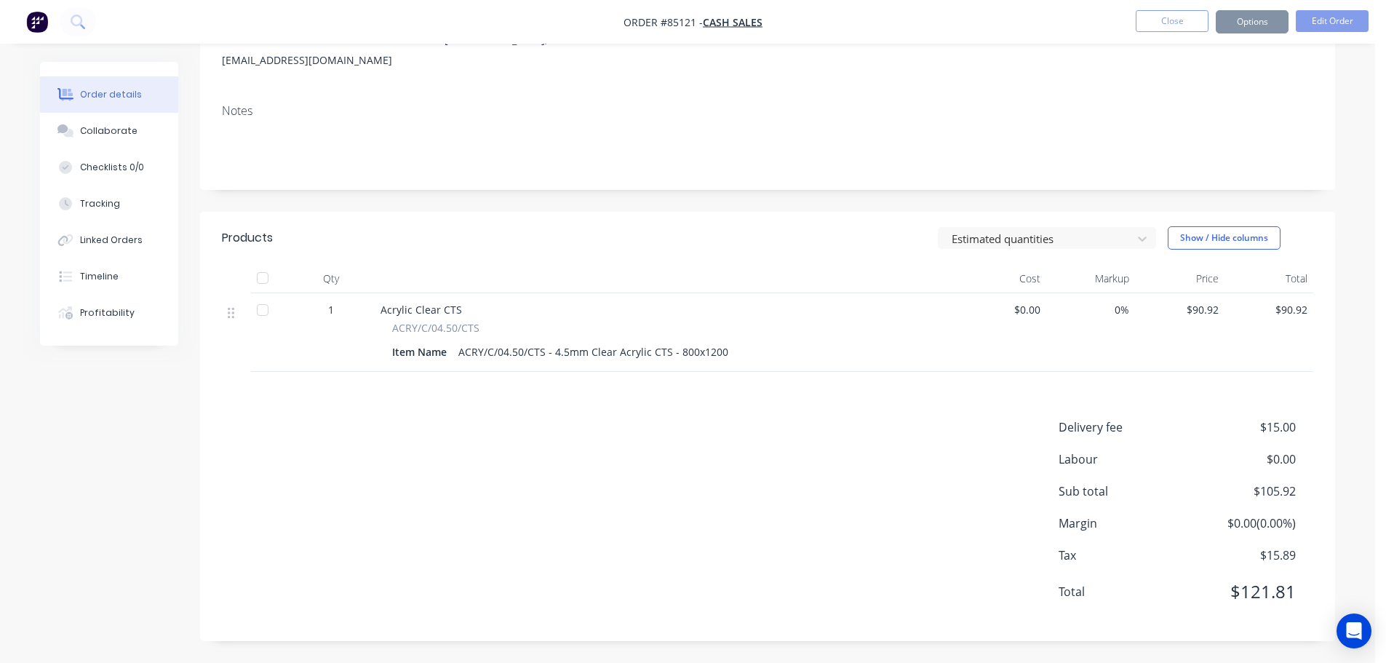
scroll to position [0, 0]
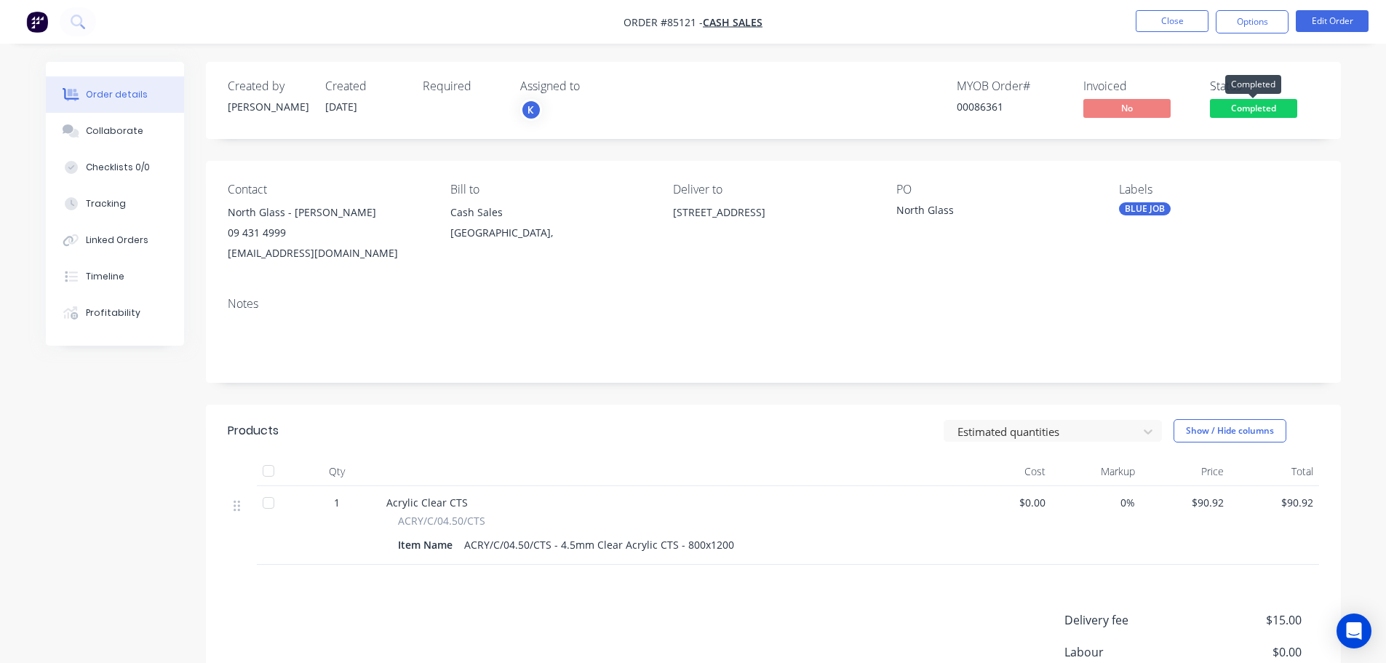
click at [1265, 102] on span "Completed" at bounding box center [1253, 108] width 87 height 18
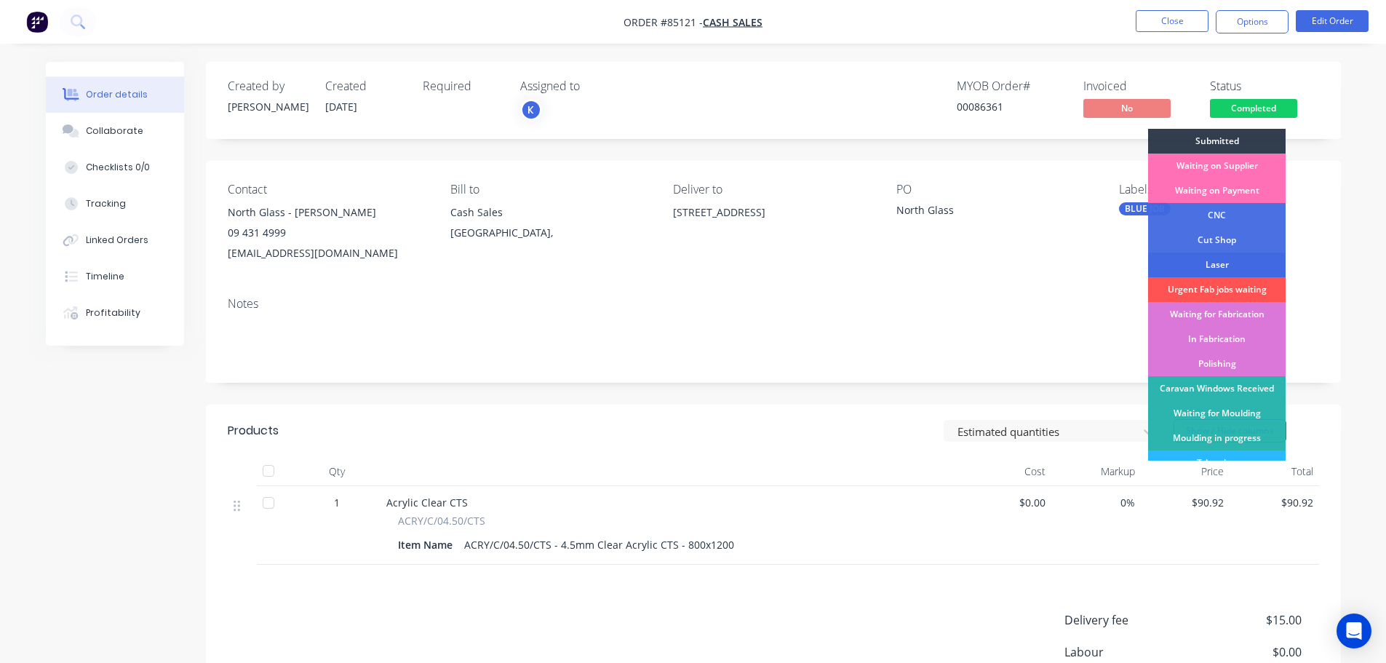
scroll to position [287, 0]
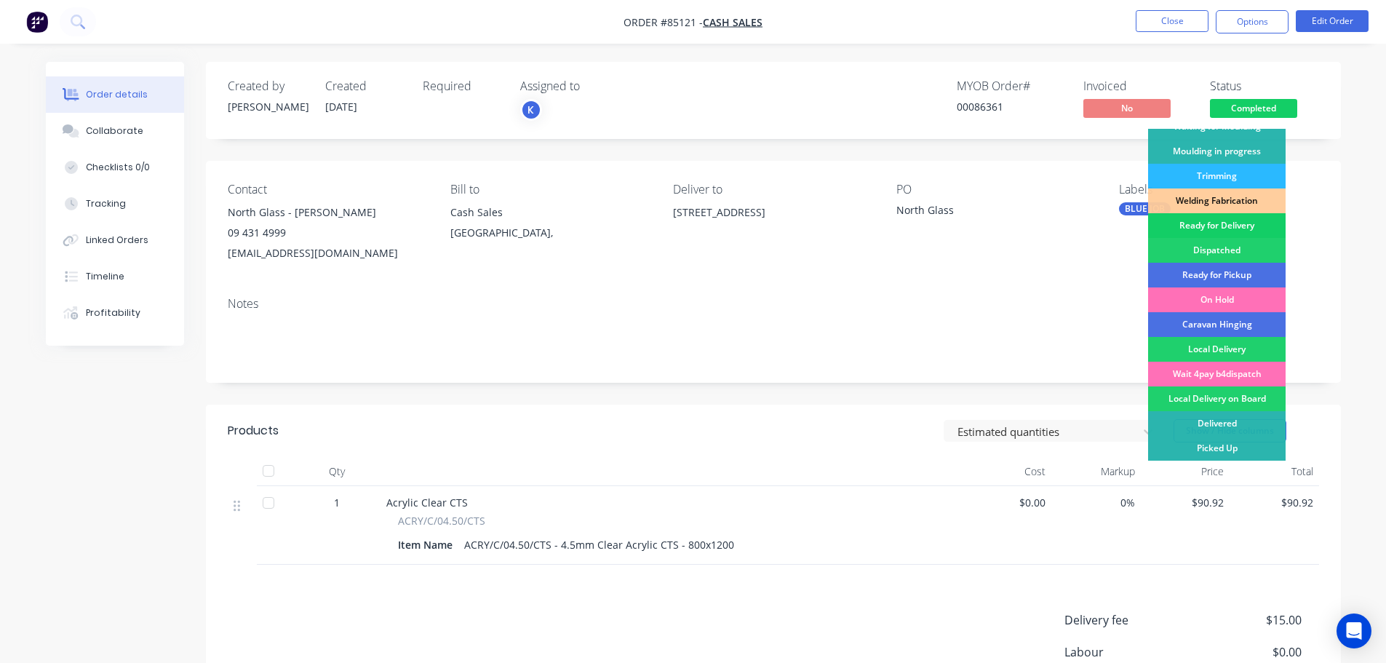
click at [1242, 221] on div "Ready for Delivery" at bounding box center [1217, 225] width 138 height 25
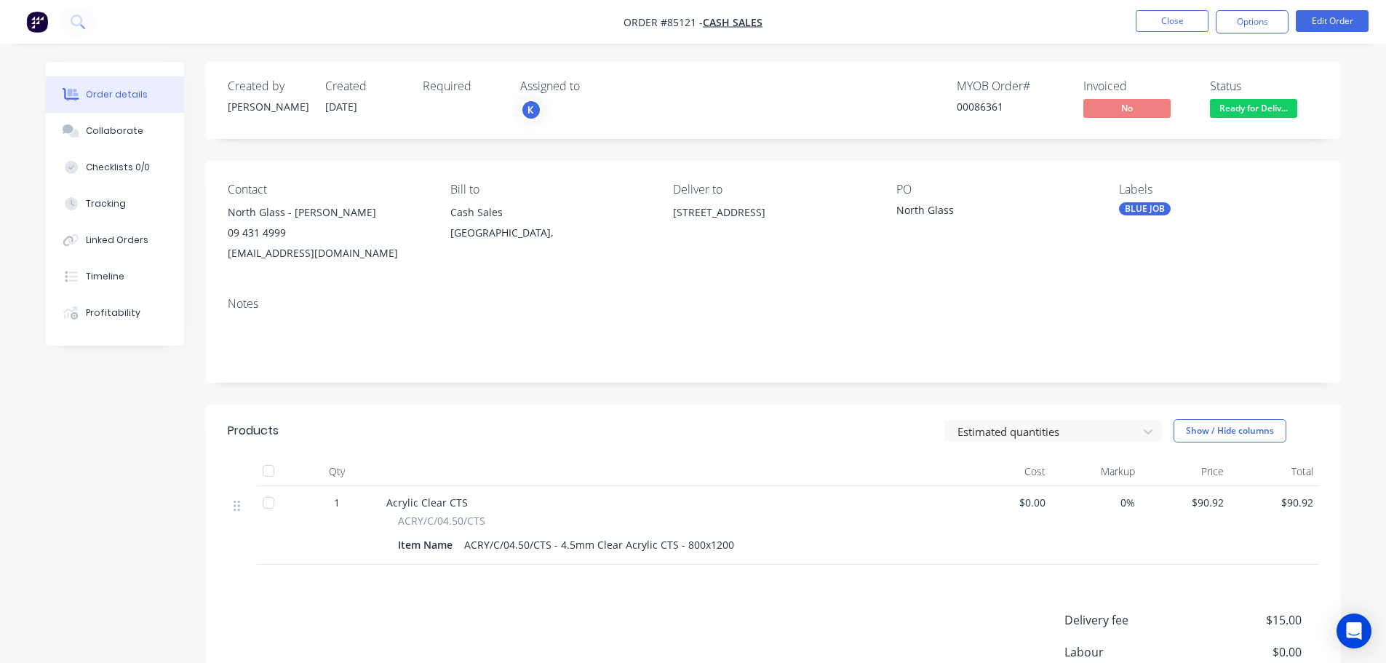
click at [1258, 8] on nav "Order #85121 - Cash Sales Close Options Edit Order" at bounding box center [693, 22] width 1386 height 44
drag, startPoint x: 1257, startPoint y: 21, endPoint x: 1249, endPoint y: 35, distance: 16.0
click at [1257, 22] on button "Options" at bounding box center [1252, 21] width 73 height 23
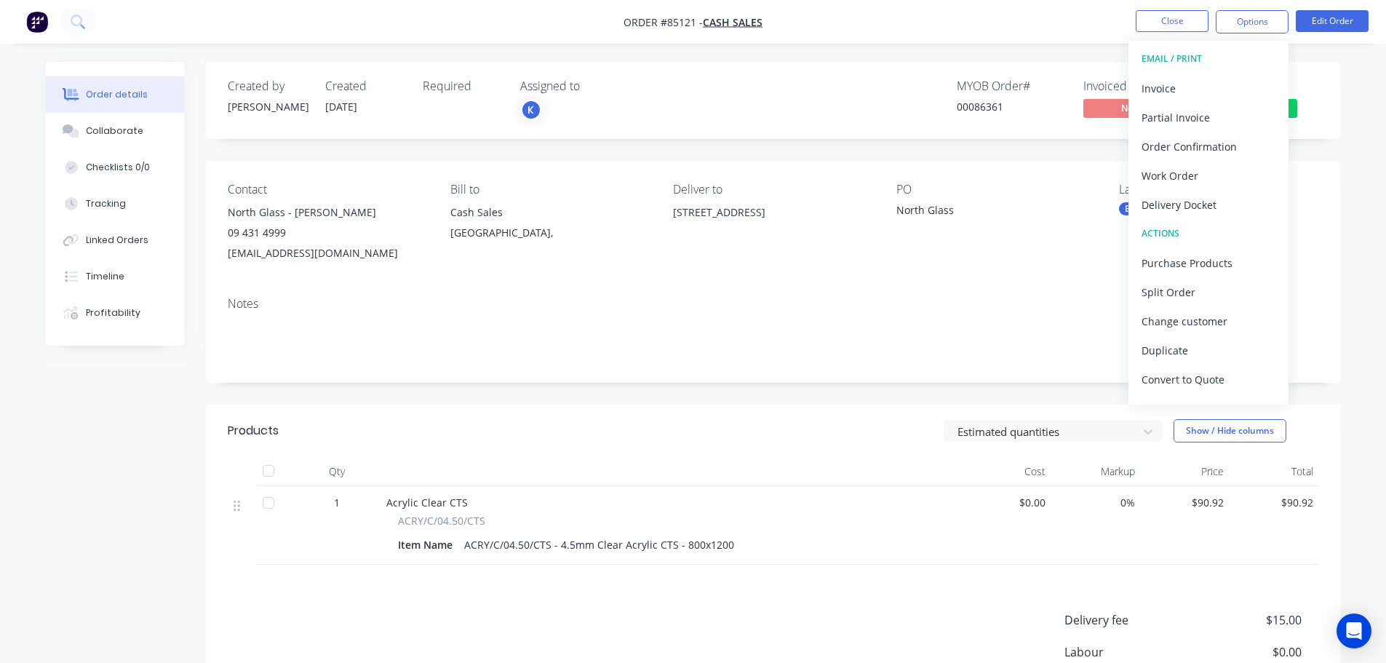
click at [1212, 70] on button "EMAIL / PRINT" at bounding box center [1209, 58] width 160 height 29
click at [1215, 80] on div "Invoice" at bounding box center [1209, 88] width 134 height 21
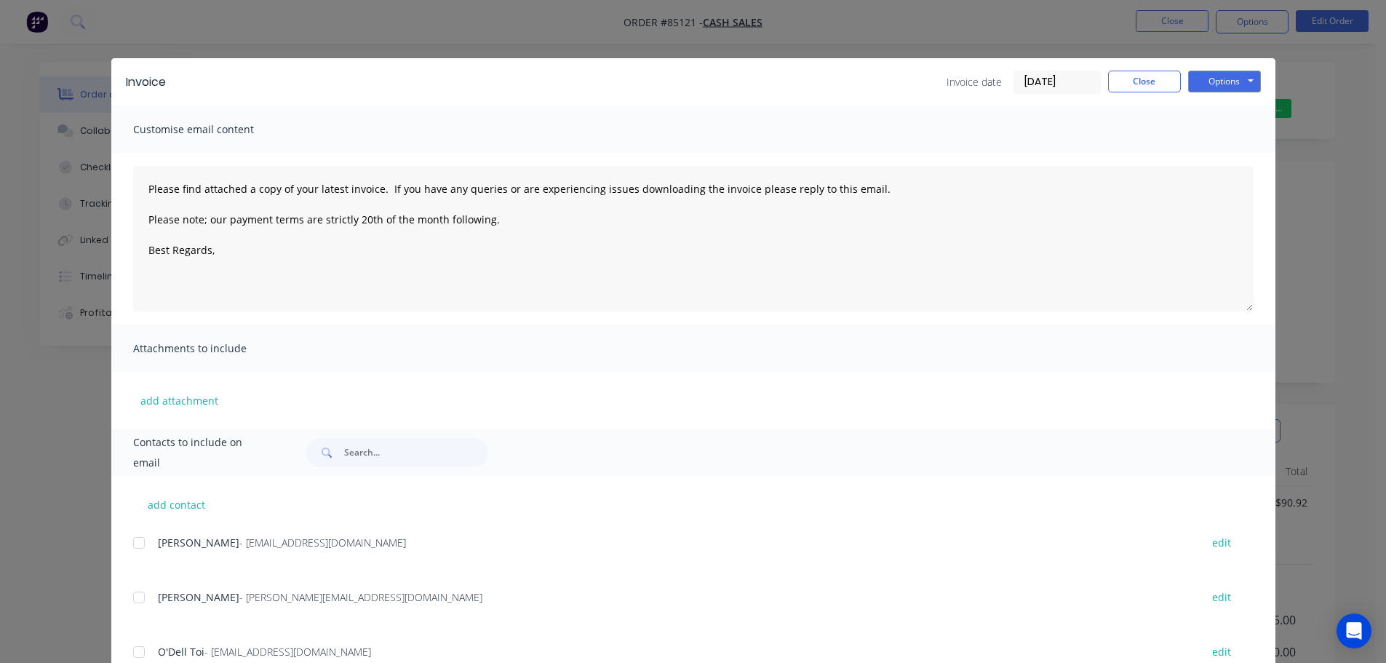
click at [1224, 76] on button "Options" at bounding box center [1224, 82] width 73 height 22
click at [1220, 126] on button "Print" at bounding box center [1234, 131] width 93 height 24
click at [143, 16] on div "Invoice Invoice date [DATE] Close Options Preview Print Email Customise email c…" at bounding box center [693, 331] width 1386 height 663
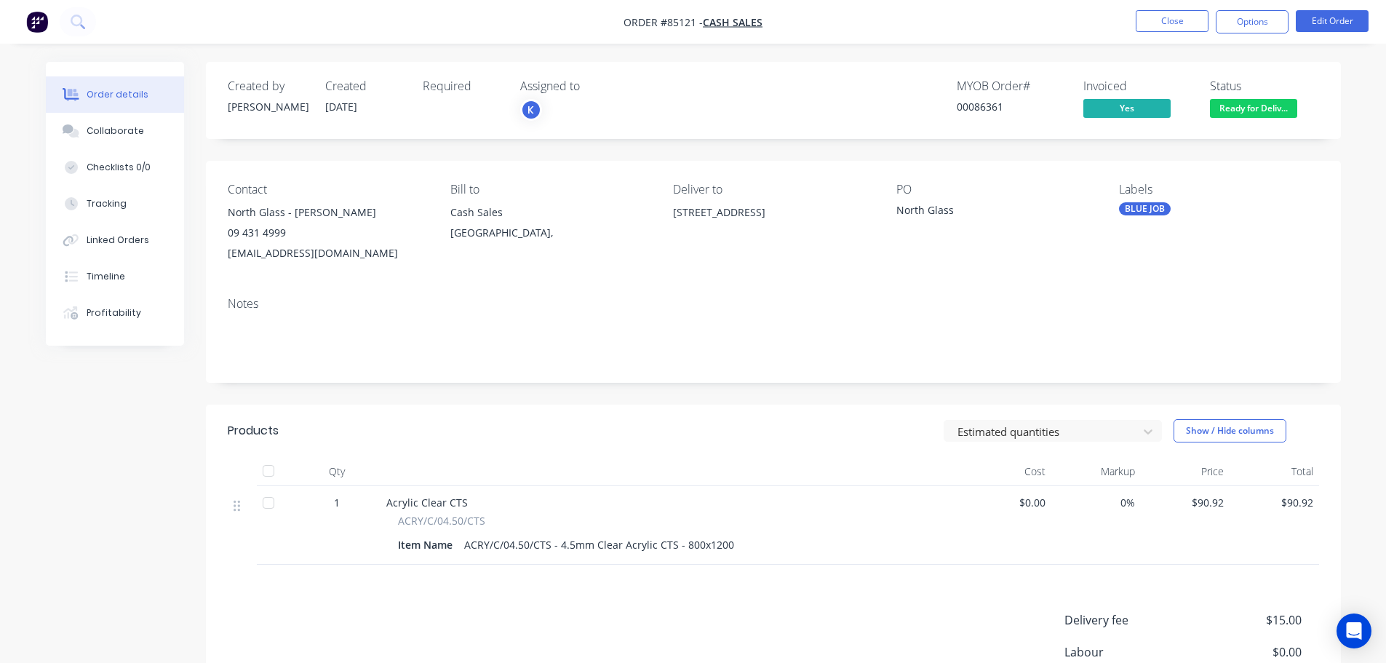
click at [41, 26] on img "button" at bounding box center [37, 22] width 22 height 22
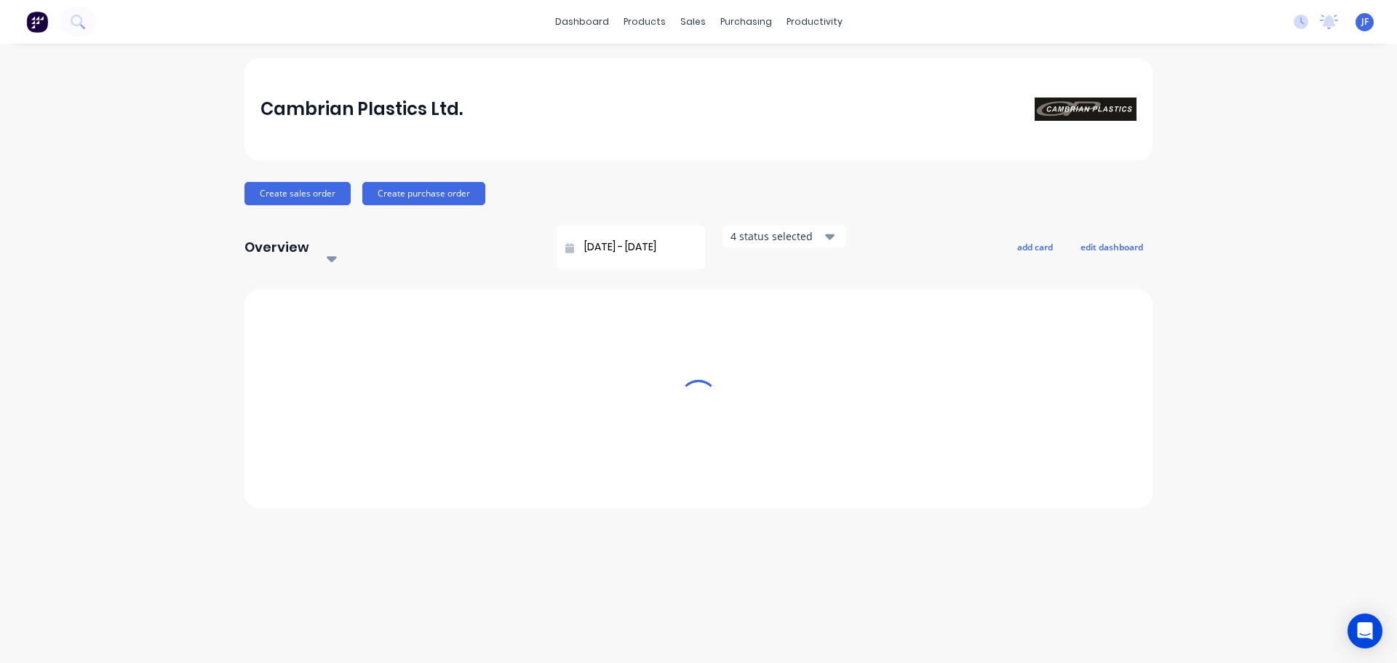
click at [51, 27] on button at bounding box center [37, 21] width 31 height 29
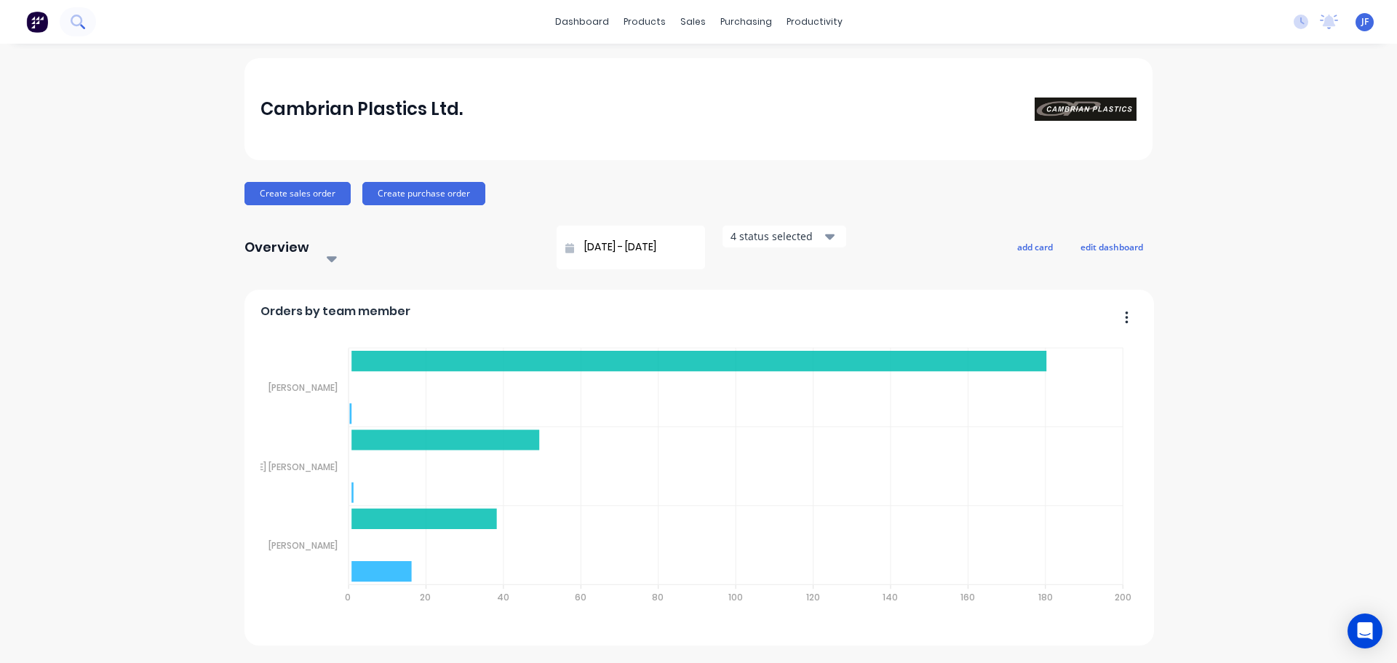
click at [63, 27] on button at bounding box center [78, 21] width 36 height 29
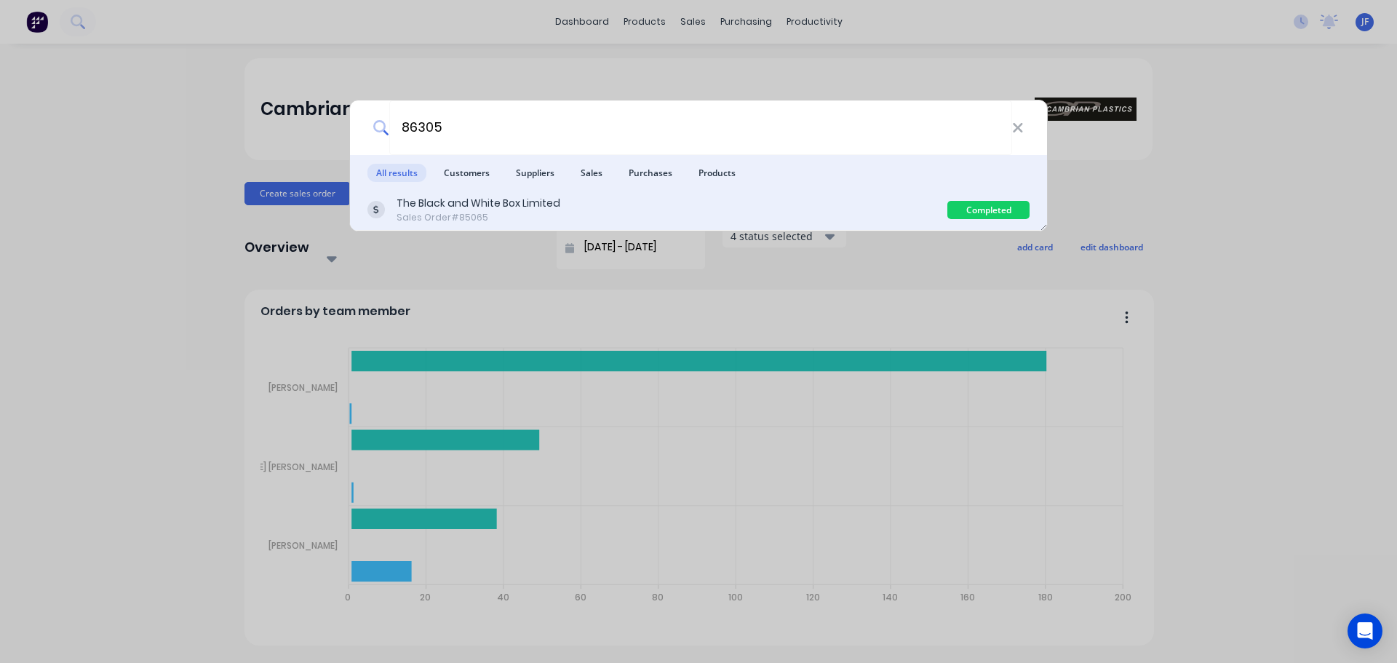
type input "86305"
click at [910, 214] on div "The Black and White Box Limited Sales Order #85065" at bounding box center [657, 210] width 580 height 28
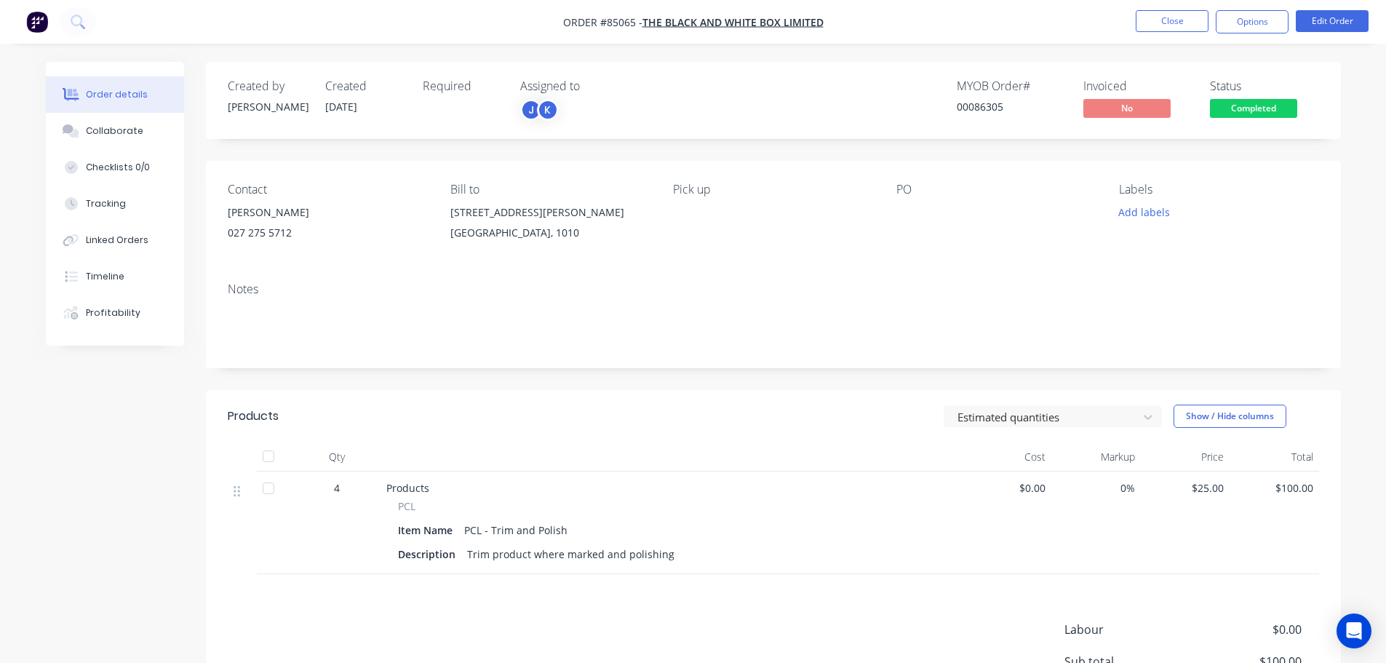
click at [1257, 109] on span "Completed" at bounding box center [1253, 108] width 87 height 18
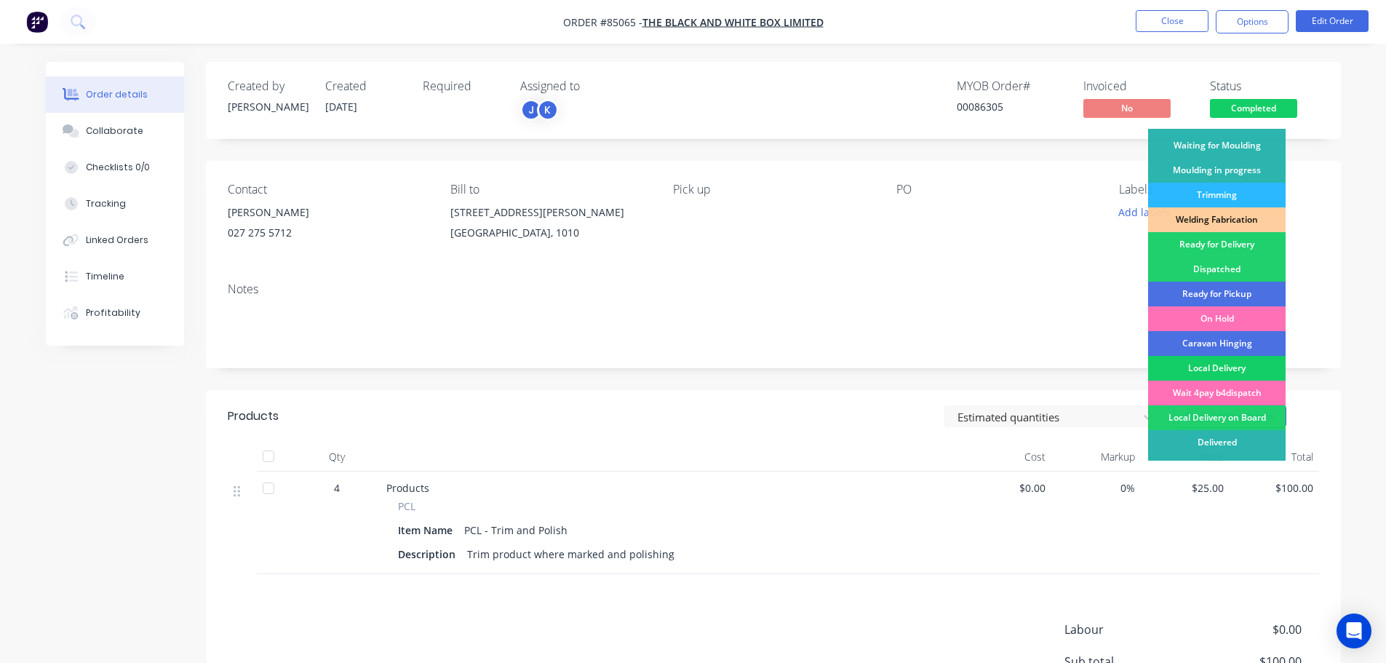
scroll to position [287, 0]
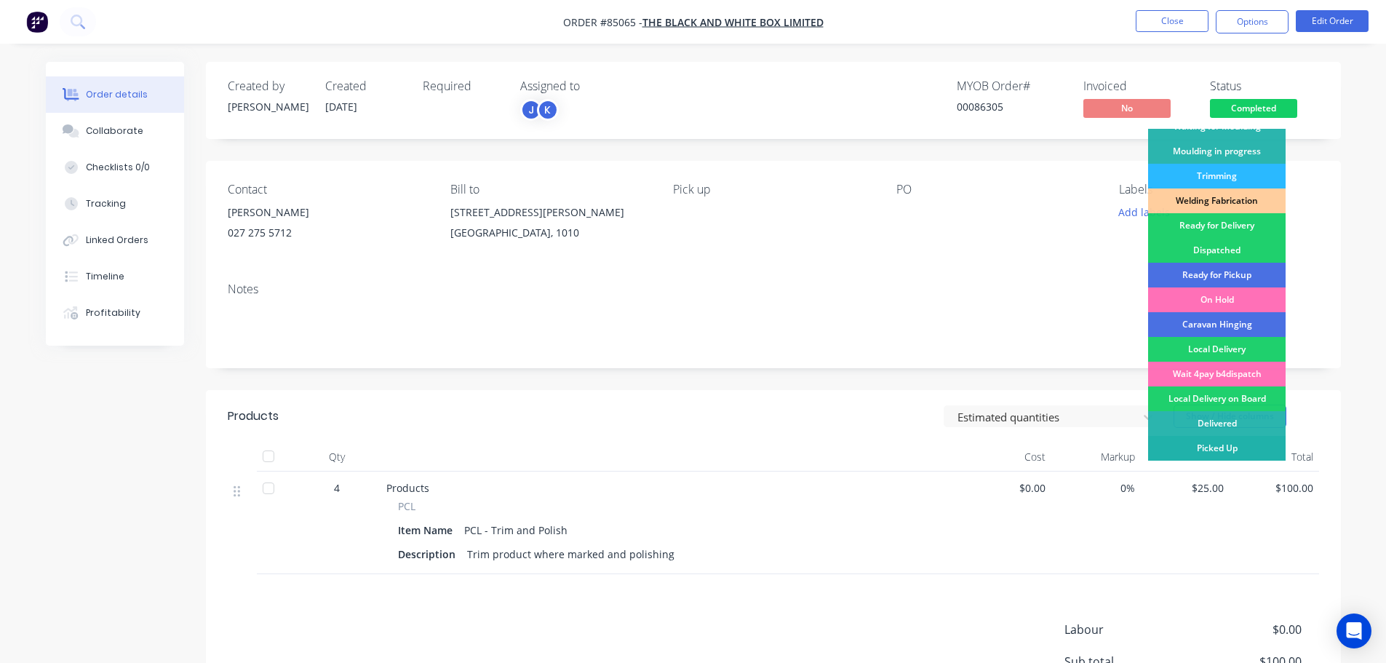
click at [1245, 440] on div "Picked Up" at bounding box center [1217, 448] width 138 height 25
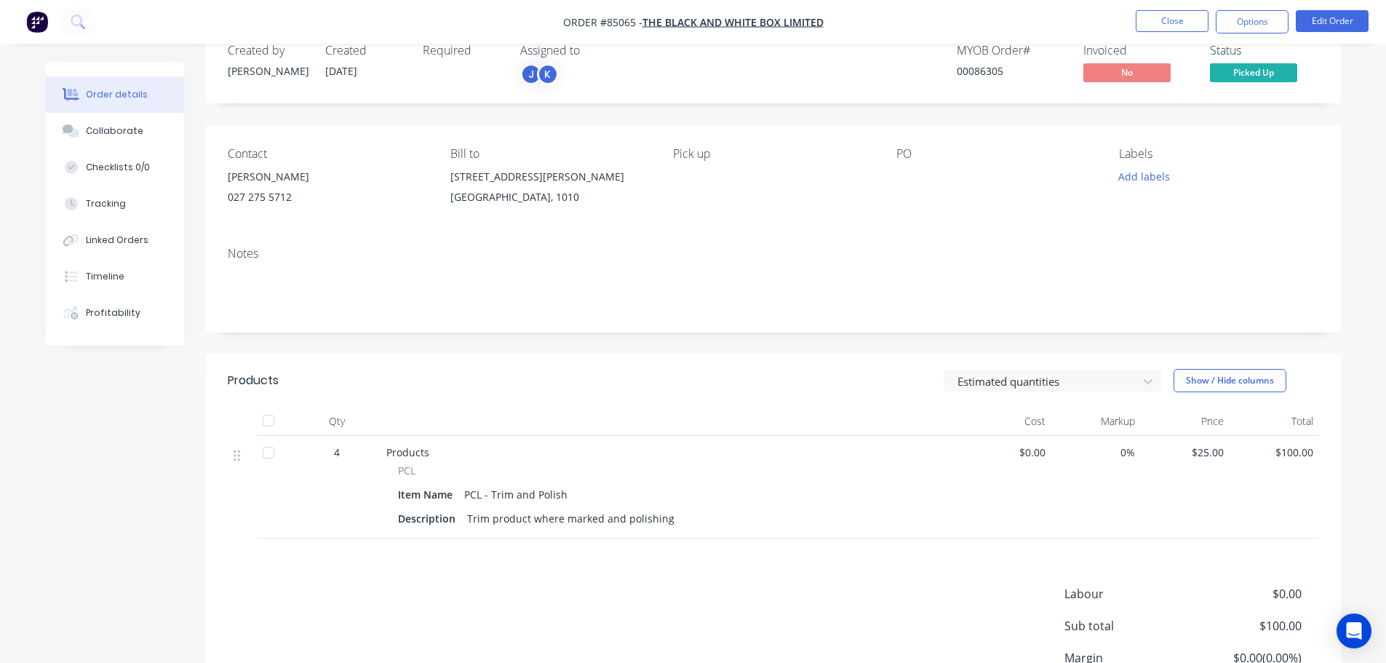
scroll to position [0, 0]
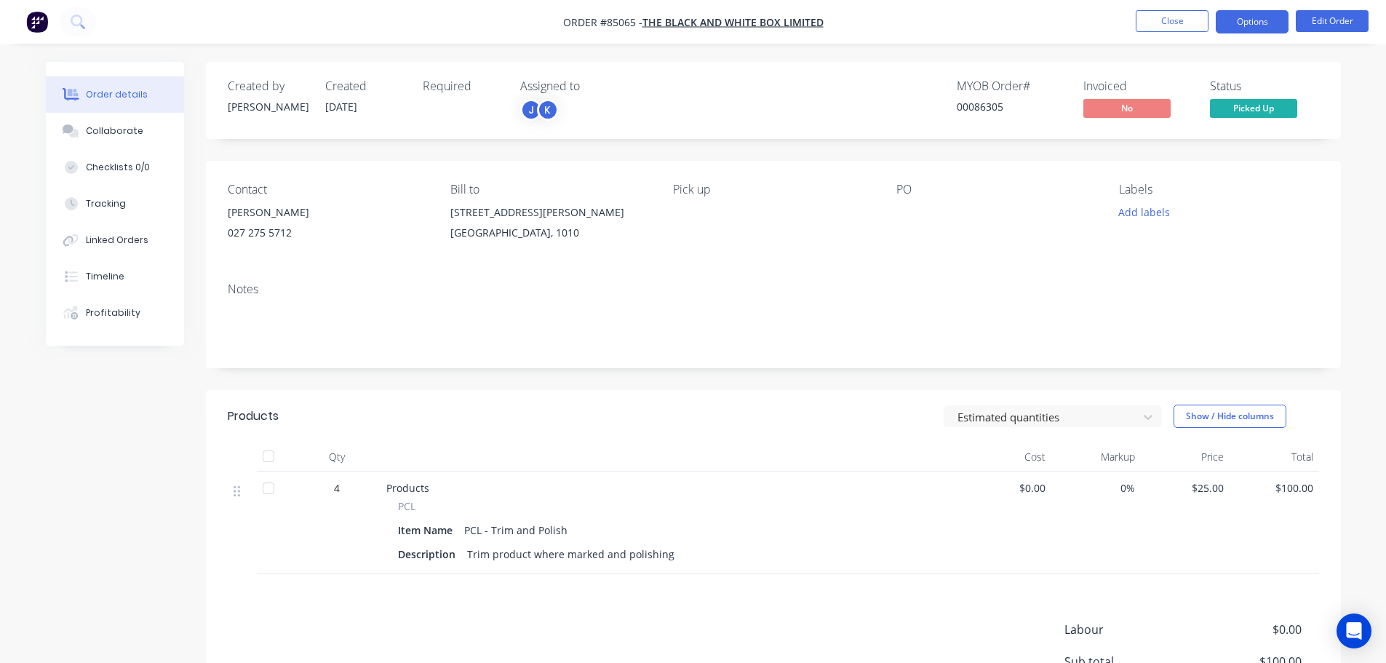
click at [1268, 17] on button "Options" at bounding box center [1252, 21] width 73 height 23
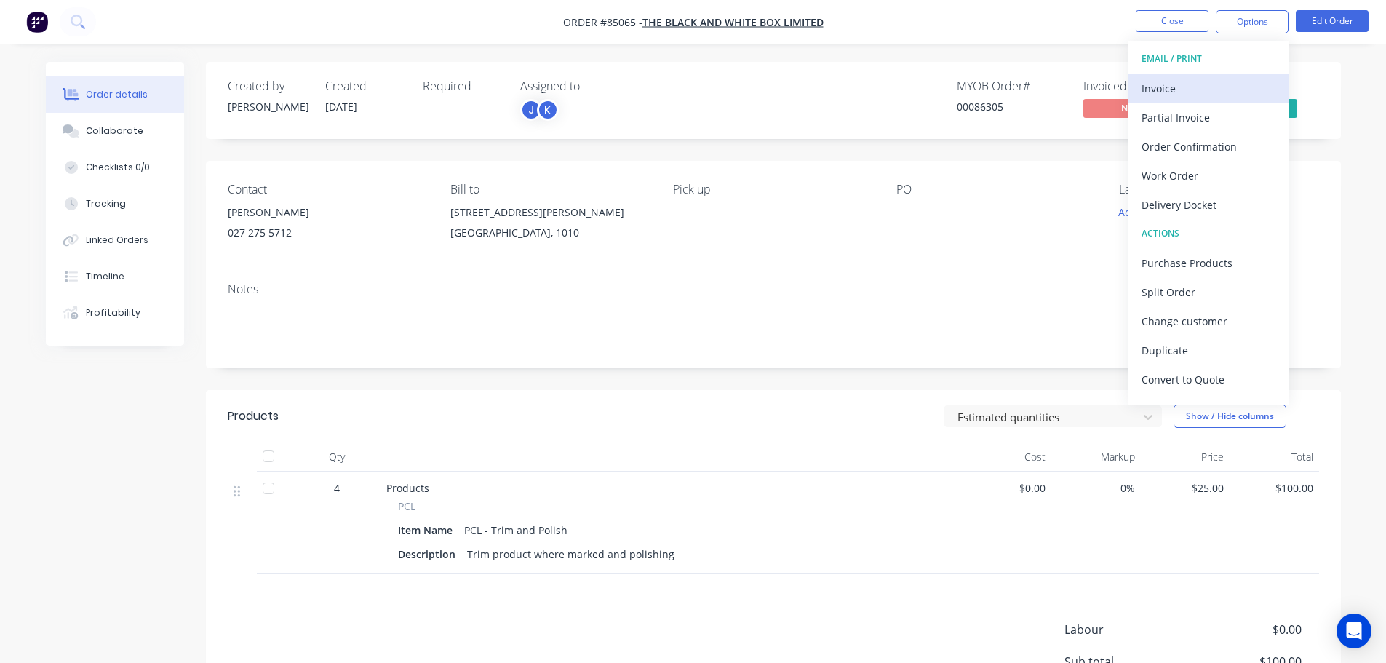
click at [1211, 81] on div "Invoice" at bounding box center [1209, 88] width 134 height 21
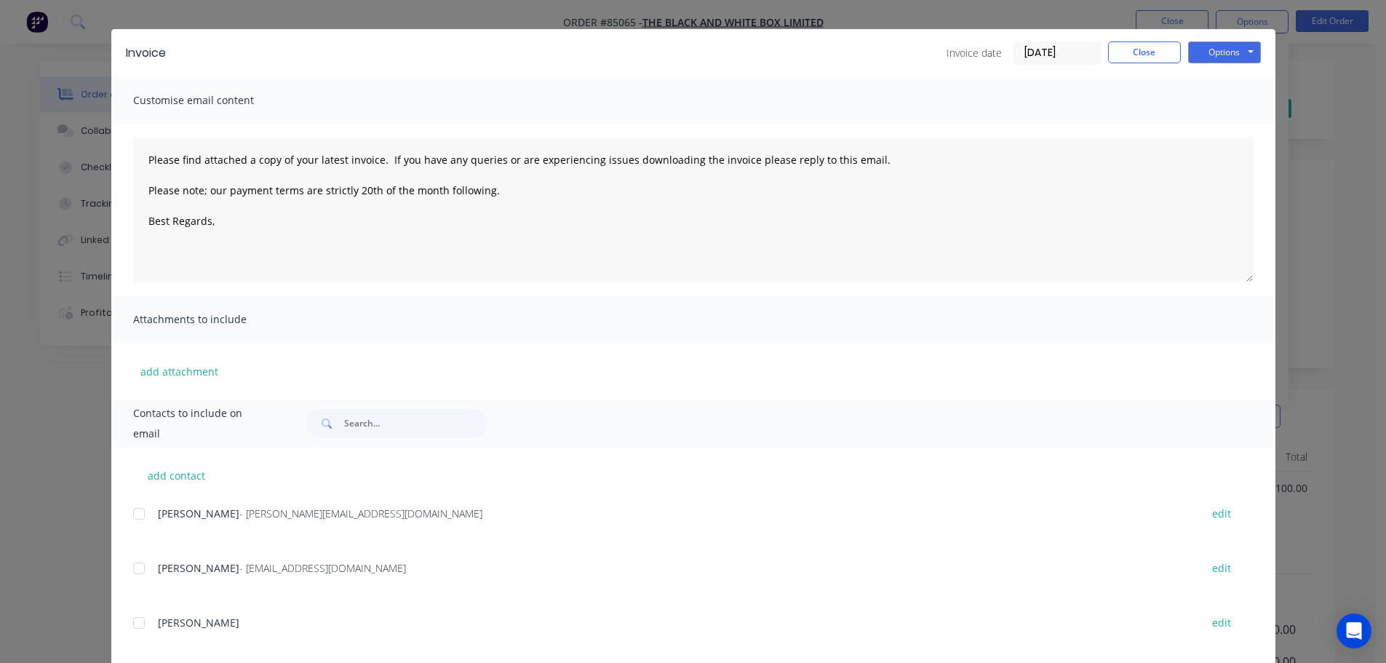
scroll to position [54, 0]
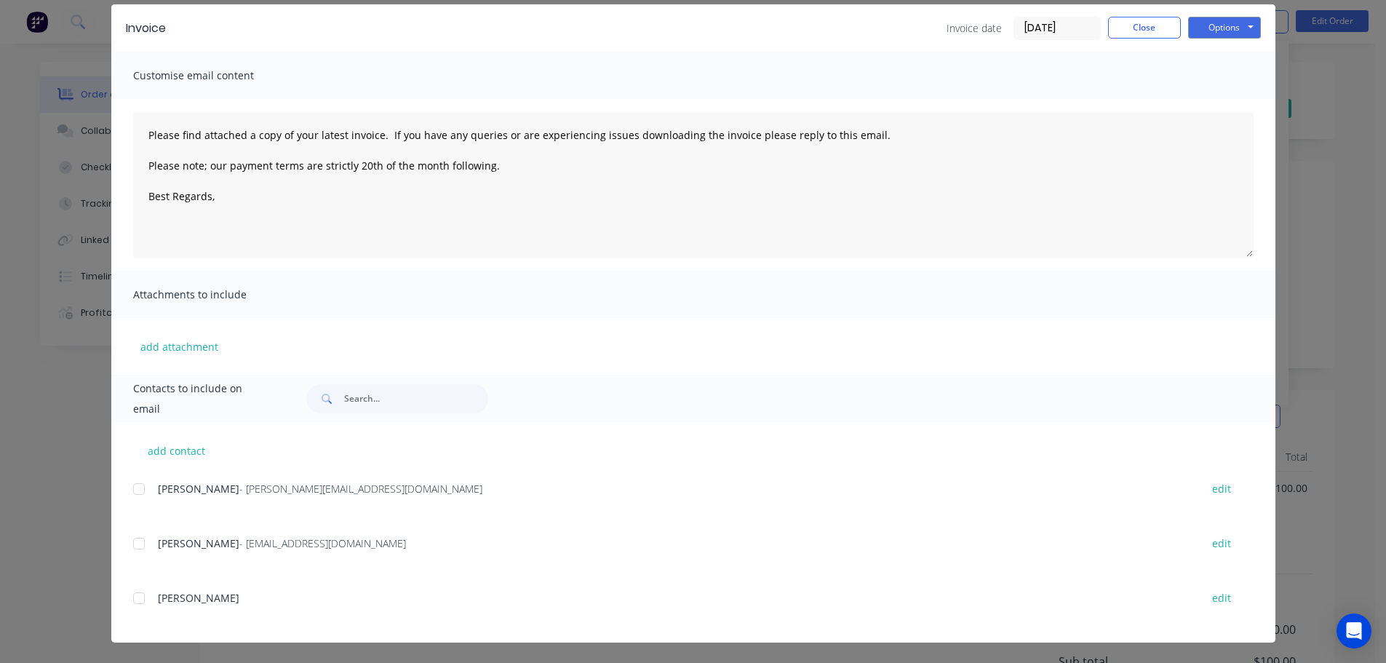
click at [130, 549] on div at bounding box center [138, 543] width 29 height 29
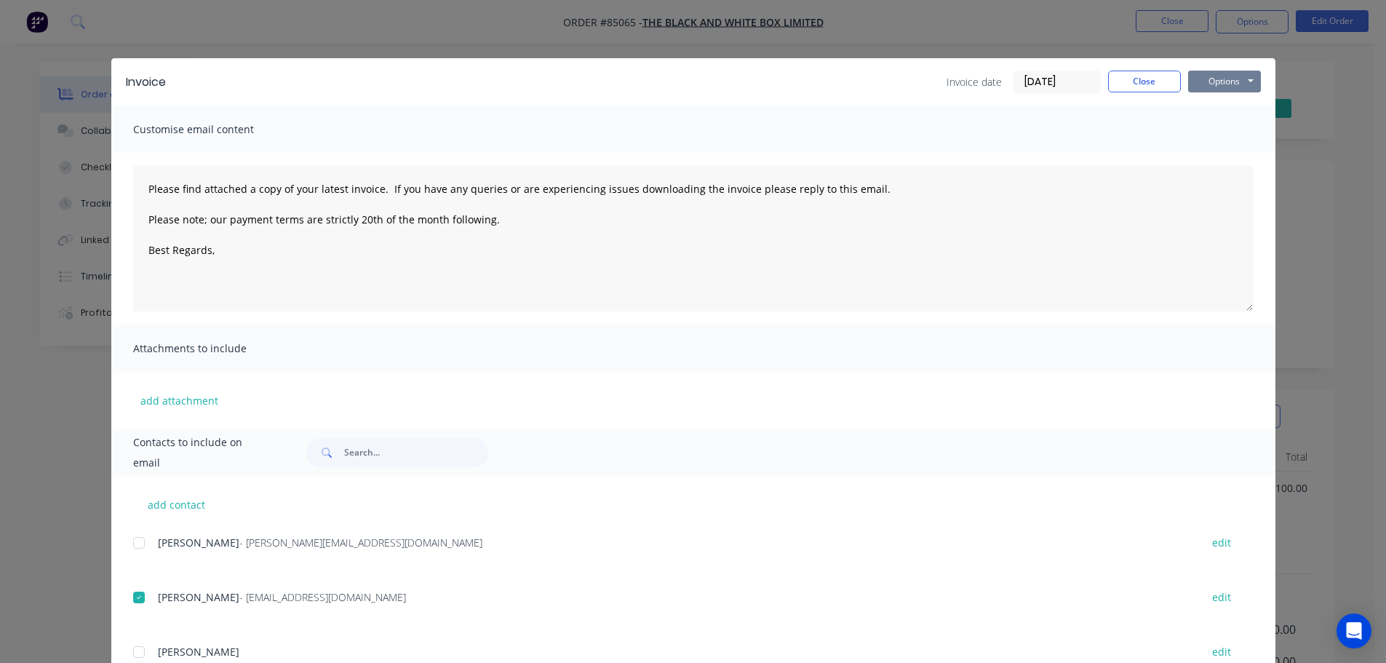
click at [1213, 81] on button "Options" at bounding box center [1224, 82] width 73 height 22
click at [1212, 154] on button "Email" at bounding box center [1234, 155] width 93 height 24
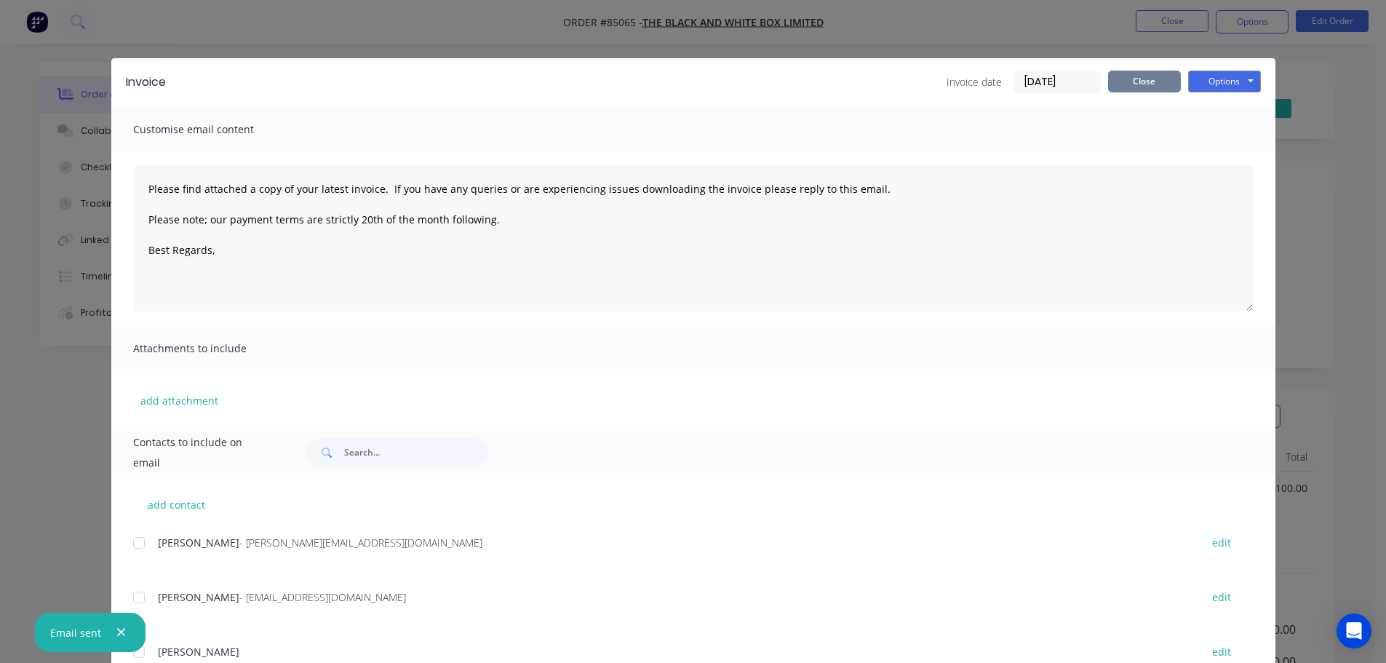
drag, startPoint x: 1176, startPoint y: 79, endPoint x: 1168, endPoint y: 79, distance: 8.0
click at [1174, 79] on div "Invoice date 08/10/25 Close Options Preview Print Email" at bounding box center [1104, 82] width 314 height 23
drag, startPoint x: 1113, startPoint y: 76, endPoint x: 1123, endPoint y: 78, distance: 10.3
click at [1119, 78] on button "Close" at bounding box center [1144, 82] width 73 height 22
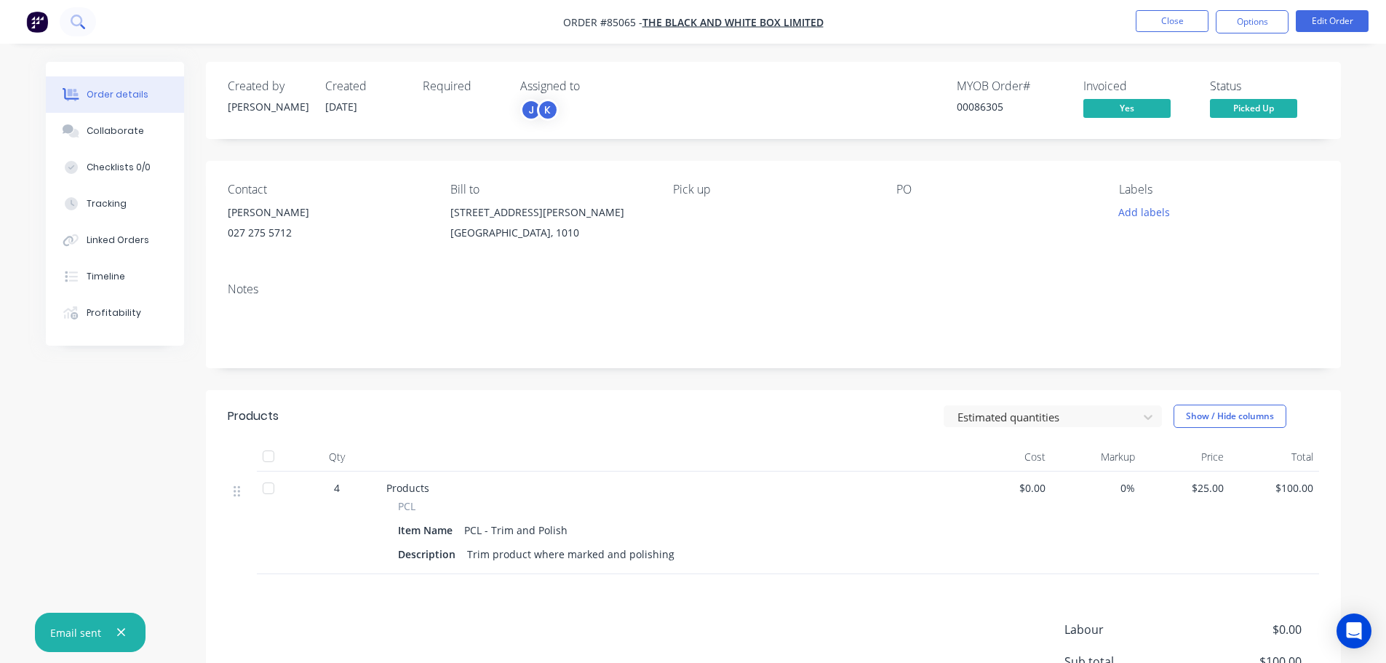
click at [66, 24] on button at bounding box center [78, 21] width 36 height 29
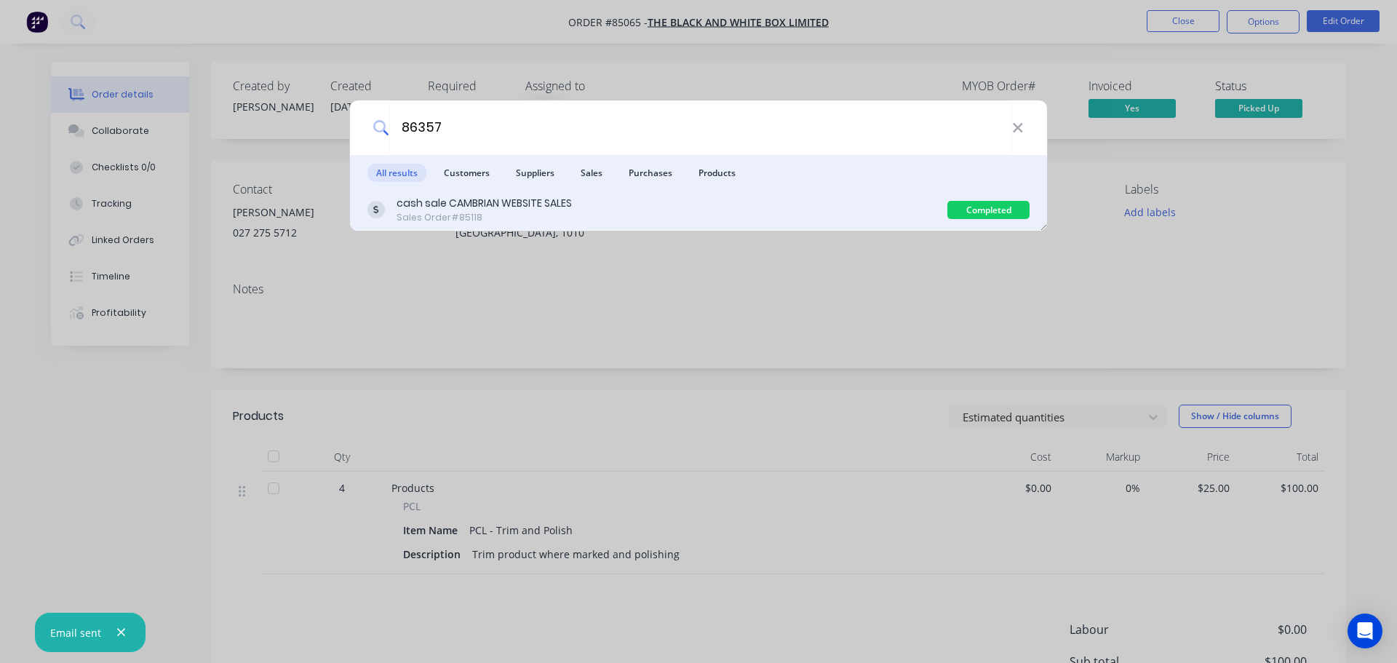
type input "86357"
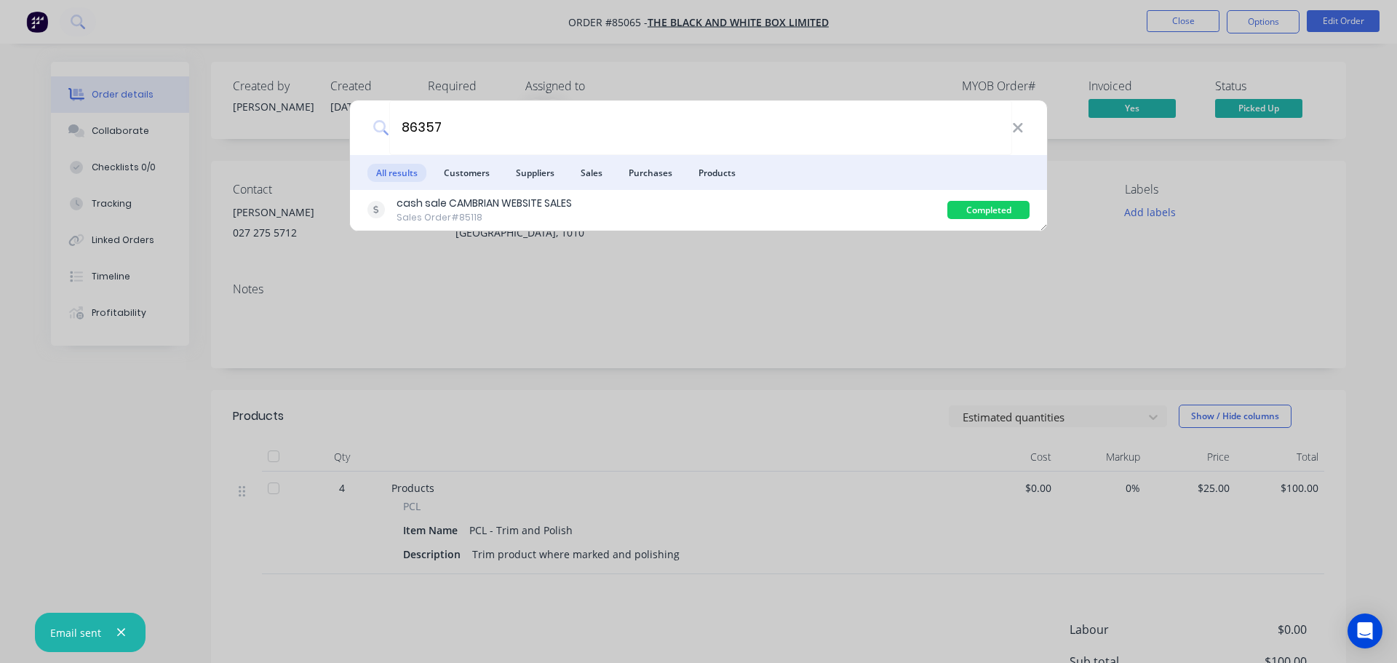
drag, startPoint x: 653, startPoint y: 206, endPoint x: 1139, endPoint y: 186, distance: 485.8
click at [655, 206] on div "cash sale CAMBRIAN WEBSITE SALES Sales Order #85118" at bounding box center [657, 210] width 580 height 28
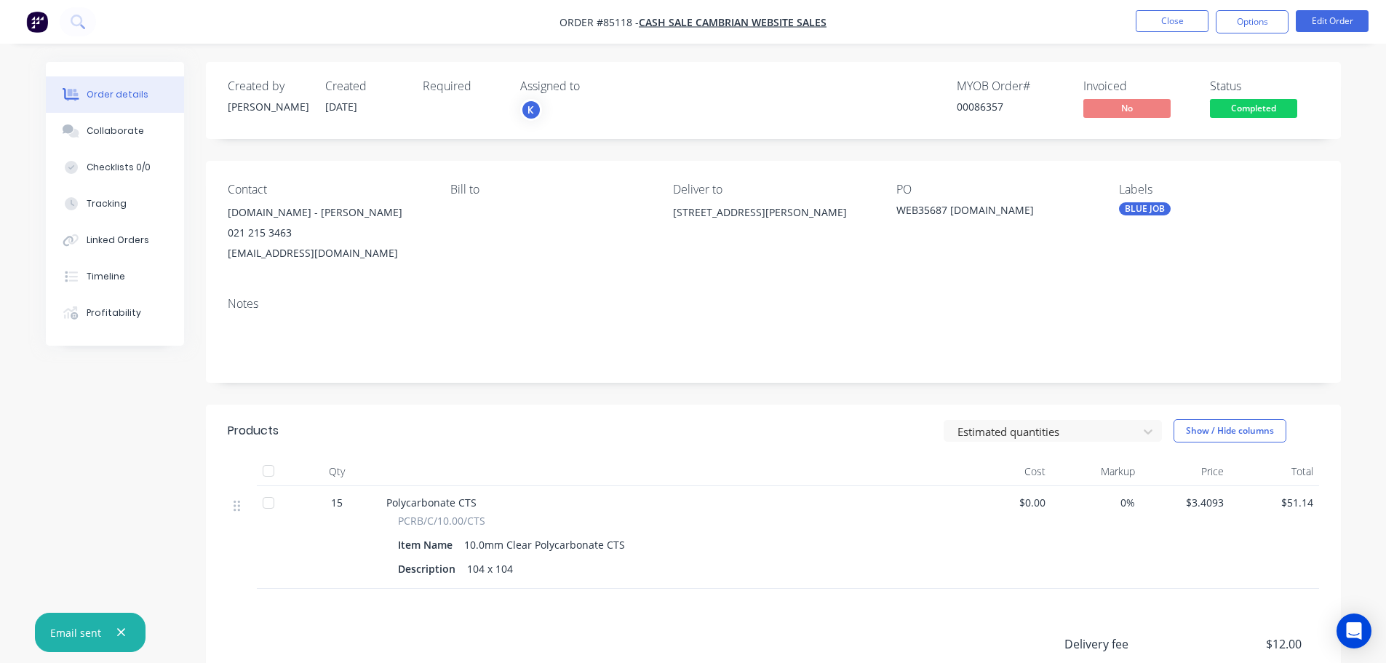
click at [1267, 107] on span "Completed" at bounding box center [1253, 108] width 87 height 18
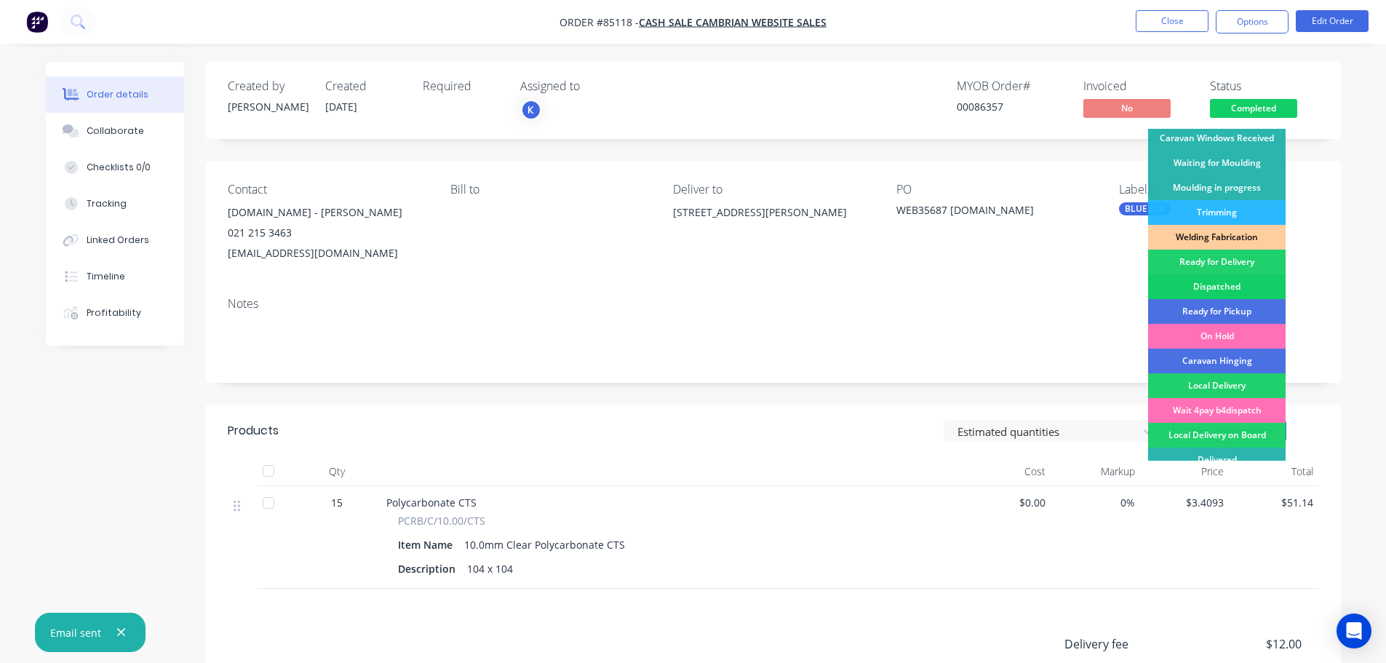
scroll to position [287, 0]
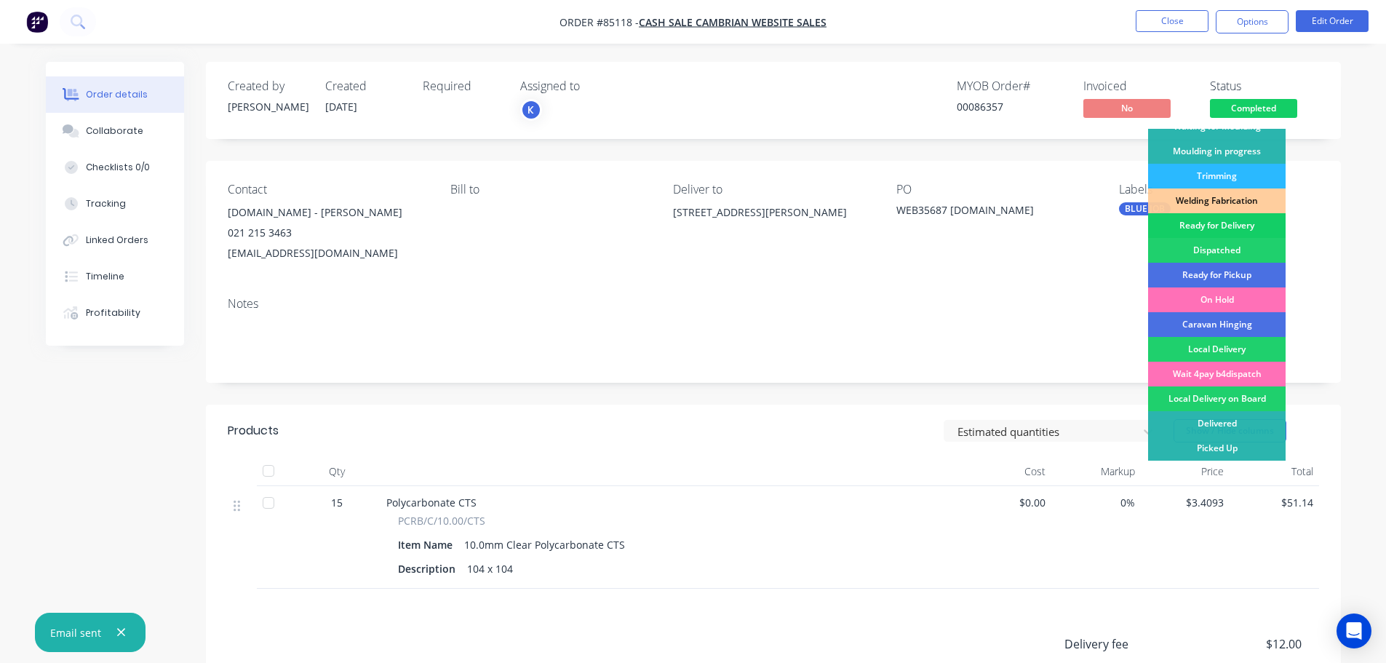
click at [1224, 234] on div "Ready for Delivery" at bounding box center [1217, 225] width 138 height 25
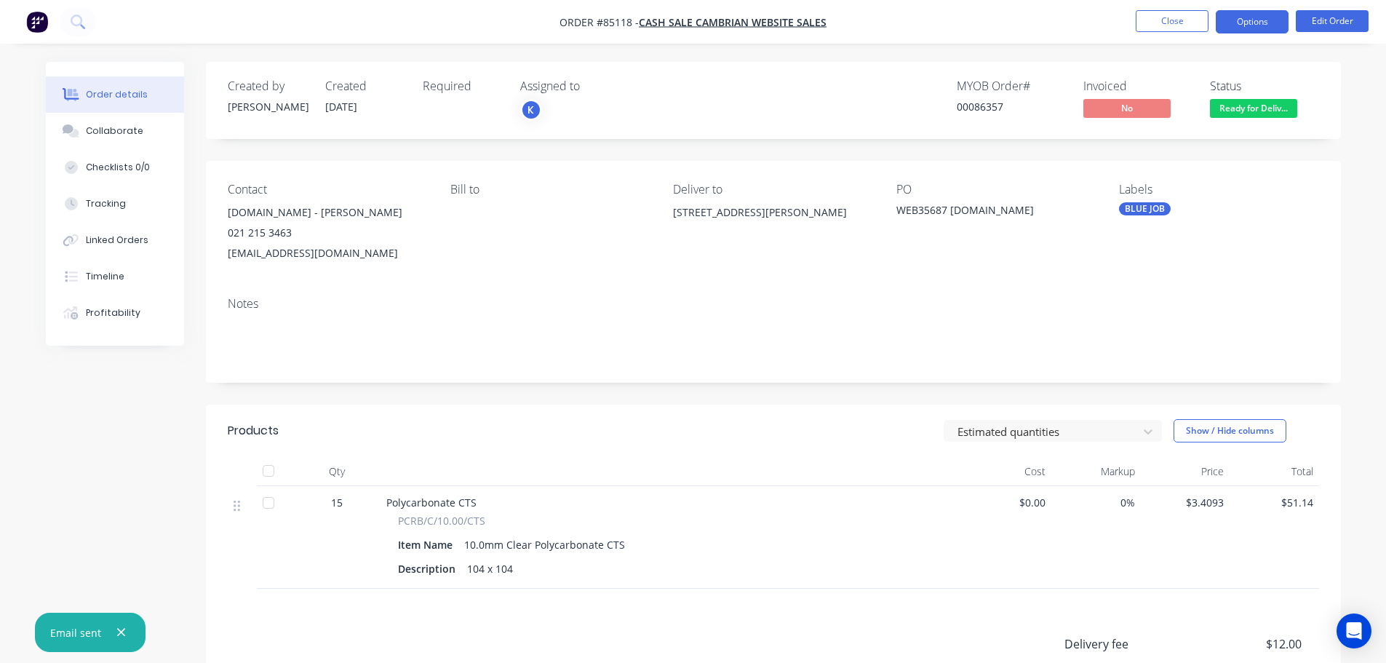
click at [1260, 17] on button "Options" at bounding box center [1252, 21] width 73 height 23
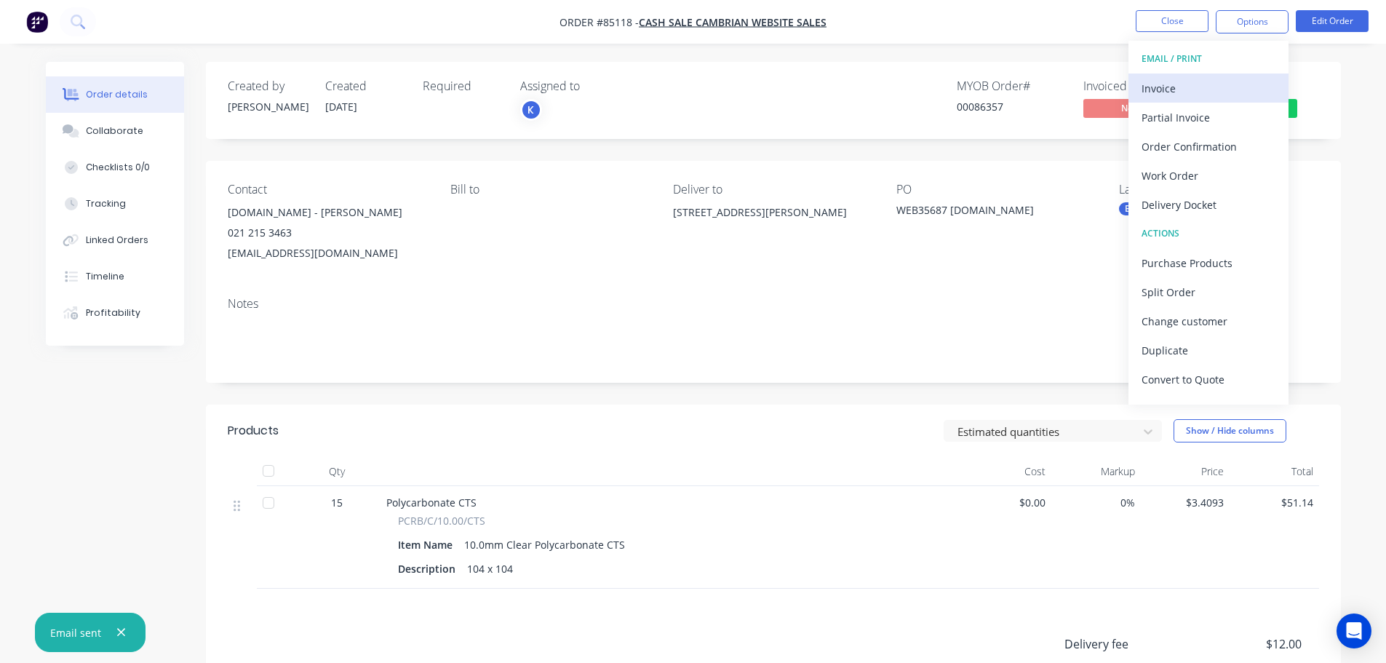
click at [1226, 87] on div "Invoice" at bounding box center [1209, 88] width 134 height 21
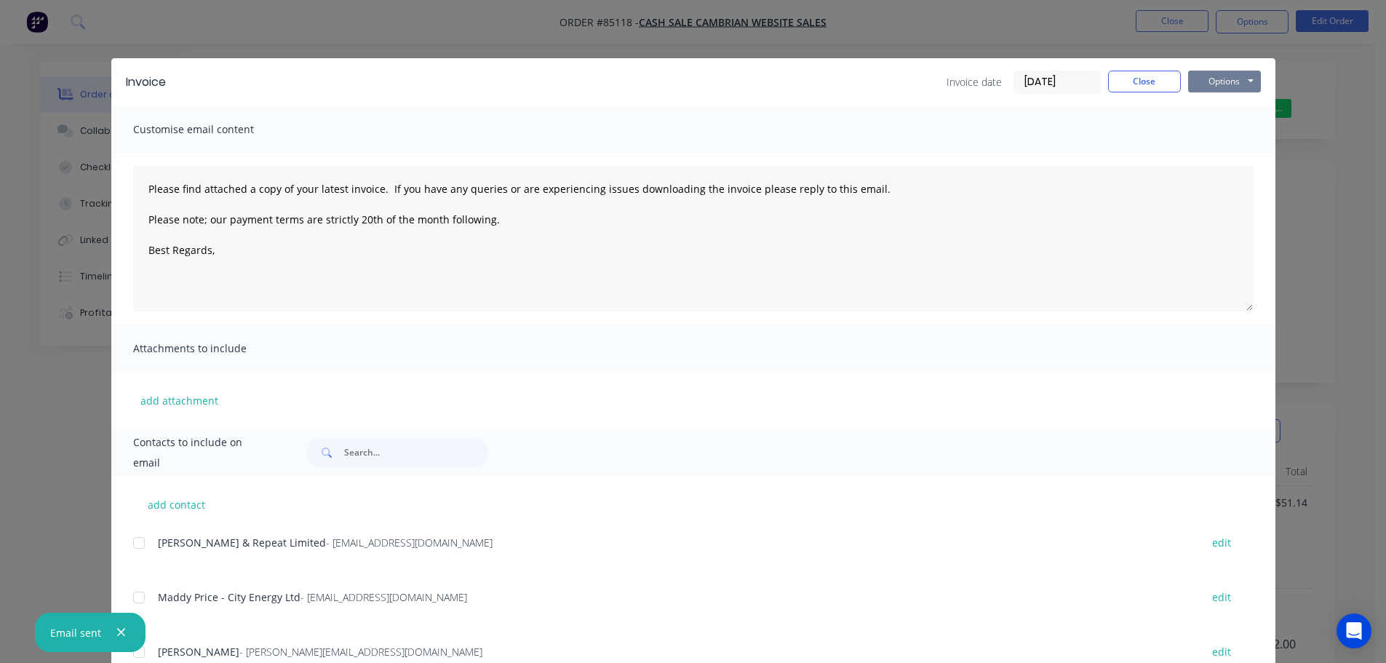
click at [1225, 81] on button "Options" at bounding box center [1224, 82] width 73 height 22
click at [1219, 143] on button "Print" at bounding box center [1234, 131] width 93 height 24
click at [68, 31] on div "Invoice Invoice date [DATE] Close Options Preview Print Email Customise email c…" at bounding box center [693, 331] width 1386 height 663
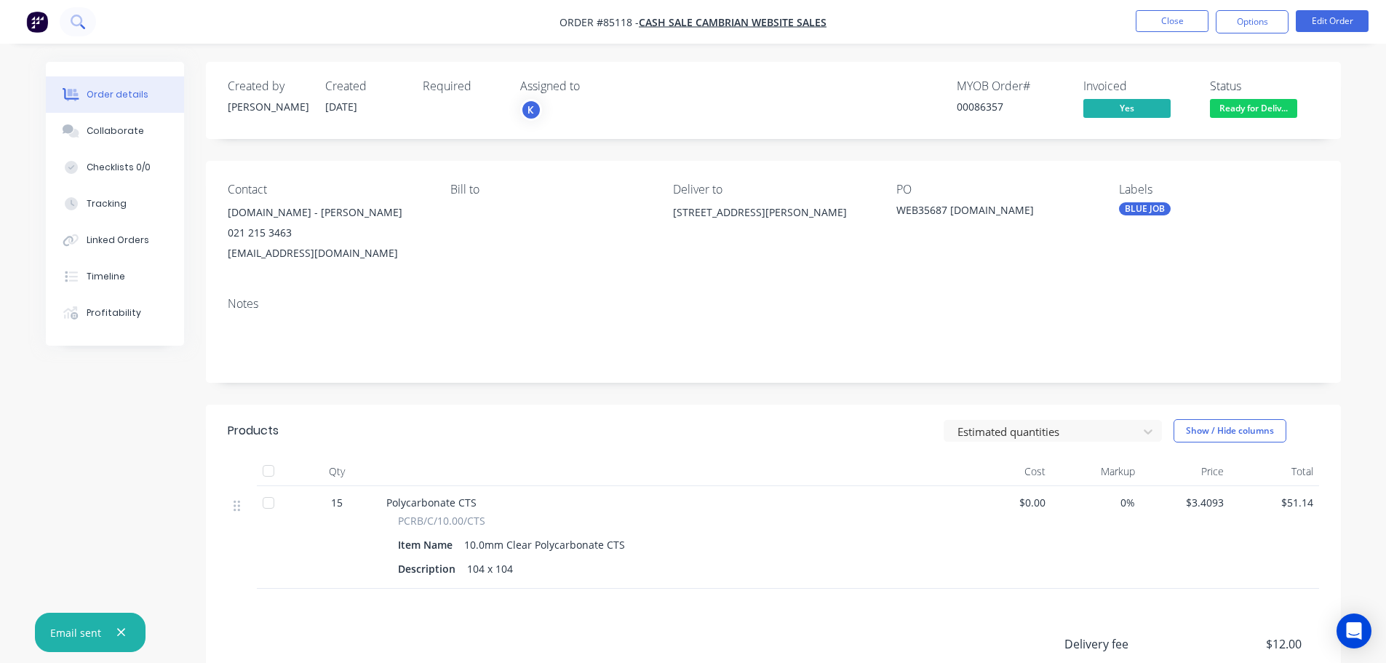
click at [77, 25] on icon at bounding box center [77, 21] width 12 height 12
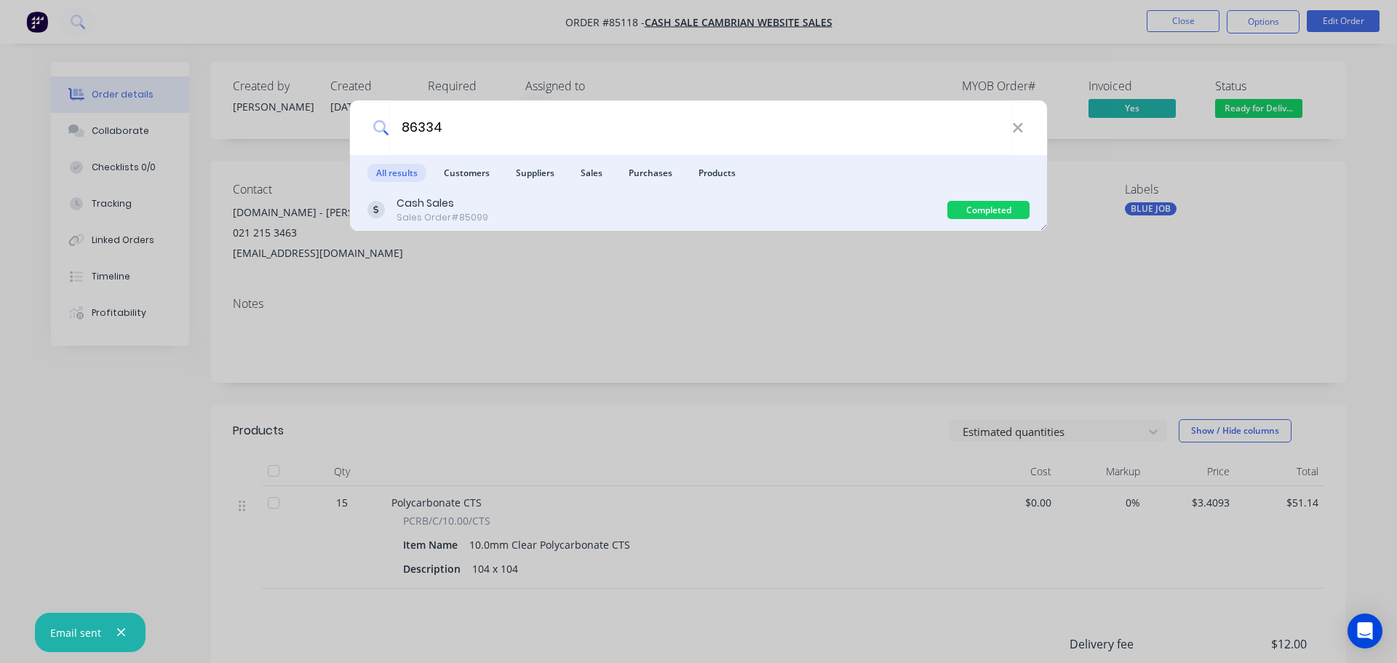
type input "86334"
click at [631, 202] on div "Cash Sales Sales Order #85099" at bounding box center [657, 210] width 580 height 28
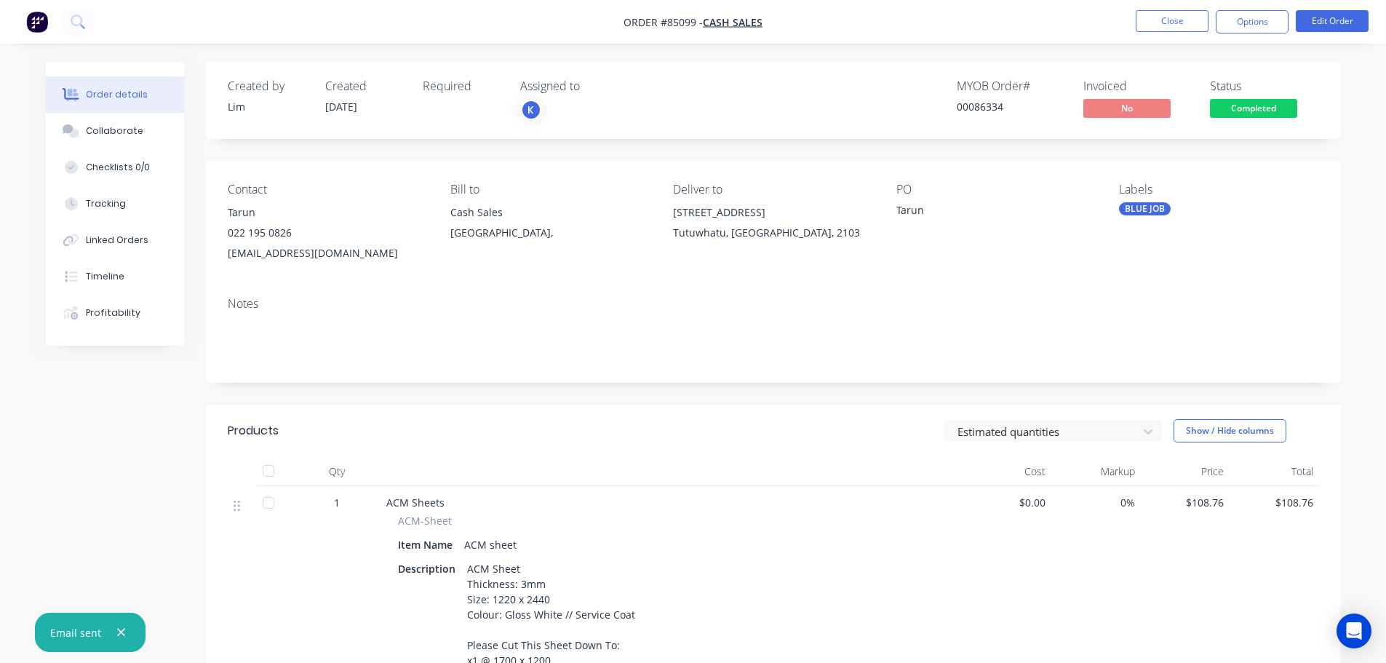
click at [1275, 112] on span "Completed" at bounding box center [1253, 108] width 87 height 18
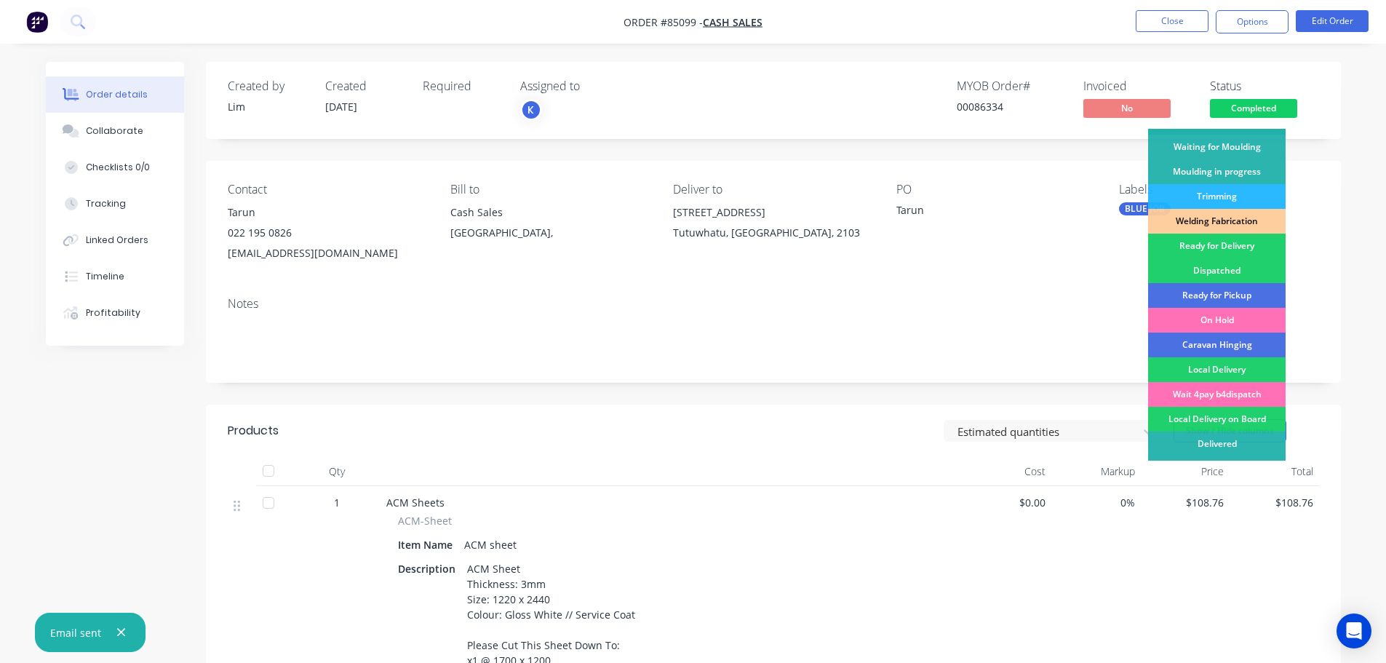
scroll to position [287, 0]
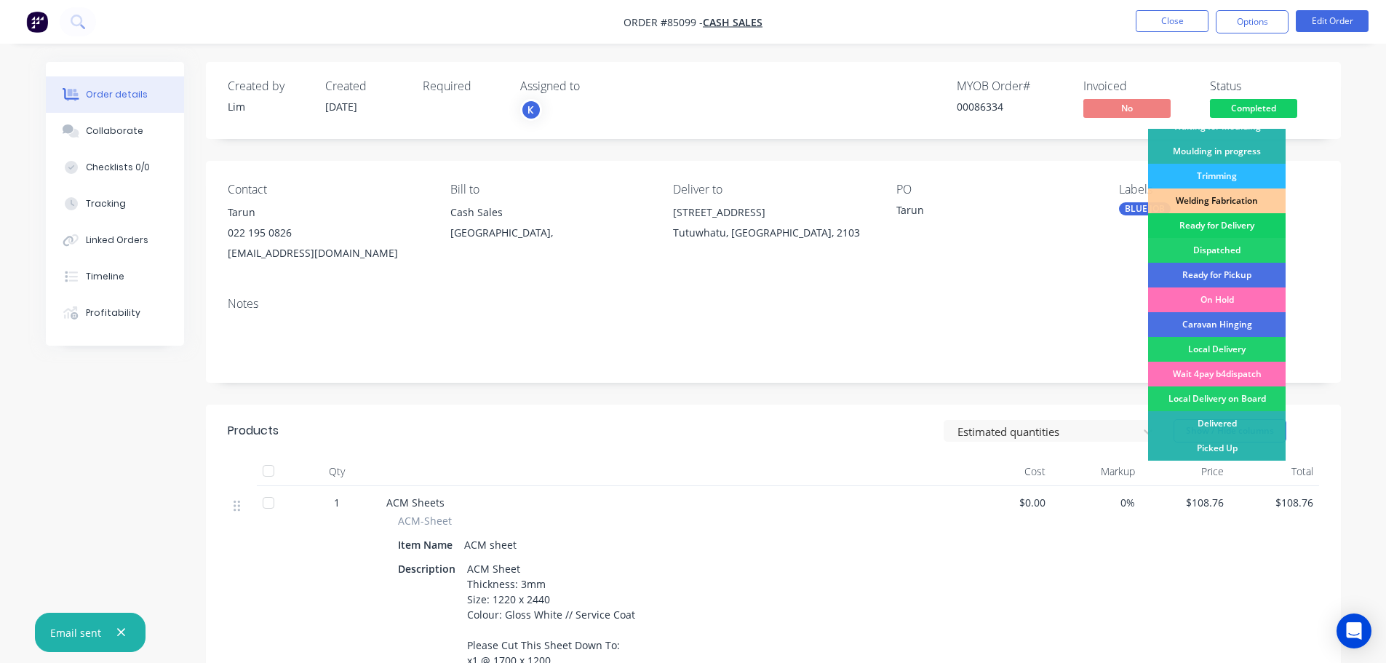
click at [1260, 226] on div "Ready for Delivery" at bounding box center [1217, 225] width 138 height 25
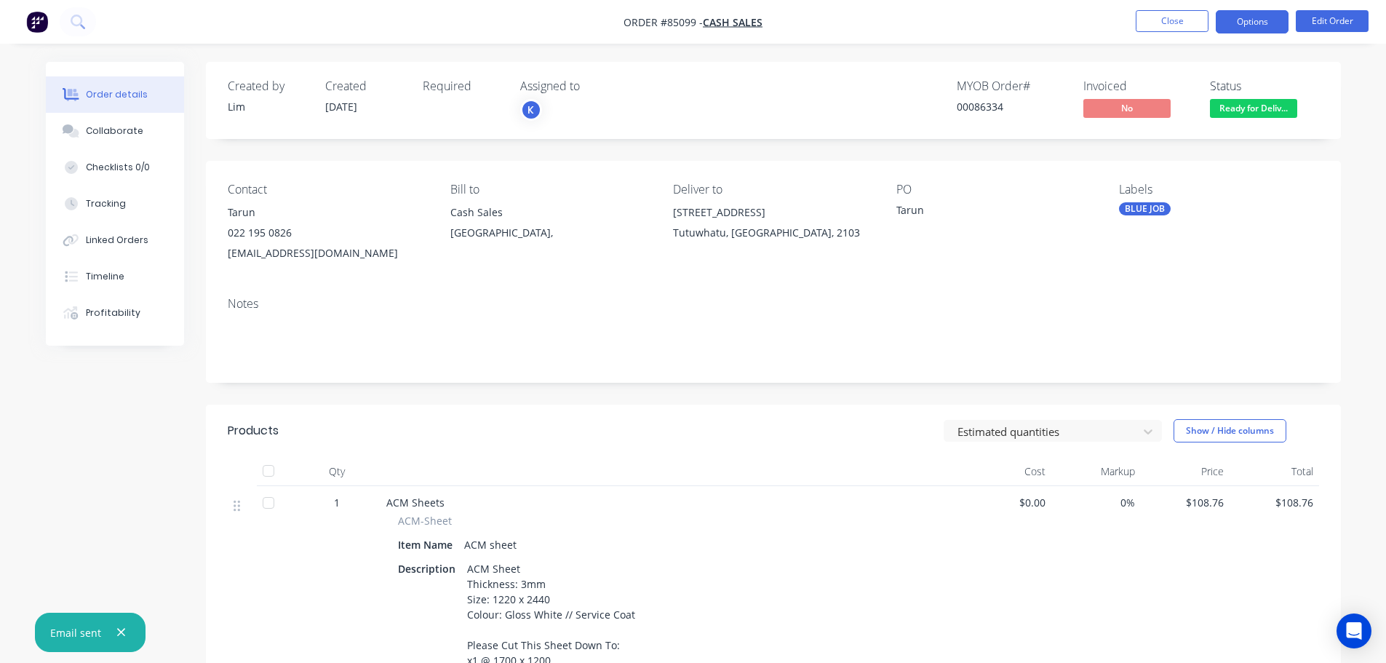
click at [1255, 30] on button "Options" at bounding box center [1252, 21] width 73 height 23
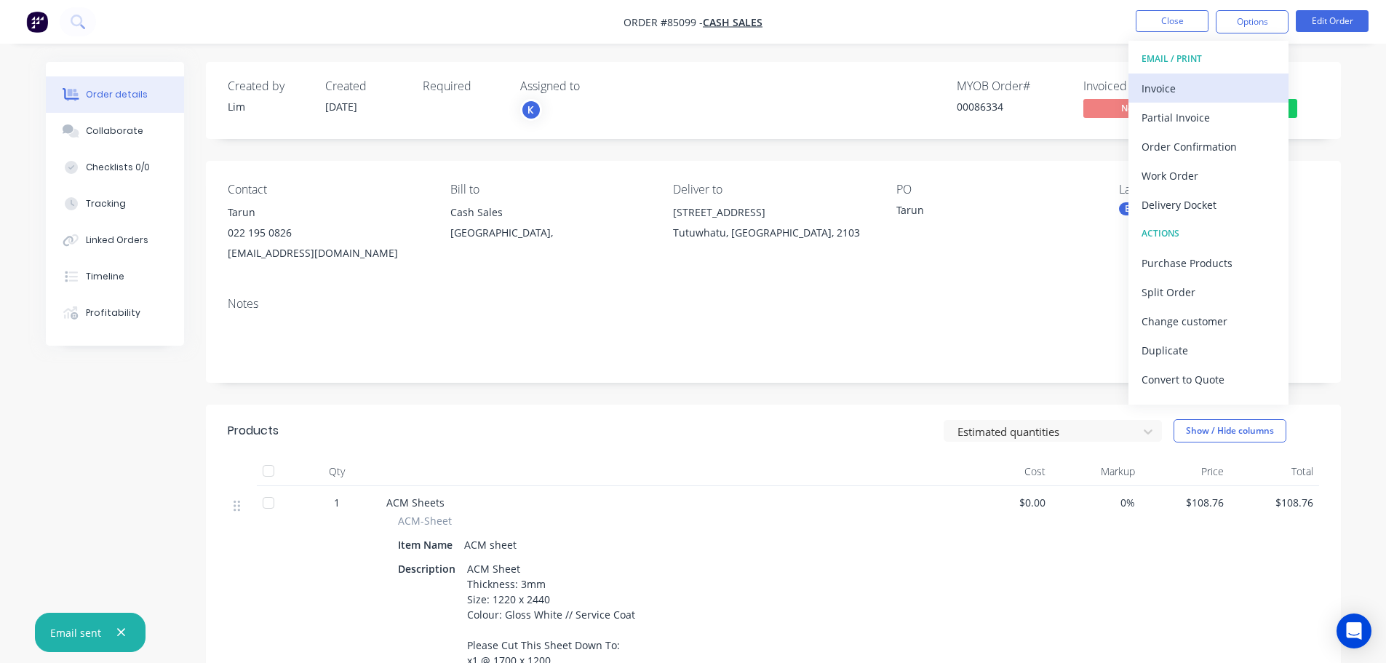
click at [1206, 87] on div "Invoice" at bounding box center [1209, 88] width 134 height 21
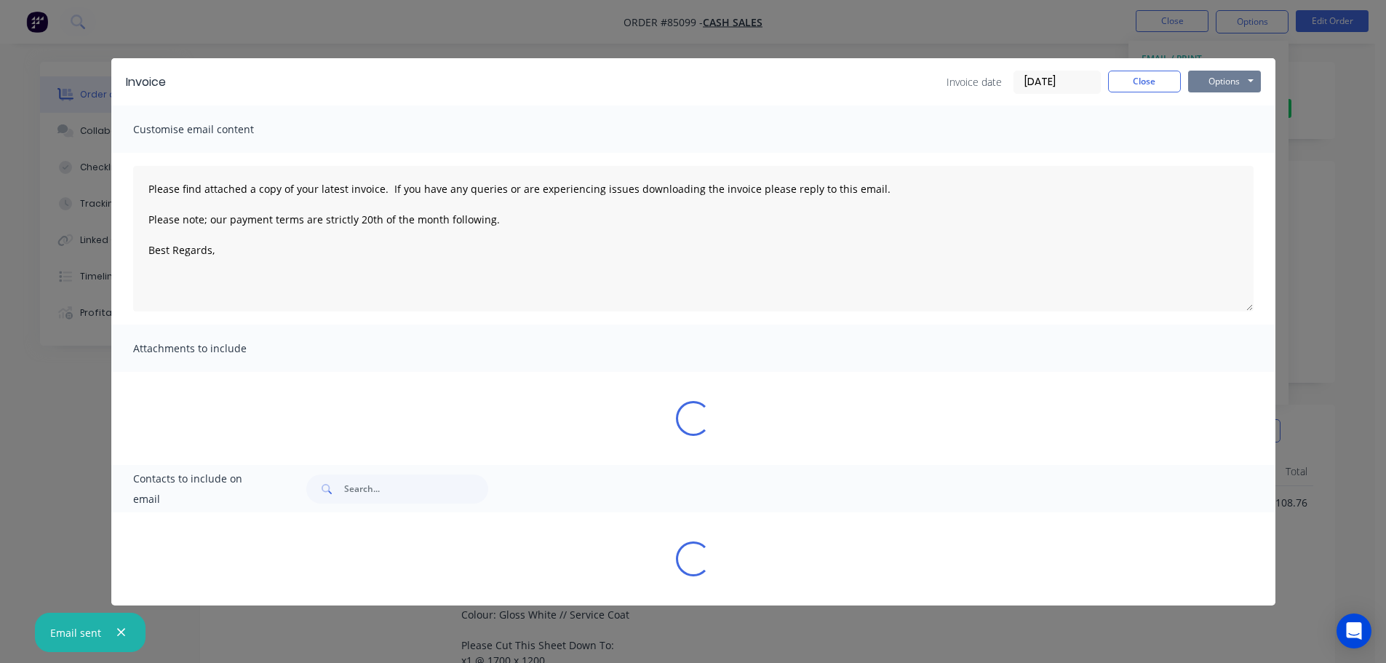
click at [1231, 76] on button "Options" at bounding box center [1224, 82] width 73 height 22
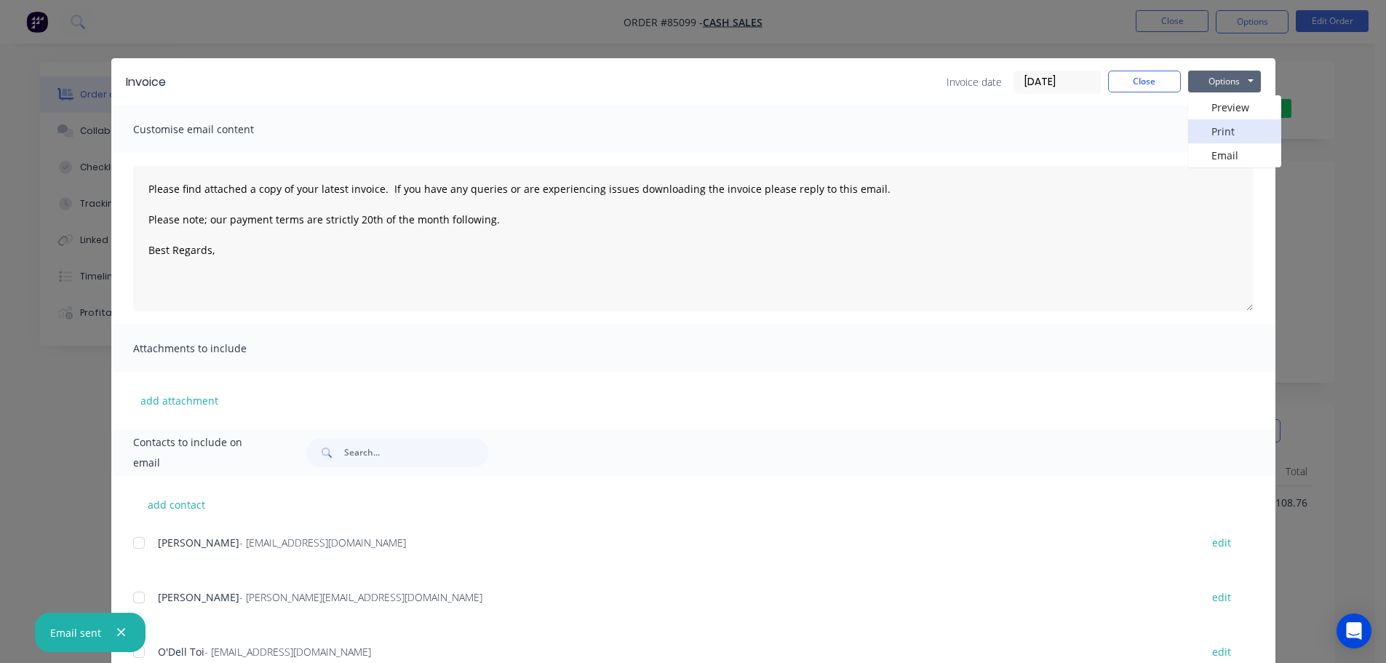
click at [1228, 130] on button "Print" at bounding box center [1234, 131] width 93 height 24
click at [98, 9] on div "Invoice Invoice date [DATE] Close Options Preview Print Email Customise email c…" at bounding box center [693, 331] width 1386 height 663
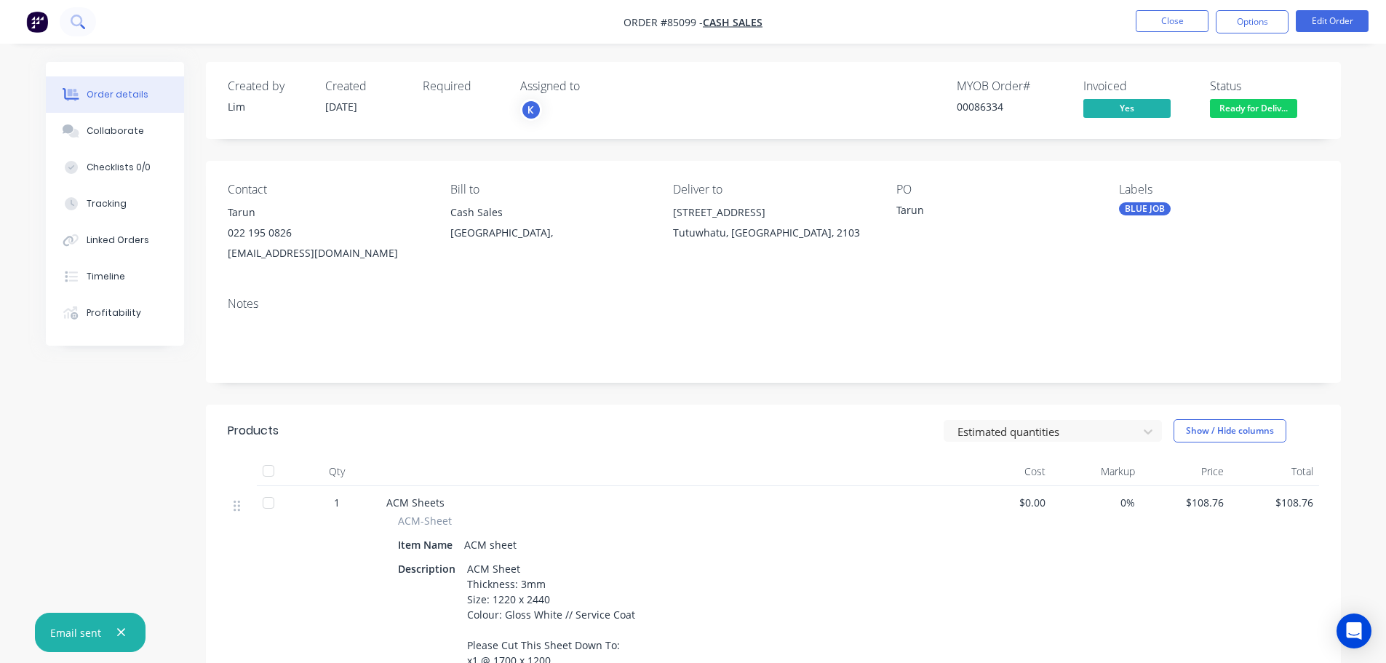
click at [83, 13] on button at bounding box center [78, 21] width 36 height 29
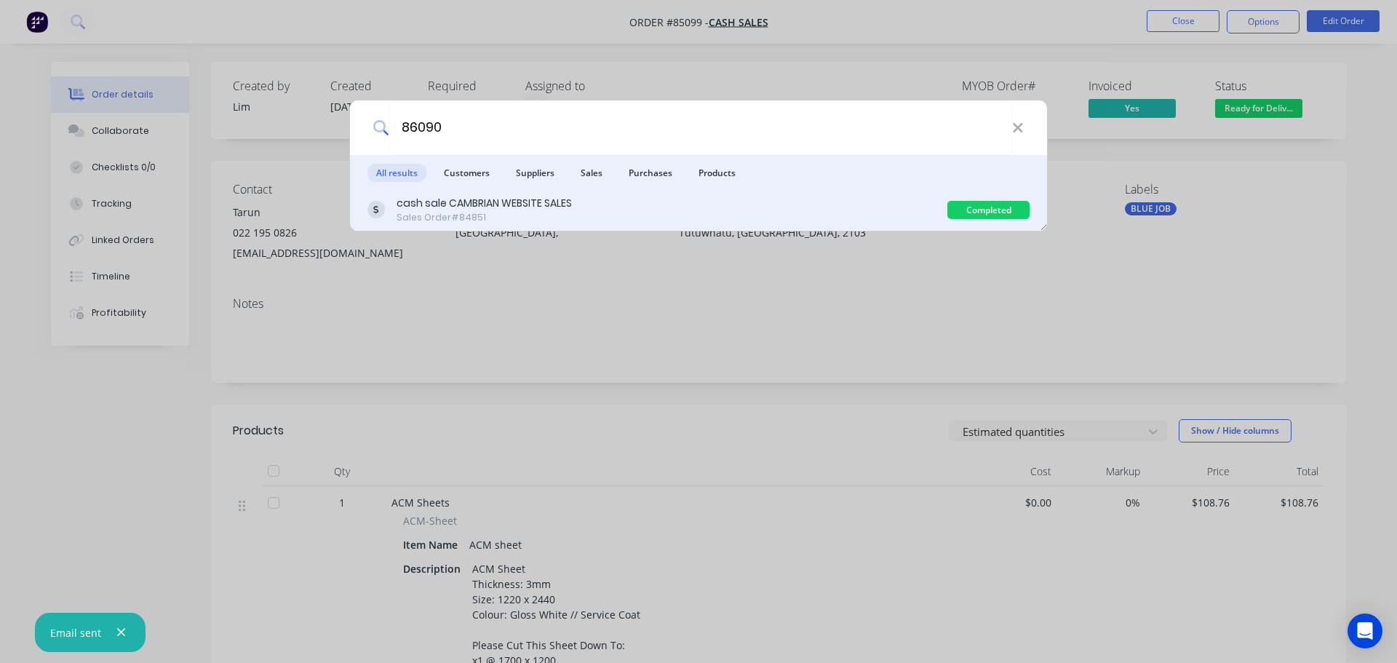
type input "86090"
click at [890, 200] on div "cash sale CAMBRIAN WEBSITE SALES Sales Order #84851" at bounding box center [657, 210] width 580 height 28
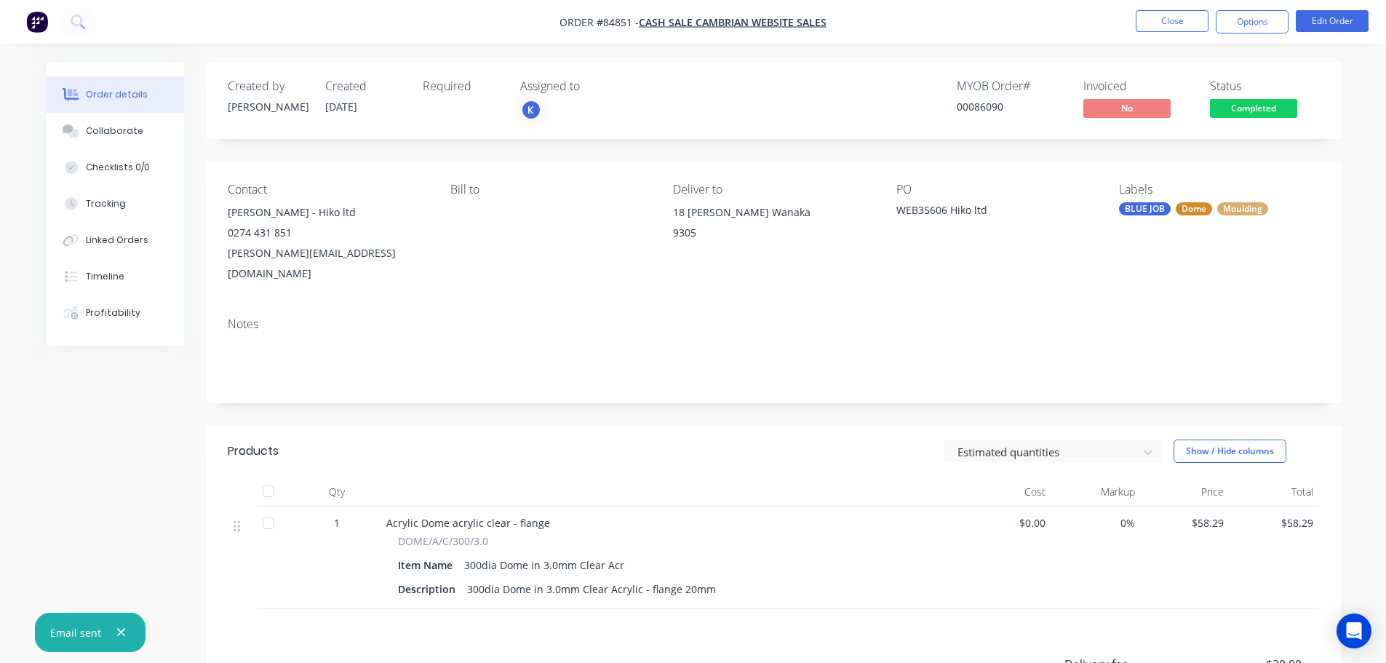
click at [1273, 113] on span "Completed" at bounding box center [1253, 108] width 87 height 18
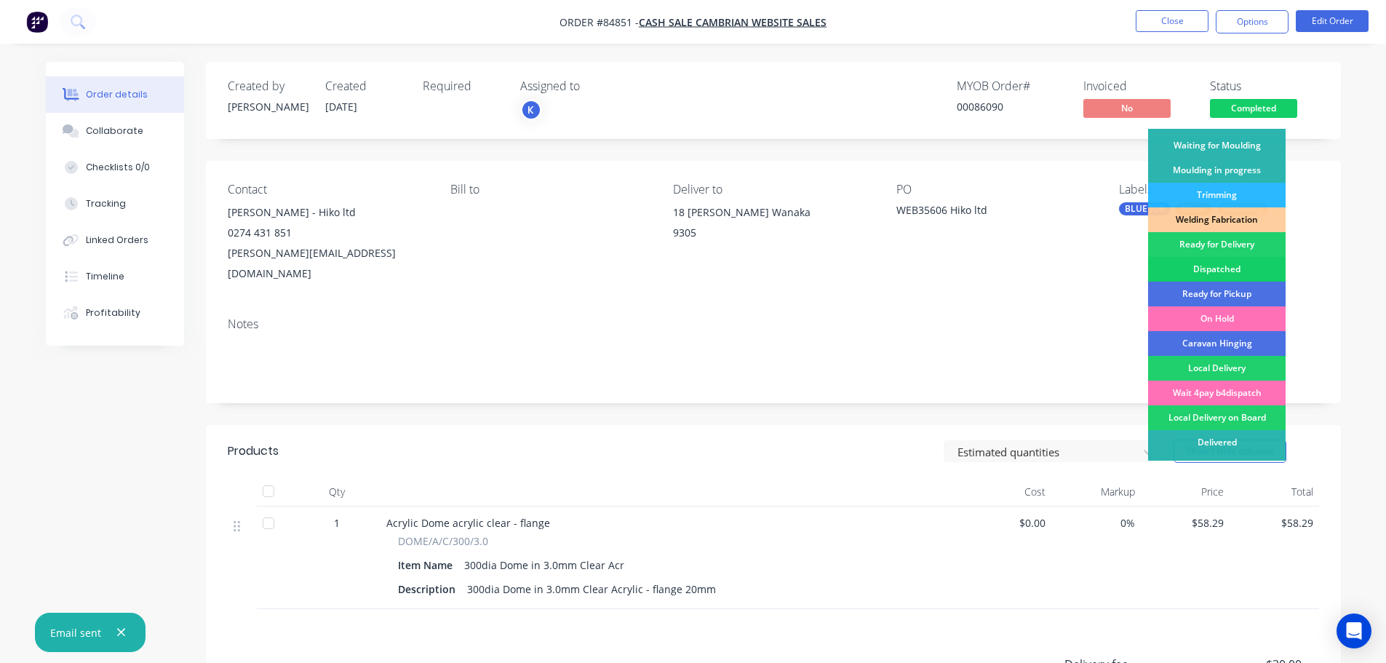
scroll to position [287, 0]
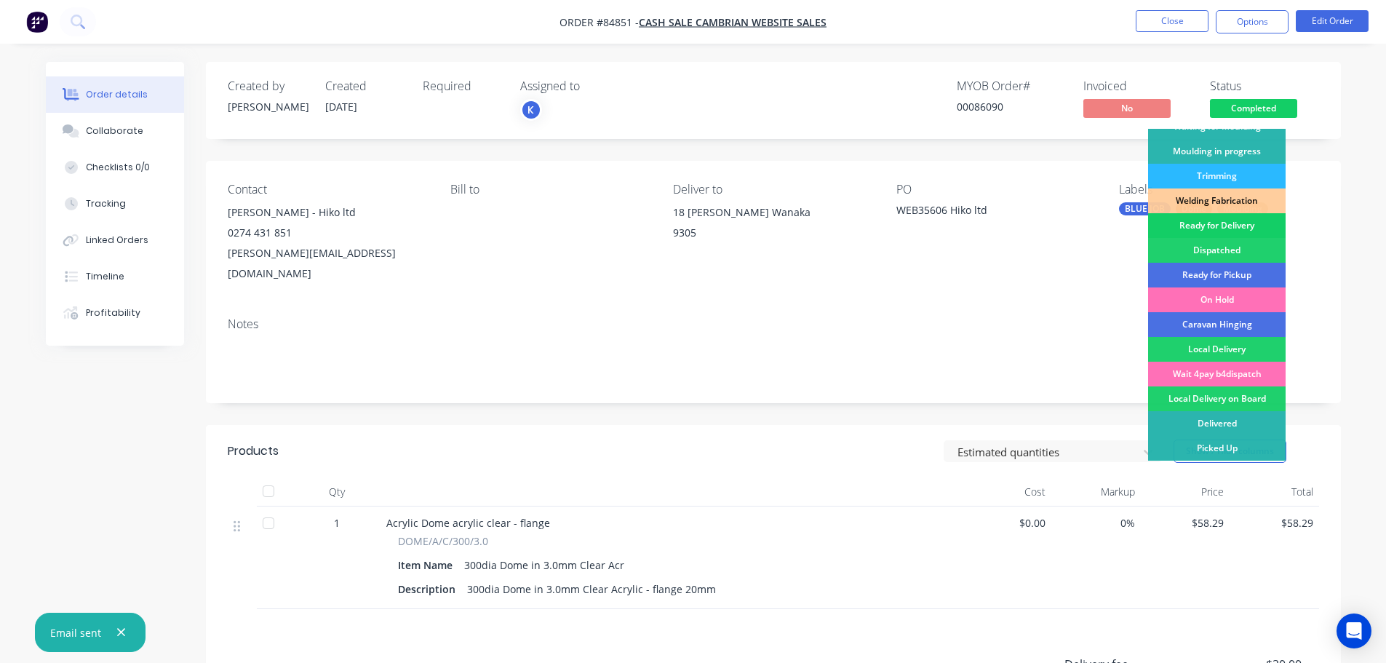
click at [1247, 227] on div "Ready for Delivery" at bounding box center [1217, 225] width 138 height 25
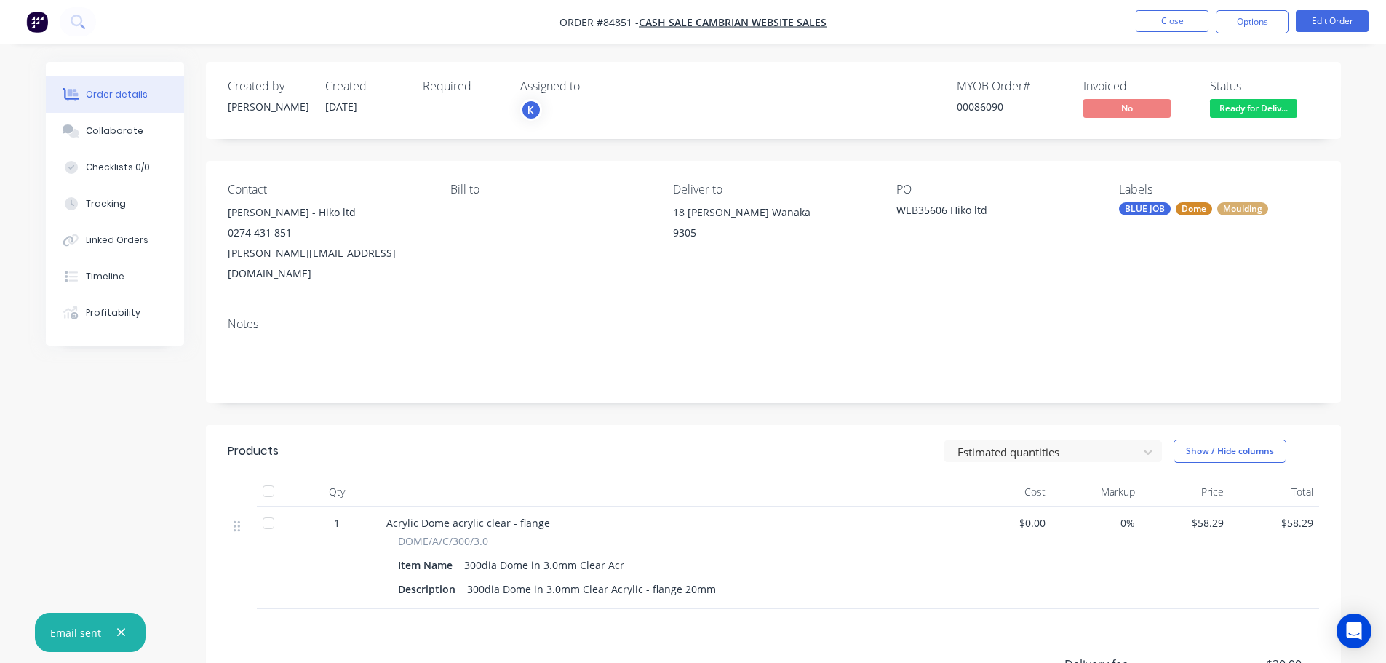
drag, startPoint x: 1258, startPoint y: 24, endPoint x: 1250, endPoint y: 37, distance: 15.4
click at [1257, 25] on button "Options" at bounding box center [1252, 21] width 73 height 23
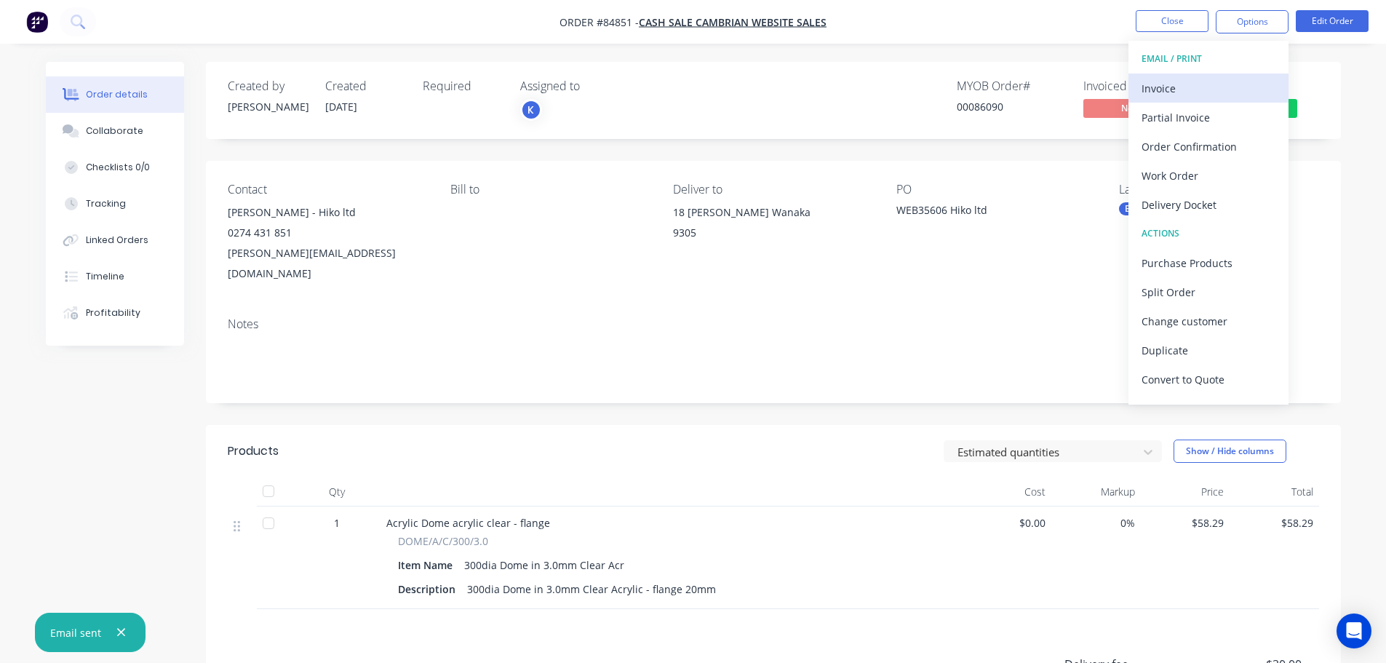
click at [1210, 87] on div "Invoice" at bounding box center [1209, 88] width 134 height 21
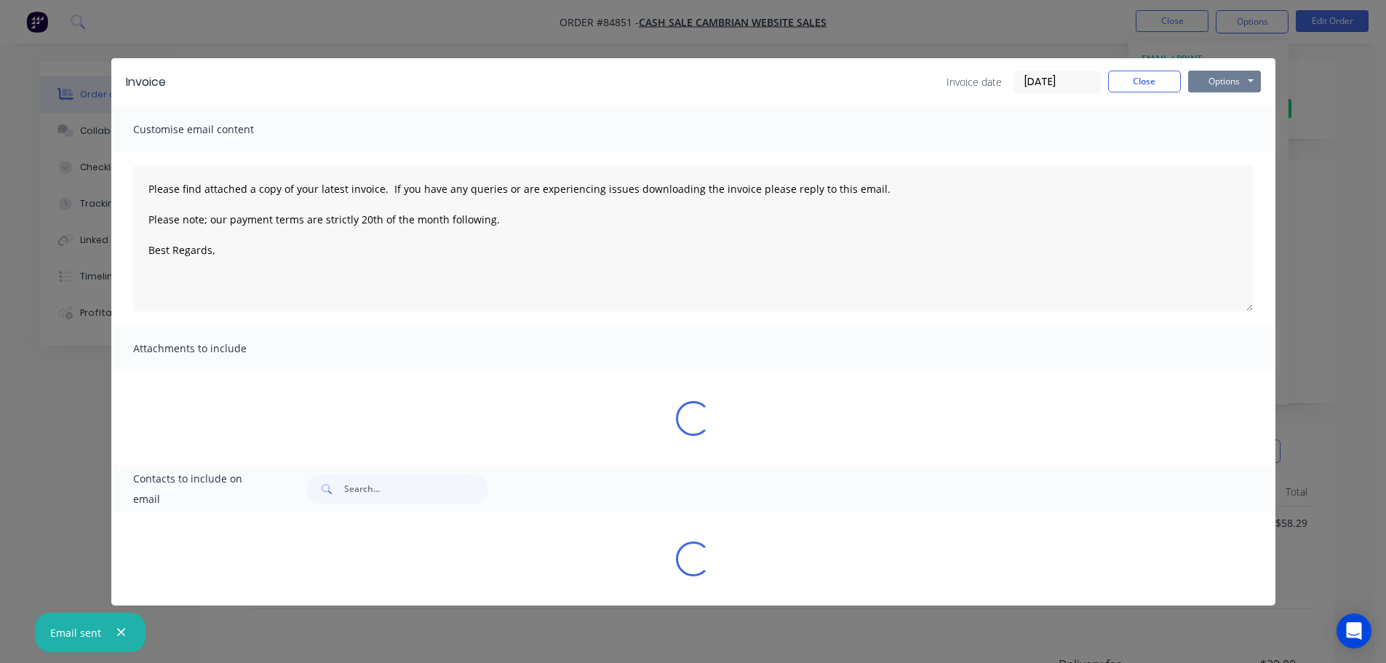
click at [1218, 87] on button "Options" at bounding box center [1224, 82] width 73 height 22
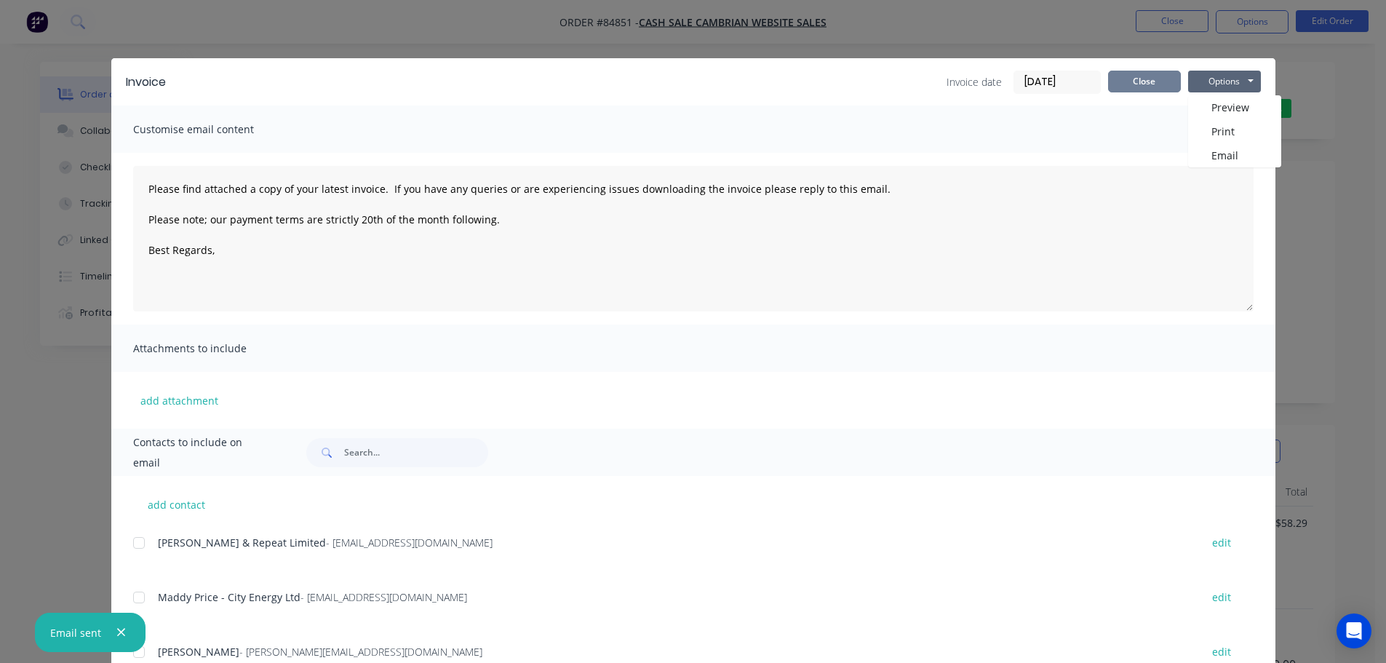
click at [1138, 90] on button "Close" at bounding box center [1144, 82] width 73 height 22
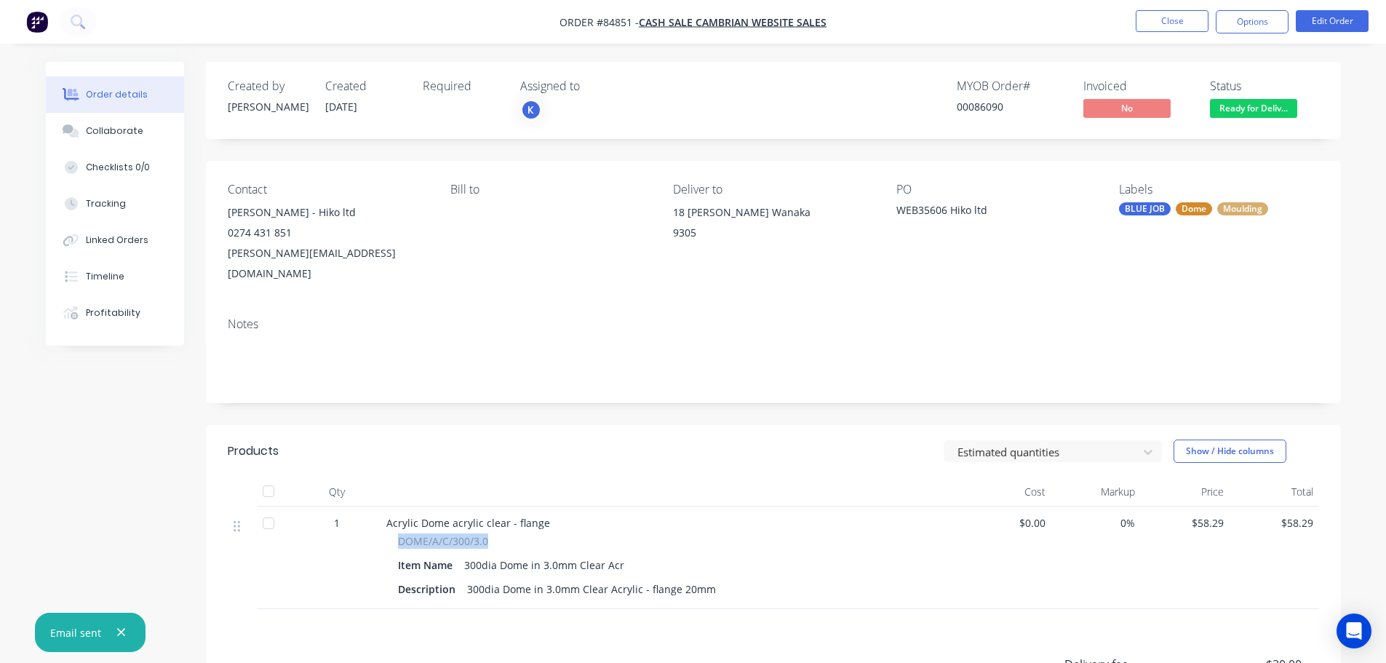
drag, startPoint x: 400, startPoint y: 522, endPoint x: 531, endPoint y: 516, distance: 131.1
click at [531, 533] on div "DOME/A/C/300/3.0" at bounding box center [671, 540] width 547 height 15
copy span "DOME/A/C/300/3.0"
drag, startPoint x: 1295, startPoint y: 20, endPoint x: 1278, endPoint y: 24, distance: 17.3
click at [1293, 20] on ul "Close Options Edit Order" at bounding box center [1252, 21] width 268 height 23
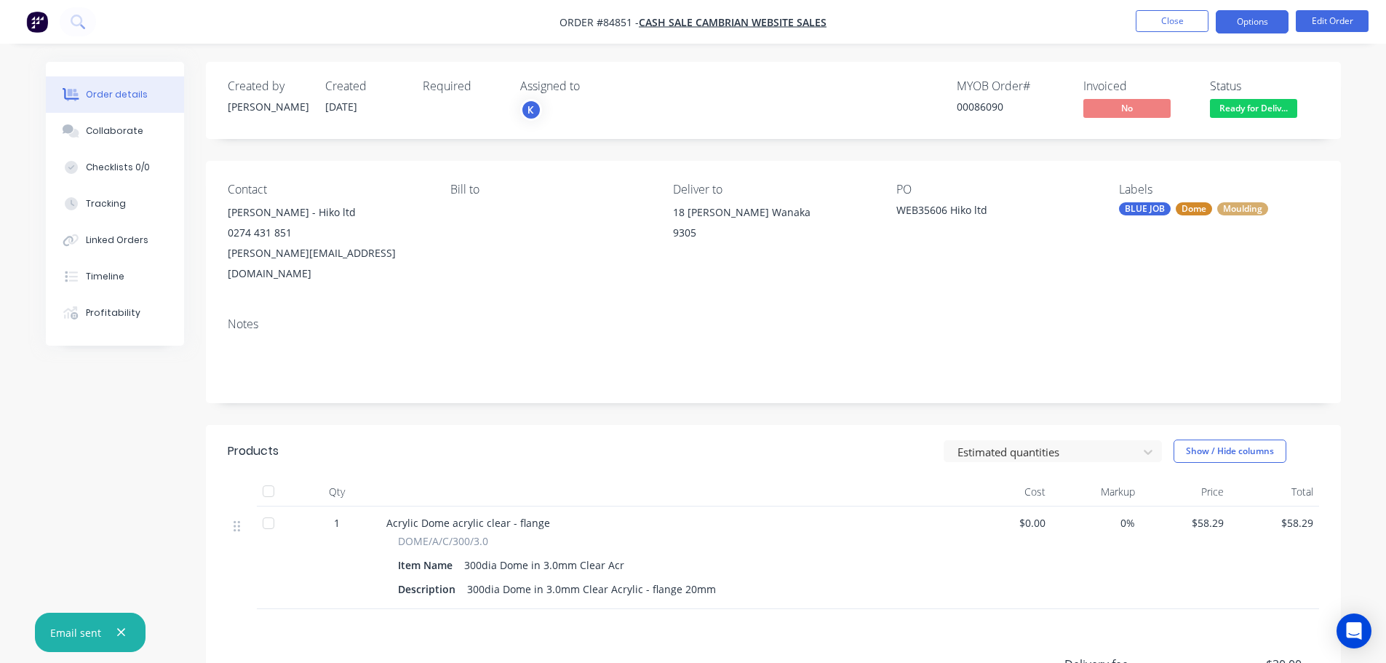
click at [1257, 26] on button "Options" at bounding box center [1252, 21] width 73 height 23
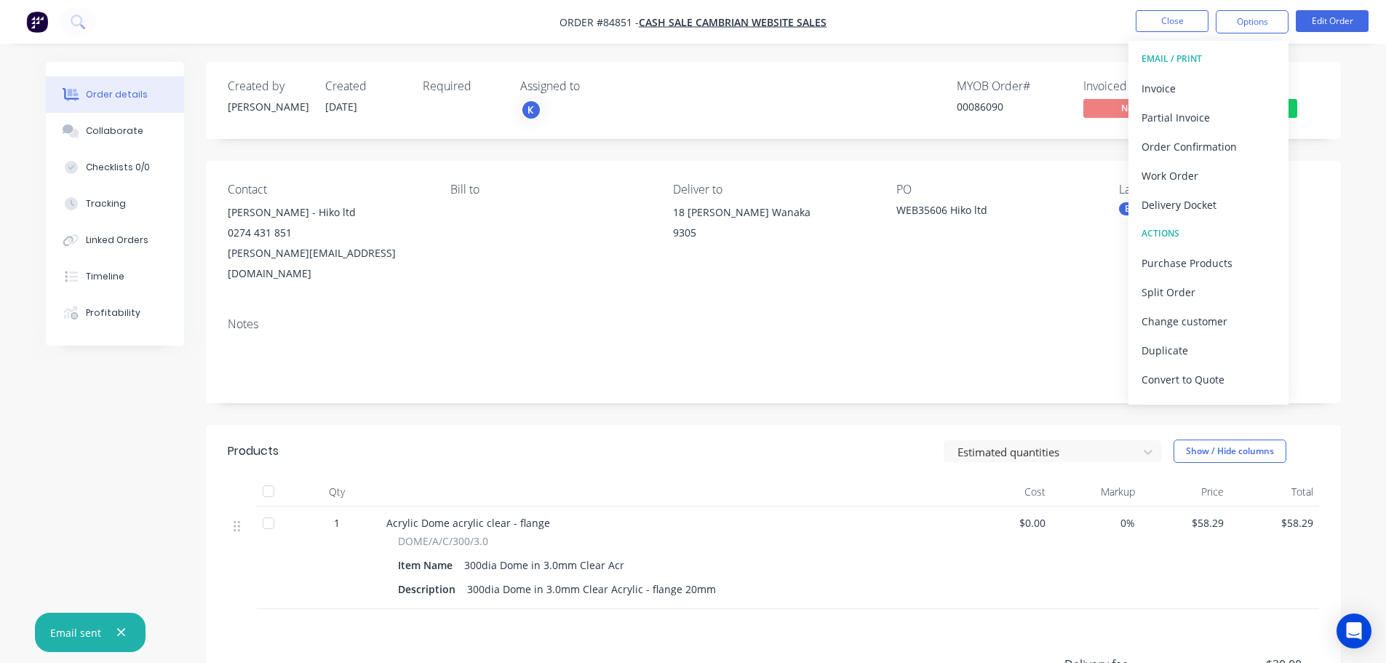
click at [1229, 87] on div "Invoice" at bounding box center [1209, 88] width 134 height 21
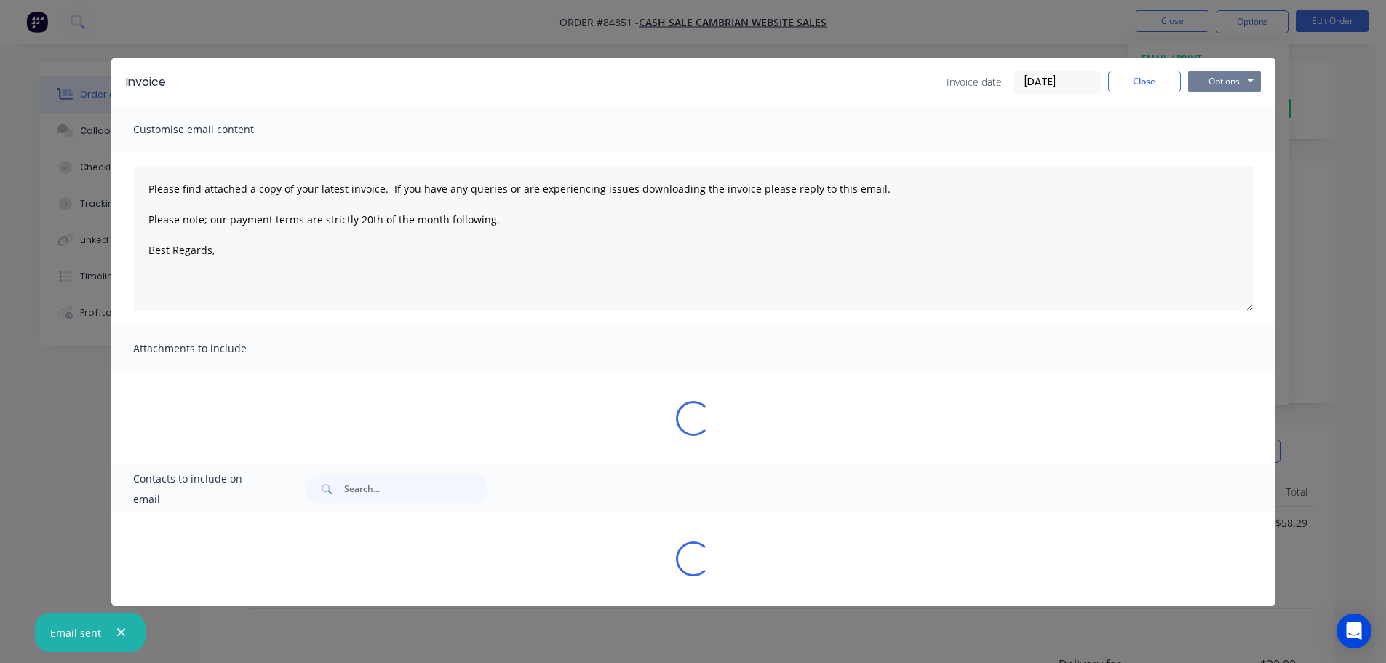
drag, startPoint x: 1229, startPoint y: 82, endPoint x: 1228, endPoint y: 90, distance: 8.0
click at [1229, 82] on button "Options" at bounding box center [1224, 82] width 73 height 22
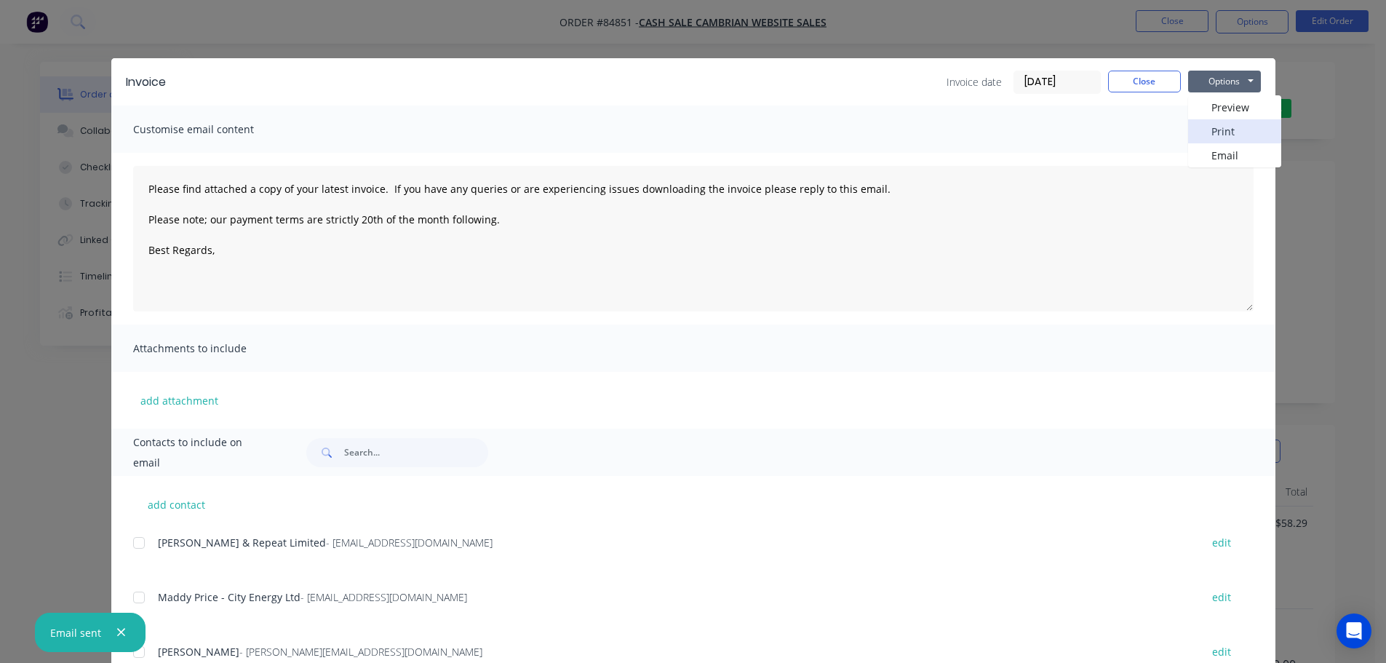
click at [1223, 127] on button "Print" at bounding box center [1234, 131] width 93 height 24
drag, startPoint x: 98, startPoint y: 41, endPoint x: 85, endPoint y: 34, distance: 14.4
click at [91, 39] on div "Invoice Invoice date [DATE] Close Options Preview Print Email Customise email c…" at bounding box center [693, 331] width 1386 height 663
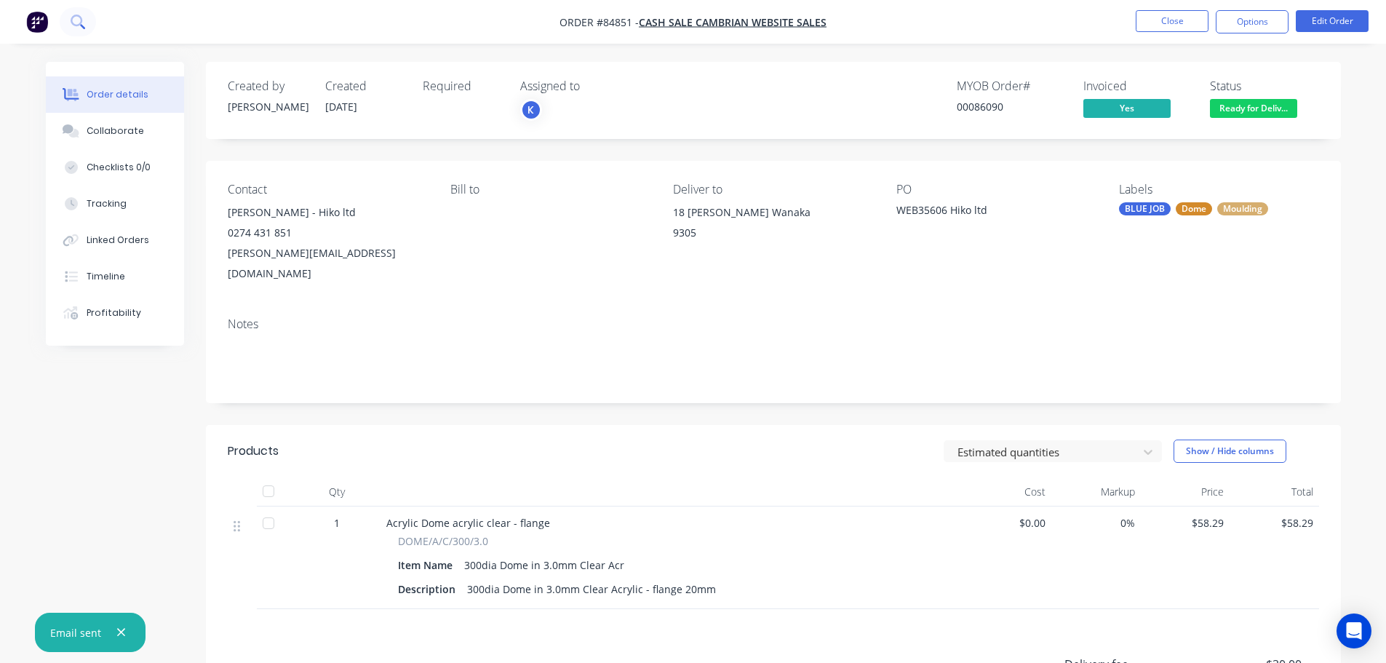
click at [79, 28] on button at bounding box center [78, 21] width 36 height 29
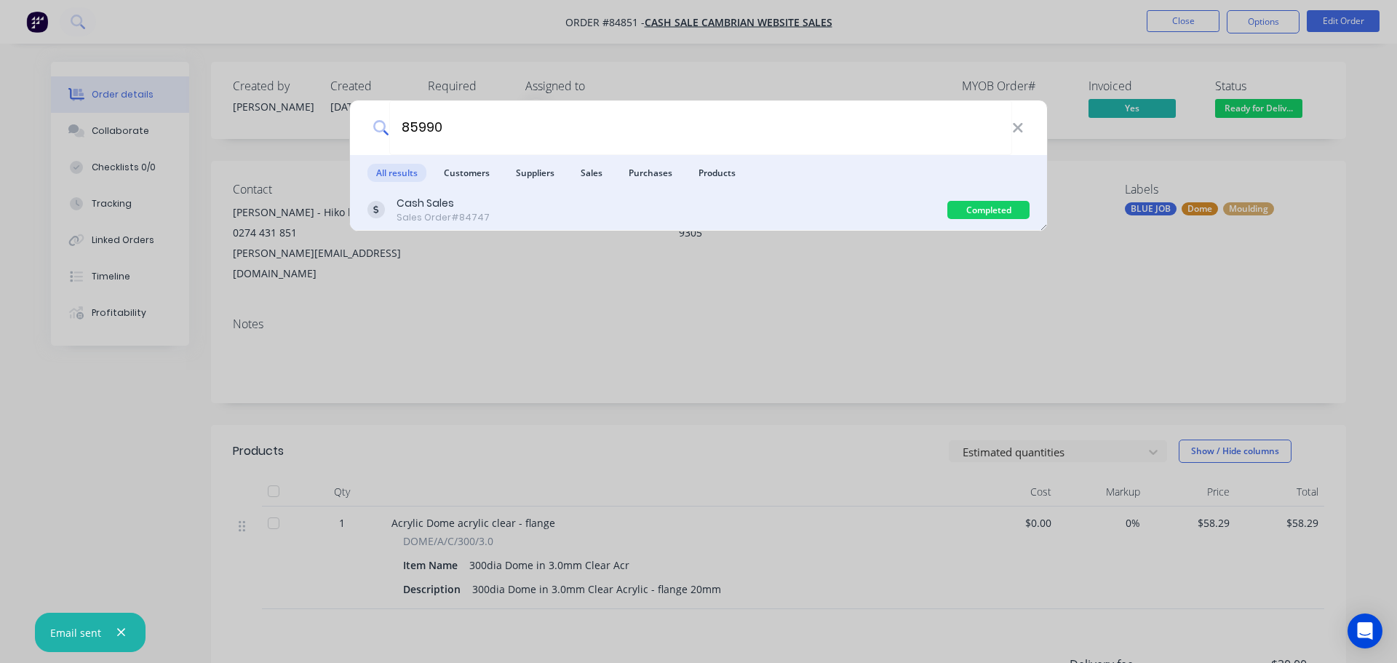
type input "85990"
click at [910, 202] on div "Cash Sales Sales Order #84747" at bounding box center [657, 210] width 580 height 28
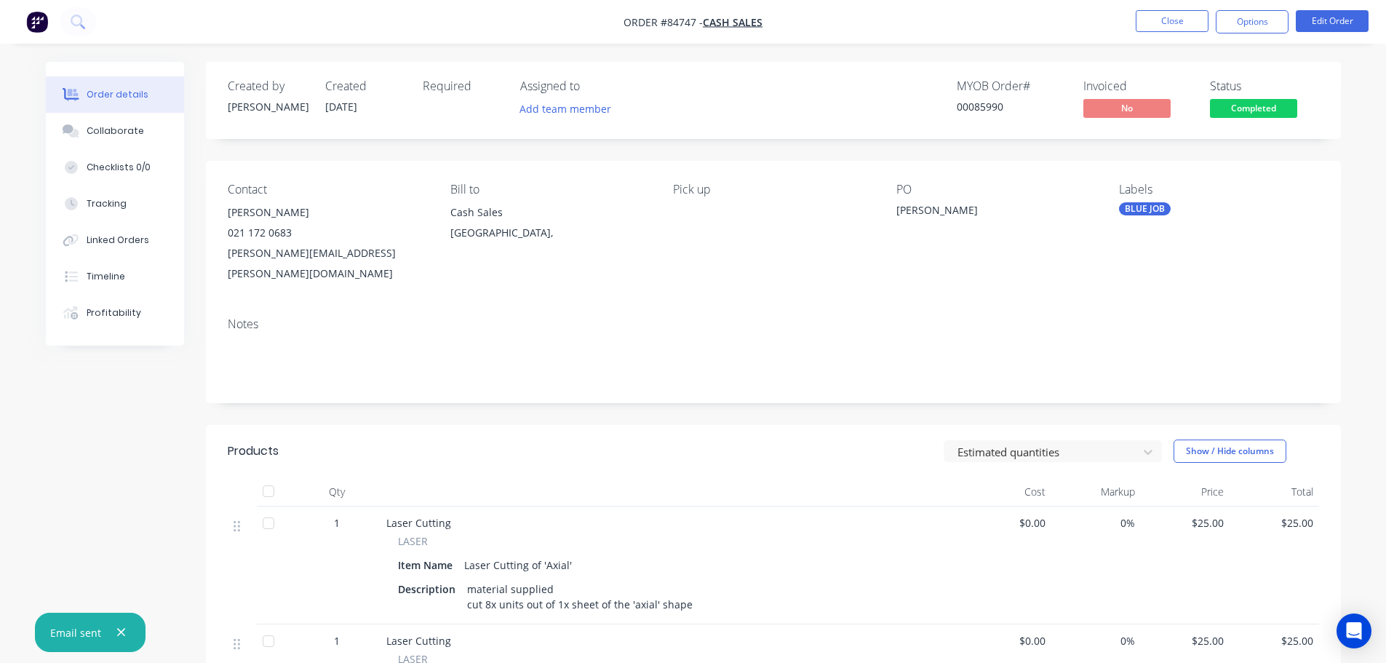
click at [1247, 109] on span "Completed" at bounding box center [1253, 108] width 87 height 18
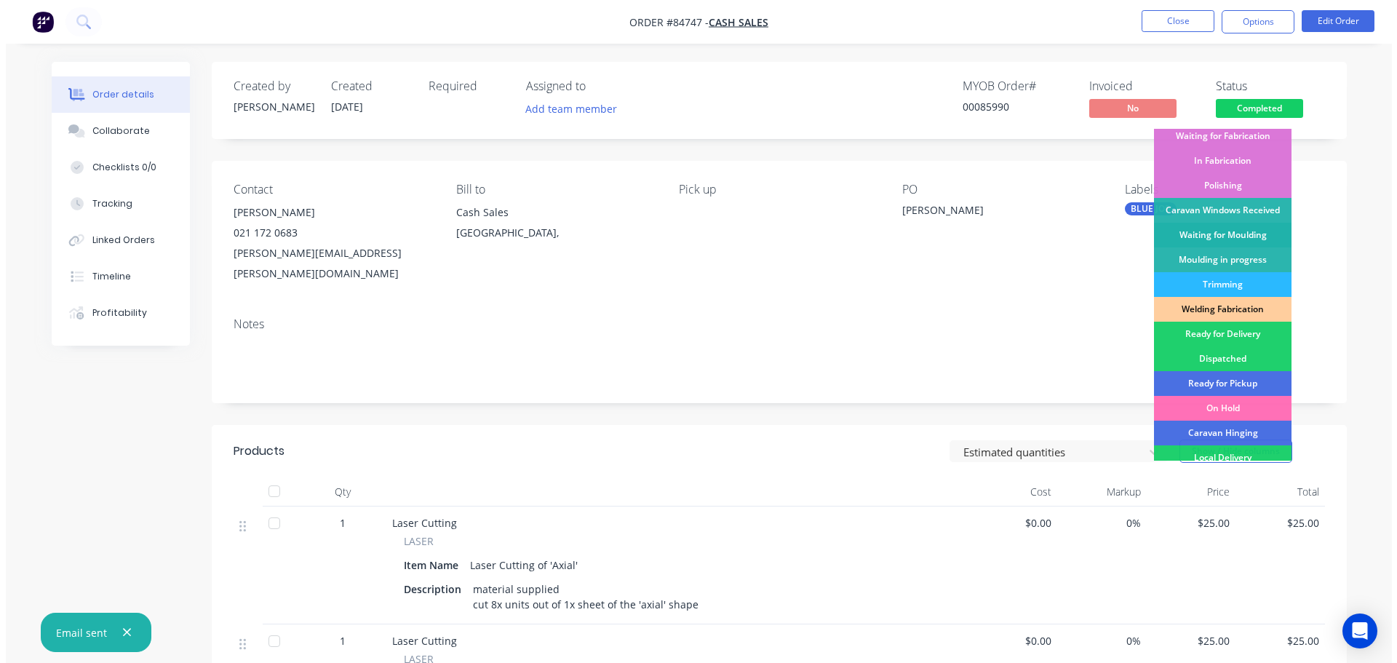
scroll to position [287, 0]
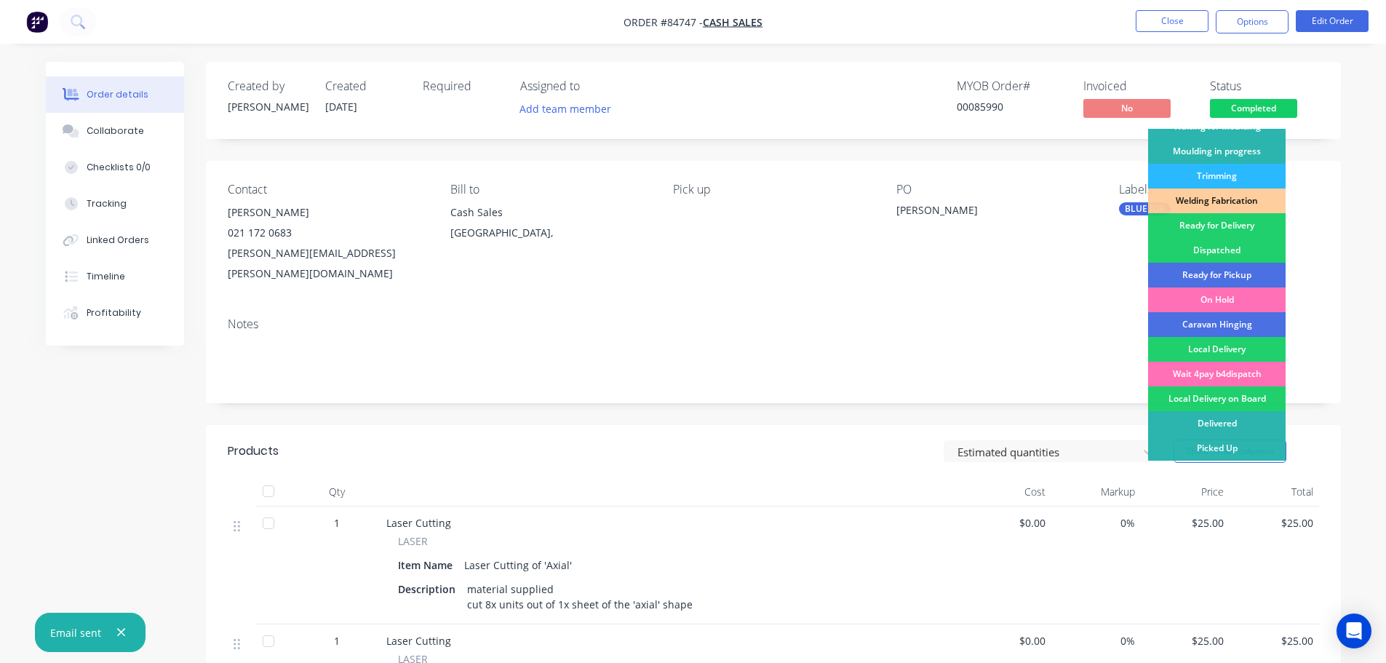
click at [1105, 228] on div "Contact Caroline Percy 021 172 0683 caroline.percy@aro.co.nz Bill to Cash Sales…" at bounding box center [773, 233] width 1135 height 145
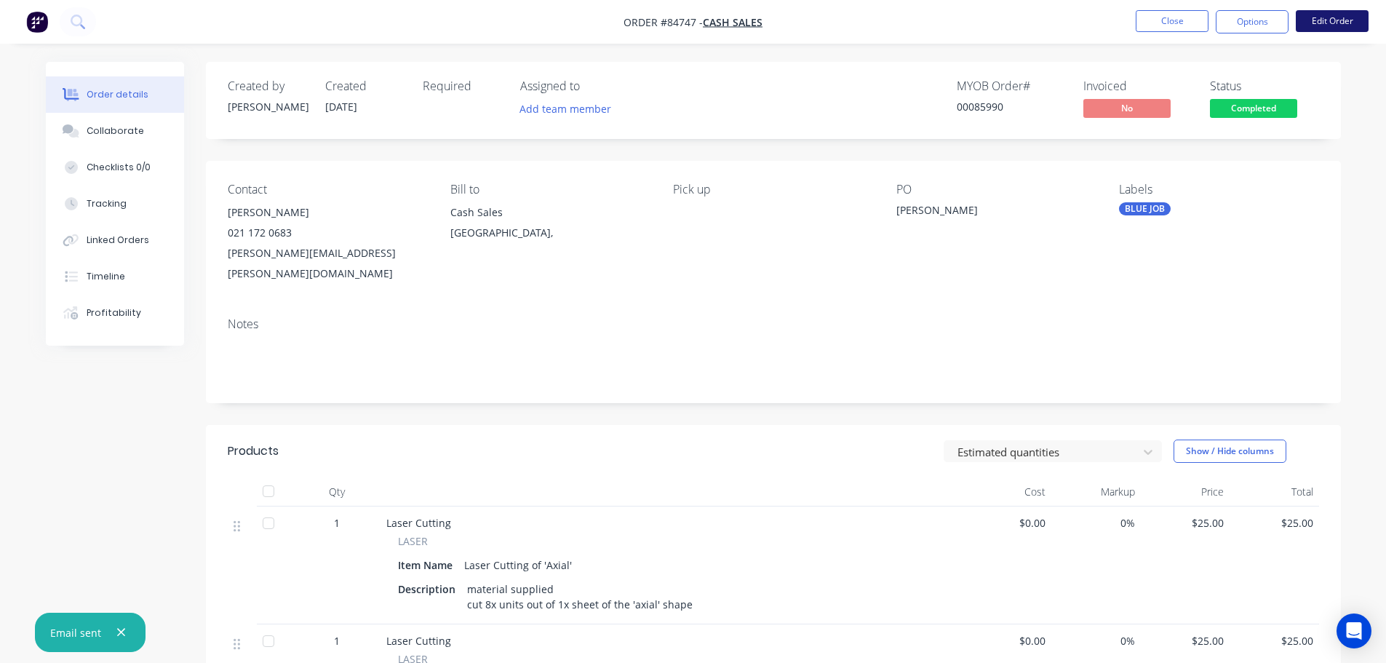
click at [1333, 29] on button "Edit Order" at bounding box center [1332, 21] width 73 height 22
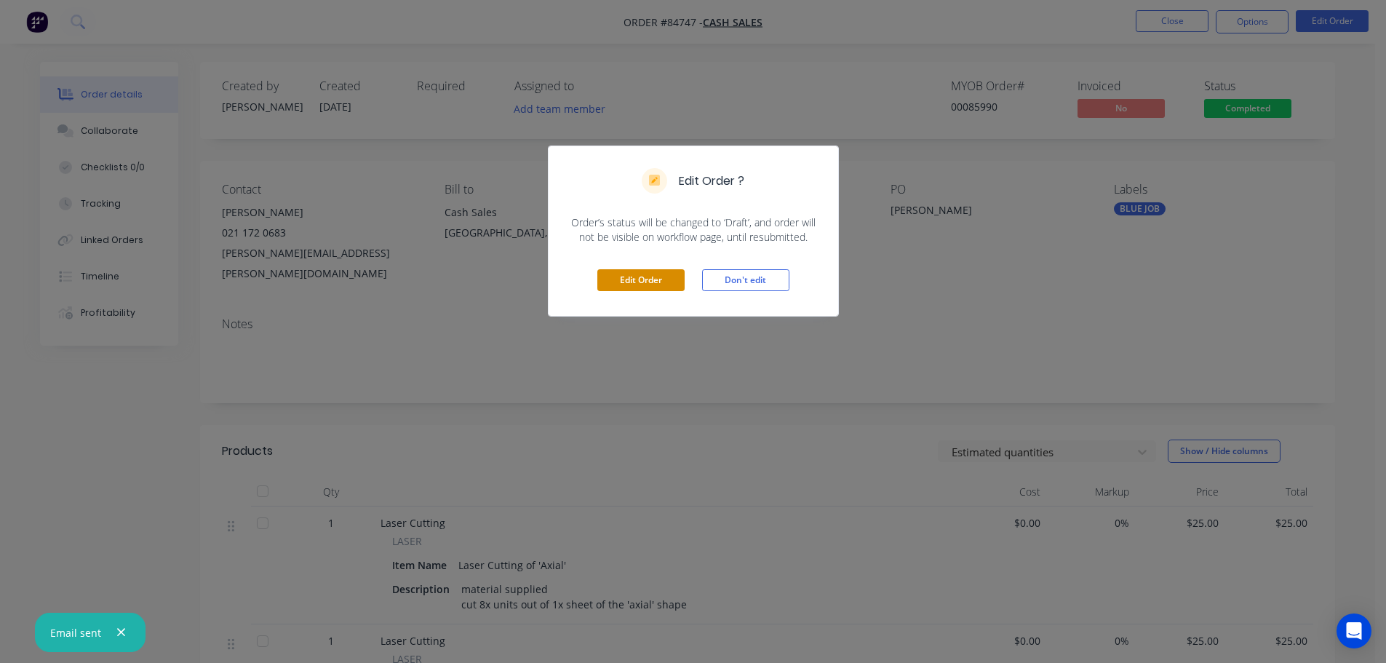
click at [654, 279] on button "Edit Order" at bounding box center [640, 280] width 87 height 22
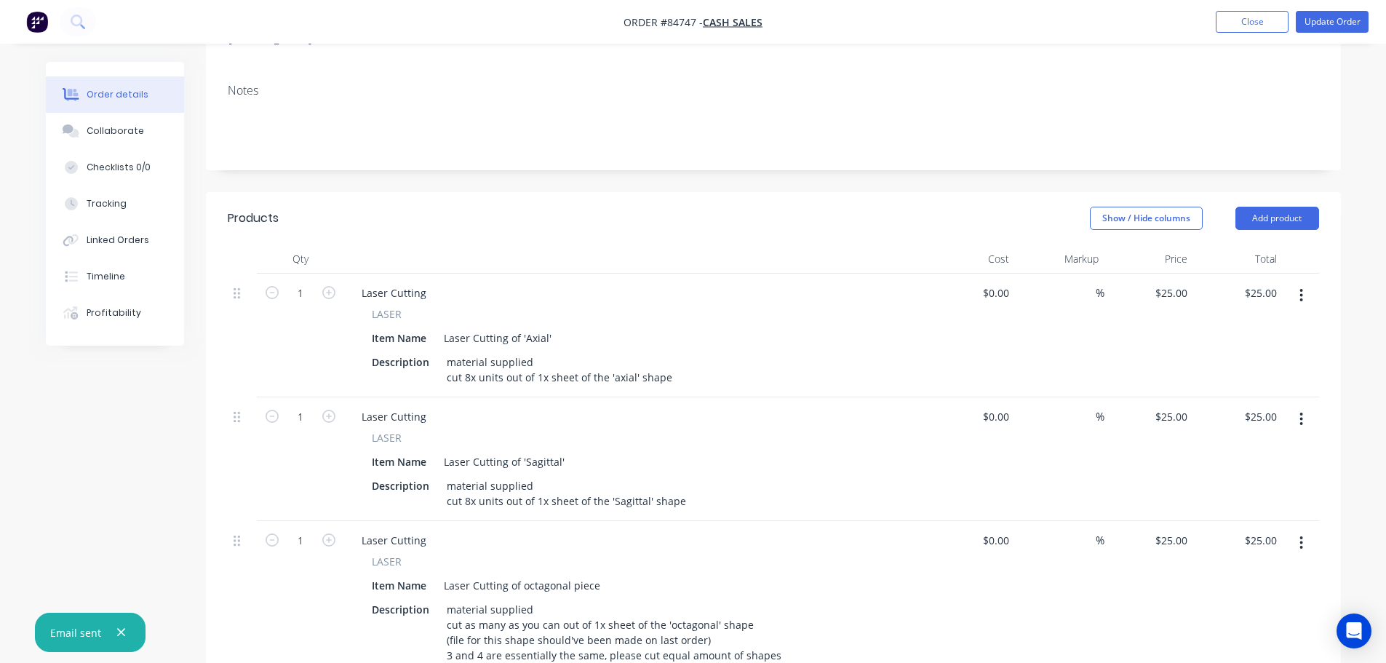
scroll to position [437, 0]
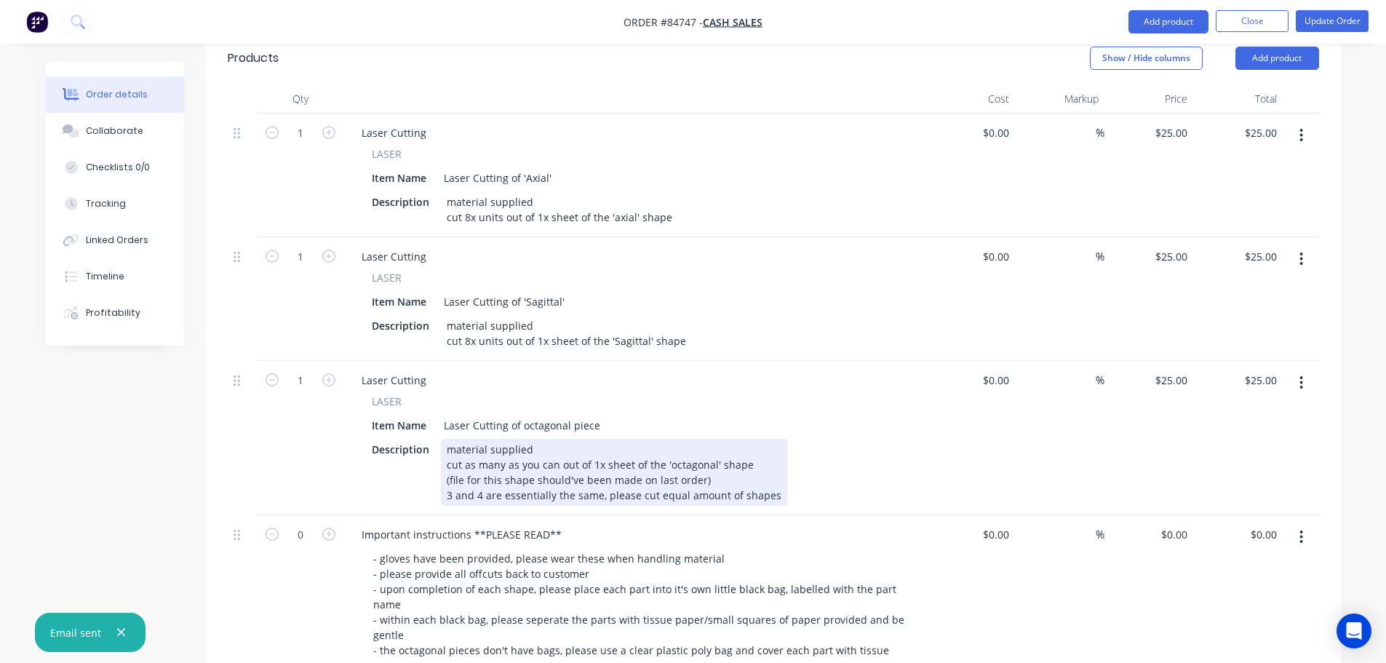
drag, startPoint x: 584, startPoint y: 406, endPoint x: 681, endPoint y: 431, distance: 100.6
click at [584, 439] on div "material supplied cut as many as you can out of 1x sheet of the 'octagonal' sha…" at bounding box center [614, 472] width 346 height 67
click at [745, 439] on div "material supplied cut as many as you can out of 1x sheet of the 'octagonal' sha…" at bounding box center [614, 472] width 346 height 67
drag, startPoint x: 731, startPoint y: 418, endPoint x: 367, endPoint y: 416, distance: 364.6
click at [367, 439] on div "Description material supplied cut as many as you can out of 1x sheet of the 'oc…" at bounding box center [632, 472] width 533 height 67
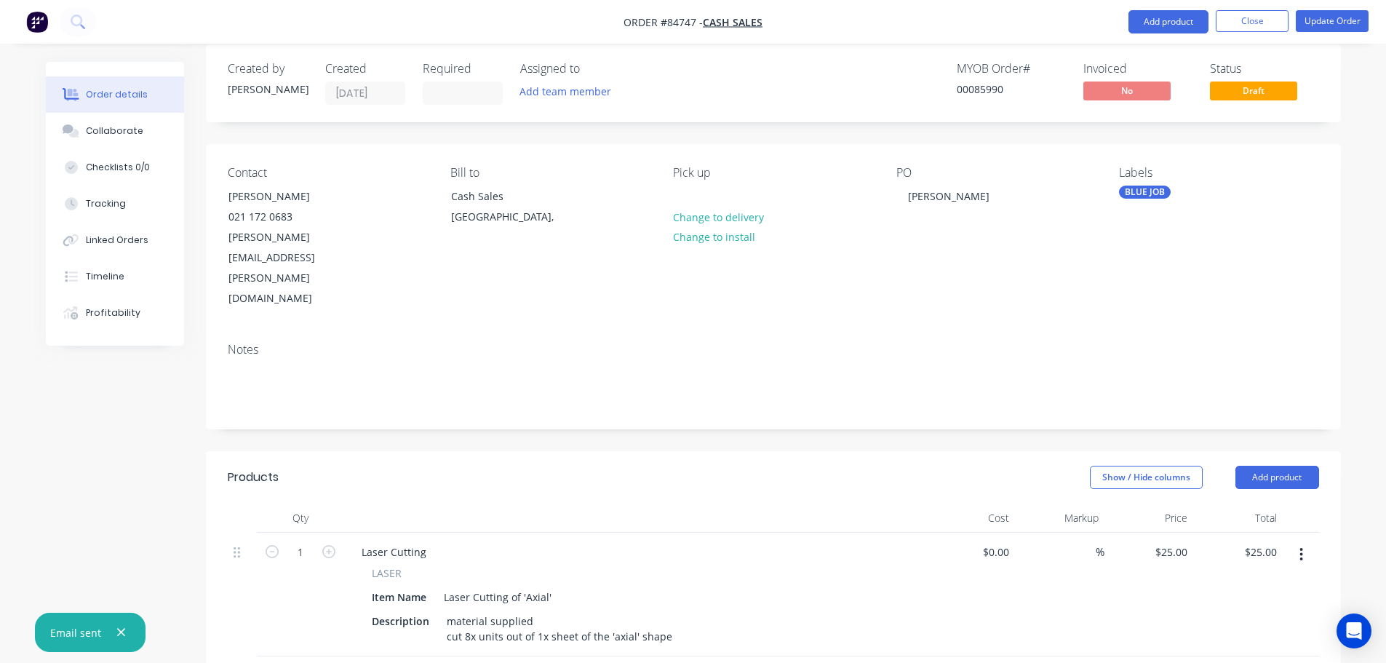
scroll to position [0, 0]
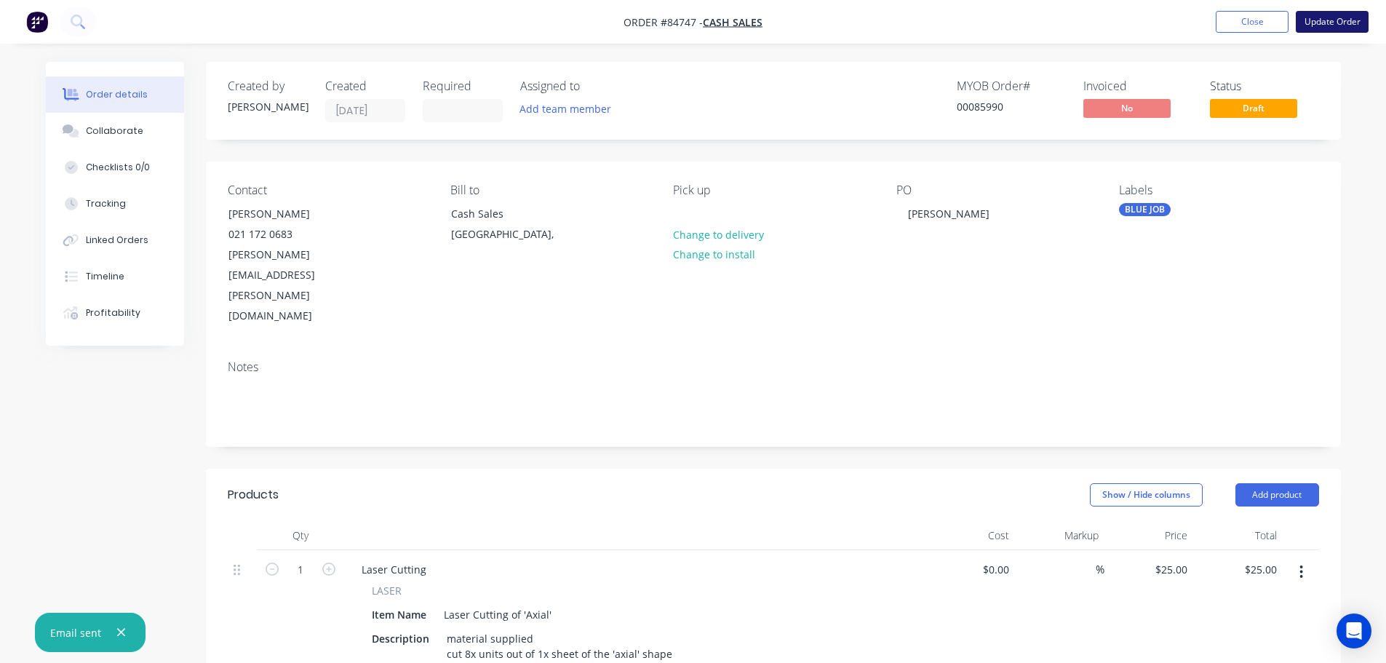
click at [1326, 22] on button "Update Order" at bounding box center [1332, 22] width 73 height 22
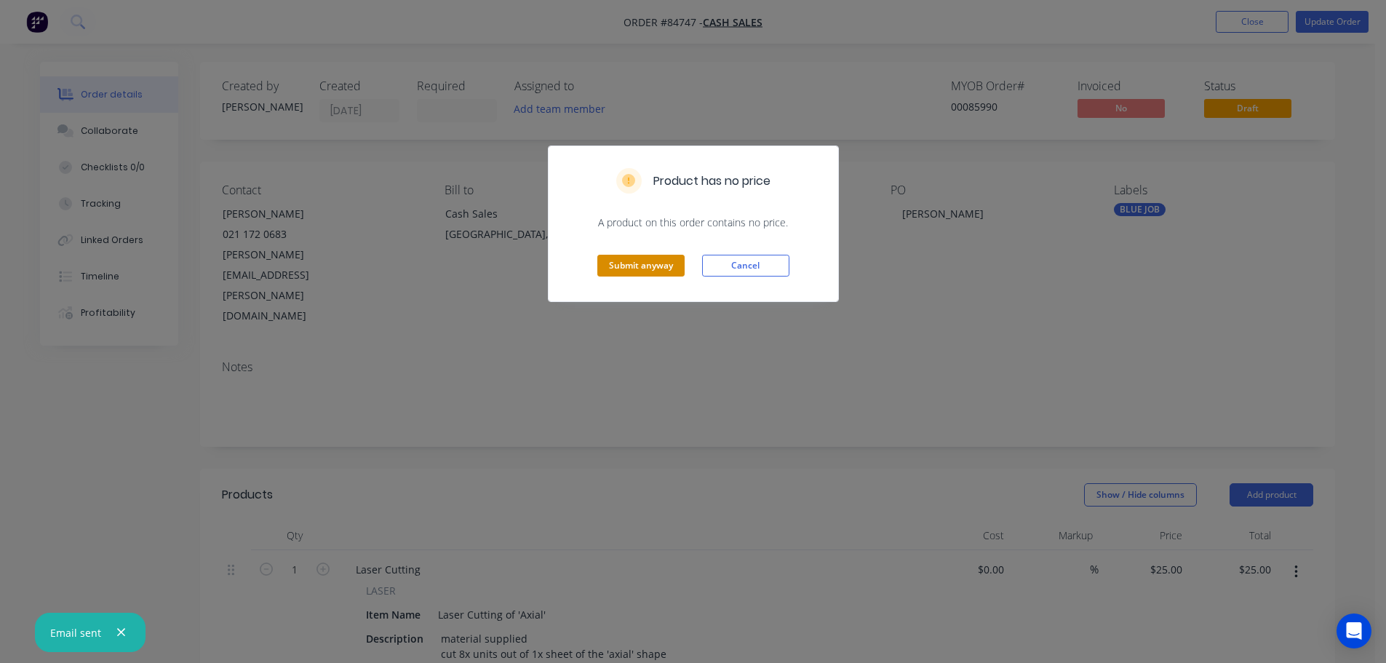
click at [656, 266] on button "Submit anyway" at bounding box center [640, 266] width 87 height 22
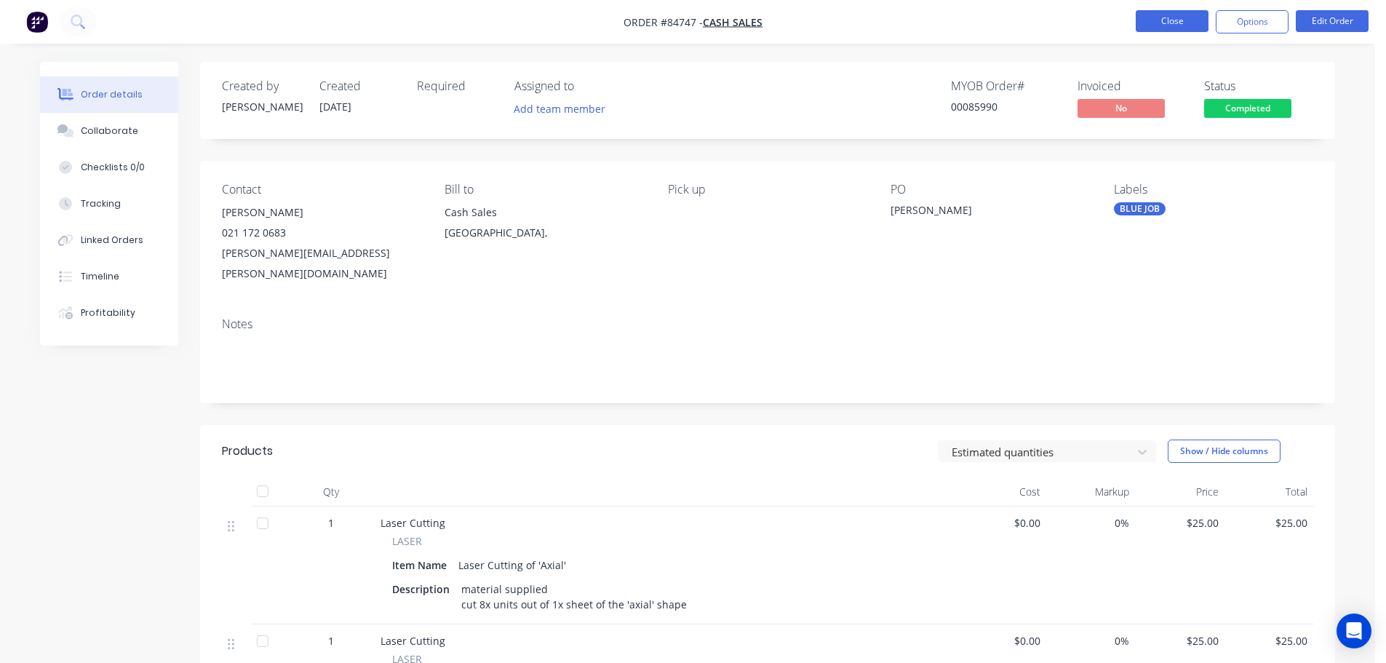
click at [1152, 25] on button "Close" at bounding box center [1172, 21] width 73 height 22
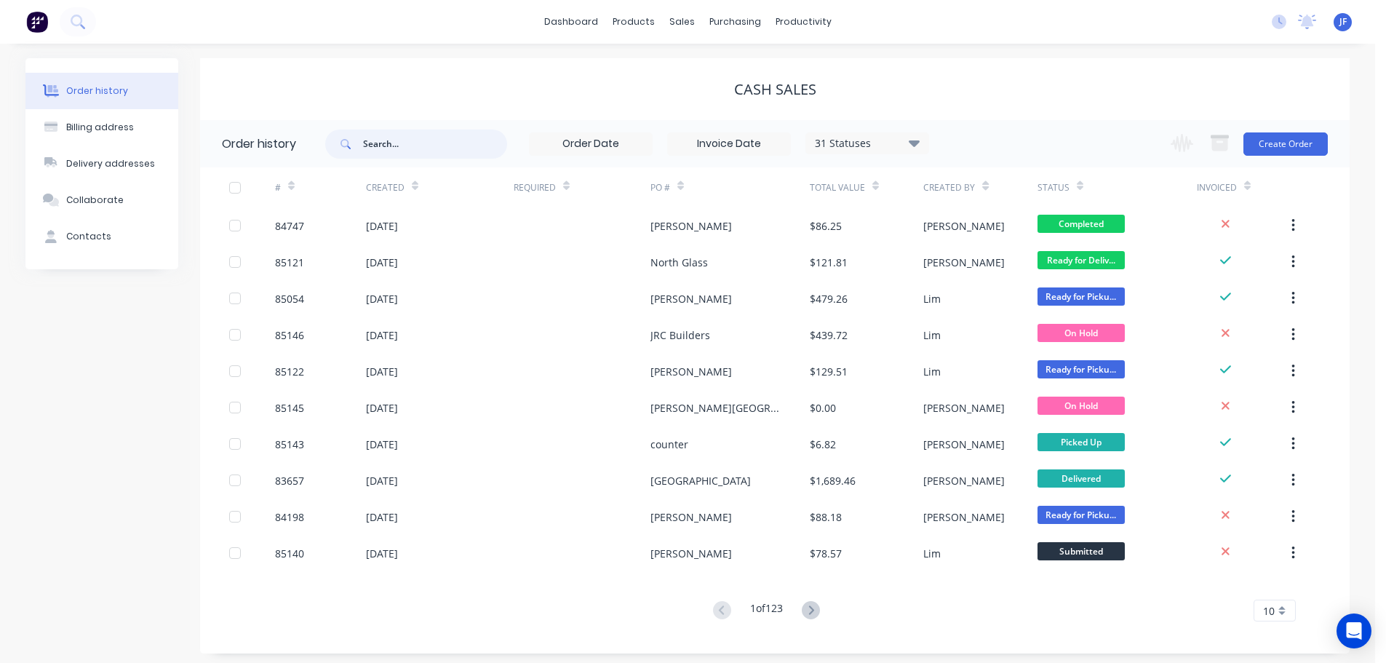
click at [396, 142] on input "text" at bounding box center [435, 144] width 144 height 29
type input "caroline"
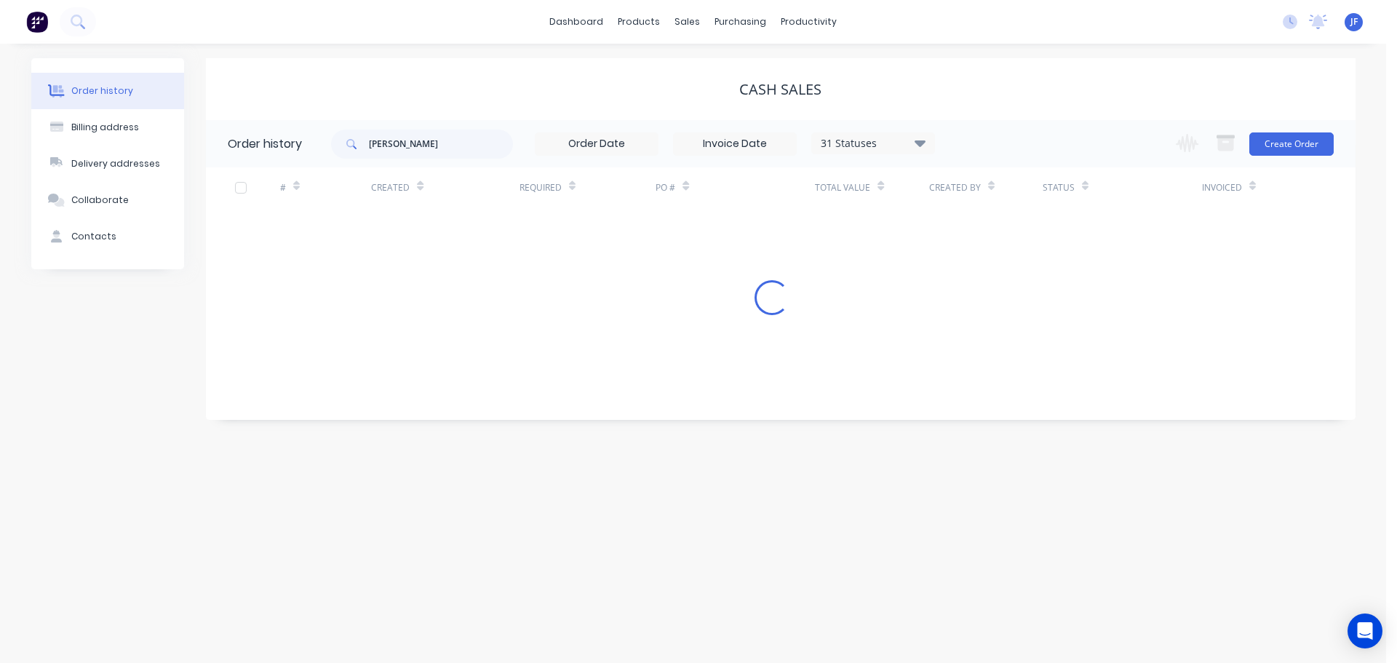
click at [646, 231] on div "# Created Required PO # Total Value Created By Status Invoiced Loading..." at bounding box center [772, 241] width 1132 height 148
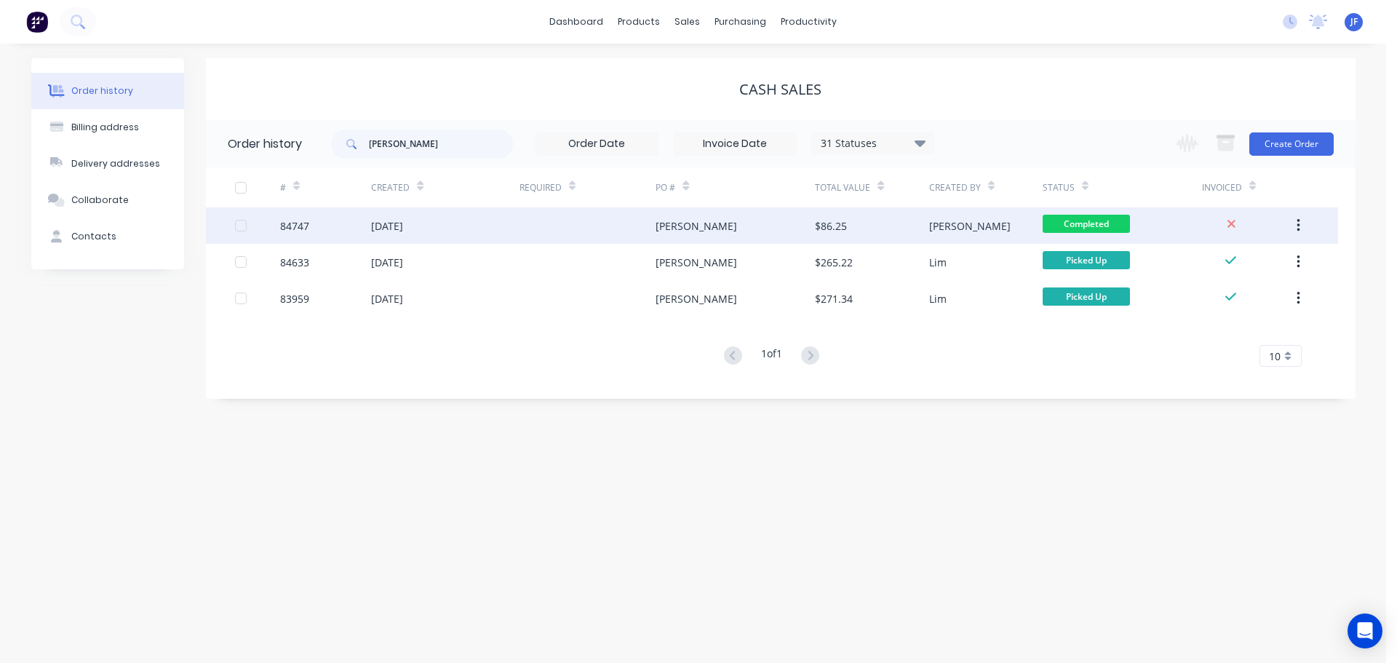
click at [637, 226] on div at bounding box center [588, 225] width 137 height 36
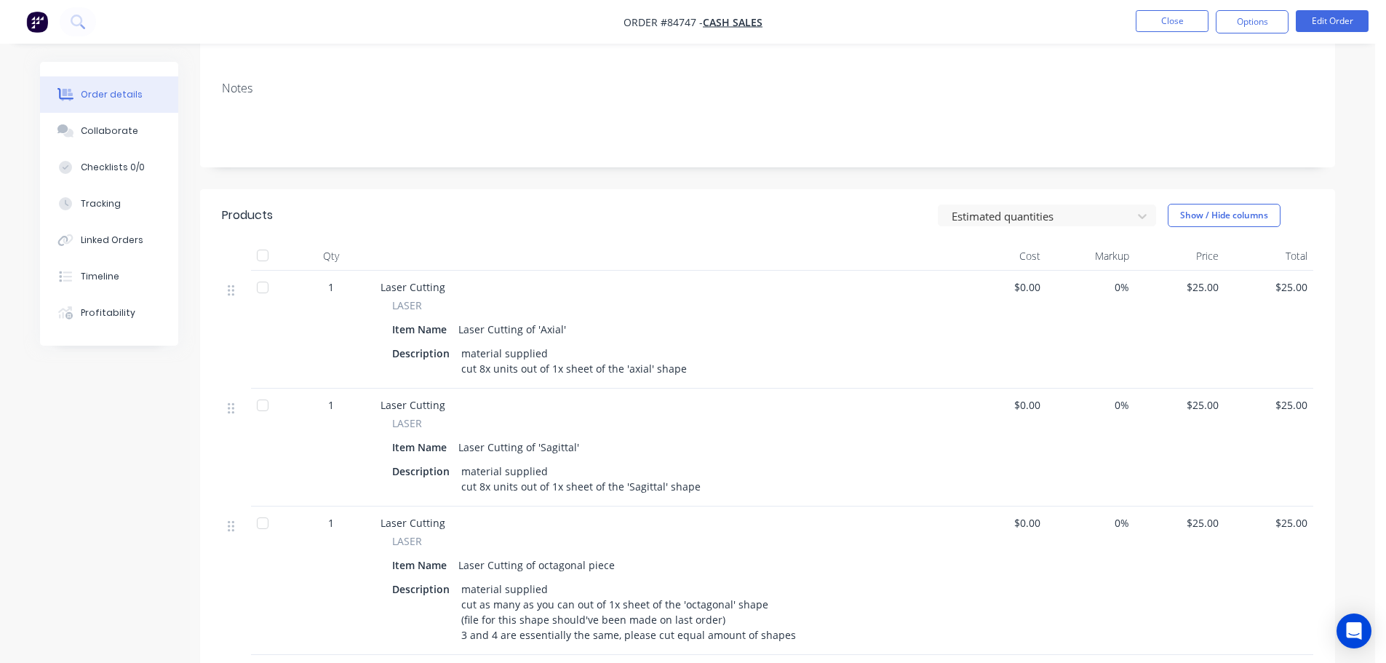
scroll to position [291, 0]
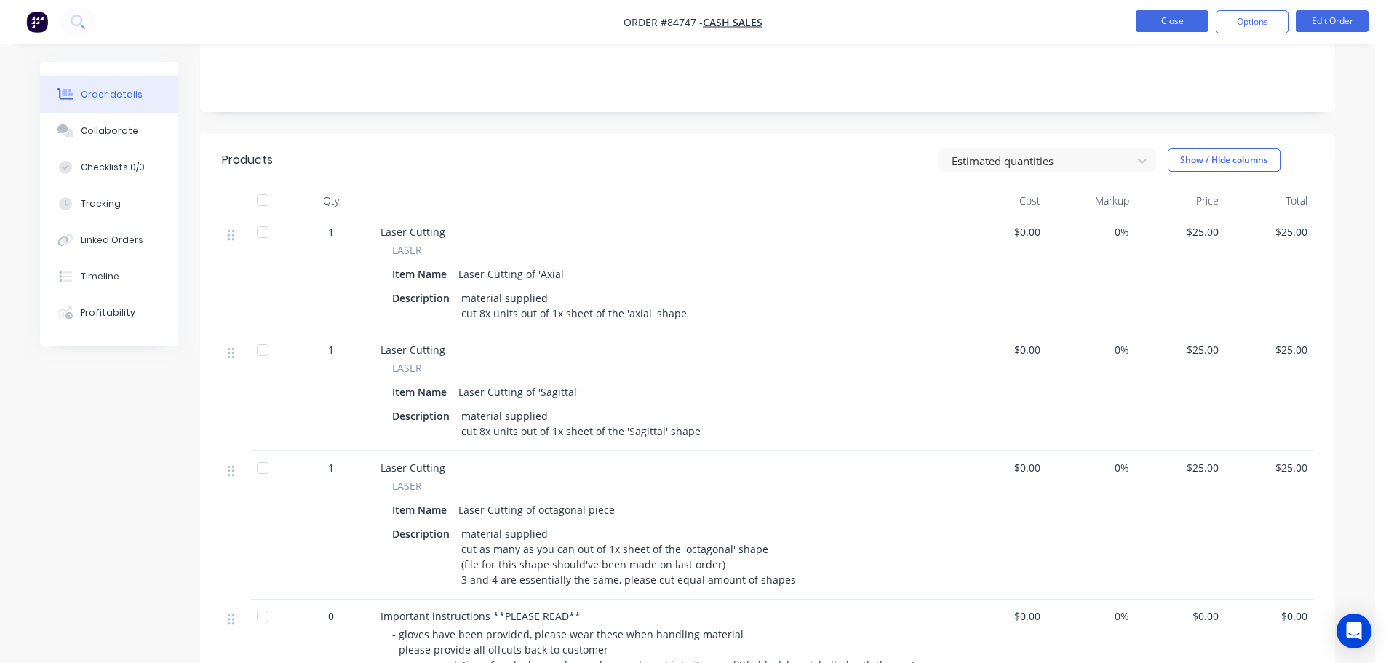
click at [1174, 19] on button "Close" at bounding box center [1172, 21] width 73 height 22
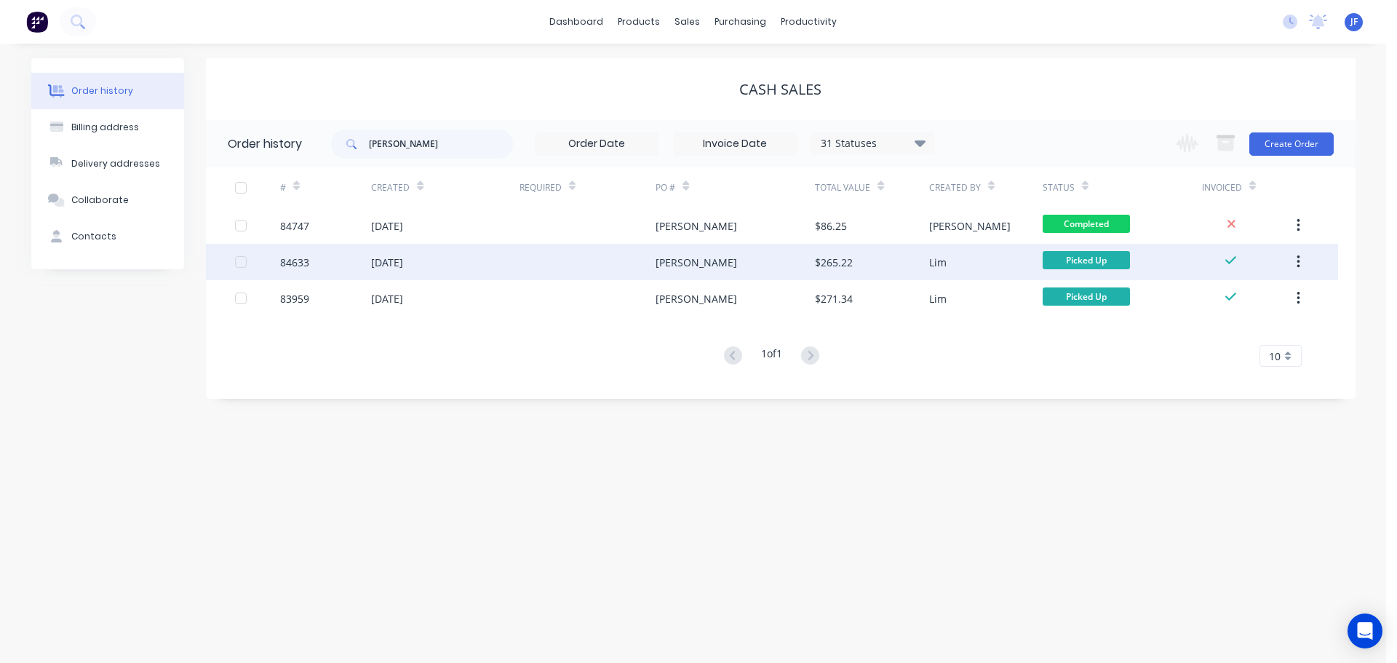
click at [723, 271] on div "Caroline Percy" at bounding box center [735, 262] width 159 height 36
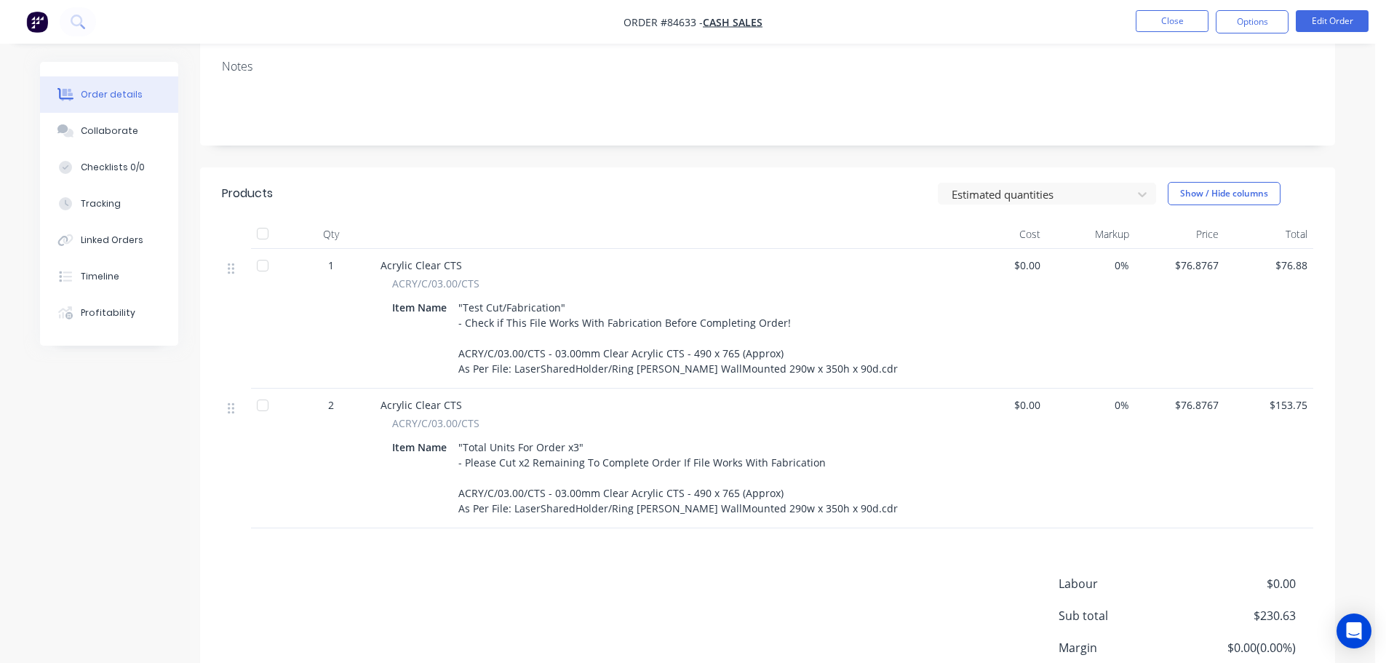
scroll to position [291, 0]
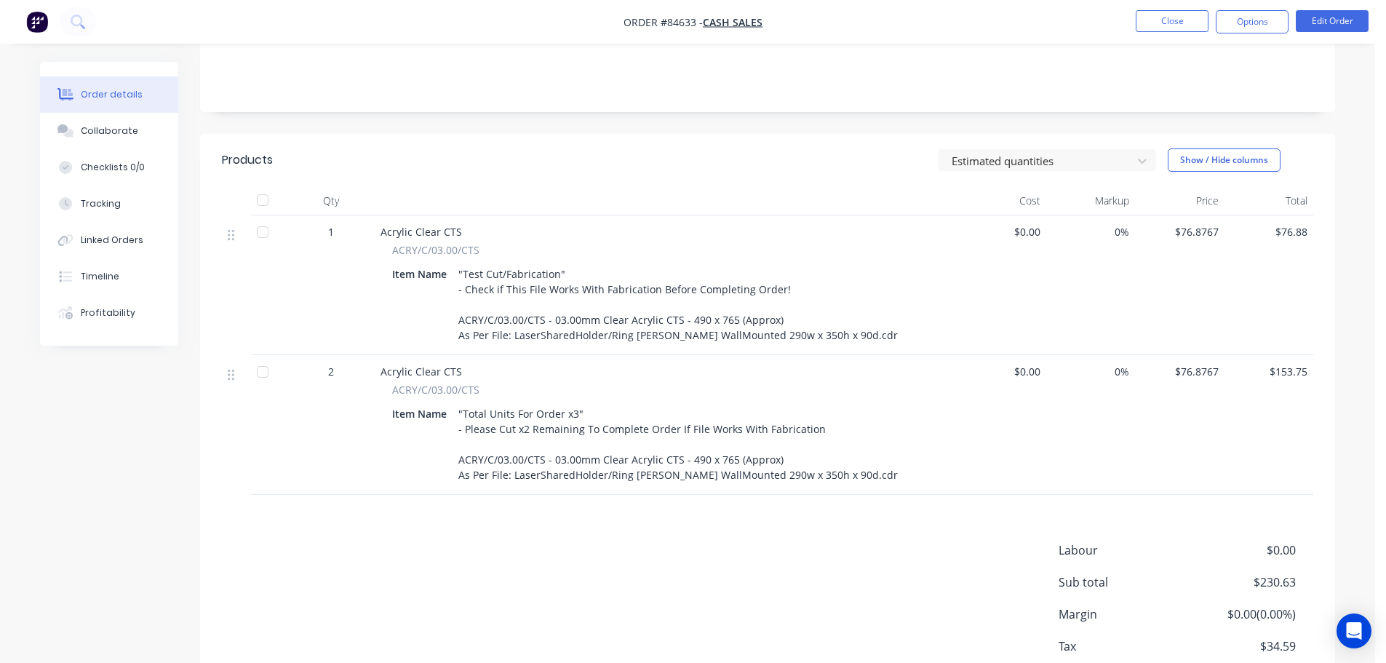
click at [736, 111] on div "Created by Lim Created 16/09/25 Required Assigned to A A MYOB Order # 00085886 …" at bounding box center [767, 251] width 1135 height 961
click at [494, 134] on header "Products Estimated quantities Show / Hide columns" at bounding box center [767, 160] width 1135 height 52
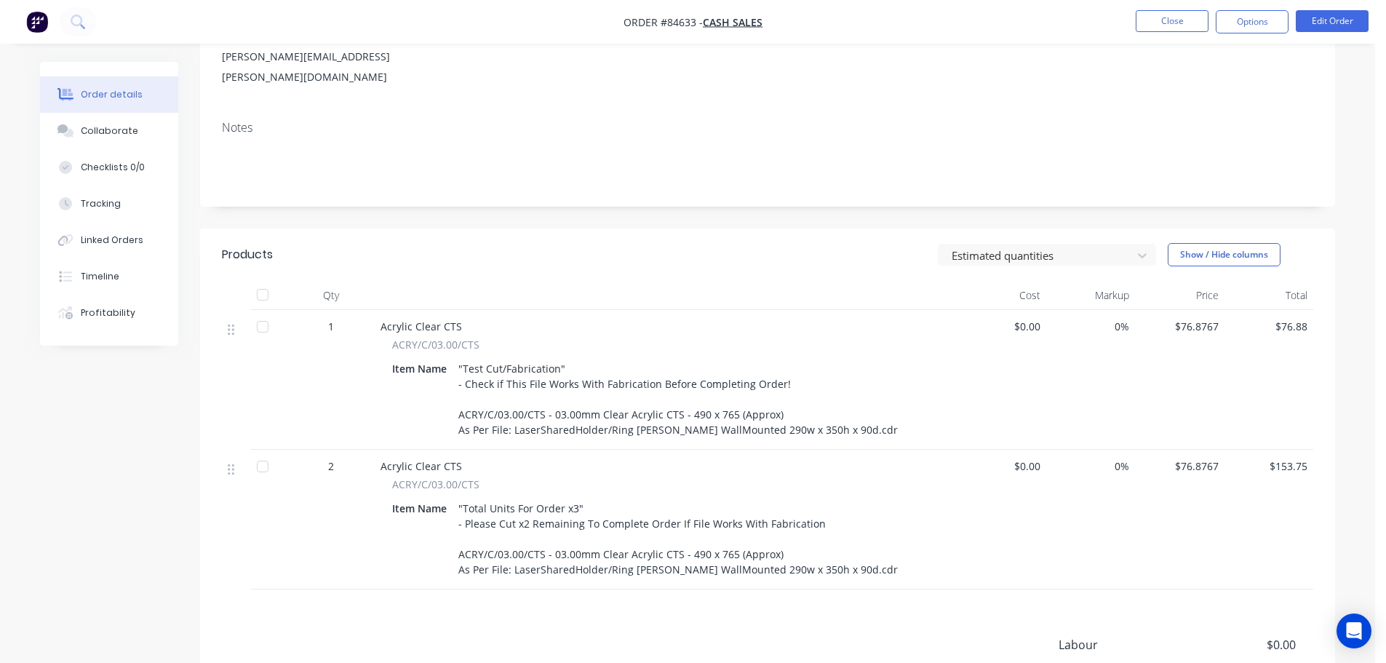
scroll to position [0, 0]
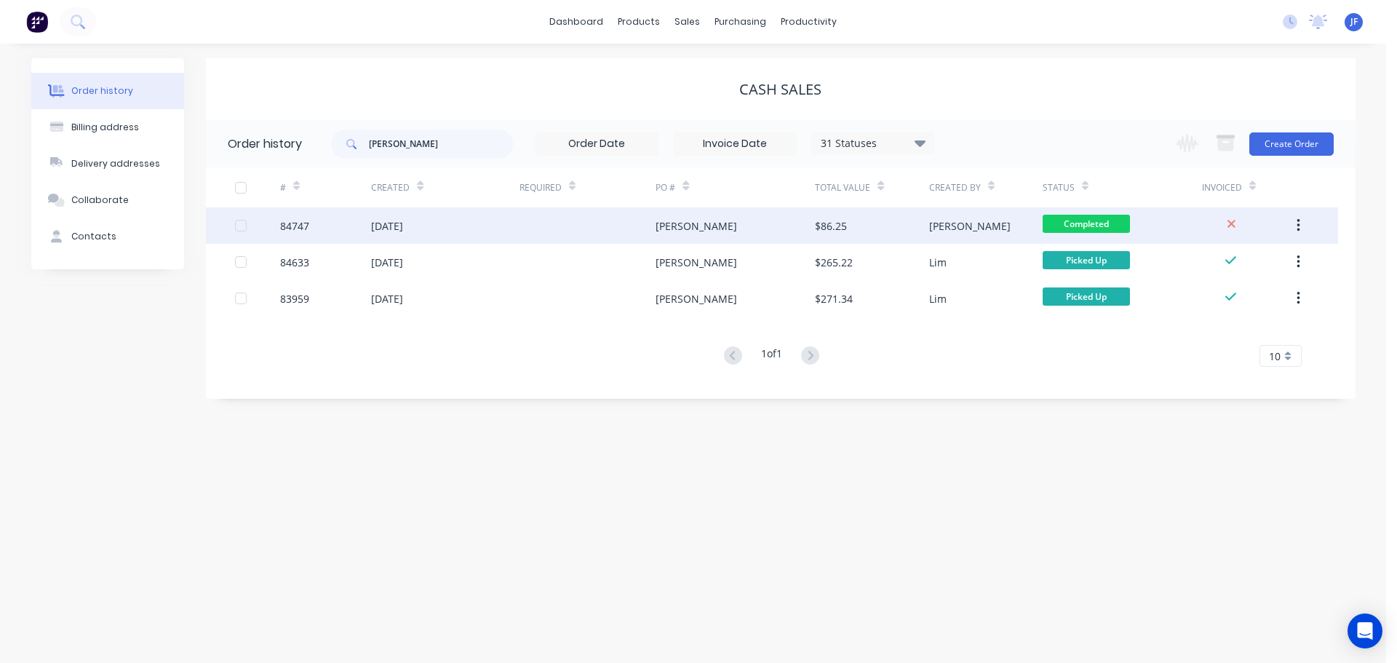
click at [776, 226] on div "Caroline Percy" at bounding box center [735, 225] width 159 height 36
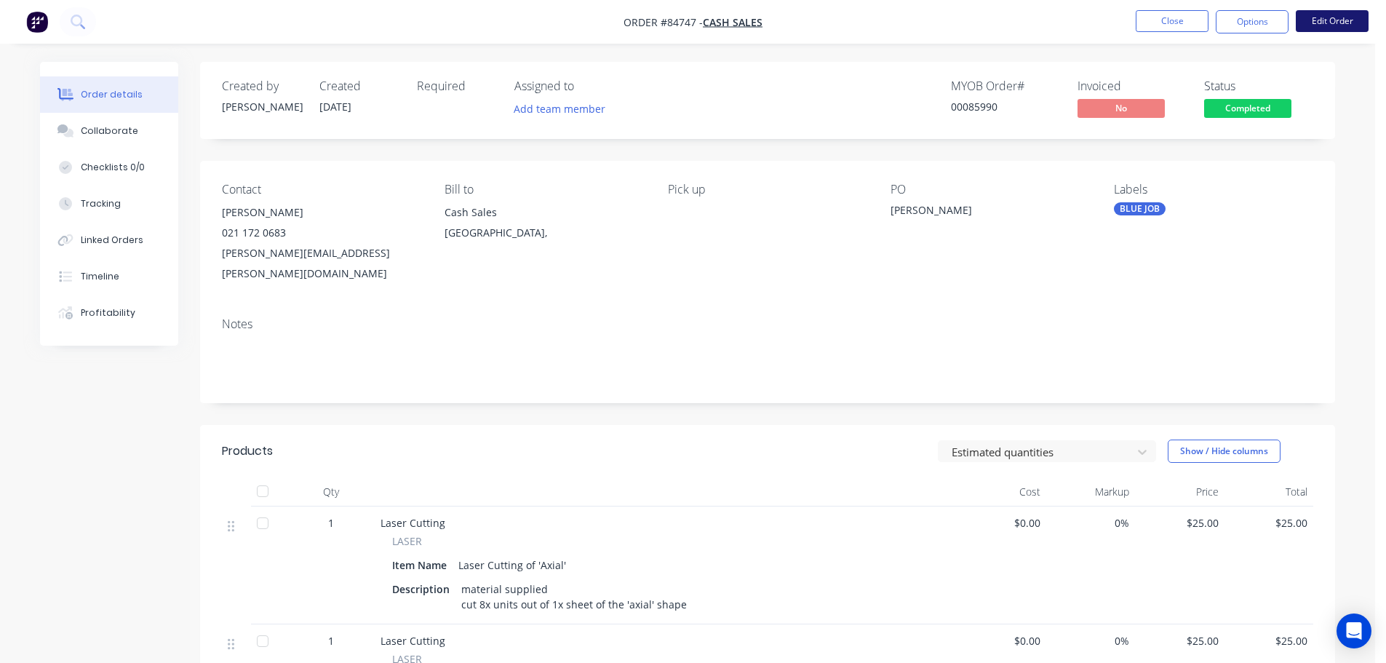
click at [1334, 23] on button "Edit Order" at bounding box center [1332, 21] width 73 height 22
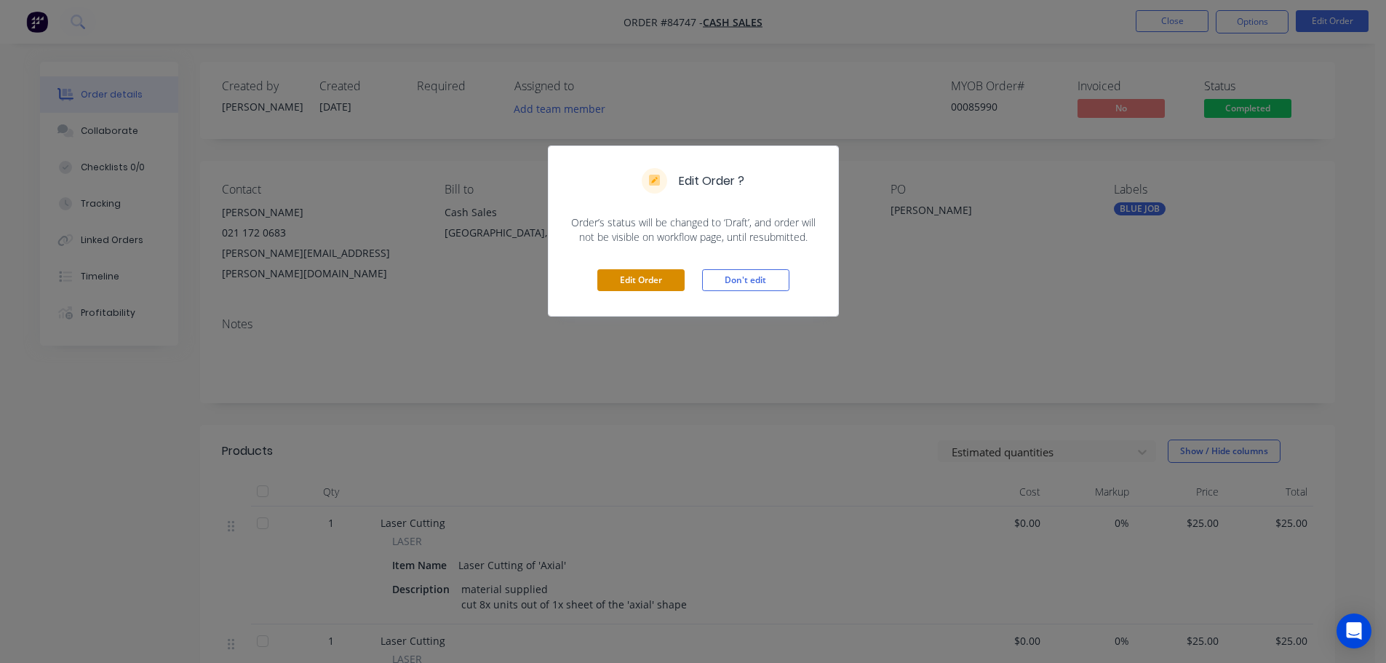
click at [640, 270] on button "Edit Order" at bounding box center [640, 280] width 87 height 22
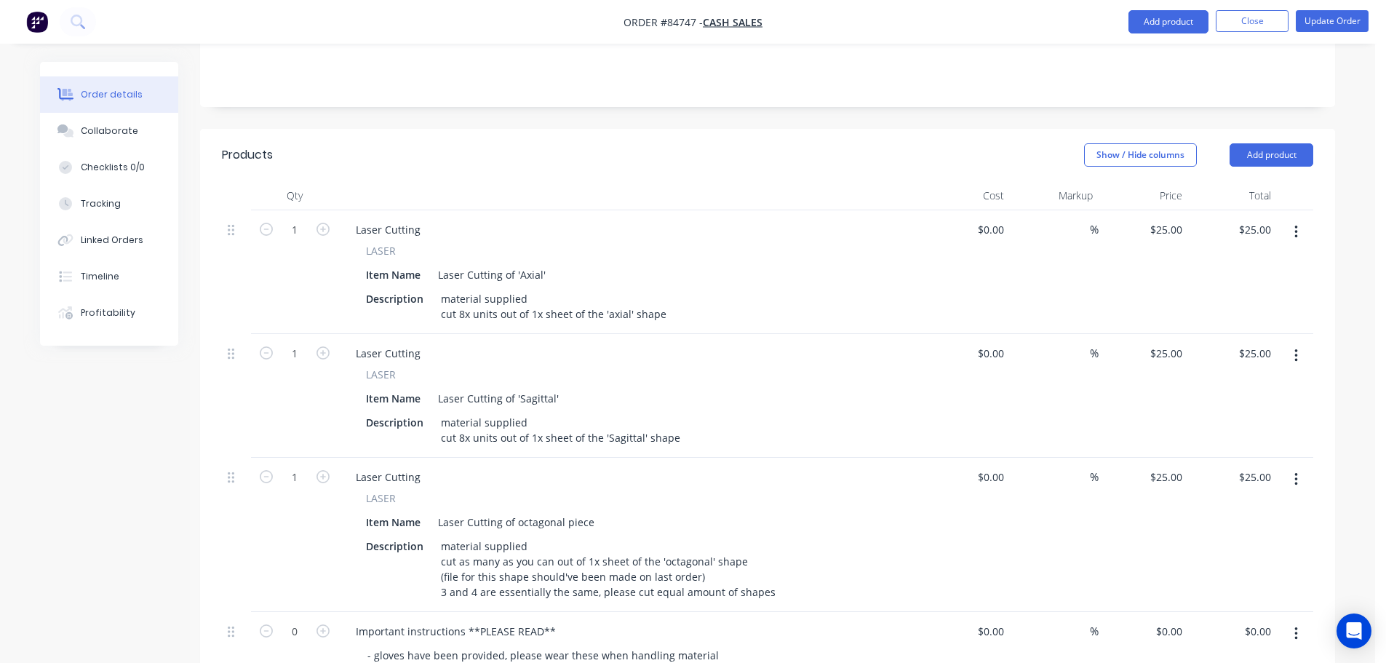
scroll to position [291, 0]
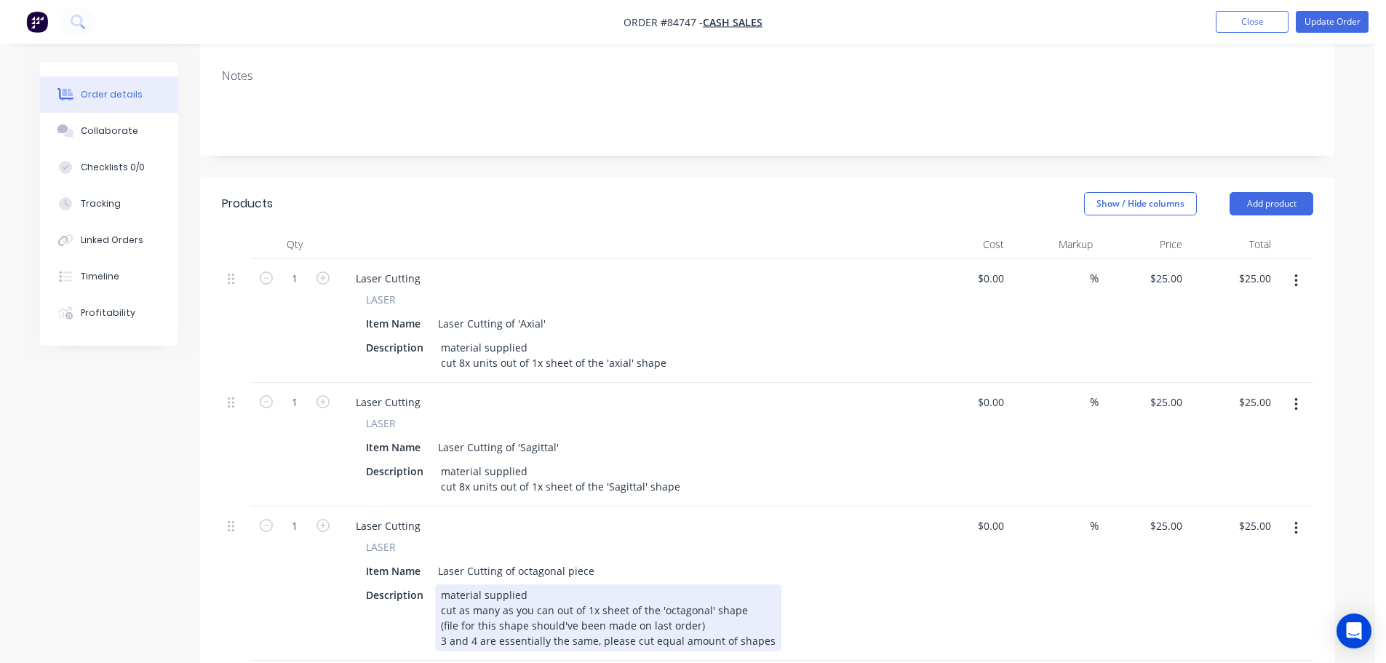
click at [706, 584] on div "material supplied cut as many as you can out of 1x sheet of the 'octagonal' sha…" at bounding box center [608, 617] width 346 height 67
drag, startPoint x: 714, startPoint y: 568, endPoint x: 419, endPoint y: 559, distance: 294.8
click at [419, 584] on div "Description material supplied cut as many as you can out of 1x sheet of the 'oc…" at bounding box center [626, 617] width 533 height 67
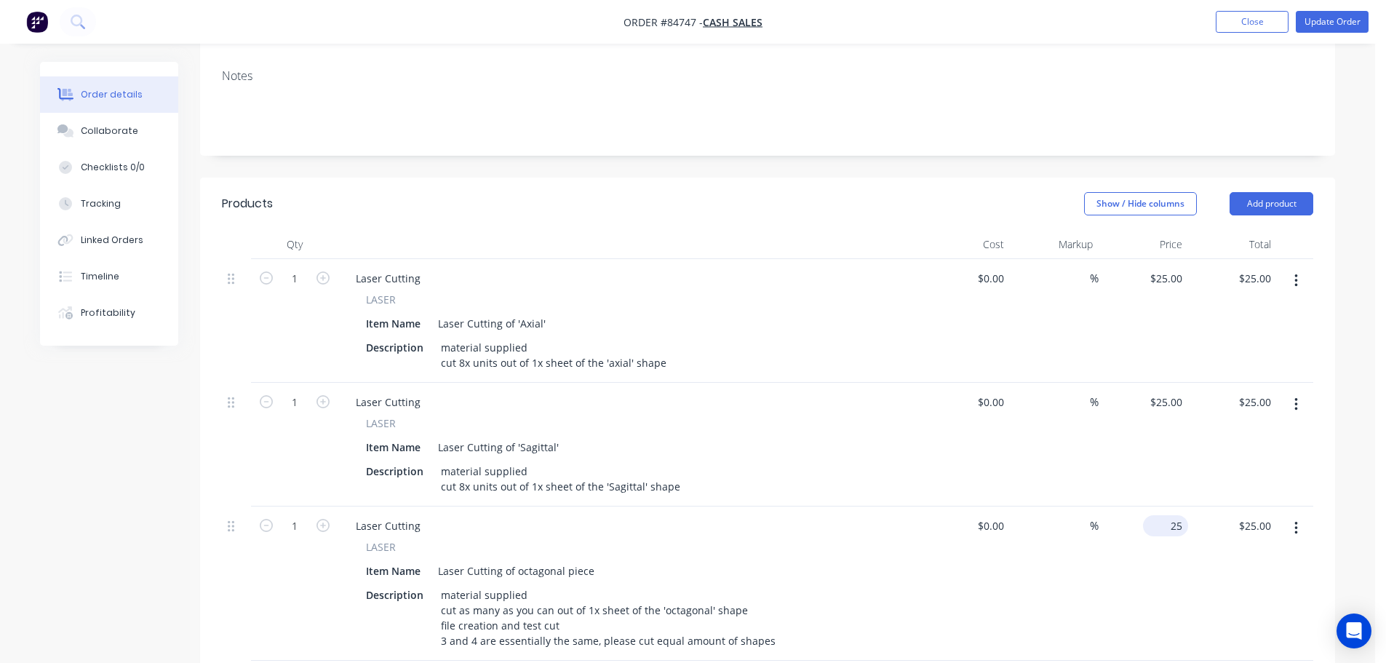
click at [1170, 515] on div "25 $25.00" at bounding box center [1168, 525] width 39 height 21
type input "$125.00"
click at [1125, 516] on div "$125.00 125" at bounding box center [1144, 583] width 90 height 154
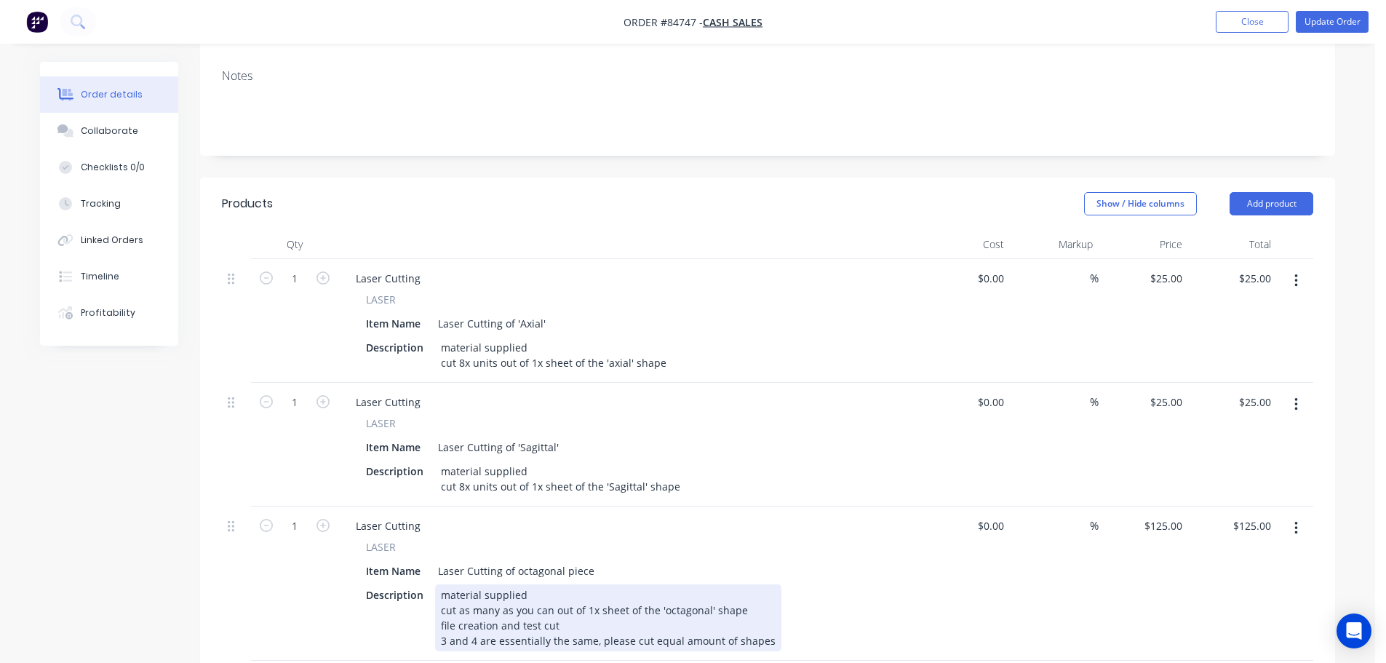
click at [587, 584] on div "material supplied cut as many as you can out of 1x sheet of the 'octagonal' sha…" at bounding box center [608, 617] width 346 height 67
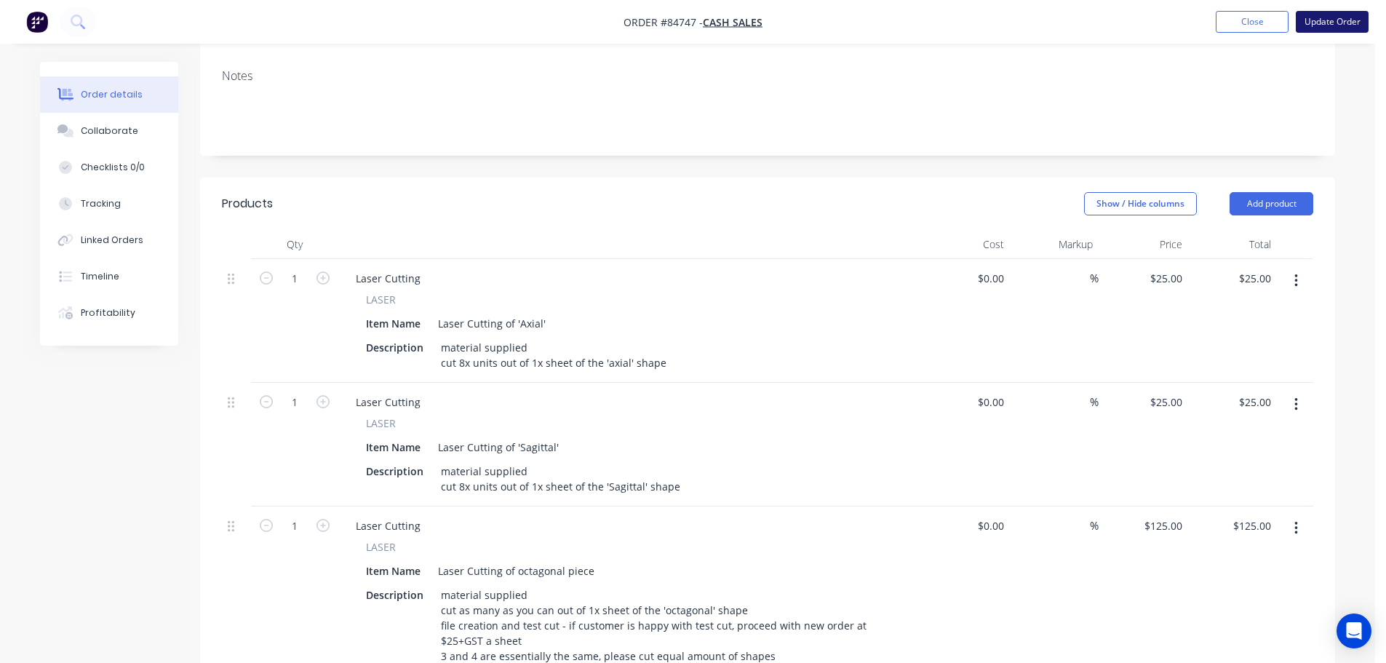
click at [1357, 22] on button "Update Order" at bounding box center [1332, 22] width 73 height 22
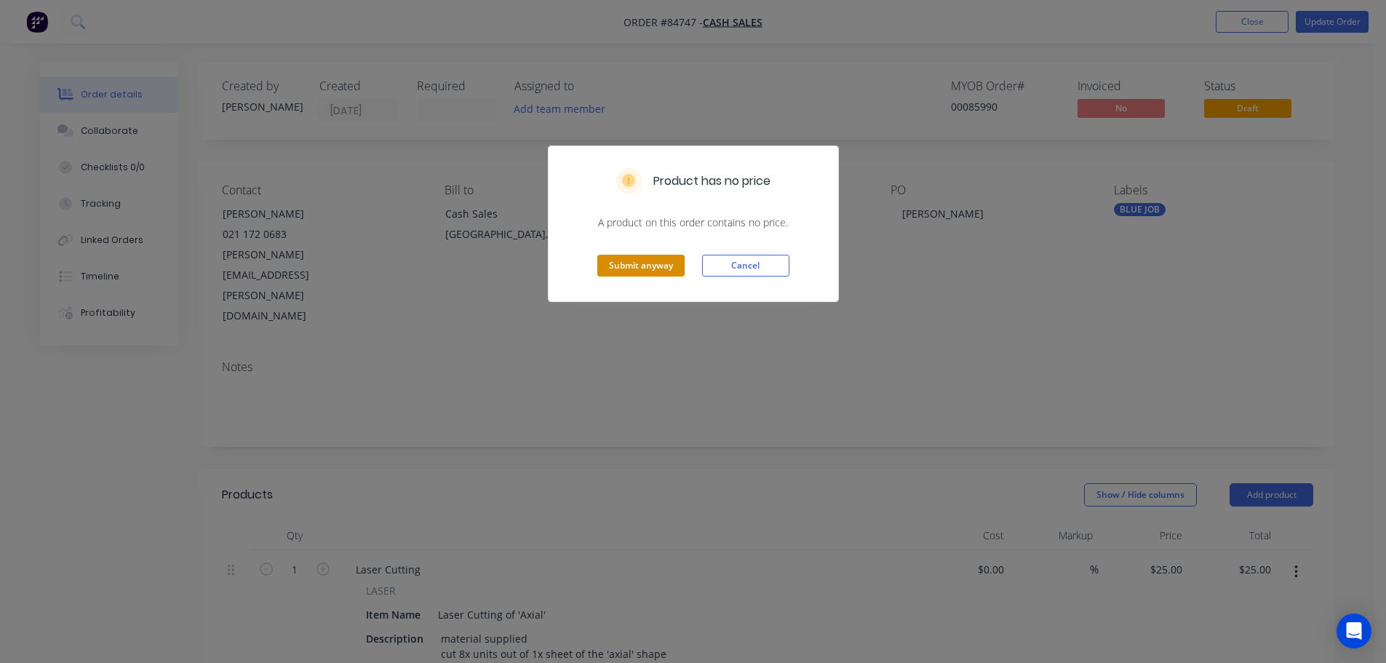
click at [661, 270] on button "Submit anyway" at bounding box center [640, 266] width 87 height 22
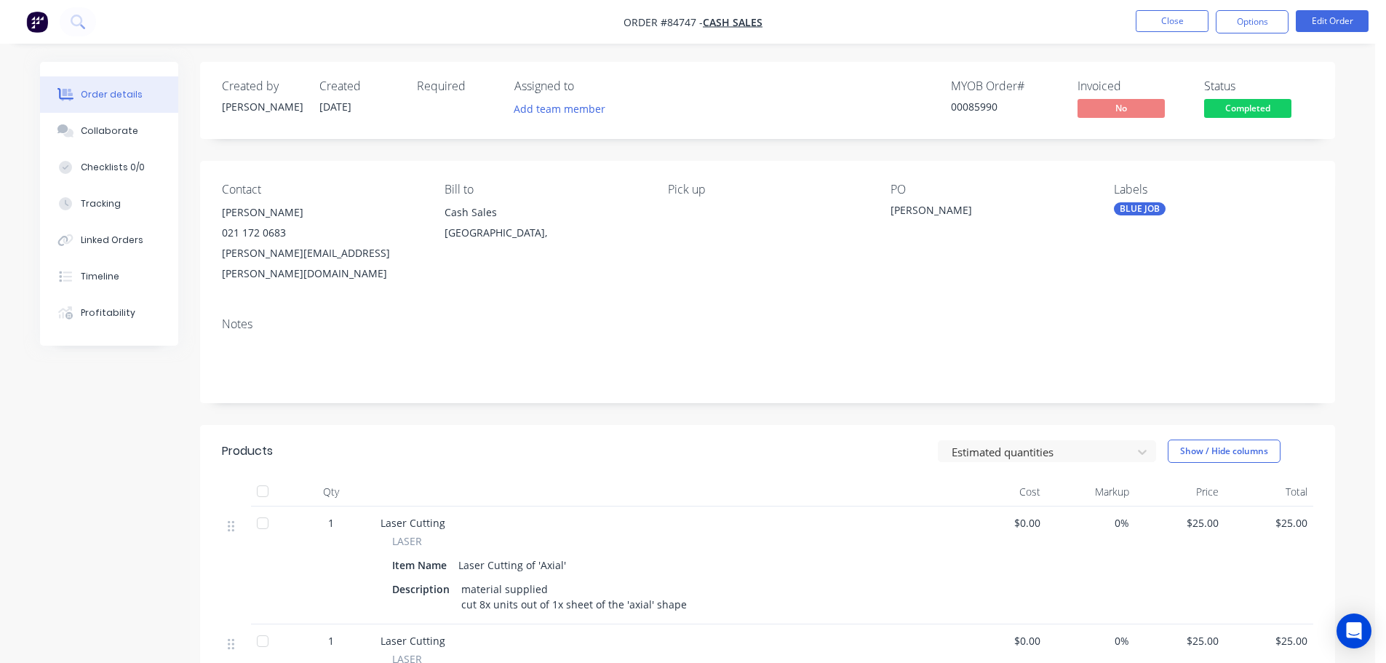
click at [1257, 108] on span "Completed" at bounding box center [1247, 108] width 87 height 18
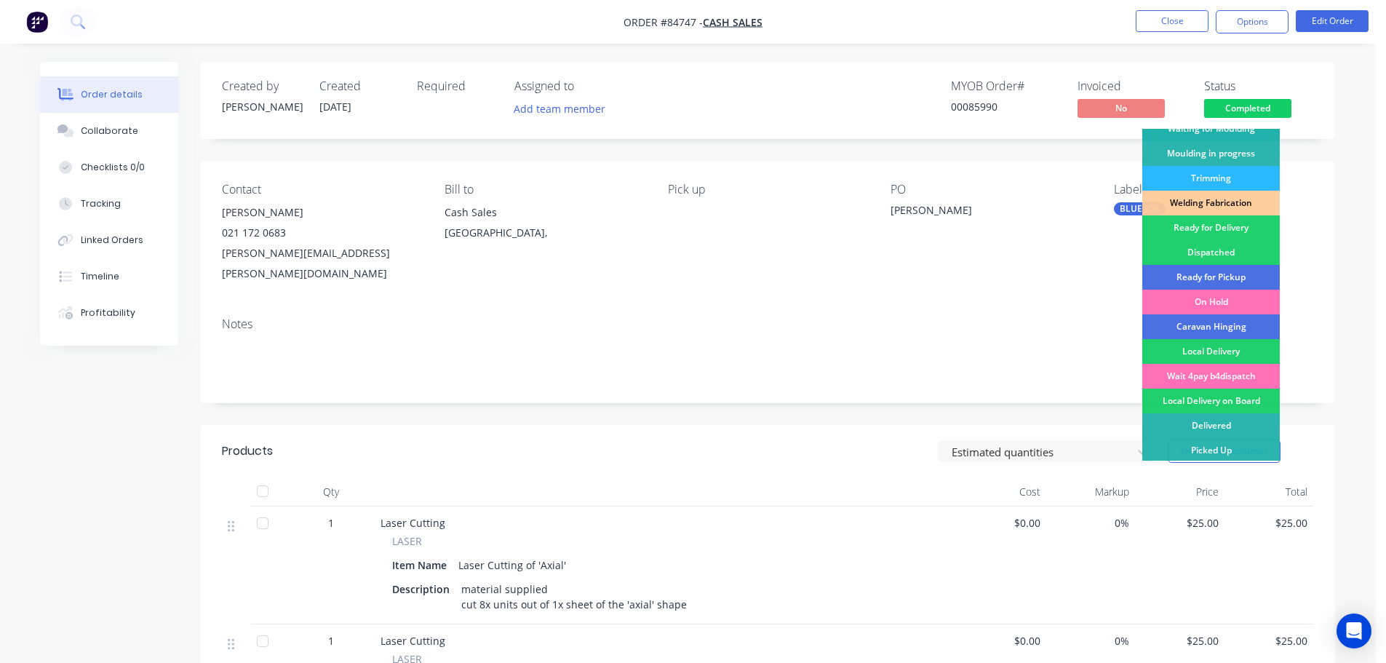
scroll to position [287, 0]
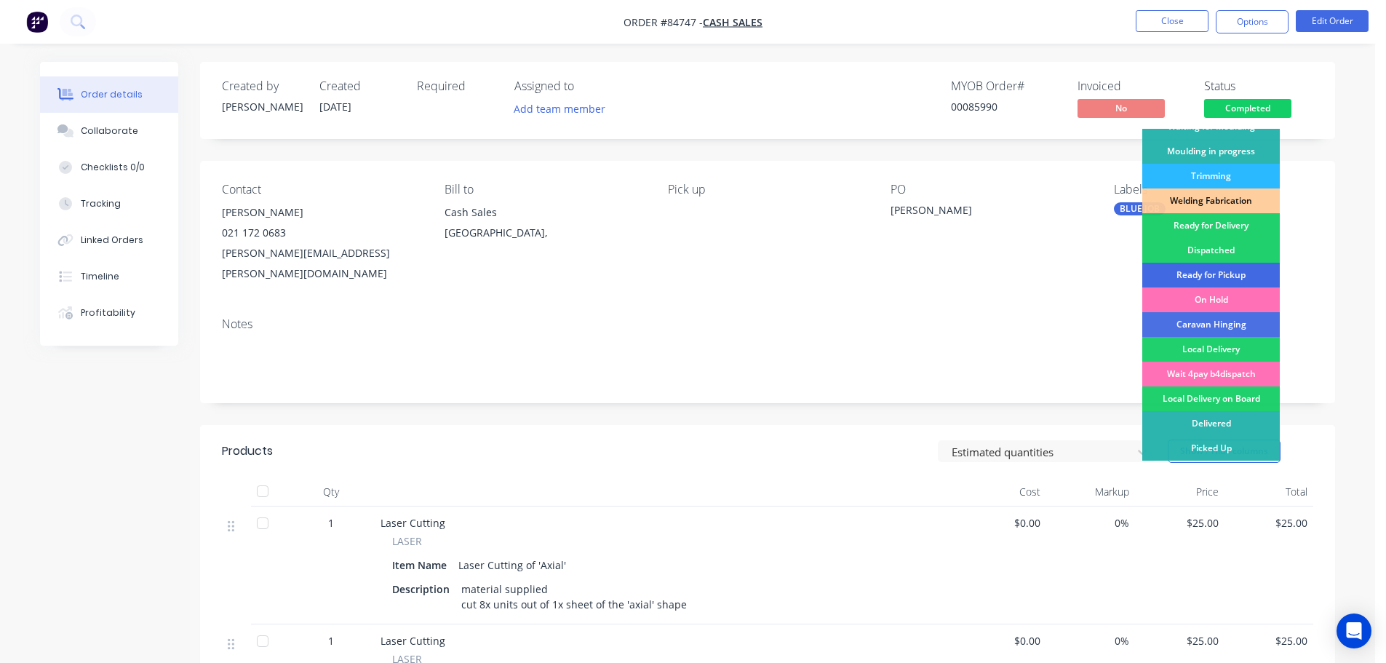
click at [1228, 271] on div "Ready for Pickup" at bounding box center [1211, 275] width 138 height 25
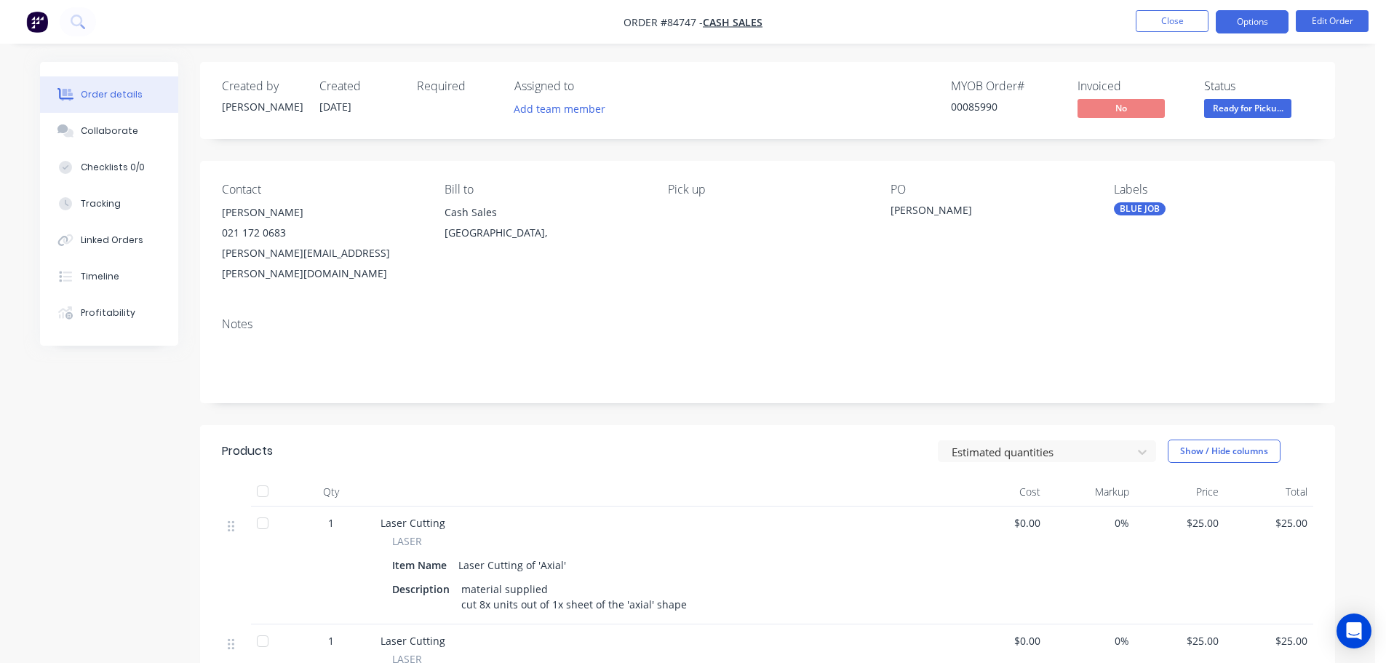
click at [1249, 27] on button "Options" at bounding box center [1252, 21] width 73 height 23
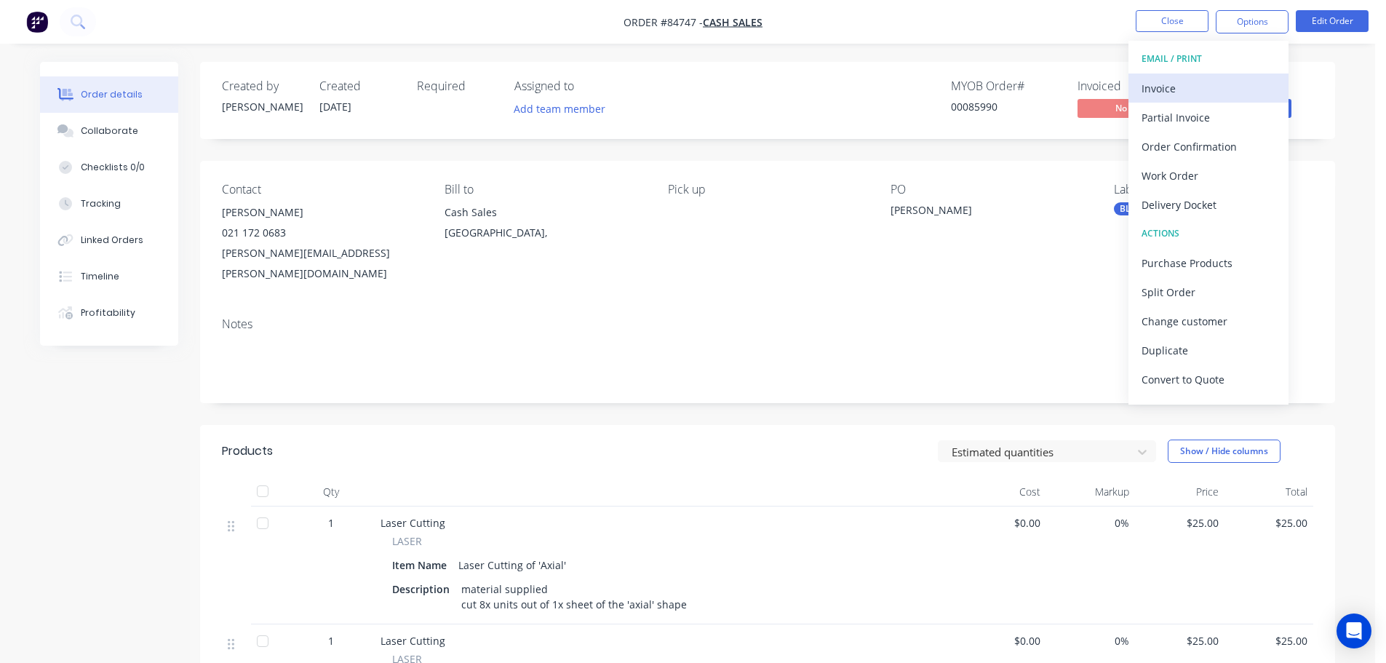
click at [1205, 88] on div "Invoice" at bounding box center [1209, 88] width 134 height 21
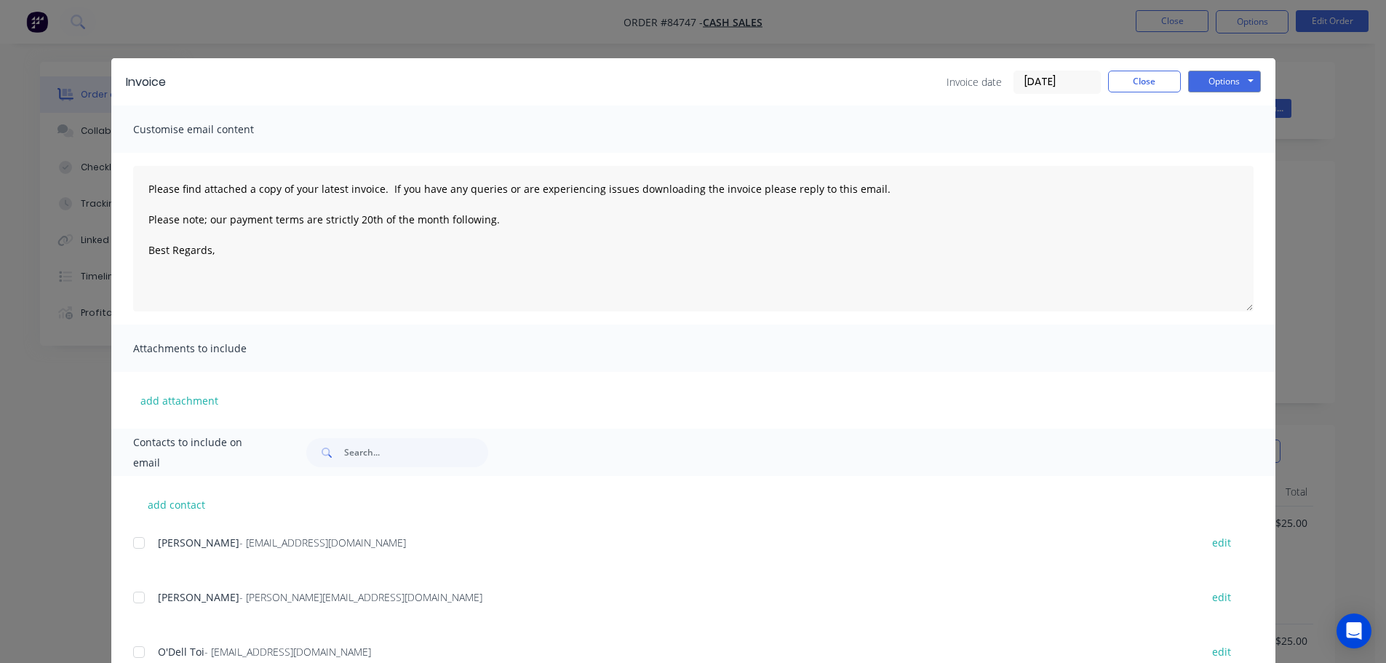
click at [1225, 82] on button "Options" at bounding box center [1224, 82] width 73 height 22
click at [1223, 125] on button "Print" at bounding box center [1234, 131] width 93 height 24
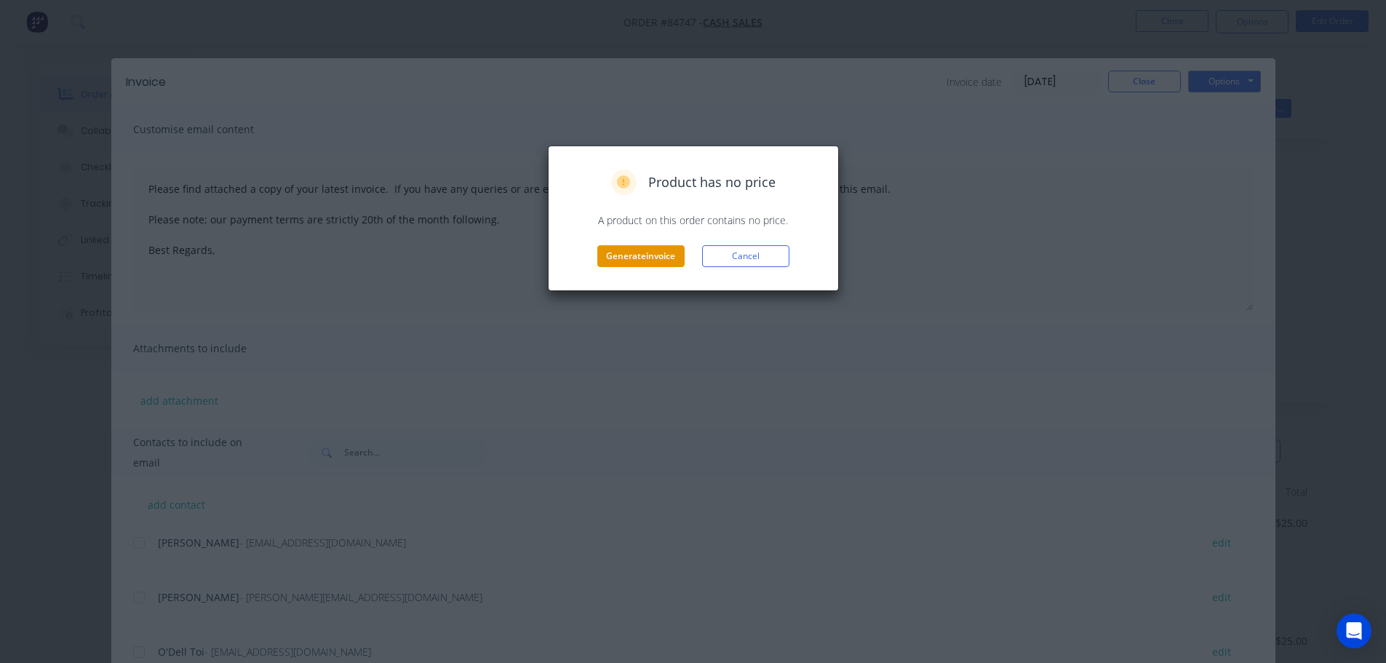
click at [640, 260] on button "Generate invoice" at bounding box center [640, 256] width 87 height 22
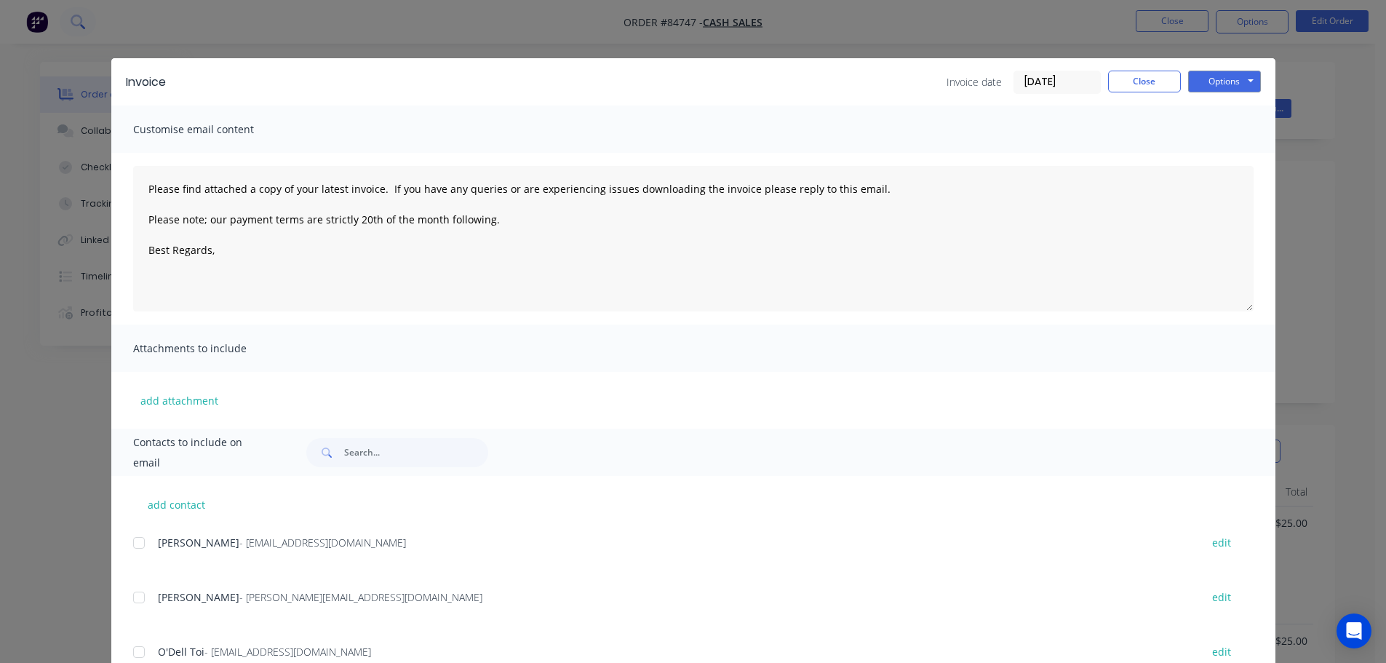
drag, startPoint x: 93, startPoint y: 25, endPoint x: 85, endPoint y: 22, distance: 8.5
click at [91, 23] on div "Invoice Invoice date [DATE] Close Options Preview Print Email Customise email c…" at bounding box center [693, 331] width 1386 height 663
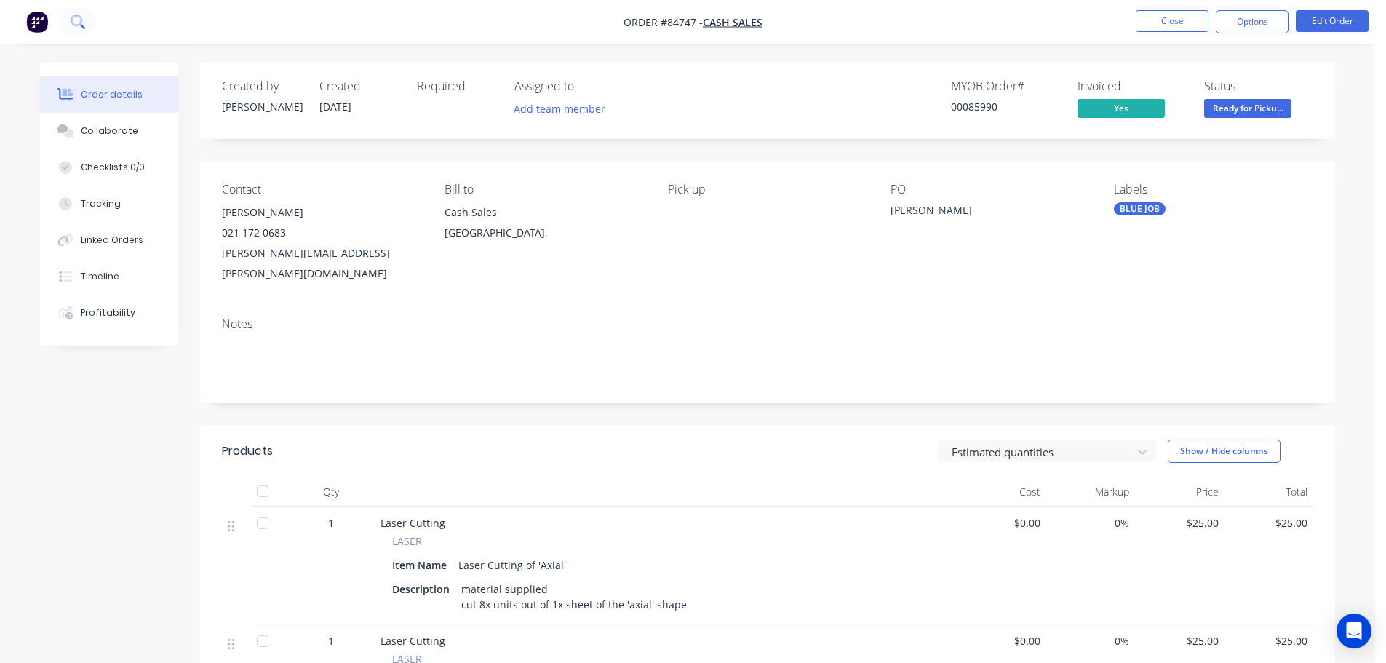
click at [77, 20] on icon at bounding box center [78, 22] width 14 height 14
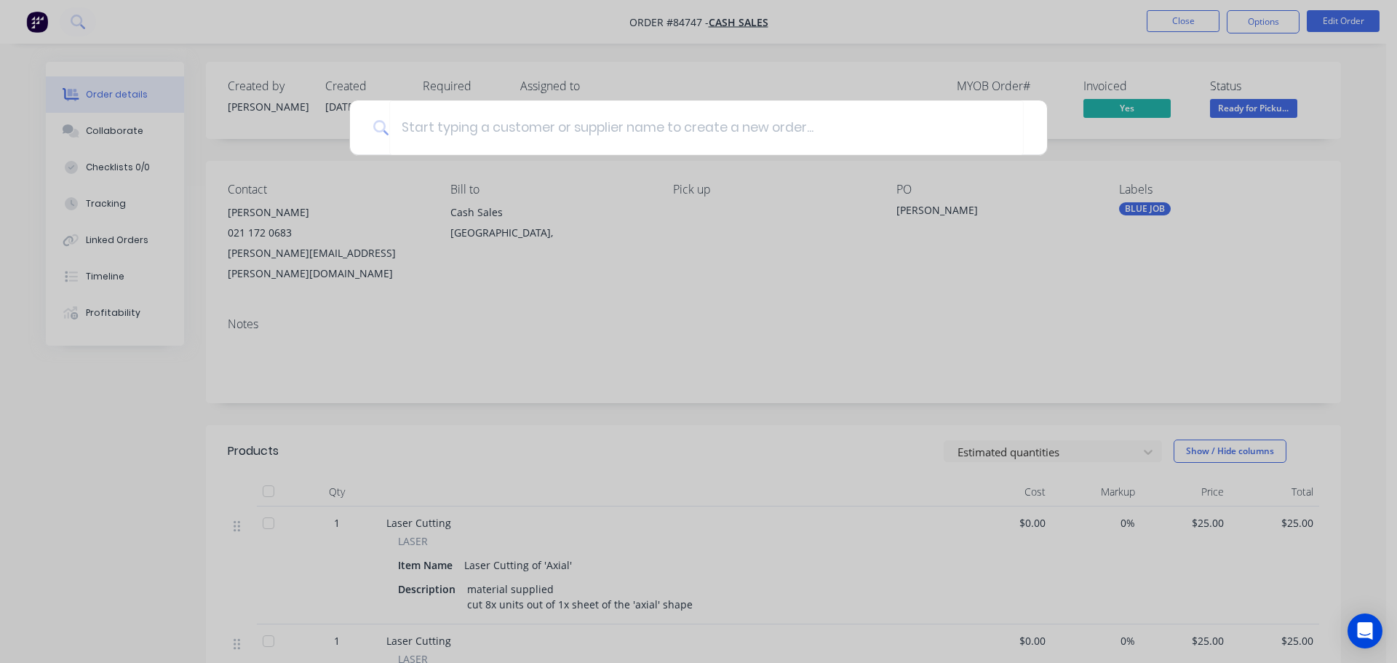
click at [347, 179] on div at bounding box center [698, 331] width 1397 height 663
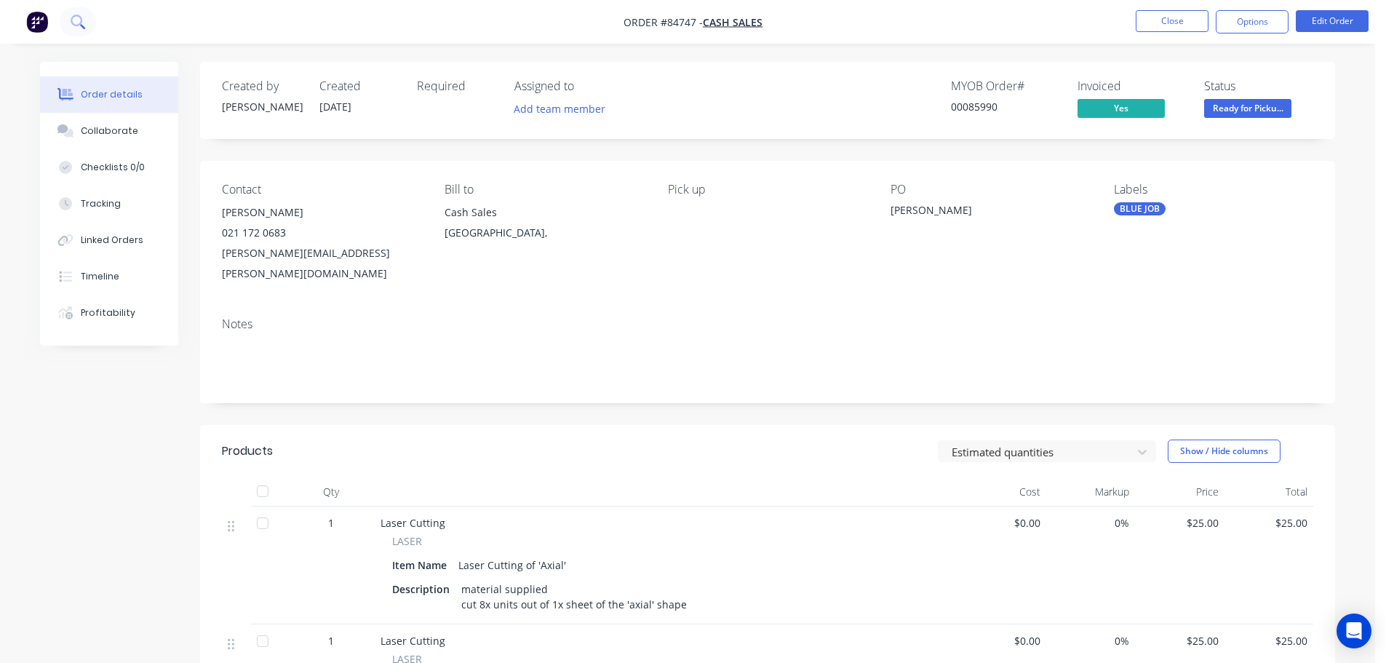
click at [89, 23] on button at bounding box center [78, 21] width 36 height 29
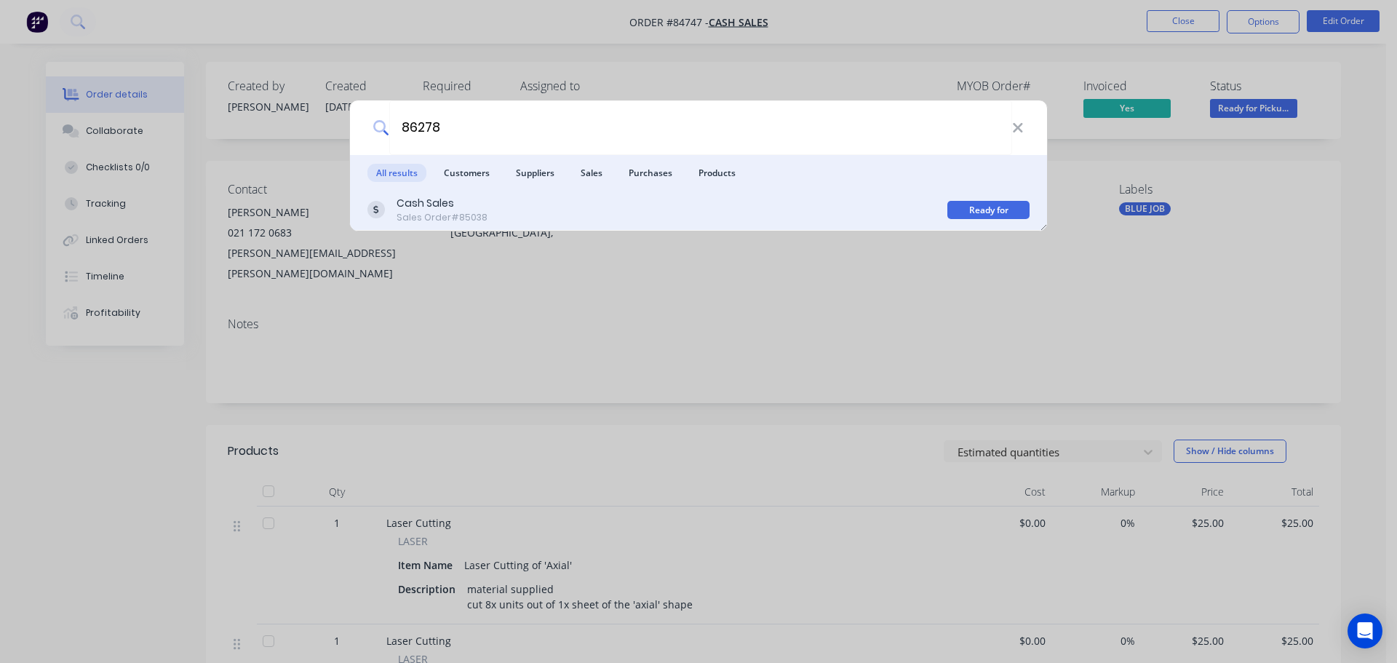
type input "86278"
click at [829, 220] on div "Cash Sales Sales Order #85038" at bounding box center [657, 210] width 580 height 28
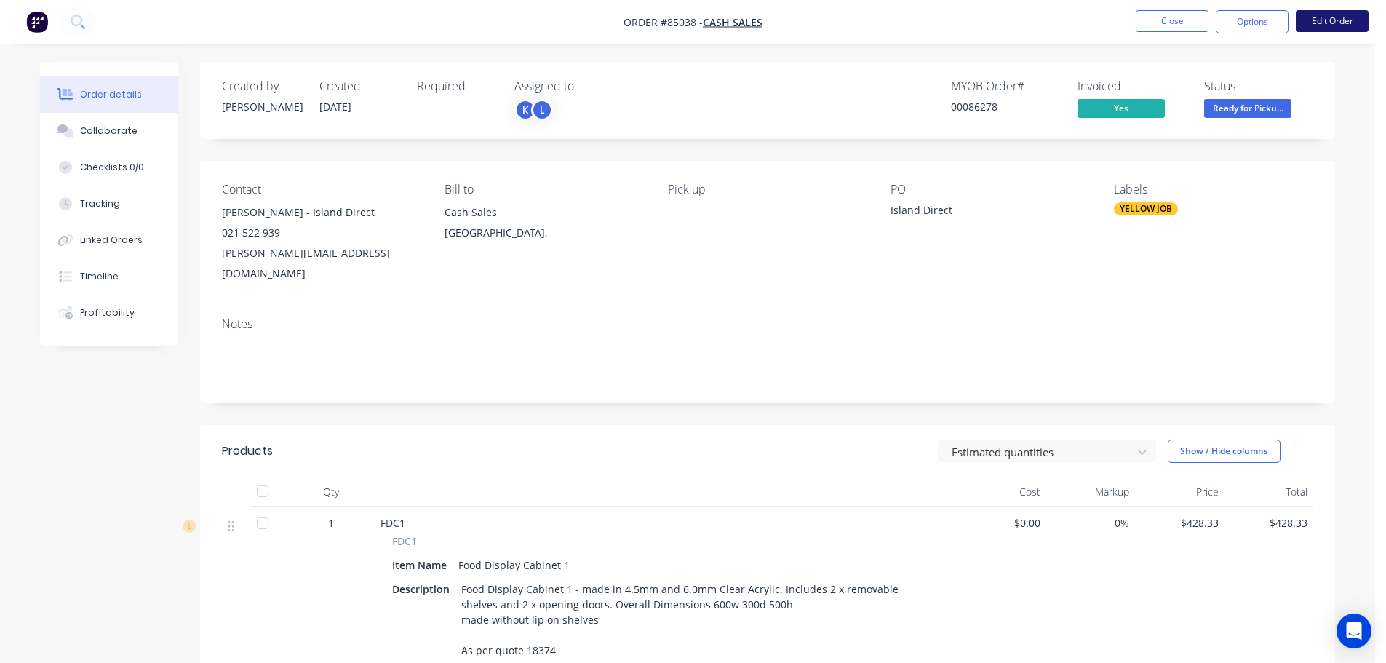
click at [1344, 28] on button "Edit Order" at bounding box center [1332, 21] width 73 height 22
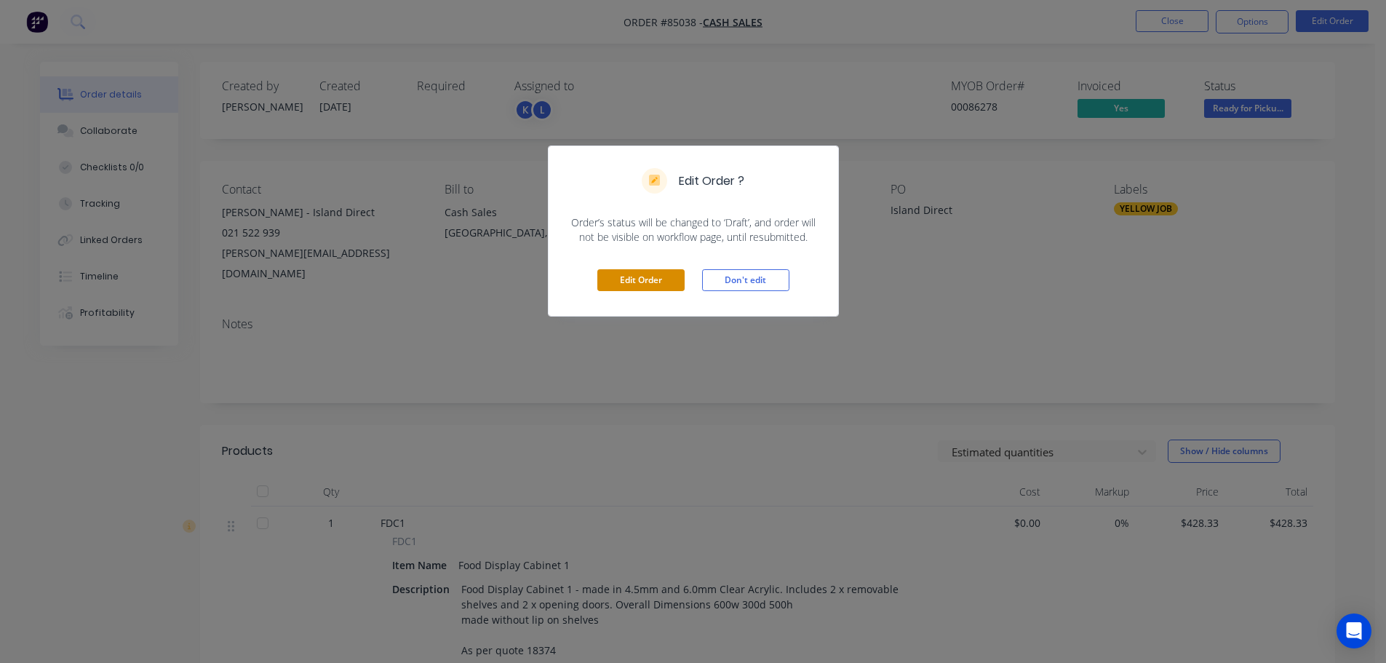
drag, startPoint x: 560, startPoint y: 280, endPoint x: 617, endPoint y: 279, distance: 57.5
click at [561, 280] on div "Edit Order Don't edit" at bounding box center [694, 280] width 290 height 71
click at [619, 279] on button "Edit Order" at bounding box center [640, 280] width 87 height 22
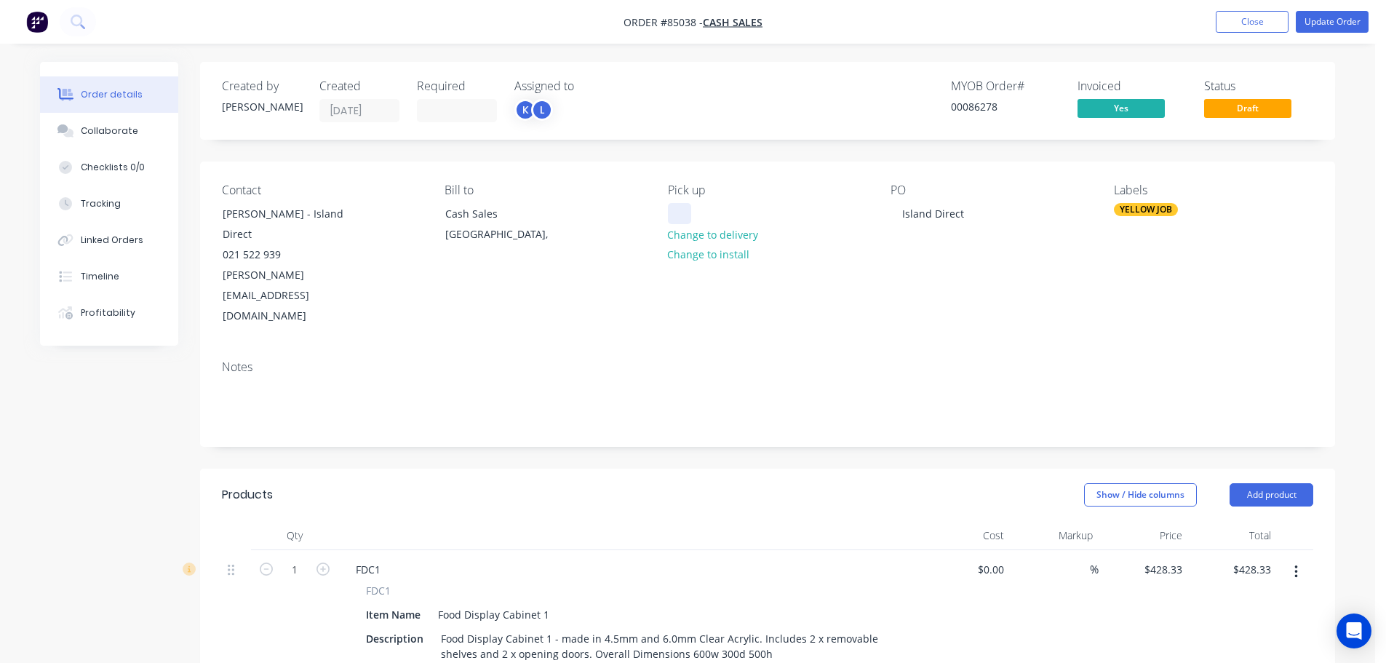
click at [680, 212] on div at bounding box center [679, 213] width 23 height 21
click at [688, 234] on button "Change to delivery" at bounding box center [713, 234] width 106 height 20
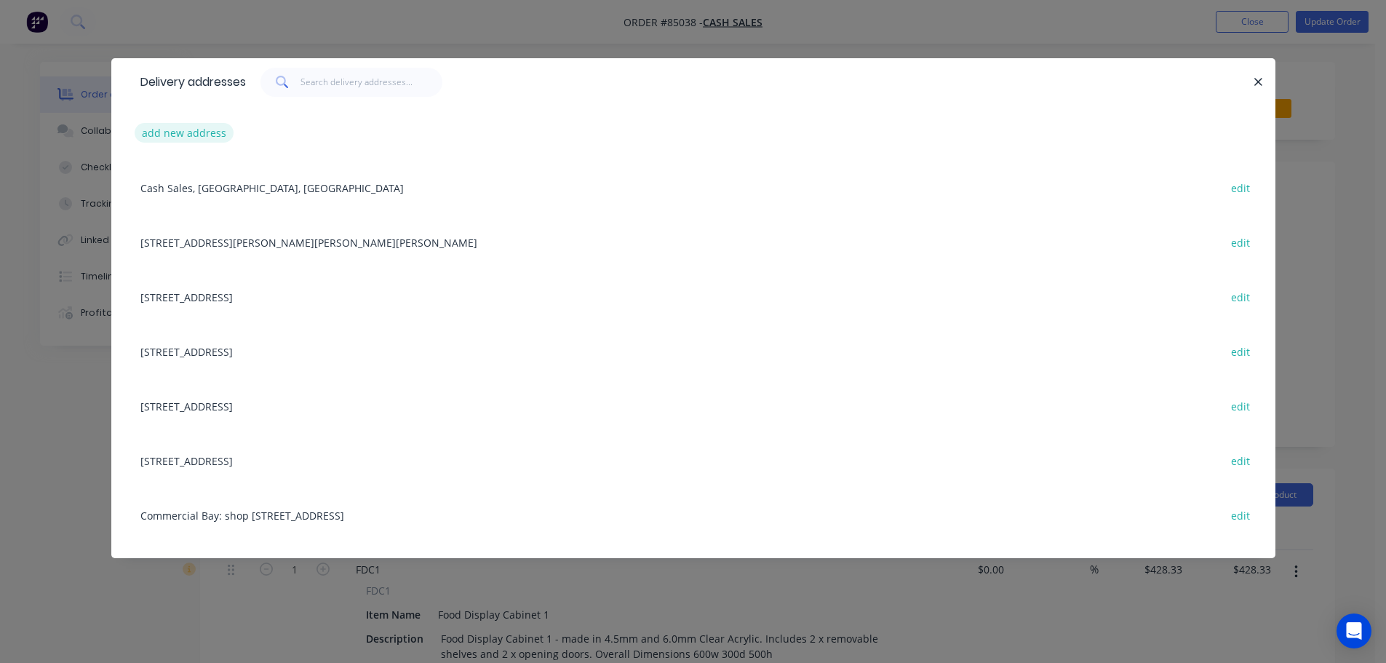
click at [183, 143] on button "add new address" at bounding box center [185, 133] width 100 height 20
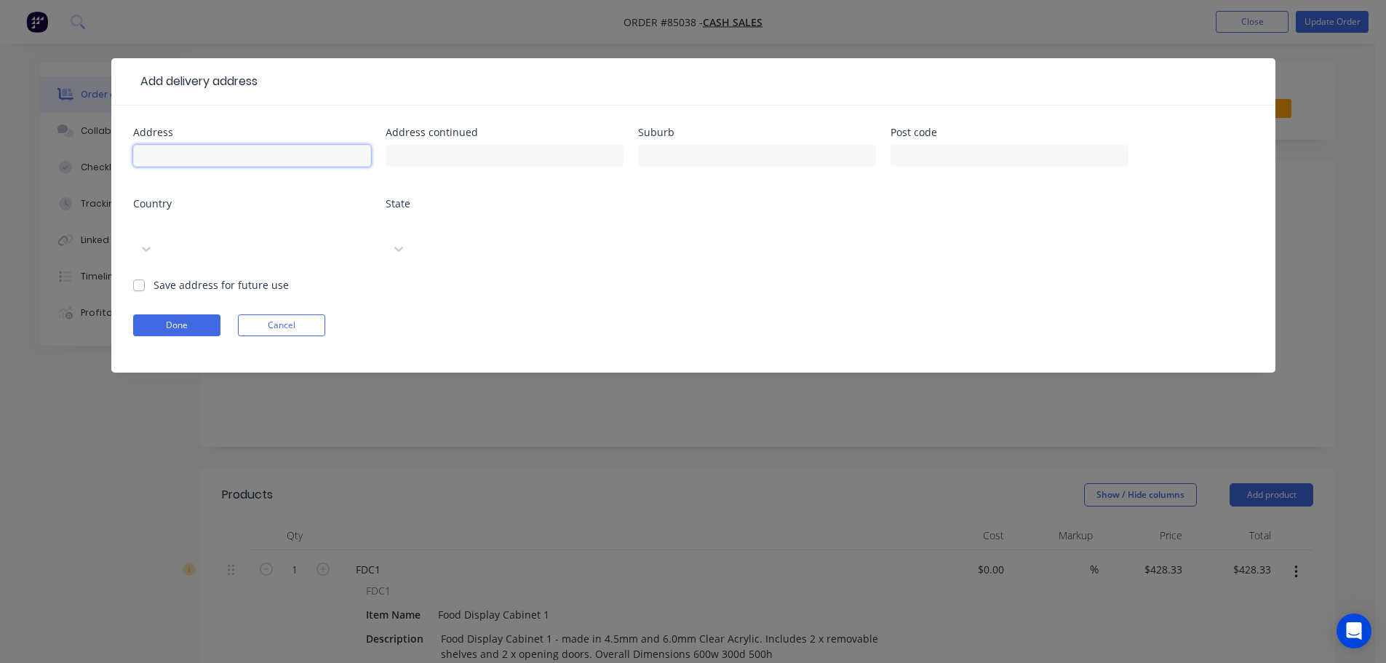
click at [196, 155] on input "text" at bounding box center [252, 156] width 238 height 22
type input "Charlotte Todd"
type input "35 Millais Road"
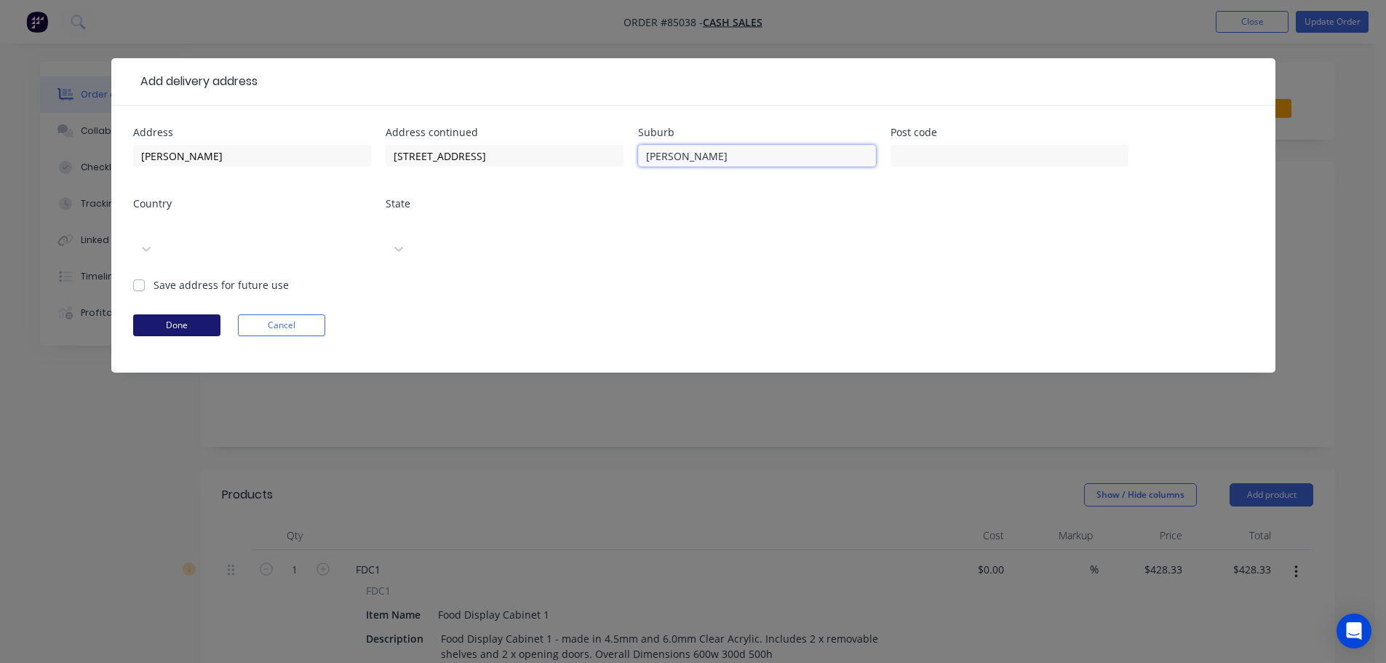
type input "Grey Lynn"
click at [181, 314] on button "Done" at bounding box center [176, 325] width 87 height 22
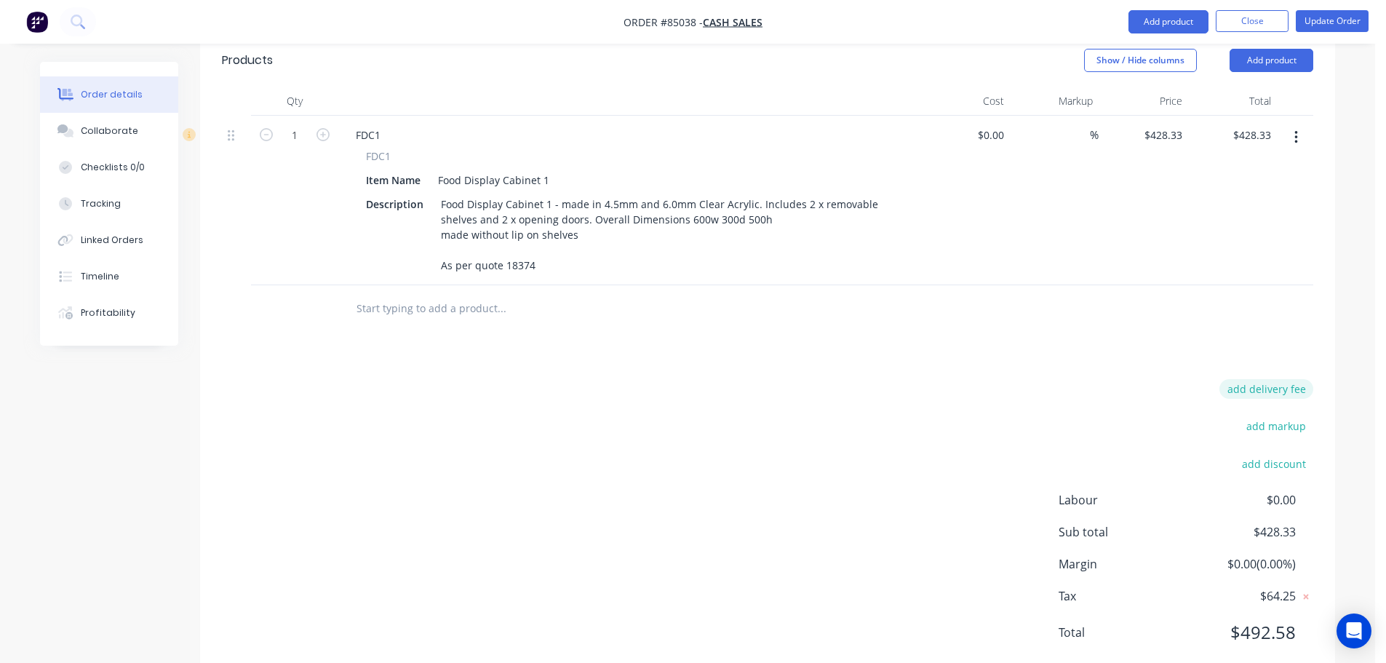
click at [1272, 379] on button "add delivery fee" at bounding box center [1267, 389] width 94 height 20
type input "40"
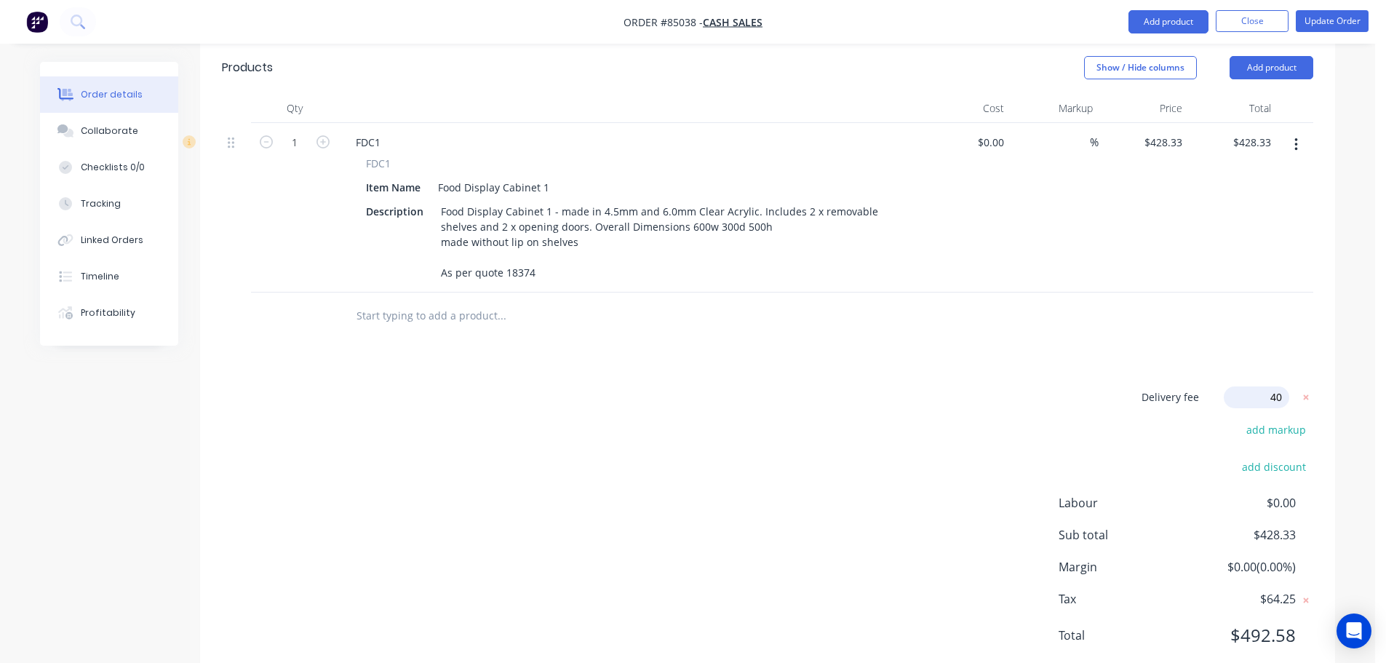
click at [1257, 304] on div "Products Show / Hide columns Add product Qty Cost Markup Price Total 1 FDC1 FDC…" at bounding box center [767, 363] width 1135 height 644
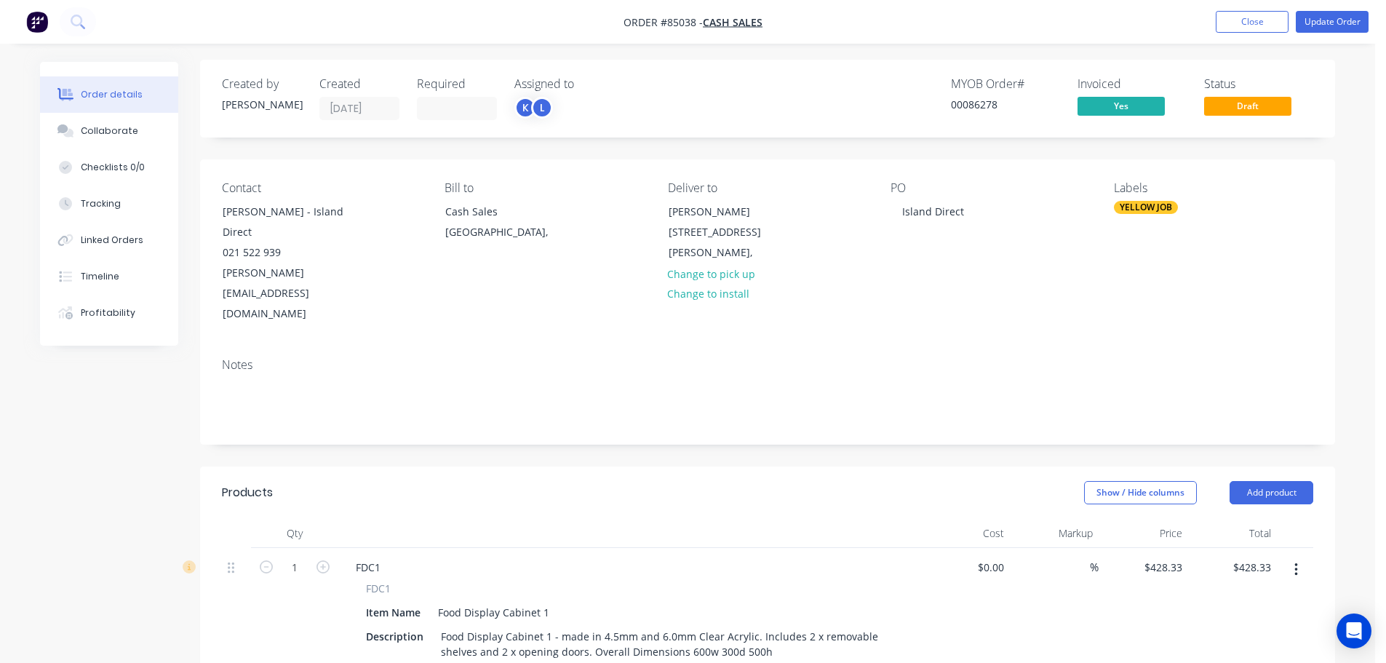
scroll to position [0, 0]
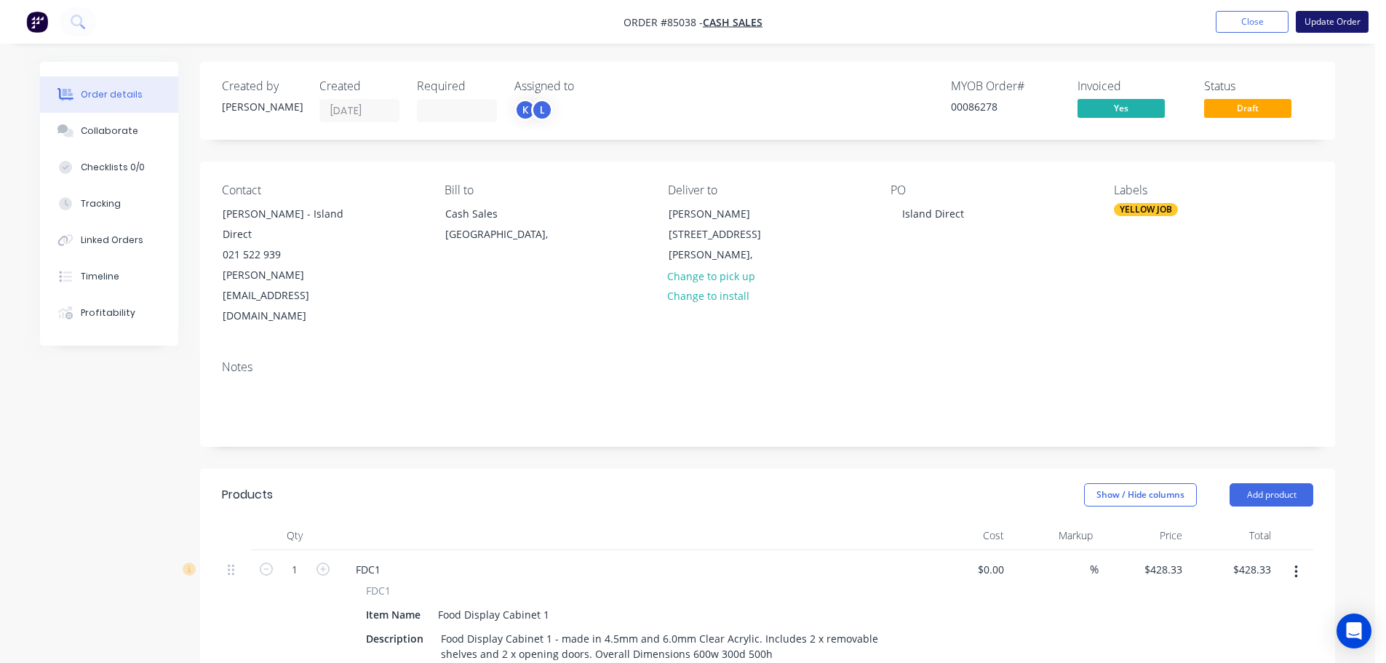
click at [1341, 14] on button "Update Order" at bounding box center [1332, 22] width 73 height 22
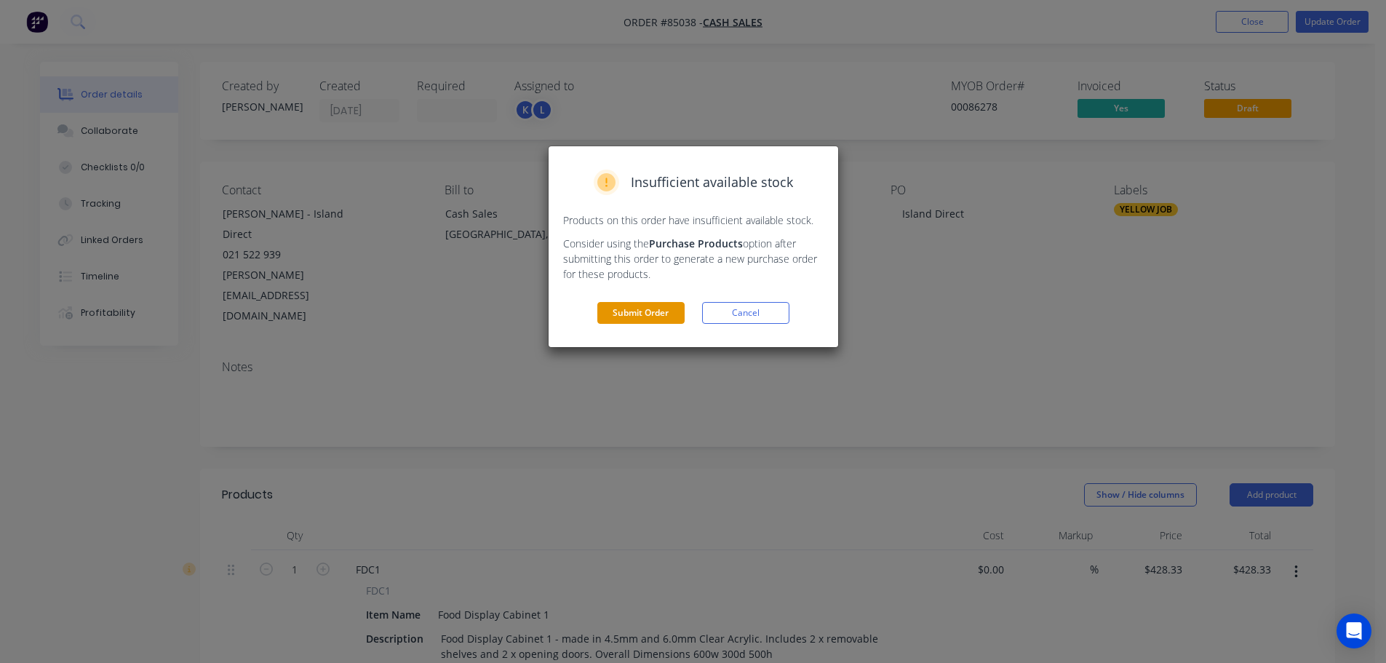
click at [650, 311] on button "Submit Order" at bounding box center [640, 313] width 87 height 22
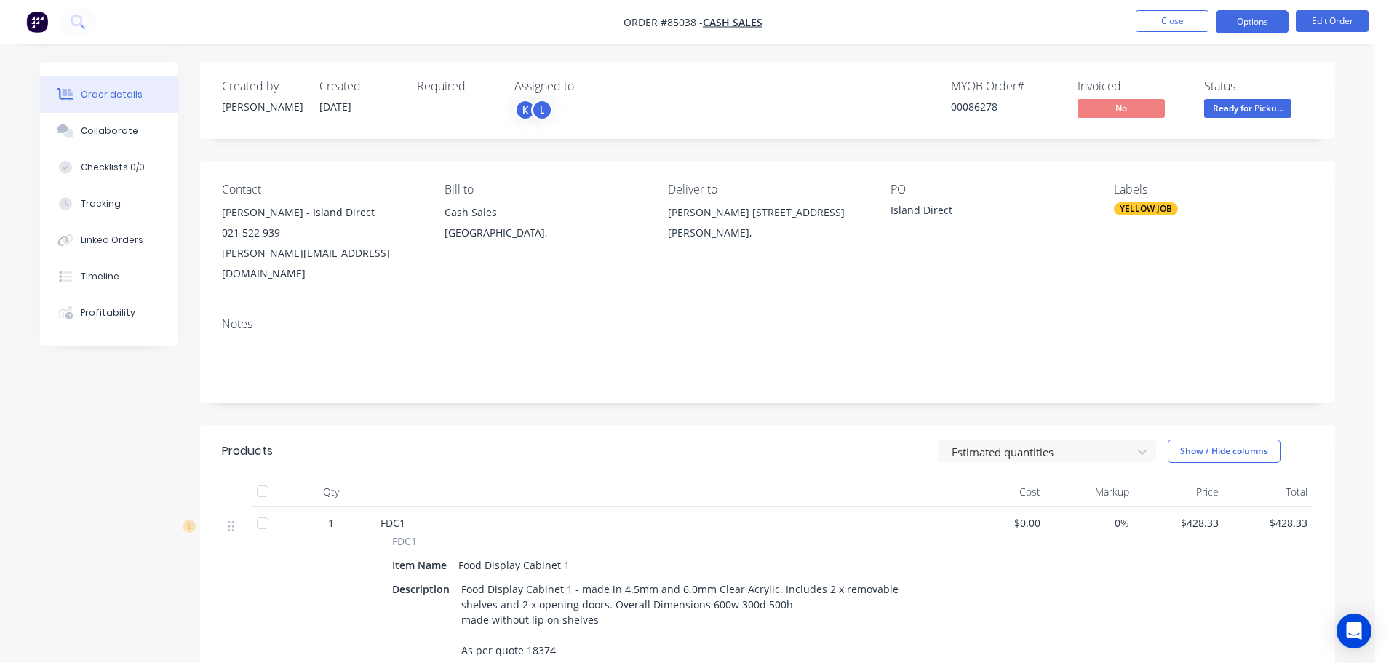
click at [1254, 17] on button "Options" at bounding box center [1252, 21] width 73 height 23
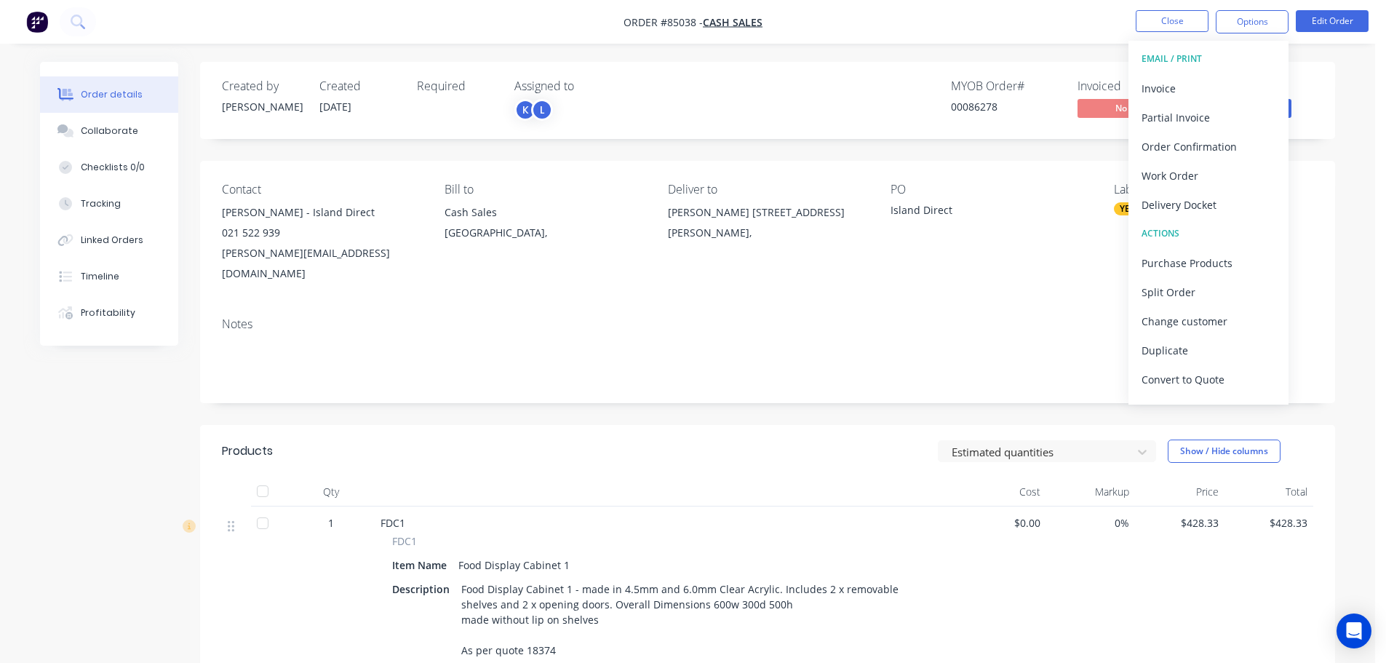
click at [1309, 61] on div "Order details Collaborate Checklists 0/0 Tracking Linked Orders Timeline Profit…" at bounding box center [687, 480] width 1375 height 961
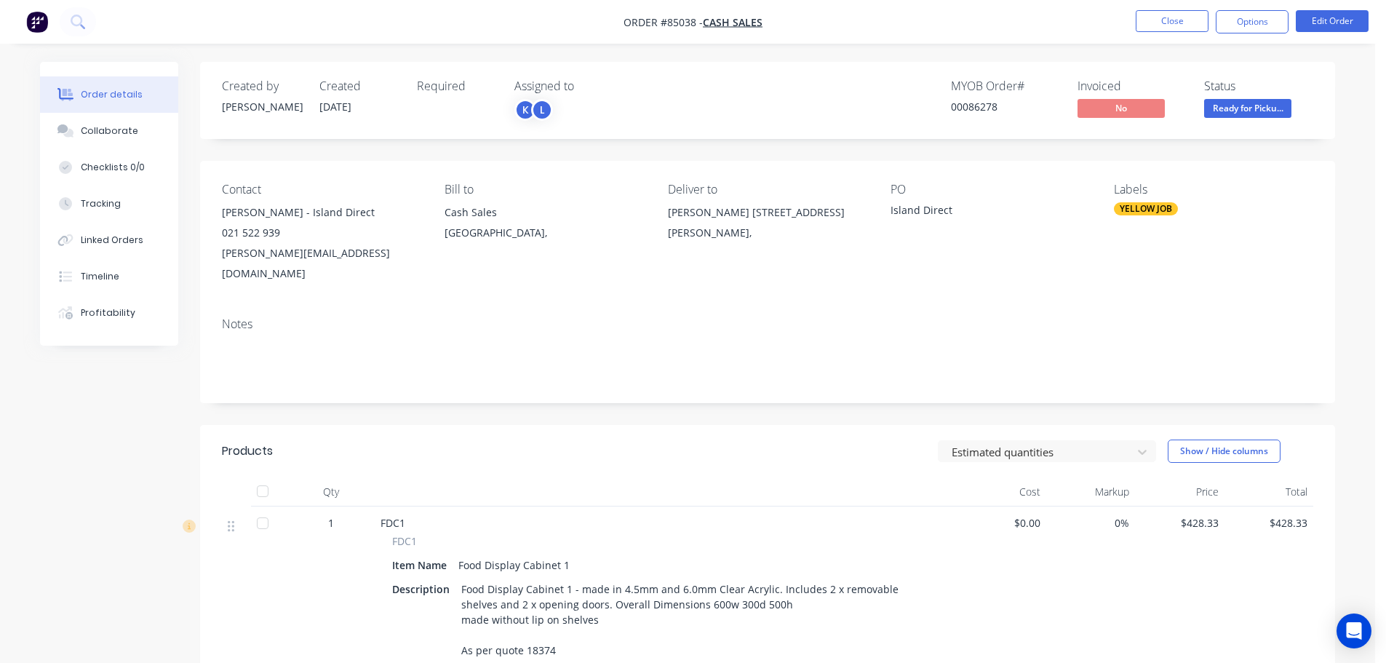
click at [1284, 105] on span "Ready for Picku..." at bounding box center [1247, 108] width 87 height 18
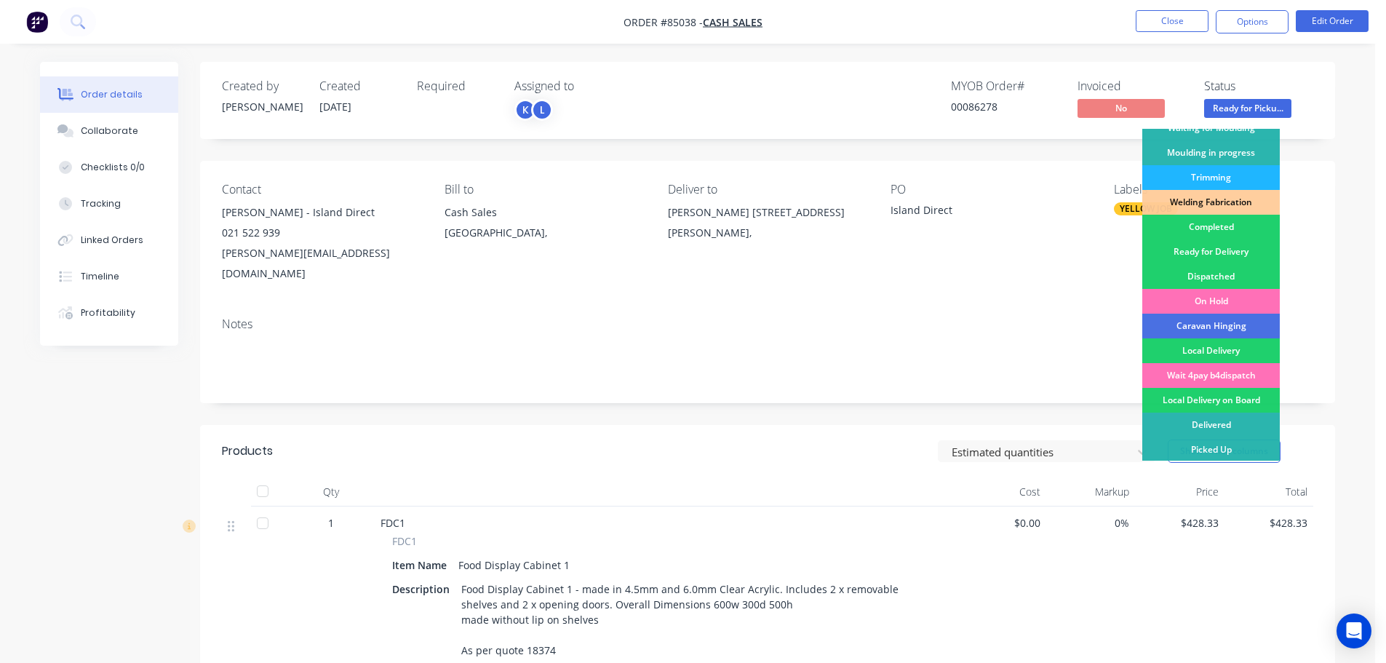
scroll to position [287, 0]
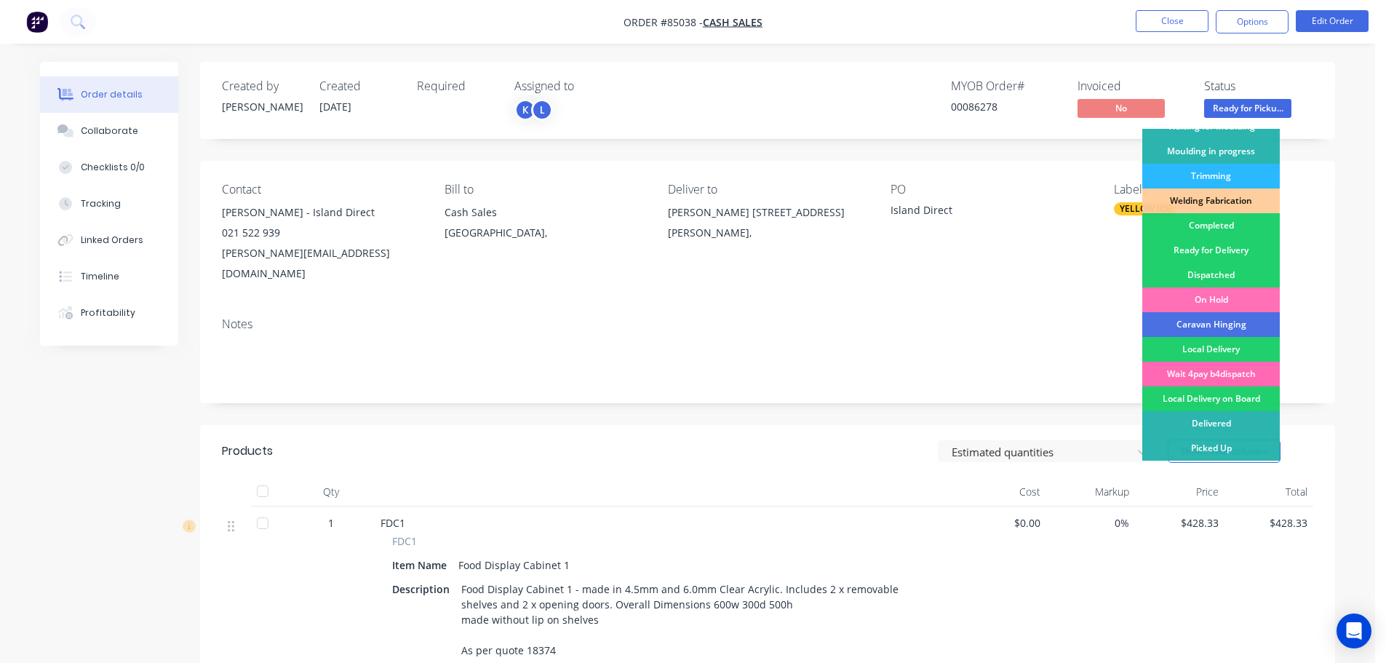
click at [1234, 373] on div "Wait 4pay b4dispatch" at bounding box center [1211, 374] width 138 height 25
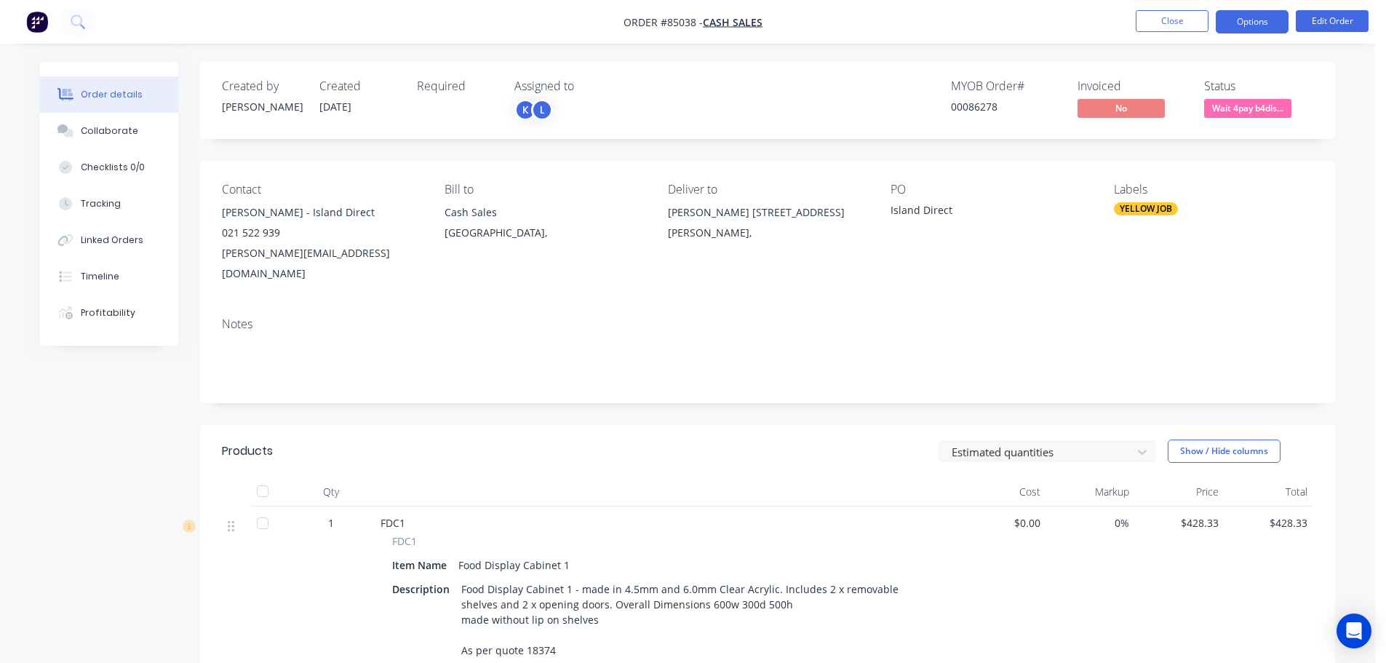
click at [1256, 18] on button "Options" at bounding box center [1252, 21] width 73 height 23
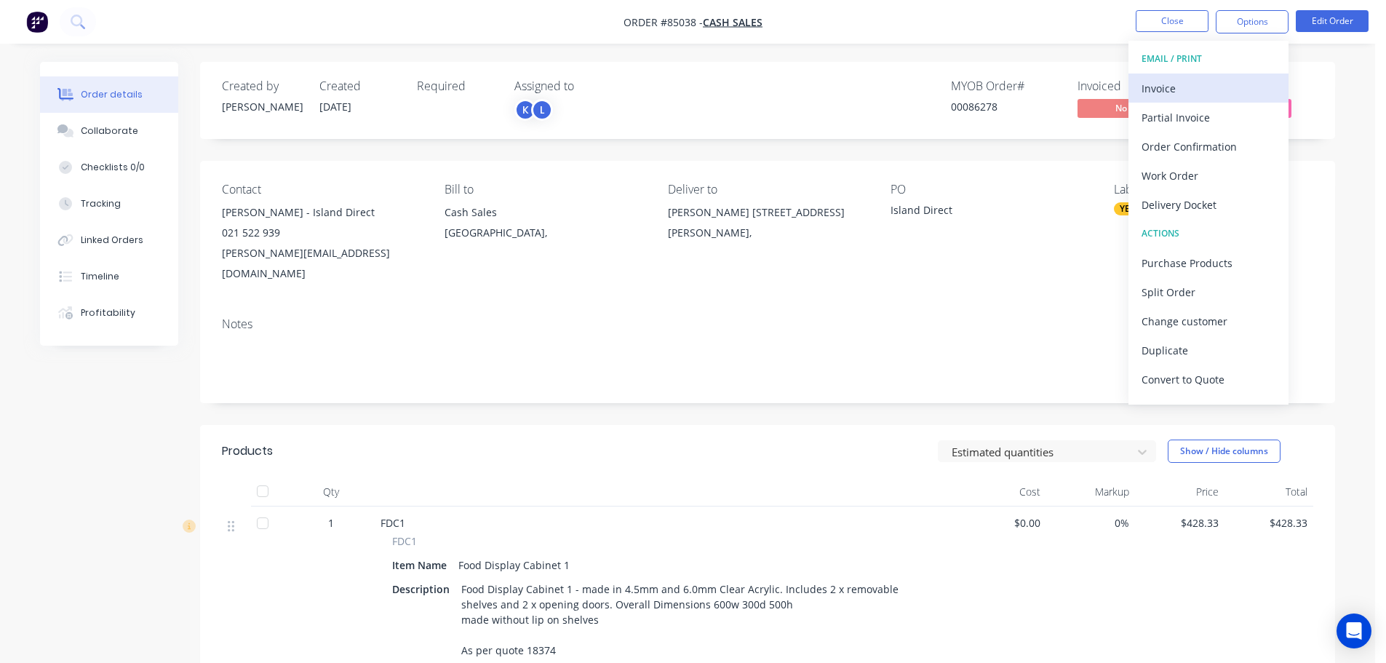
click at [1230, 82] on div "Invoice" at bounding box center [1209, 88] width 134 height 21
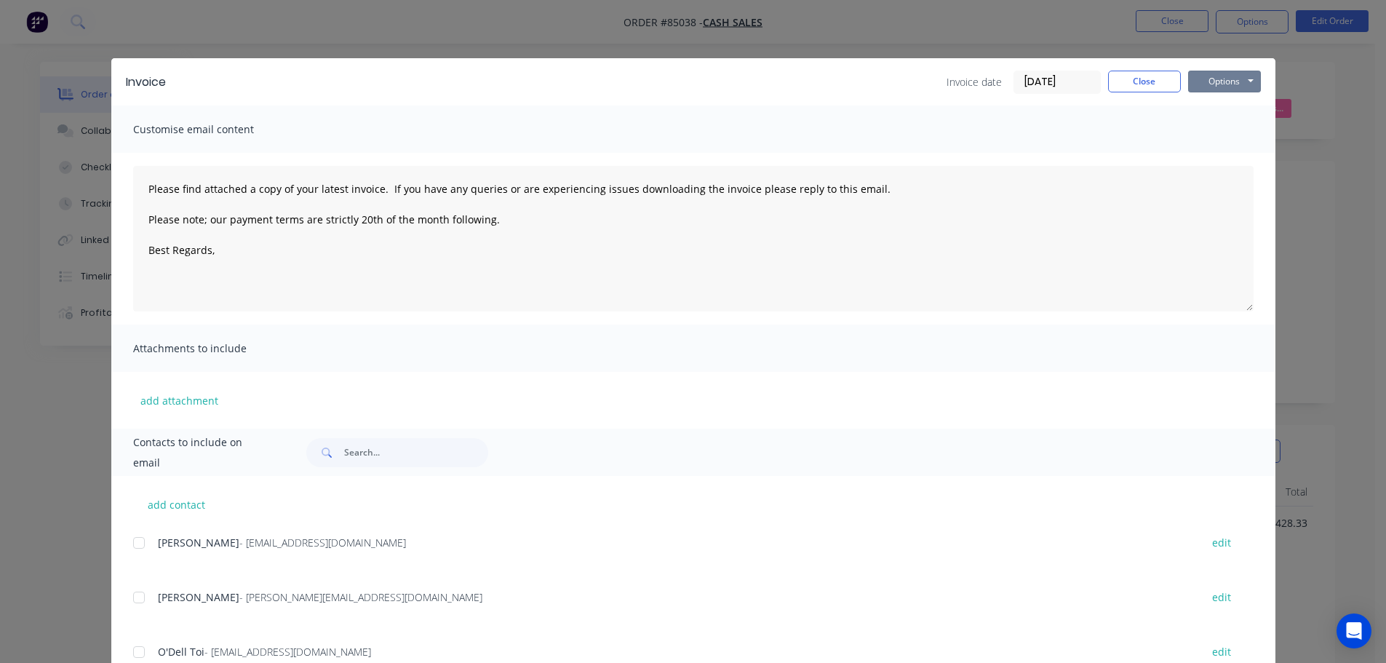
click at [1230, 82] on button "Options" at bounding box center [1224, 82] width 73 height 22
click at [355, 458] on input "text" at bounding box center [416, 452] width 144 height 29
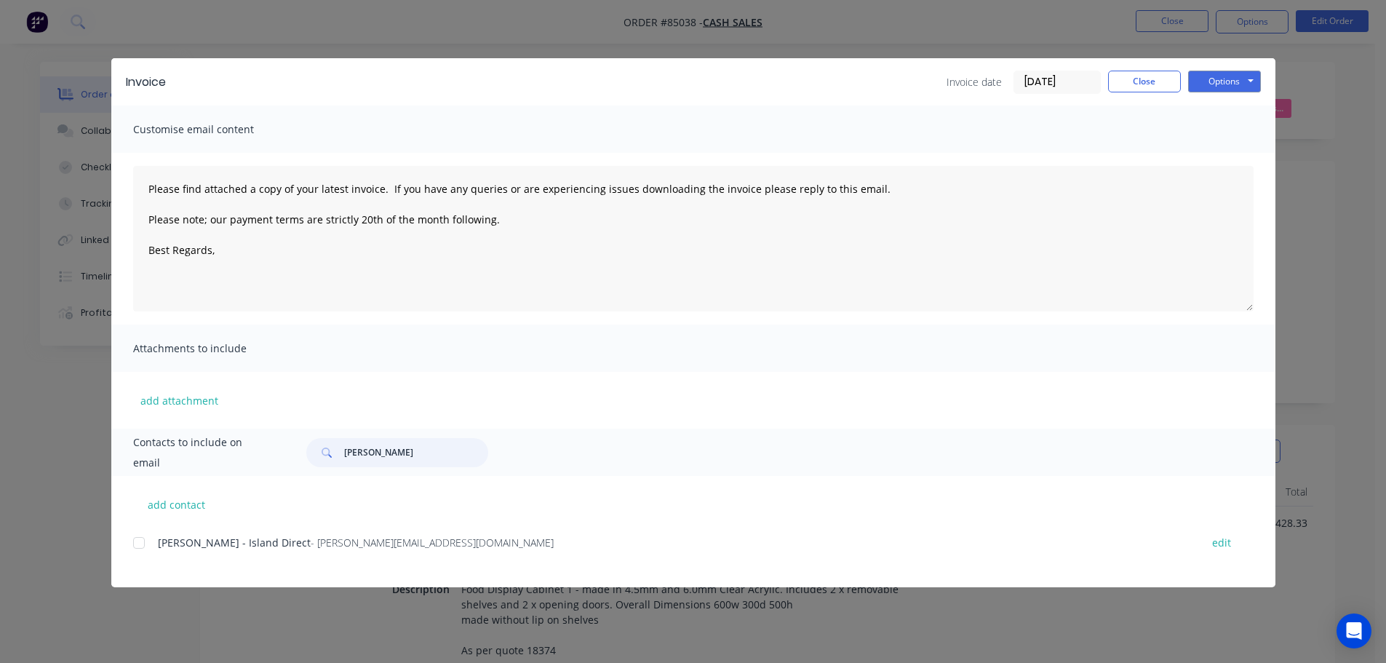
click at [145, 547] on div at bounding box center [138, 542] width 29 height 29
type input "tanya"
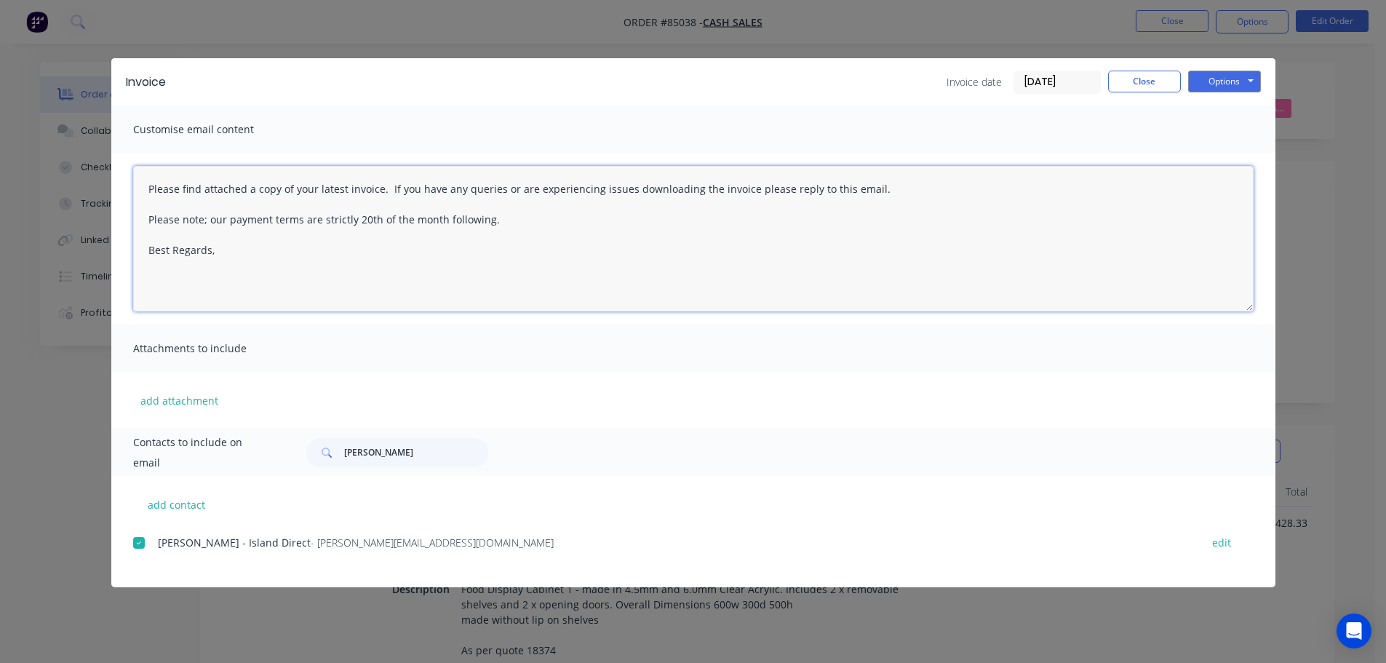
drag, startPoint x: 161, startPoint y: 174, endPoint x: -40, endPoint y: 145, distance: 202.9
click at [0, 145] on html "Order #85038 - Cash Sales Close Options Edit Order Order details Collaborate Ch…" at bounding box center [693, 480] width 1386 height 961
paste textarea "Thank you for your order. Your order is ready, and will be dispatched upon rece…"
type textarea "Thank you for your order. Your order is ready, and will be dispatched upon rece…"
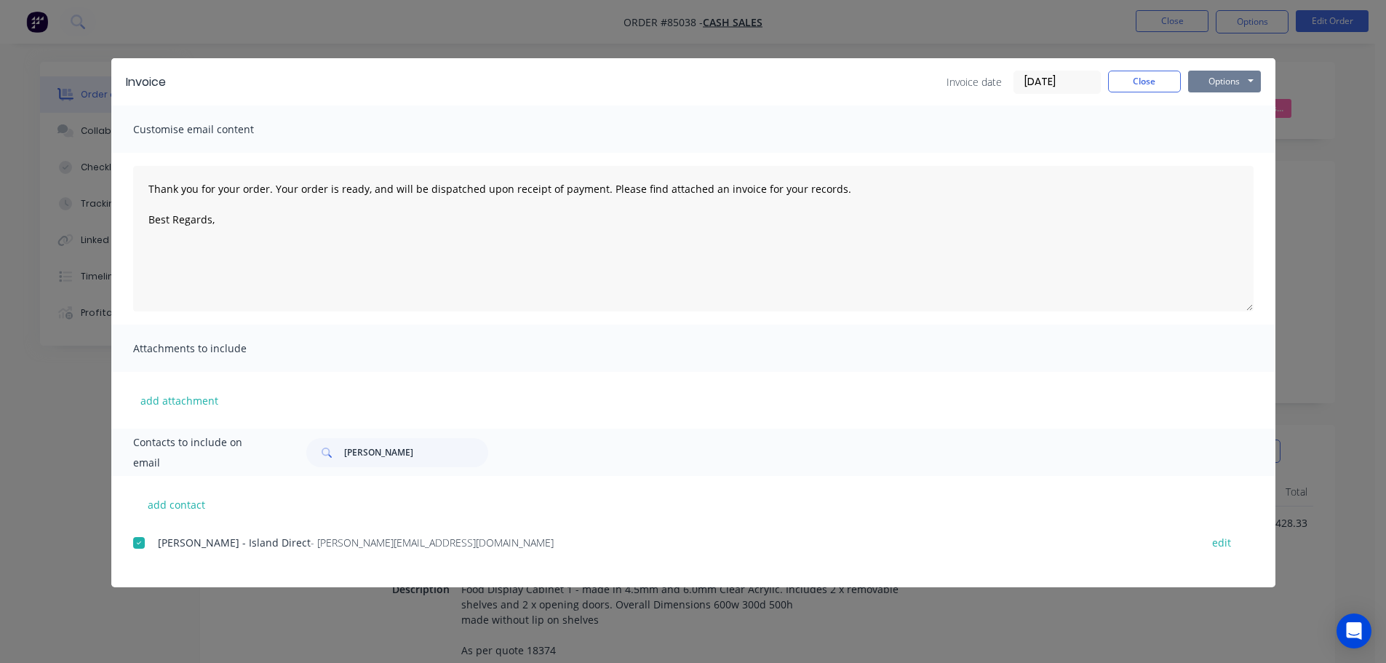
click at [1223, 83] on button "Options" at bounding box center [1224, 82] width 73 height 22
click at [1223, 151] on button "Email" at bounding box center [1234, 155] width 93 height 24
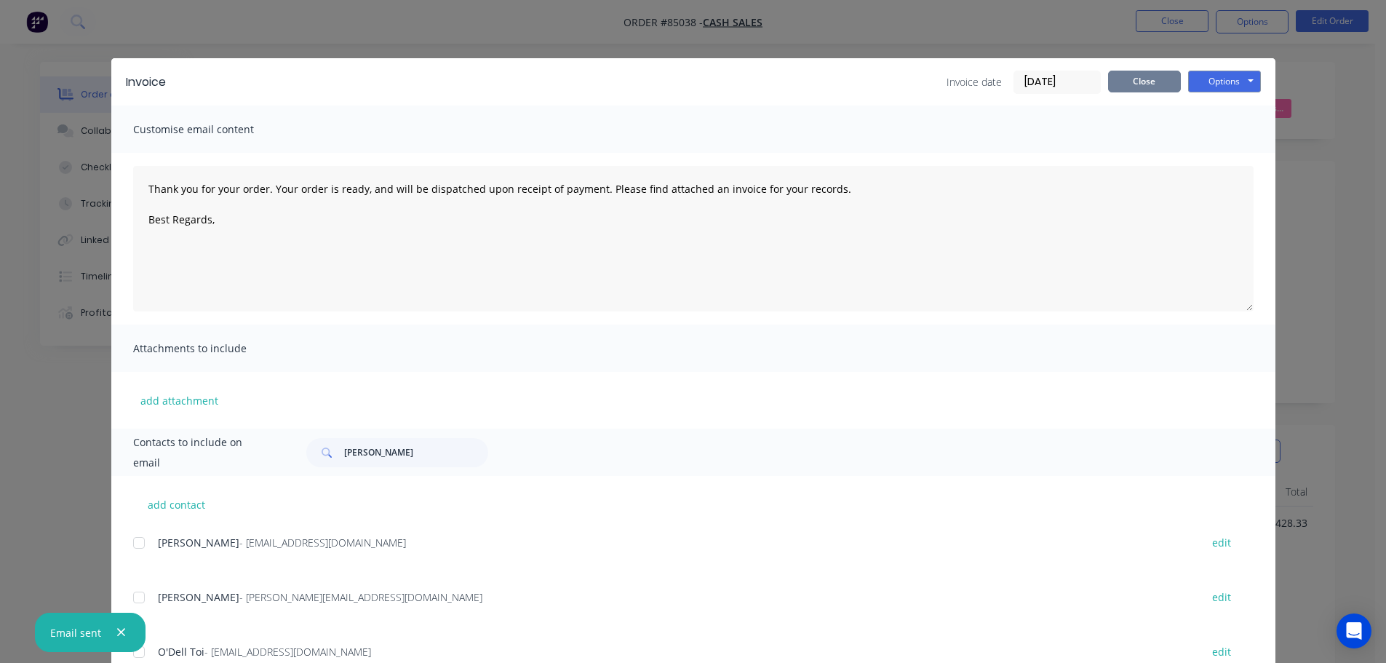
click at [1145, 82] on button "Close" at bounding box center [1144, 82] width 73 height 22
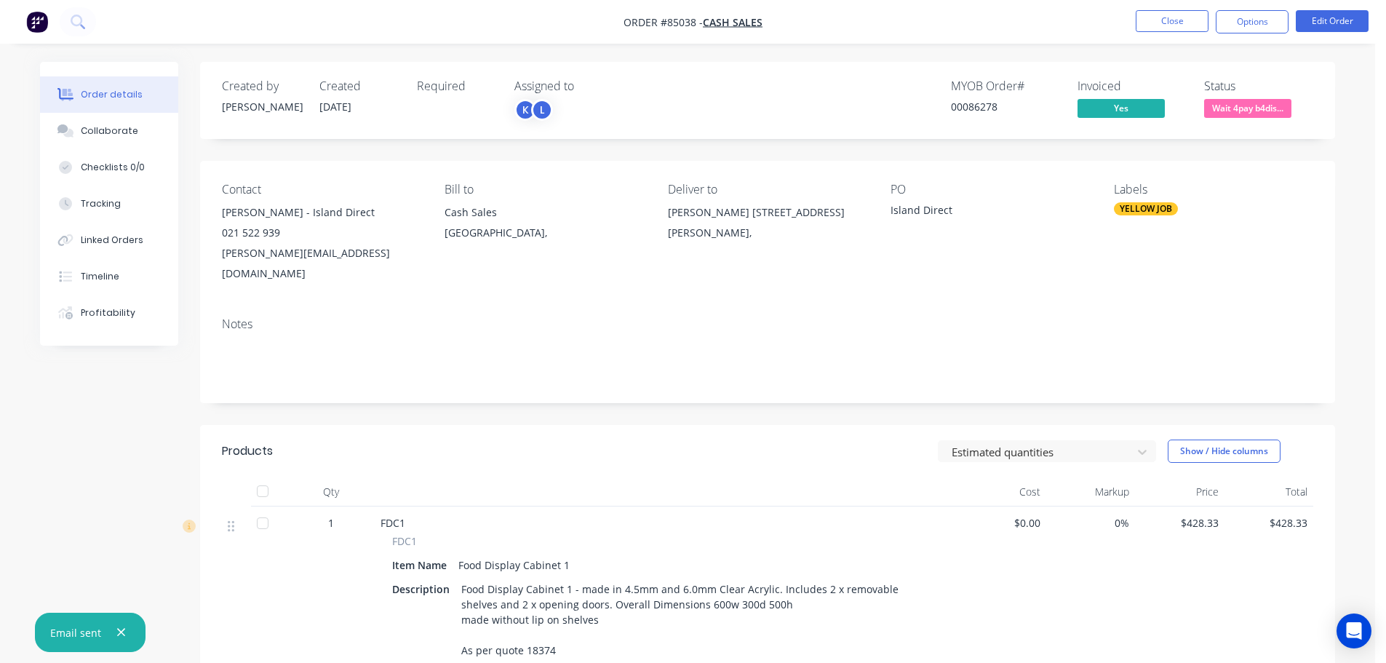
click at [1247, 110] on span "Wait 4pay b4dis..." at bounding box center [1247, 108] width 87 height 18
click at [1224, 26] on button "Options" at bounding box center [1252, 21] width 73 height 23
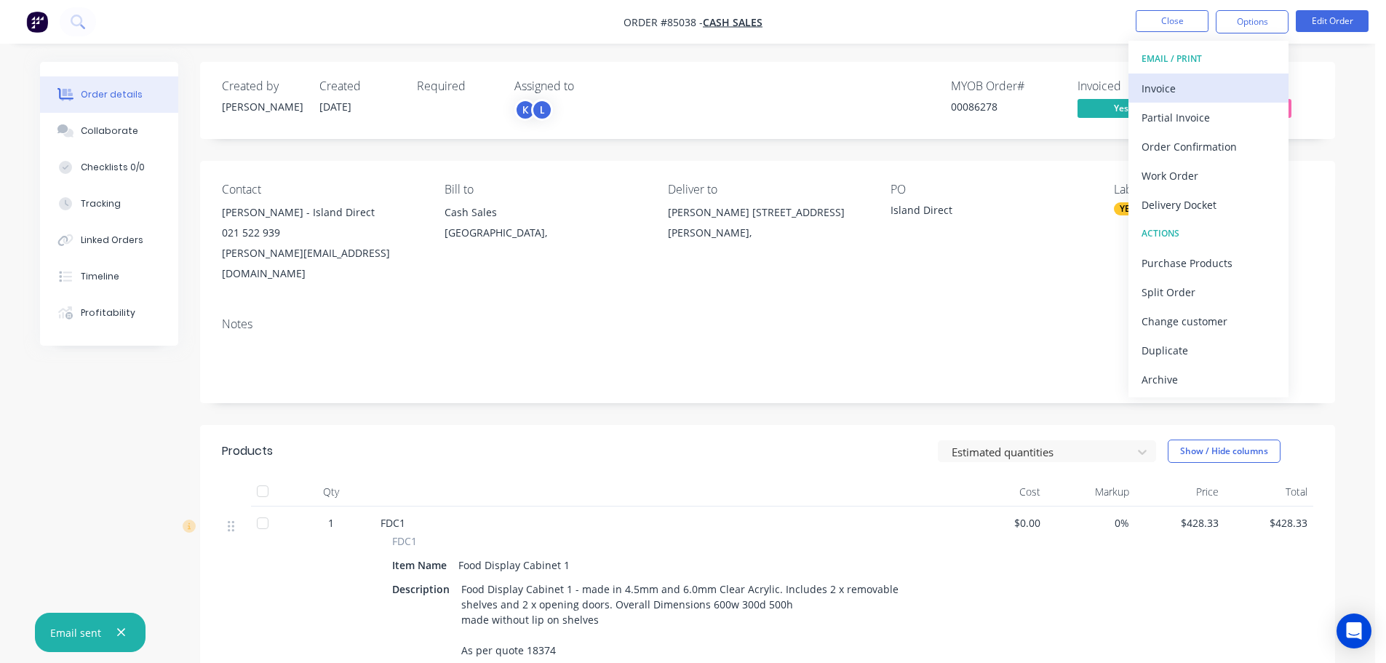
click at [1191, 90] on div "Invoice" at bounding box center [1209, 88] width 134 height 21
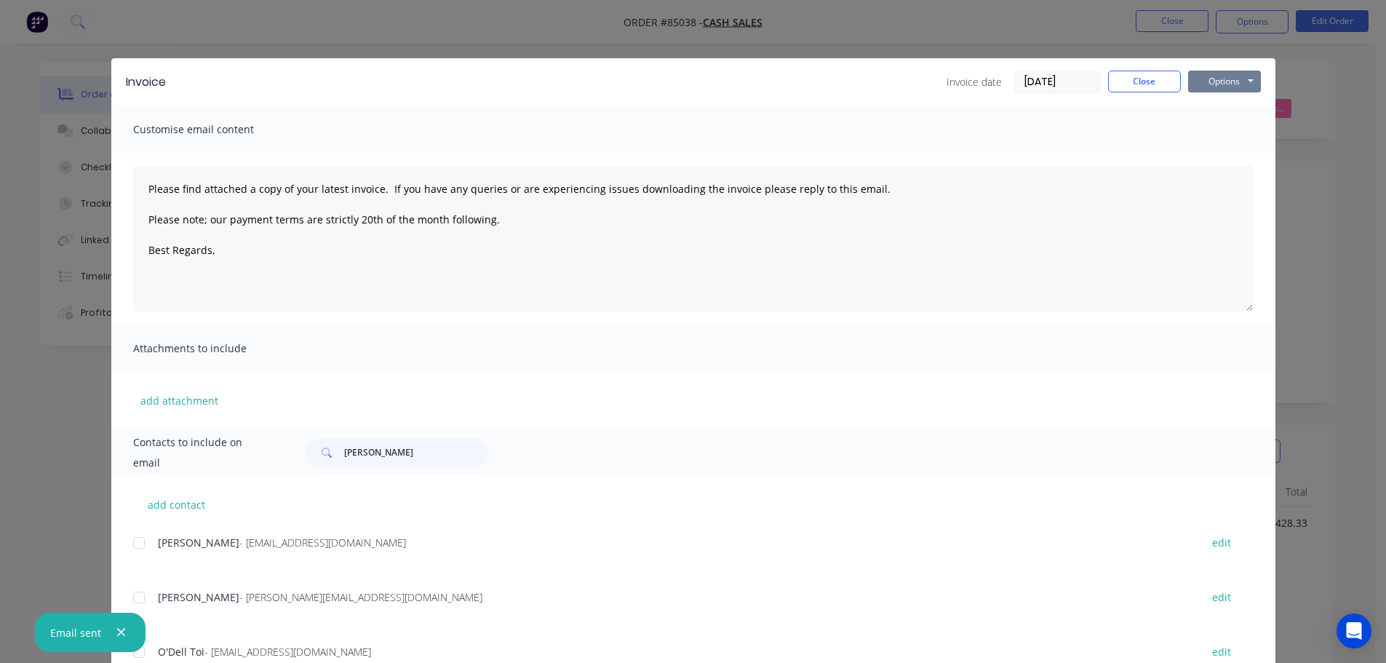
click at [1188, 91] on button "Options" at bounding box center [1224, 82] width 73 height 22
click at [1192, 137] on button "Print" at bounding box center [1234, 131] width 93 height 24
drag, startPoint x: 56, startPoint y: 65, endPoint x: 82, endPoint y: 14, distance: 57.6
click at [60, 58] on div "Invoice Invoice date 08/10/25 Close Options Preview Print Email Customise email…" at bounding box center [693, 331] width 1386 height 663
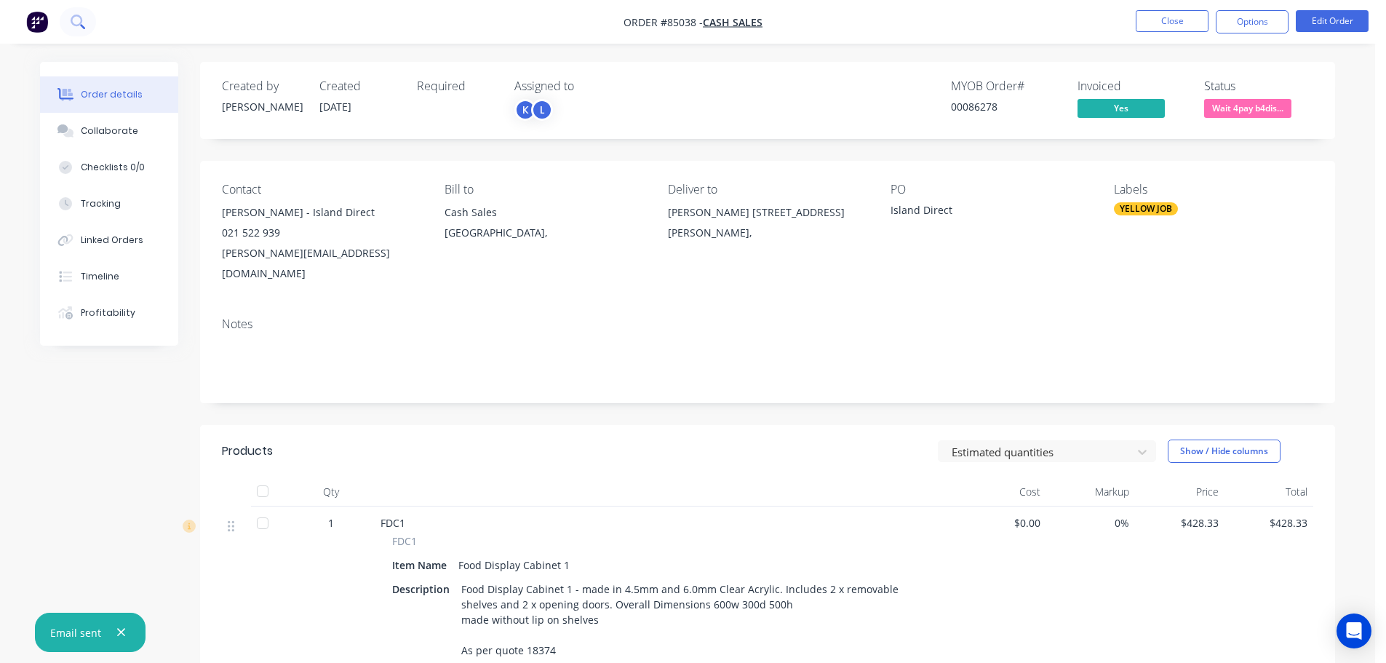
click at [78, 20] on icon at bounding box center [78, 22] width 14 height 14
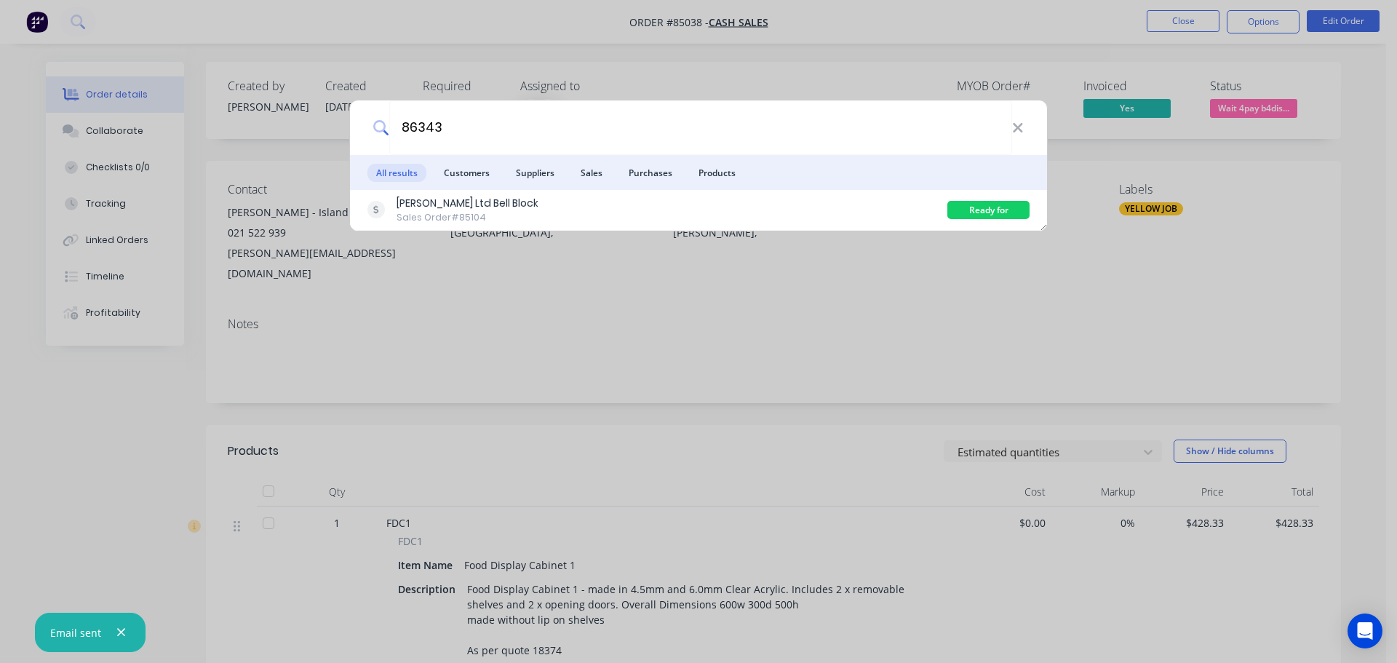
type input "86343"
click at [815, 210] on div "J.A. Russell Ltd Bell Block Sales Order #85104" at bounding box center [657, 210] width 580 height 28
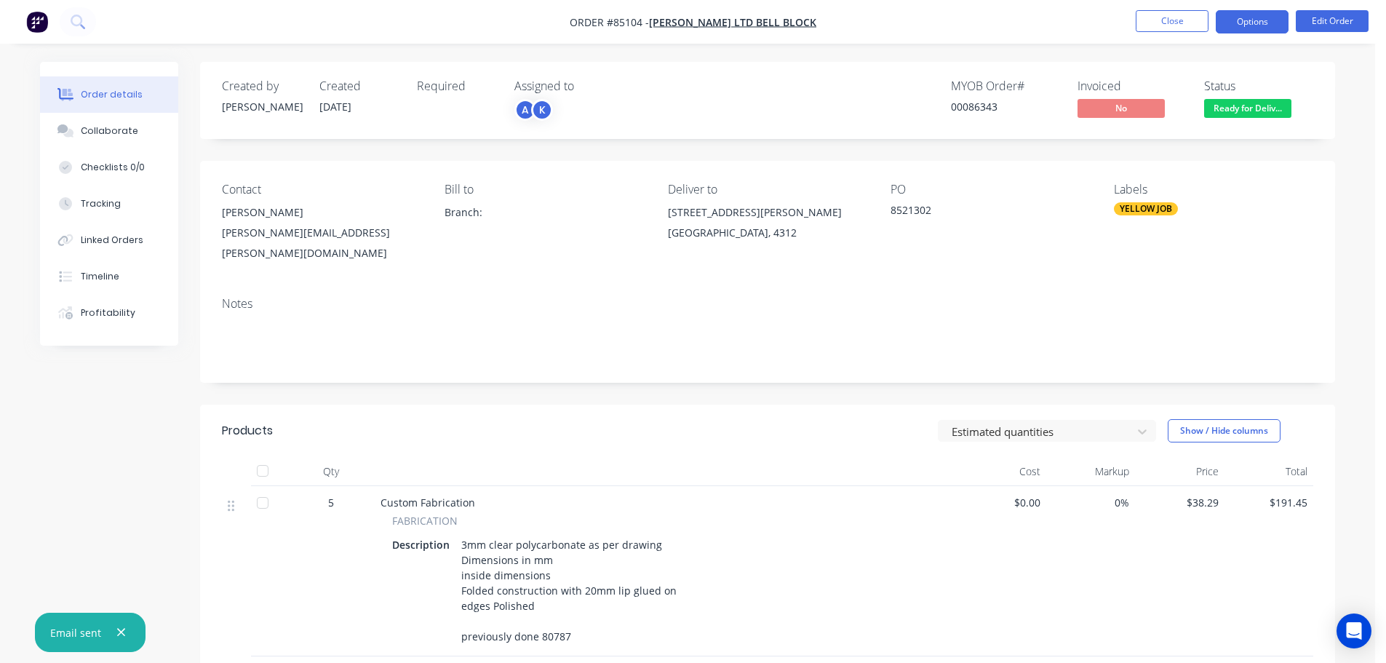
click at [1231, 31] on button "Options" at bounding box center [1252, 21] width 73 height 23
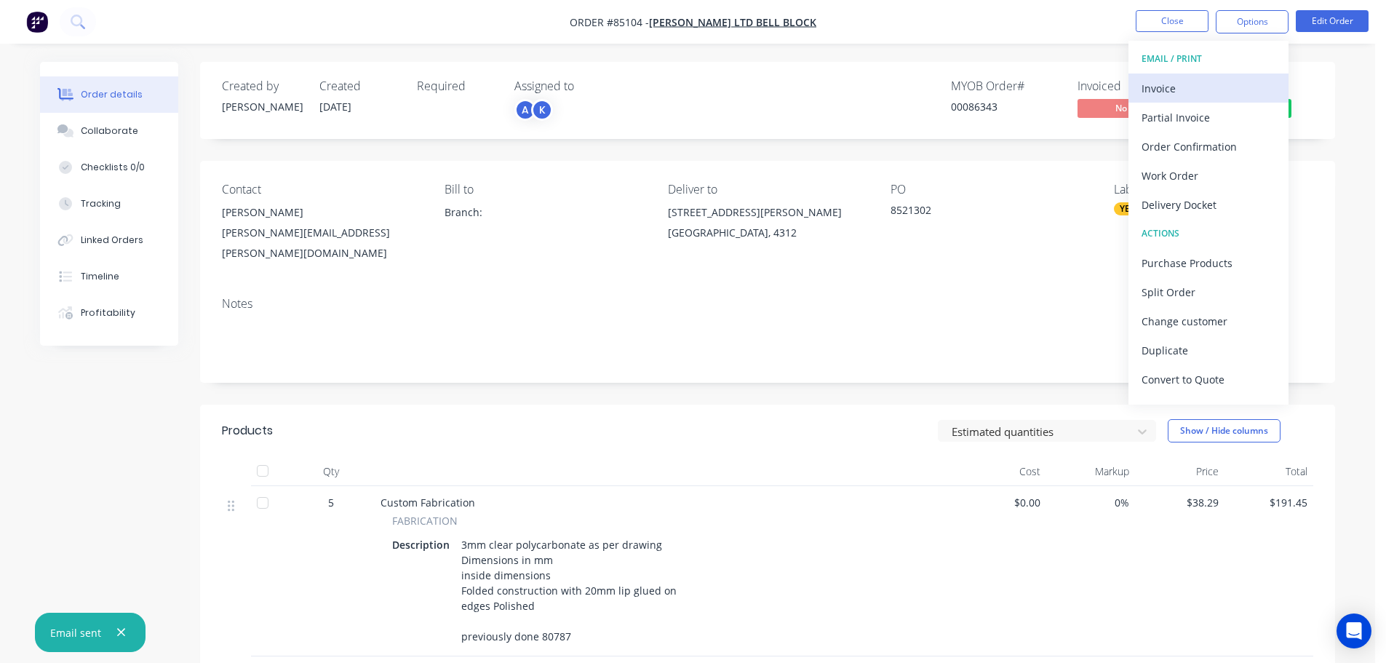
click at [1202, 81] on div "Invoice" at bounding box center [1209, 88] width 134 height 21
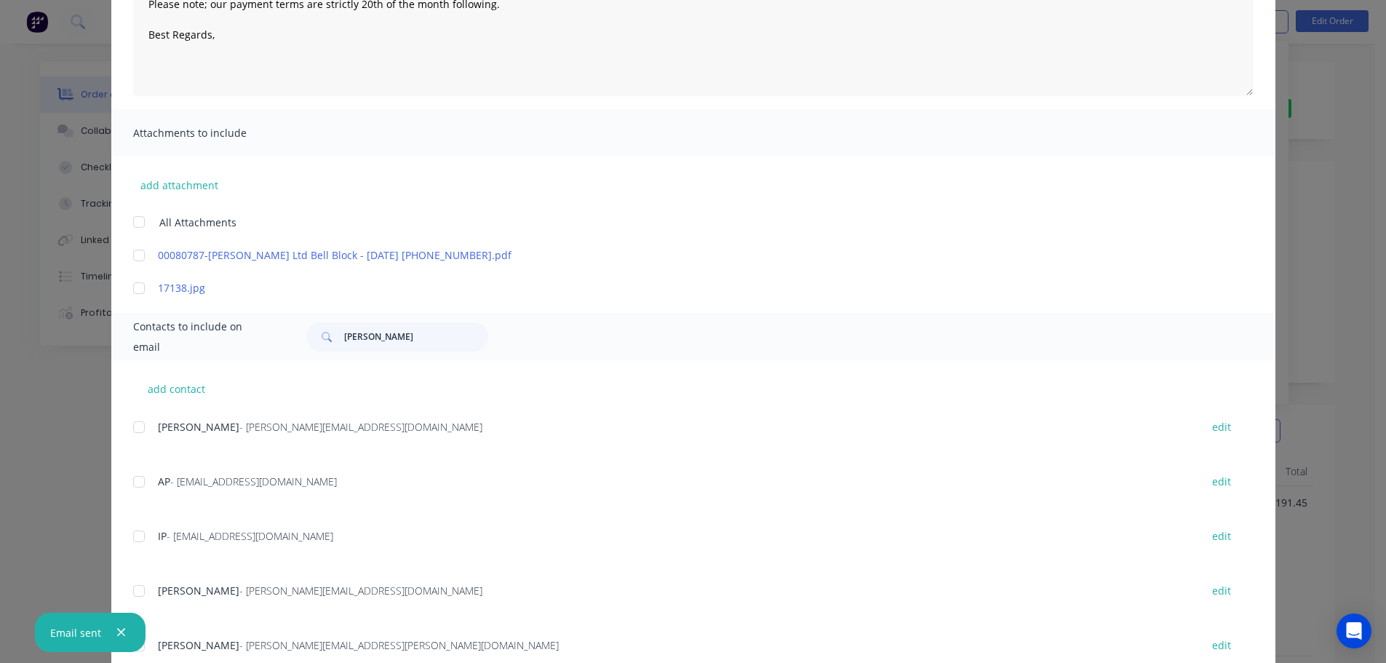
scroll to position [263, 0]
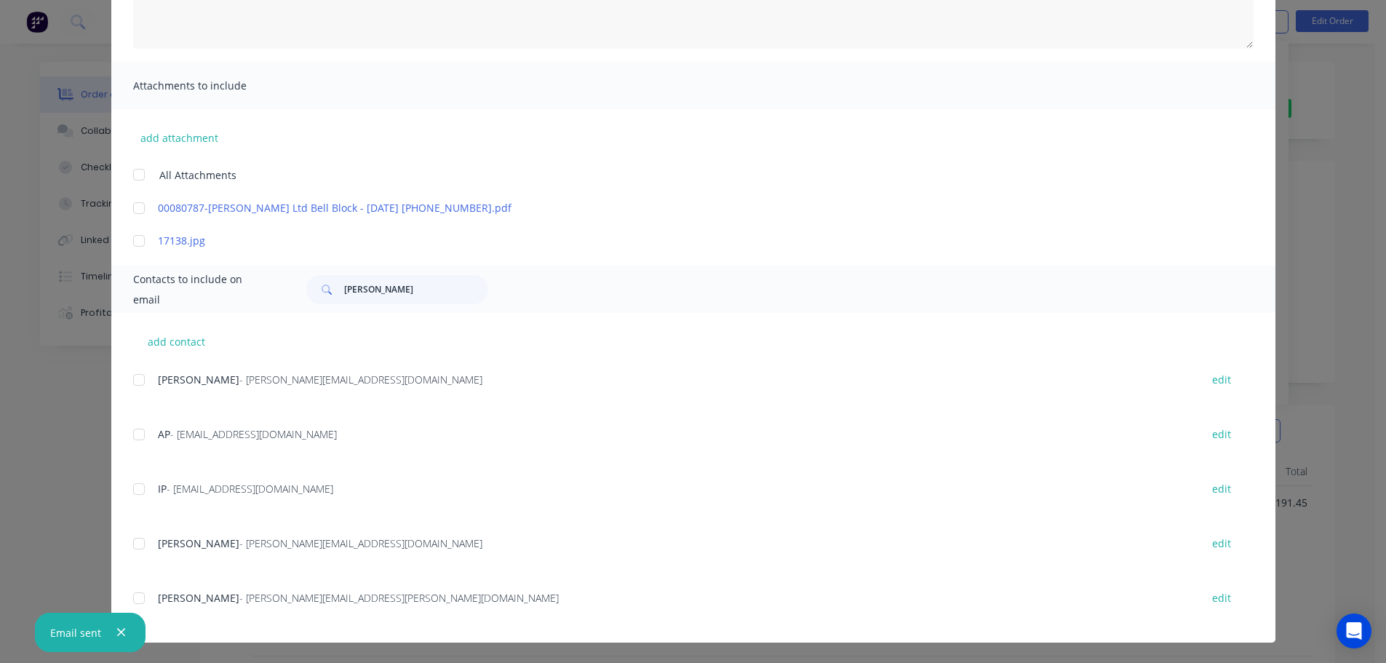
click at [139, 436] on div at bounding box center [138, 434] width 29 height 29
click at [133, 538] on div at bounding box center [138, 543] width 29 height 29
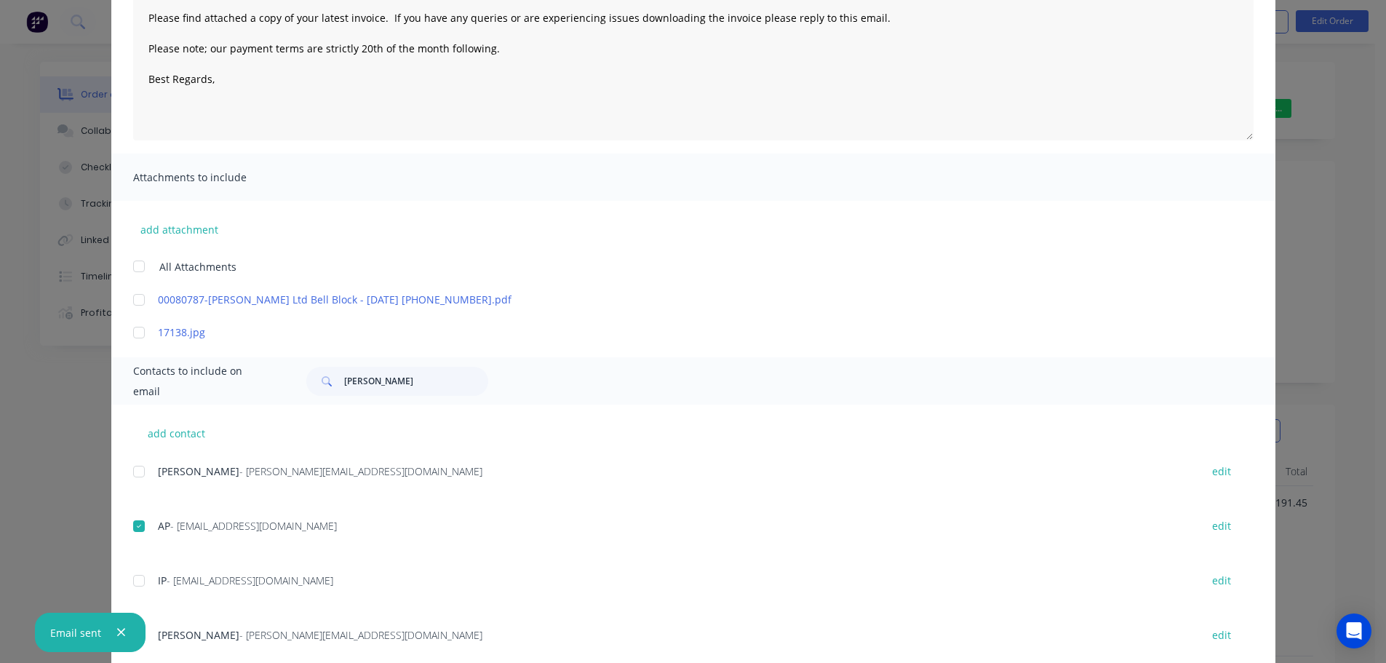
scroll to position [0, 0]
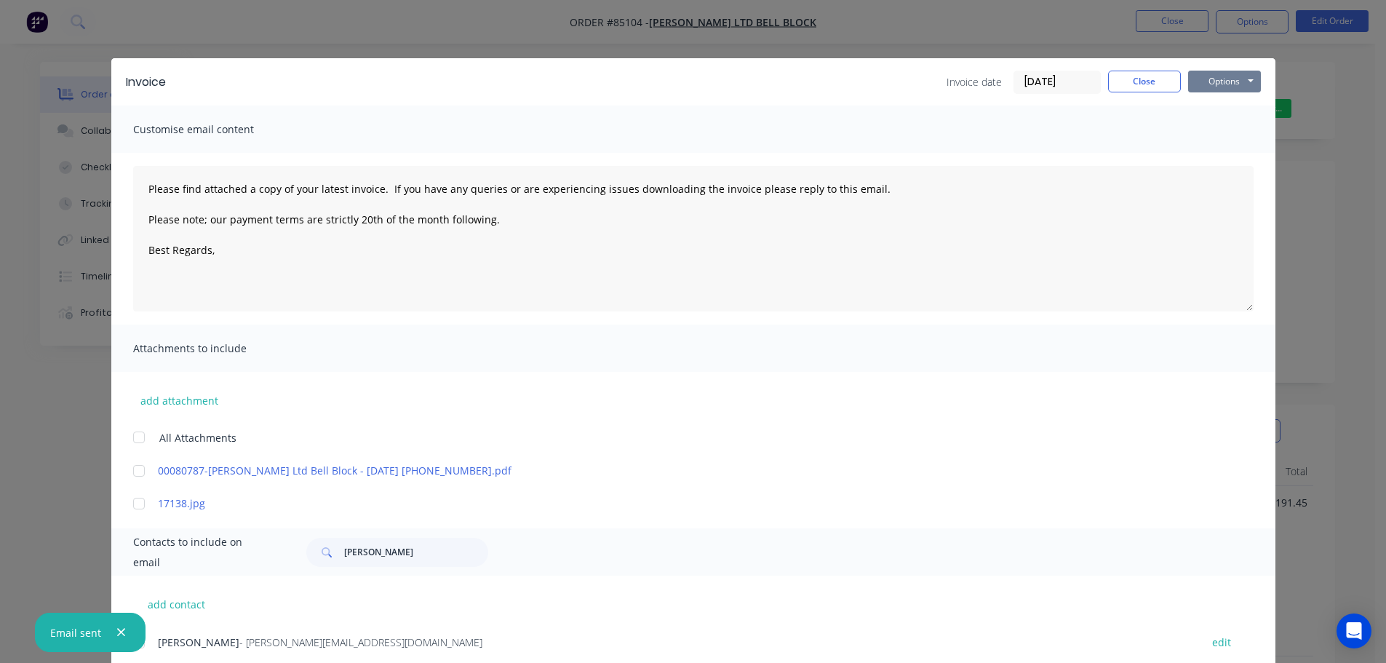
click at [1237, 86] on button "Options" at bounding box center [1224, 82] width 73 height 22
click at [1218, 154] on button "Email" at bounding box center [1234, 155] width 93 height 24
click at [125, 633] on button "button" at bounding box center [121, 633] width 18 height 18
click at [1145, 69] on div "Invoice Invoice date [DATE] Close Options Preview Print Email" at bounding box center [693, 81] width 1164 height 47
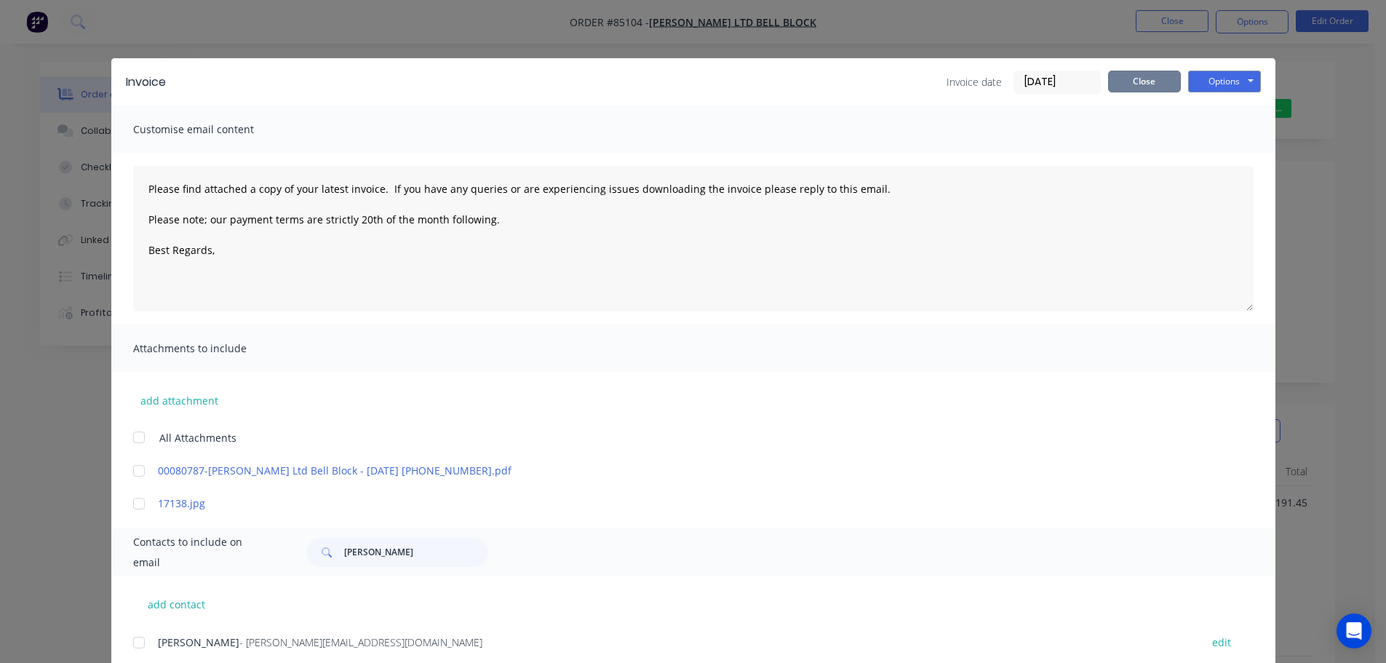
click at [1164, 84] on button "Close" at bounding box center [1144, 82] width 73 height 22
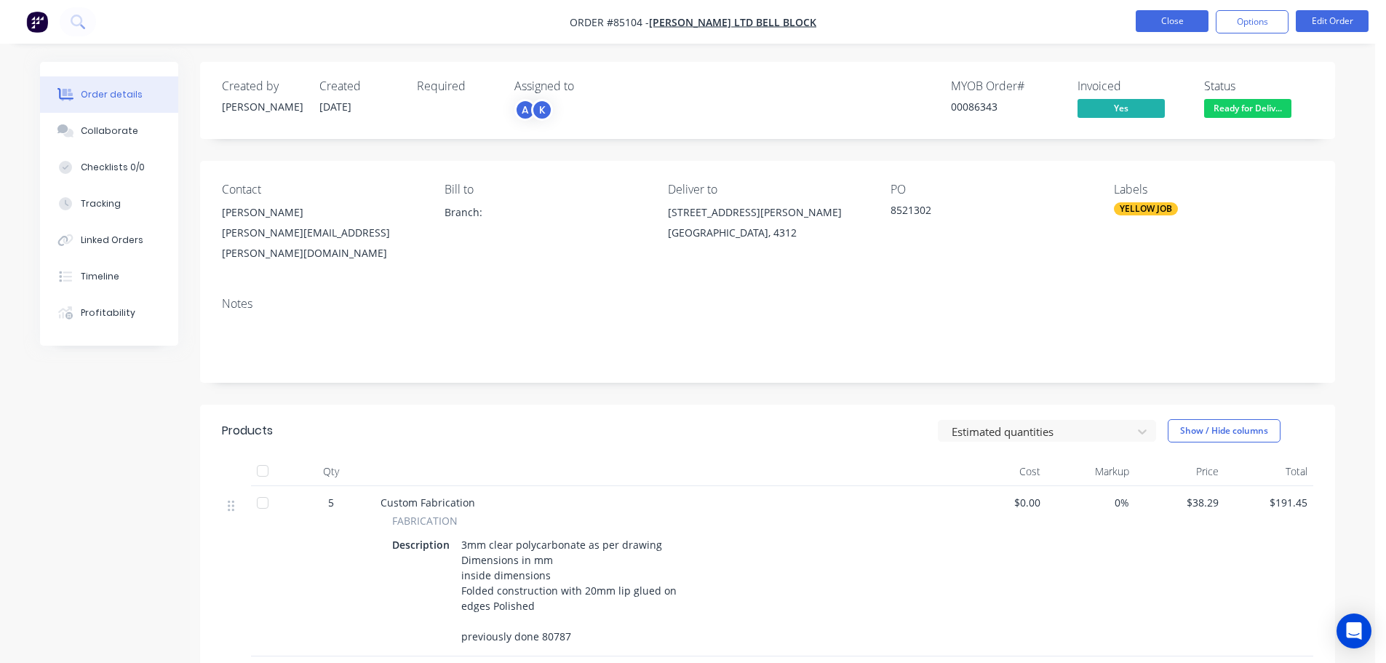
click at [1178, 27] on button "Close" at bounding box center [1172, 21] width 73 height 22
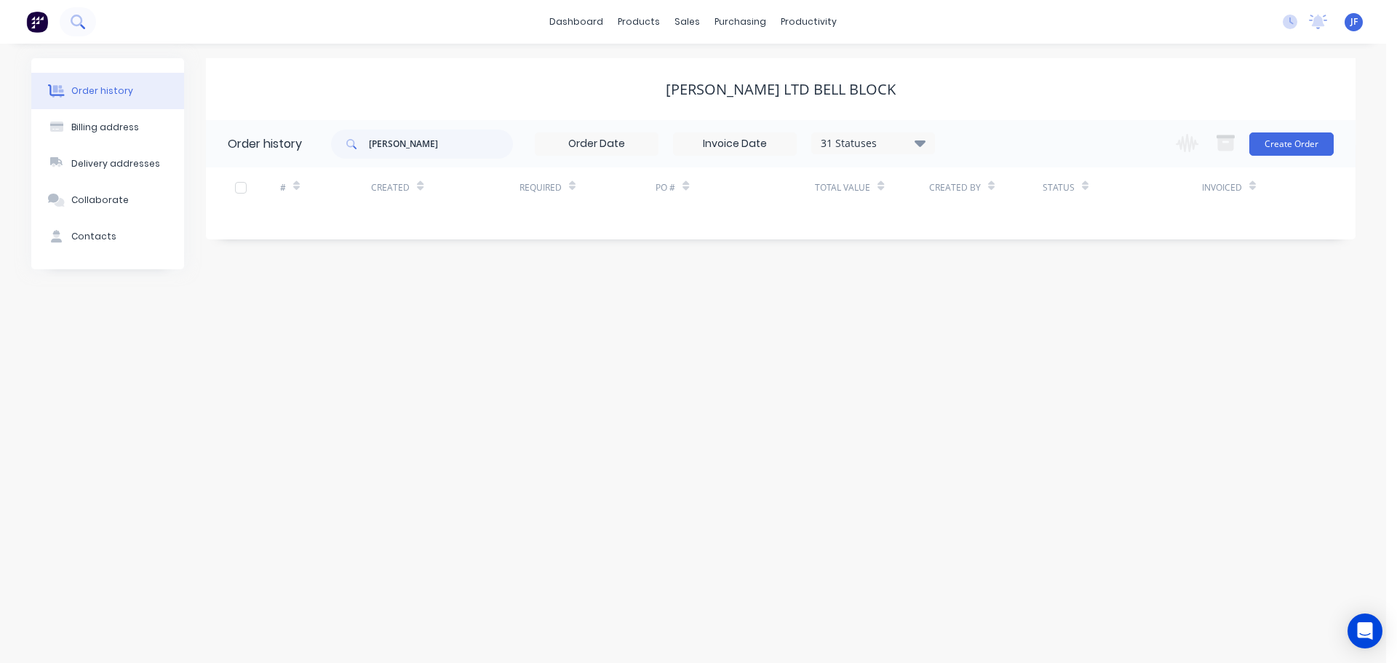
click at [69, 33] on button at bounding box center [78, 21] width 36 height 29
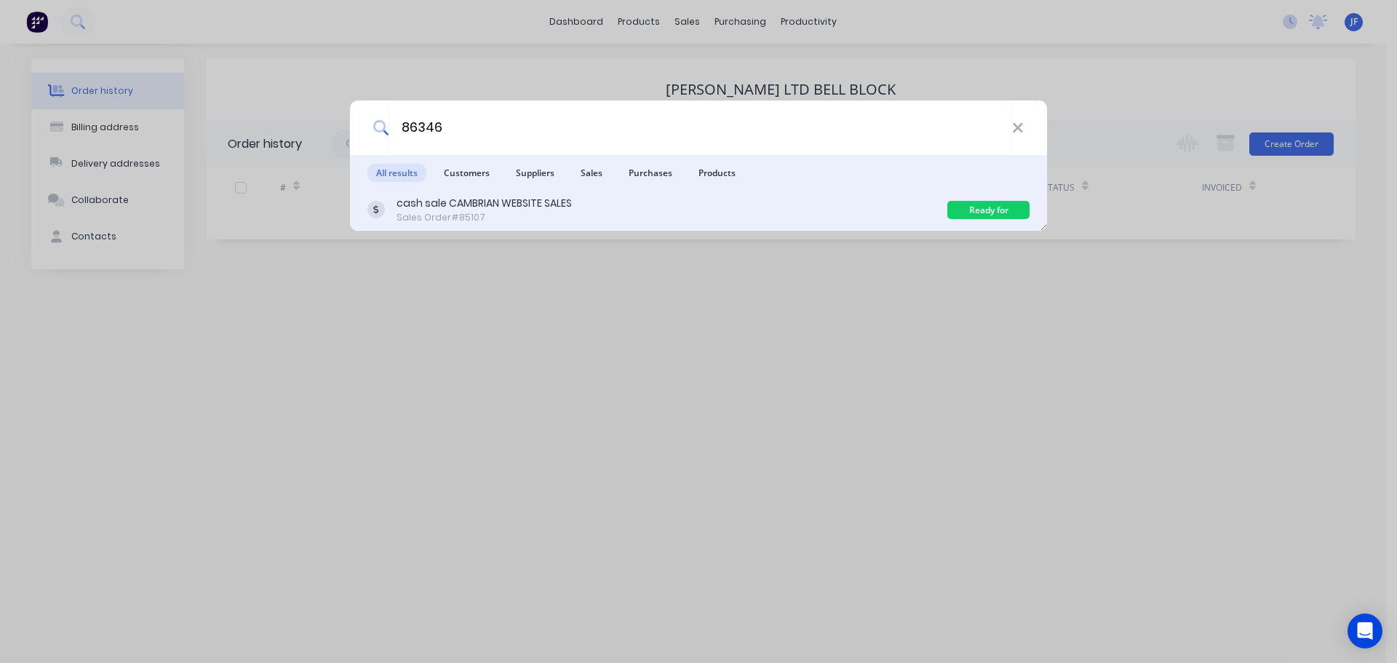
type input "86346"
click at [603, 190] on div "cash sale CAMBRIAN WEBSITE SALES Sales Order #85107 Ready for Delivery" at bounding box center [698, 210] width 697 height 41
click at [609, 199] on div "cash sale CAMBRIAN WEBSITE SALES Sales Order #85107" at bounding box center [657, 210] width 580 height 28
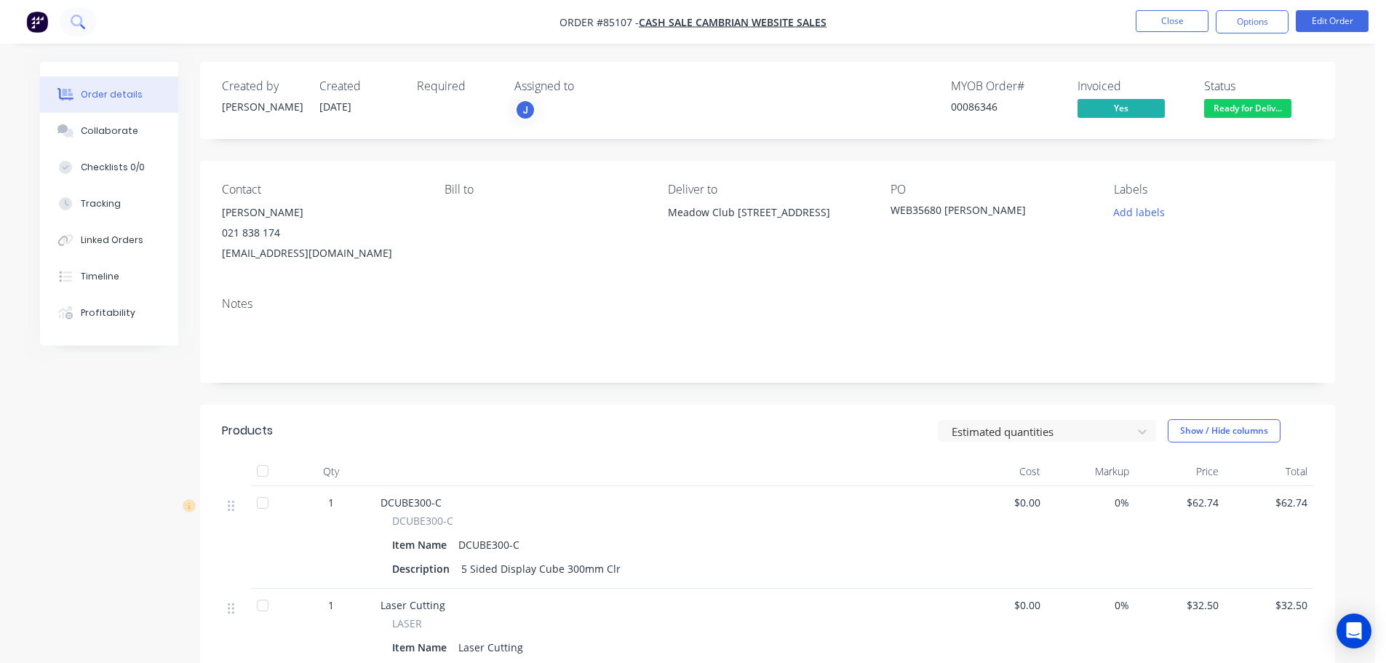
click at [72, 28] on icon at bounding box center [78, 22] width 14 height 14
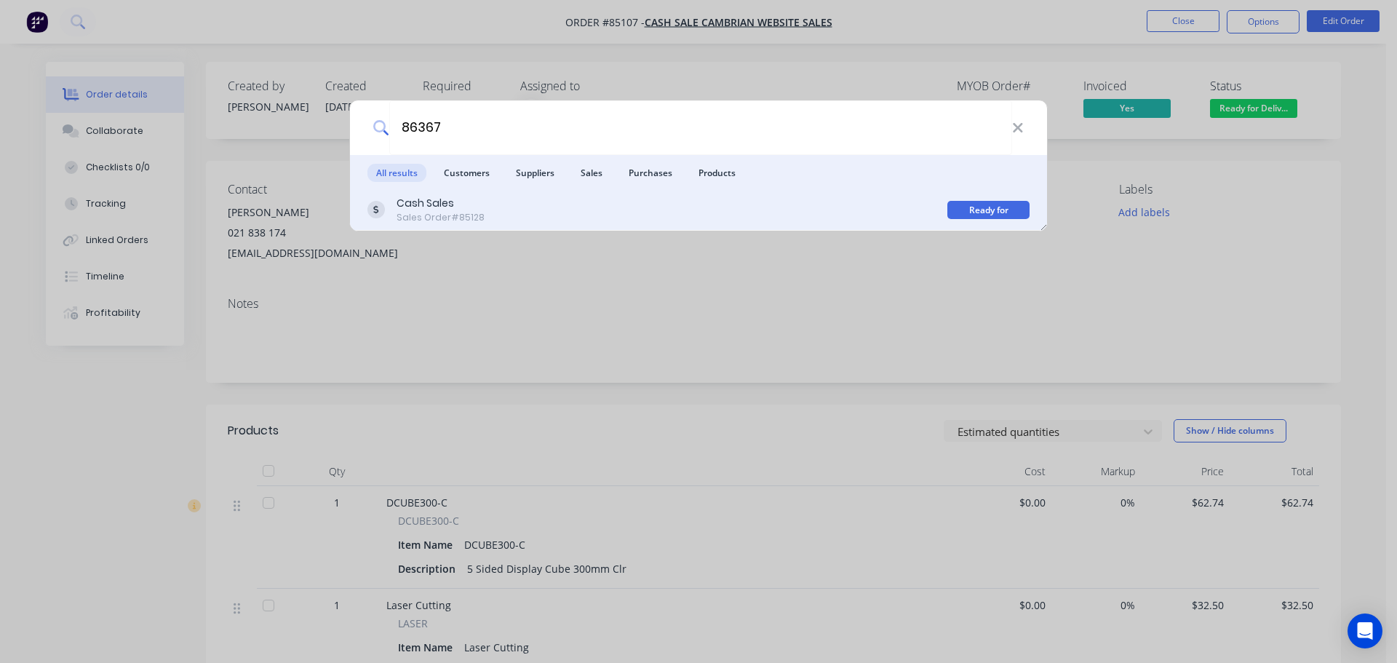
type input "86367"
click at [477, 199] on div "Cash Sales" at bounding box center [441, 203] width 88 height 15
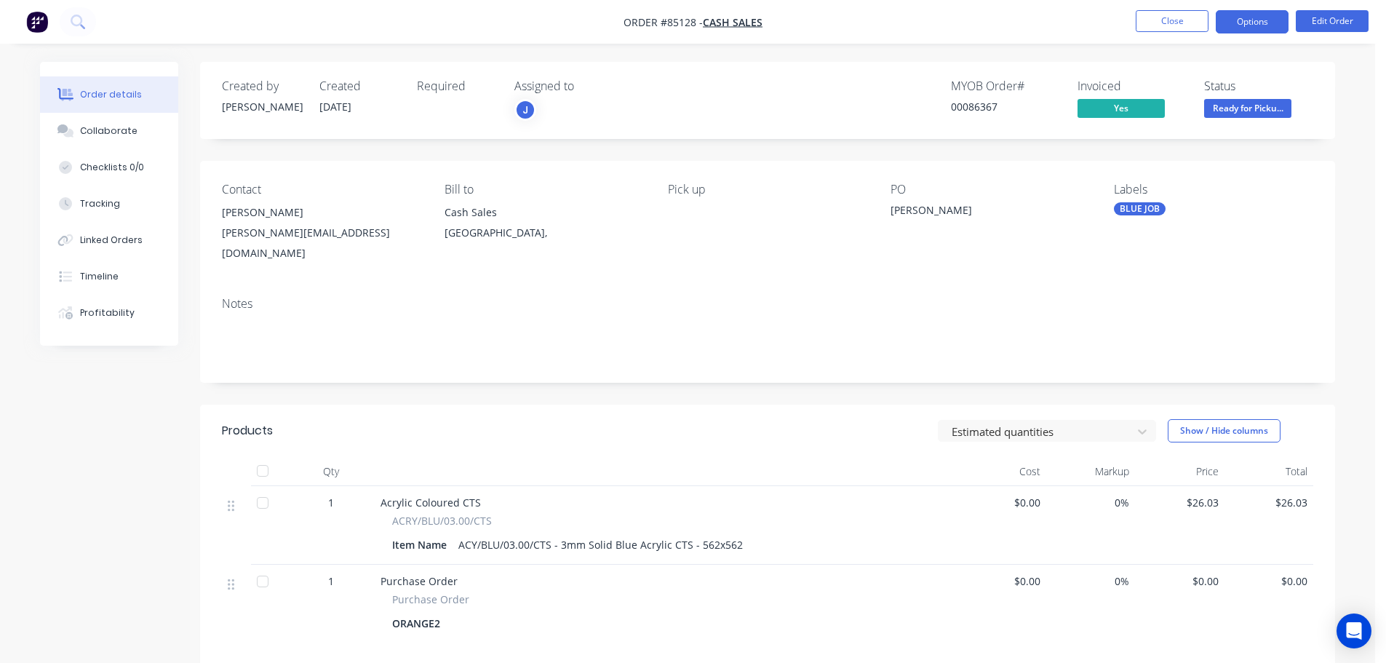
click at [1241, 18] on button "Options" at bounding box center [1252, 21] width 73 height 23
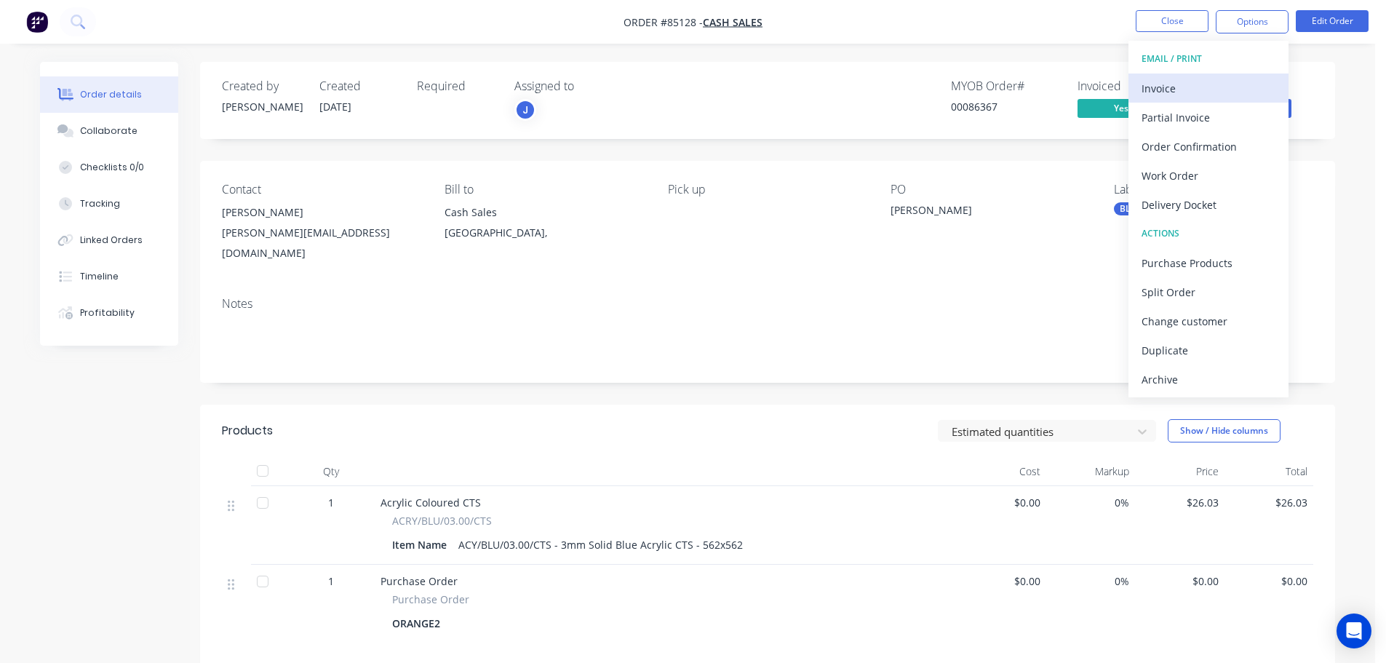
click at [1216, 84] on div "Invoice" at bounding box center [1209, 88] width 134 height 21
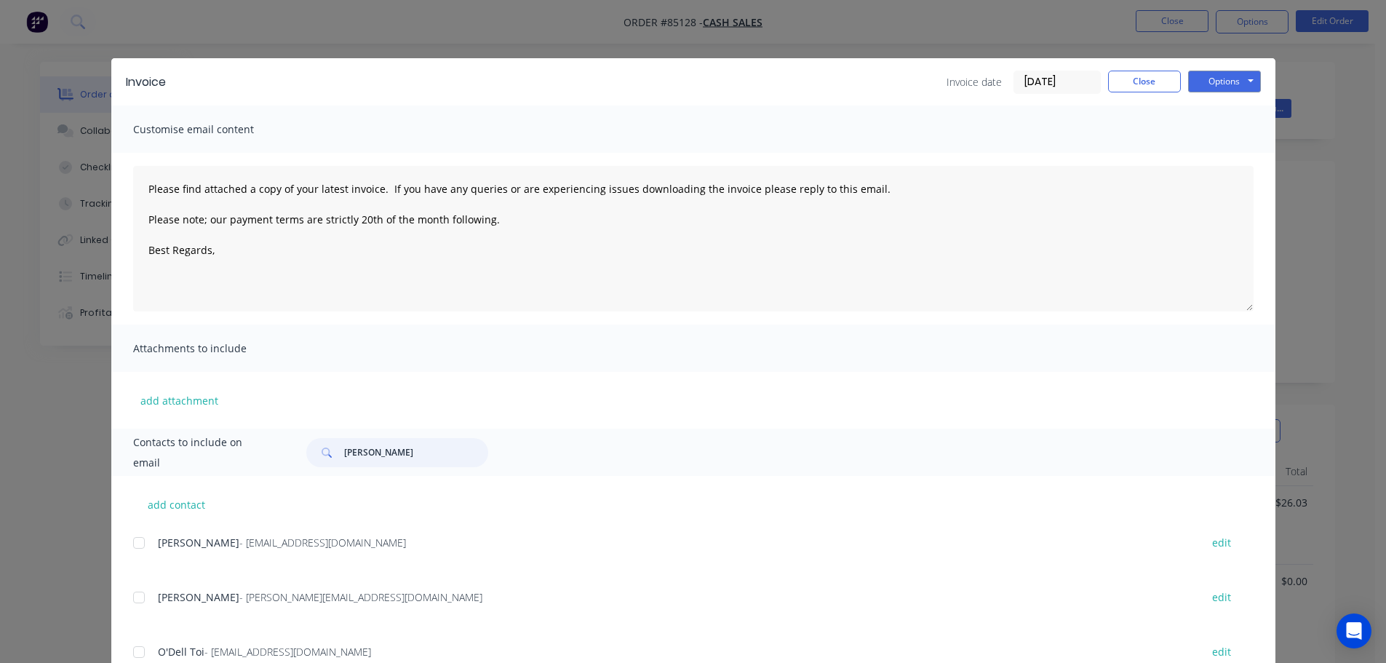
click at [413, 450] on input "tanya" at bounding box center [416, 452] width 144 height 29
click at [412, 450] on input "tanya" at bounding box center [416, 452] width 144 height 29
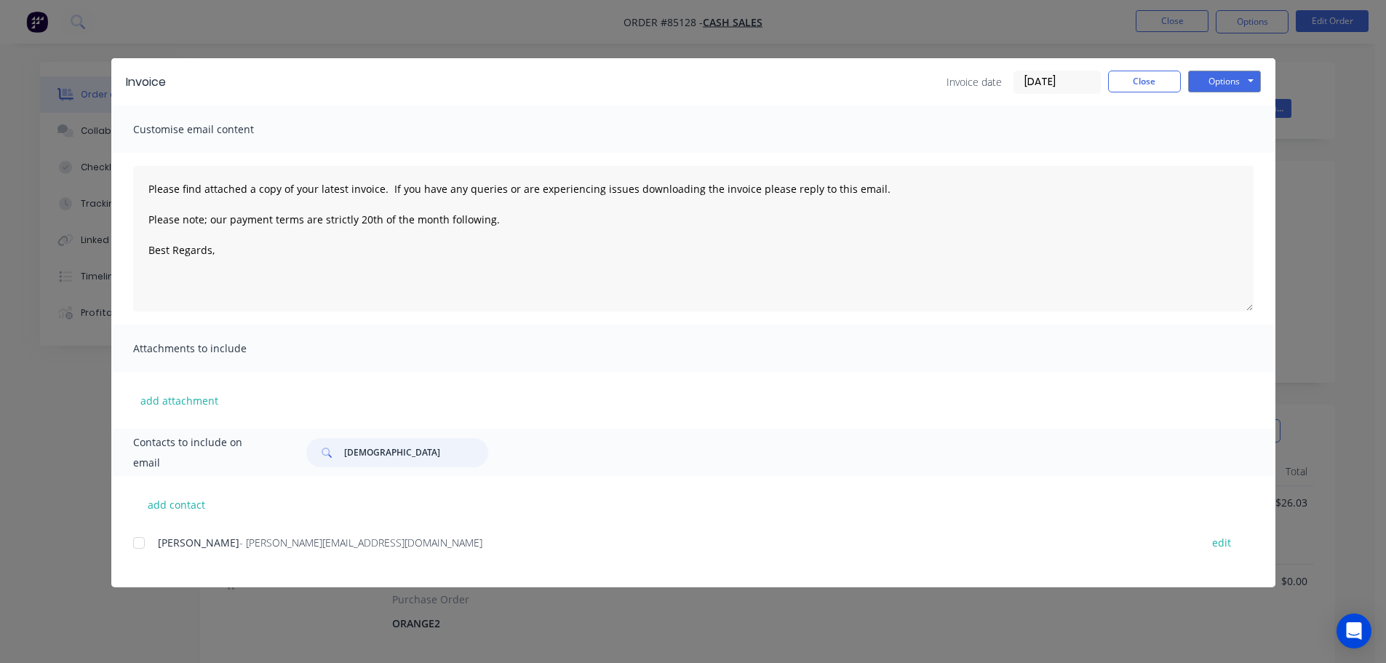
click at [138, 549] on div at bounding box center [138, 542] width 29 height 29
type input "dharm"
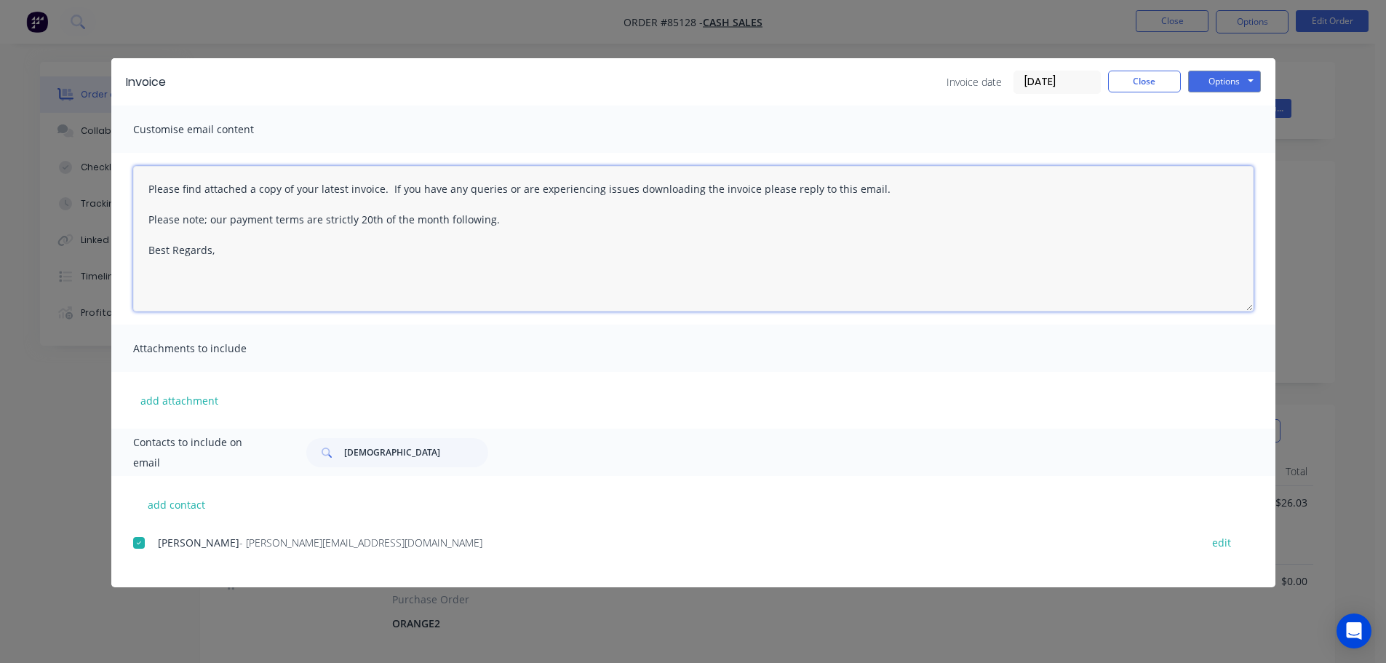
click at [372, 215] on textarea "Please find attached a copy of your latest invoice. If you have any queries or …" at bounding box center [693, 239] width 1121 height 146
paste textarea "Hi, your order is now ready for collection."
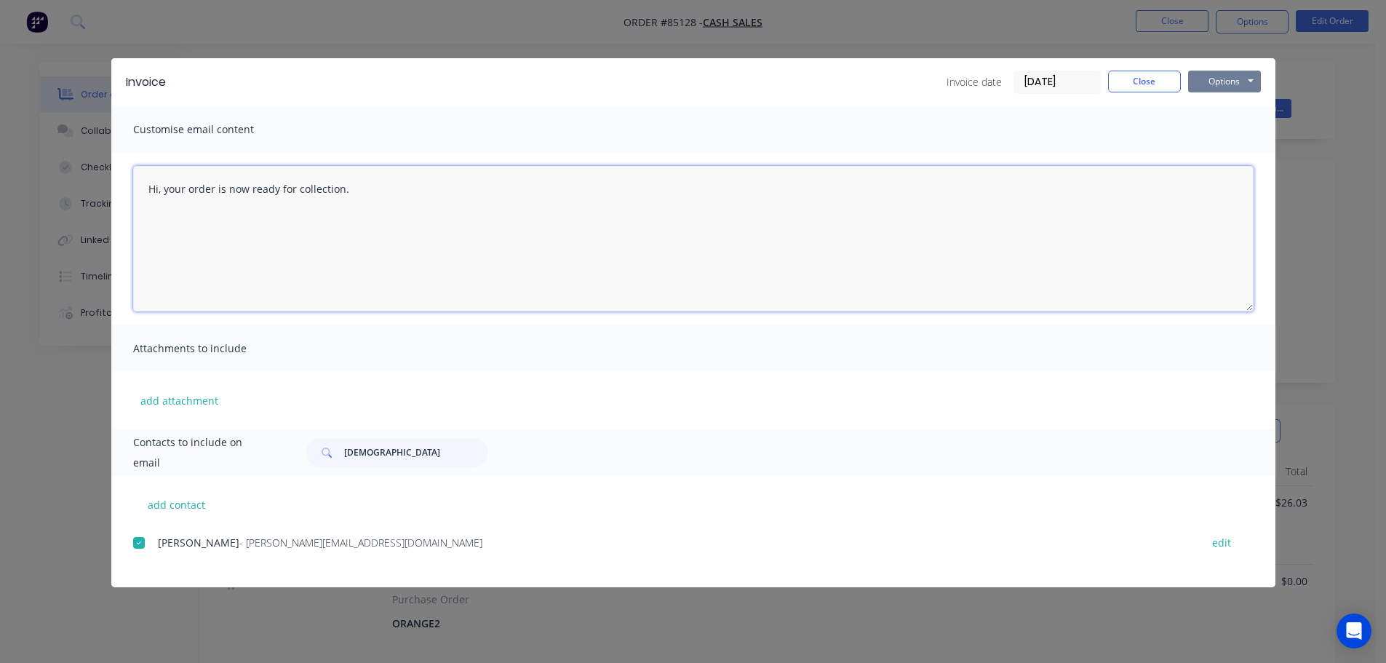
type textarea "Hi, your order is now ready for collection."
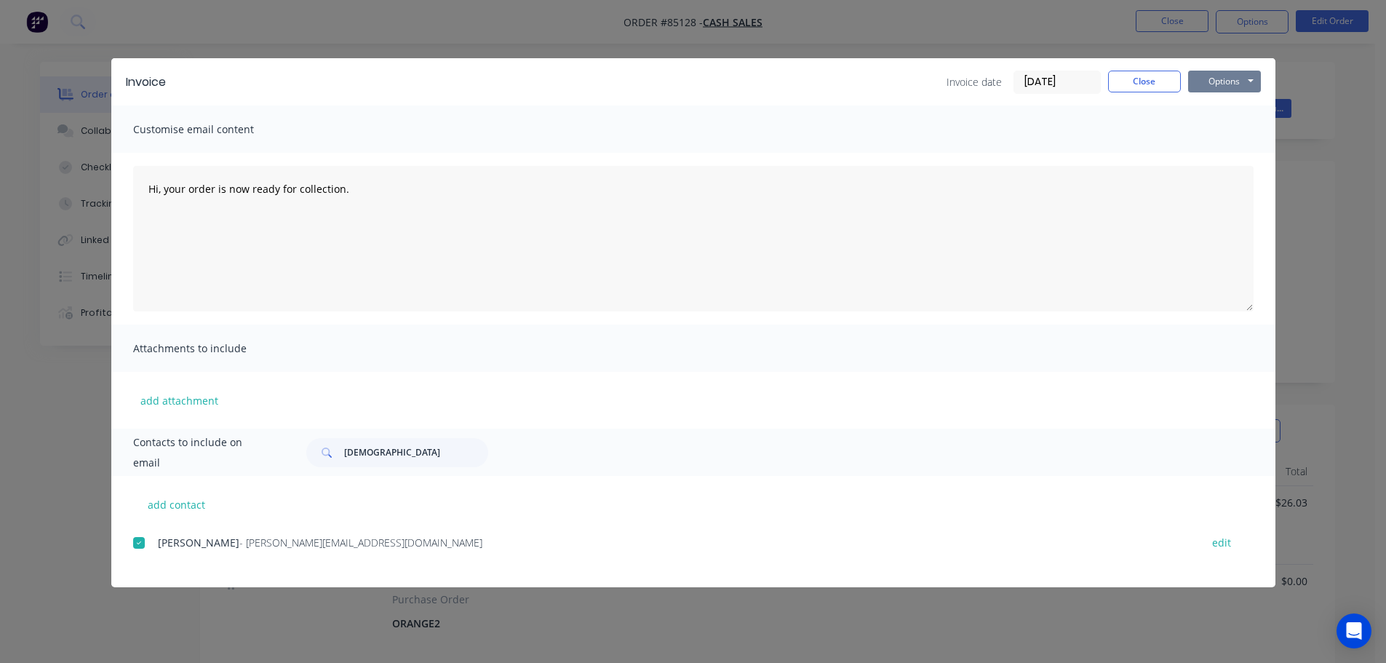
click at [1212, 75] on button "Options" at bounding box center [1224, 82] width 73 height 22
click at [1231, 148] on button "Email" at bounding box center [1234, 155] width 93 height 24
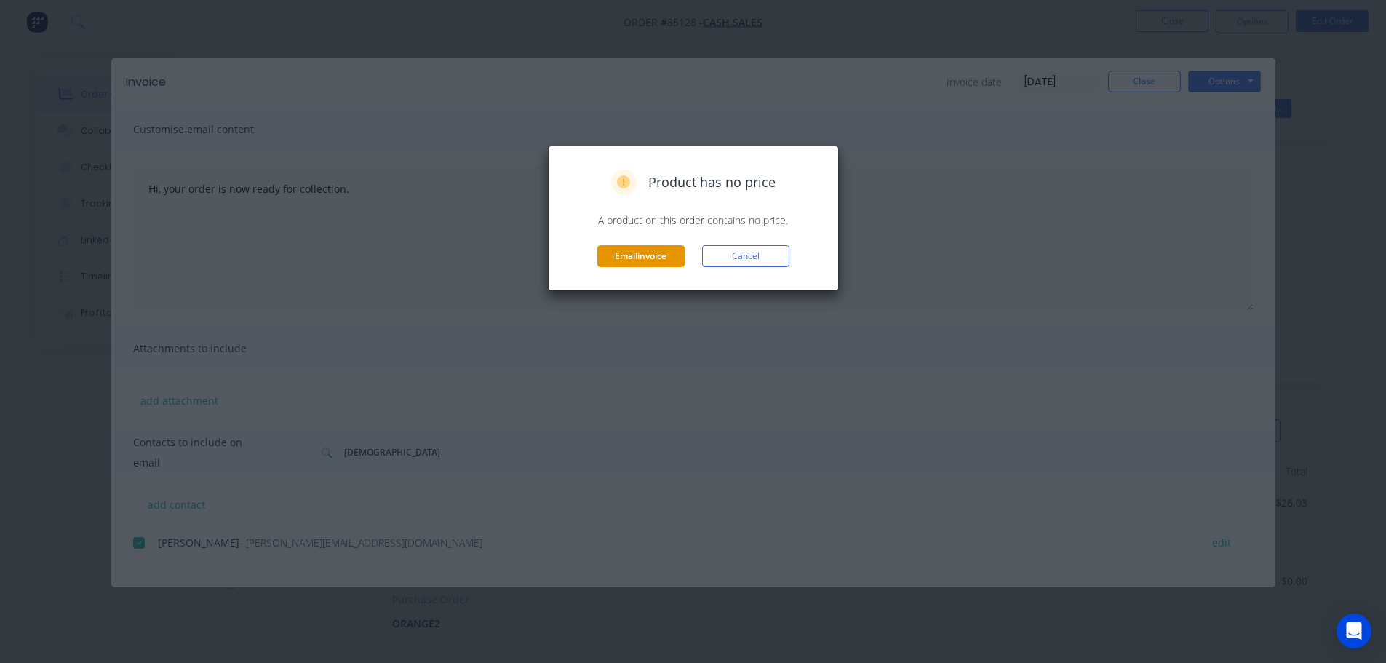
click at [619, 258] on button "Email invoice" at bounding box center [640, 256] width 87 height 22
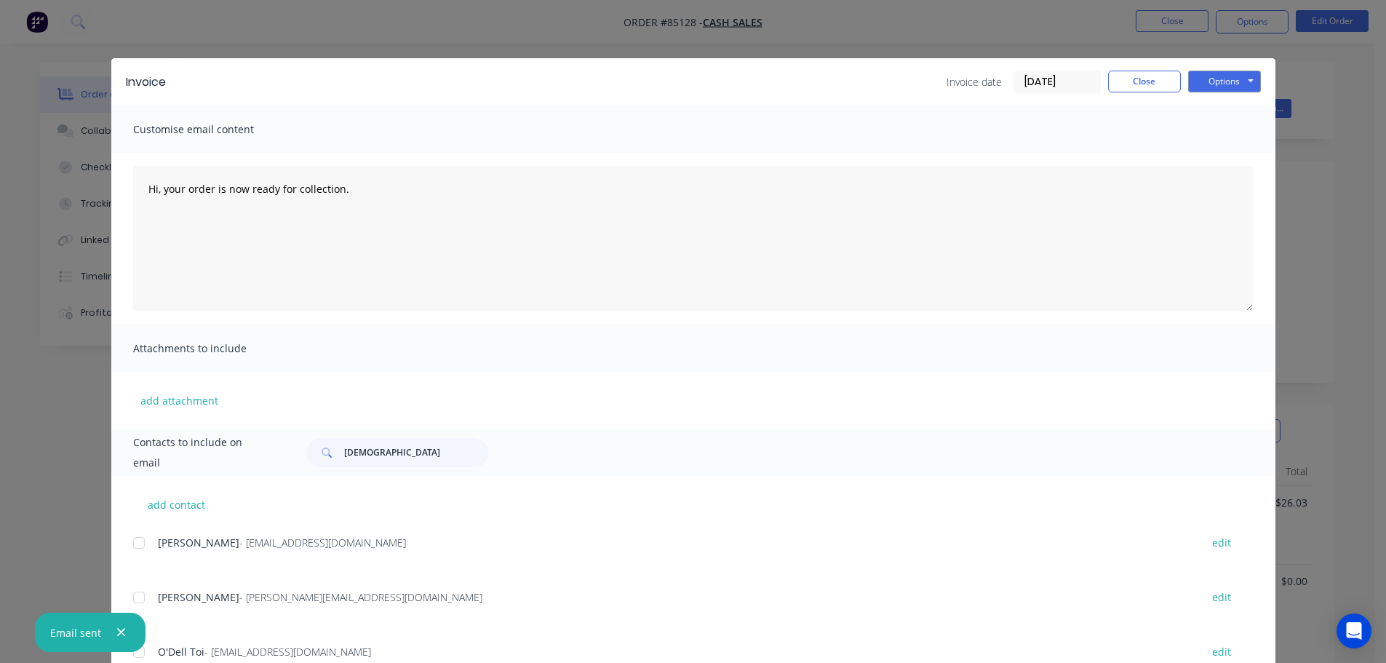
click at [46, 52] on div "Invoice Invoice date 08/10/25 Close Options Preview Print Email Customise email…" at bounding box center [693, 331] width 1386 height 663
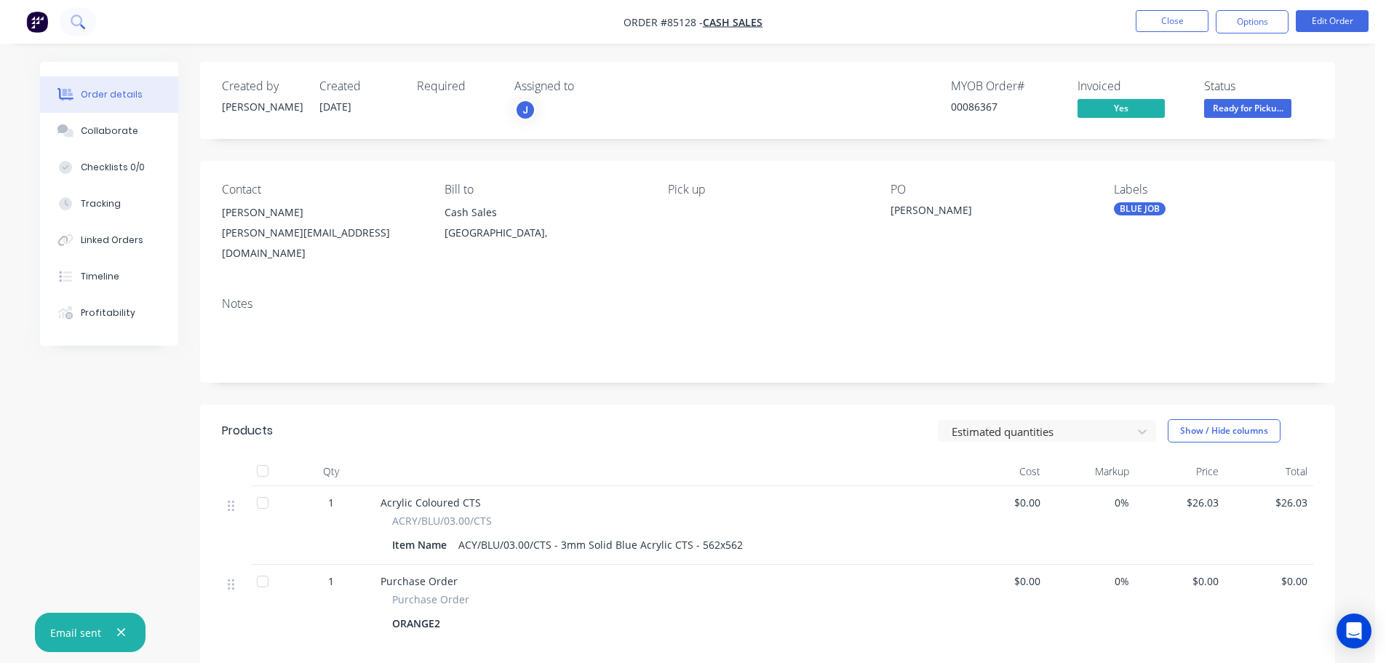
click at [72, 14] on button at bounding box center [78, 21] width 36 height 29
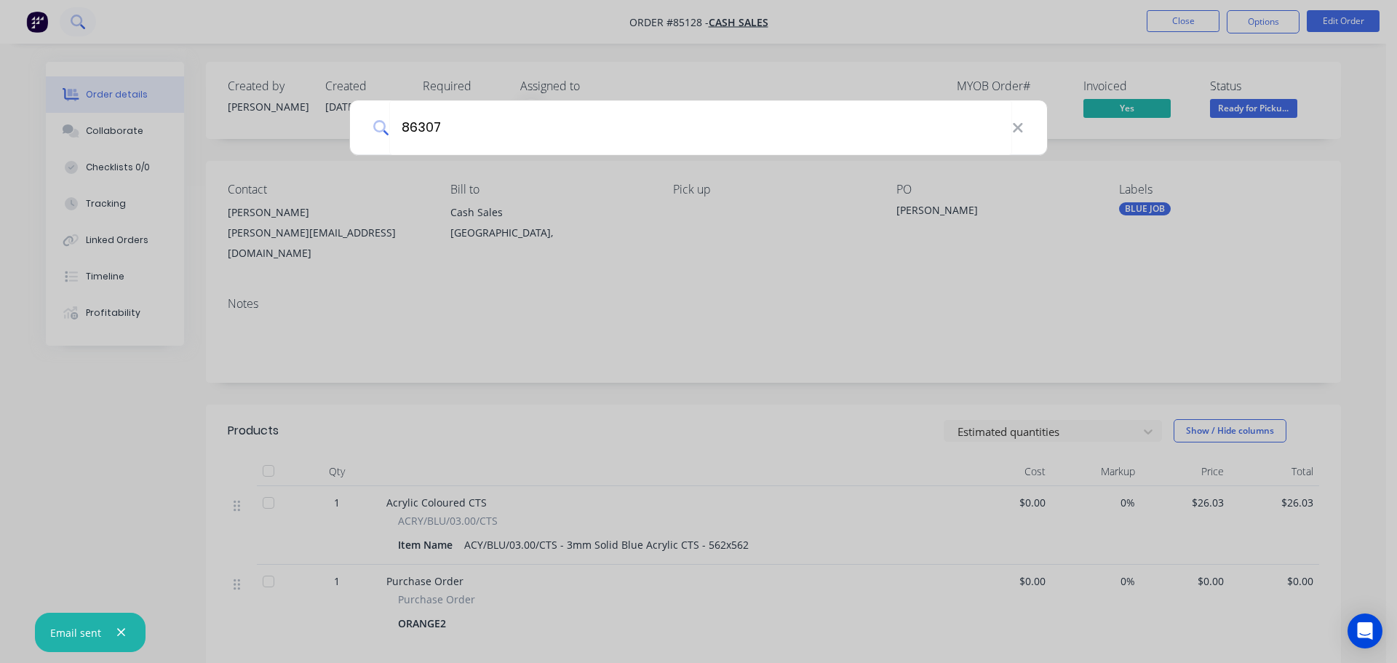
type input "86307"
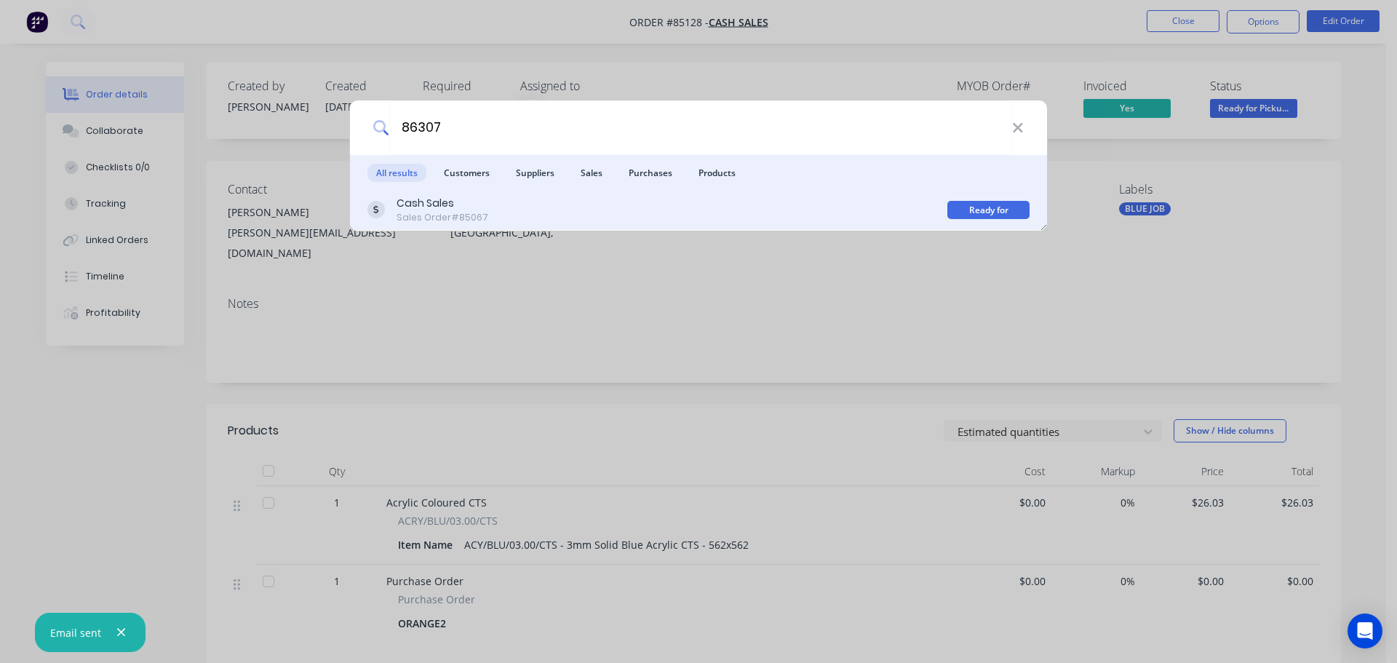
click at [934, 218] on div "Cash Sales Sales Order #85067" at bounding box center [657, 210] width 580 height 28
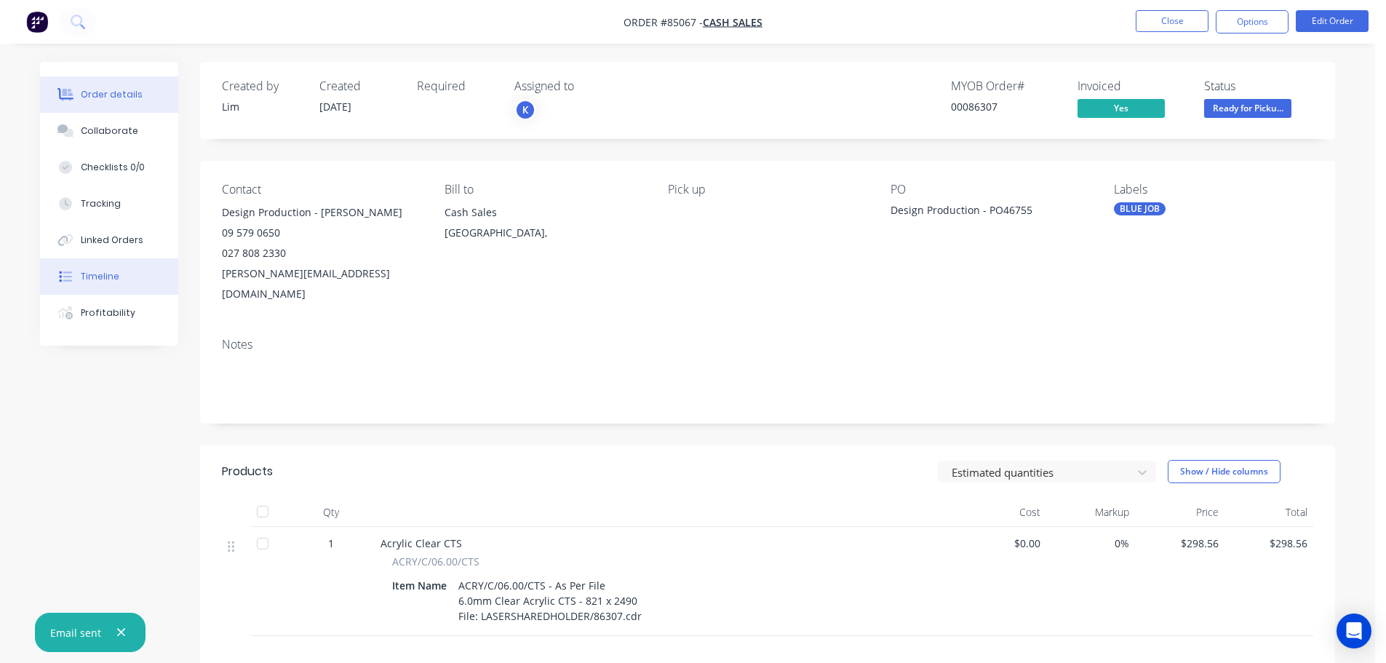
click at [109, 289] on button "Timeline" at bounding box center [109, 276] width 138 height 36
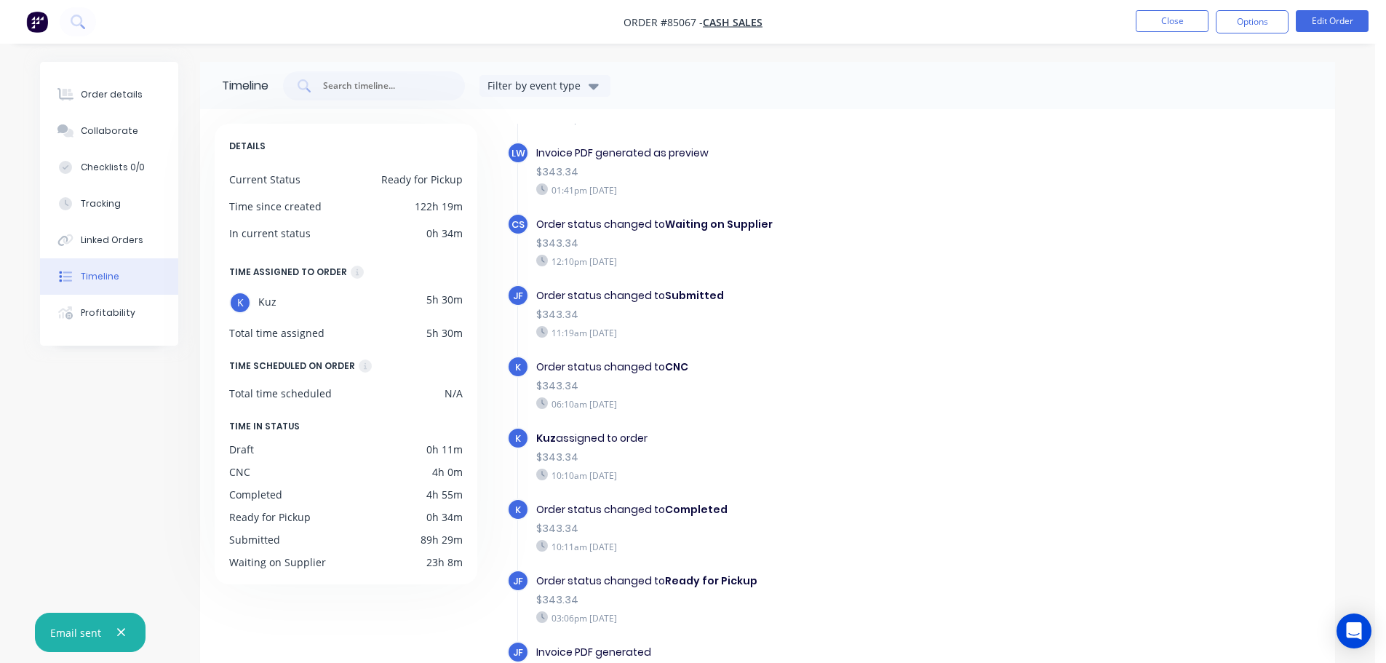
scroll to position [184, 0]
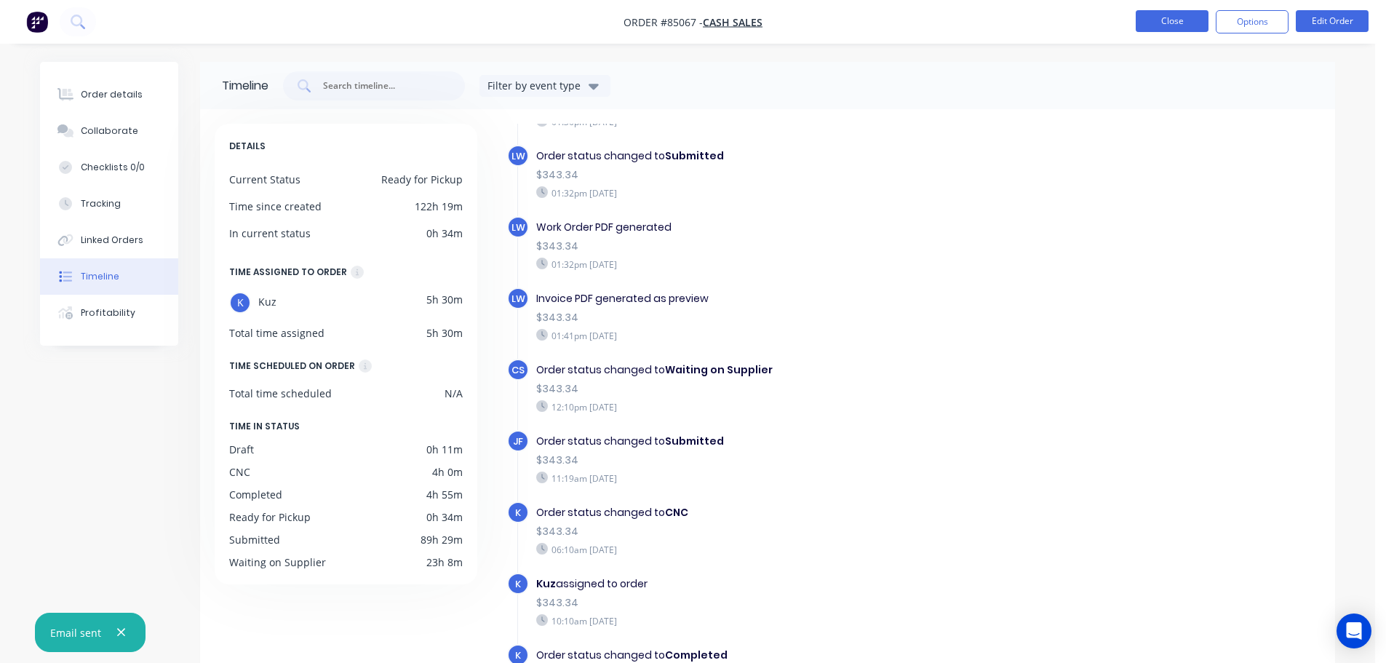
click at [1194, 19] on button "Close" at bounding box center [1172, 21] width 73 height 22
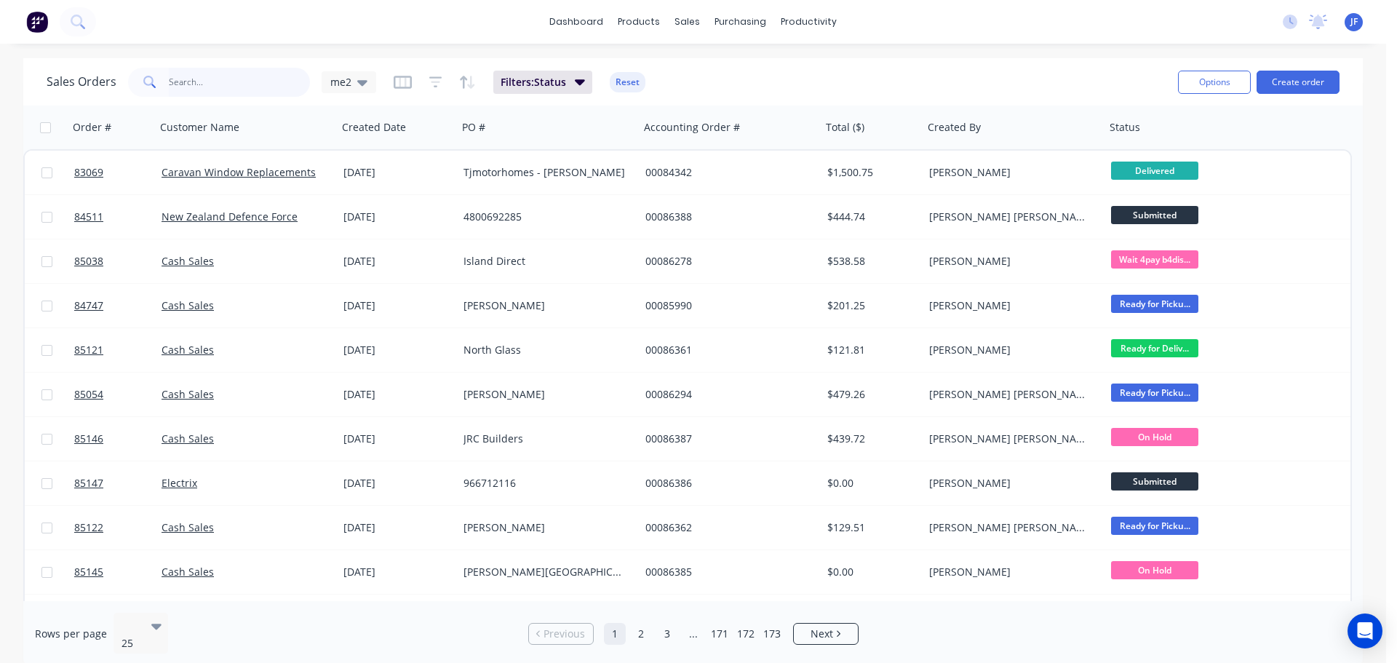
click at [174, 87] on input "text" at bounding box center [240, 82] width 142 height 29
type input "86307"
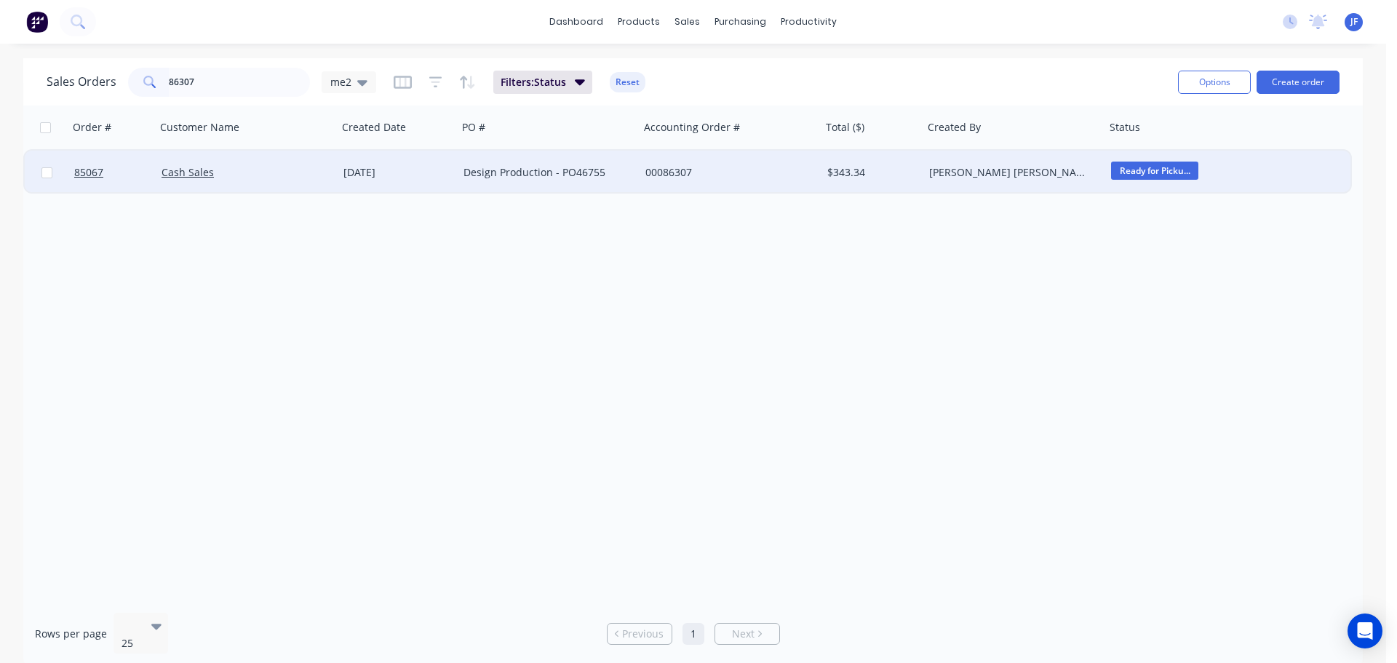
click at [893, 166] on div "$343.34" at bounding box center [870, 172] width 86 height 15
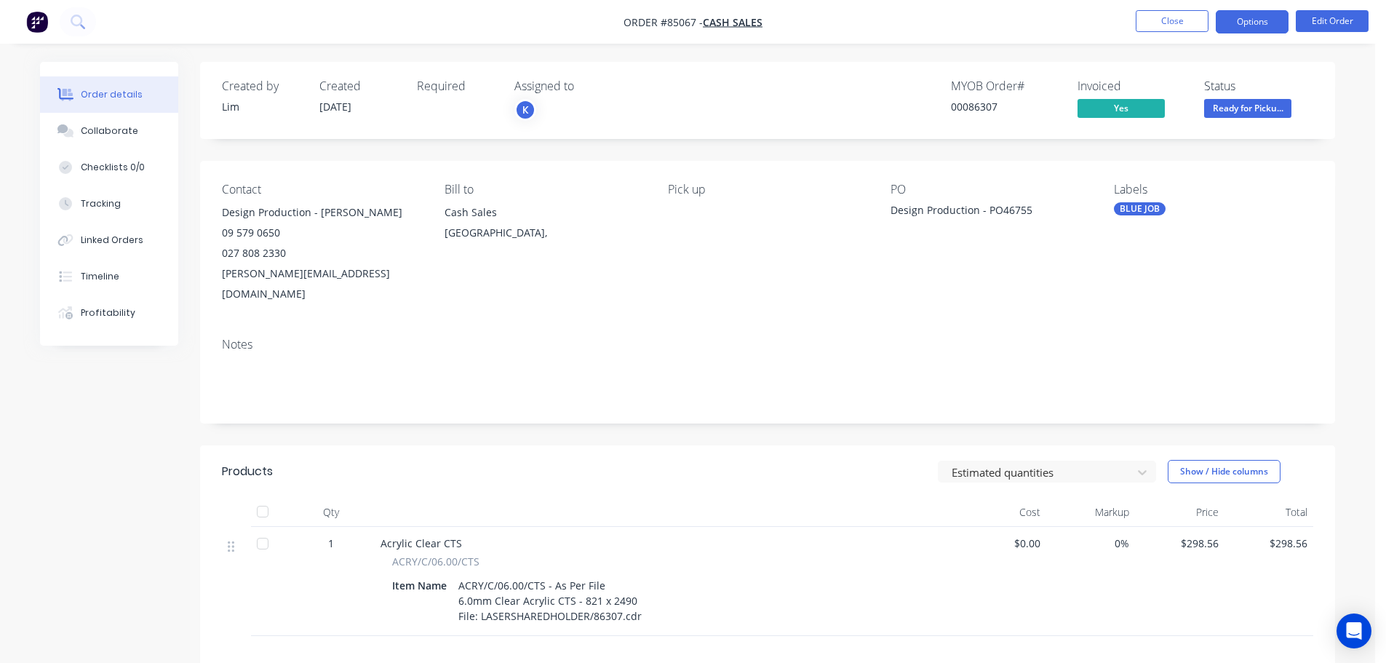
click at [1257, 23] on button "Options" at bounding box center [1252, 21] width 73 height 23
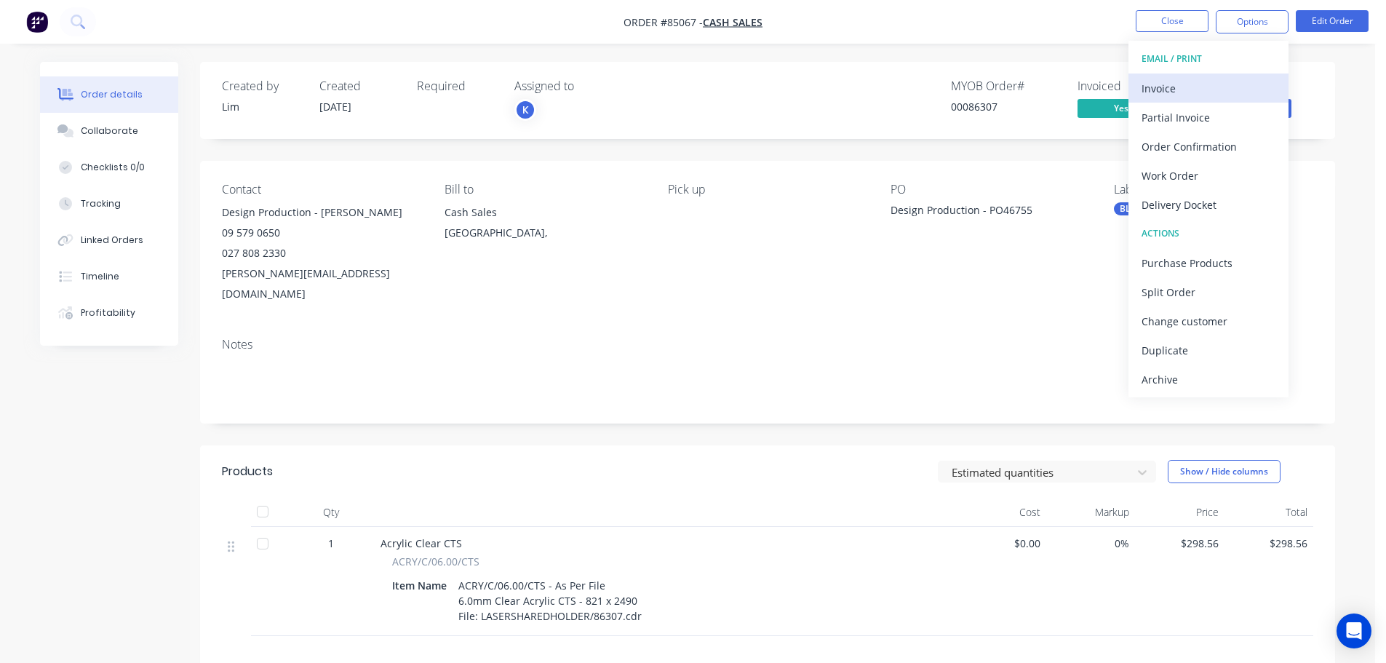
click at [1233, 85] on div "Invoice" at bounding box center [1209, 88] width 134 height 21
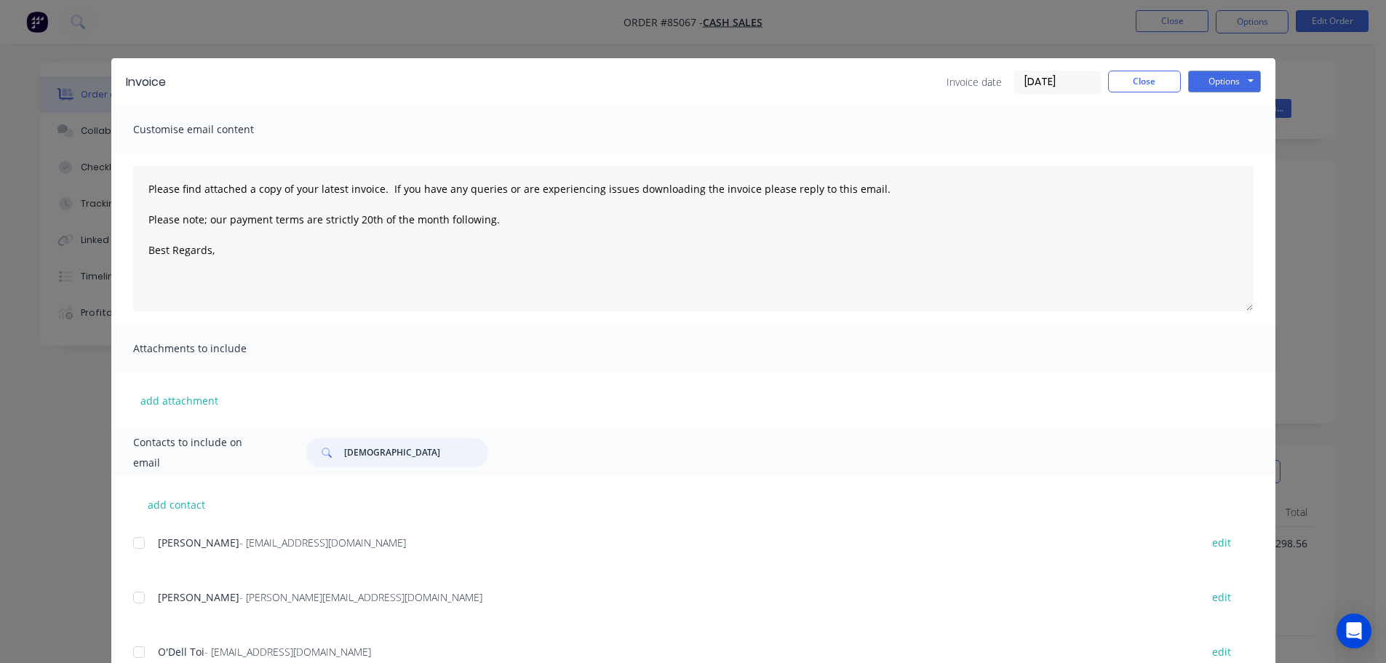
click at [349, 445] on input "dharm" at bounding box center [416, 452] width 144 height 29
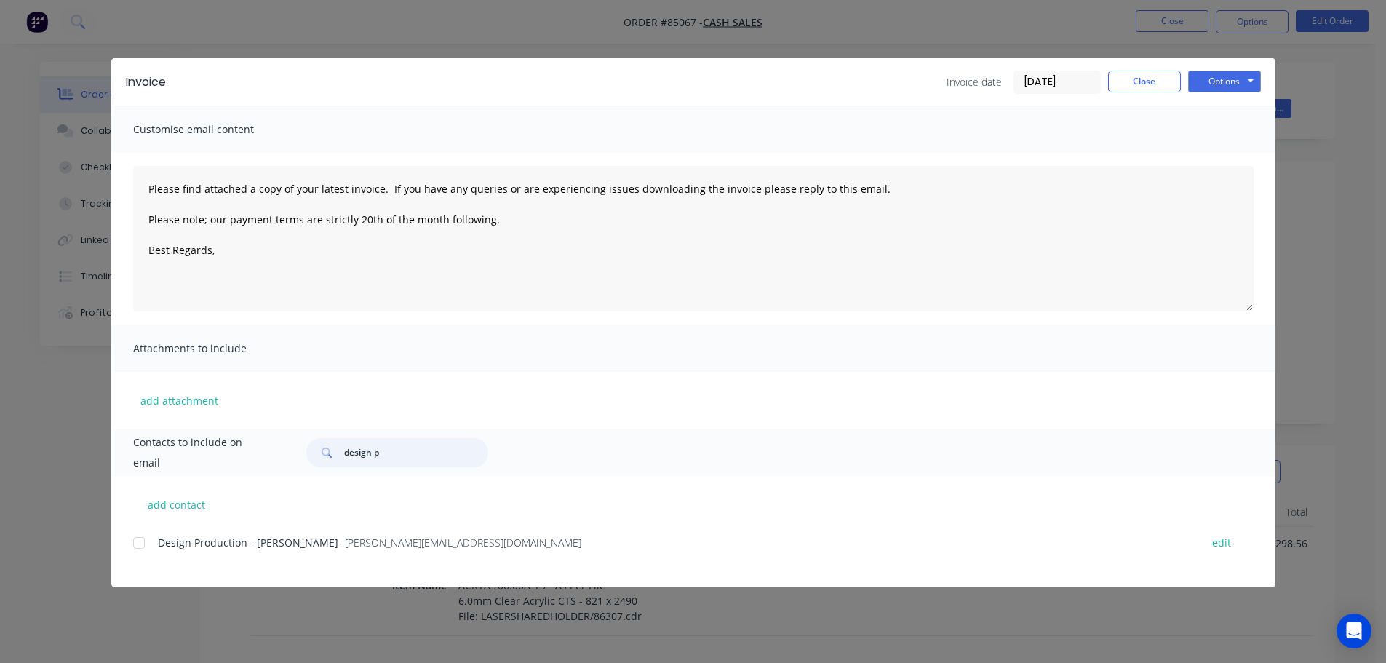
click at [138, 542] on div at bounding box center [138, 542] width 29 height 29
type input "design p"
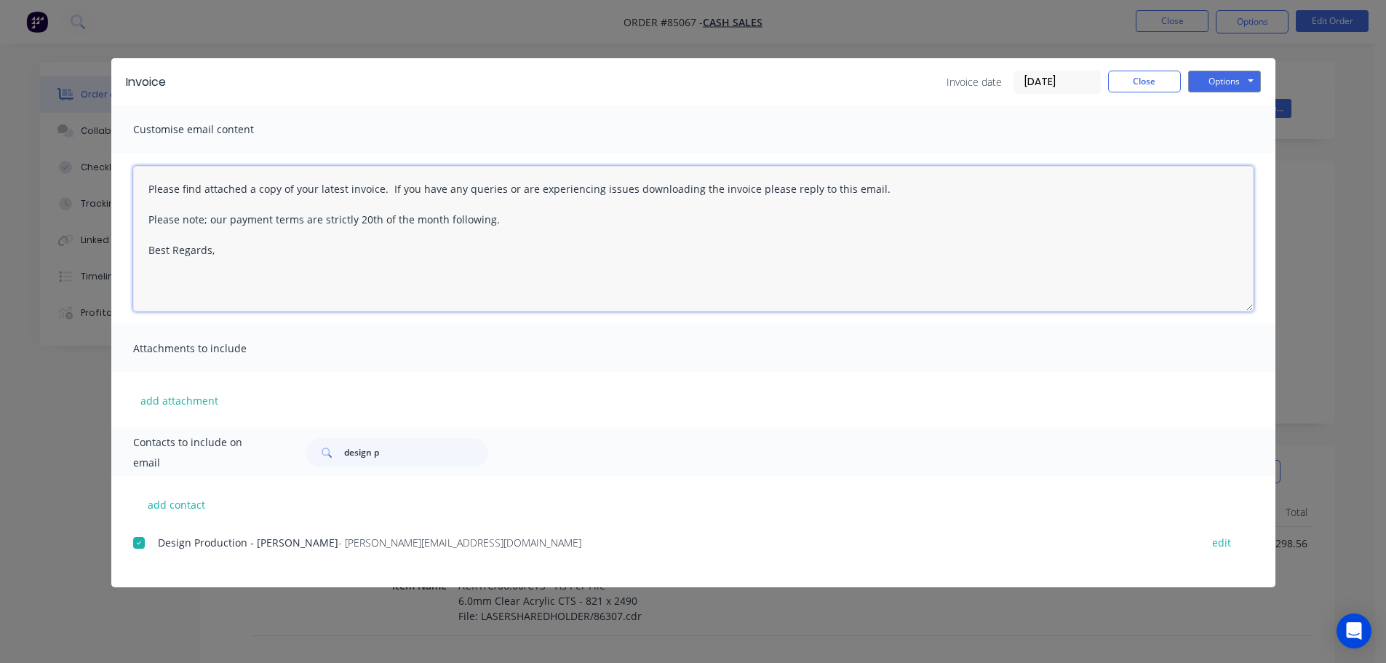
click at [134, 218] on textarea "Please find attached a copy of your latest invoice. If you have any queries or …" at bounding box center [693, 239] width 1121 height 146
drag, startPoint x: 134, startPoint y: 218, endPoint x: 551, endPoint y: 220, distance: 417.0
click at [551, 220] on textarea "Please find attached a copy of your latest invoice. If you have any queries or …" at bounding box center [693, 239] width 1121 height 146
type textarea "Please find attached a copy of your latest invoice. If you have any queries or …"
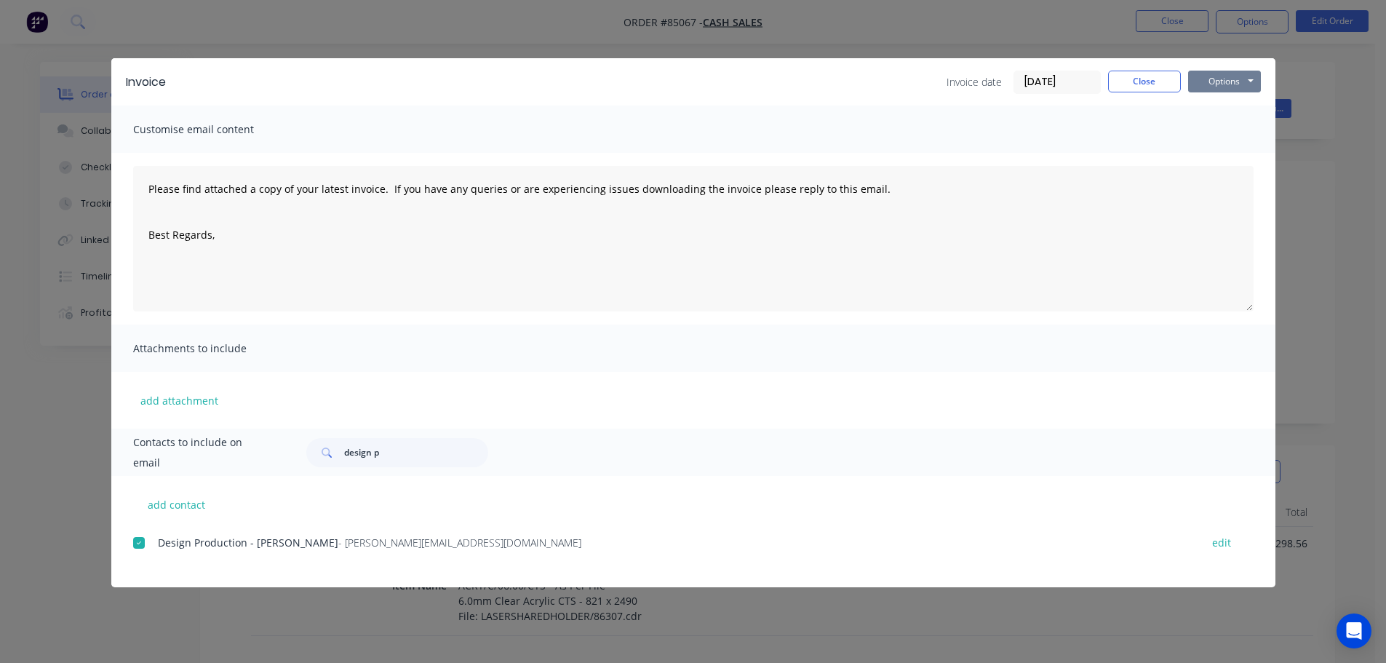
click at [1232, 84] on button "Options" at bounding box center [1224, 82] width 73 height 22
click at [1256, 153] on button "Email" at bounding box center [1234, 155] width 93 height 24
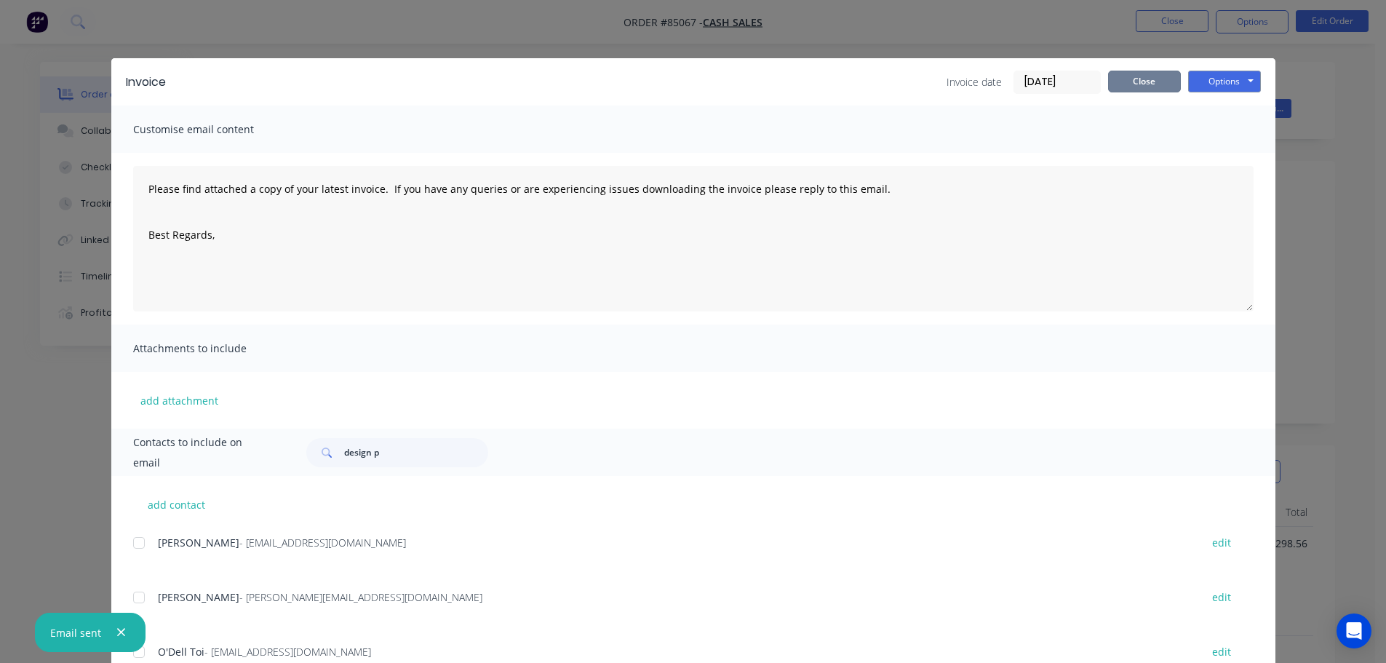
drag, startPoint x: 1128, startPoint y: 79, endPoint x: 1014, endPoint y: 256, distance: 211.1
click at [1128, 81] on button "Close" at bounding box center [1144, 82] width 73 height 22
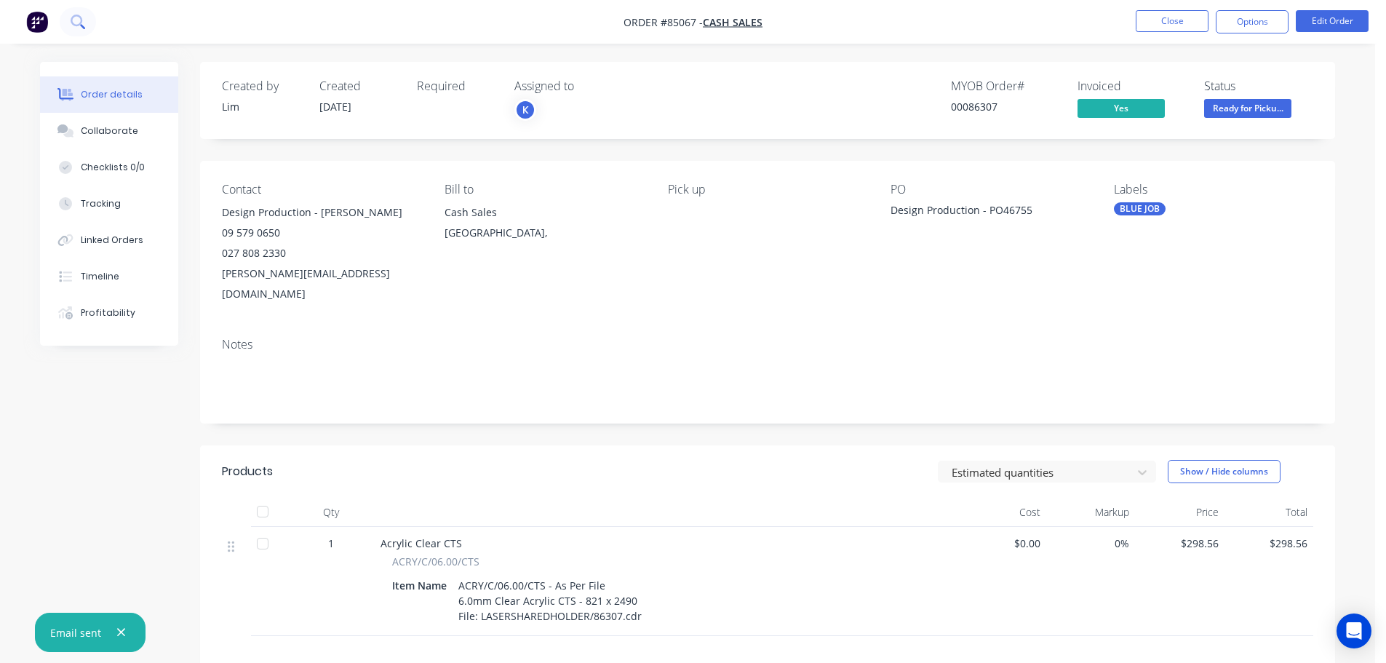
click at [81, 17] on icon at bounding box center [77, 21] width 12 height 12
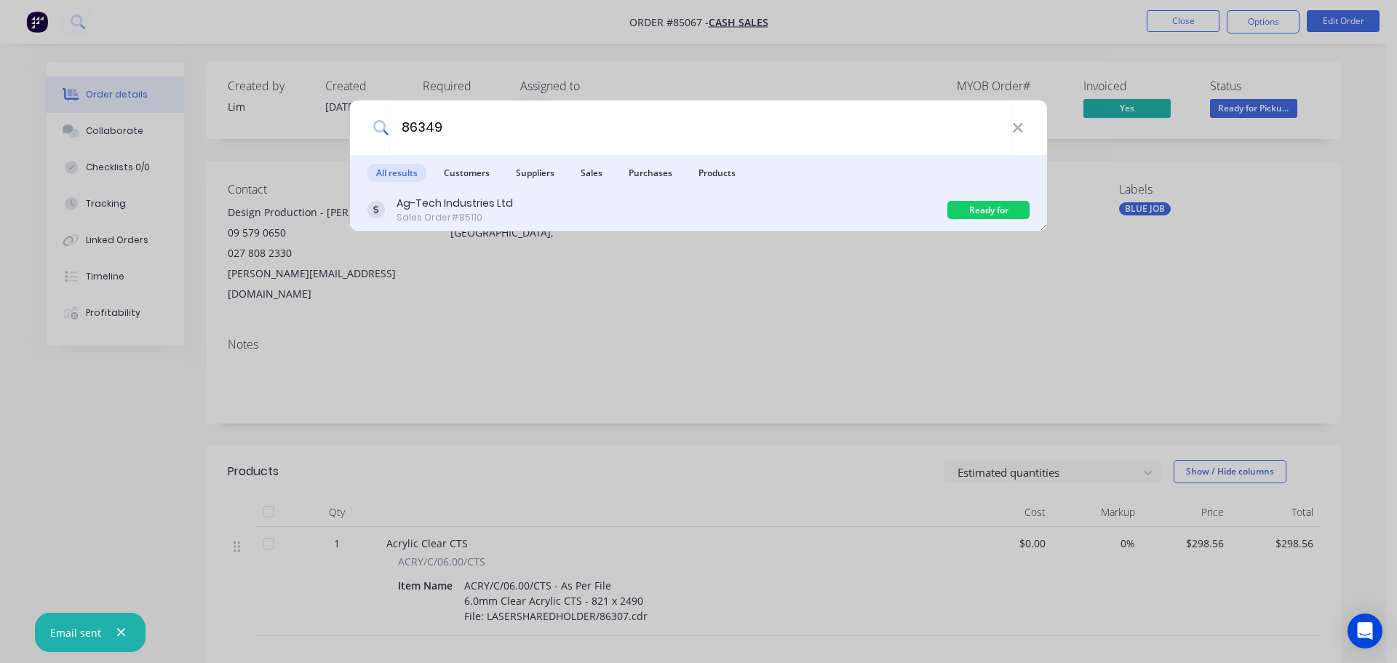
type input "86349"
click at [810, 215] on div "Ag-Tech Industries Ltd Sales Order #85110" at bounding box center [657, 210] width 580 height 28
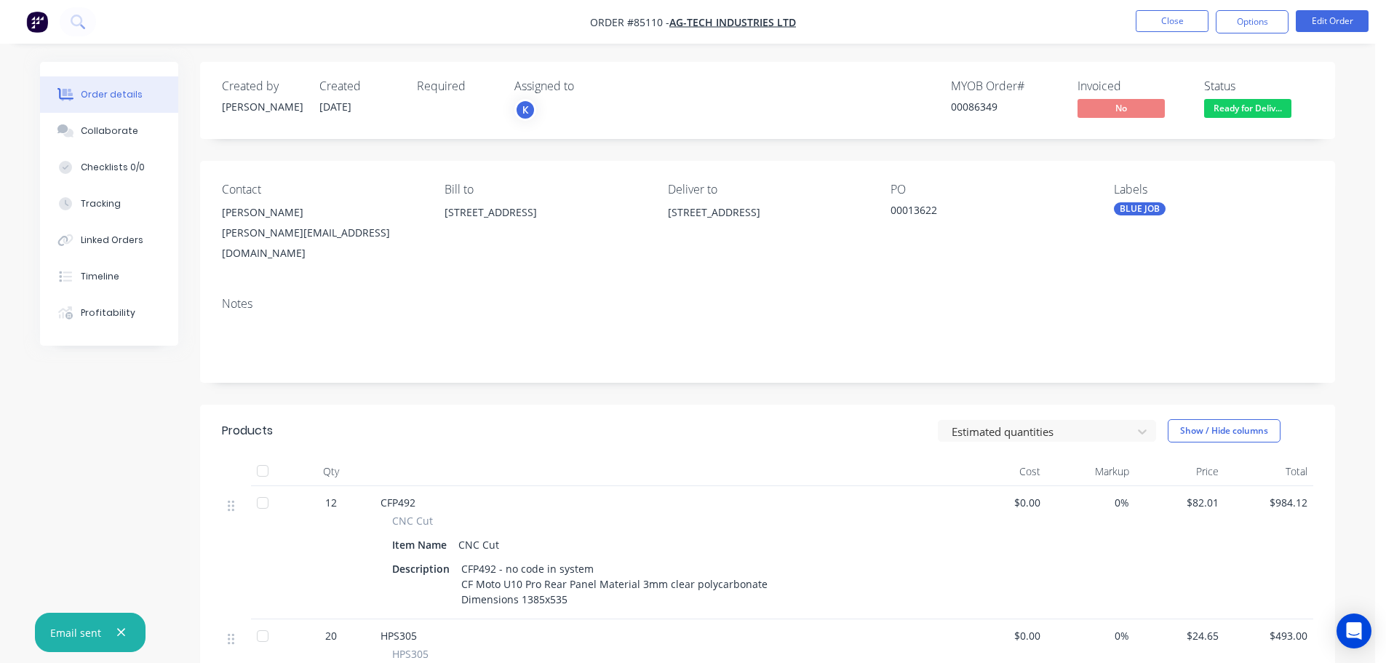
click at [1249, 109] on span "Ready for Deliv..." at bounding box center [1247, 108] width 87 height 18
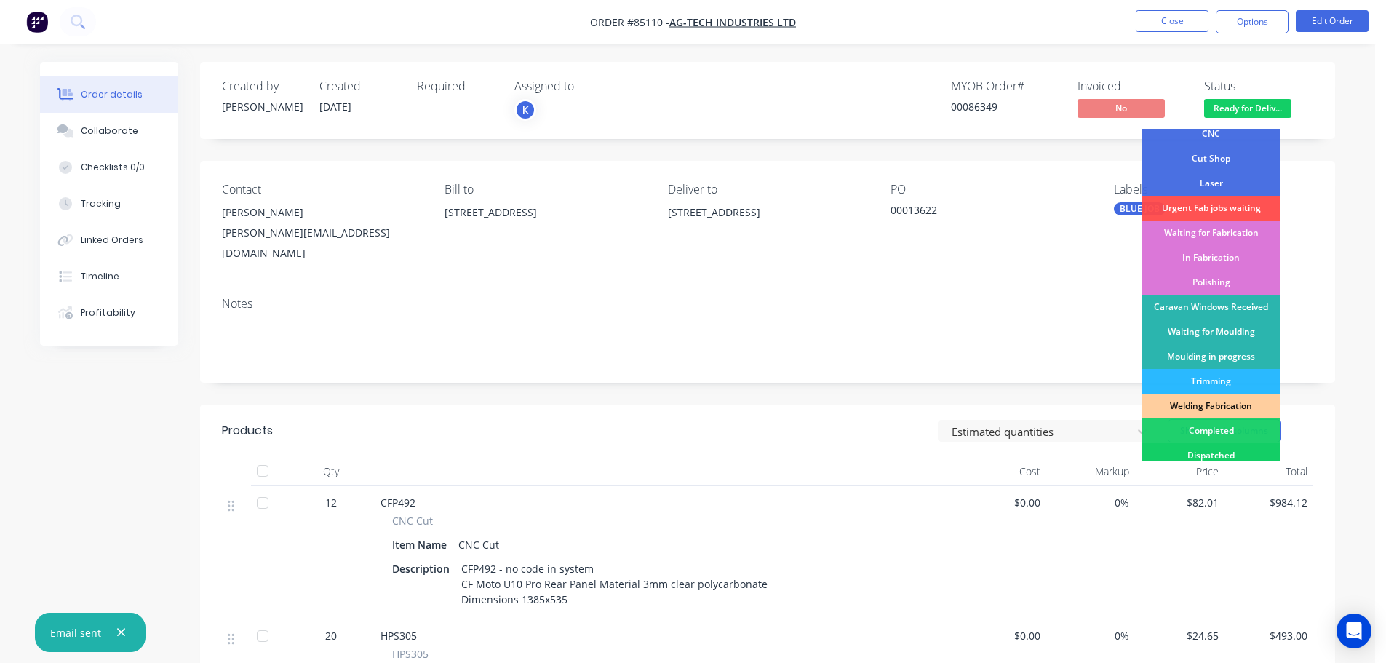
scroll to position [287, 0]
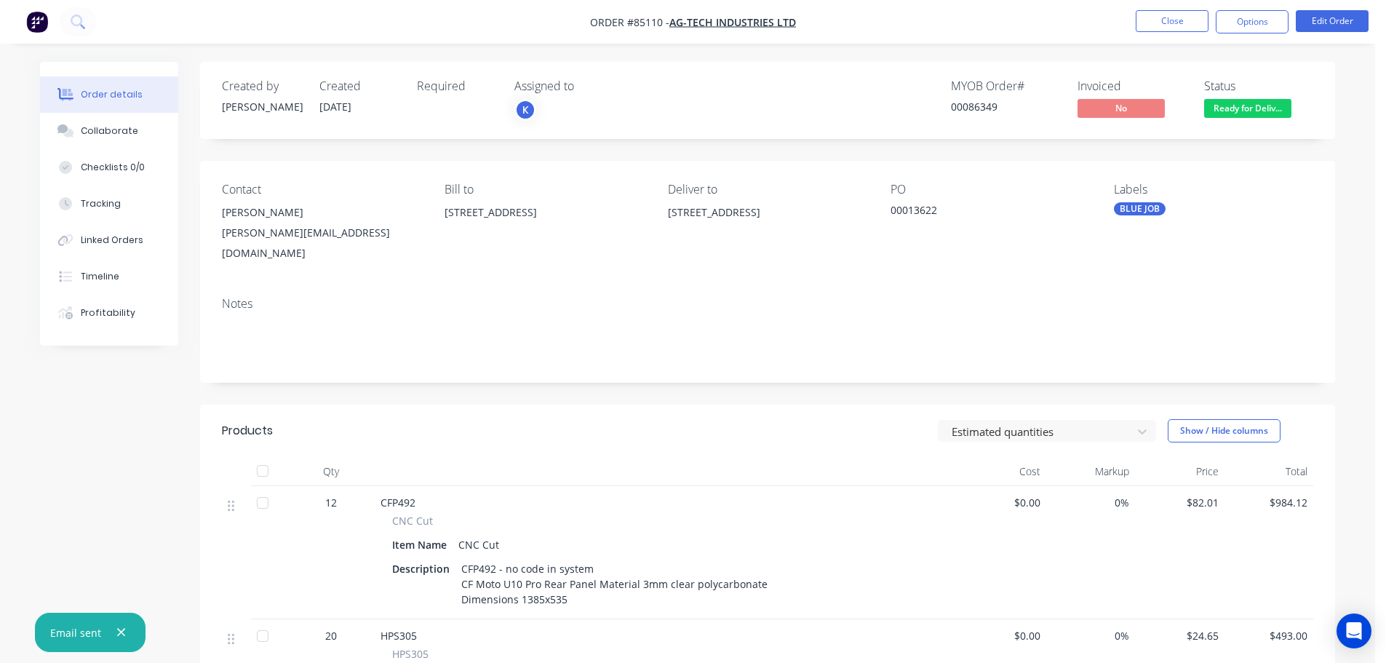
click at [1176, 97] on div "Invoiced No" at bounding box center [1132, 100] width 109 height 42
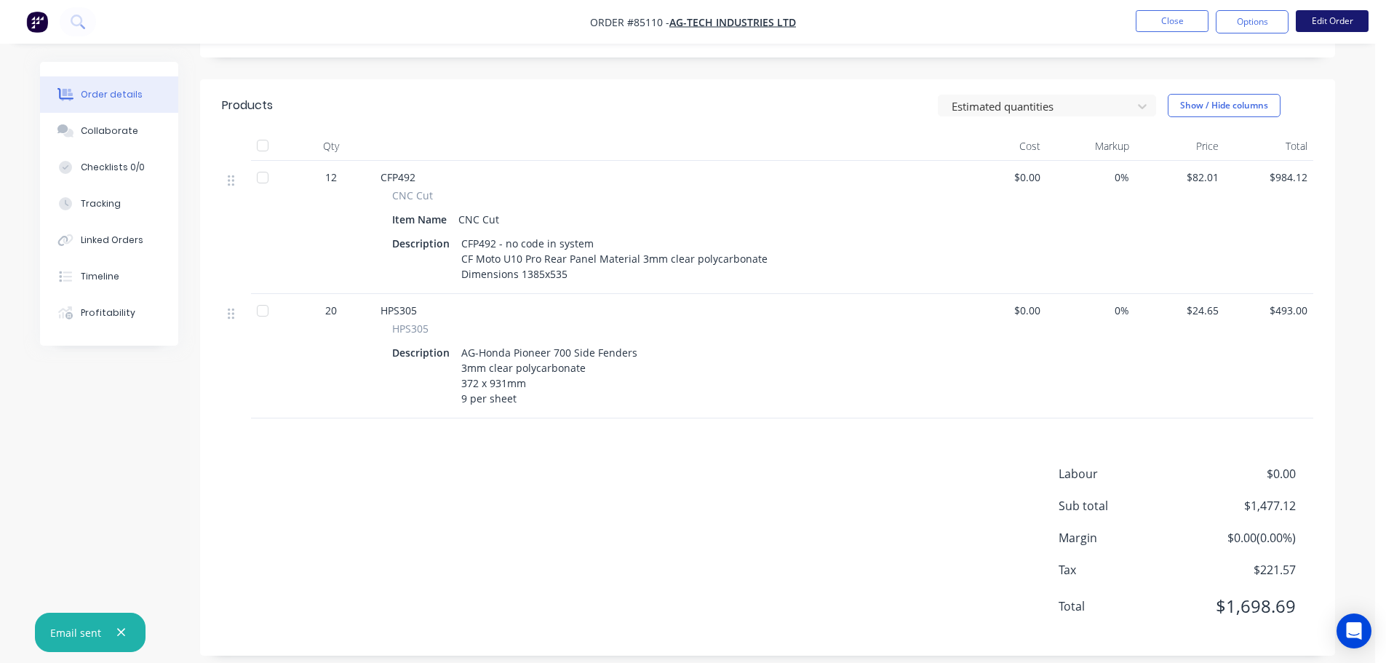
click at [1329, 21] on button "Edit Order" at bounding box center [1332, 21] width 73 height 22
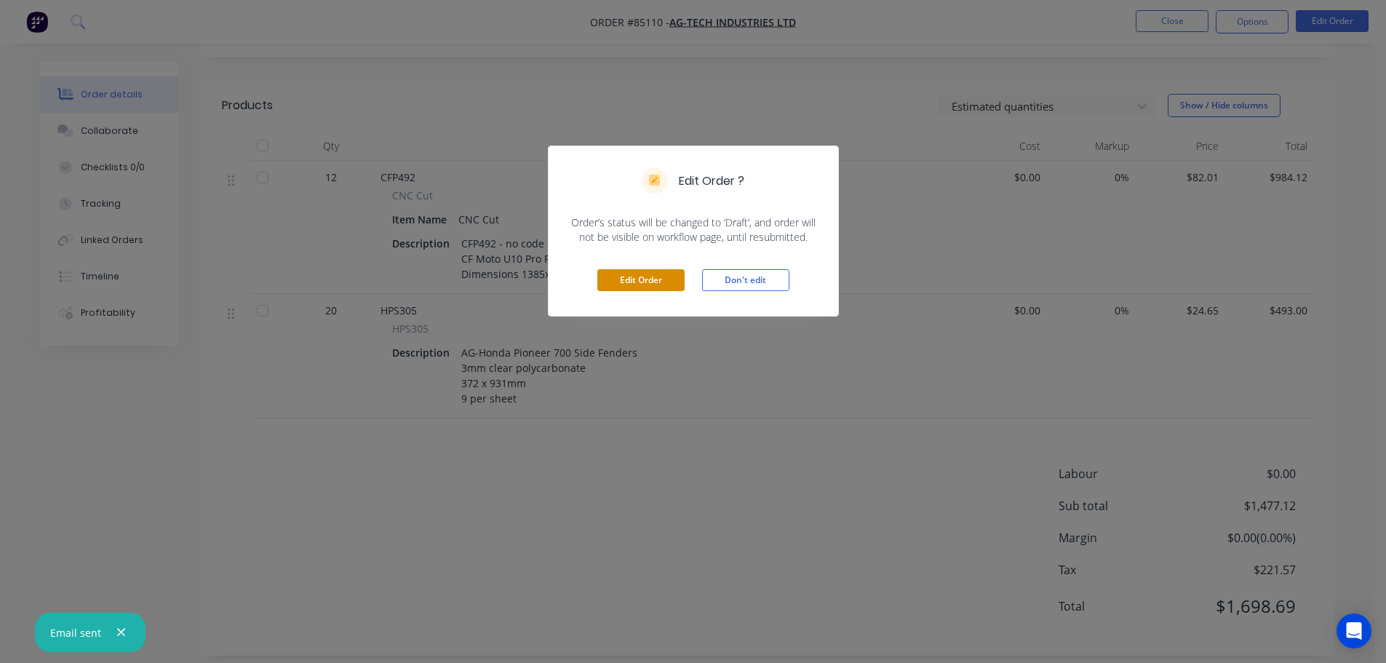
click at [618, 277] on button "Edit Order" at bounding box center [640, 280] width 87 height 22
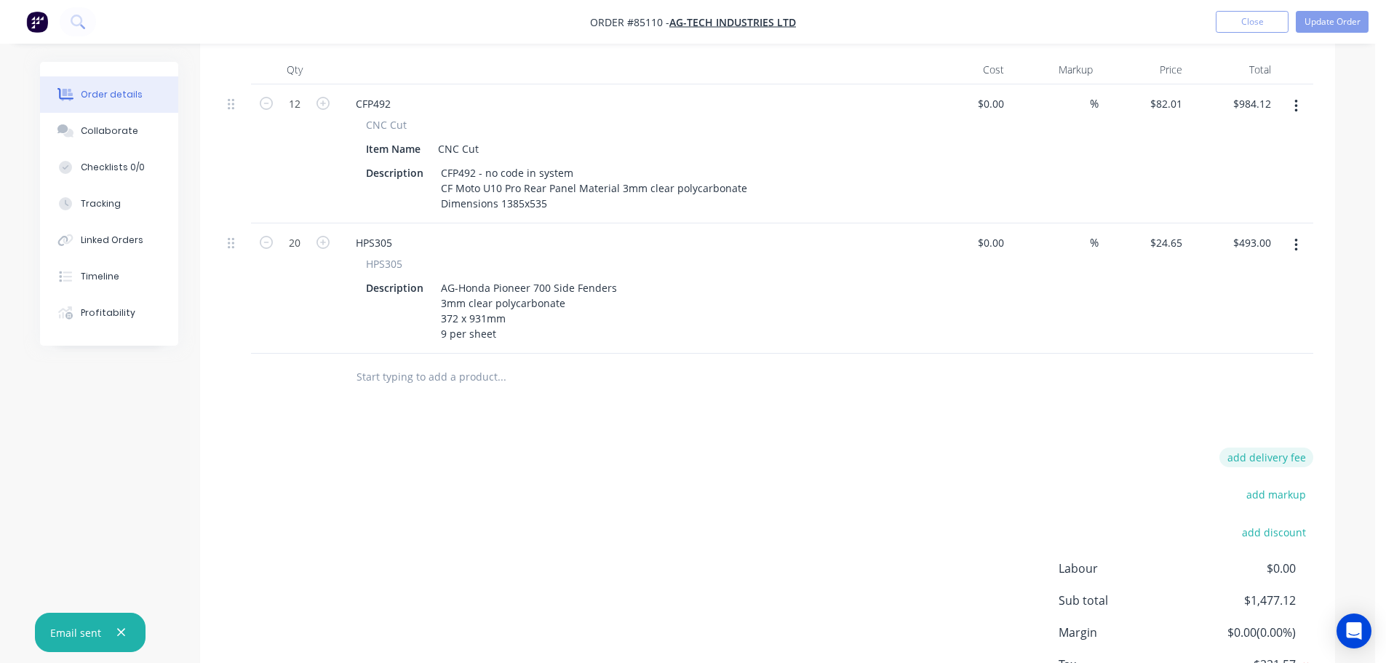
scroll to position [437, 0]
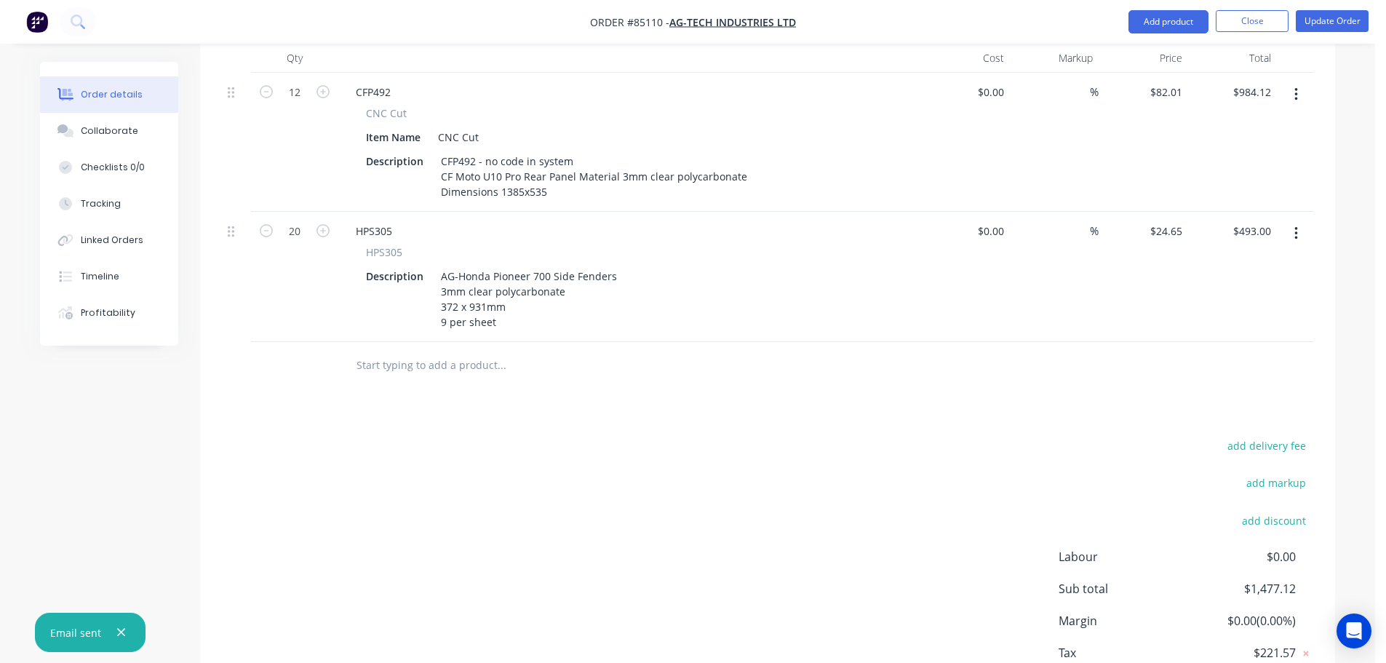
click at [1274, 391] on div "Products Show / Hide columns Add product Qty Cost Markup Price Total 12 CFP492 …" at bounding box center [767, 364] width 1135 height 747
click at [1276, 400] on div "Products Show / Hide columns Add product Qty Cost Markup Price Total 12 CFP492 …" at bounding box center [767, 364] width 1135 height 747
click at [1282, 436] on button "add delivery fee" at bounding box center [1267, 446] width 94 height 20
type input "35"
click at [1233, 290] on div "$493.00 $493.00" at bounding box center [1233, 277] width 90 height 130
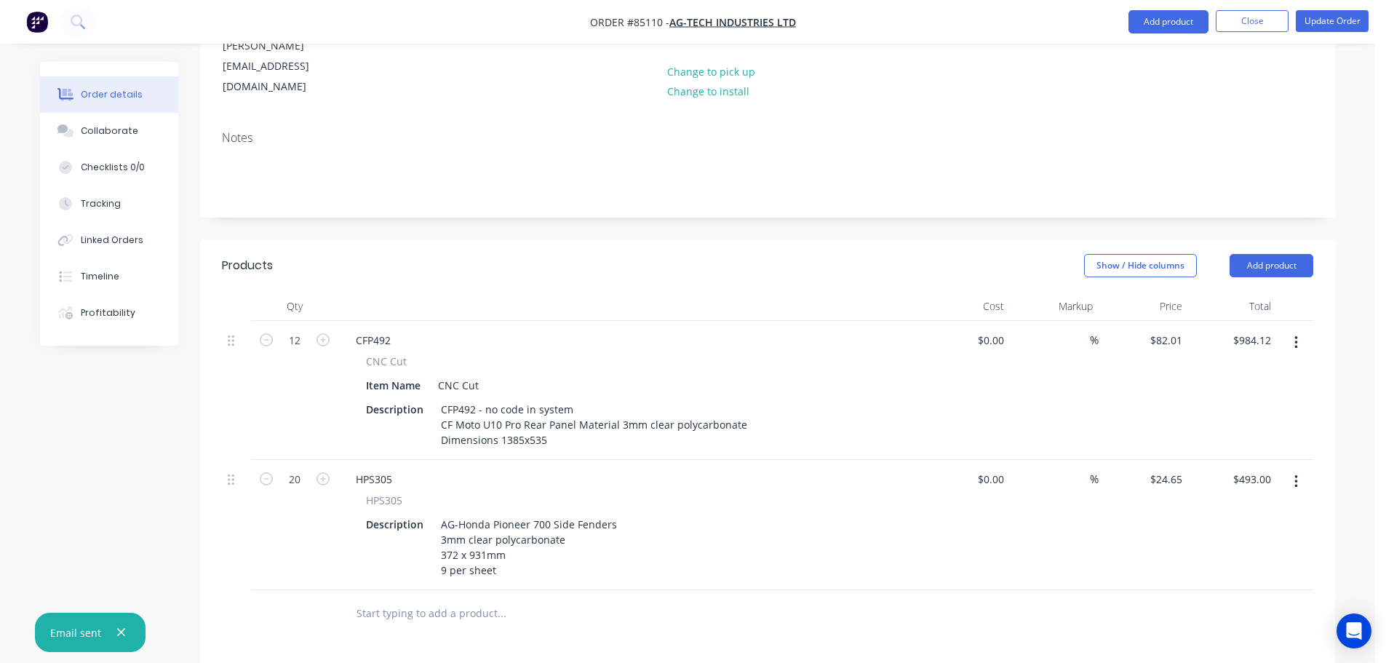
scroll to position [0, 0]
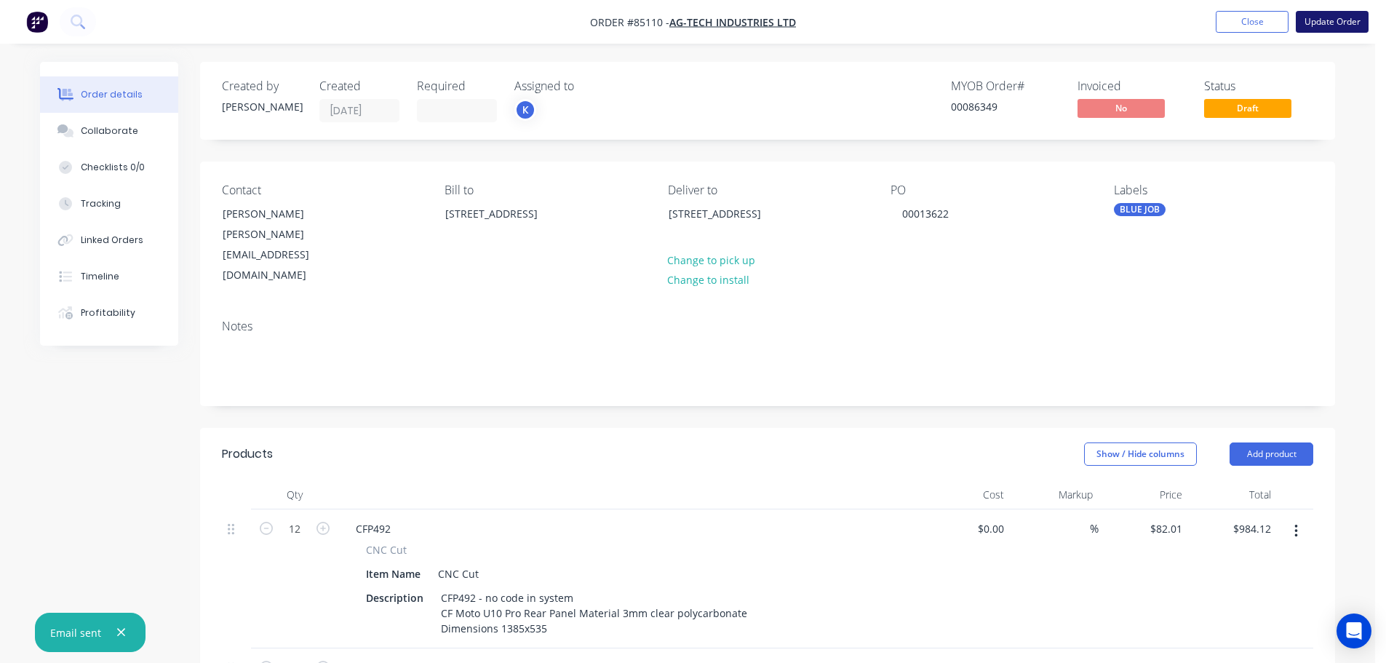
click at [1329, 29] on button "Update Order" at bounding box center [1332, 22] width 73 height 22
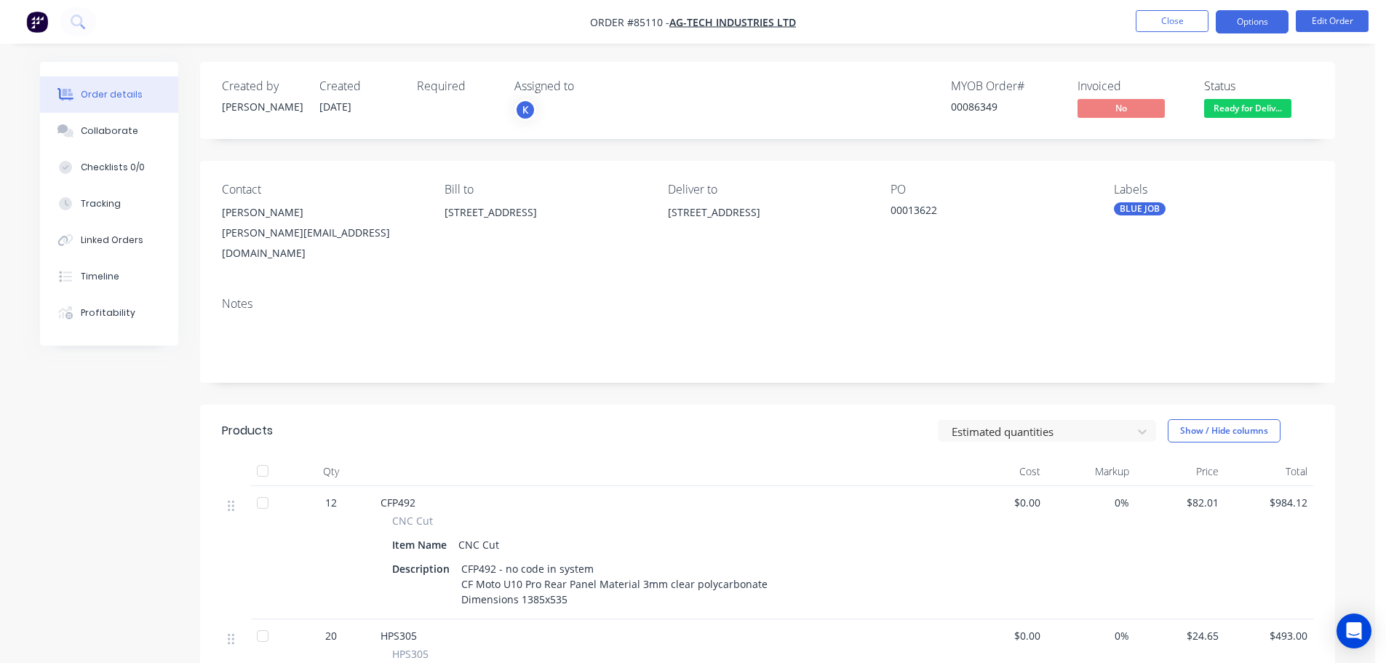
click at [1273, 21] on button "Options" at bounding box center [1252, 21] width 73 height 23
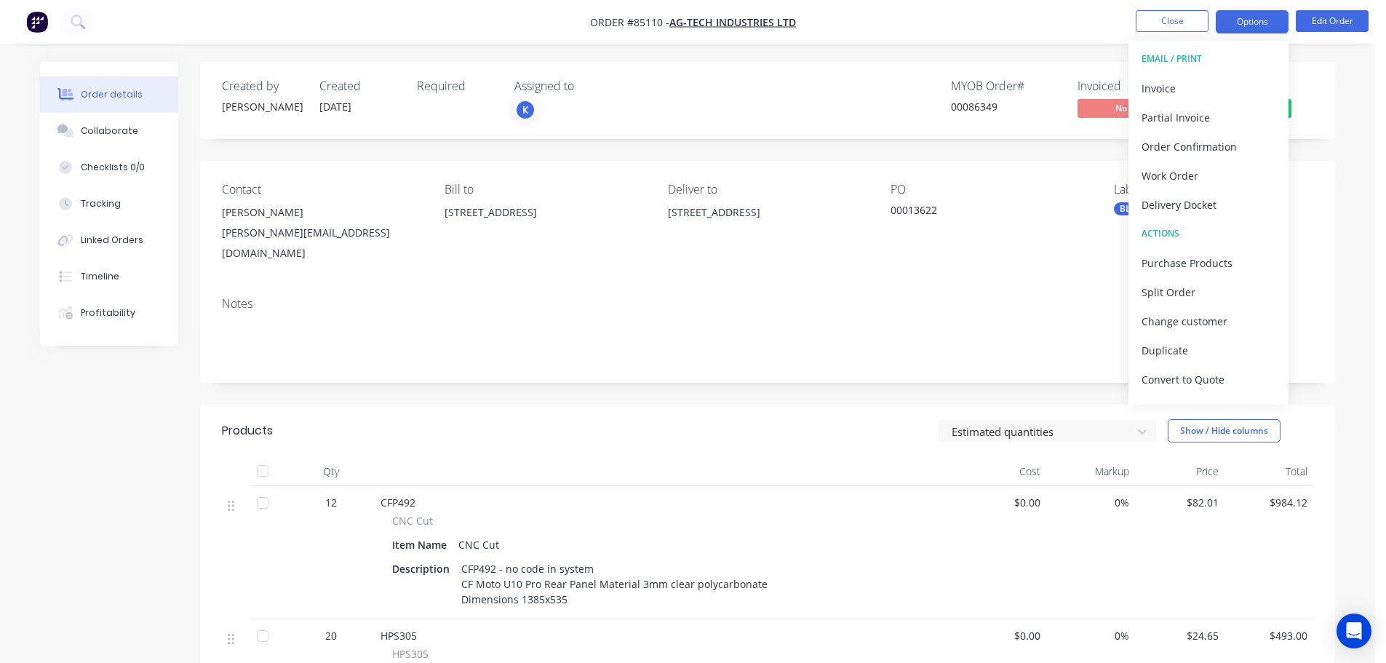
click at [1193, 92] on div "Invoice" at bounding box center [1209, 88] width 134 height 21
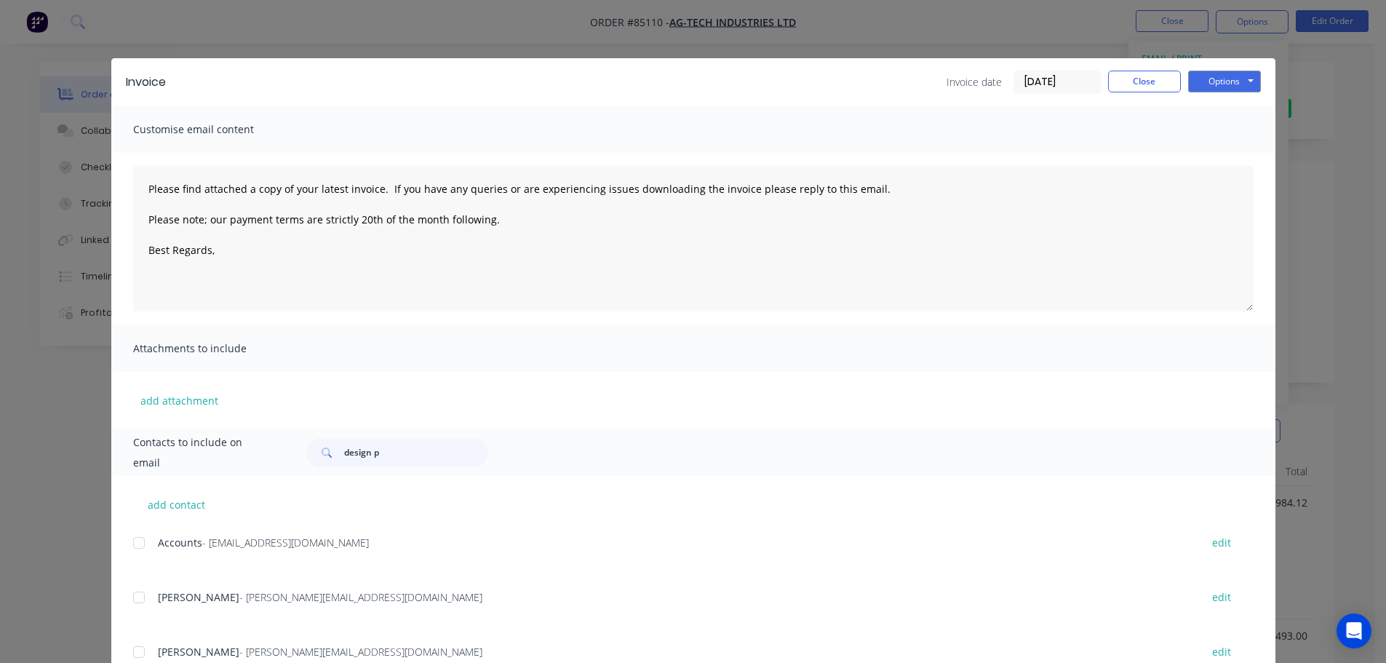
drag, startPoint x: 139, startPoint y: 549, endPoint x: 707, endPoint y: 355, distance: 599.9
click at [139, 549] on div at bounding box center [138, 542] width 29 height 29
click at [1210, 95] on div "Invoice Invoice date [DATE] Close Options Preview Print Email" at bounding box center [693, 81] width 1164 height 47
click at [1217, 81] on button "Options" at bounding box center [1224, 82] width 73 height 22
click at [1204, 156] on button "Email" at bounding box center [1234, 155] width 93 height 24
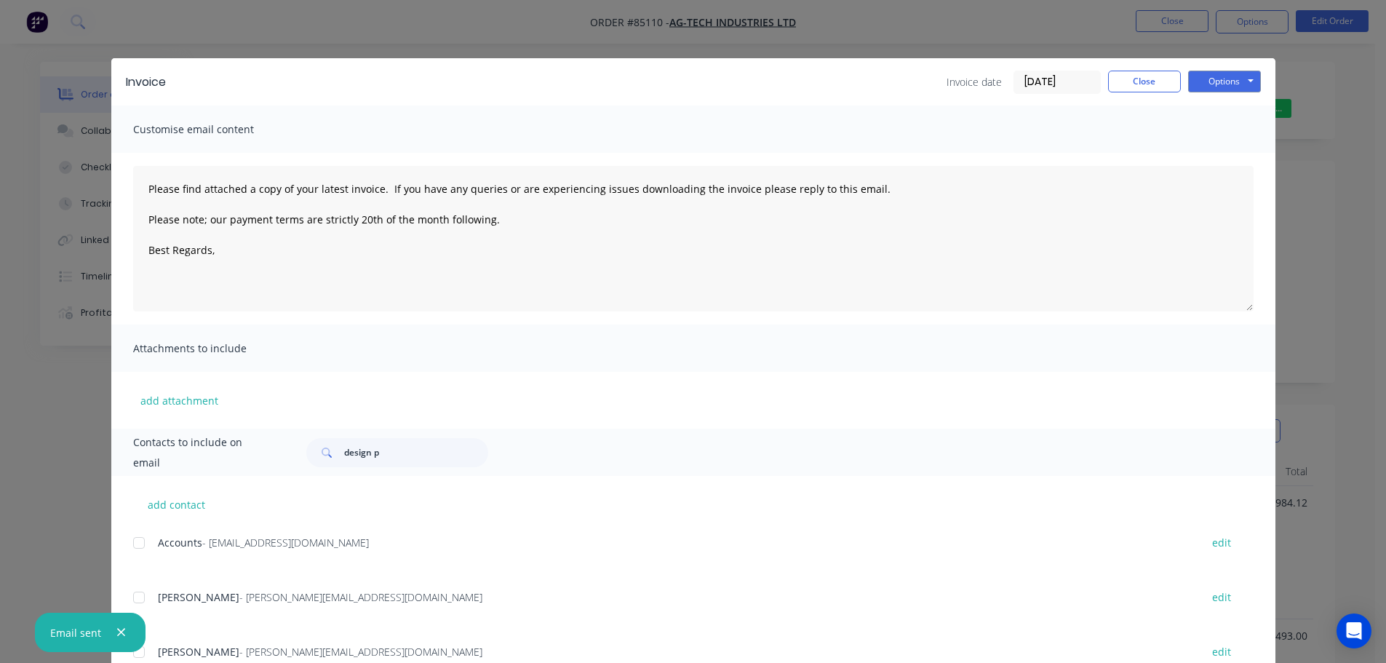
click at [99, 75] on div "Invoice Invoice date 08/10/25 Close Options Preview Print Email Customise email…" at bounding box center [693, 331] width 1386 height 663
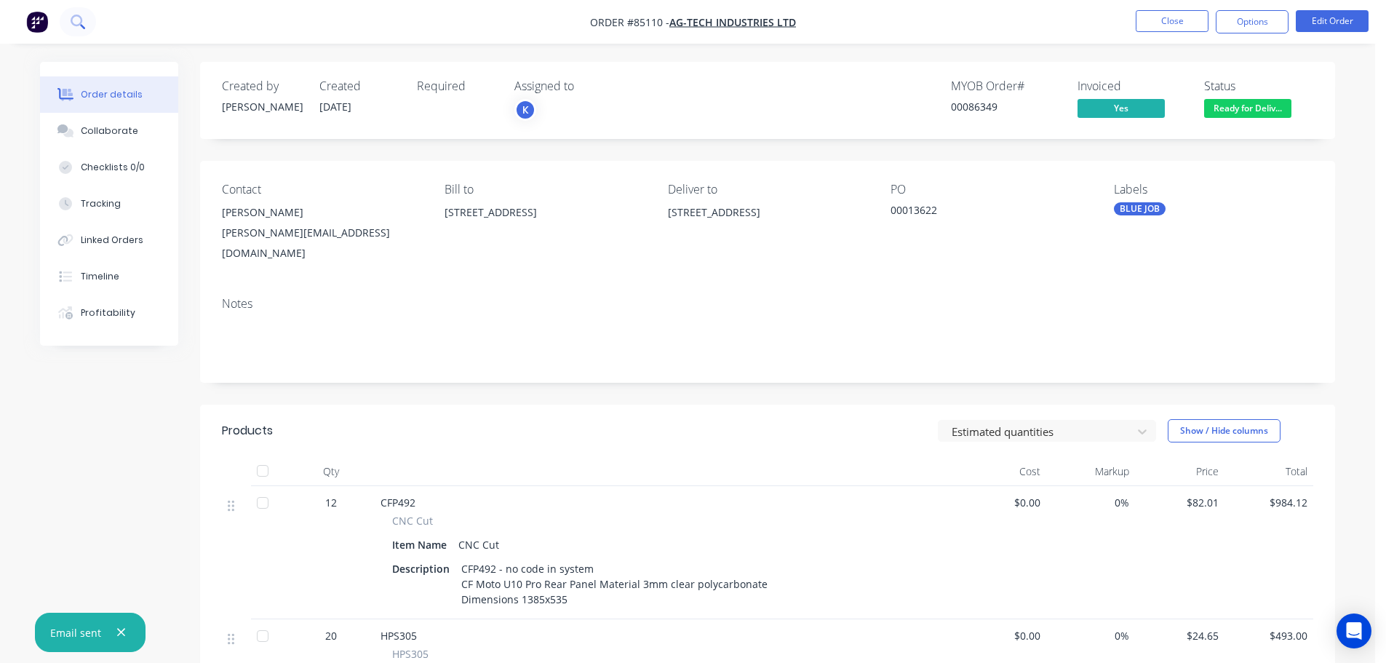
click at [77, 27] on icon at bounding box center [78, 22] width 14 height 14
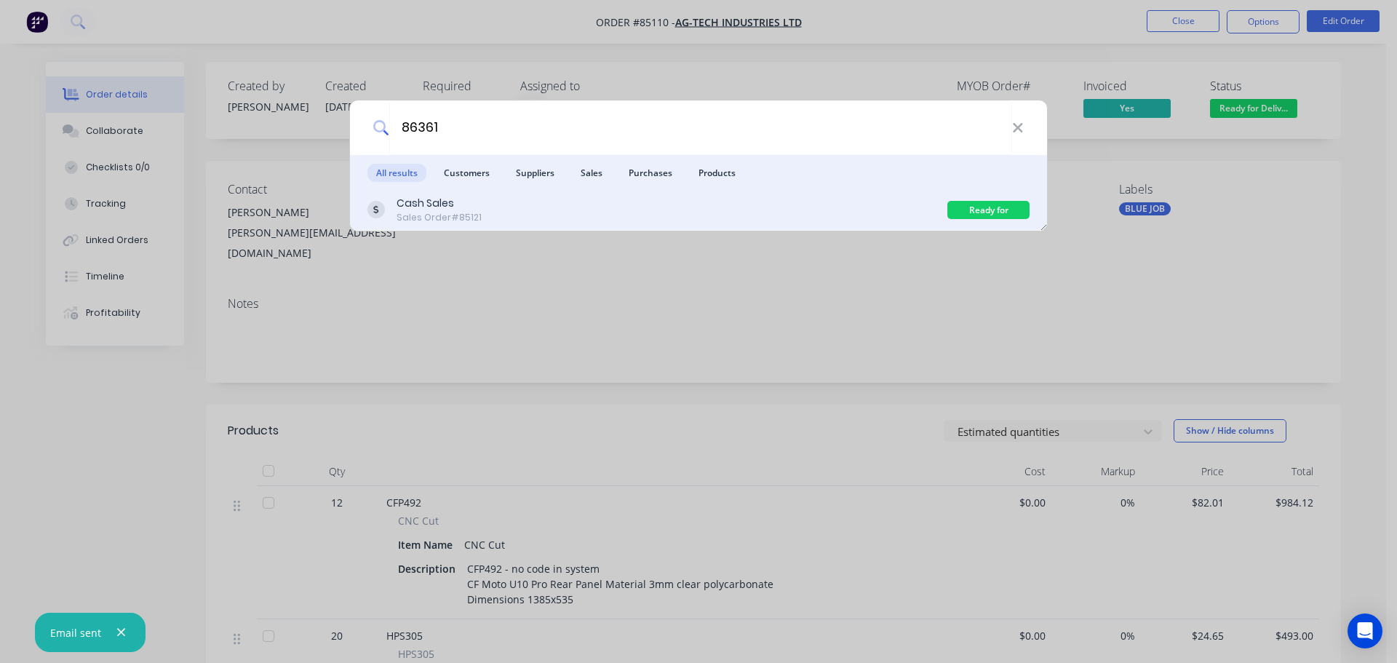
type input "86361"
click at [565, 205] on div "Cash Sales Sales Order #85121" at bounding box center [657, 210] width 580 height 28
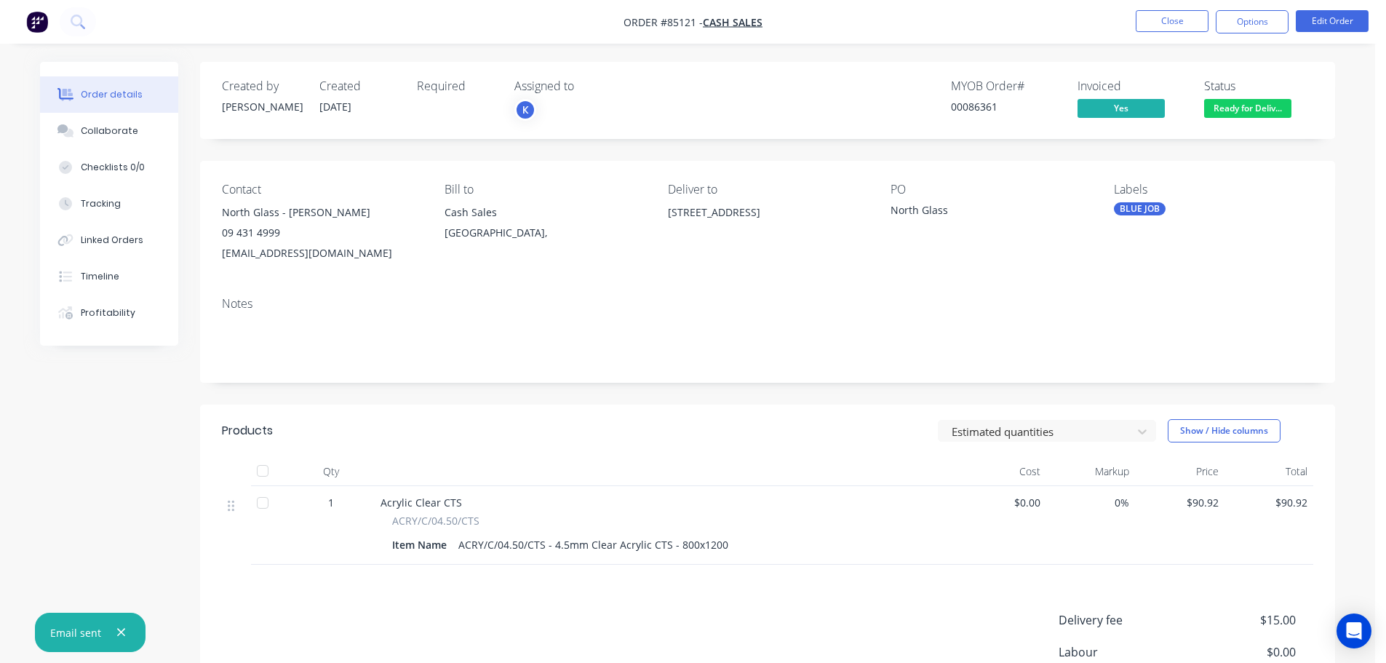
click at [988, 106] on div "00086361" at bounding box center [1005, 106] width 109 height 15
copy div "00086361"
click at [1265, 102] on span "Ready for Deliv..." at bounding box center [1247, 108] width 87 height 18
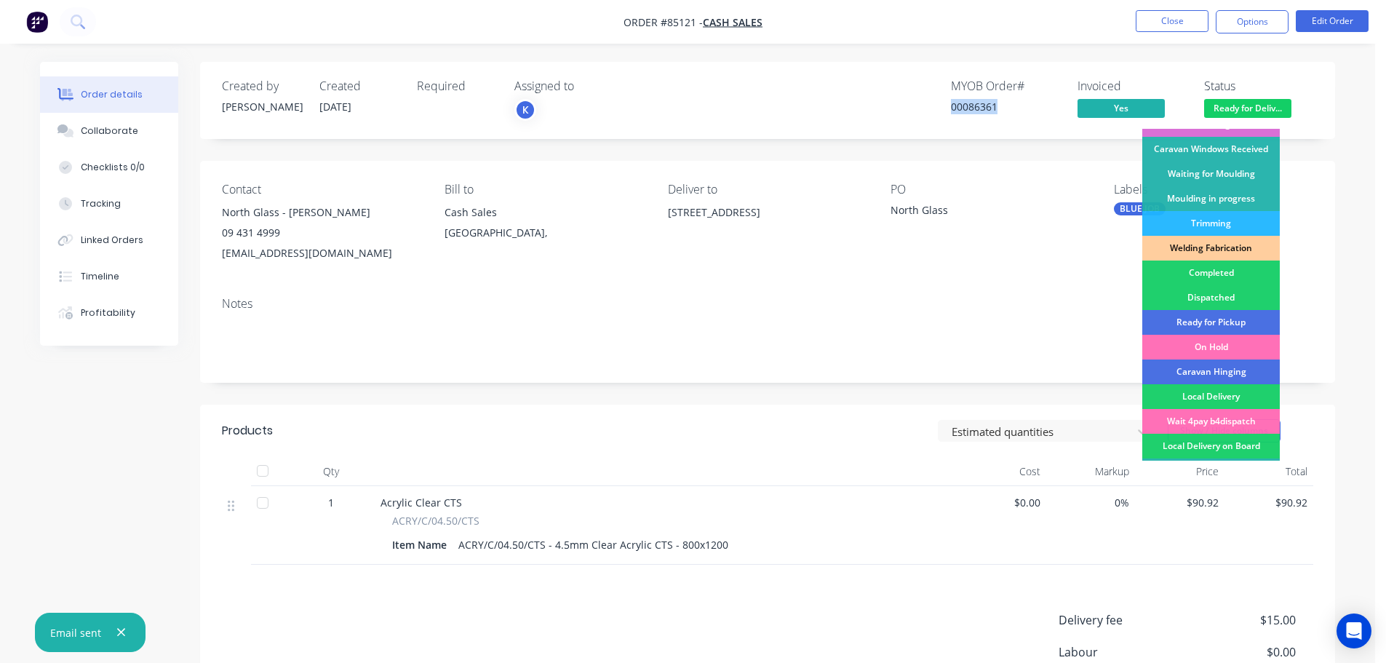
scroll to position [287, 0]
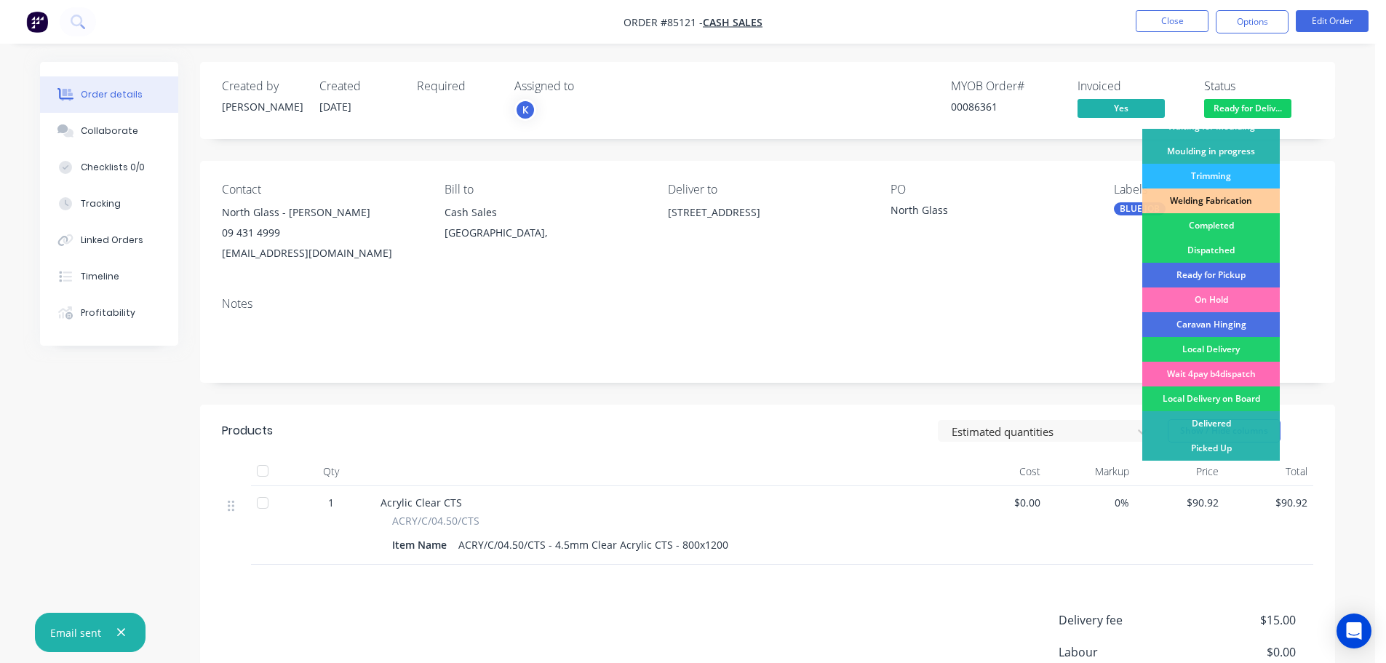
click at [1226, 373] on div "Wait 4pay b4dispatch" at bounding box center [1211, 374] width 138 height 25
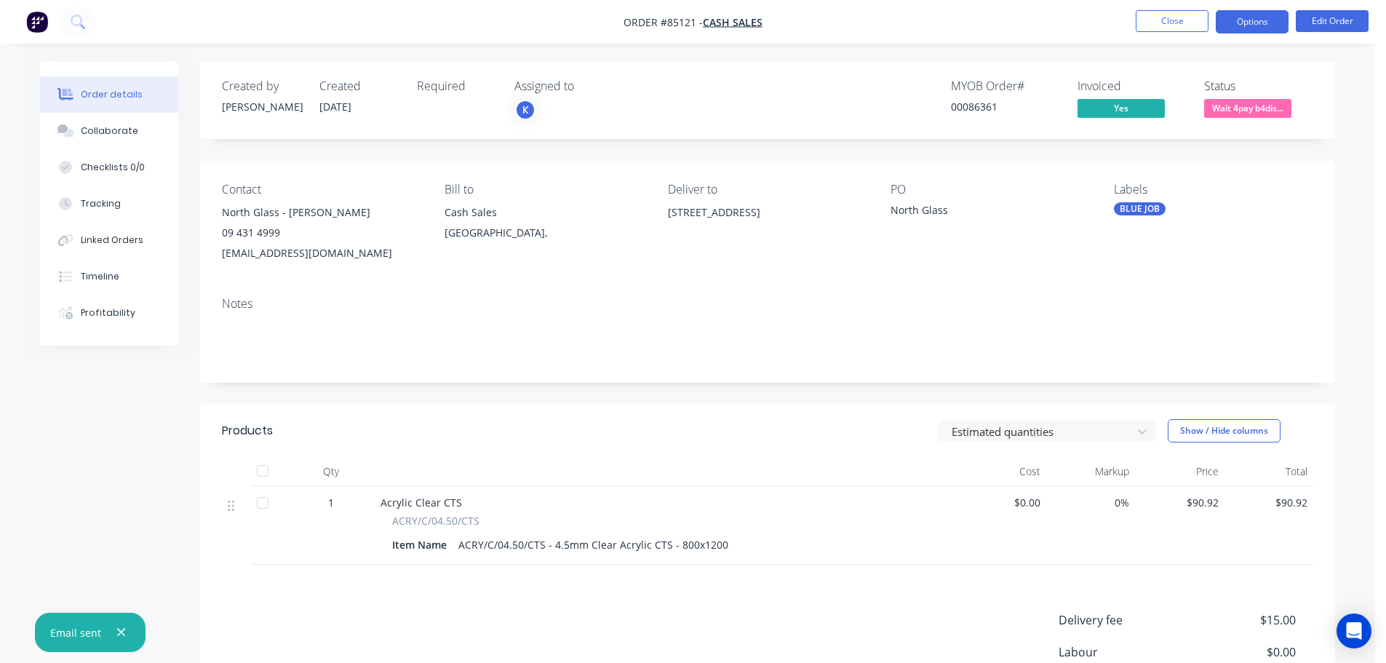
click at [1247, 15] on button "Options" at bounding box center [1252, 21] width 73 height 23
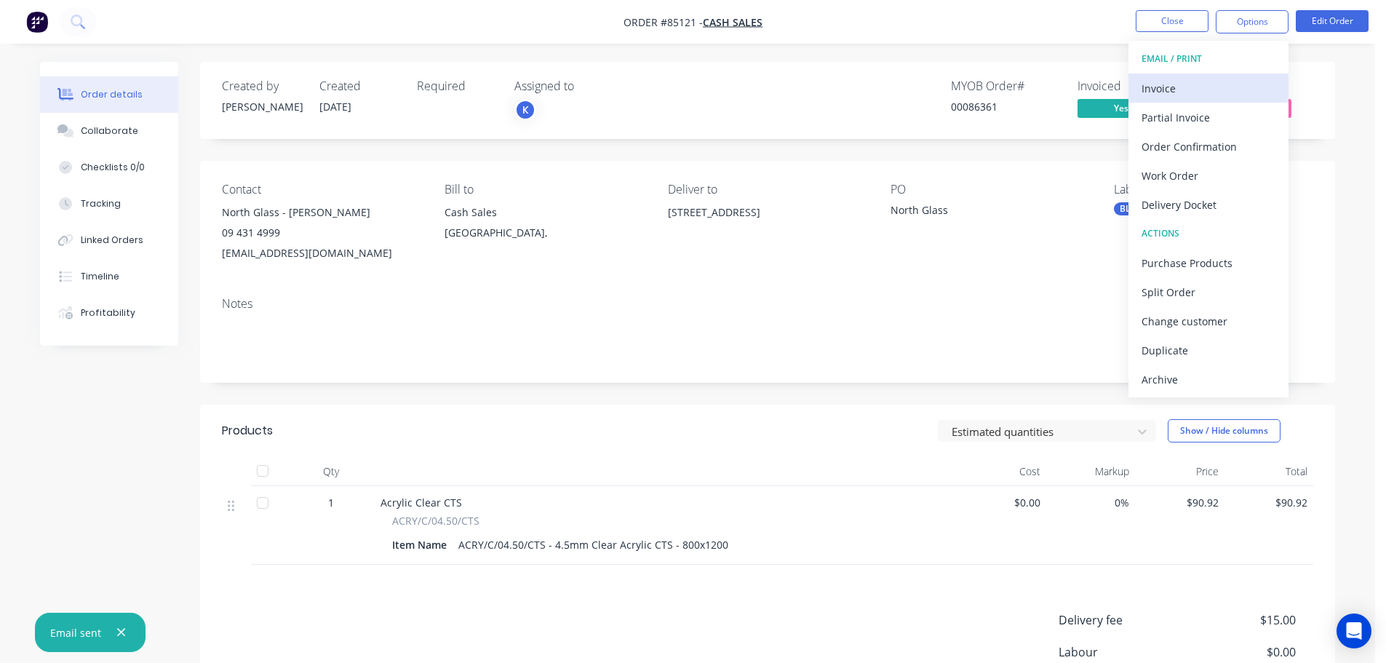
click at [1212, 87] on div "Invoice" at bounding box center [1209, 88] width 134 height 21
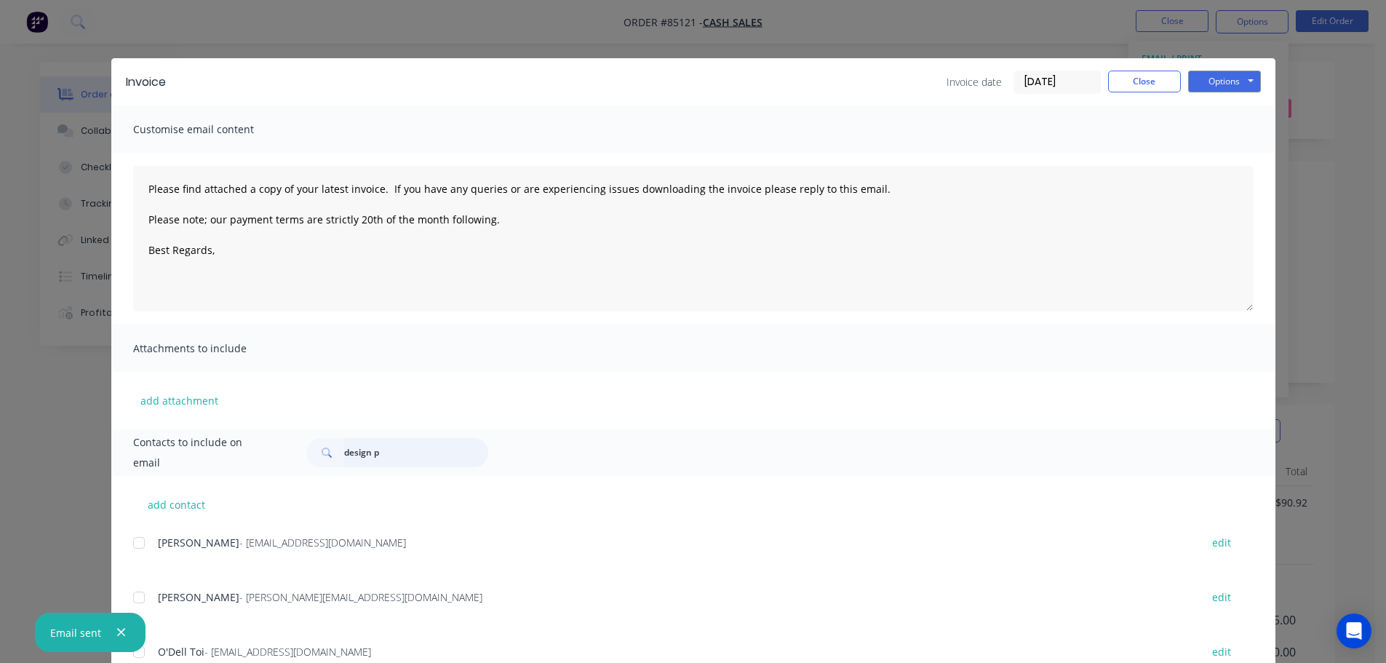
click at [395, 453] on input "design p" at bounding box center [416, 452] width 144 height 29
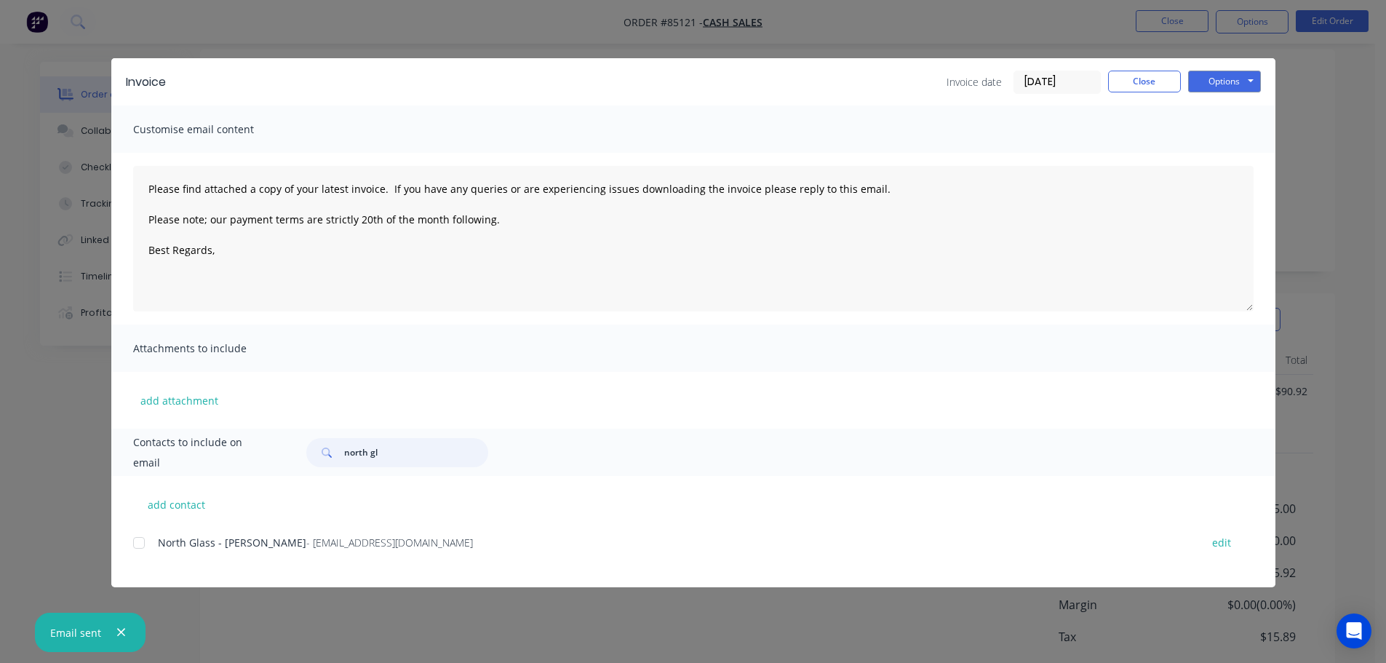
scroll to position [146, 0]
type input "north gl"
click at [130, 549] on div "add contact North Glass - Jordan Morrison - info@northglass.co.nz edit" at bounding box center [693, 531] width 1164 height 111
click at [140, 541] on div at bounding box center [138, 542] width 29 height 29
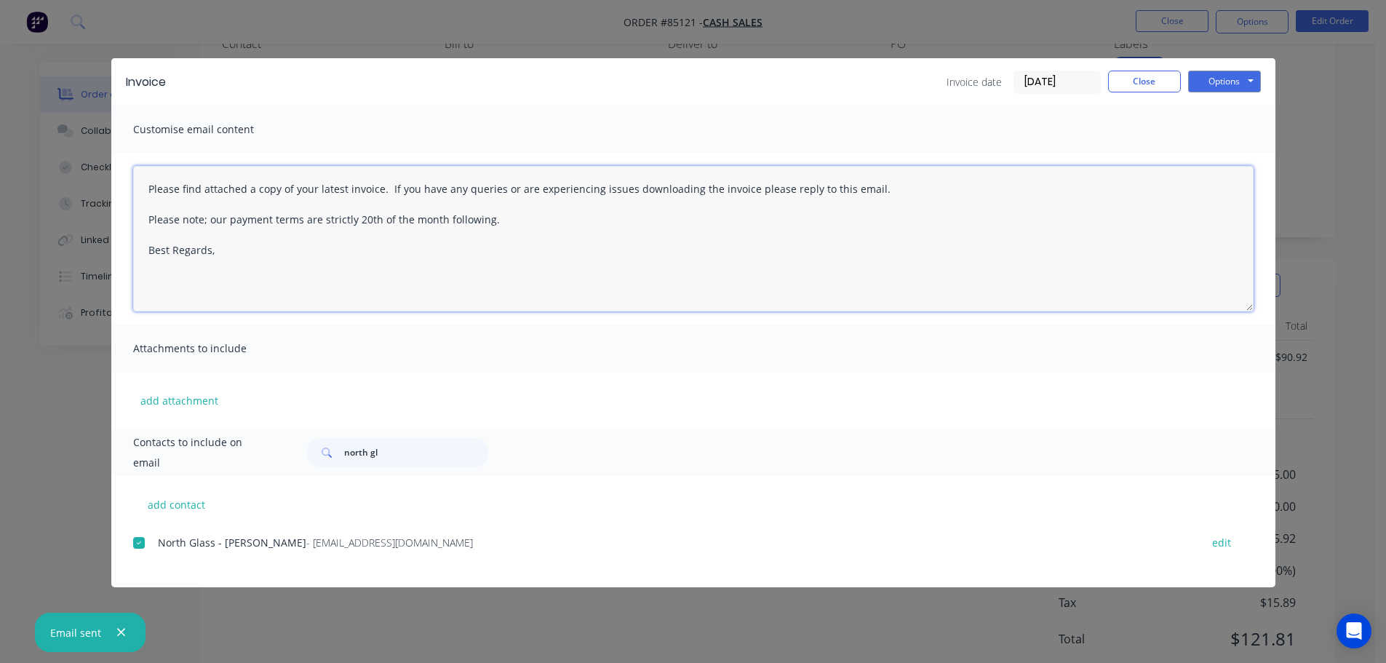
click at [484, 247] on textarea "Please find attached a copy of your latest invoice. If you have any queries or …" at bounding box center [693, 239] width 1121 height 146
click at [320, 292] on textarea "Please find attached a copy of your latest invoice. If you have any queries or …" at bounding box center [693, 239] width 1121 height 146
paste textarea "Thank you for your order. Your order is ready, and will be dispatched upon rece…"
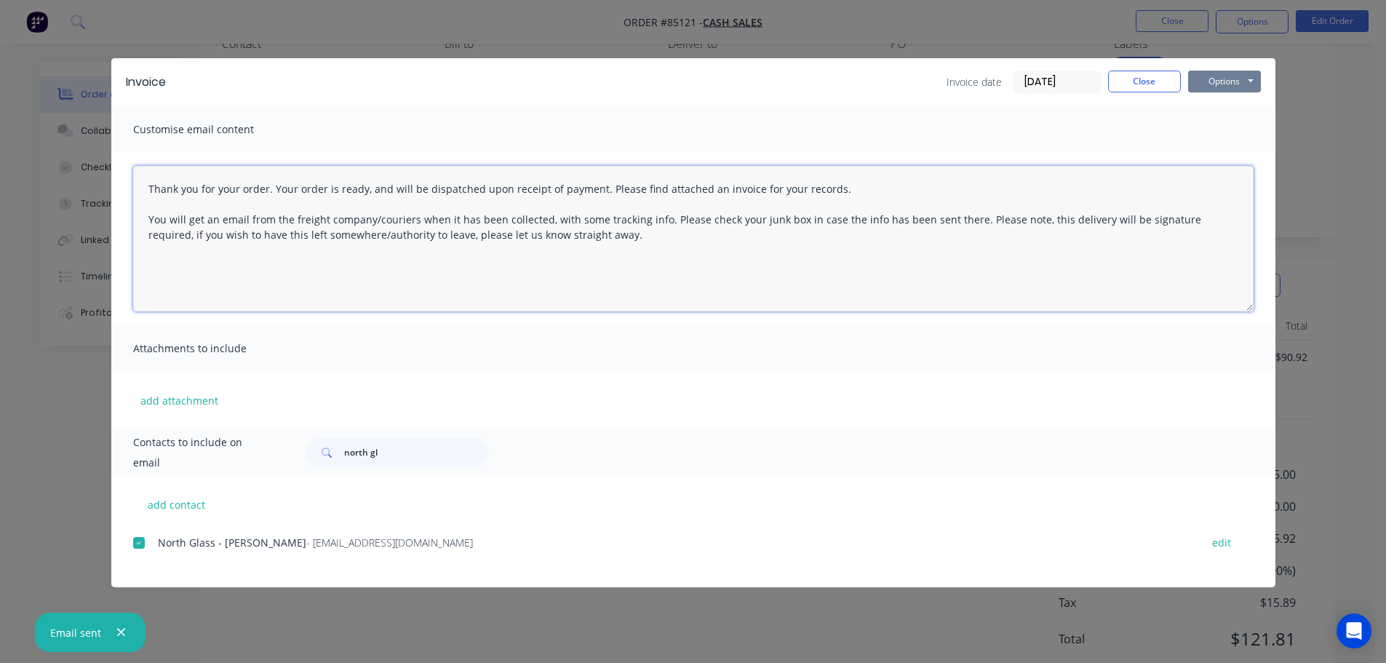
type textarea "Thank you for your order. Your order is ready, and will be dispatched upon rece…"
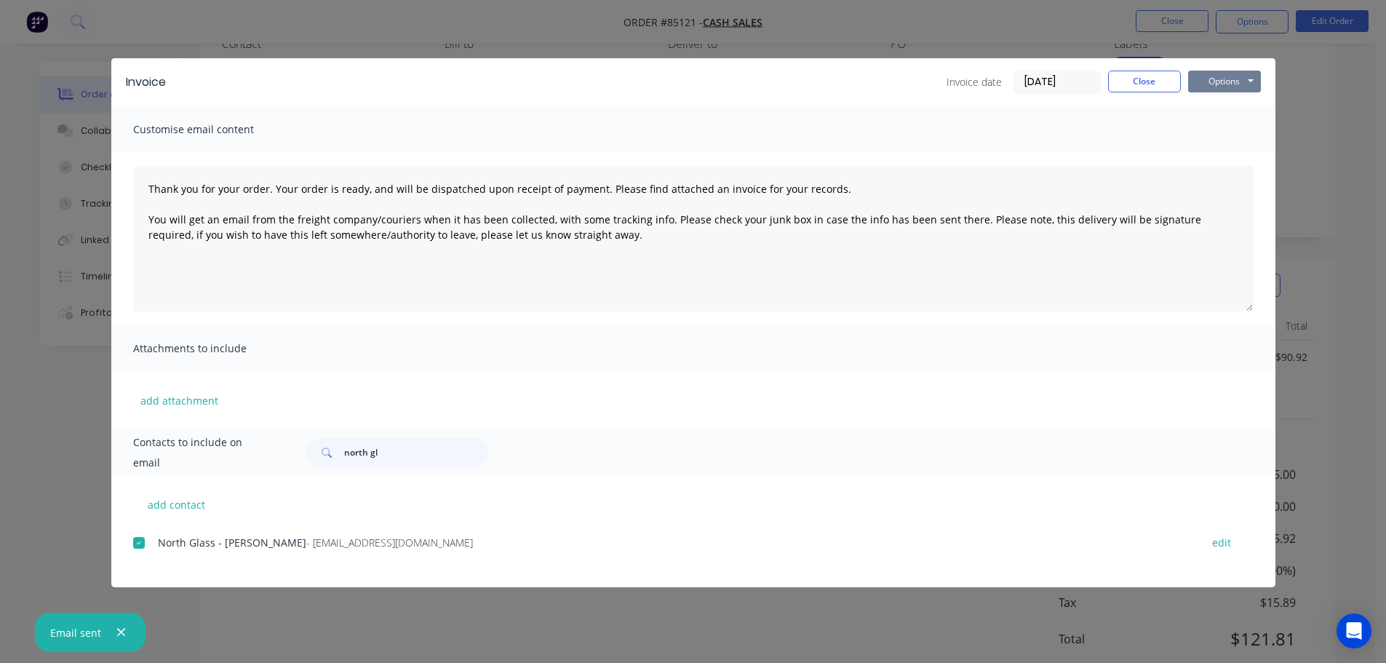
click at [1251, 80] on button "Options" at bounding box center [1224, 82] width 73 height 22
click at [1233, 151] on button "Email" at bounding box center [1234, 155] width 93 height 24
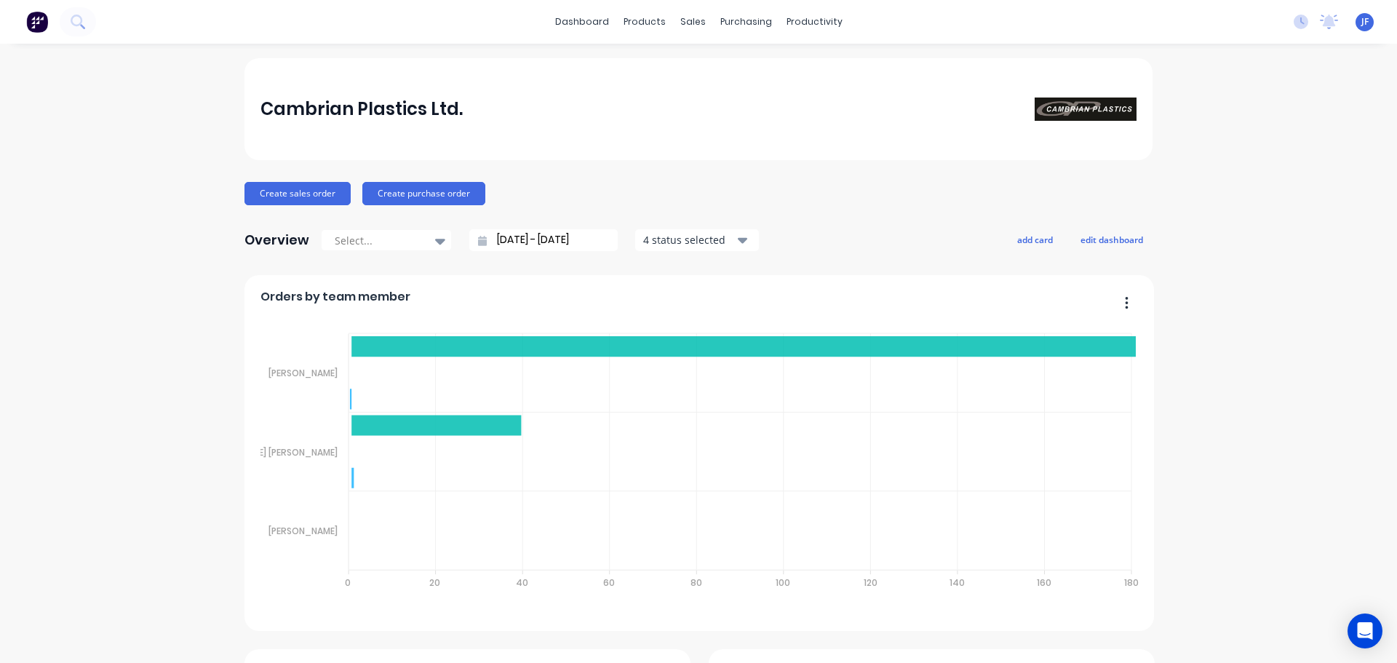
click at [328, 191] on button "Create sales order" at bounding box center [298, 193] width 106 height 23
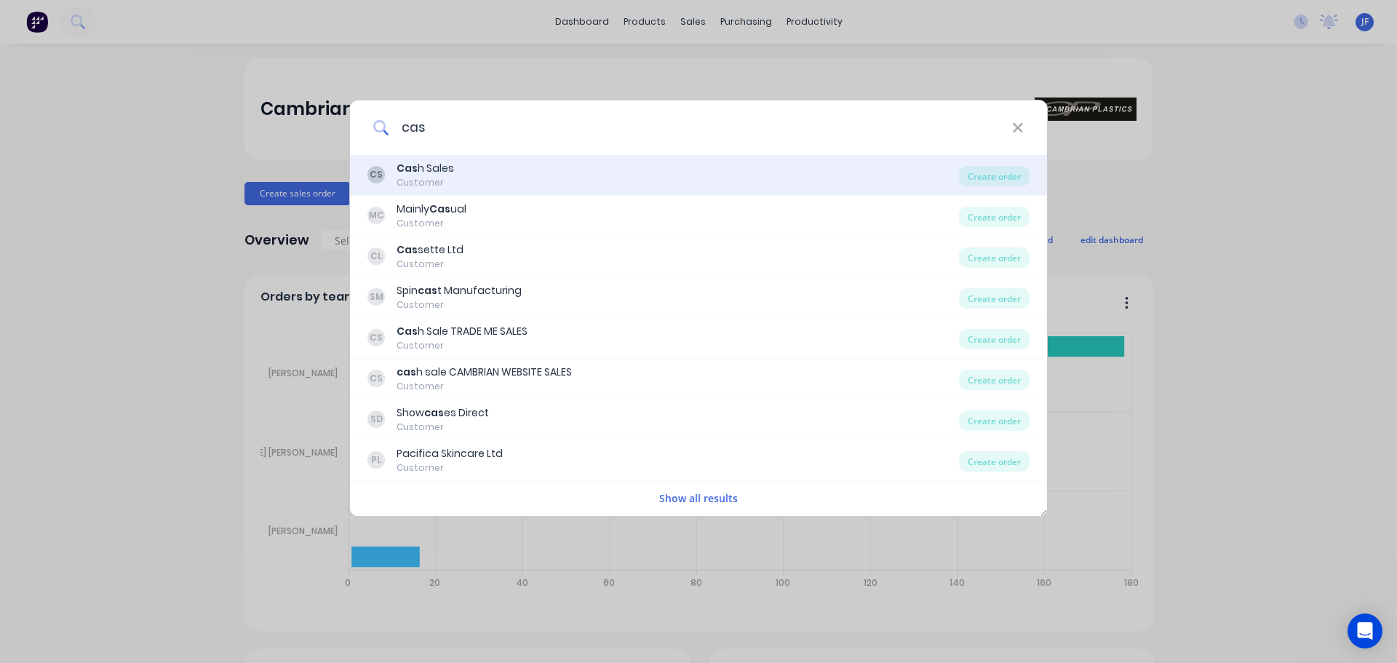
type input "cas"
click at [503, 181] on div "CS Cas h Sales Customer" at bounding box center [663, 175] width 592 height 28
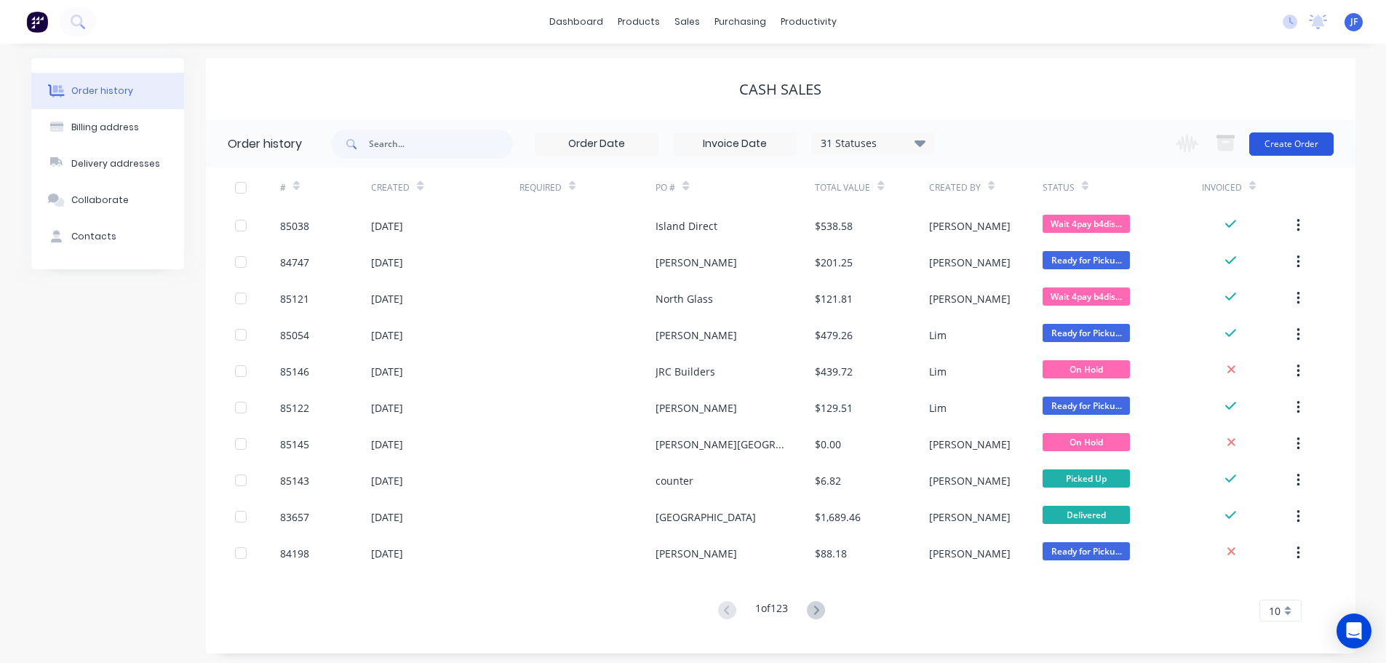
click at [1283, 147] on button "Create Order" at bounding box center [1291, 143] width 84 height 23
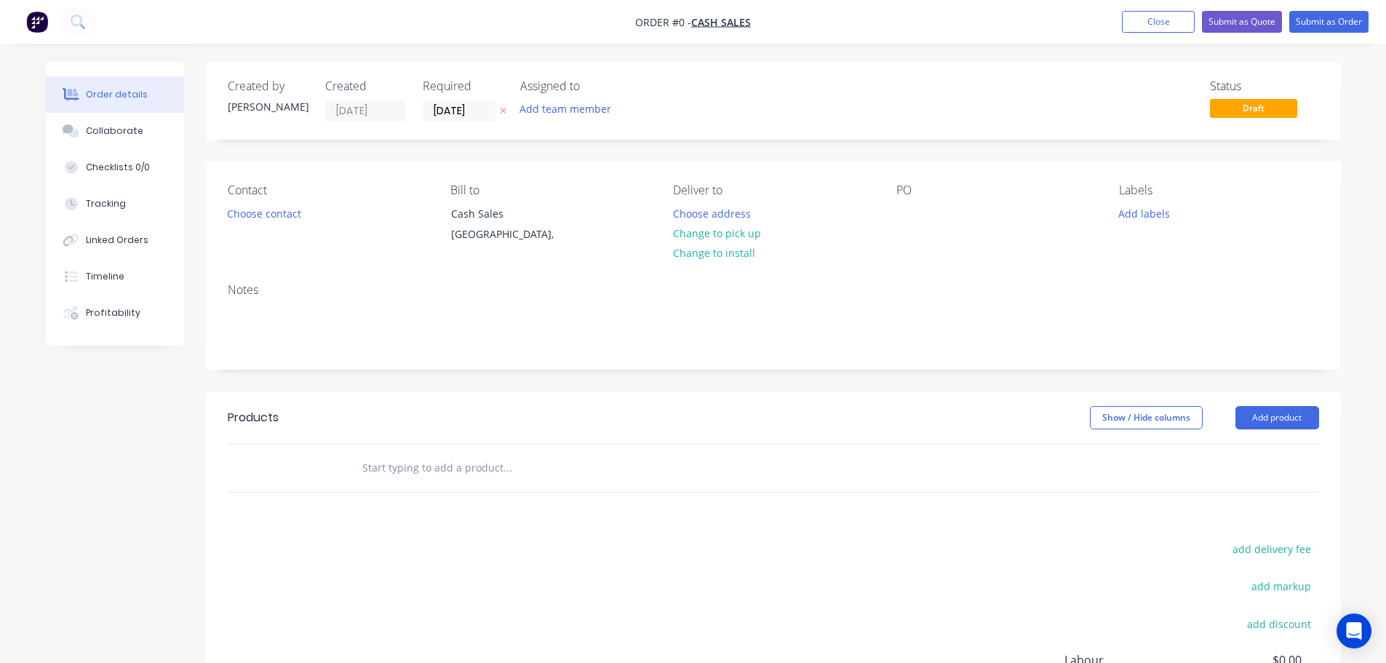
click at [504, 113] on icon "button" at bounding box center [503, 110] width 7 height 9
click at [277, 212] on button "Choose contact" at bounding box center [264, 213] width 90 height 20
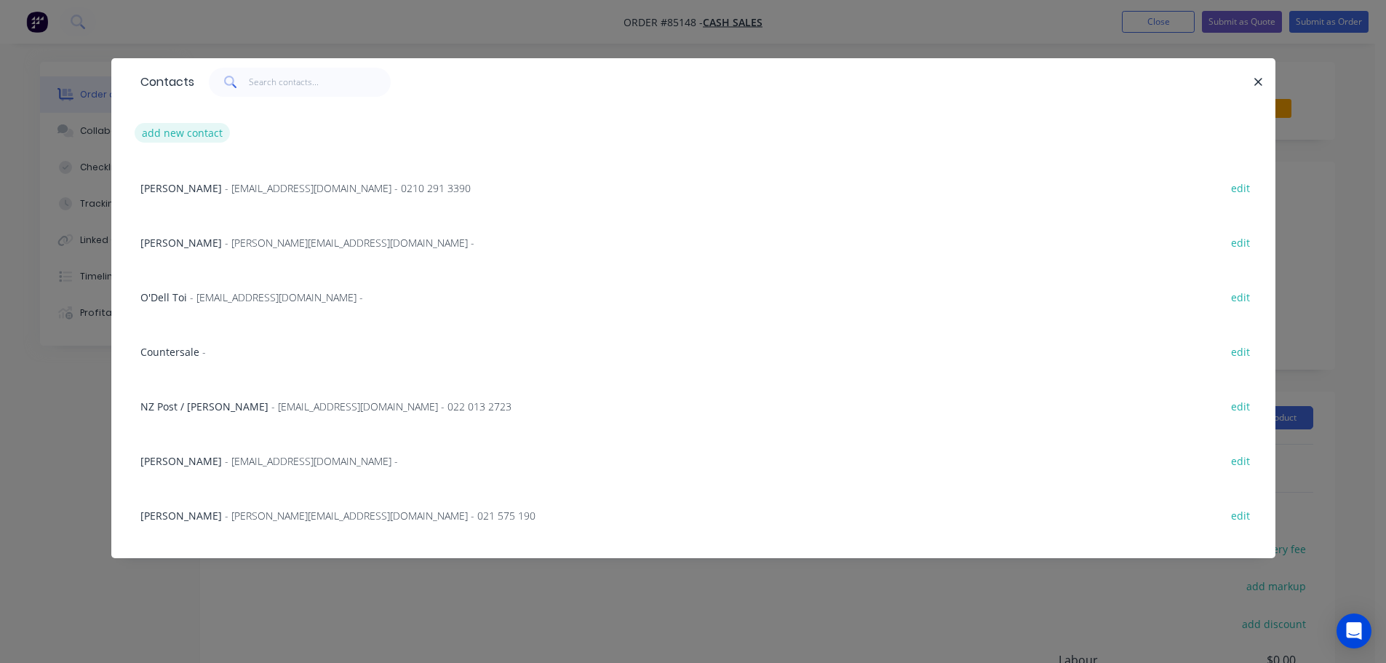
click at [175, 134] on button "add new contact" at bounding box center [183, 133] width 96 height 20
select select "NZ"
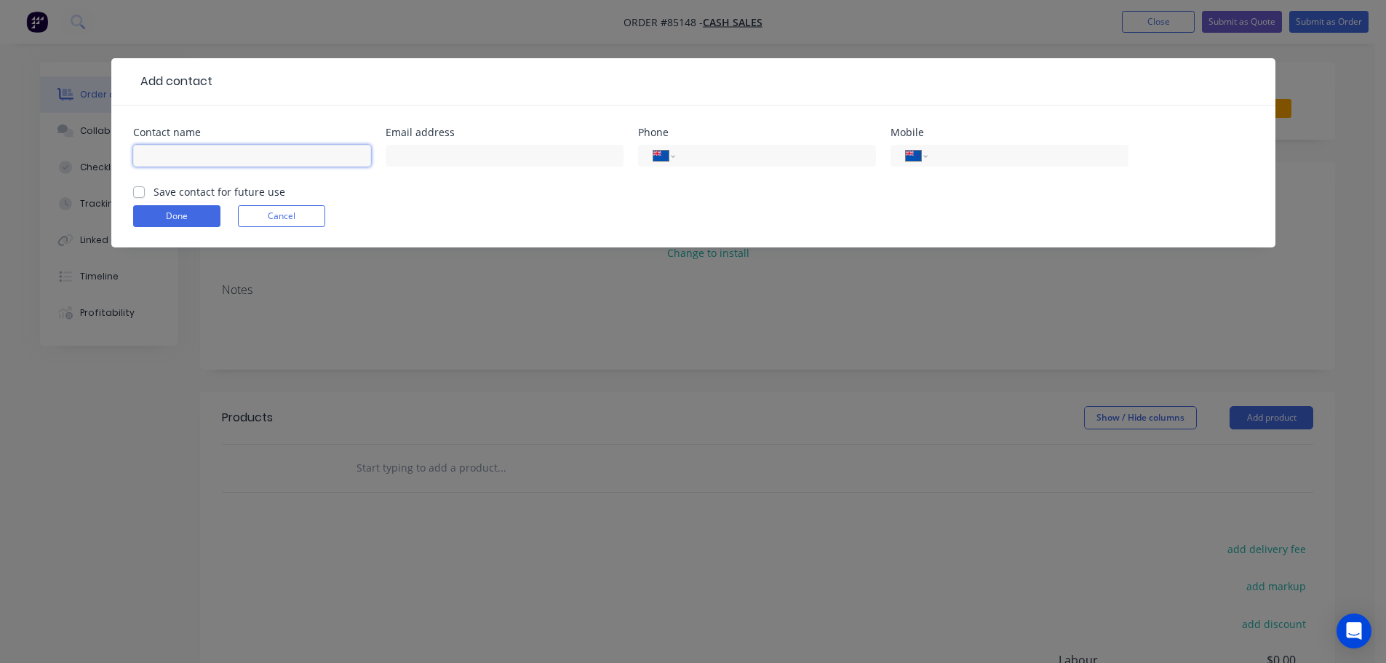
click at [184, 153] on input "text" at bounding box center [252, 156] width 238 height 22
paste input "[PERSON_NAME] 022 489 1015 [EMAIL_ADDRESS][PERSON_NAME][DOMAIN_NAME]"
drag, startPoint x: 254, startPoint y: 156, endPoint x: 400, endPoint y: 161, distance: 146.3
click at [413, 159] on div "Contact name [PERSON_NAME] 022 489 1015 [EMAIL_ADDRESS][PERSON_NAME][DOMAIN_NAM…" at bounding box center [693, 155] width 1121 height 57
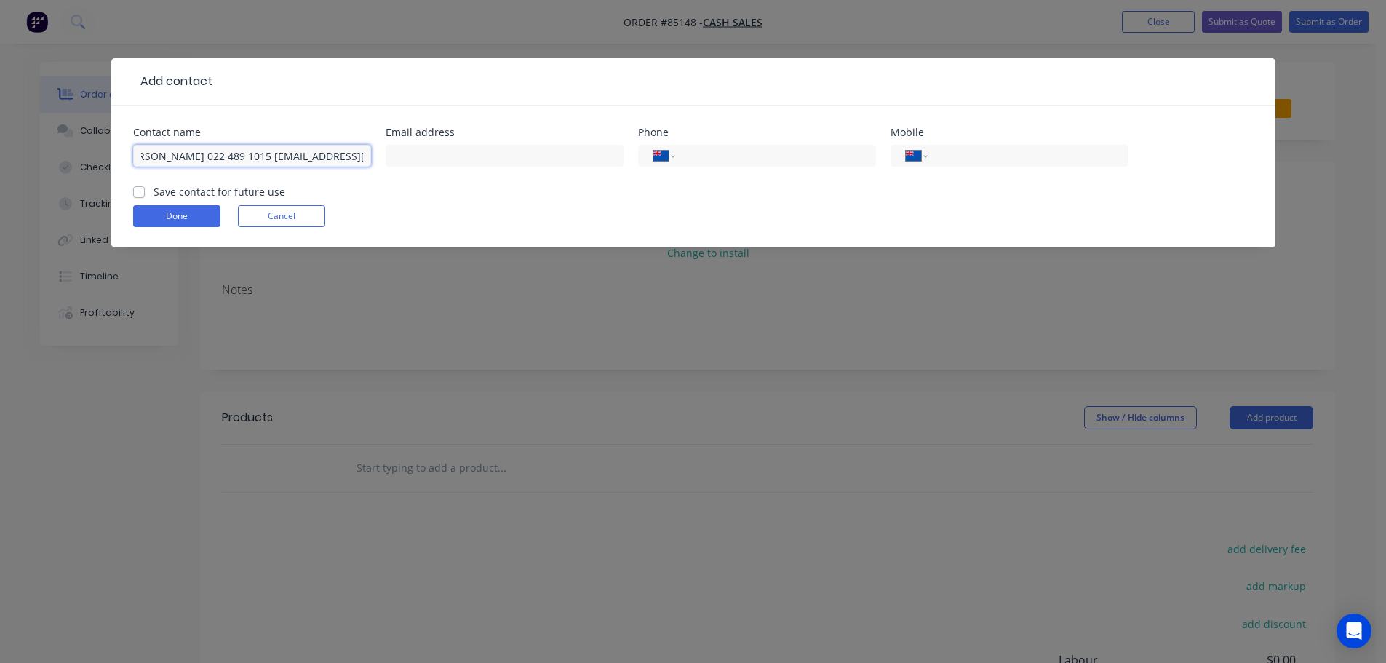
type input "[PERSON_NAME] 022 489 1015"
type input "[EMAIL_ADDRESS][PERSON_NAME][DOMAIN_NAME]"
drag, startPoint x: 203, startPoint y: 152, endPoint x: 270, endPoint y: 154, distance: 67.0
click at [270, 154] on input "Nina Darrah 022 489 1015" at bounding box center [252, 156] width 238 height 22
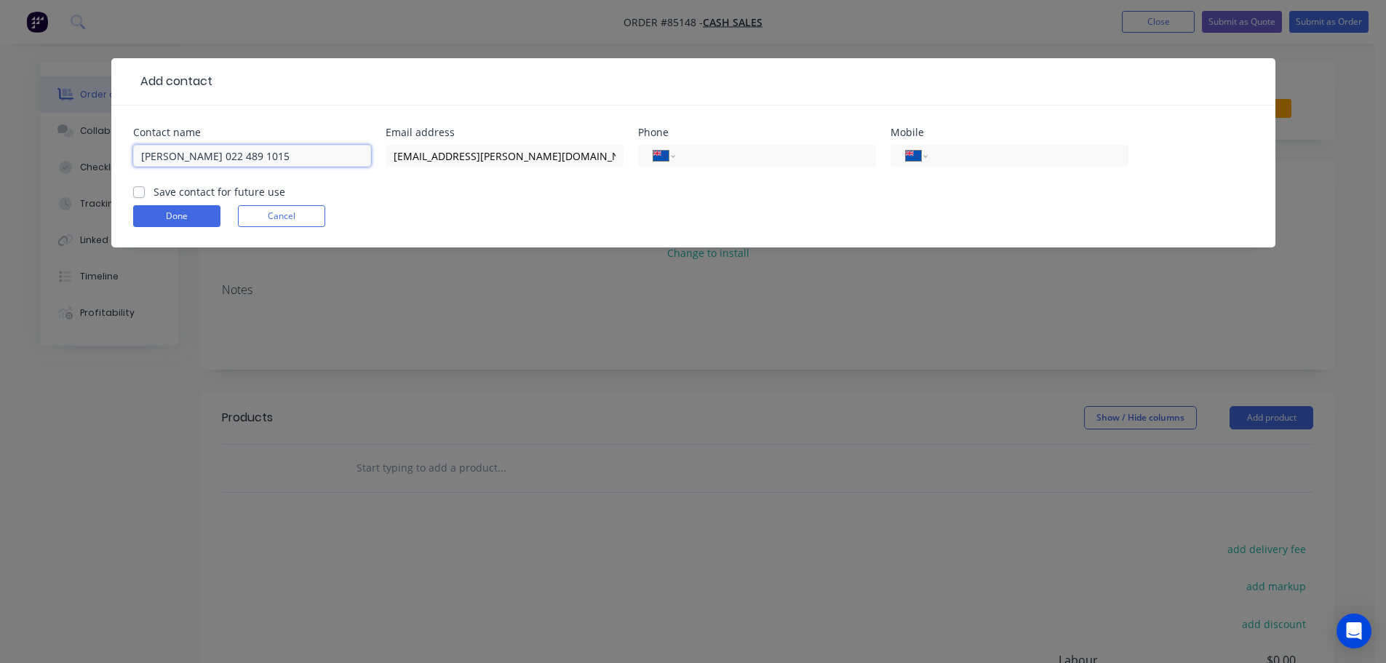
type input "[PERSON_NAME]"
type input "022 489 1015"
click at [157, 189] on label "Save contact for future use" at bounding box center [220, 191] width 132 height 15
click at [145, 189] on input "Save contact for future use" at bounding box center [139, 191] width 12 height 14
checkbox input "true"
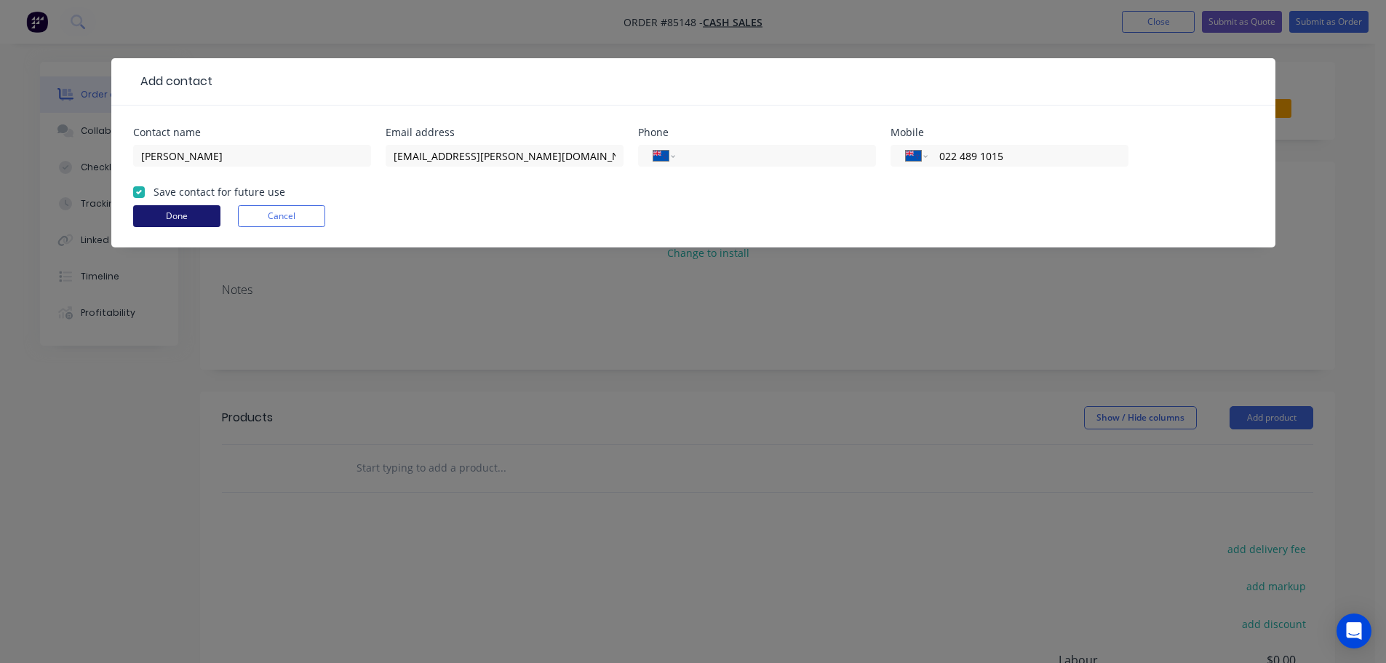
click at [178, 213] on button "Done" at bounding box center [176, 216] width 87 height 22
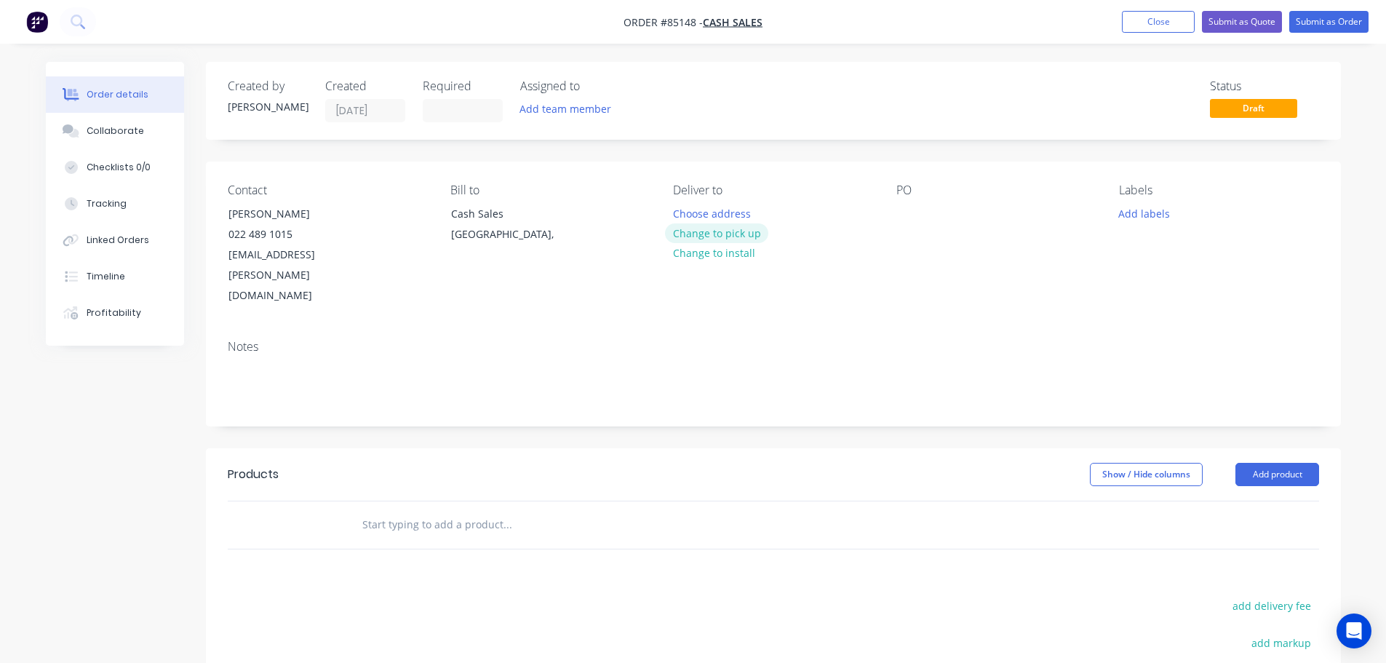
click at [716, 232] on button "Change to pick up" at bounding box center [716, 233] width 103 height 20
drag, startPoint x: 229, startPoint y: 212, endPoint x: 378, endPoint y: 213, distance: 148.5
click at [376, 213] on div "Contact Nina Darrah 022 489 1015 nina.darrah@gmail.com" at bounding box center [327, 244] width 199 height 123
copy div "Nina Darrah"
click at [913, 212] on div at bounding box center [908, 213] width 23 height 21
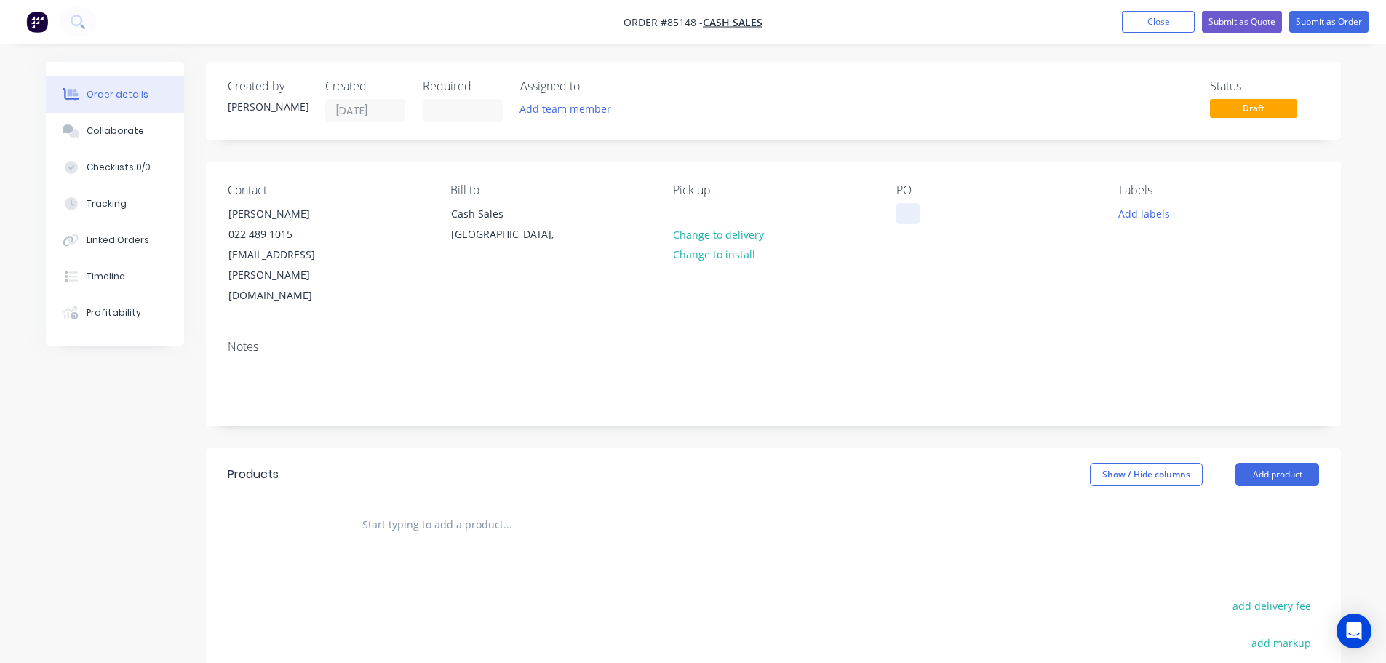
paste div
click at [528, 510] on input "text" at bounding box center [507, 524] width 291 height 29
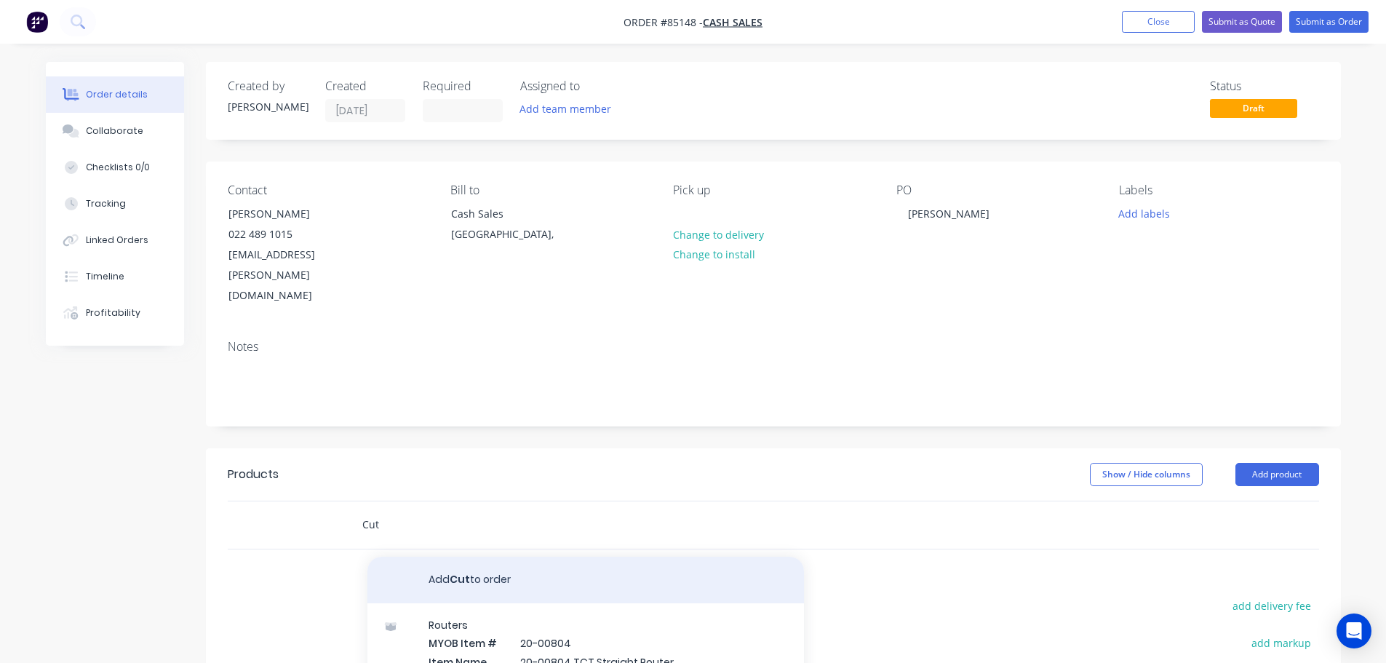
type input "Cut"
click at [443, 560] on button "Add Cut to order" at bounding box center [585, 580] width 437 height 47
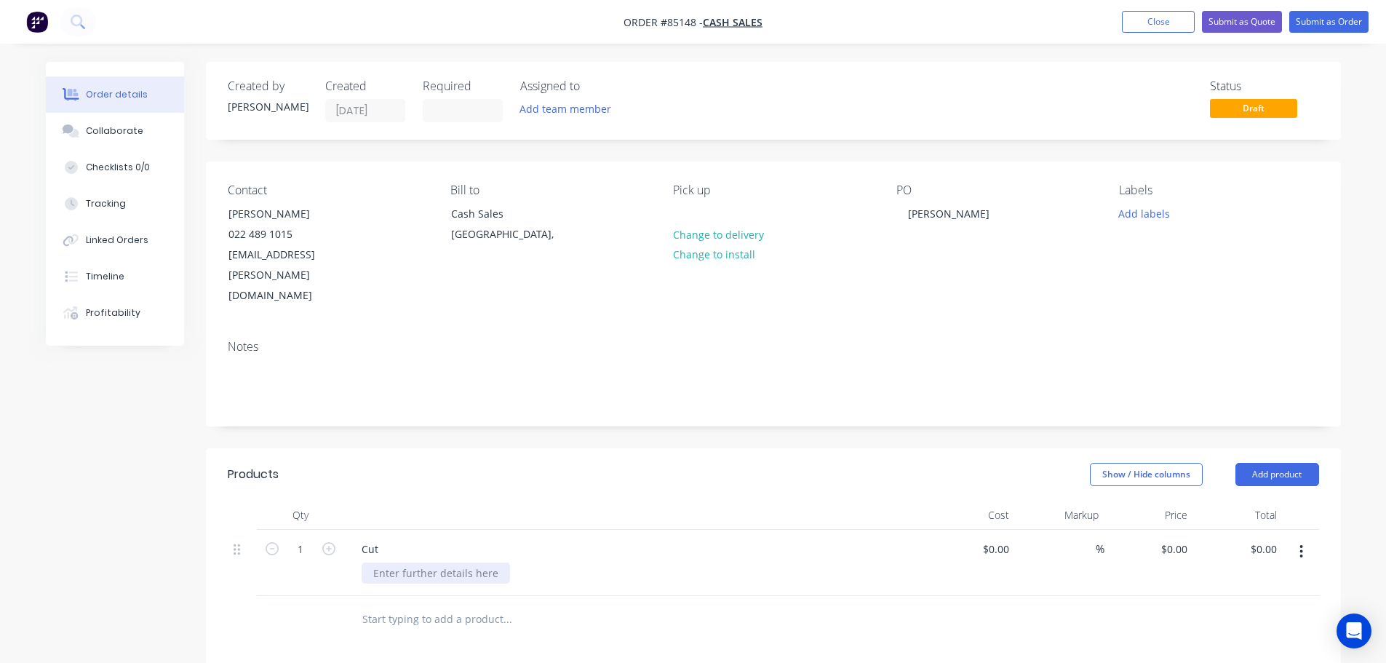
click at [409, 563] on div at bounding box center [436, 573] width 148 height 21
click at [325, 542] on icon "button" at bounding box center [328, 548] width 13 height 13
type input "2"
click at [408, 563] on div at bounding box center [436, 573] width 148 height 21
click at [559, 563] on div "cut approx 130mm off supplied panels repolish edges" at bounding box center [468, 581] width 212 height 36
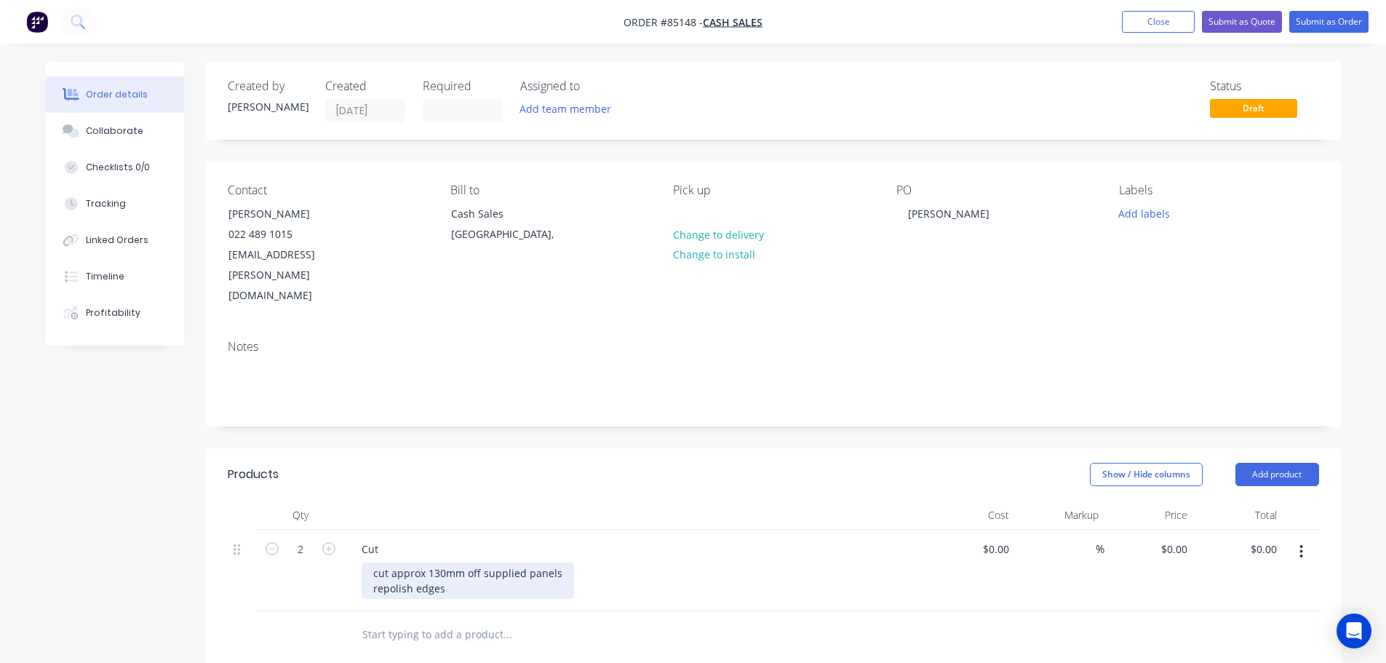
click at [493, 563] on div "cut approx 130mm off supplied panels repolish edges" at bounding box center [468, 581] width 212 height 36
click at [562, 563] on div "cut approx 130mm off supplied panels repolish edges" at bounding box center [468, 581] width 212 height 36
click at [1131, 220] on button "Add labels" at bounding box center [1144, 213] width 67 height 20
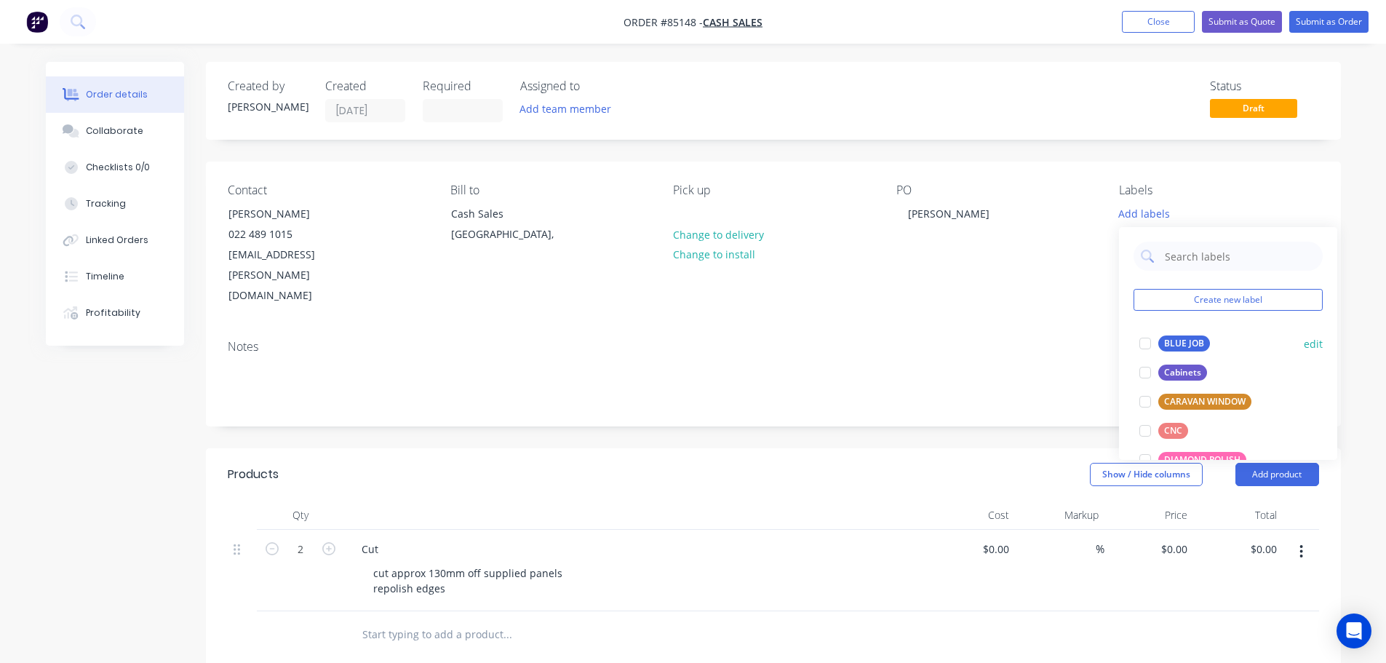
click at [1174, 341] on div "BLUE JOB" at bounding box center [1184, 343] width 52 height 16
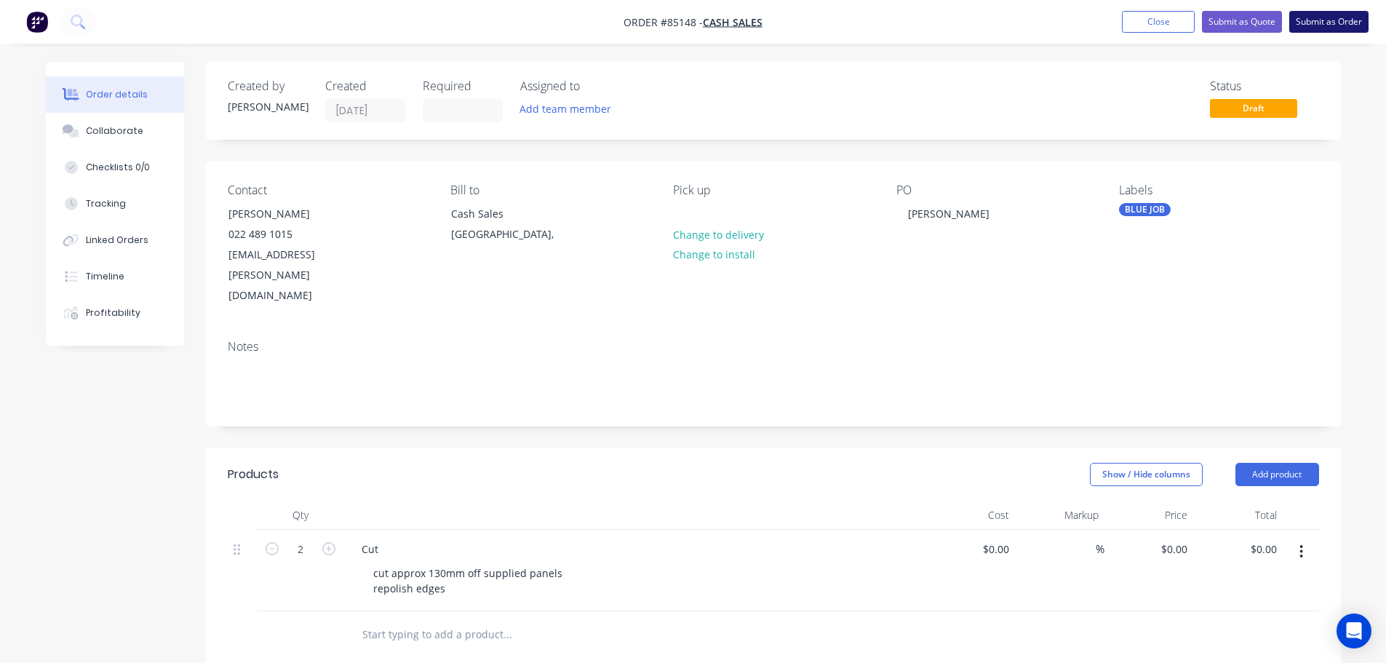
click at [1325, 24] on button "Submit as Order" at bounding box center [1328, 22] width 79 height 22
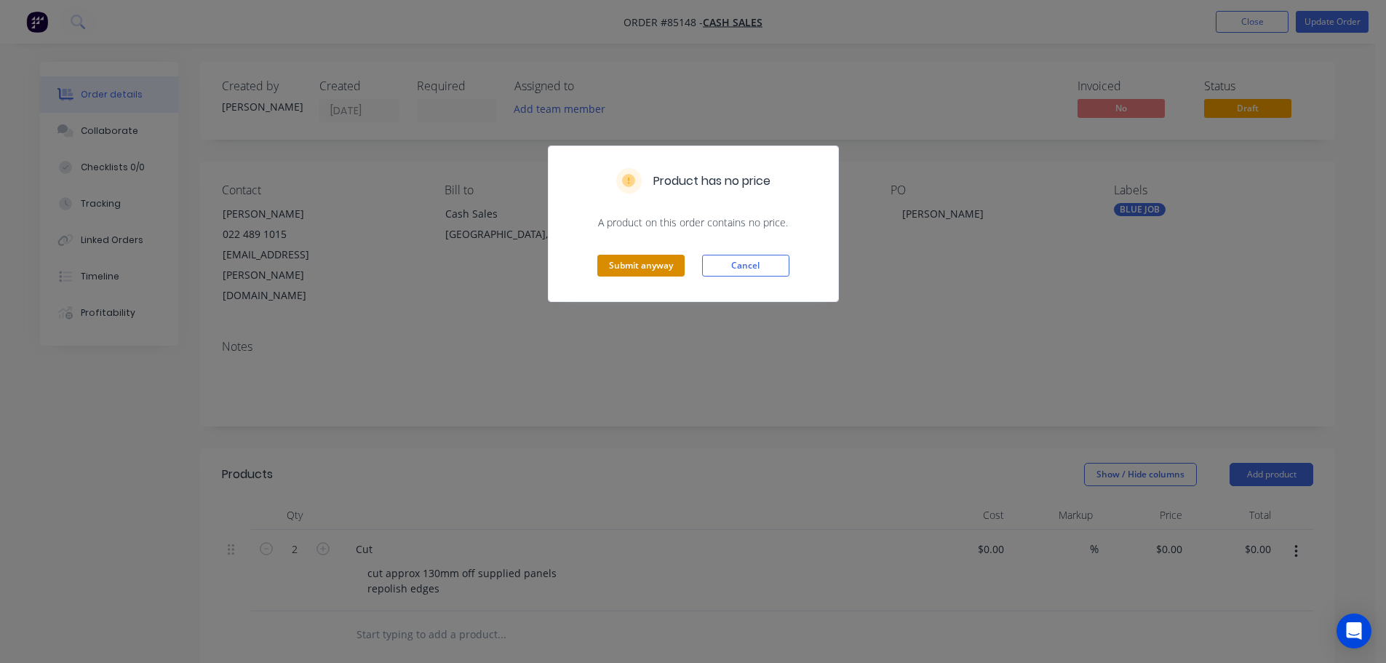
click at [637, 273] on button "Submit anyway" at bounding box center [640, 266] width 87 height 22
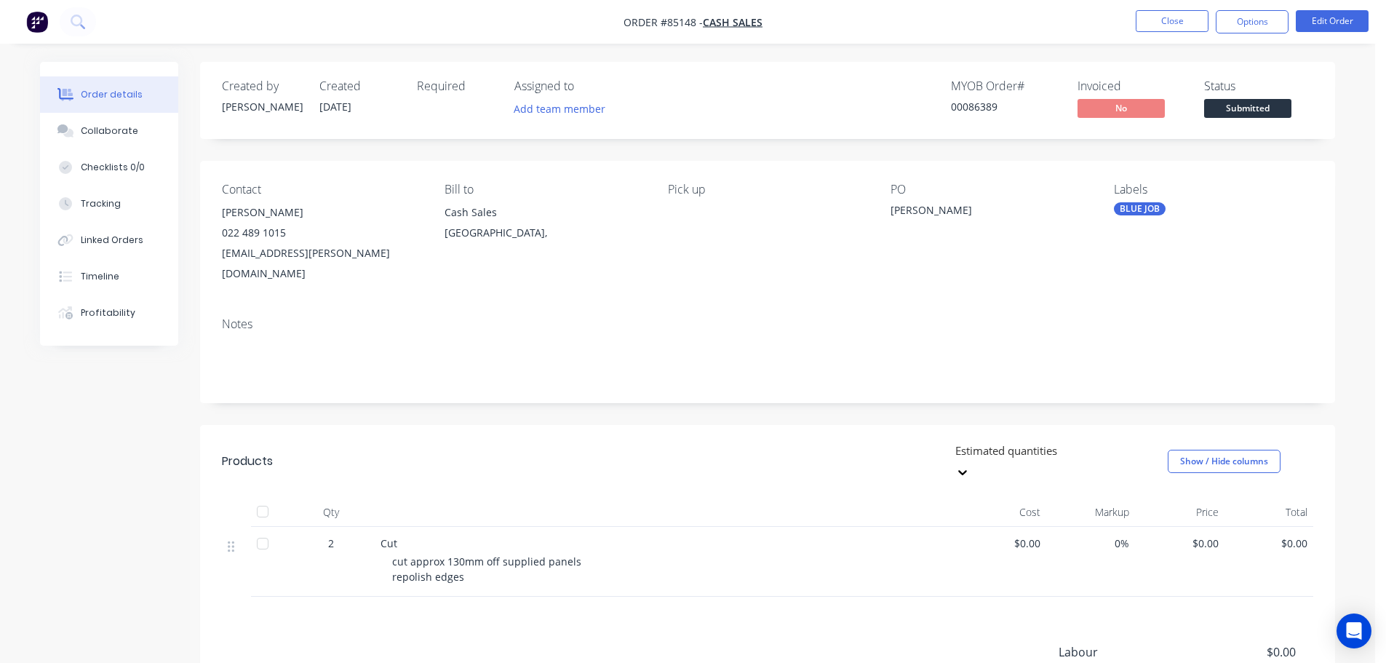
click at [977, 108] on div "00086389" at bounding box center [1005, 106] width 109 height 15
copy div "00086389"
click at [1231, 22] on button "Options" at bounding box center [1252, 21] width 73 height 23
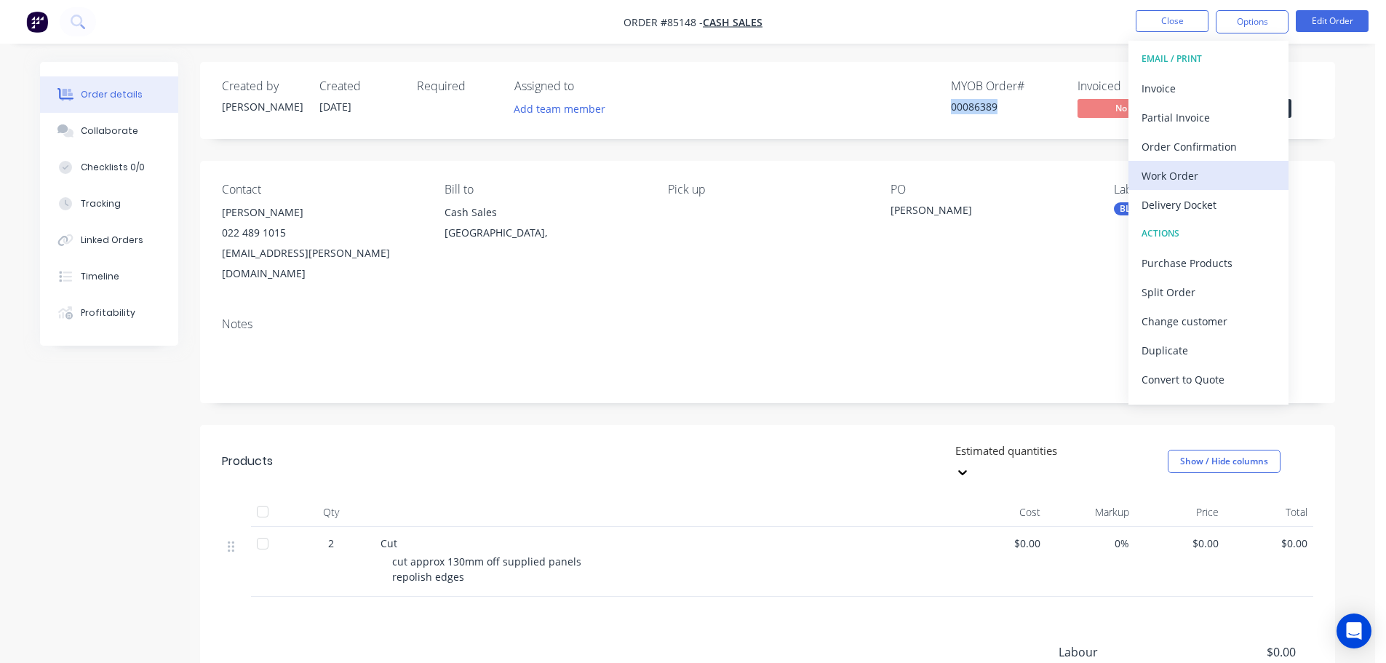
click at [1192, 172] on div "Work Order" at bounding box center [1209, 175] width 134 height 21
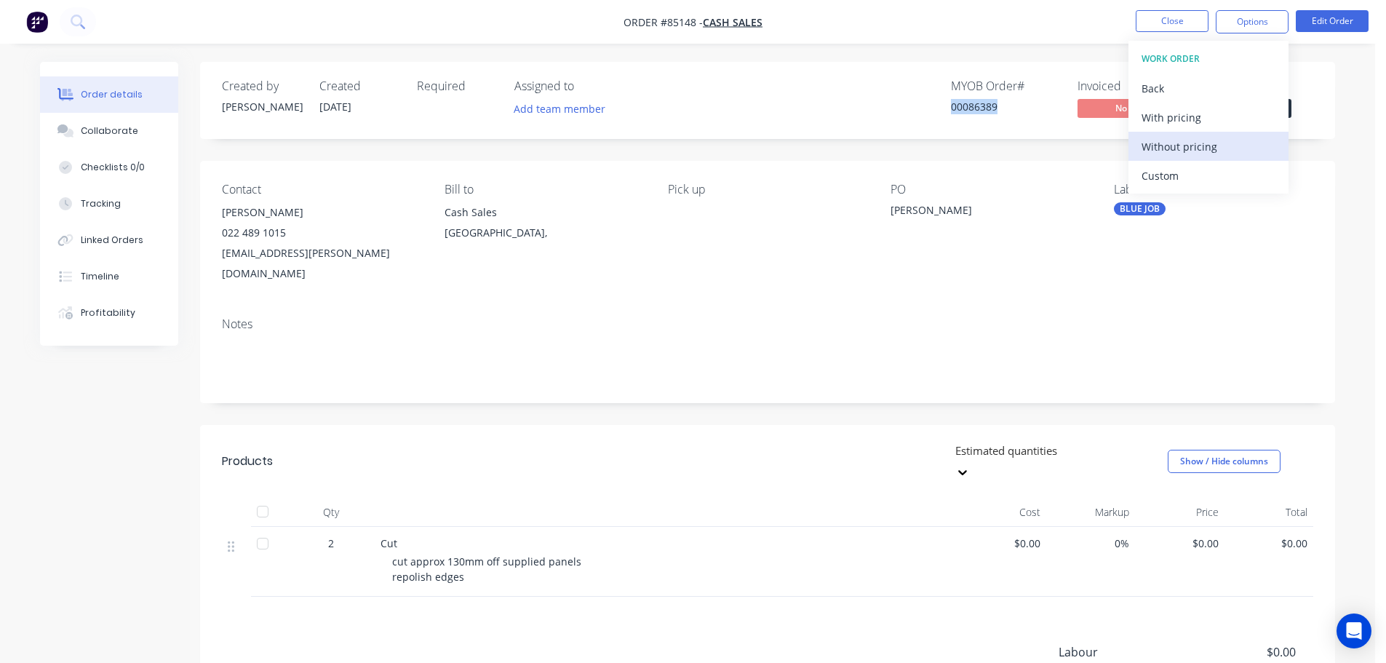
click at [1195, 156] on div "Without pricing" at bounding box center [1209, 146] width 134 height 21
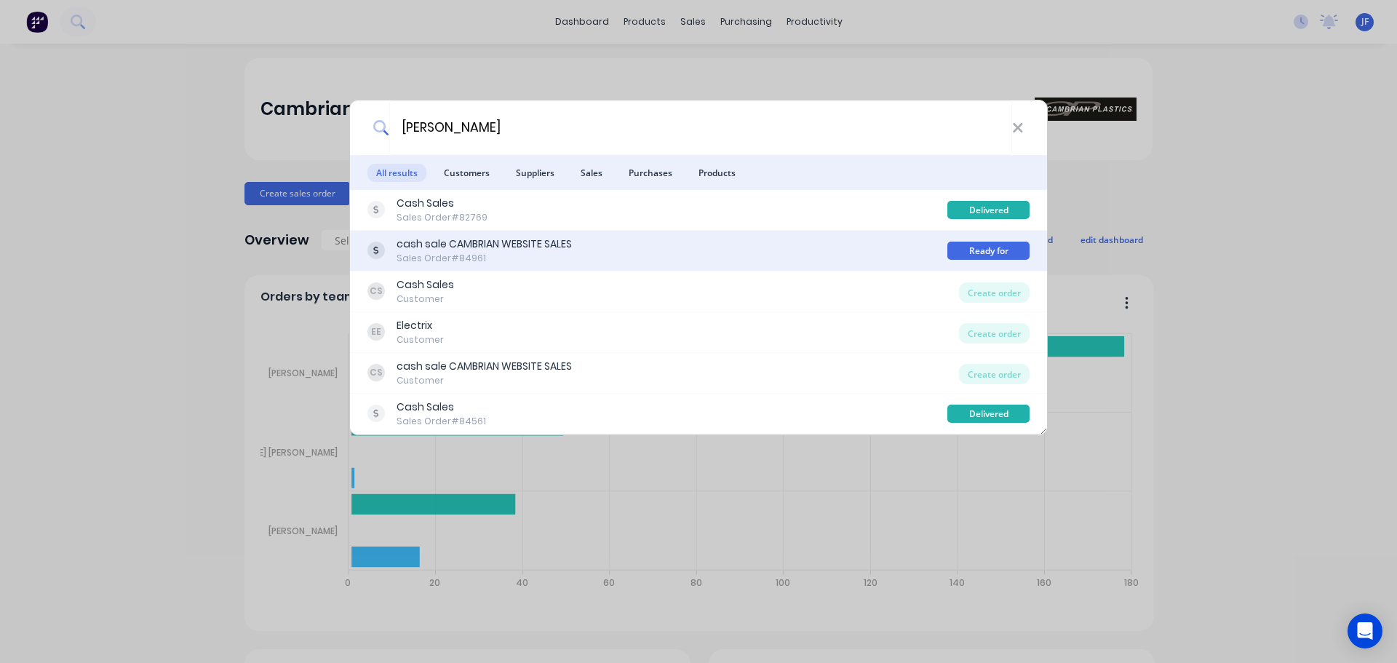
type input "[PERSON_NAME]"
click at [872, 232] on div "cash sale CAMBRIAN WEBSITE SALES Sales Order #84961 Ready for Pickup" at bounding box center [698, 251] width 697 height 41
click at [878, 240] on div "cash sale CAMBRIAN WEBSITE SALES Sales Order #84961" at bounding box center [657, 250] width 580 height 28
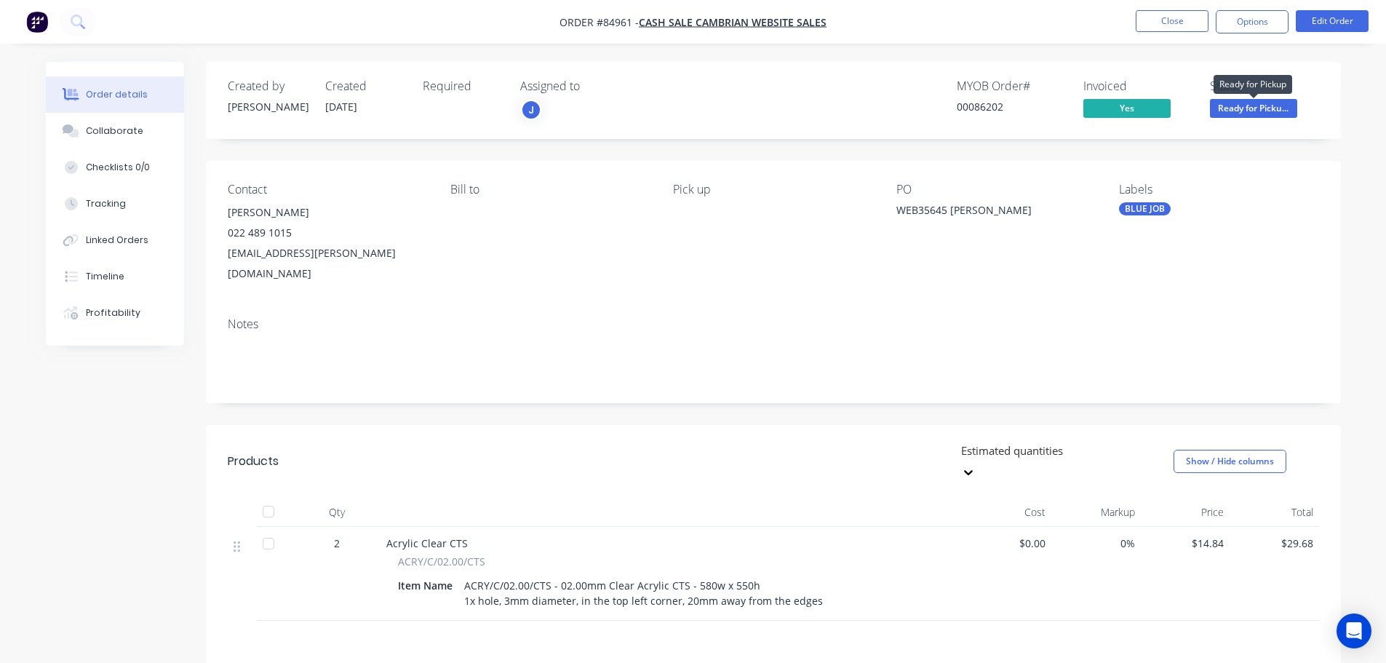
click at [1218, 108] on span "Ready for Picku..." at bounding box center [1253, 108] width 87 height 18
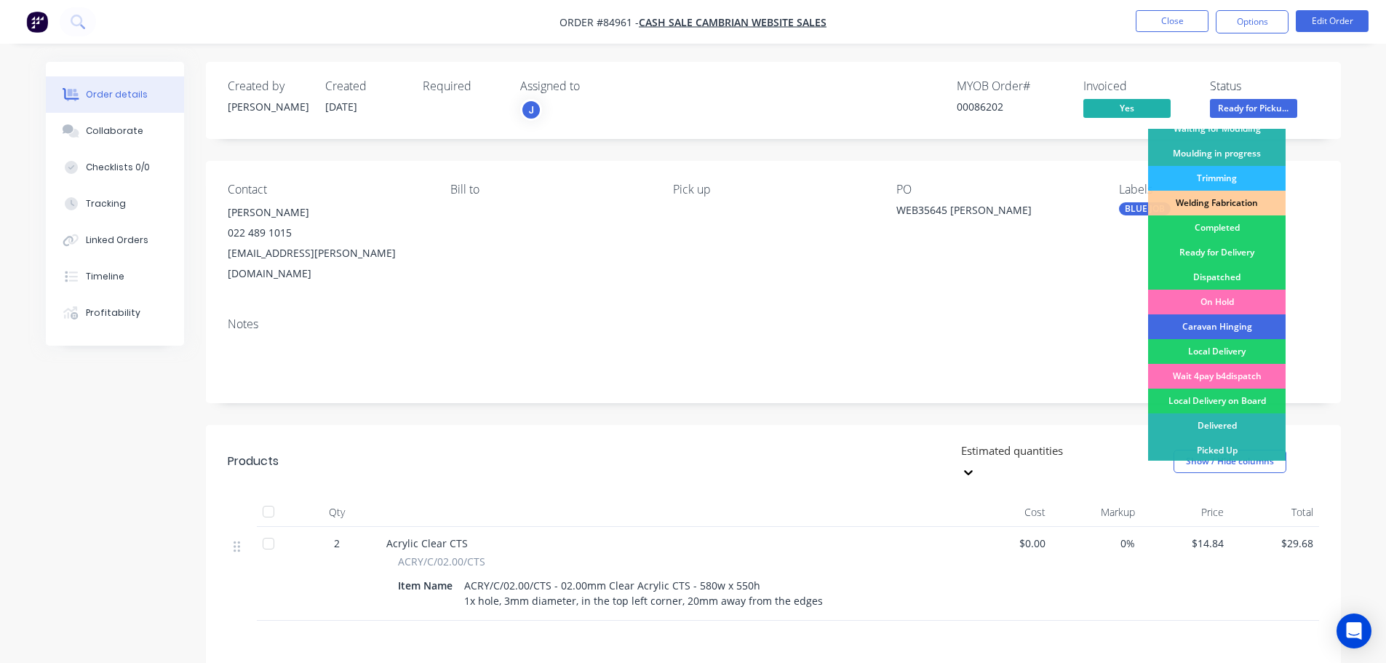
scroll to position [287, 0]
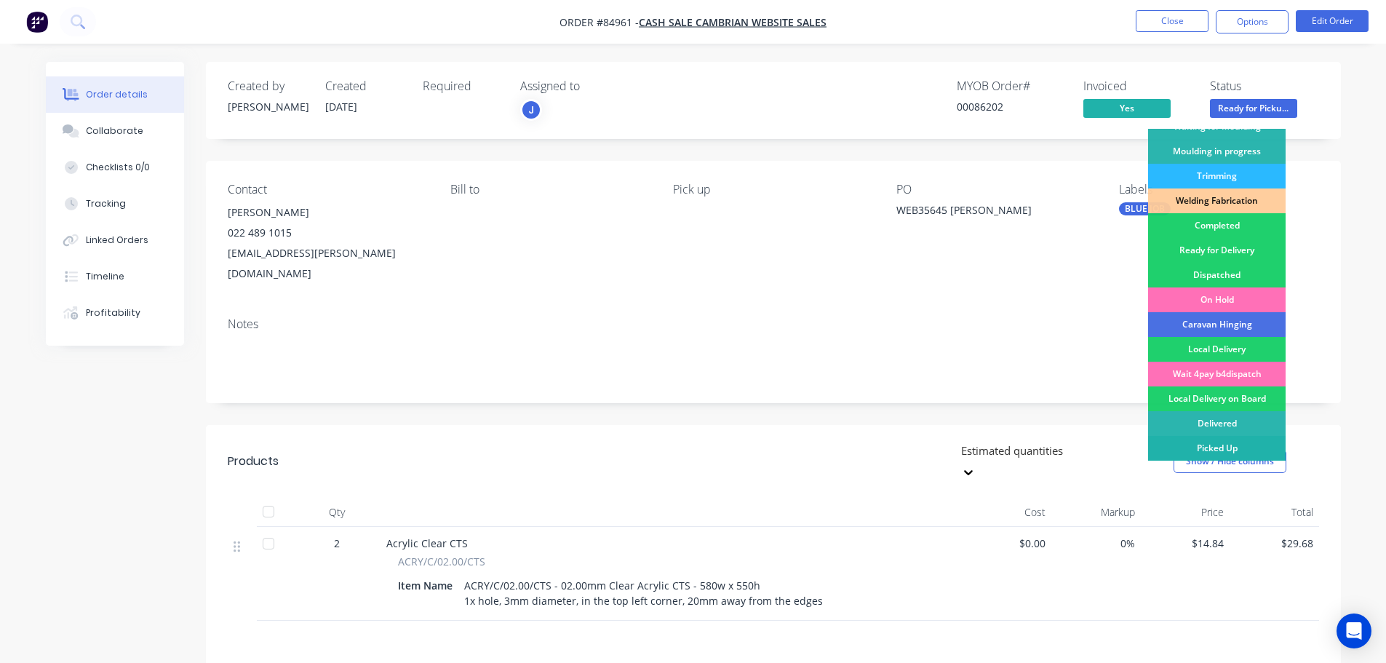
click at [1236, 438] on div "Picked Up" at bounding box center [1217, 448] width 138 height 25
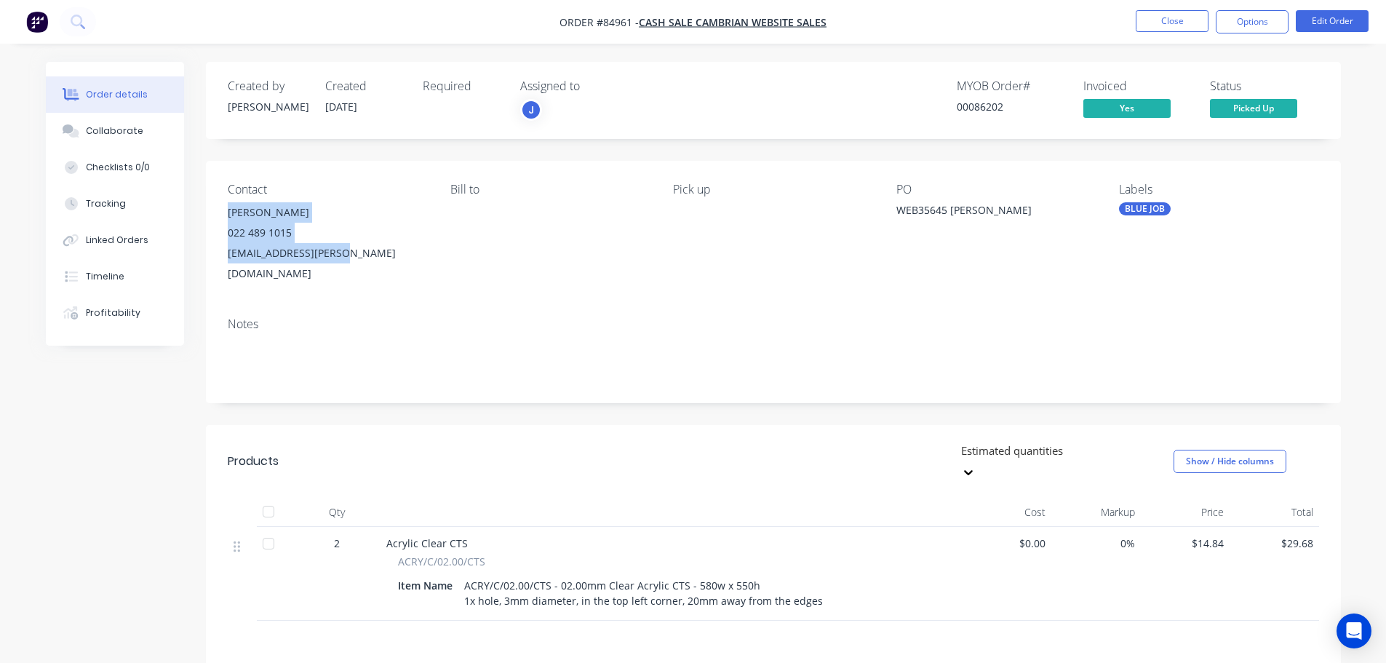
drag, startPoint x: 226, startPoint y: 210, endPoint x: 435, endPoint y: 226, distance: 210.1
click at [351, 255] on div "Contact [PERSON_NAME] [PHONE_NUMBER] [EMAIL_ADDRESS][PERSON_NAME][DOMAIN_NAME] …" at bounding box center [773, 233] width 1135 height 145
copy div "[PERSON_NAME] 022 489 1015 [EMAIL_ADDRESS][PERSON_NAME][DOMAIN_NAME]"
click at [1163, 18] on button "Close" at bounding box center [1172, 21] width 73 height 22
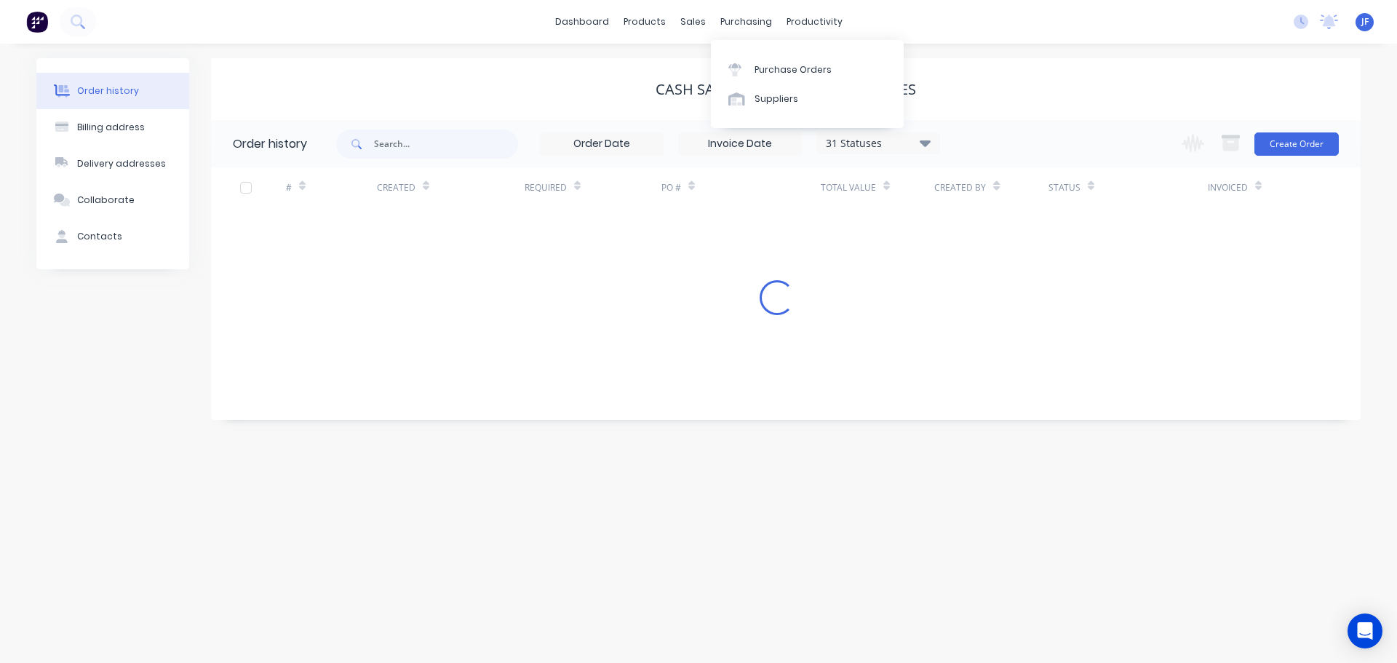
click at [699, 18] on div "sales" at bounding box center [693, 22] width 40 height 22
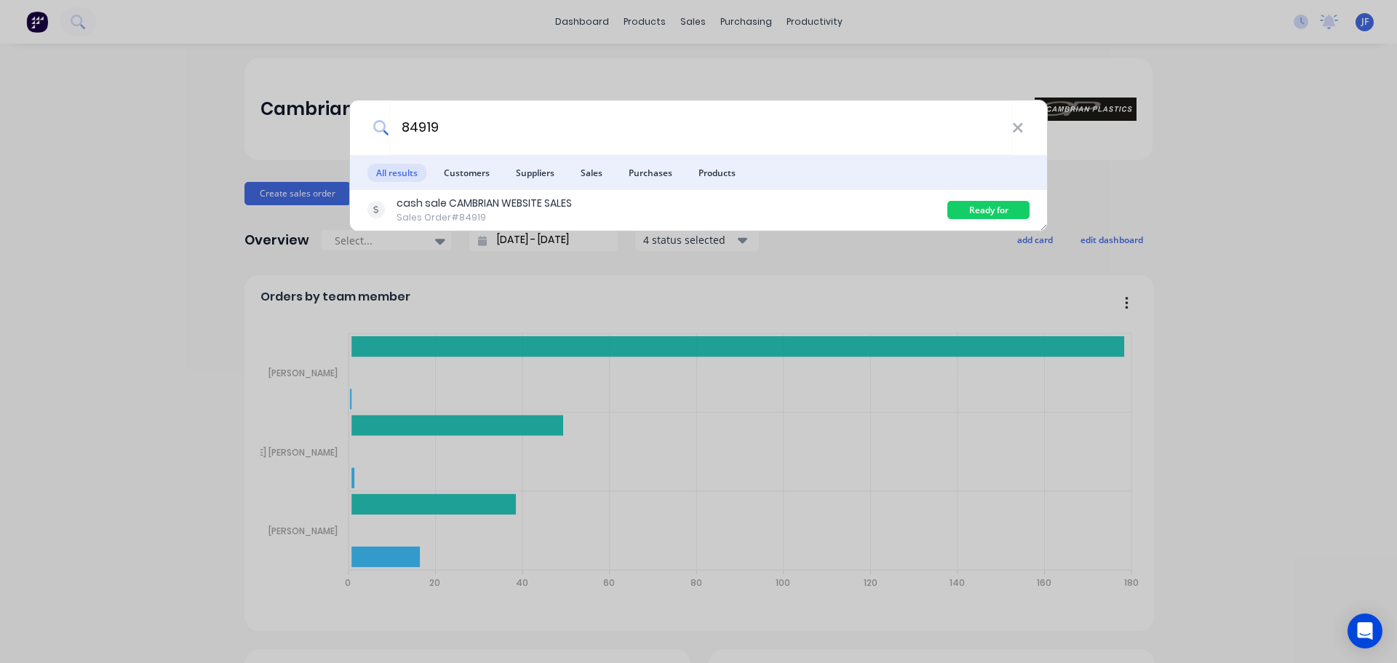
type input "84919"
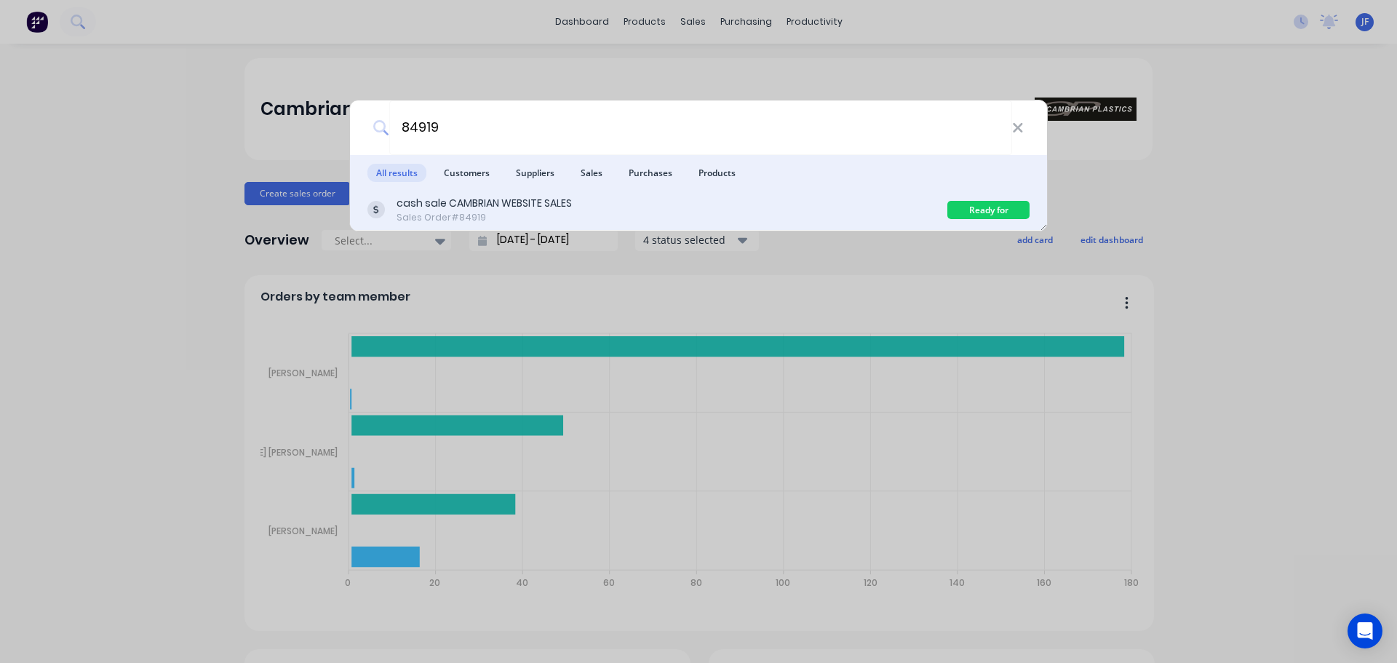
drag, startPoint x: 763, startPoint y: 188, endPoint x: 767, endPoint y: 195, distance: 7.9
click at [763, 188] on ul "All results Customers Suppliers Sales Purchases Products" at bounding box center [698, 172] width 697 height 35
click at [769, 204] on div "cash sale CAMBRIAN WEBSITE SALES Sales Order #84919" at bounding box center [657, 210] width 580 height 28
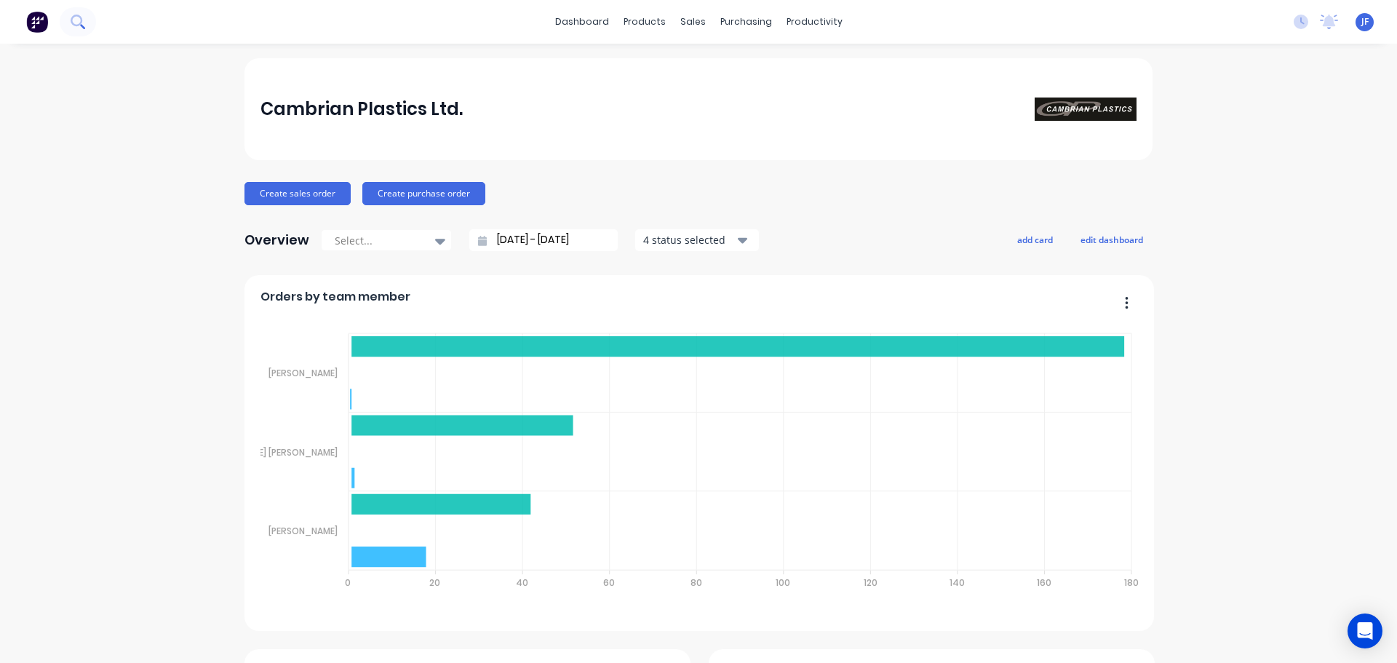
click at [92, 18] on button at bounding box center [78, 21] width 36 height 29
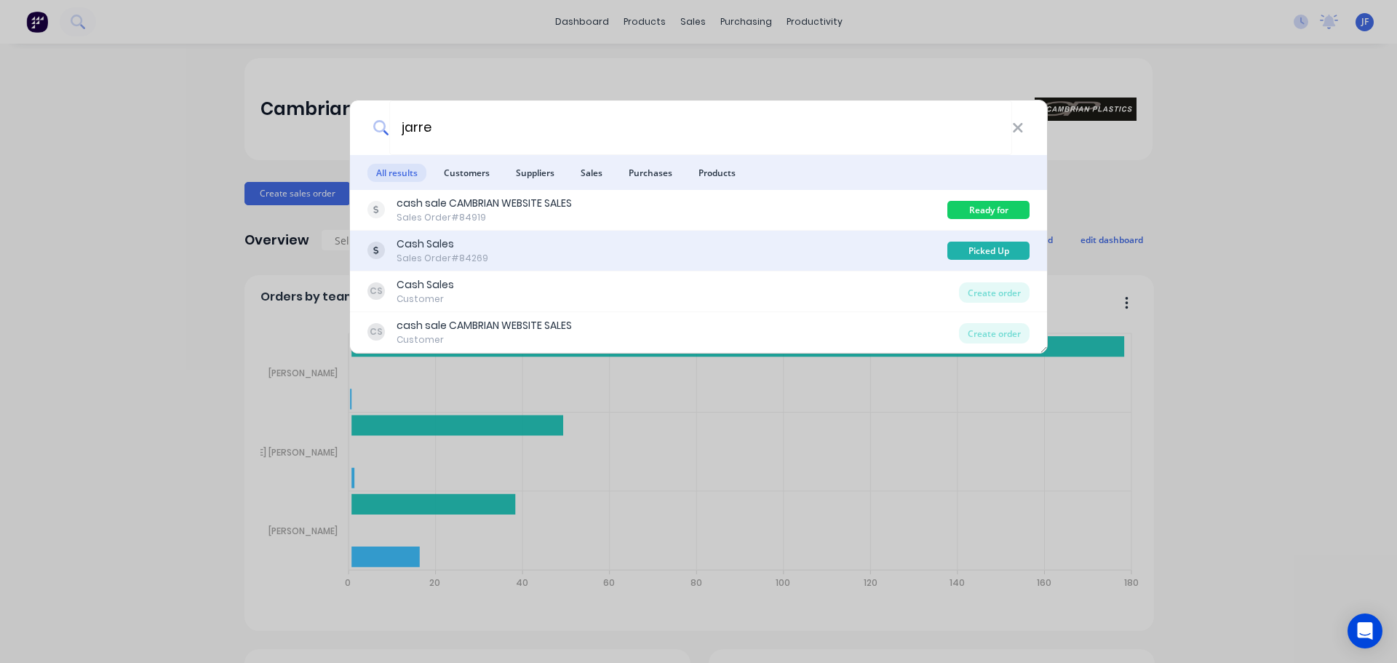
type input "jarre"
click at [739, 255] on div "Cash Sales Sales Order #84269" at bounding box center [657, 250] width 580 height 28
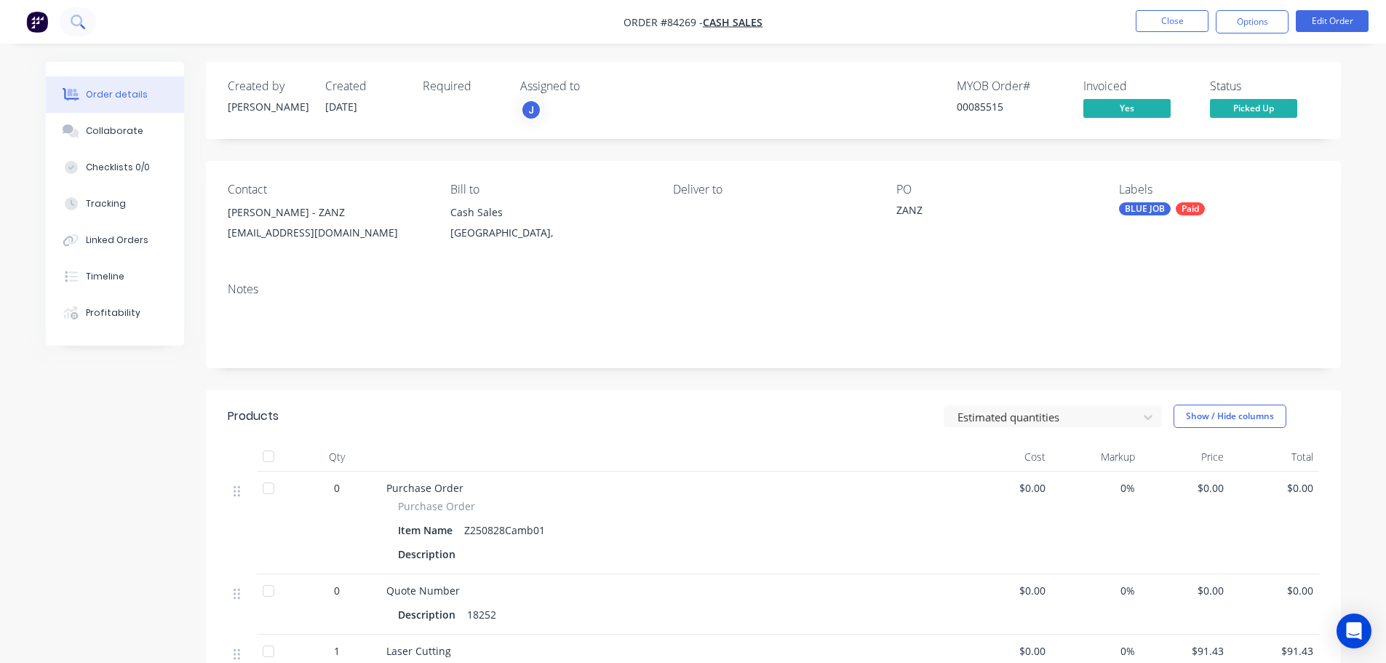
click at [85, 22] on button at bounding box center [78, 21] width 36 height 29
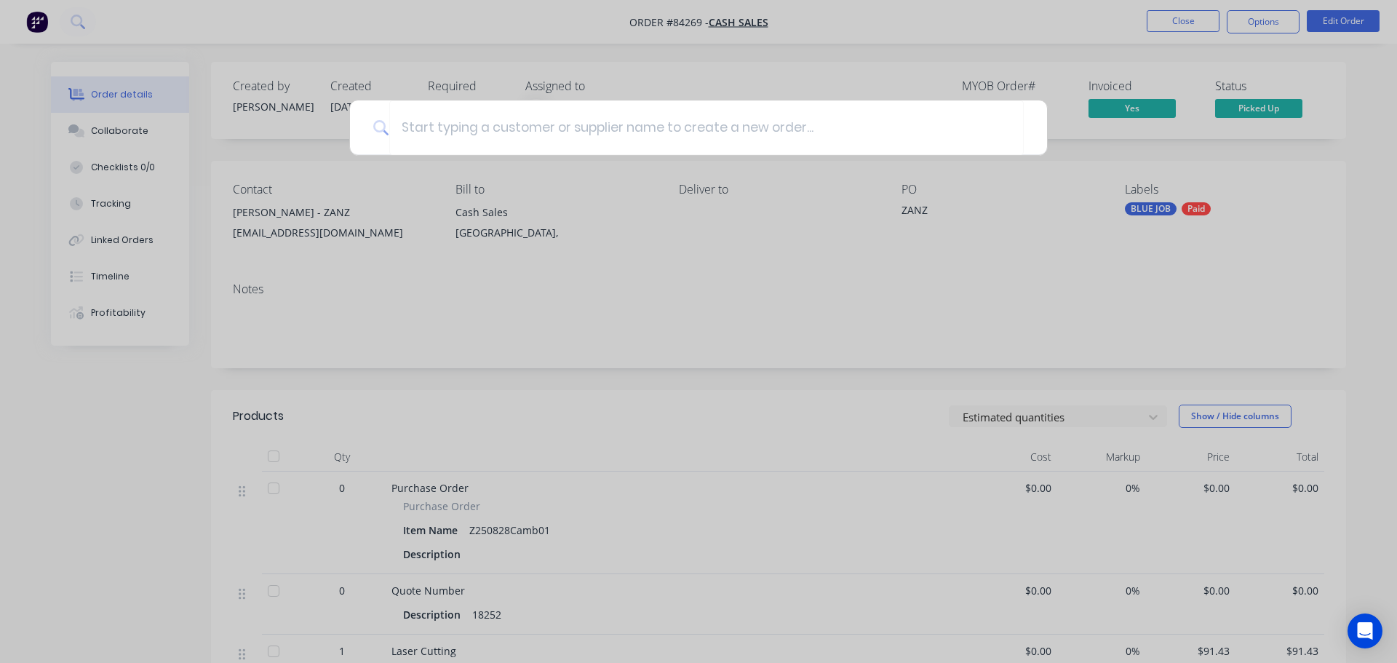
drag, startPoint x: 63, startPoint y: 7, endPoint x: 55, endPoint y: 0, distance: 10.3
click at [63, 6] on div at bounding box center [698, 331] width 1397 height 663
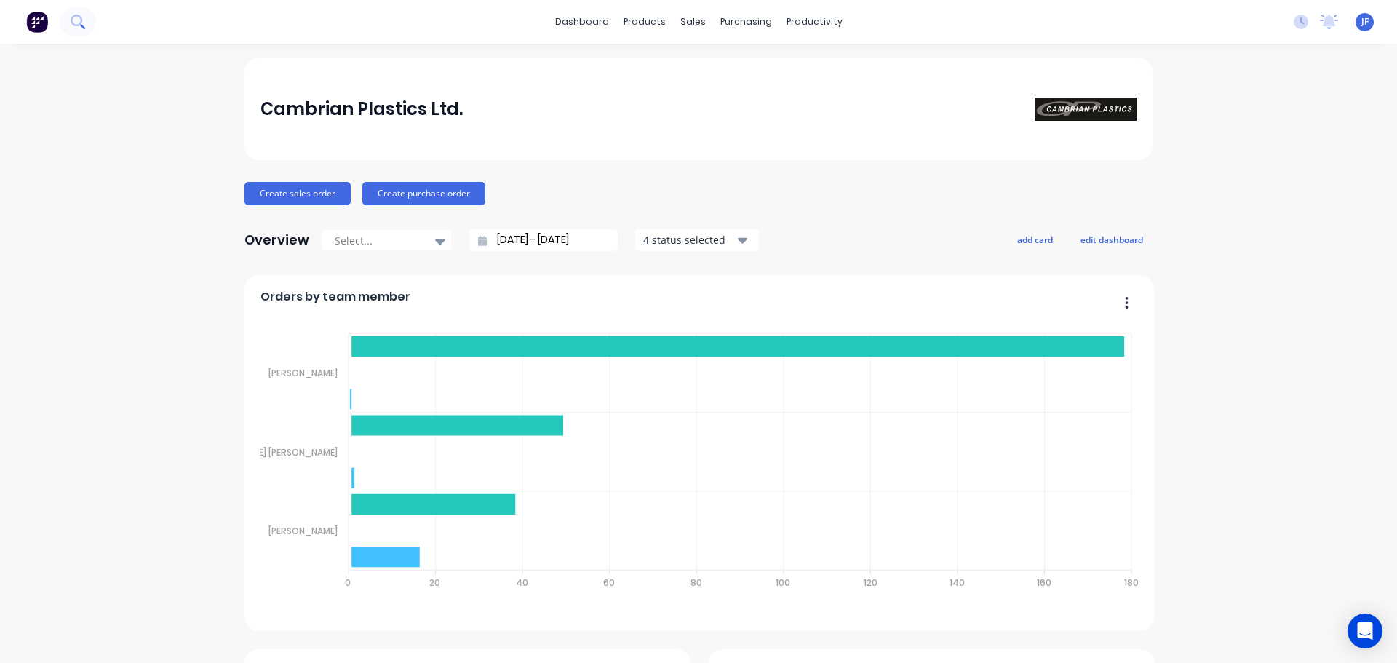
click at [84, 23] on icon at bounding box center [78, 22] width 14 height 14
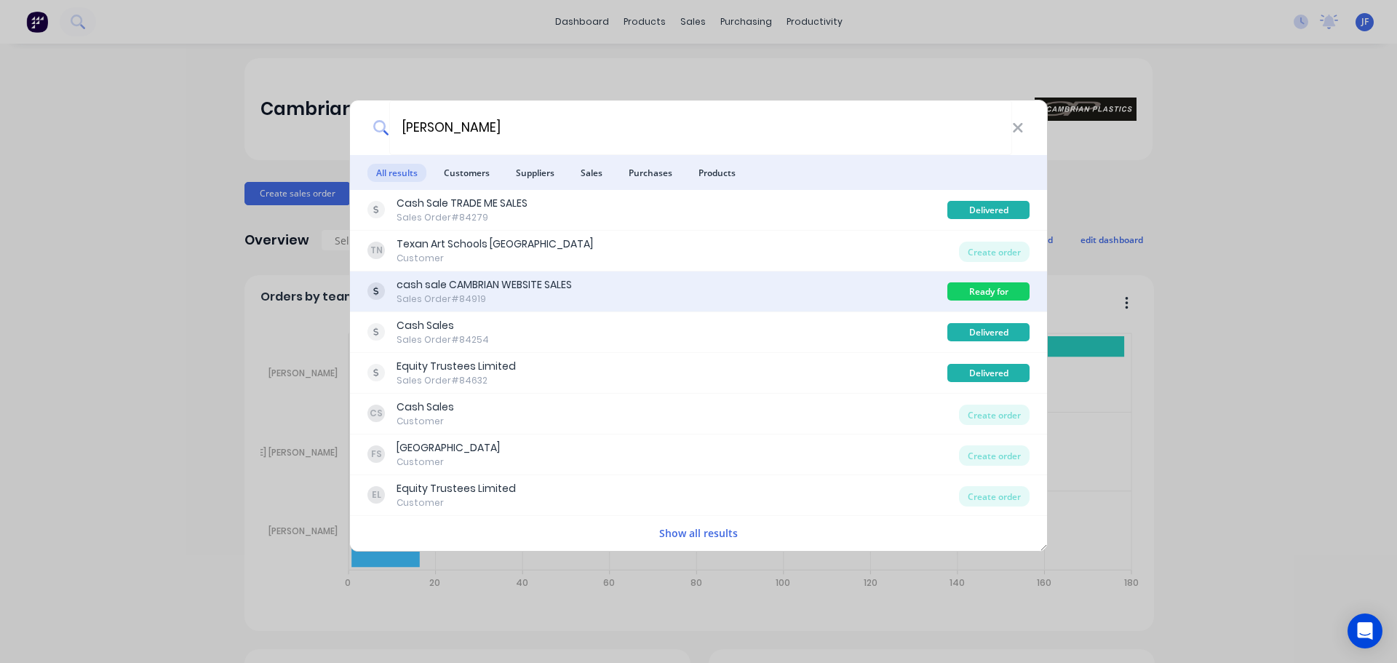
type input "[PERSON_NAME]"
click at [858, 280] on div "cash sale CAMBRIAN WEBSITE SALES Sales Order #84919" at bounding box center [657, 291] width 580 height 28
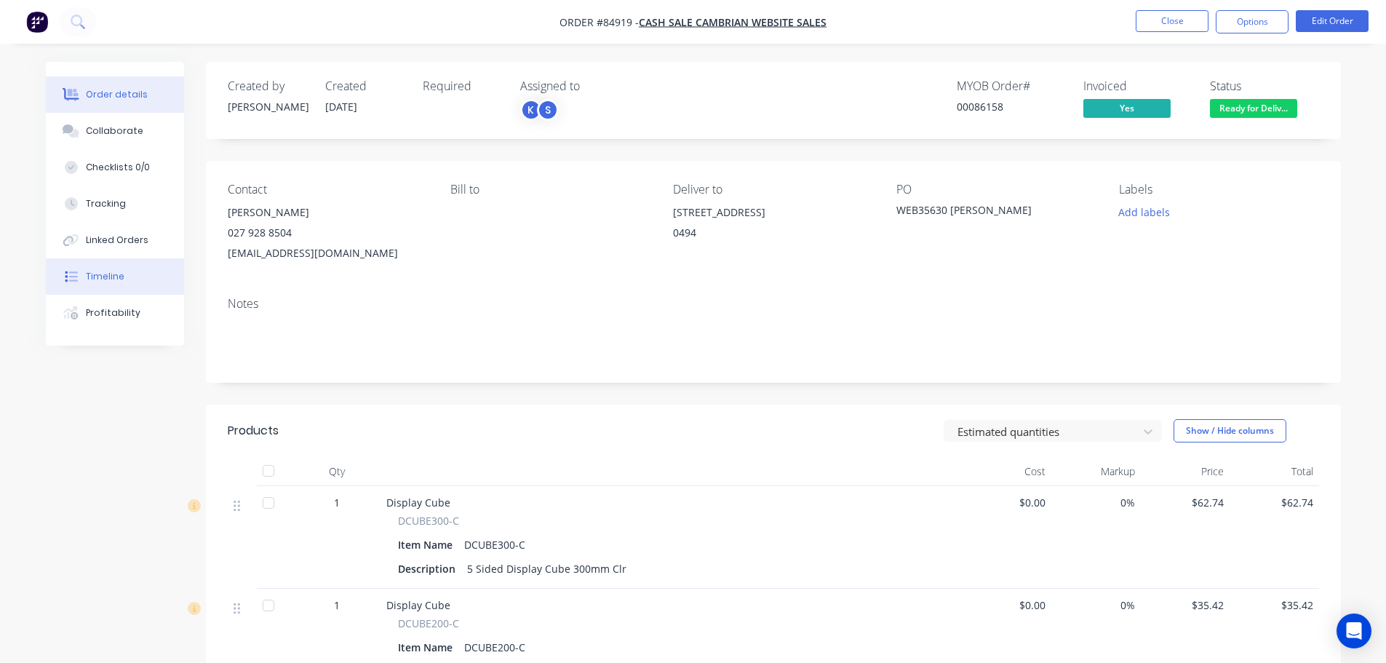
click at [112, 284] on button "Timeline" at bounding box center [115, 276] width 138 height 36
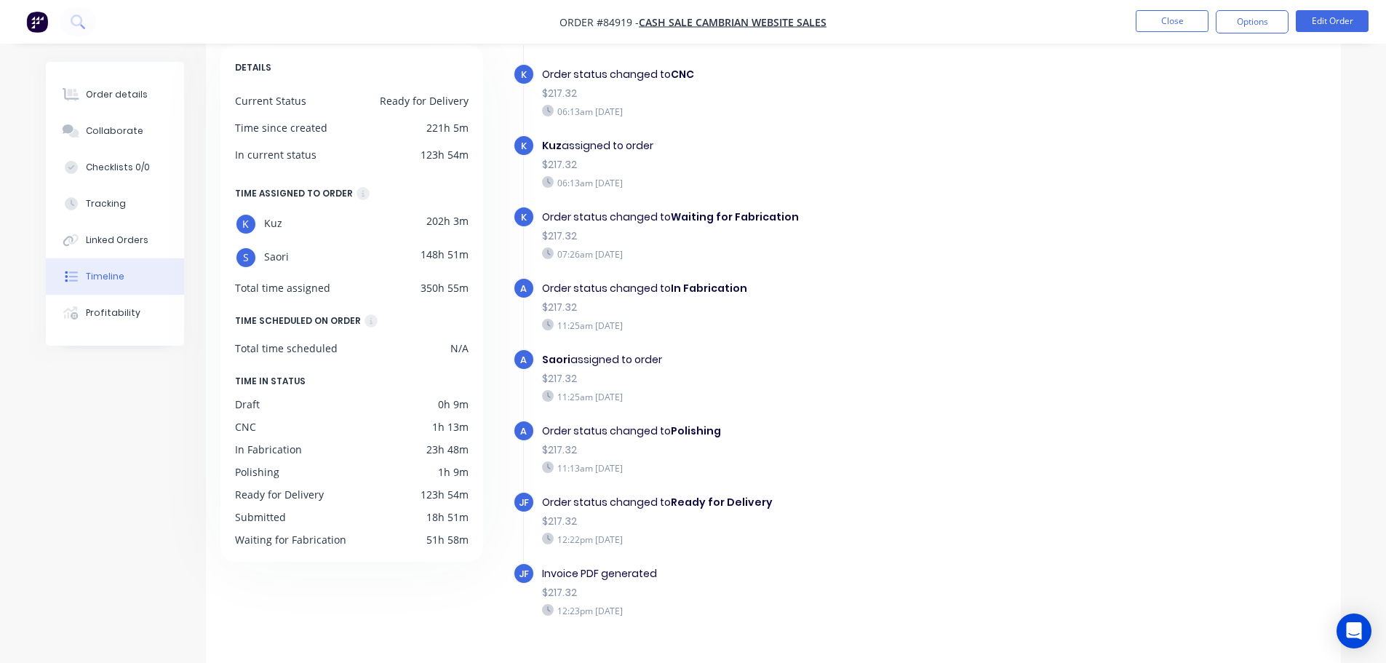
scroll to position [112, 0]
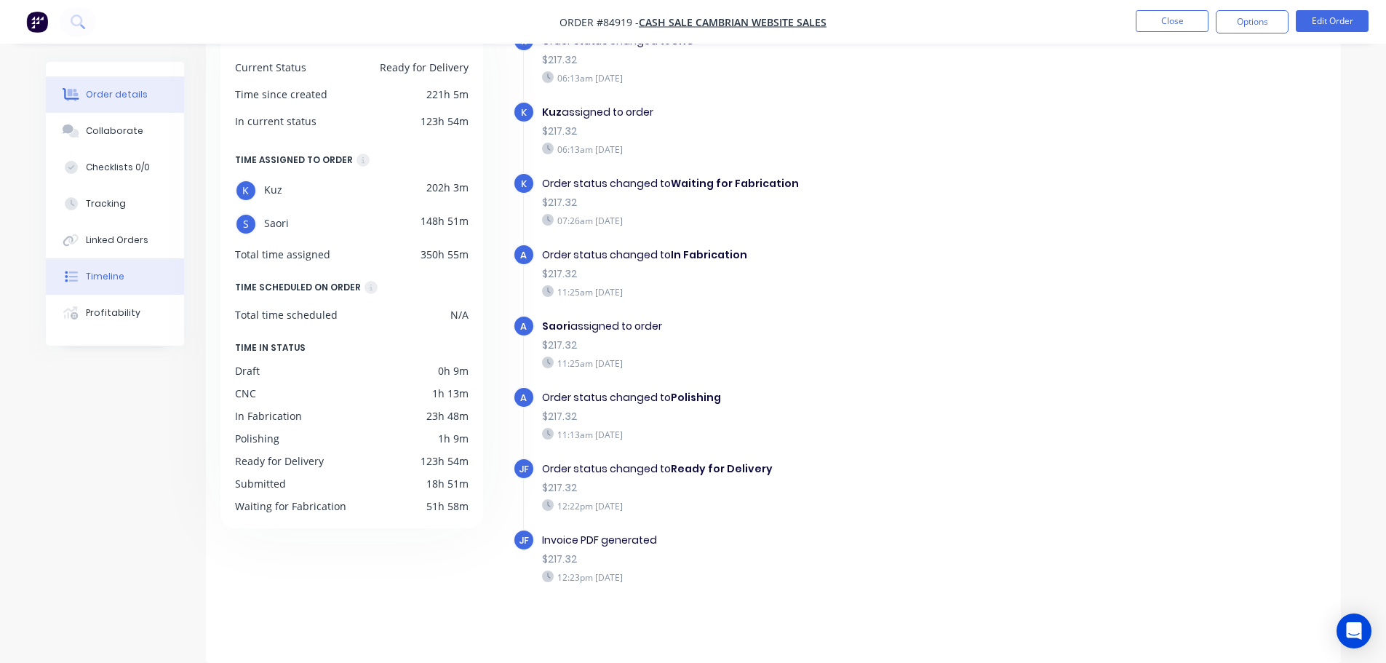
click at [132, 87] on button "Order details" at bounding box center [115, 94] width 138 height 36
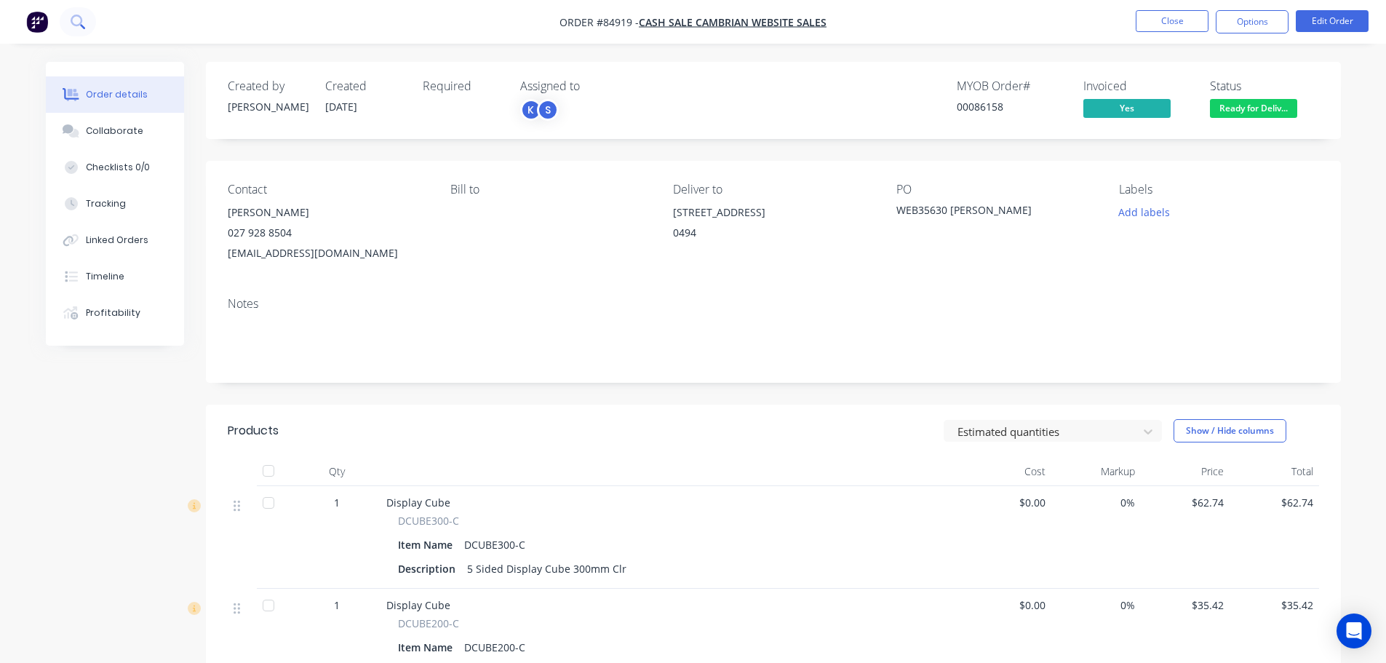
click at [84, 25] on icon at bounding box center [78, 22] width 14 height 14
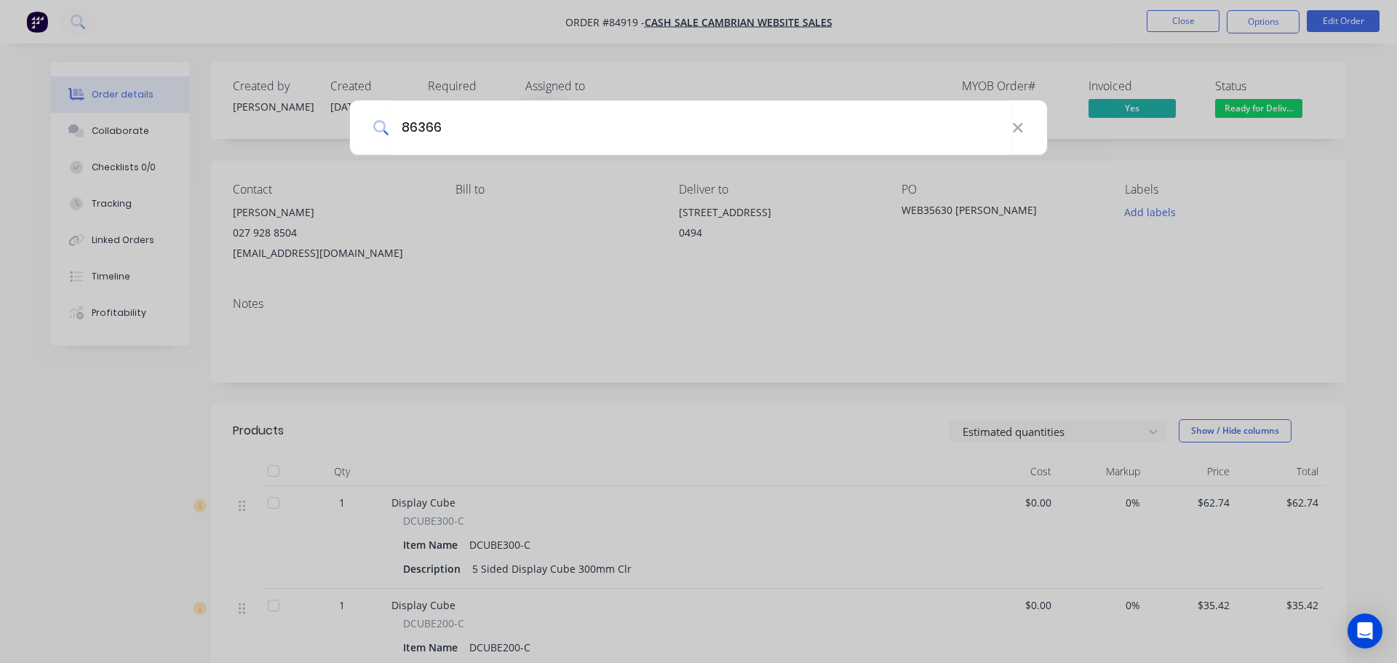
type input "86366"
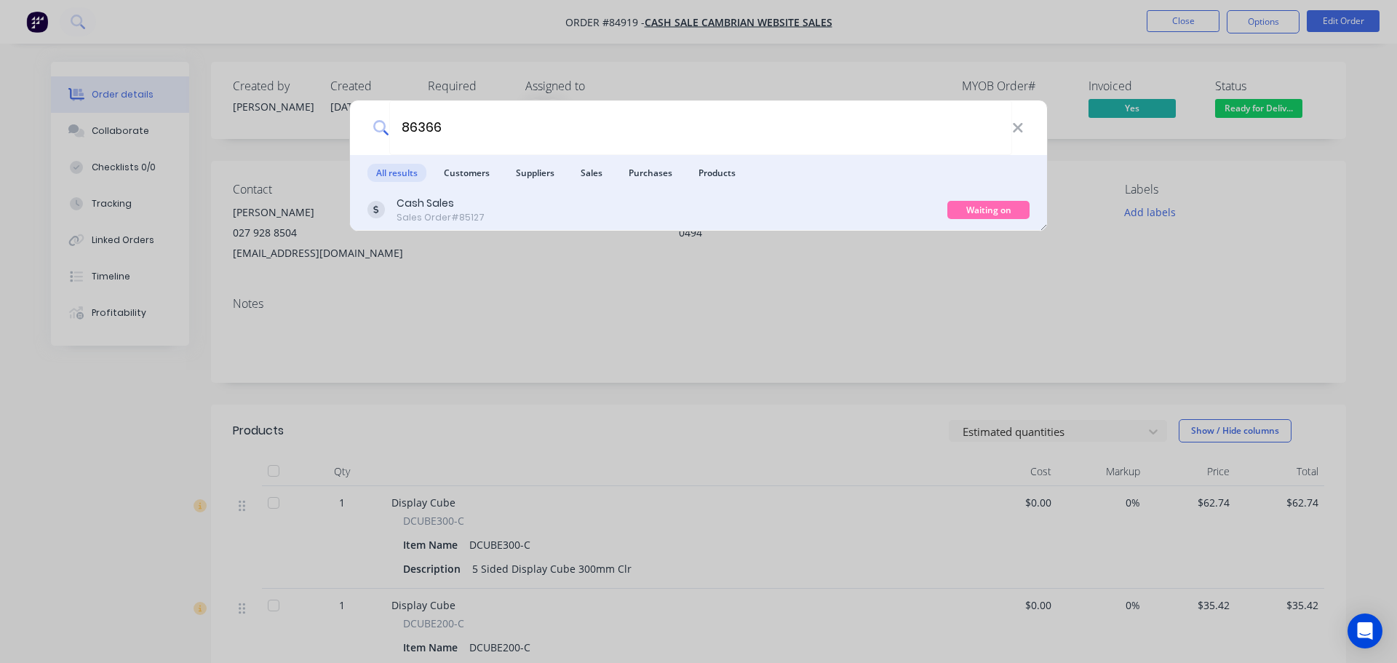
click at [595, 201] on div "Cash Sales Sales Order #85127" at bounding box center [657, 210] width 580 height 28
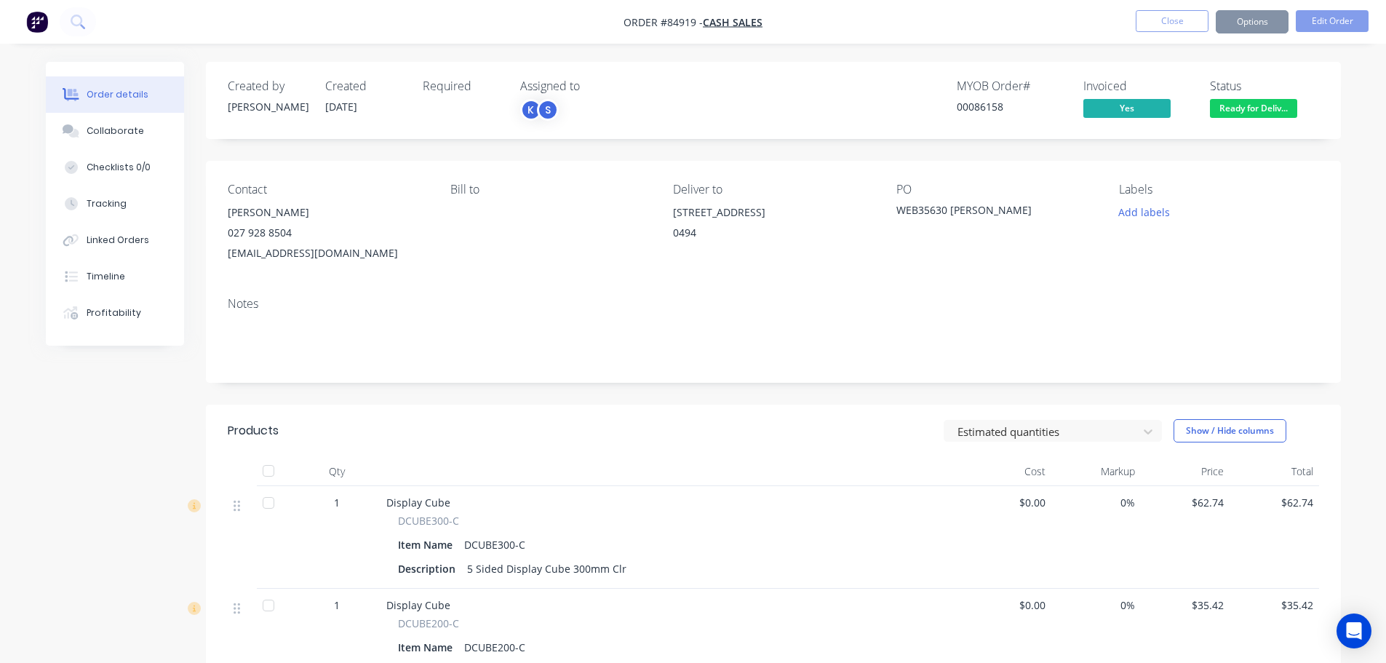
click at [1278, 105] on span "Ready for Deliv..." at bounding box center [1253, 108] width 87 height 18
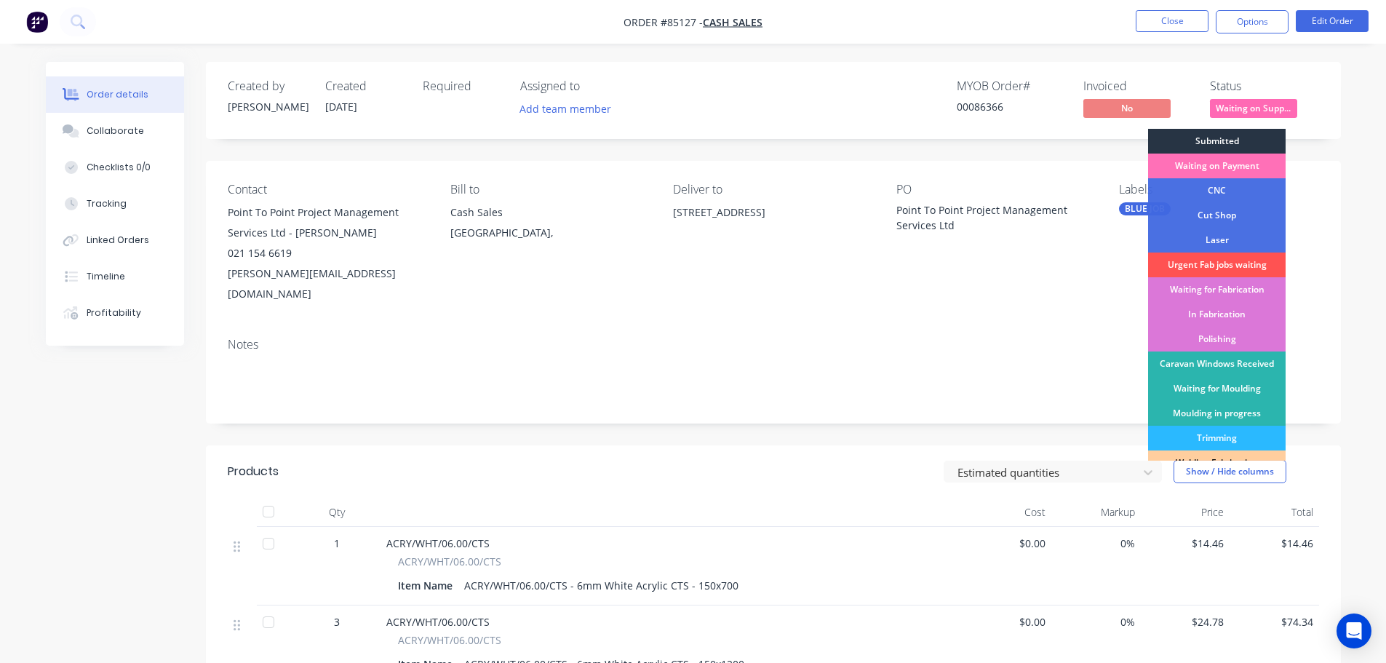
click at [1265, 140] on div "Submitted" at bounding box center [1217, 141] width 138 height 25
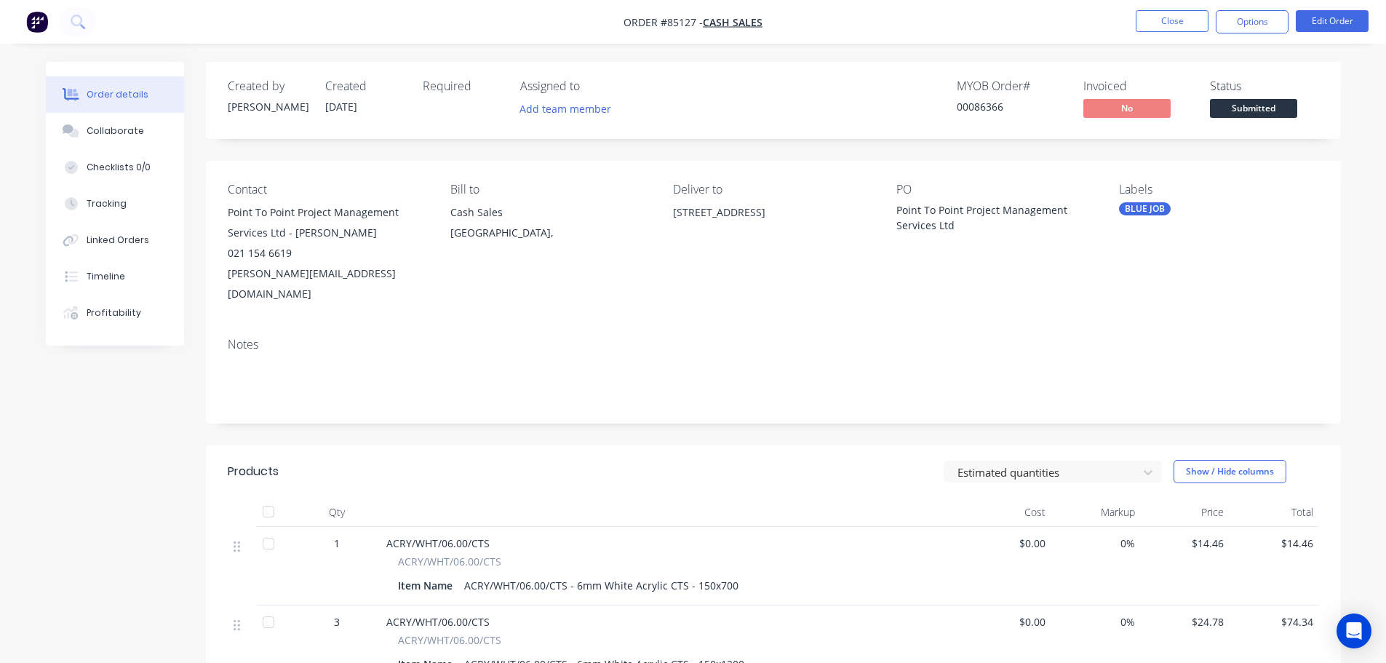
click at [1213, 69] on div "Created by [PERSON_NAME] Created [DATE] Required Assigned to Add team member MY…" at bounding box center [773, 100] width 1135 height 77
click at [77, 24] on icon at bounding box center [78, 22] width 14 height 14
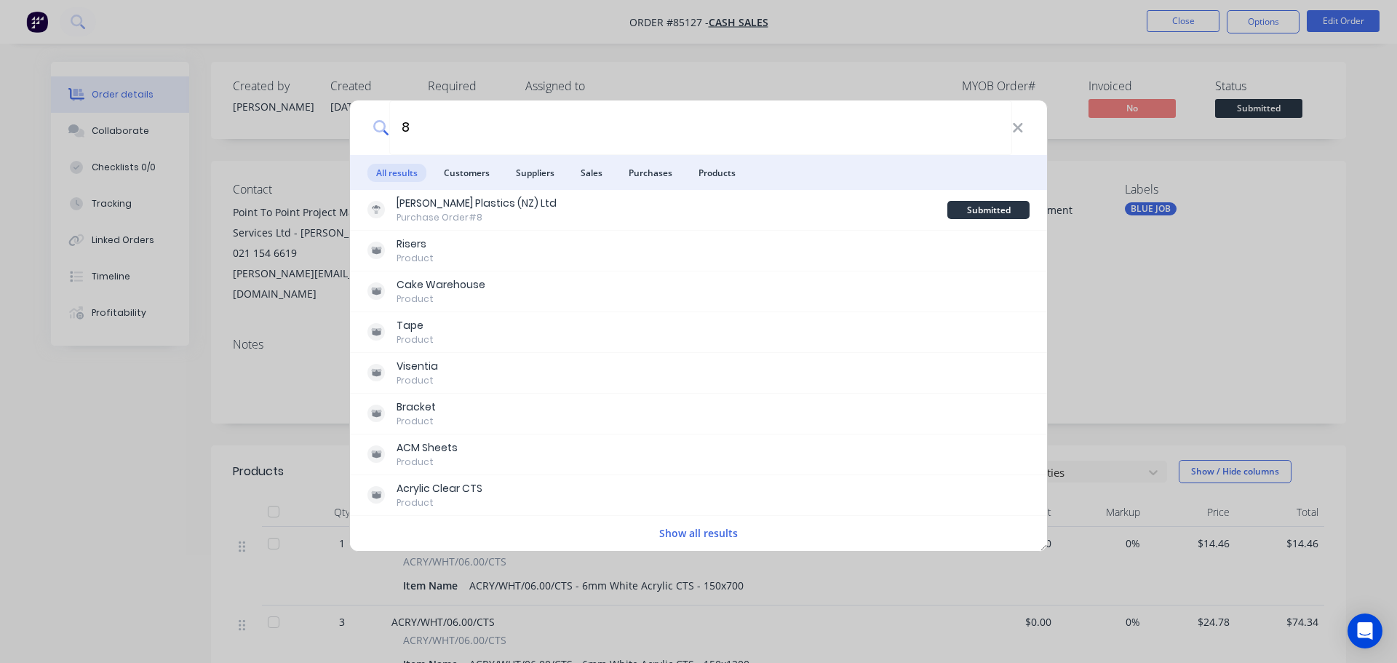
type input "8"
click at [779, 604] on div "8 All results Customers Suppliers Sales Purchases Products [PERSON_NAME] Plasti…" at bounding box center [698, 331] width 1397 height 663
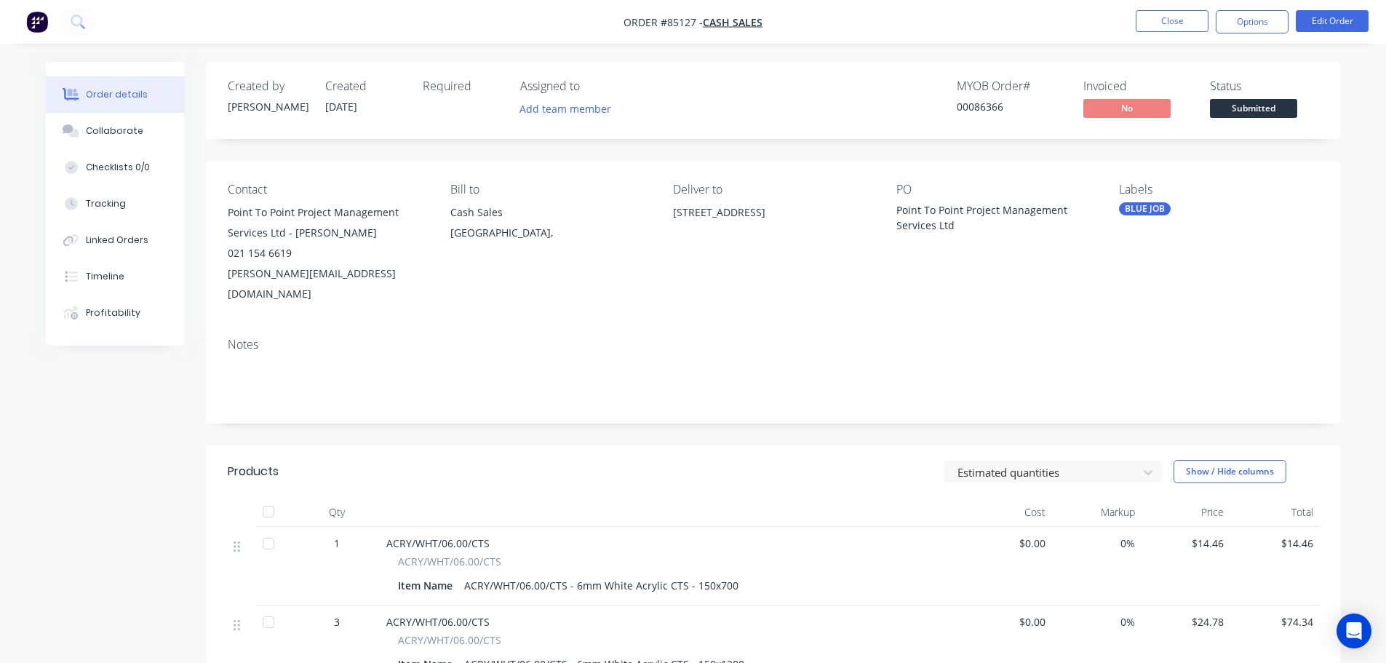
drag, startPoint x: 277, startPoint y: 172, endPoint x: 1058, endPoint y: 138, distance: 781.6
click at [279, 172] on div "Contact Point To Point Project Management Services Ltd - [PERSON_NAME] 021 154 …" at bounding box center [773, 243] width 1135 height 165
click at [1257, 105] on span "Submitted" at bounding box center [1253, 108] width 87 height 18
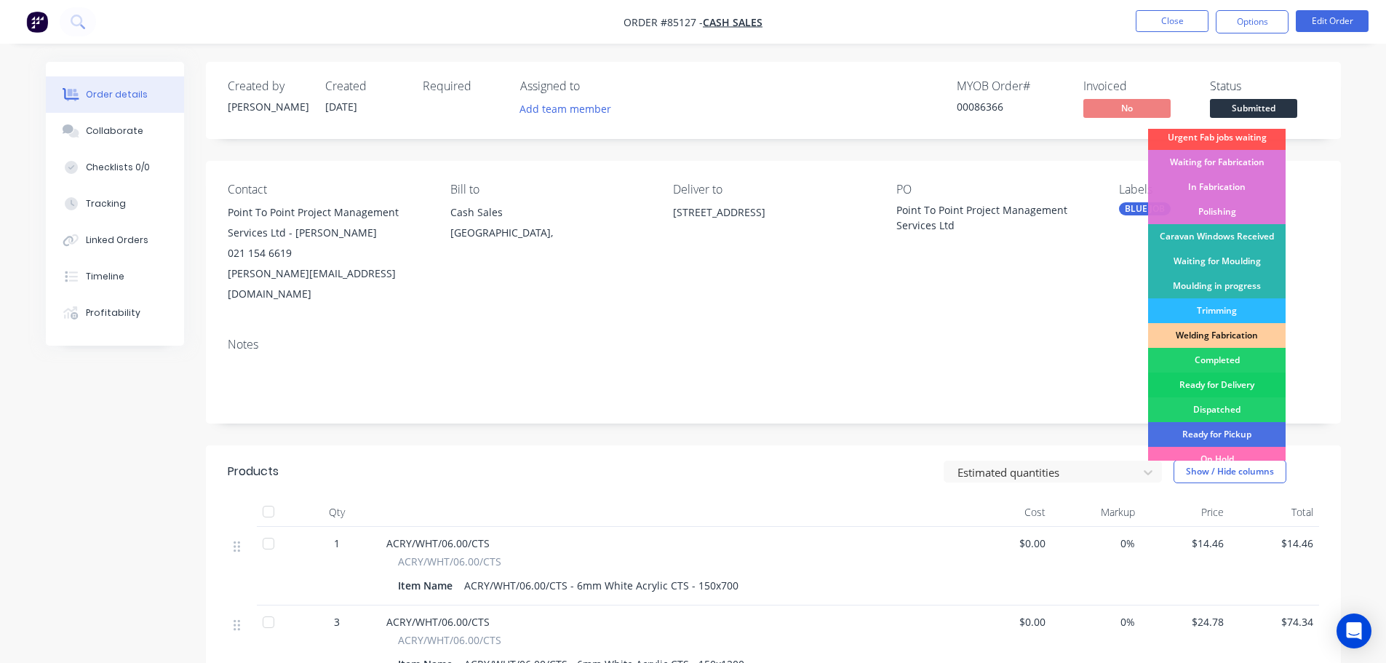
scroll to position [287, 0]
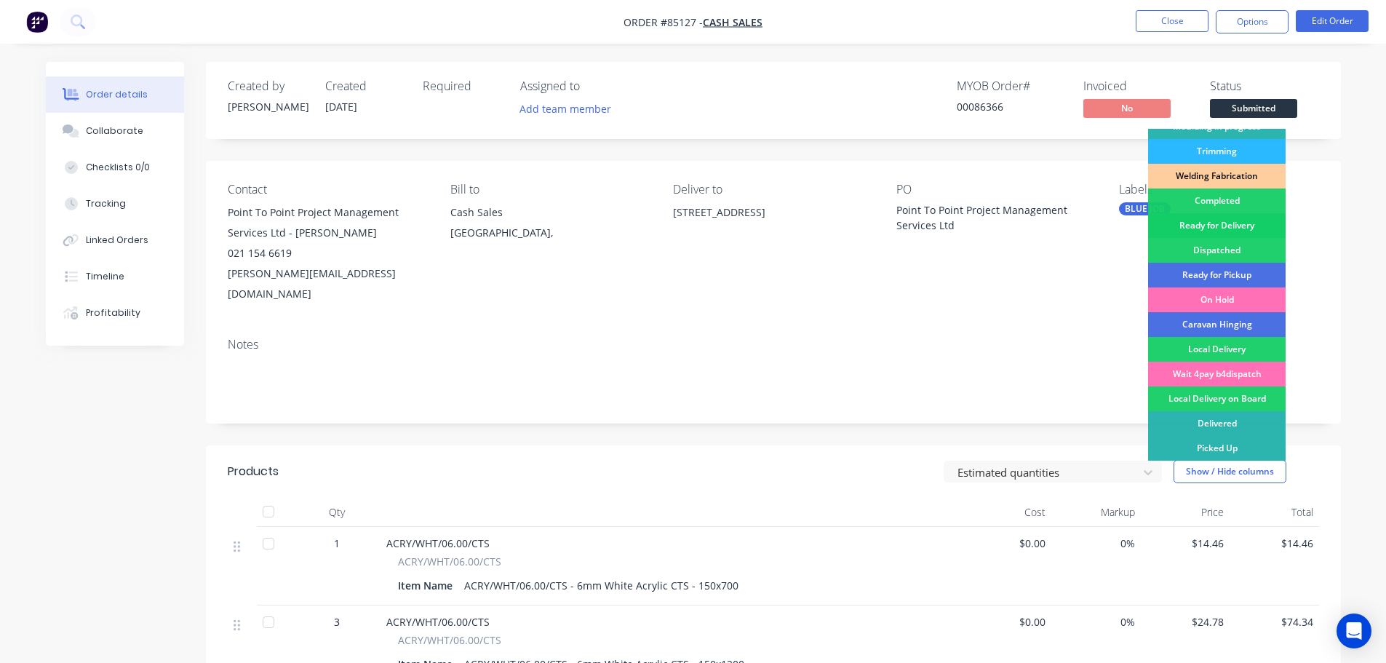
click at [1241, 228] on div "Ready for Delivery" at bounding box center [1217, 225] width 138 height 25
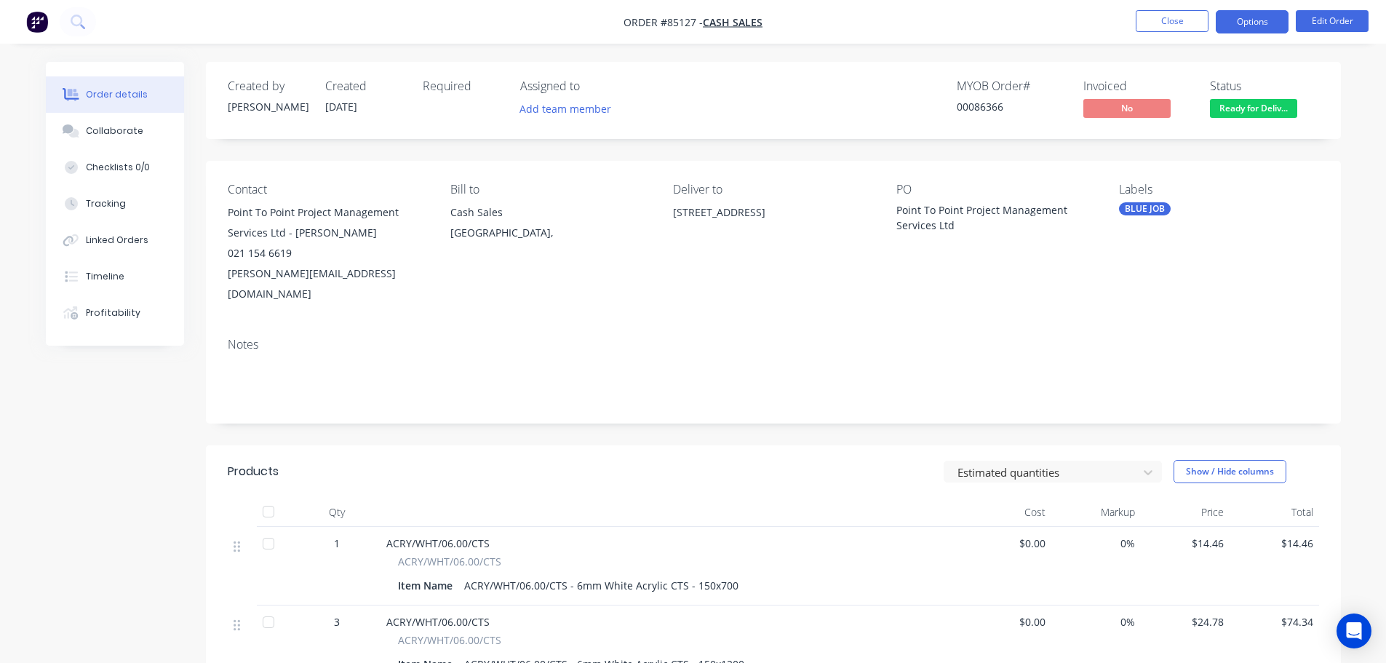
click at [1260, 21] on button "Options" at bounding box center [1252, 21] width 73 height 23
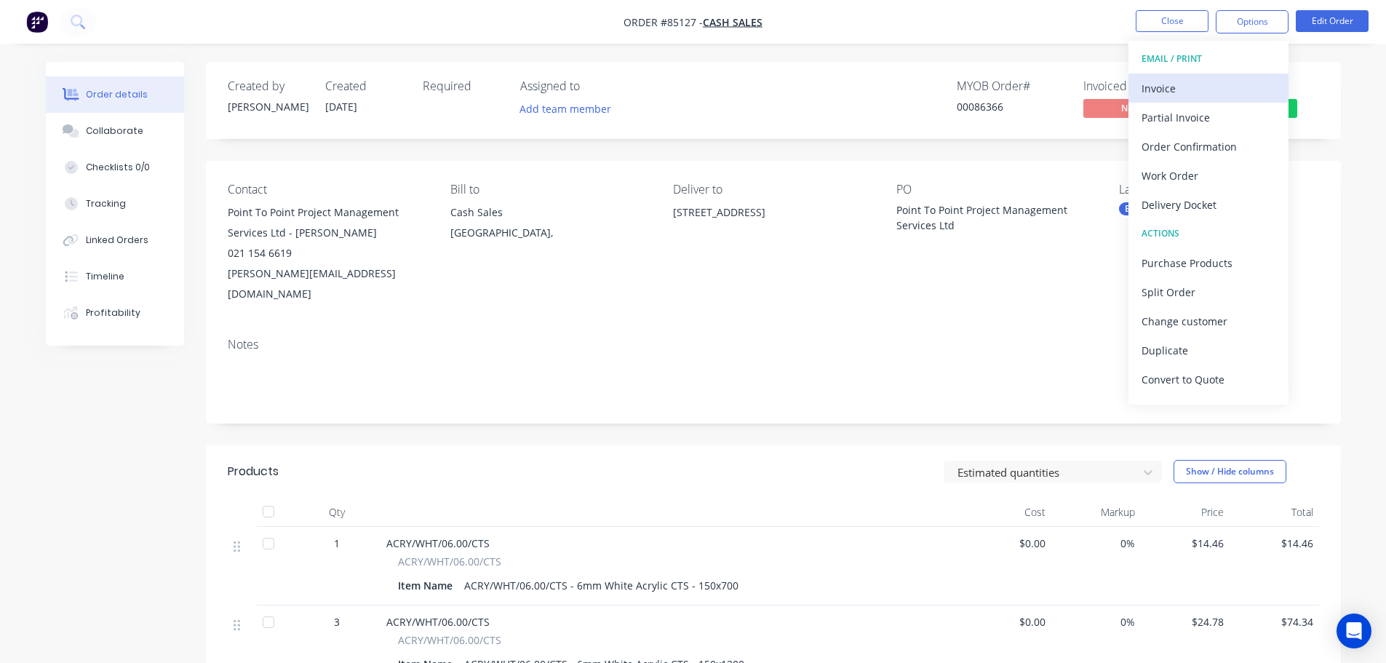
click at [1215, 89] on div "Invoice" at bounding box center [1209, 88] width 134 height 21
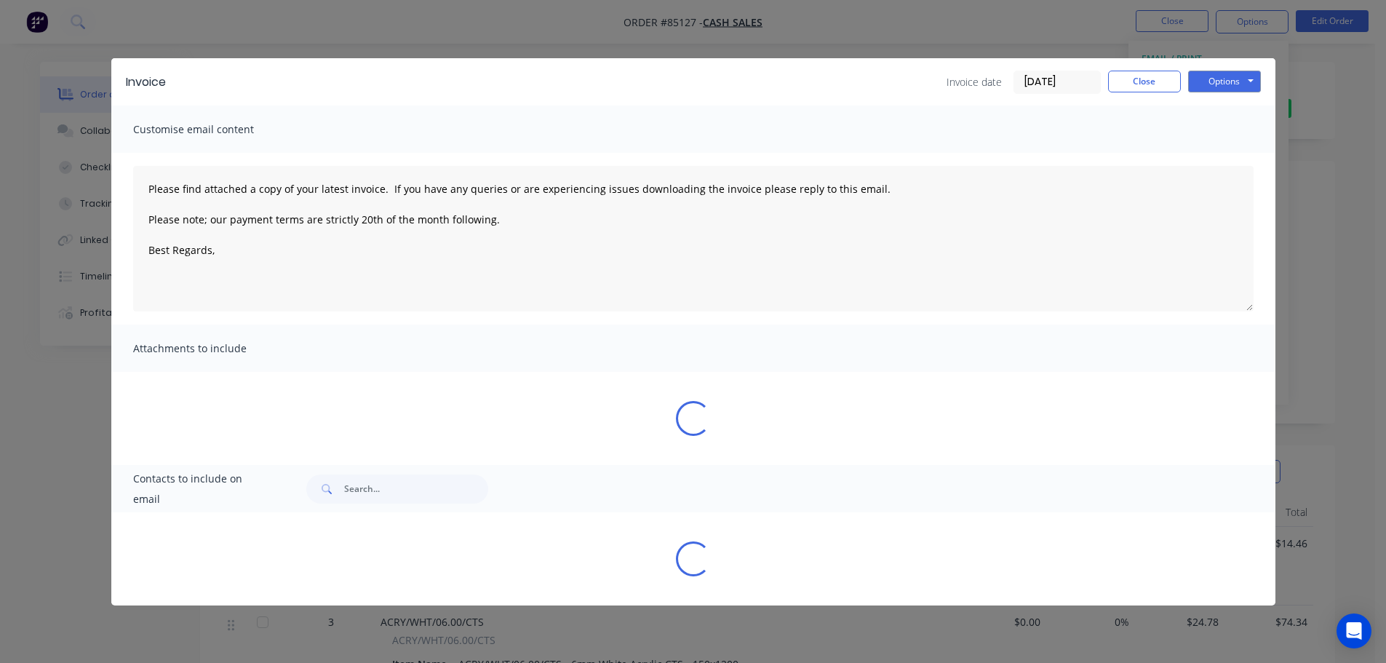
click at [1265, 74] on div "Invoice Invoice date [DATE] Close Options Preview Print Email" at bounding box center [693, 81] width 1164 height 47
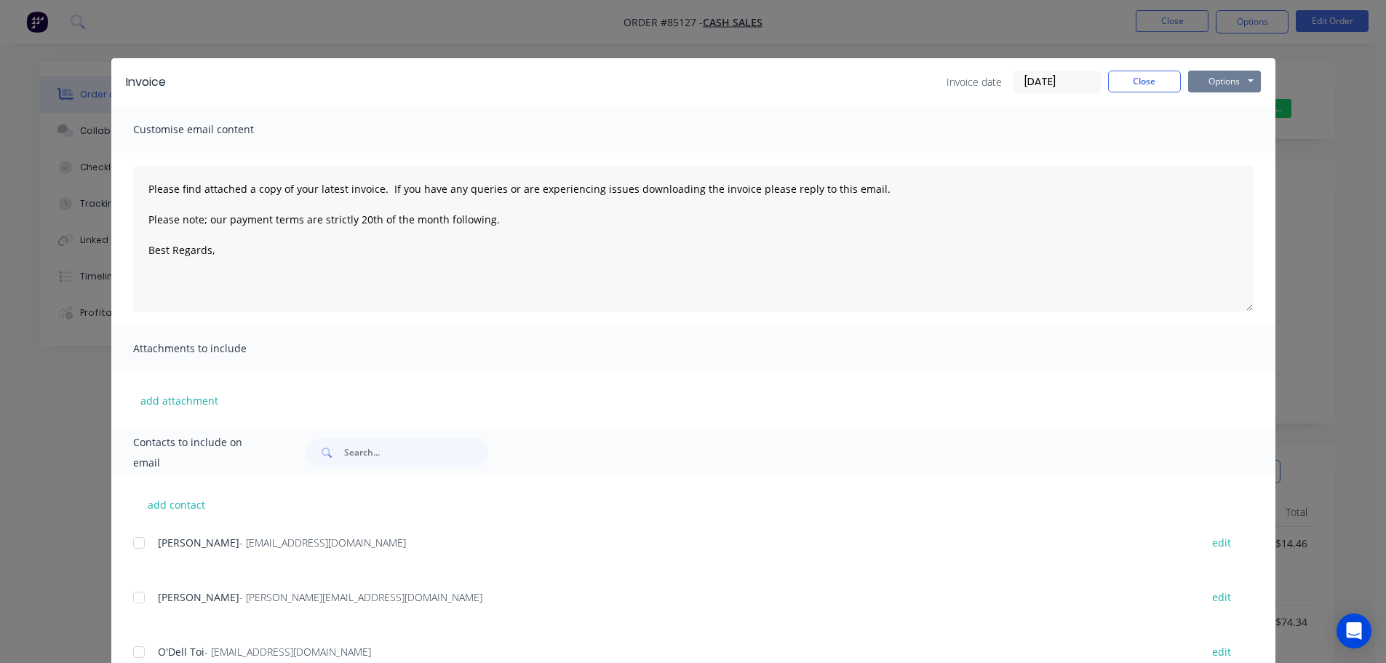
click at [1244, 79] on button "Options" at bounding box center [1224, 82] width 73 height 22
click at [1223, 126] on button "Print" at bounding box center [1234, 131] width 93 height 24
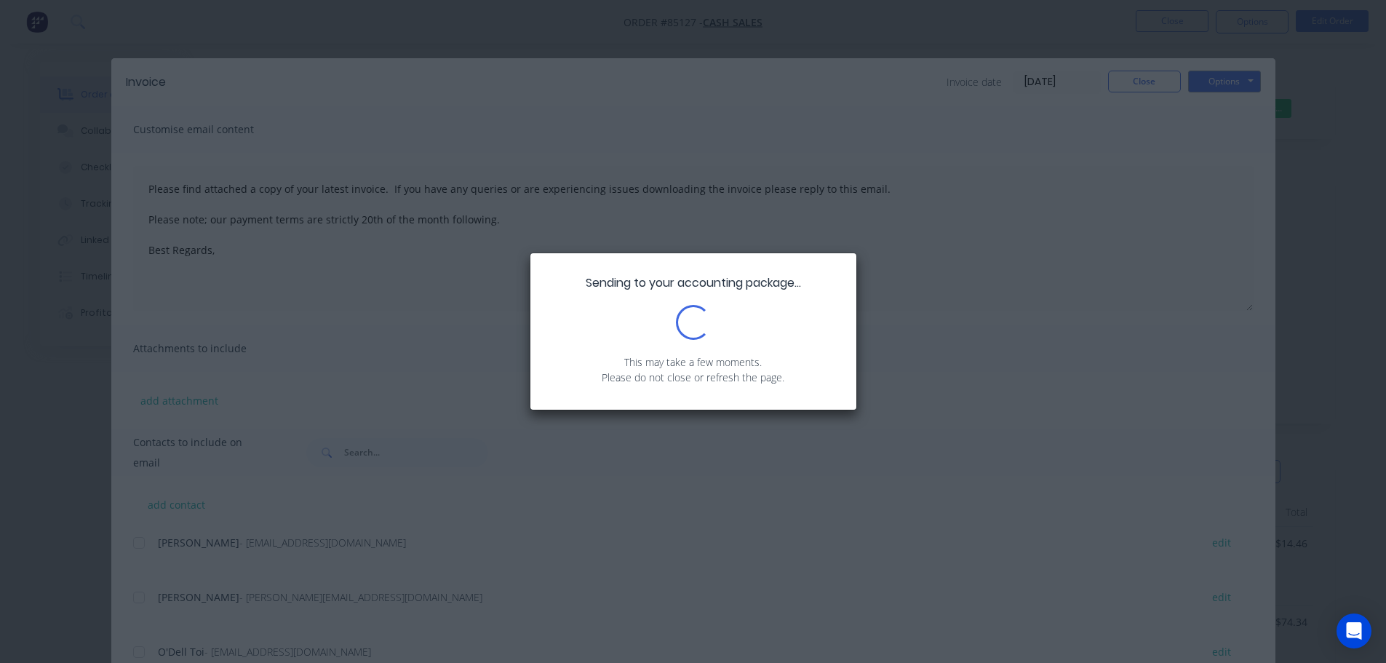
type textarea "Please find attached a copy of your latest invoice. If you have any queries or …"
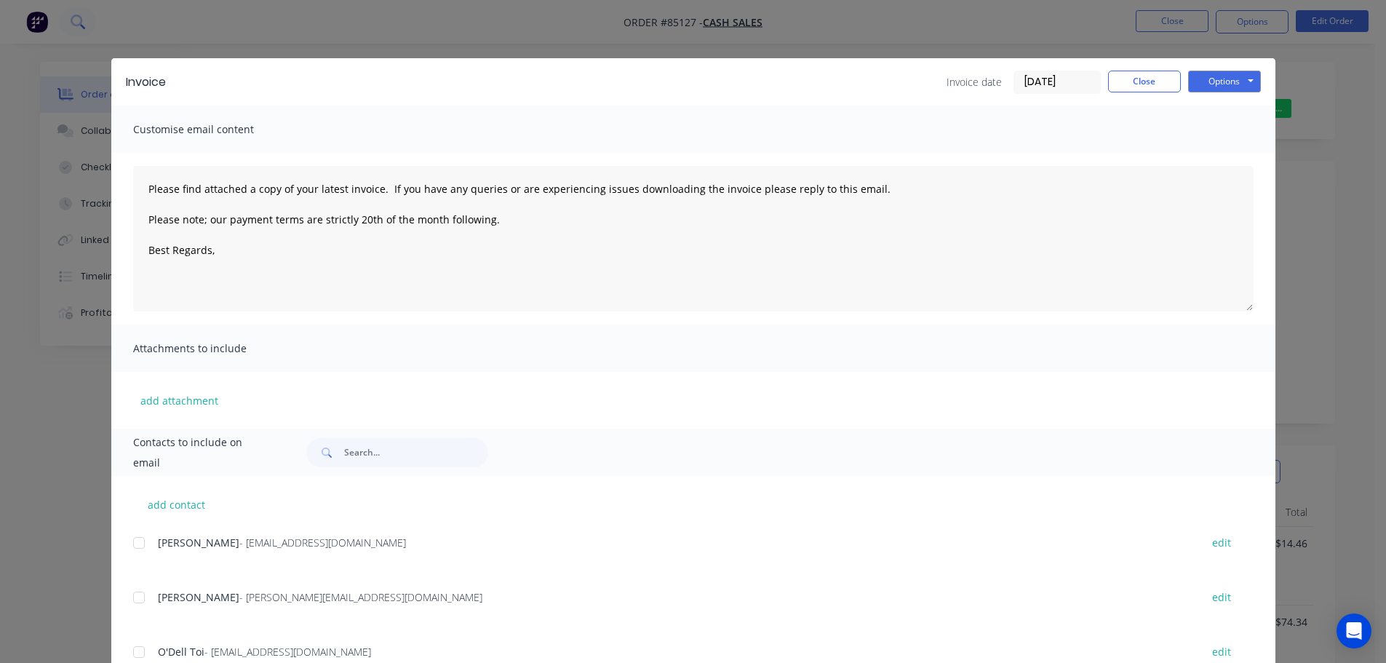
drag, startPoint x: 100, startPoint y: 40, endPoint x: 84, endPoint y: 24, distance: 22.6
click at [97, 38] on div "Invoice Invoice date [DATE] Close Options Preview Print Email Customise email c…" at bounding box center [693, 331] width 1386 height 663
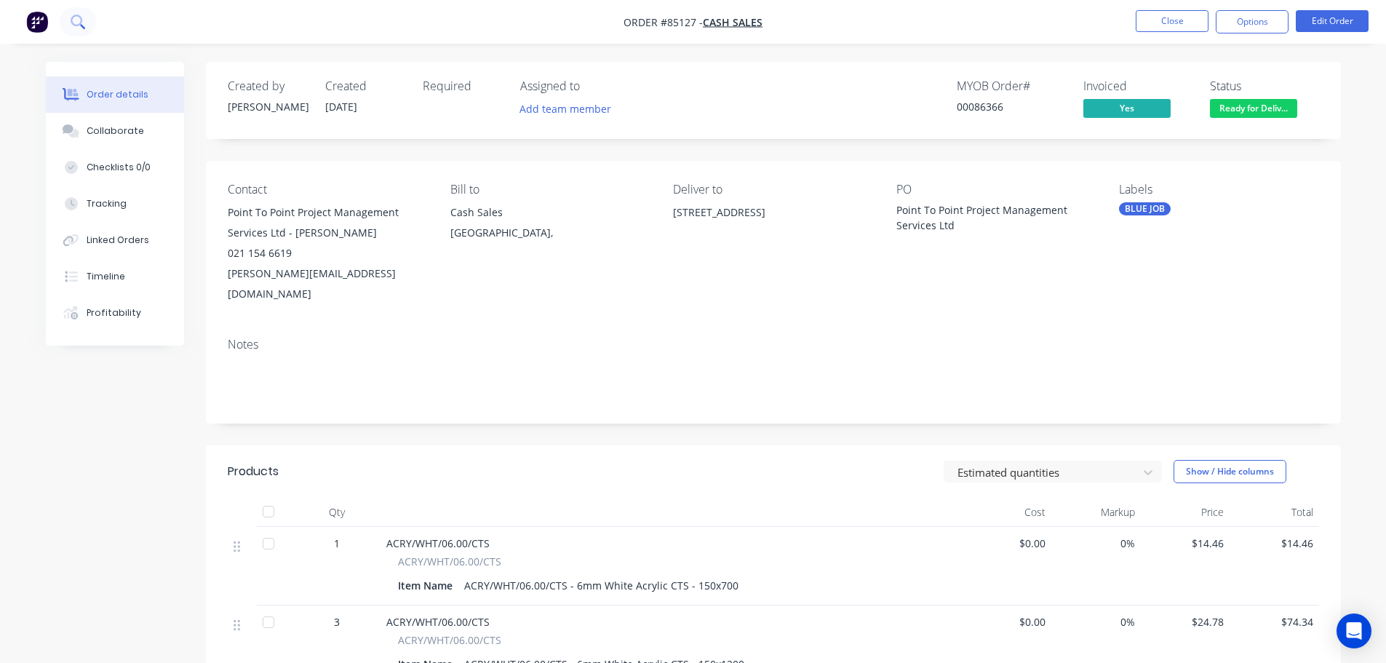
click at [82, 22] on icon at bounding box center [78, 22] width 14 height 14
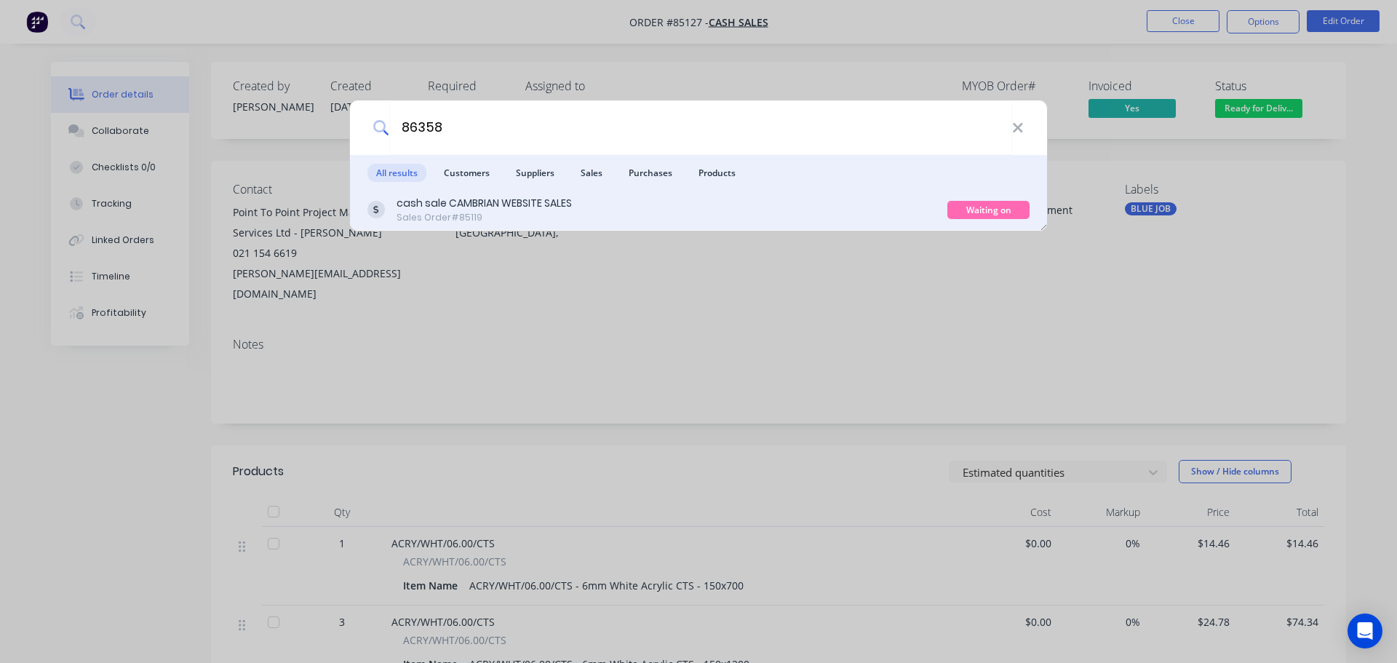
type input "86358"
click at [693, 202] on div "cash sale CAMBRIAN WEBSITE SALES Sales Order #85119" at bounding box center [657, 210] width 580 height 28
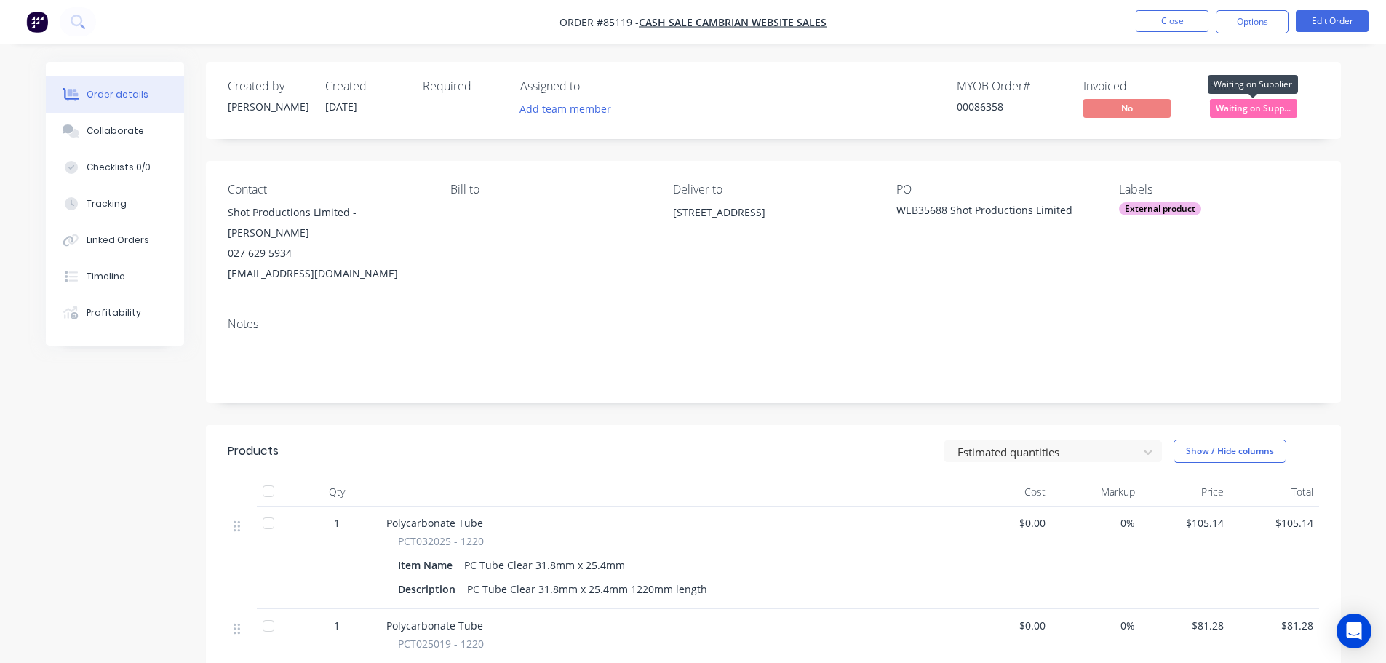
click at [1255, 110] on span "Waiting on Supp..." at bounding box center [1253, 108] width 87 height 18
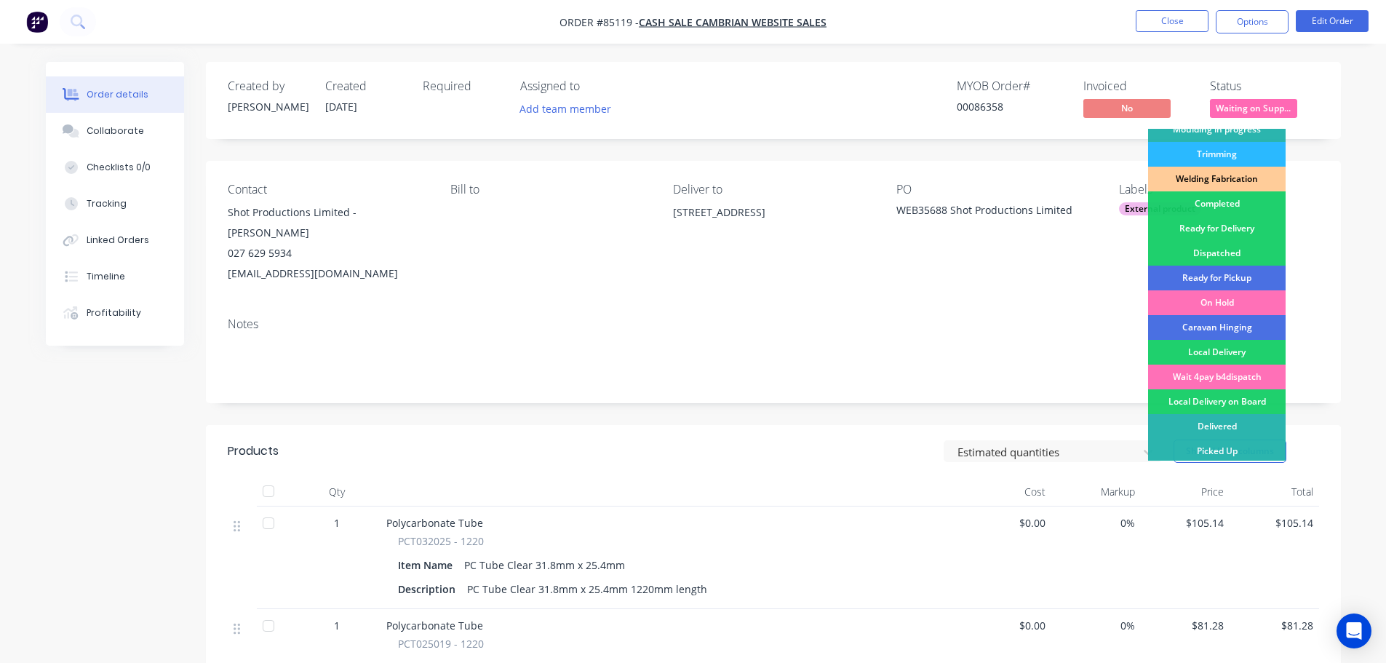
scroll to position [287, 0]
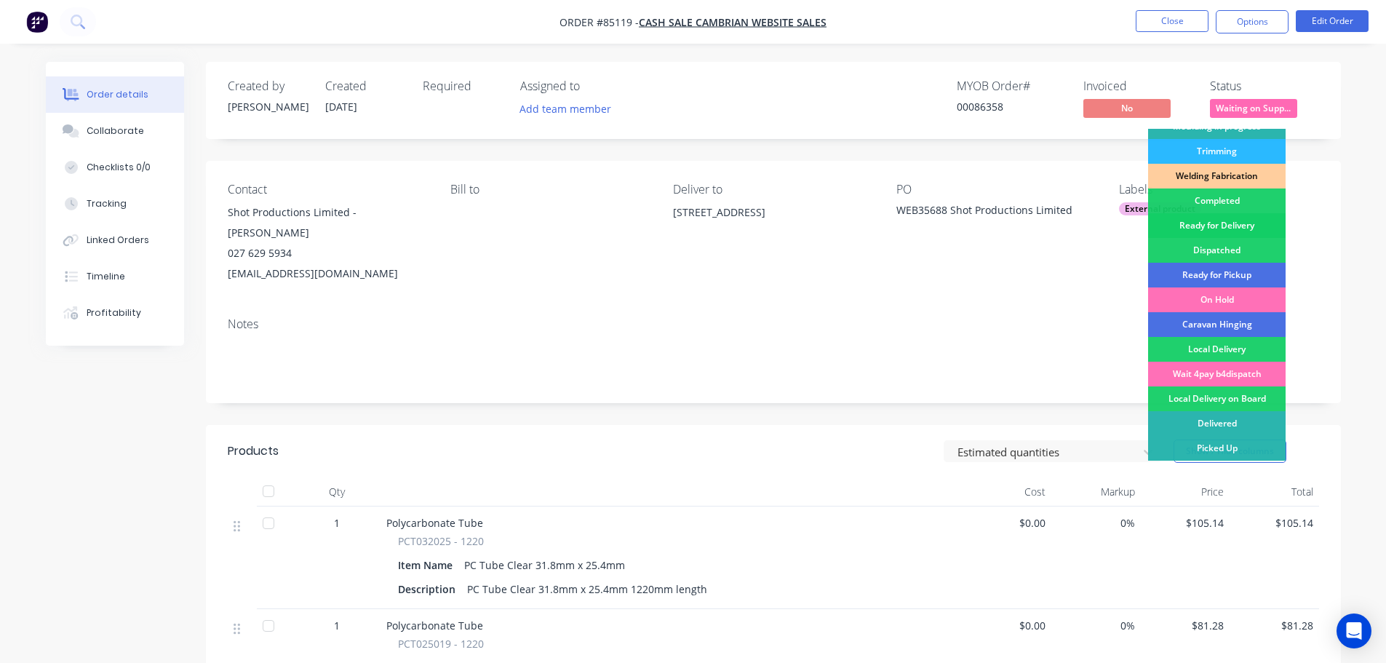
click at [1231, 229] on div "Ready for Delivery" at bounding box center [1217, 225] width 138 height 25
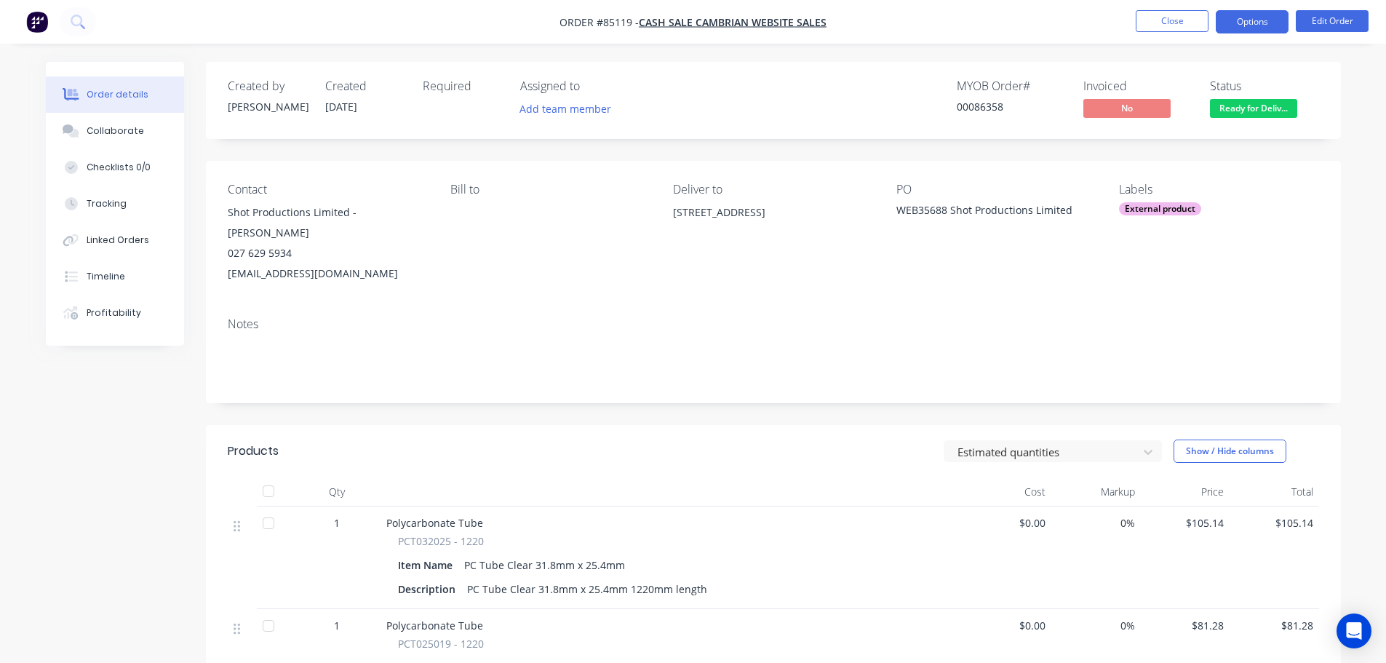
click at [1239, 24] on button "Options" at bounding box center [1252, 21] width 73 height 23
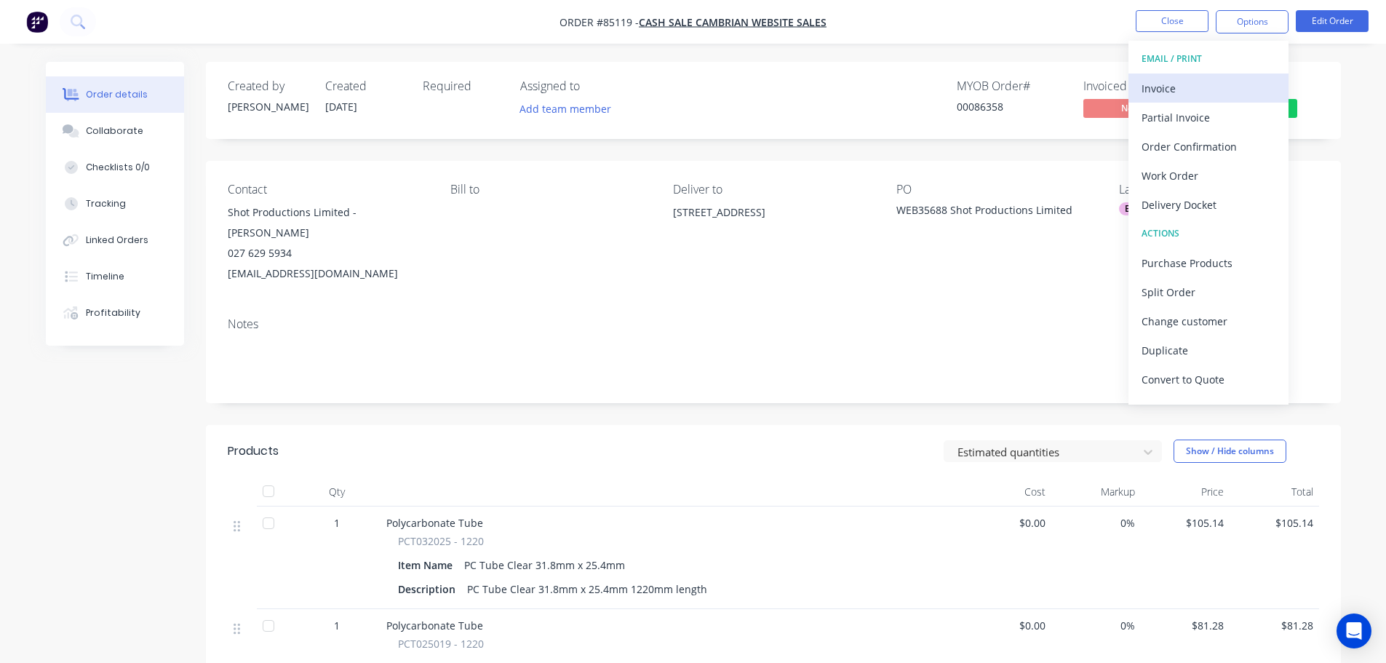
click at [1206, 87] on div "Invoice" at bounding box center [1209, 88] width 134 height 21
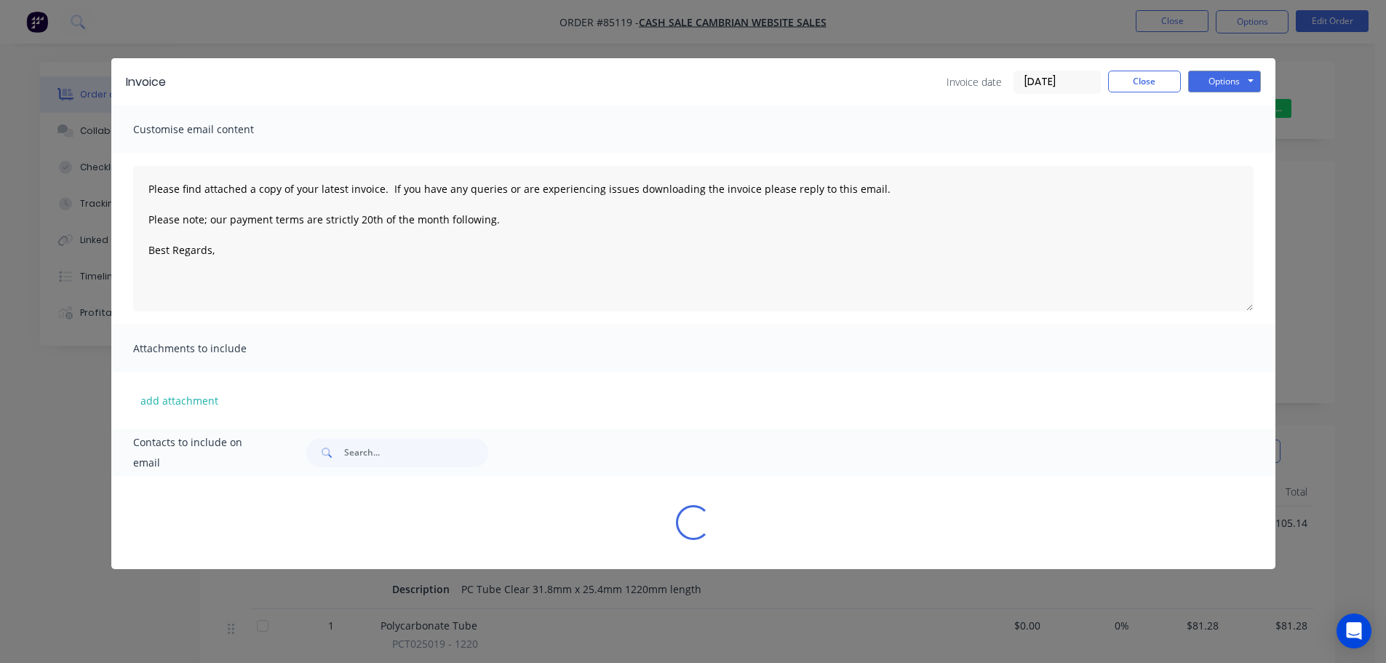
click at [1253, 71] on div "Options Preview Print Email" at bounding box center [1224, 82] width 73 height 23
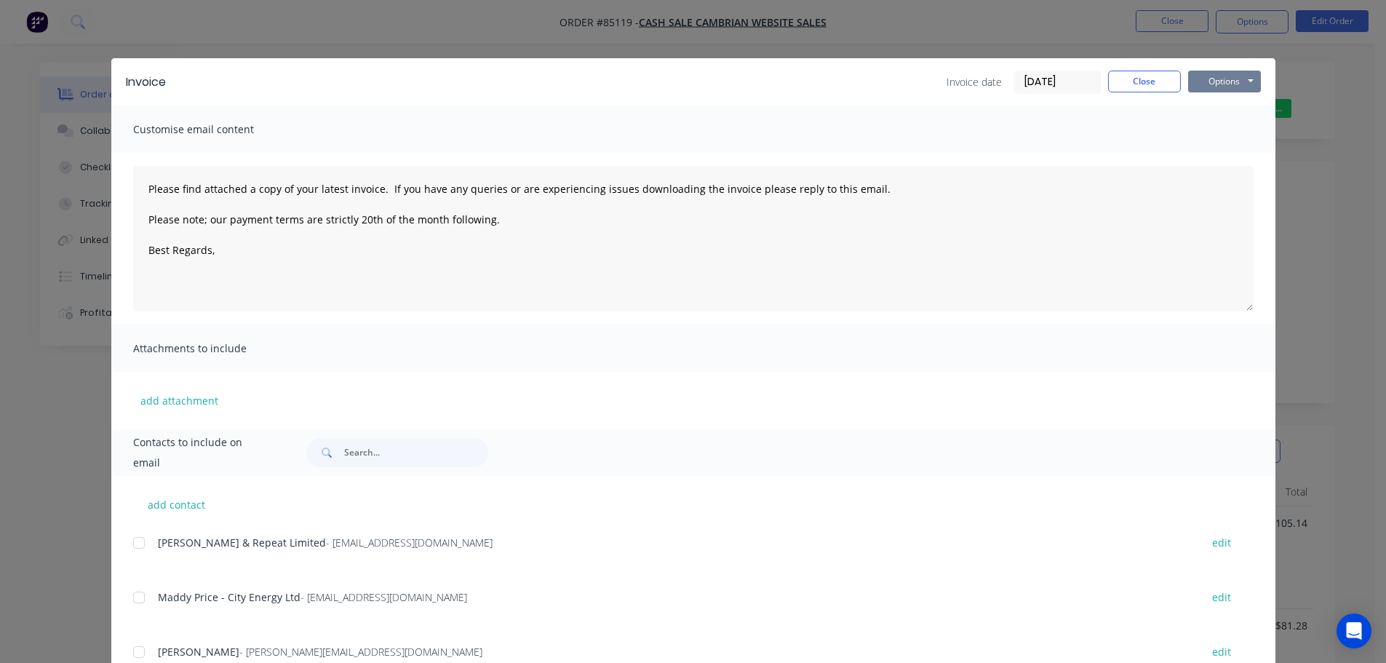
click at [1229, 82] on button "Options" at bounding box center [1224, 82] width 73 height 22
click at [1217, 130] on button "Print" at bounding box center [1234, 131] width 93 height 24
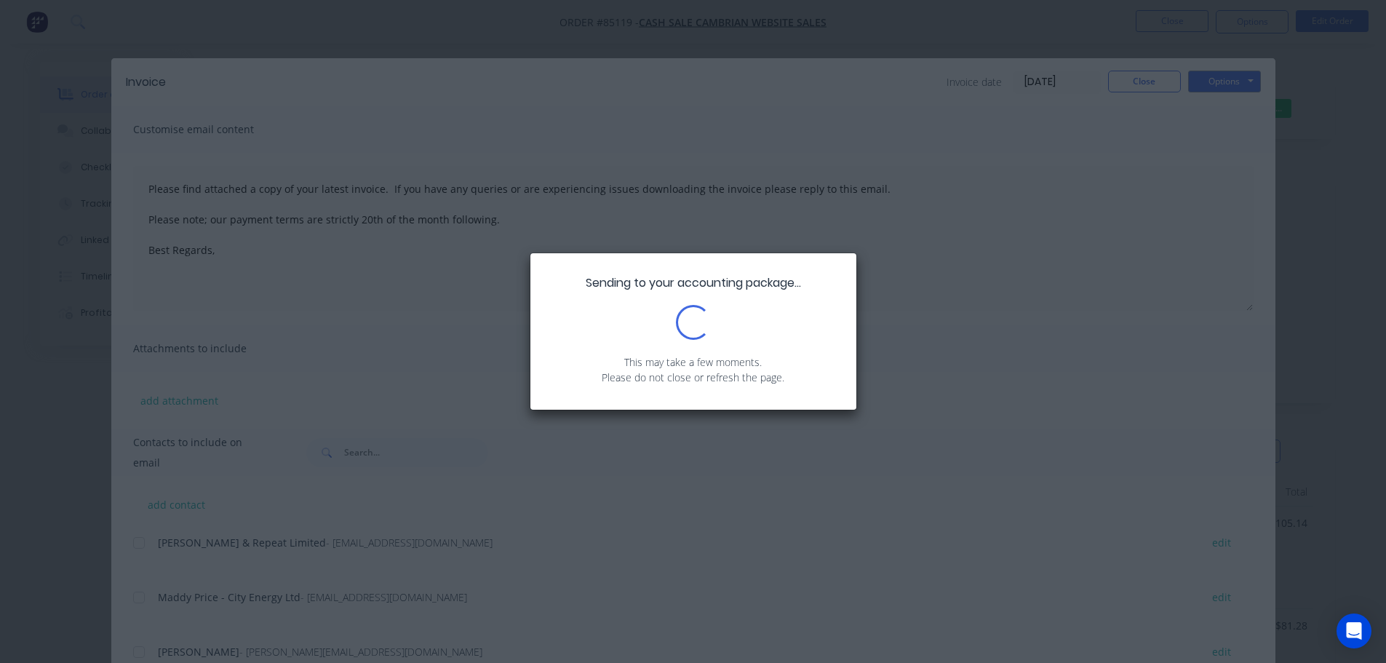
type textarea "Please find attached a copy of your latest invoice. If you have any queries or …"
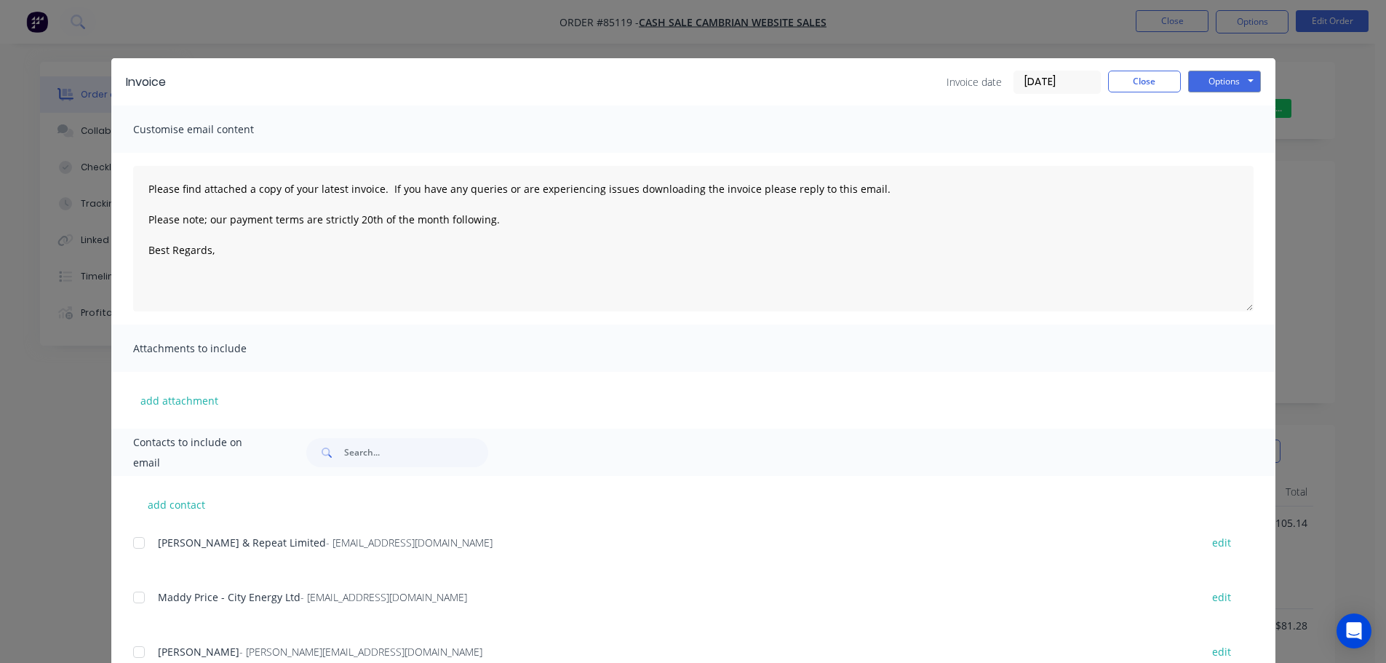
click at [82, 12] on div "Invoice Invoice date [DATE] Close Options Preview Print Email Customise email c…" at bounding box center [693, 331] width 1386 height 663
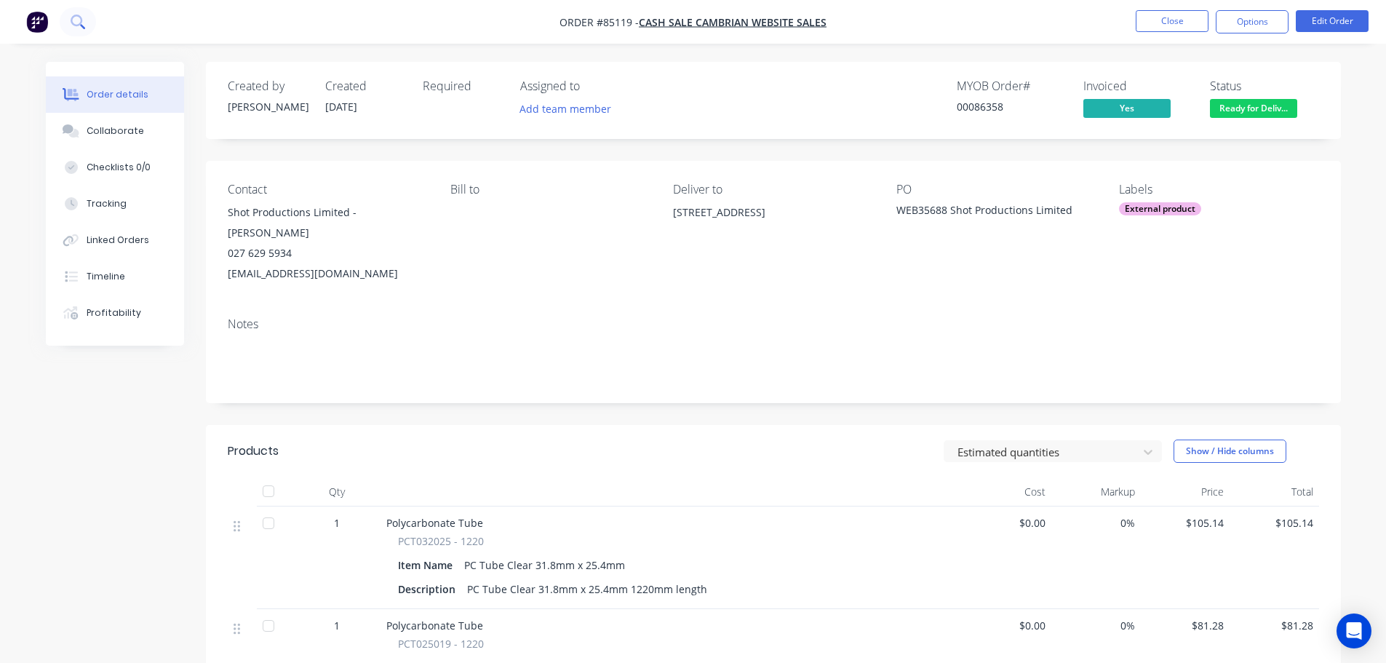
click at [79, 22] on icon at bounding box center [78, 22] width 14 height 14
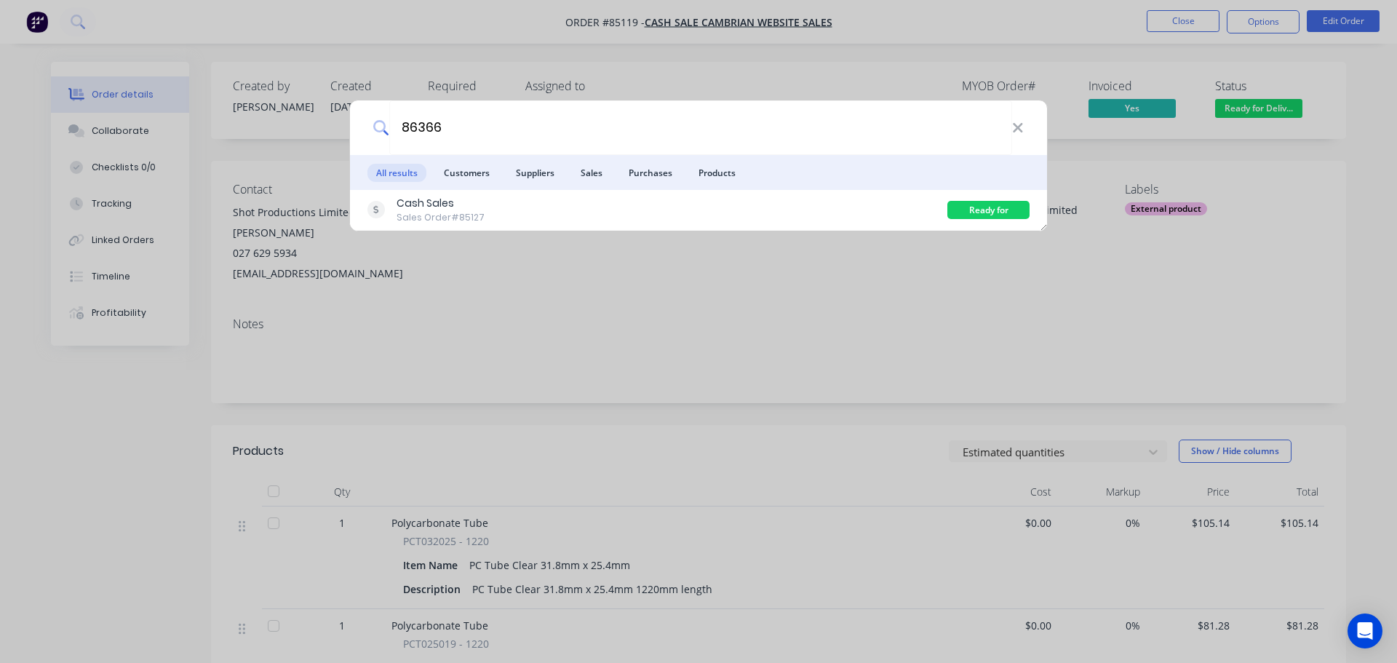
type input "86366"
click at [922, 210] on div "Cash Sales Sales Order #85127" at bounding box center [657, 210] width 580 height 28
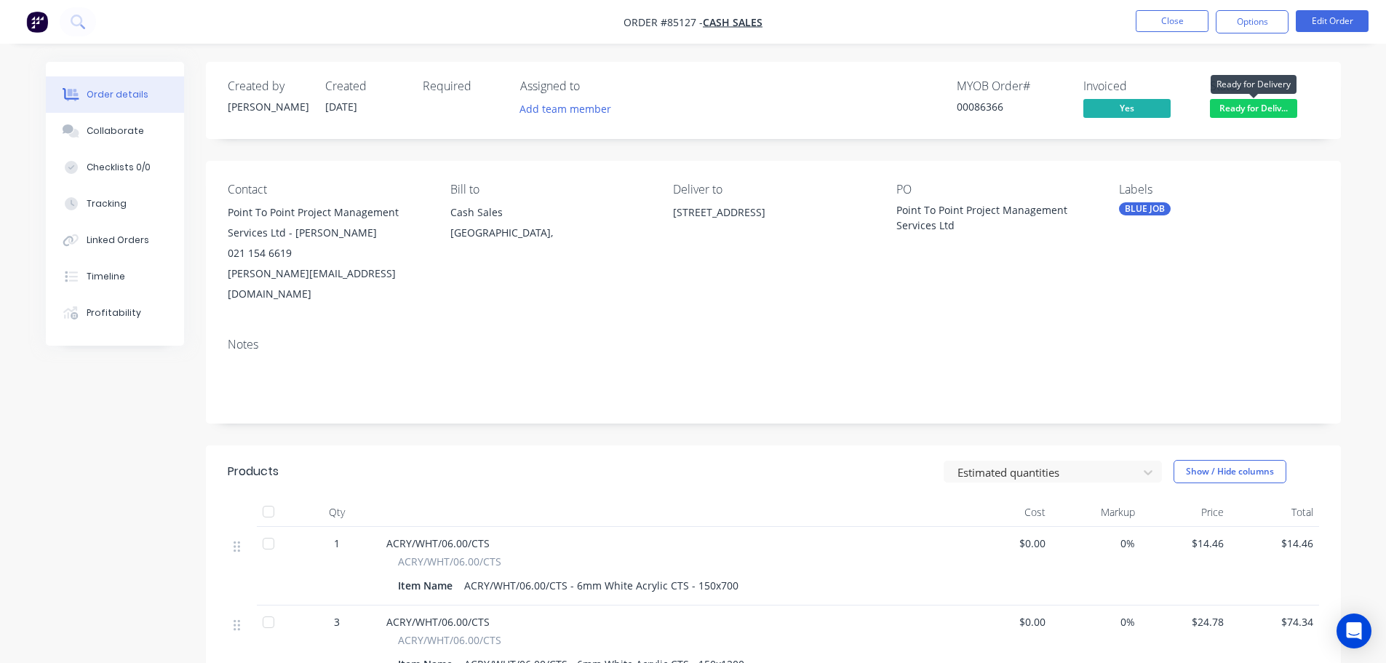
click at [1281, 112] on span "Ready for Deliv..." at bounding box center [1253, 108] width 87 height 18
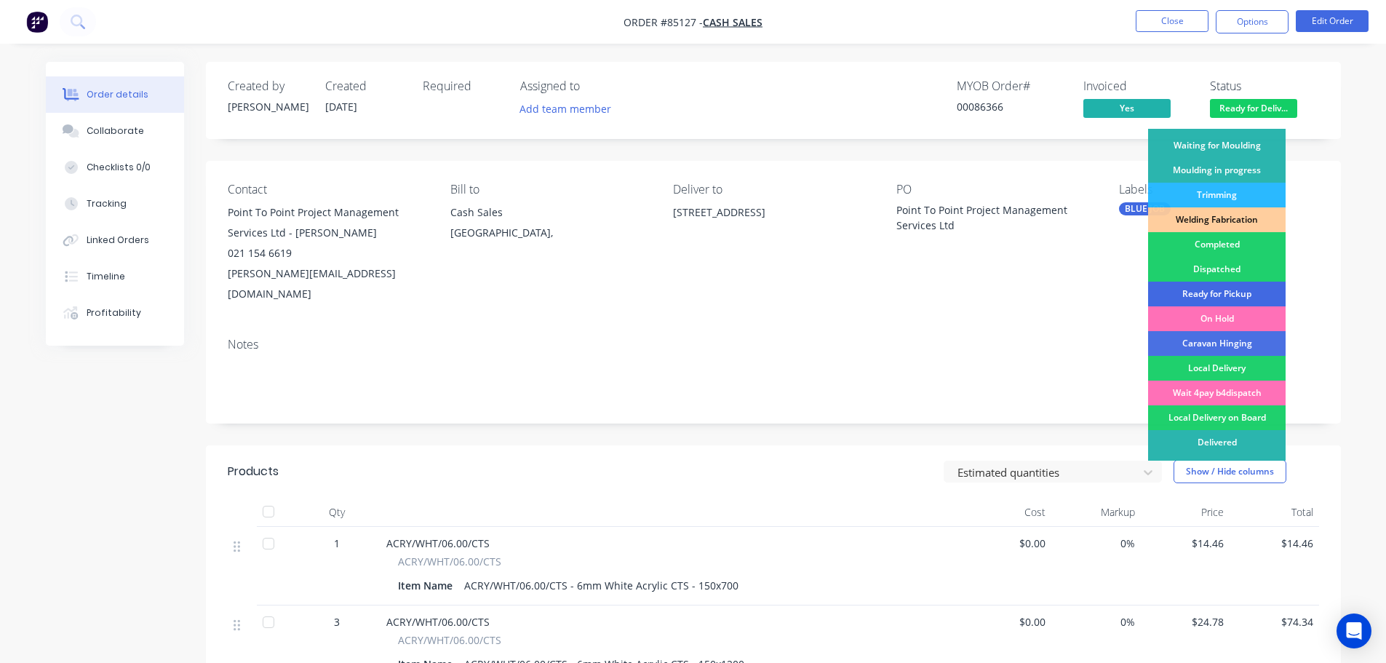
scroll to position [287, 0]
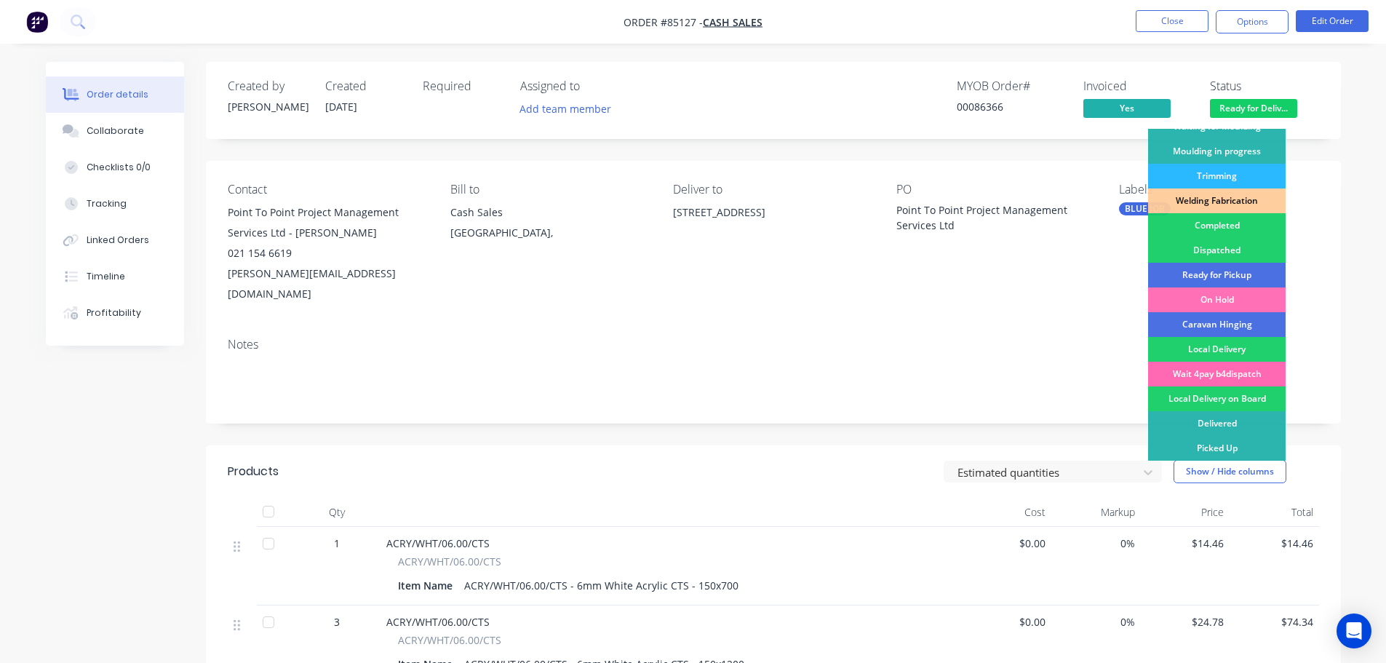
click at [1249, 369] on div "Wait 4pay b4dispatch" at bounding box center [1217, 374] width 138 height 25
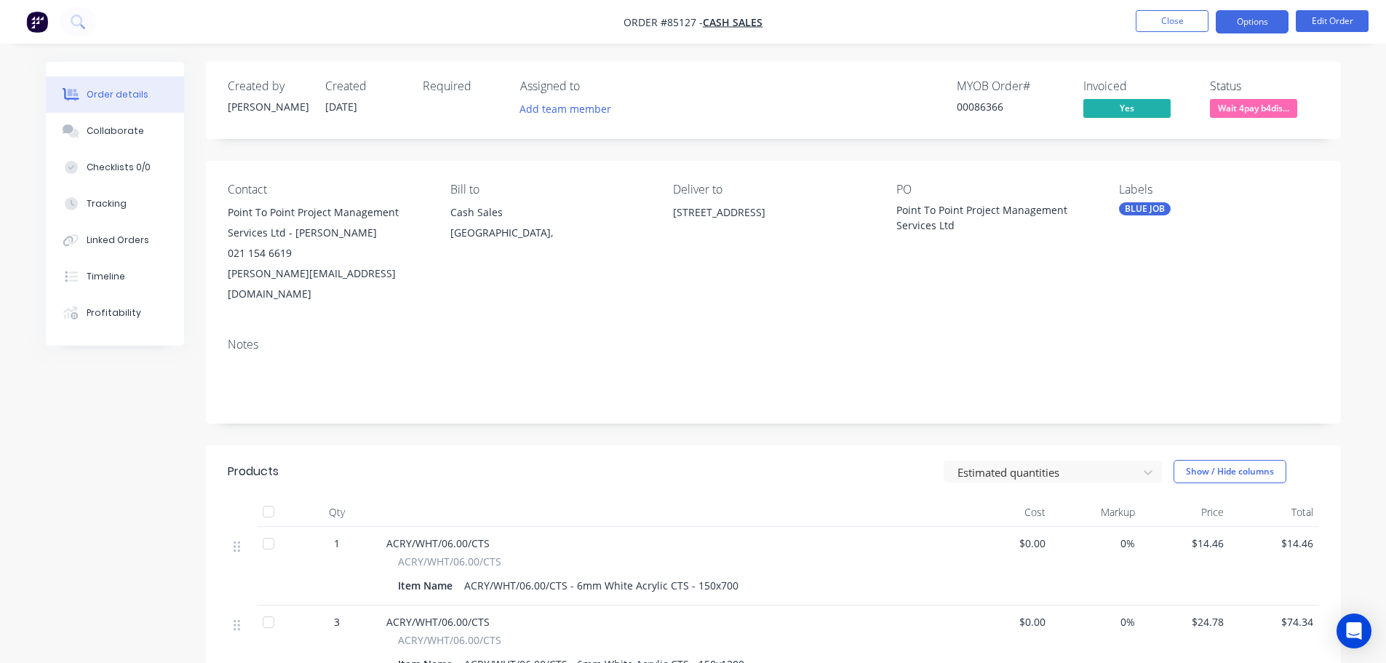
click at [1257, 31] on button "Options" at bounding box center [1252, 21] width 73 height 23
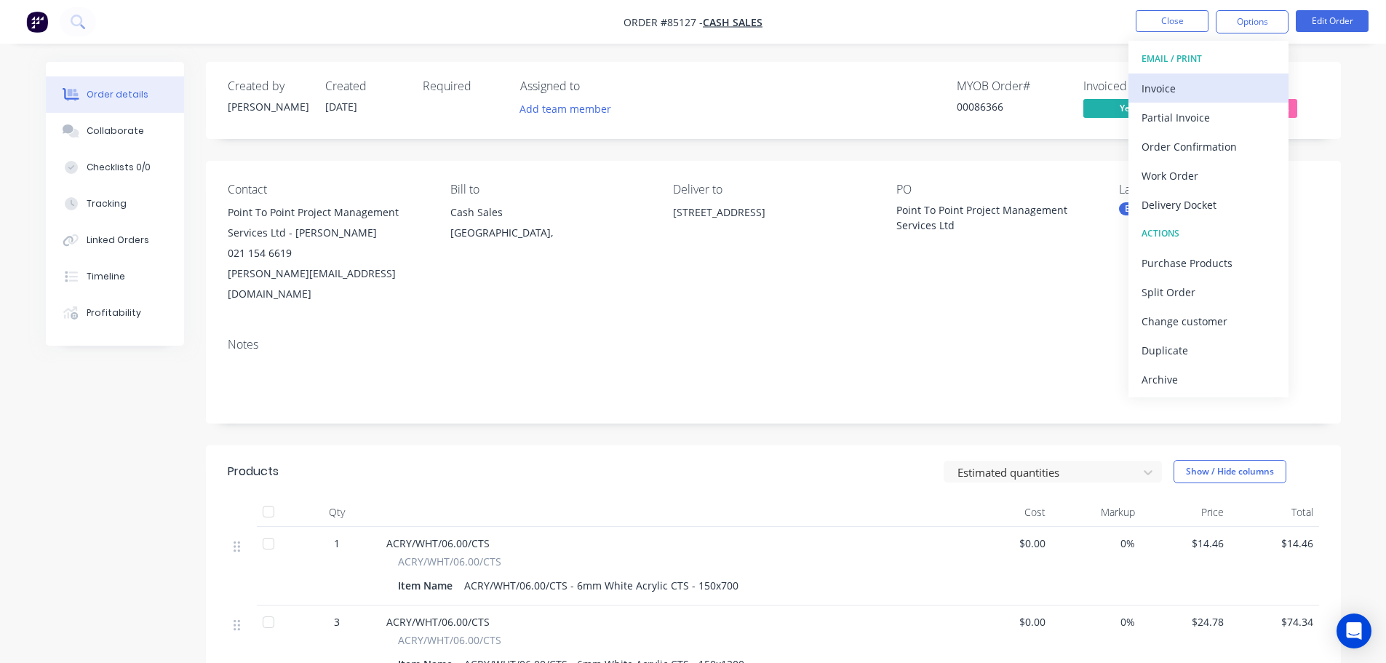
click at [1226, 80] on div "Invoice" at bounding box center [1209, 88] width 134 height 21
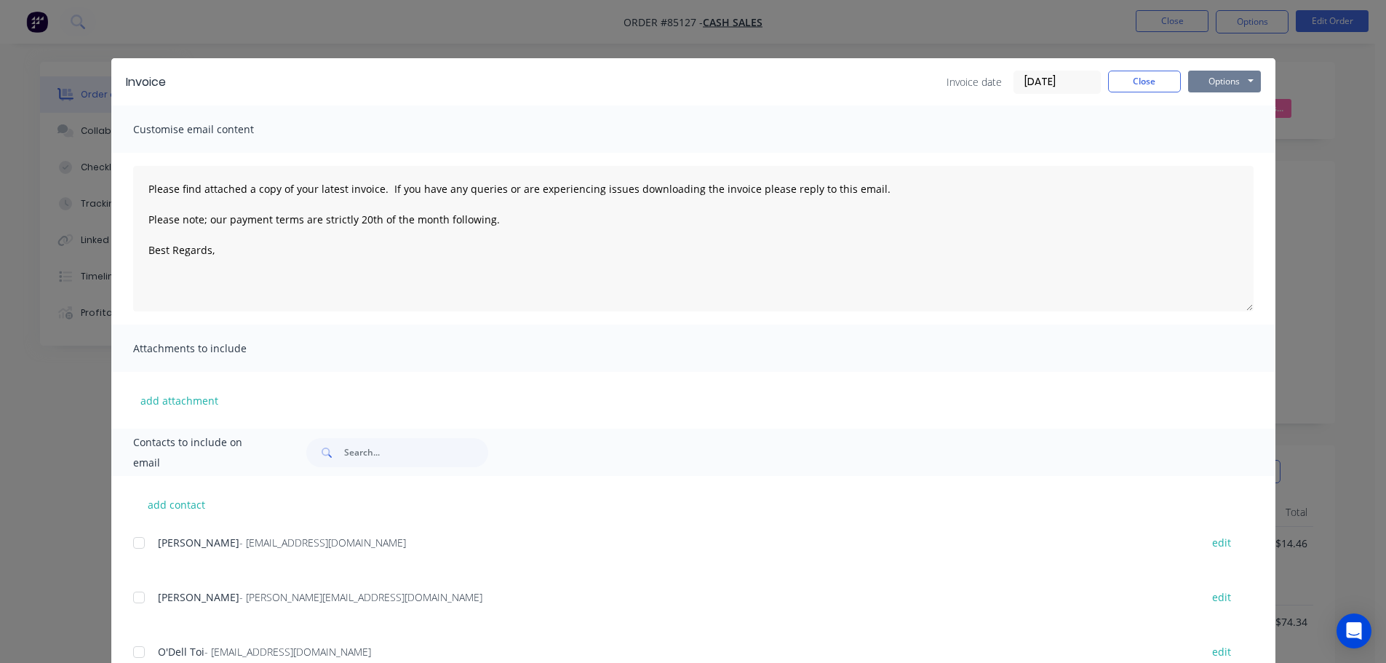
click at [1229, 72] on button "Options" at bounding box center [1224, 82] width 73 height 22
click at [1228, 129] on button "Print" at bounding box center [1234, 131] width 93 height 24
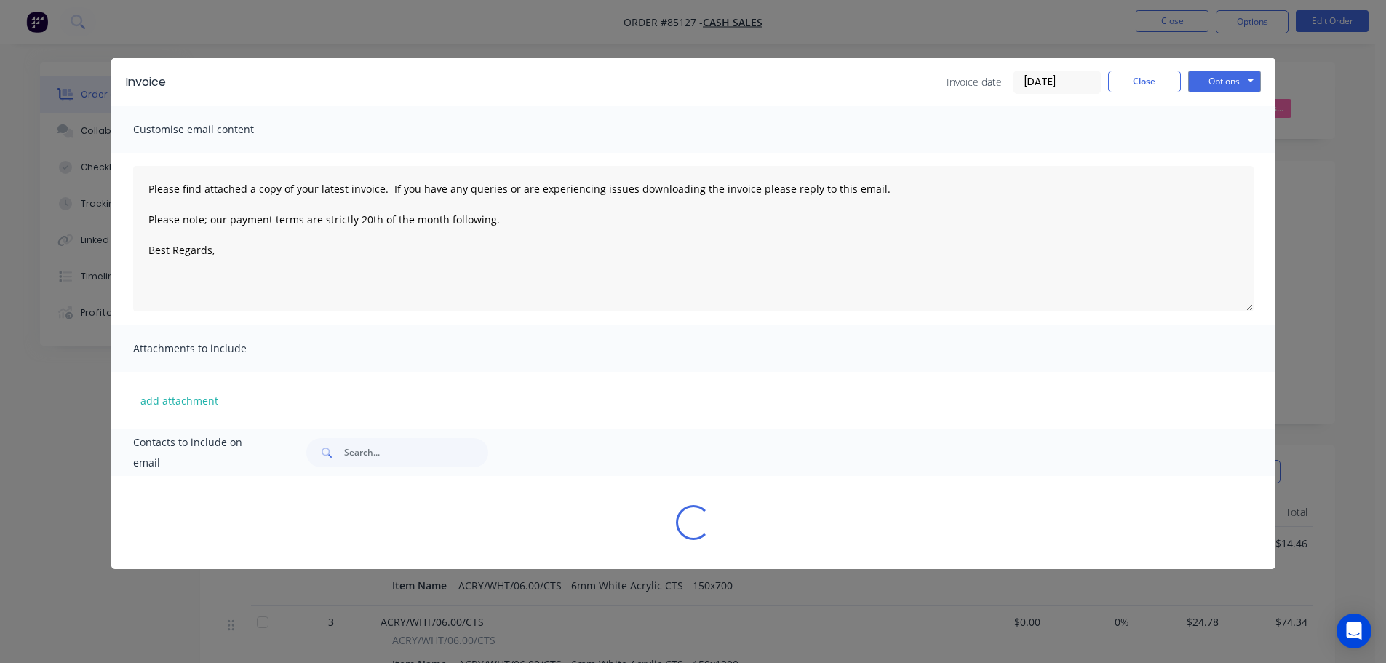
type textarea "Please find attached a copy of your latest invoice. If you have any queries or …"
